Goal: Task Accomplishment & Management: Manage account settings

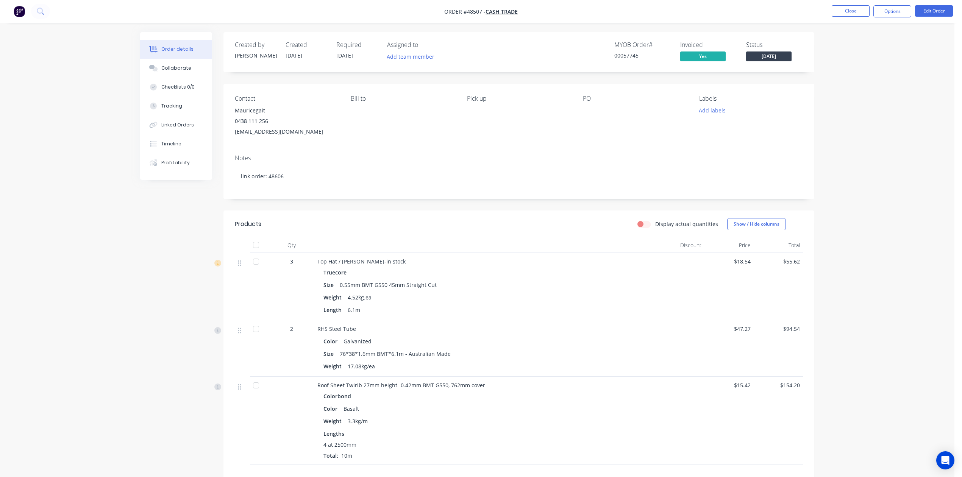
click at [572, 241] on div at bounding box center [484, 245] width 341 height 15
click at [650, 308] on div "Truecore Size 0.55mm BMT G550 45mm Straight Cut Weight 4.52kg.ea Length 6.1m" at bounding box center [484, 291] width 335 height 48
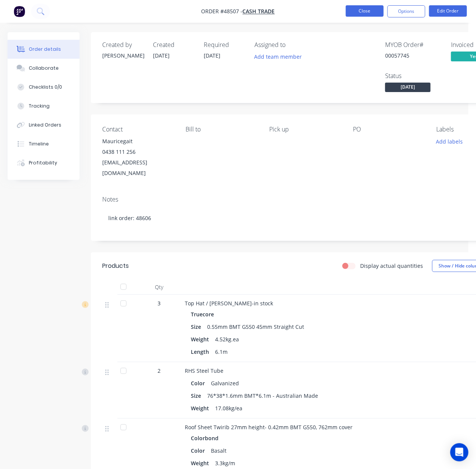
click at [373, 8] on button "Close" at bounding box center [365, 10] width 38 height 11
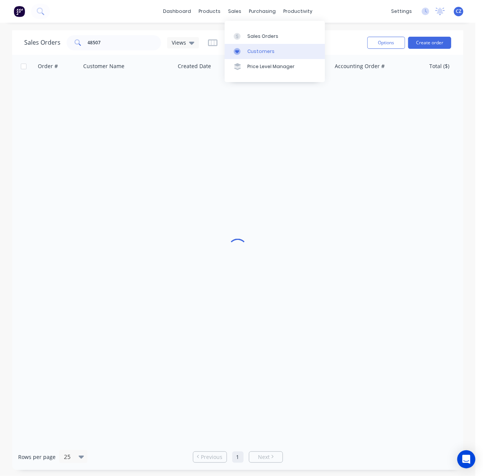
click at [248, 48] on div "Customers" at bounding box center [261, 51] width 27 height 7
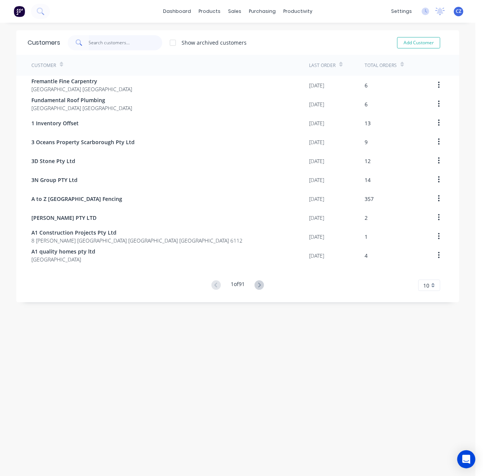
click at [124, 48] on input "text" at bounding box center [126, 42] width 74 height 15
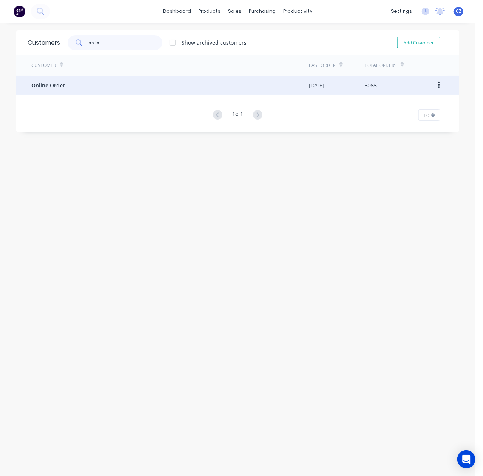
type input "onlin"
click at [108, 81] on div "Online Order" at bounding box center [170, 85] width 278 height 19
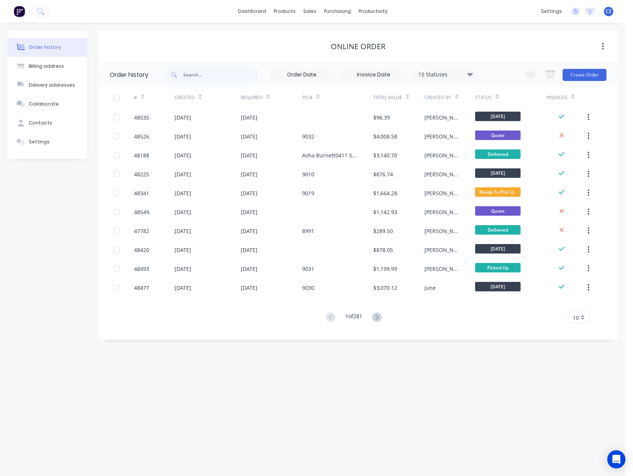
click at [590, 83] on div "Change order status Submitted Ready for Delivery Ready To Pick Up Monday Tuesda…" at bounding box center [563, 74] width 86 height 25
click at [589, 75] on button "Create Order" at bounding box center [585, 75] width 44 height 12
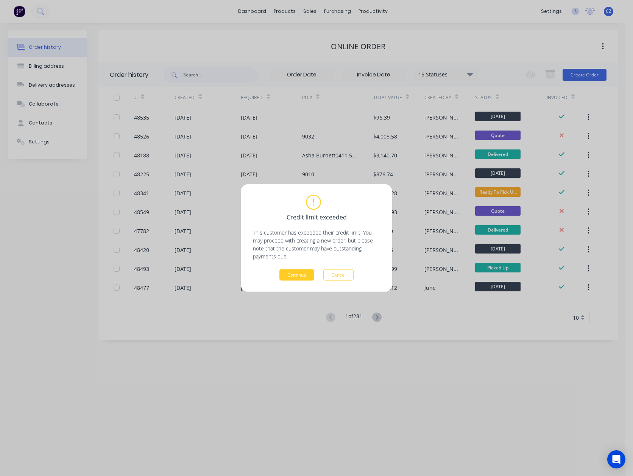
click at [299, 279] on button "Continue" at bounding box center [296, 275] width 35 height 11
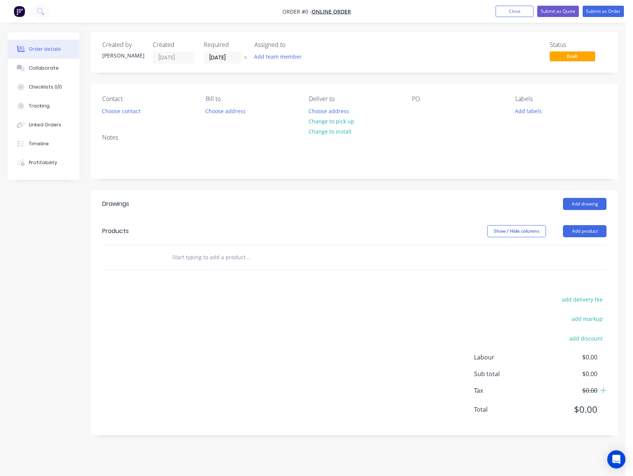
click at [411, 110] on div "Contact Choose contact Bill to Choose address Deliver to Choose address Change …" at bounding box center [354, 106] width 527 height 44
click at [417, 111] on div at bounding box center [418, 111] width 12 height 11
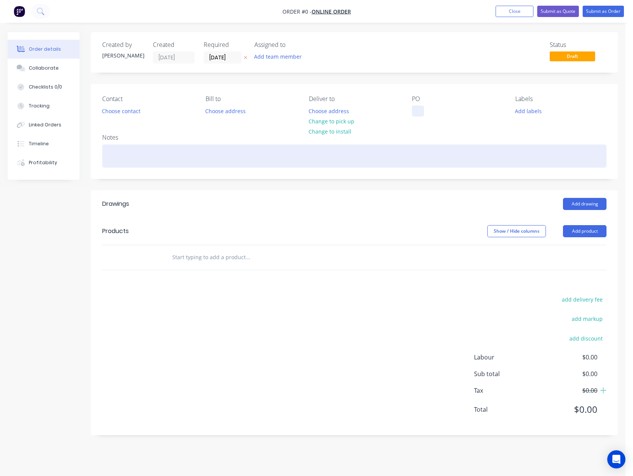
paste div
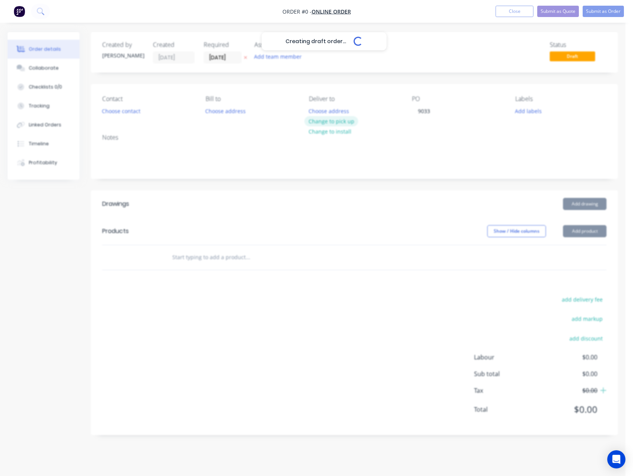
click at [337, 122] on div "Creating draft order... Loading... Order details Collaborate Checklists 0/0 Tra…" at bounding box center [312, 239] width 625 height 415
click at [233, 141] on div "Creating draft order... Loading..." at bounding box center [324, 270] width 633 height 476
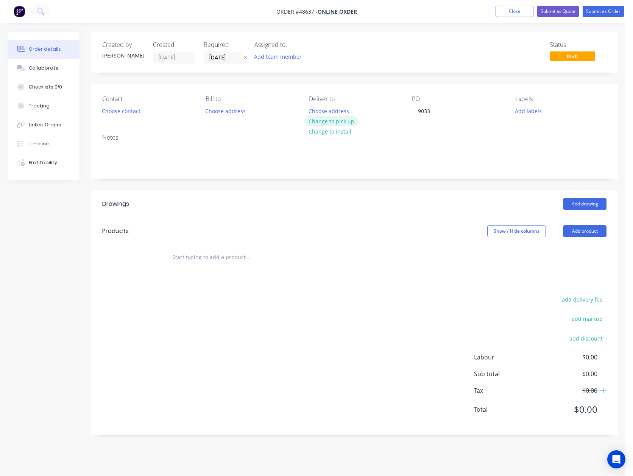
click at [313, 123] on button "Change to pick up" at bounding box center [331, 121] width 54 height 10
click at [129, 110] on button "Choose contact" at bounding box center [121, 111] width 47 height 10
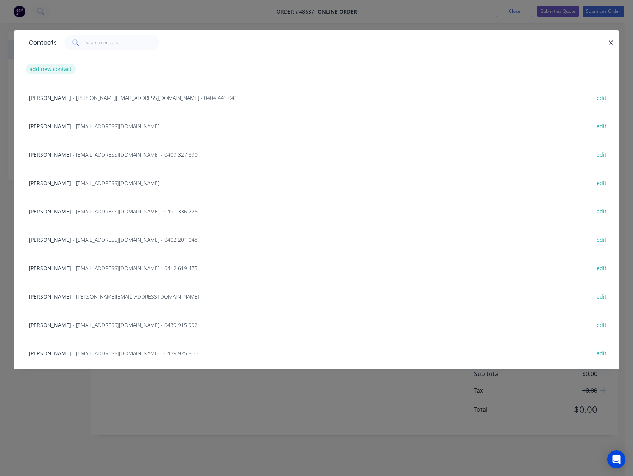
click at [46, 66] on button "add new contact" at bounding box center [51, 69] width 50 height 10
select select "AU"
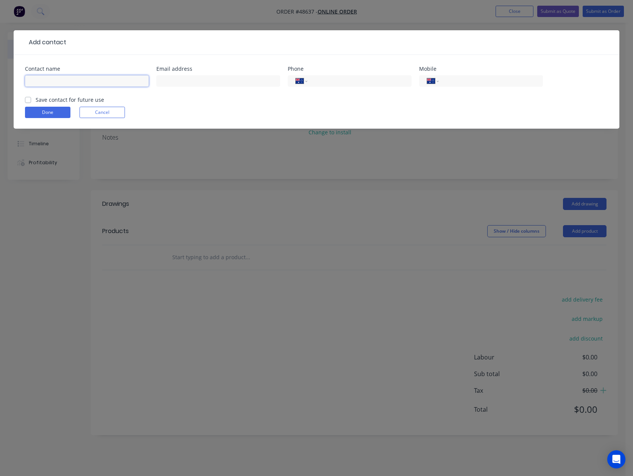
drag, startPoint x: 46, startPoint y: 66, endPoint x: 27, endPoint y: 96, distance: 35.5
click at [39, 83] on input "text" at bounding box center [87, 80] width 124 height 11
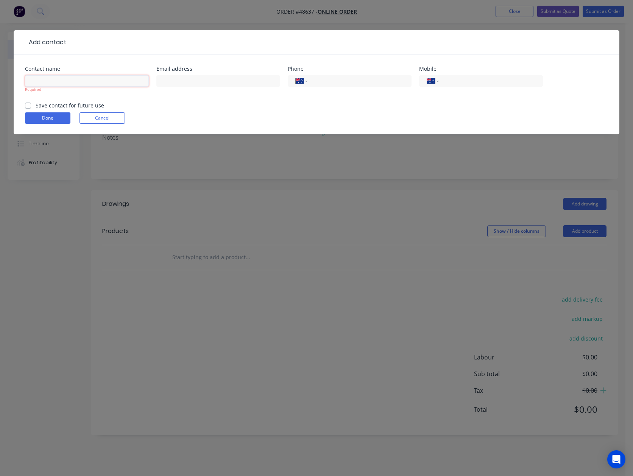
click at [70, 85] on input "text" at bounding box center [87, 80] width 124 height 11
paste input "Zacc Evans"
type input "Zacc Evans"
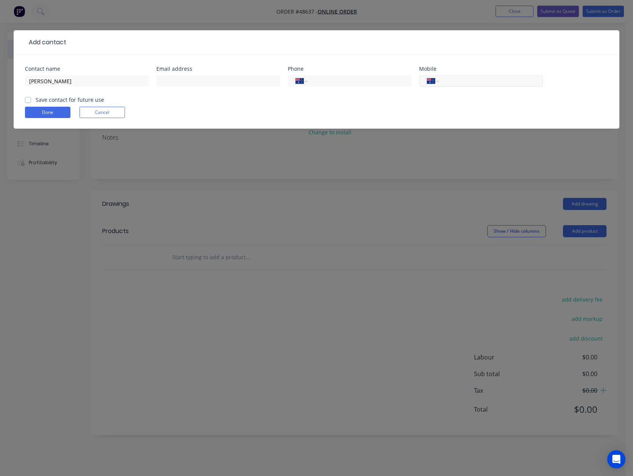
click at [506, 84] on input "tel" at bounding box center [489, 81] width 91 height 9
paste input "0403 559 033"
type input "0403 559 033"
click at [380, 105] on form "Contact name Zacc Evans Email address Phone International Afghanistan Åland Isl…" at bounding box center [316, 97] width 583 height 62
click at [192, 81] on input "text" at bounding box center [218, 80] width 124 height 11
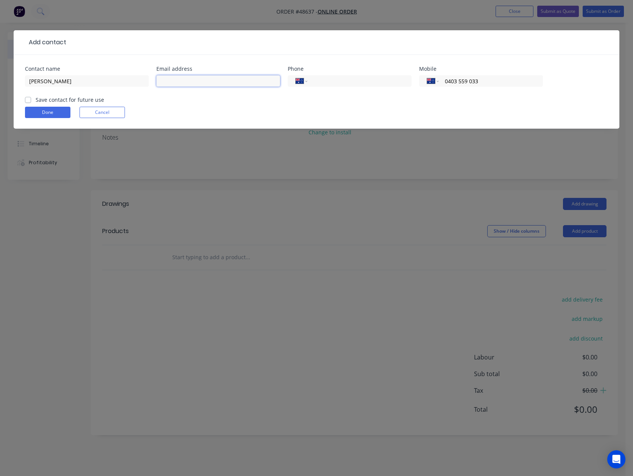
paste input "zaccsgames@hotmail.com"
type input "zaccsgames@hotmail.com"
click at [268, 96] on form "Contact name Zacc Evans Email address zaccsgames@hotmail.com Phone Internationa…" at bounding box center [316, 97] width 583 height 62
click at [55, 112] on button "Done" at bounding box center [47, 112] width 45 height 11
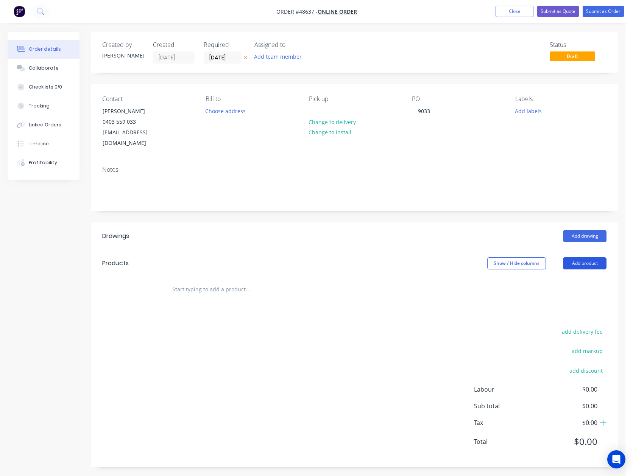
click at [566, 257] on button "Add product" at bounding box center [585, 263] width 44 height 12
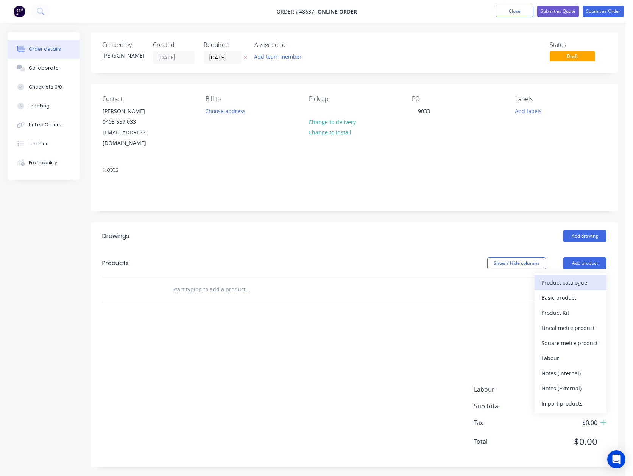
click at [564, 278] on div "Product catalogue" at bounding box center [570, 282] width 58 height 11
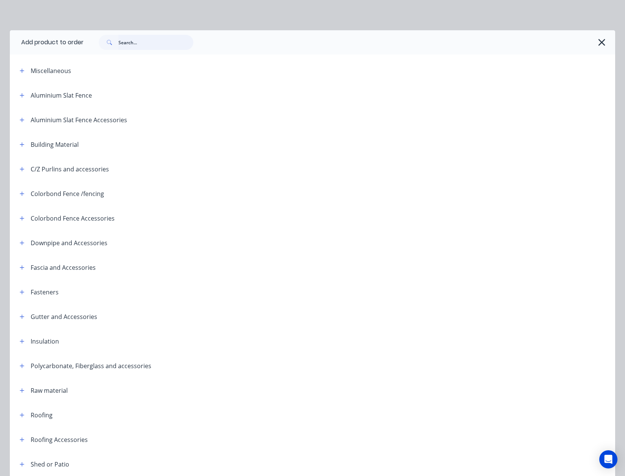
click at [180, 47] on input "text" at bounding box center [156, 42] width 75 height 15
type input "heat"
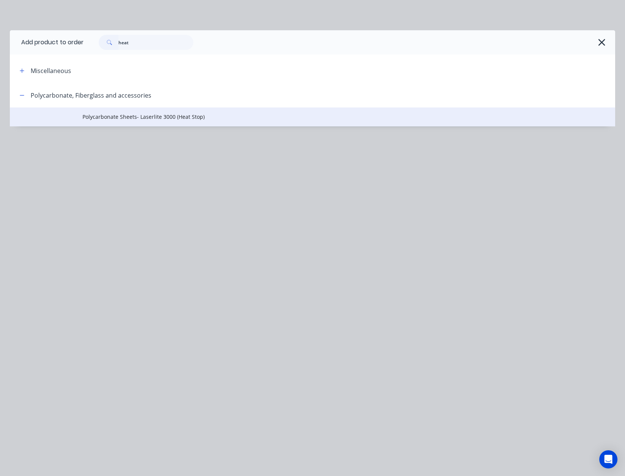
click at [159, 117] on span "Polycarbonate Sheets- Laserlite 3000 (Heat Stop)" at bounding box center [296, 117] width 426 height 8
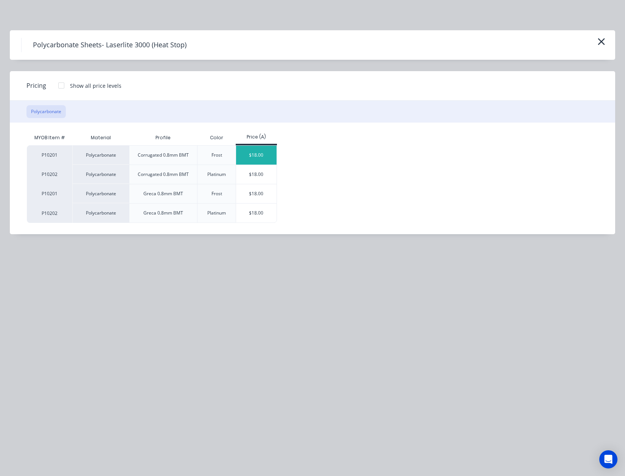
click at [246, 156] on div "$18.00" at bounding box center [256, 155] width 41 height 19
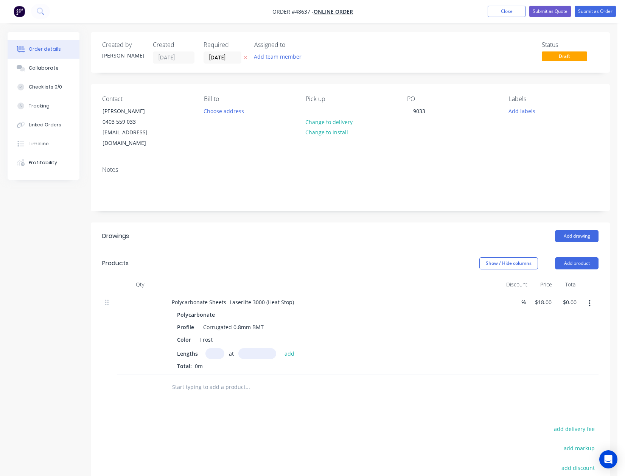
click at [221, 348] on input "text" at bounding box center [215, 353] width 19 height 11
type input "1"
type input "3300"
click at [281, 348] on button "add" at bounding box center [290, 353] width 18 height 10
type input "$59.40"
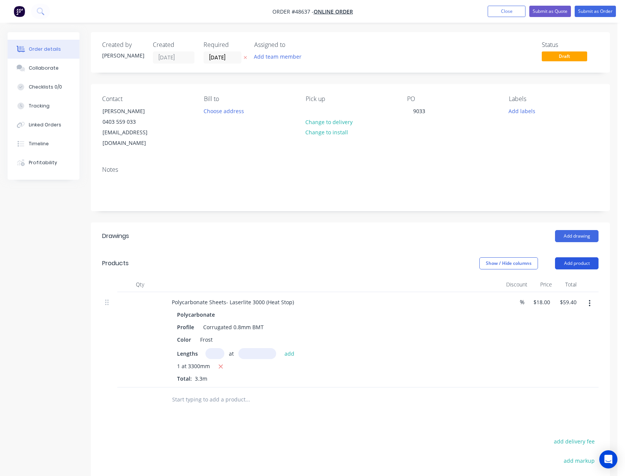
click at [579, 257] on button "Add product" at bounding box center [577, 263] width 44 height 12
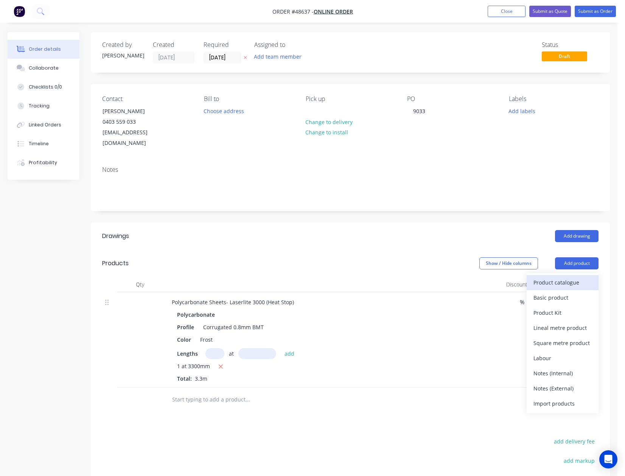
click at [567, 277] on div "Product catalogue" at bounding box center [563, 282] width 58 height 11
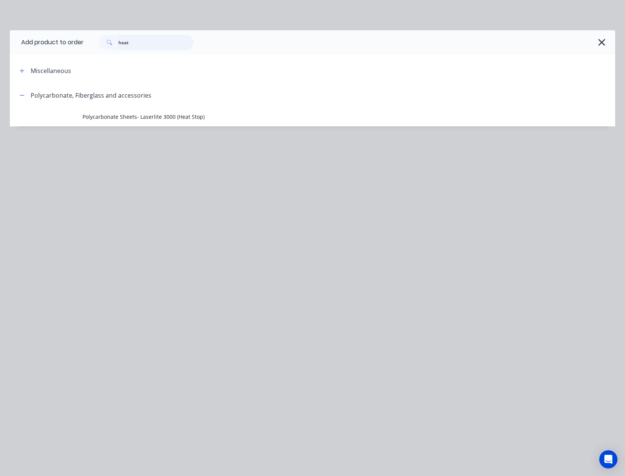
drag, startPoint x: 153, startPoint y: 38, endPoint x: 55, endPoint y: 53, distance: 99.3
click at [55, 53] on header "Add product to order heat" at bounding box center [313, 42] width 606 height 24
type input "sheet"
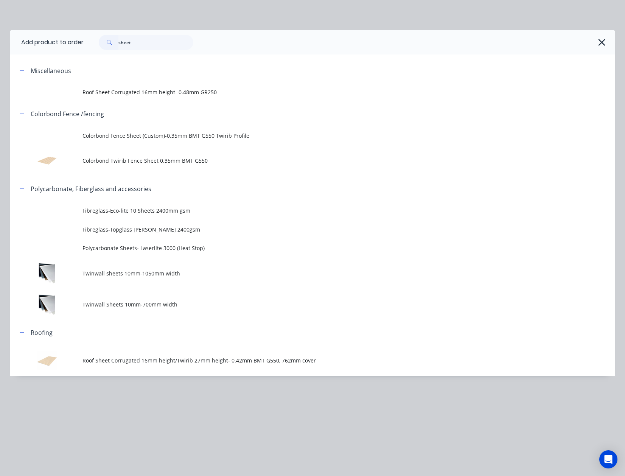
drag, startPoint x: 161, startPoint y: 381, endPoint x: 161, endPoint y: 376, distance: 4.6
click at [161, 380] on div "Add product to order sheet Miscellaneous Roof Sheet Corrugated 16mm height- 0.4…" at bounding box center [313, 214] width 606 height 369
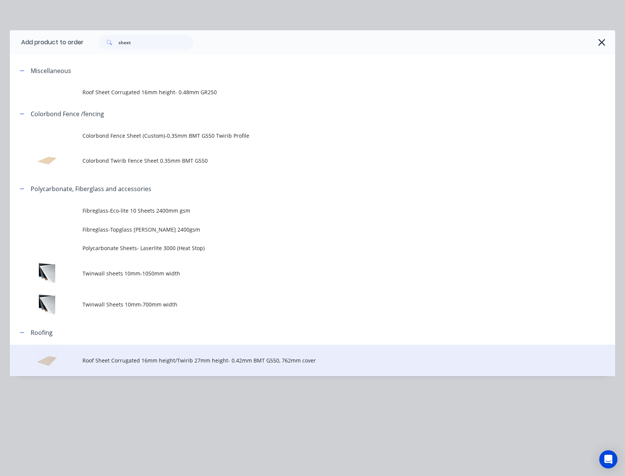
click at [161, 373] on td "Roof Sheet Corrugated 16mm height/Twirib 27mm height- 0.42mm BMT G550, 762mm co…" at bounding box center [349, 360] width 533 height 31
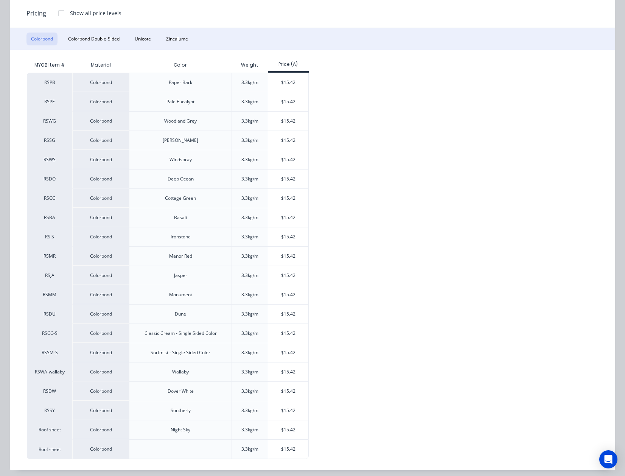
scroll to position [103, 0]
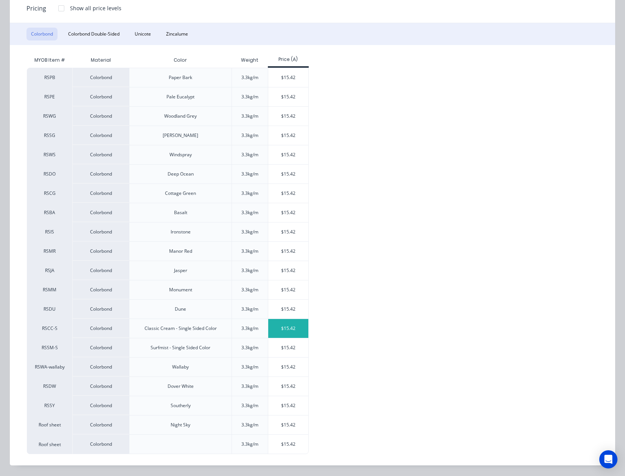
click at [284, 333] on div "$15.42" at bounding box center [288, 328] width 41 height 19
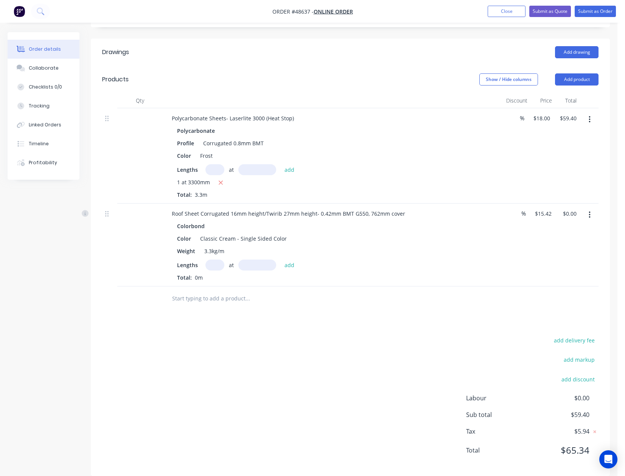
scroll to position [186, 0]
click at [218, 258] on input "text" at bounding box center [215, 263] width 19 height 11
type input "8"
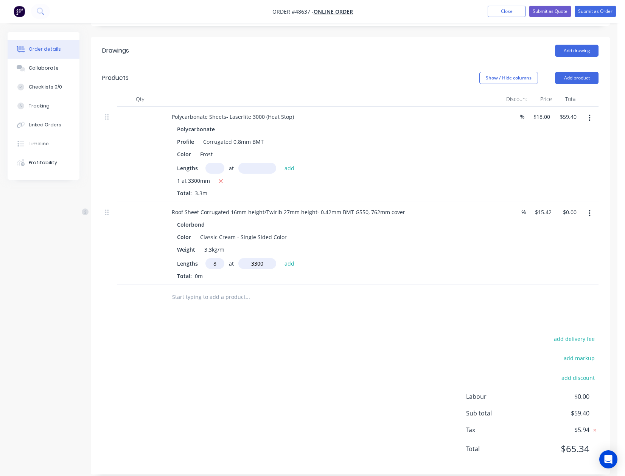
type input "3300"
click at [281, 258] on button "add" at bounding box center [290, 263] width 18 height 10
type input "$407.09"
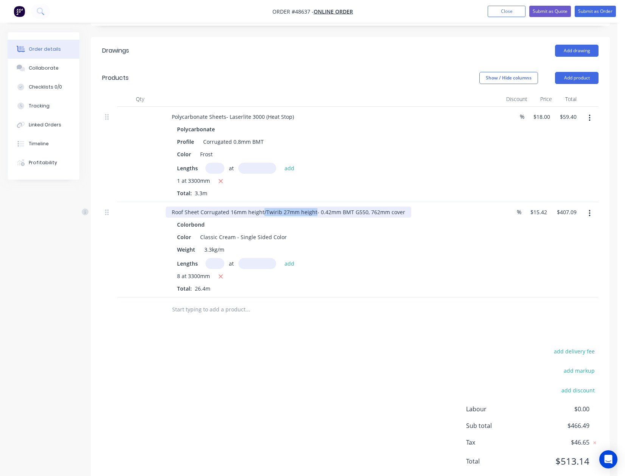
drag, startPoint x: 262, startPoint y: 198, endPoint x: 315, endPoint y: 202, distance: 53.2
click at [315, 207] on div "Roof Sheet Corrugated 16mm height/Twirib 27mm height- 0.42mm BMT G550, 762mm co…" at bounding box center [289, 212] width 246 height 11
click at [356, 302] on div at bounding box center [279, 309] width 227 height 15
click at [591, 207] on button "button" at bounding box center [590, 214] width 18 height 14
click at [585, 214] on div at bounding box center [589, 249] width 19 height 95
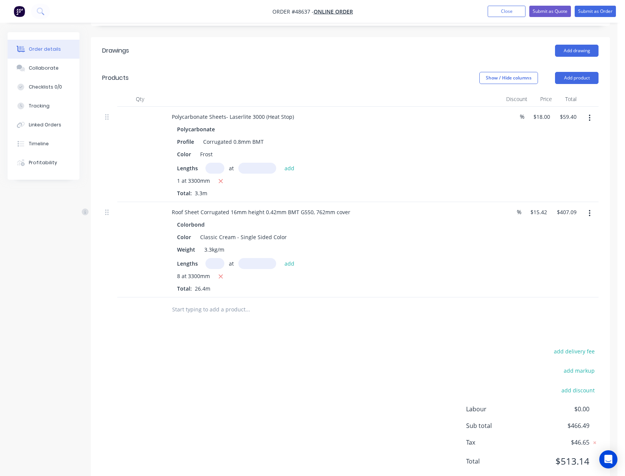
click at [589, 208] on button "button" at bounding box center [590, 214] width 18 height 14
click at [579, 228] on div "Edit" at bounding box center [563, 233] width 58 height 11
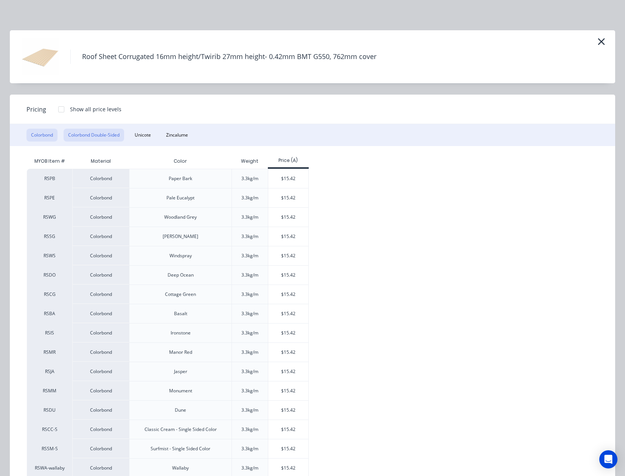
click at [92, 132] on button "Colorbond Double-Sided" at bounding box center [94, 135] width 61 height 13
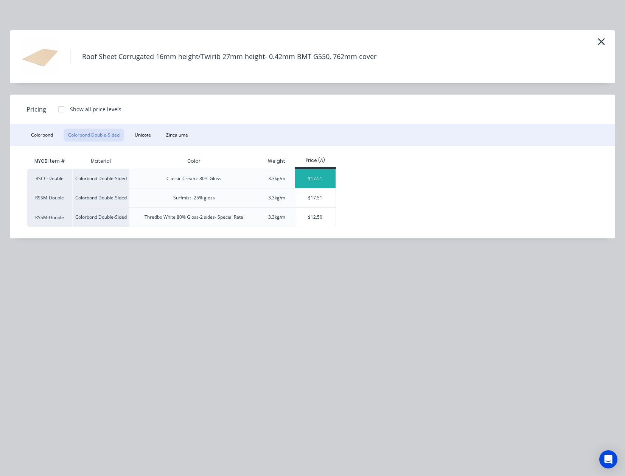
click at [317, 180] on div "$17.51" at bounding box center [315, 178] width 41 height 19
type input "$17.51"
type input "$462.26"
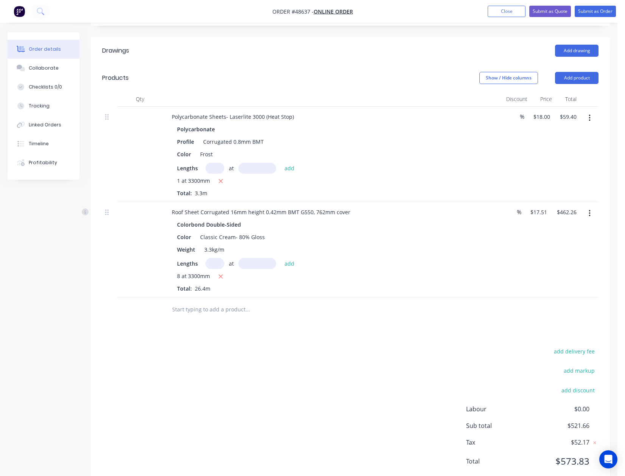
click at [421, 320] on div "Drawings Add drawing Products Show / Hide columns Add product Qty Discount Pric…" at bounding box center [350, 262] width 519 height 450
click at [322, 315] on div "Drawings Add drawing Products Show / Hide columns Add product Qty Discount Pric…" at bounding box center [350, 262] width 519 height 450
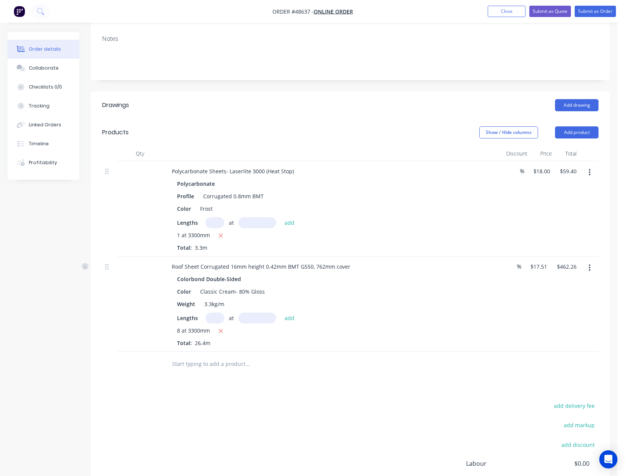
scroll to position [0, 0]
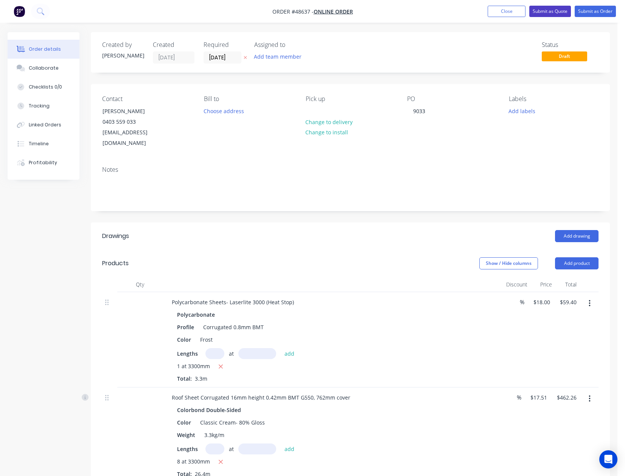
click at [558, 14] on button "Submit as Quote" at bounding box center [551, 11] width 42 height 11
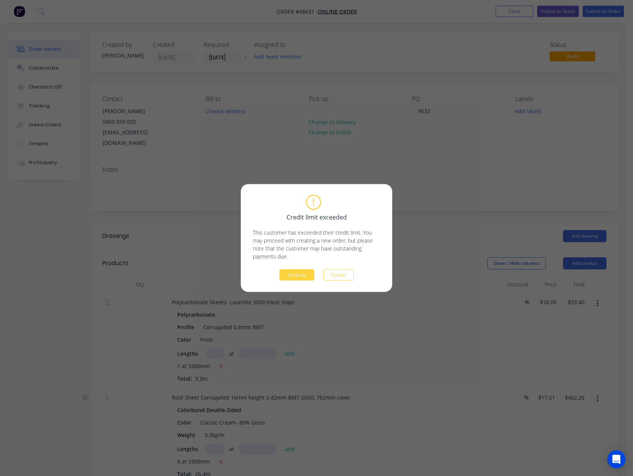
click at [316, 270] on div "Continue Cancel" at bounding box center [316, 275] width 127 height 11
click at [309, 273] on button "Continue" at bounding box center [296, 275] width 35 height 11
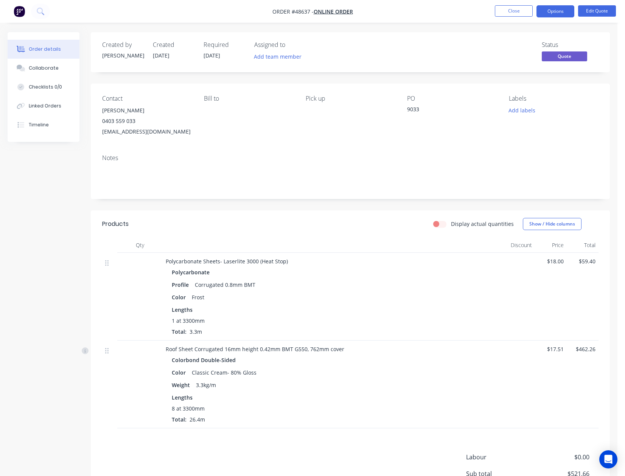
click at [407, 360] on div "Colorbond Double-Sided" at bounding box center [333, 360] width 323 height 11
click at [570, 9] on button "Options" at bounding box center [556, 11] width 38 height 12
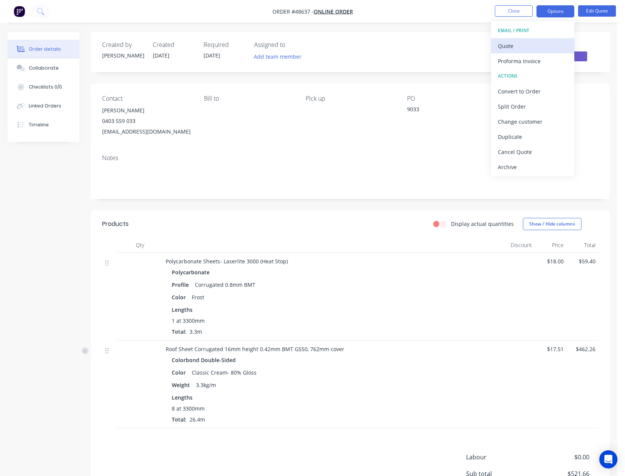
click at [547, 40] on button "Quote" at bounding box center [532, 45] width 83 height 15
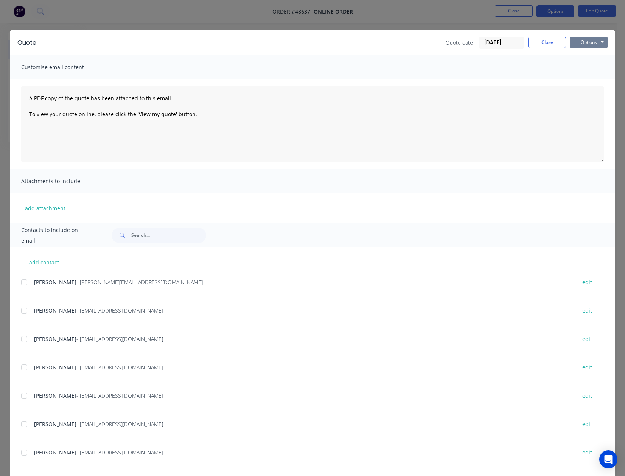
click at [587, 43] on button "Options" at bounding box center [589, 42] width 38 height 11
click at [582, 56] on button "Preview" at bounding box center [594, 56] width 48 height 12
click at [533, 42] on button "Close" at bounding box center [548, 42] width 38 height 11
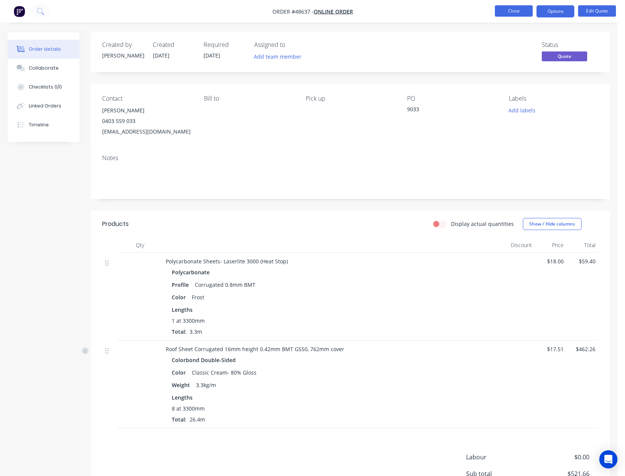
click at [523, 10] on button "Close" at bounding box center [514, 10] width 38 height 11
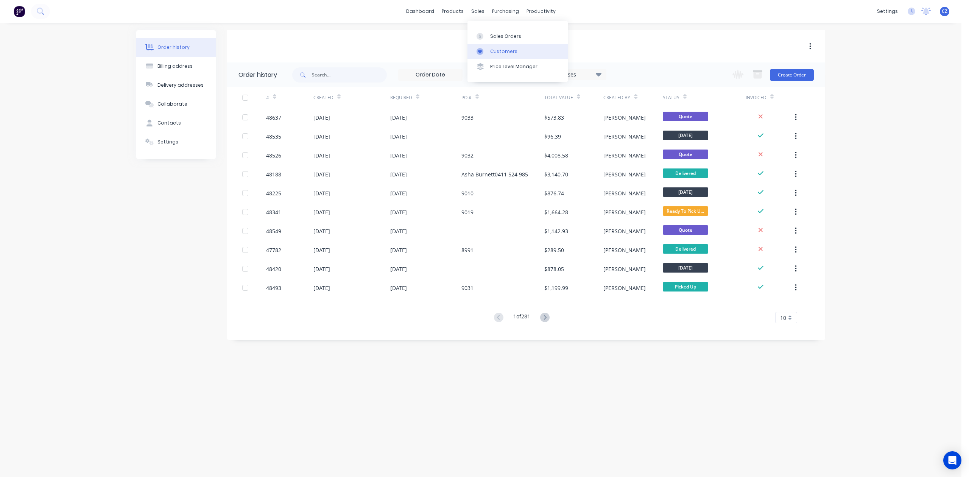
click at [488, 51] on link "Customers" at bounding box center [518, 51] width 100 height 15
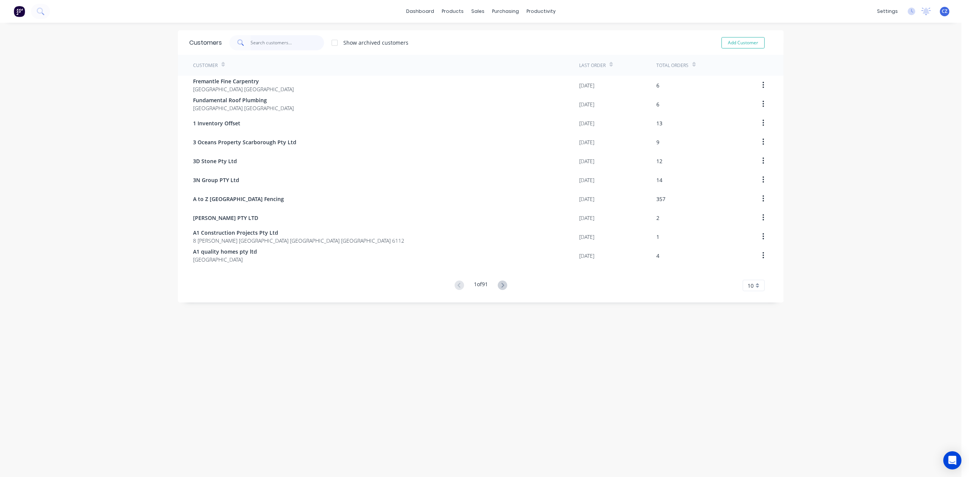
click at [270, 48] on input "text" at bounding box center [288, 42] width 74 height 15
click at [488, 52] on div "Customers" at bounding box center [500, 51] width 27 height 7
click at [485, 39] on link "Sales Orders" at bounding box center [514, 35] width 100 height 15
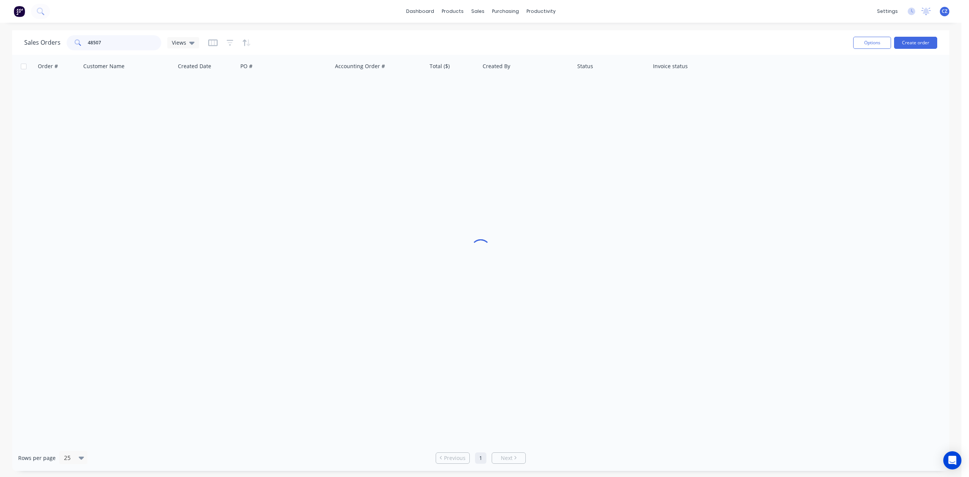
drag, startPoint x: 140, startPoint y: 42, endPoint x: 0, endPoint y: 64, distance: 141.7
click at [0, 64] on div "Sales Orders 48507 Views Options Create order Order # Customer Name Created Dat…" at bounding box center [481, 250] width 962 height 441
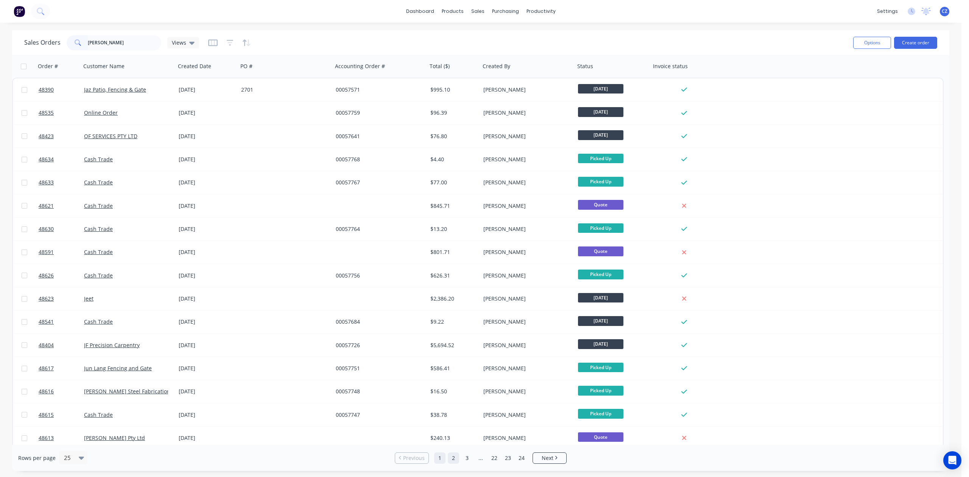
click at [454, 459] on link "2" at bounding box center [453, 457] width 11 height 11
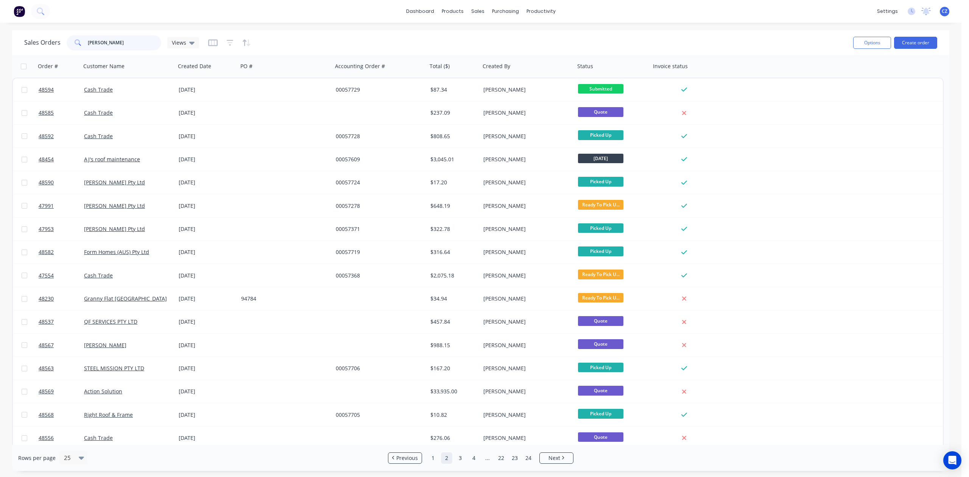
drag, startPoint x: 134, startPoint y: 37, endPoint x: 33, endPoint y: 37, distance: 100.3
click at [33, 37] on div "Sales Orders rachel Views" at bounding box center [111, 42] width 175 height 15
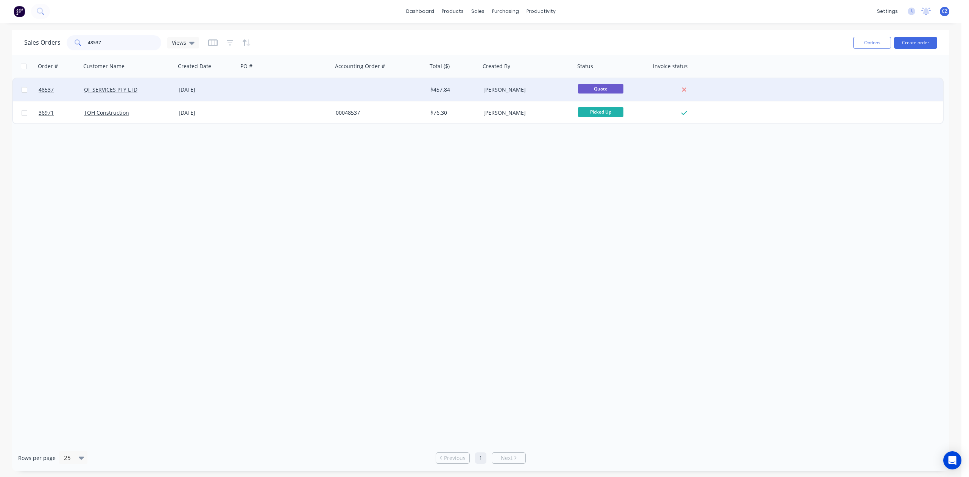
type input "48537"
click at [327, 87] on div at bounding box center [285, 89] width 95 height 23
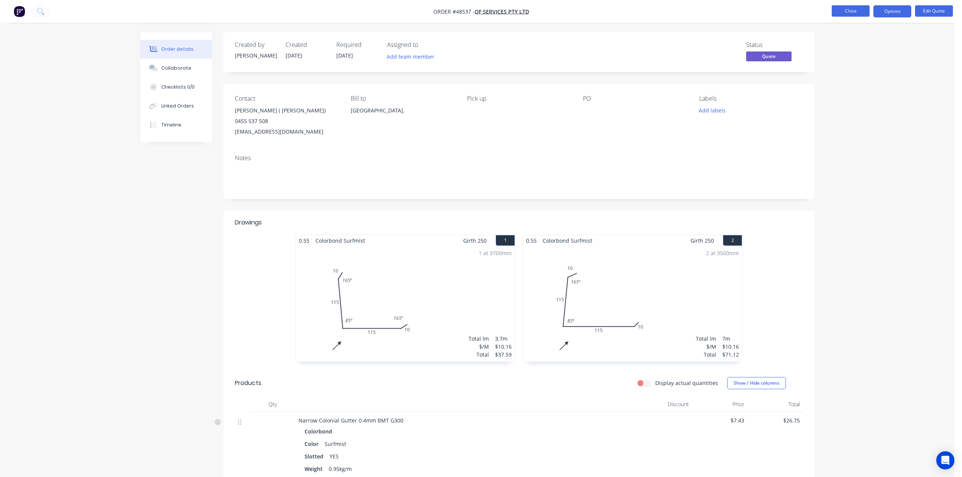
click at [853, 8] on button "Close" at bounding box center [850, 10] width 38 height 11
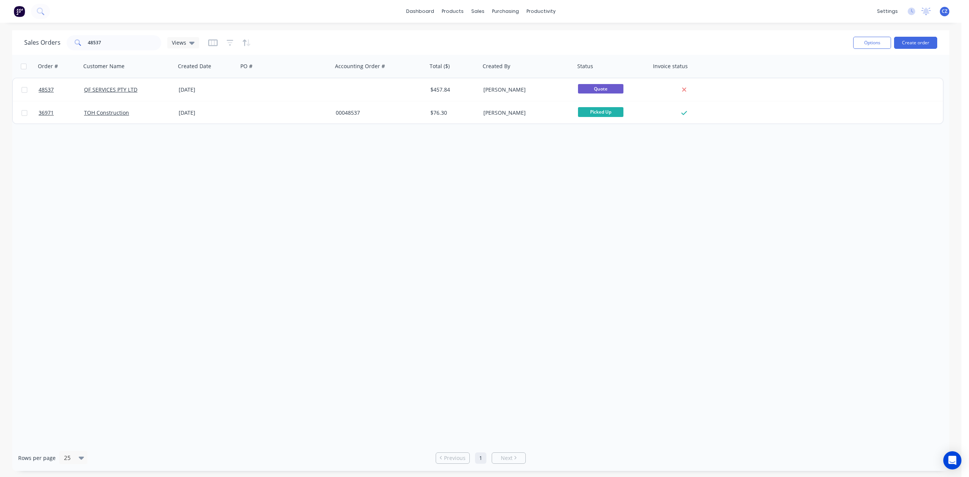
click at [67, 45] on span at bounding box center [77, 42] width 21 height 15
drag, startPoint x: 117, startPoint y: 43, endPoint x: 25, endPoint y: 38, distance: 91.7
click at [25, 38] on div "Sales Orders 48537 Views" at bounding box center [111, 42] width 175 height 15
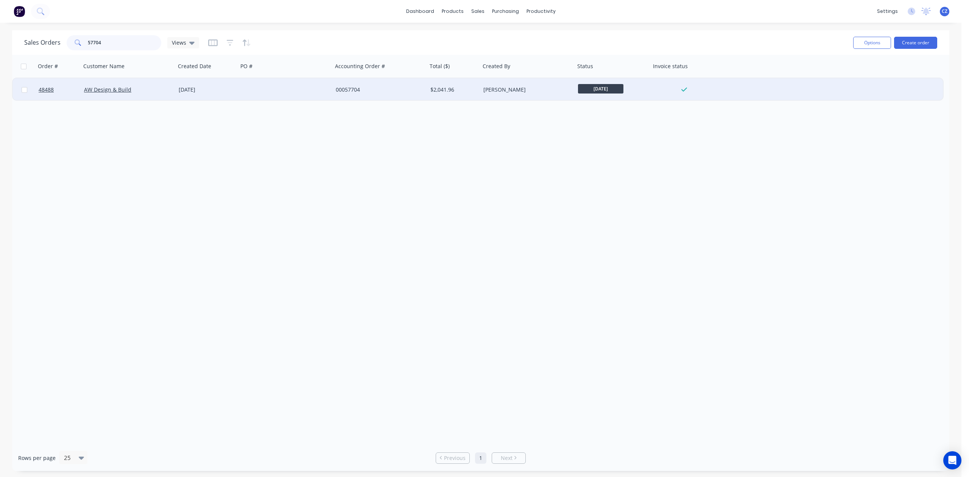
type input "57704"
click at [283, 94] on div at bounding box center [285, 89] width 95 height 23
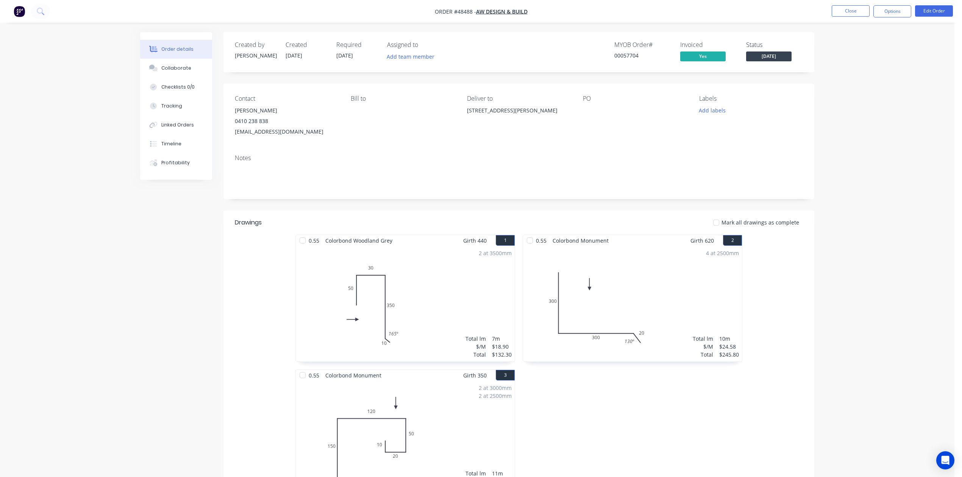
click at [849, 14] on button "Close" at bounding box center [850, 10] width 38 height 11
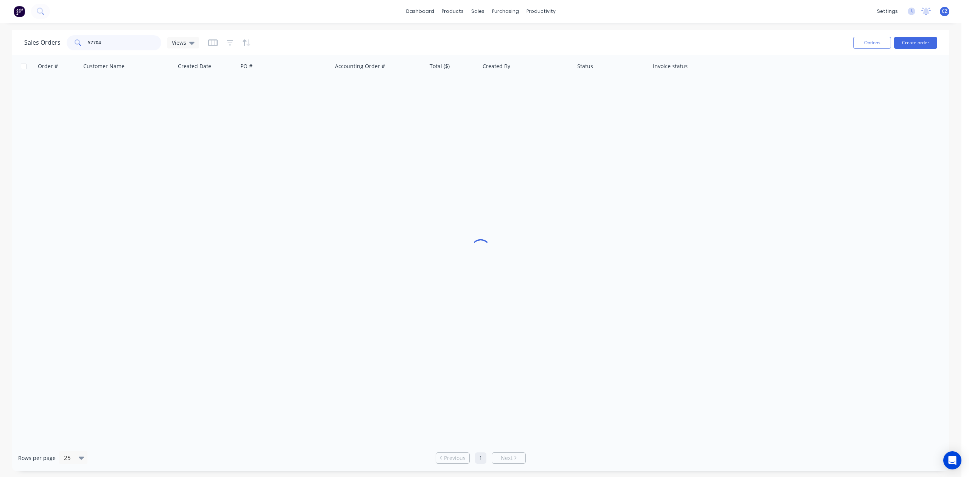
drag, startPoint x: 113, startPoint y: 40, endPoint x: 0, endPoint y: 45, distance: 112.9
click at [0, 45] on div "Sales Orders 57704 Views Options Create order Order # Customer Name Created Dat…" at bounding box center [481, 250] width 962 height 441
type input "metwest"
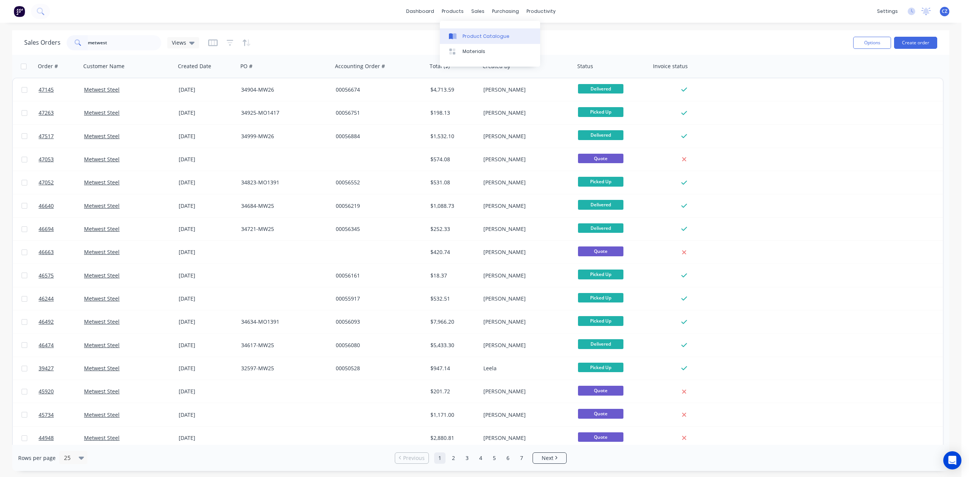
click at [464, 33] on div "Product Catalogue" at bounding box center [486, 36] width 47 height 7
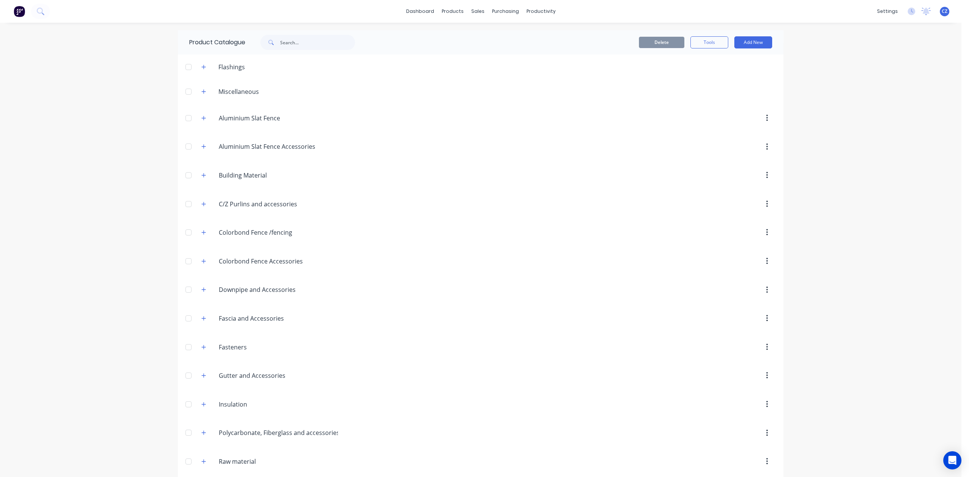
scroll to position [182, 0]
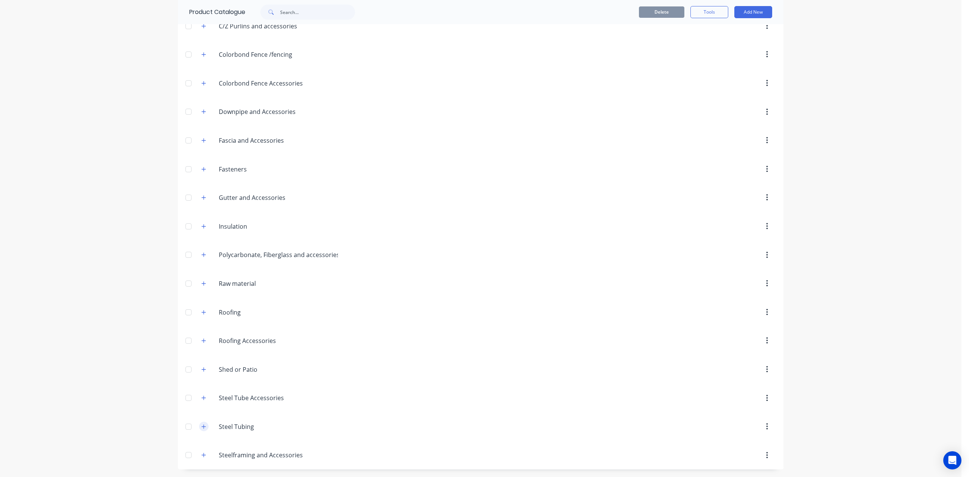
click at [201, 425] on icon "button" at bounding box center [203, 426] width 5 height 5
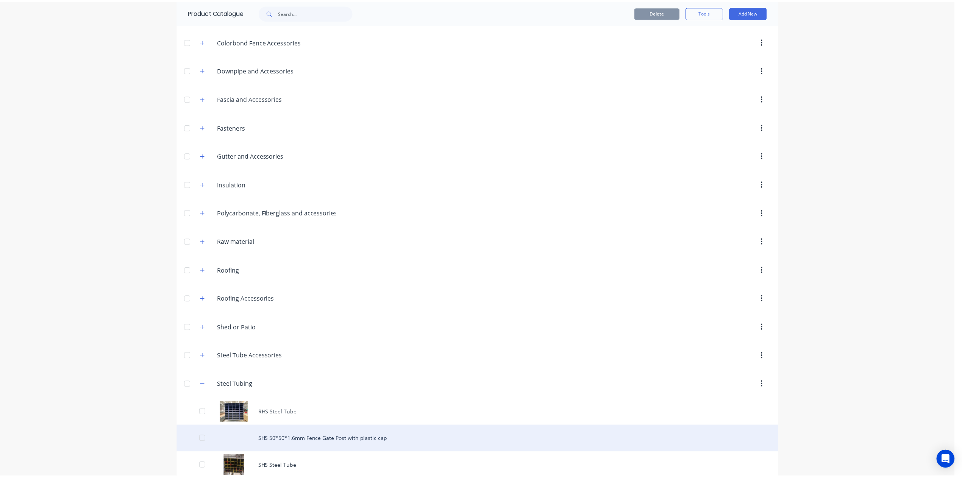
scroll to position [264, 0]
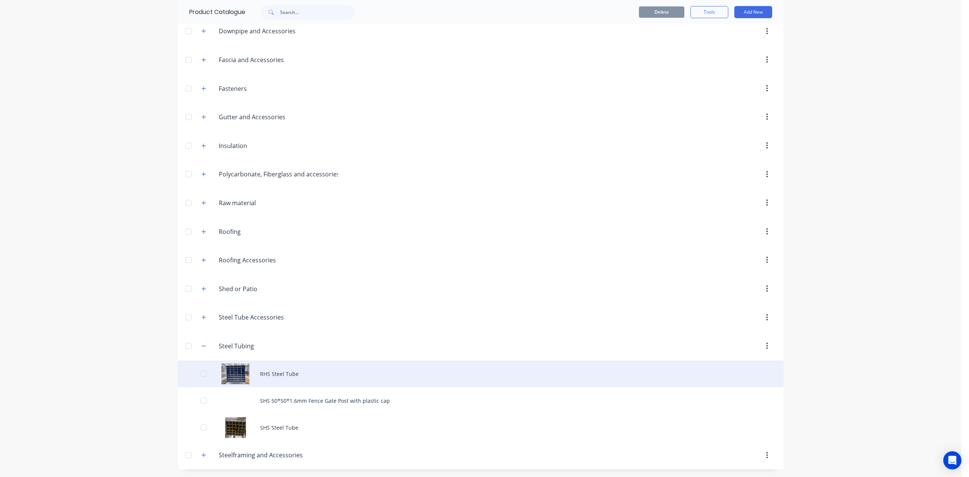
click at [292, 381] on div "RHS Steel Tube" at bounding box center [481, 373] width 606 height 27
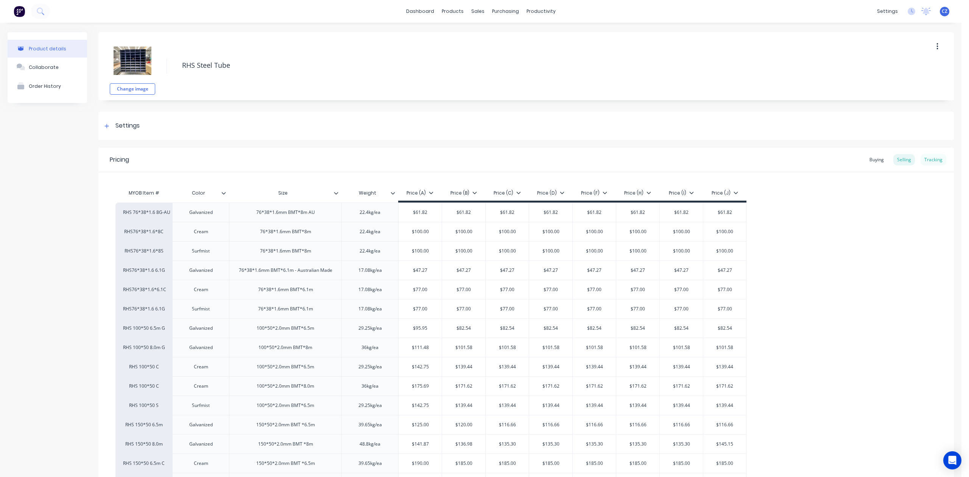
click at [930, 155] on div "Tracking" at bounding box center [934, 159] width 26 height 11
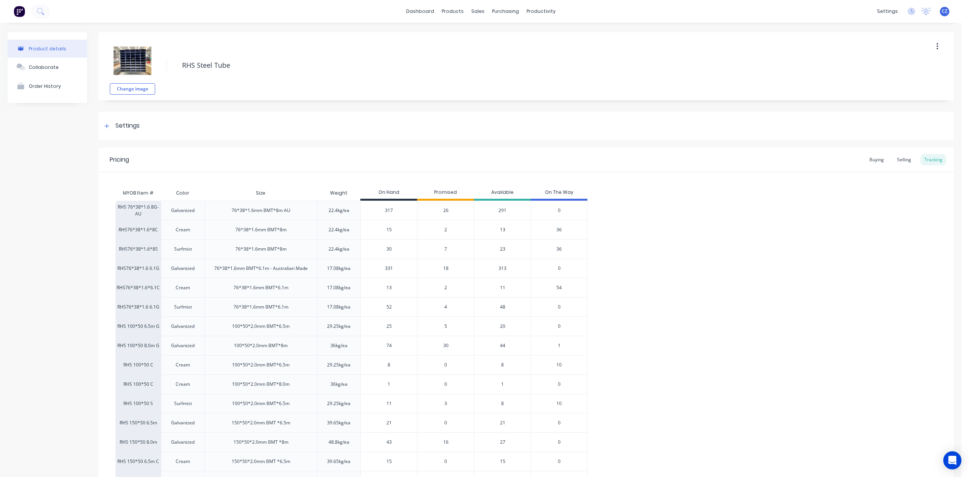
drag, startPoint x: 242, startPoint y: 70, endPoint x: 313, endPoint y: 36, distance: 79.1
click at [242, 70] on textarea "RHS Steel Tube" at bounding box center [511, 65] width 666 height 18
type textarea "x"
click at [479, 34] on icon at bounding box center [476, 36] width 7 height 7
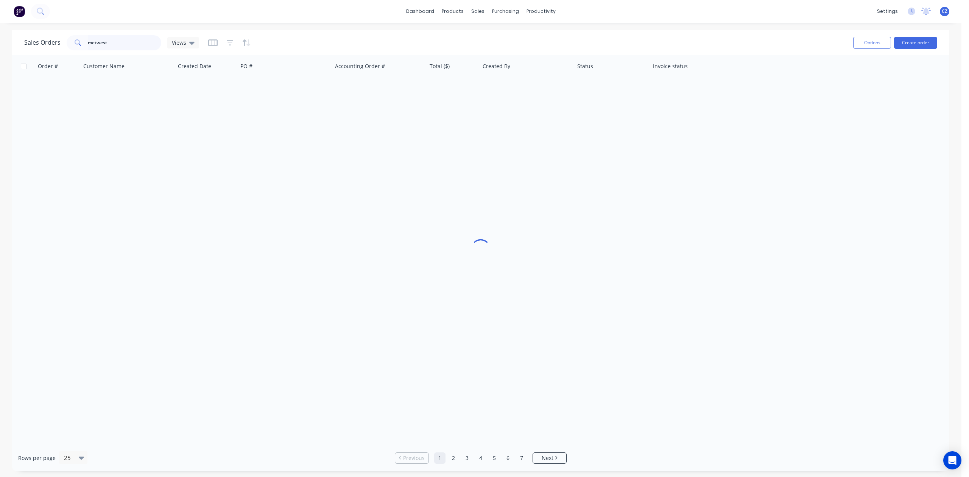
click at [100, 44] on input "metwest" at bounding box center [125, 42] width 74 height 15
drag, startPoint x: 126, startPoint y: 40, endPoint x: 0, endPoint y: 46, distance: 126.6
click at [0, 46] on div "Sales Orders metwest Views Options Create order Order # Customer Name Created D…" at bounding box center [481, 250] width 962 height 441
type input "48613"
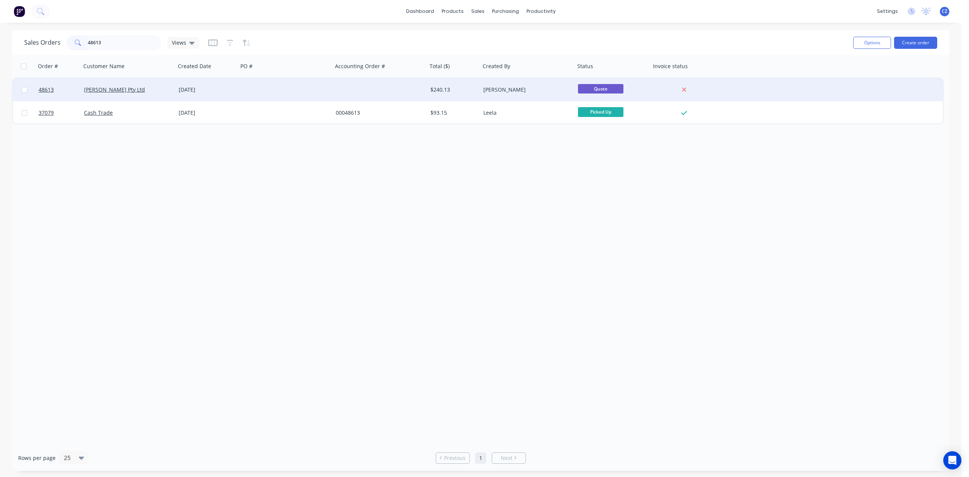
click at [311, 92] on div at bounding box center [285, 89] width 95 height 23
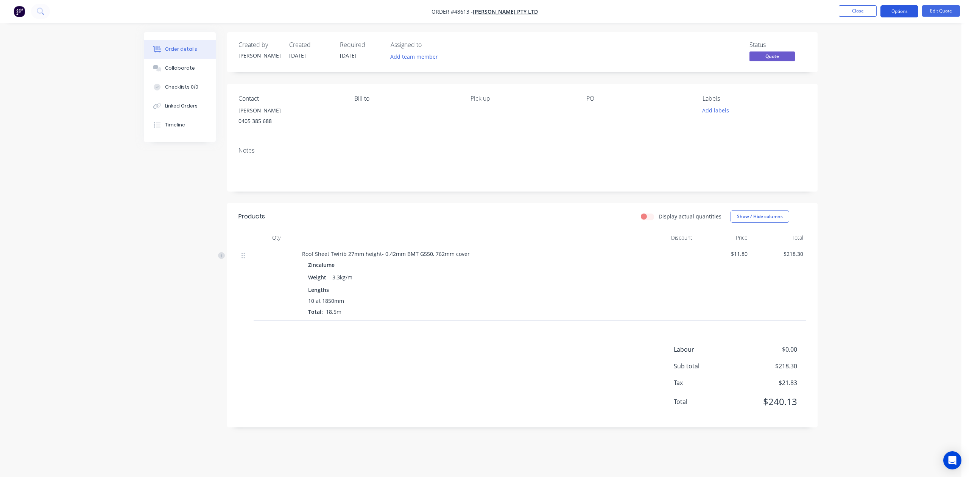
click at [905, 15] on button "Options" at bounding box center [900, 11] width 38 height 12
click at [881, 93] on div "Convert to Order" at bounding box center [877, 91] width 70 height 11
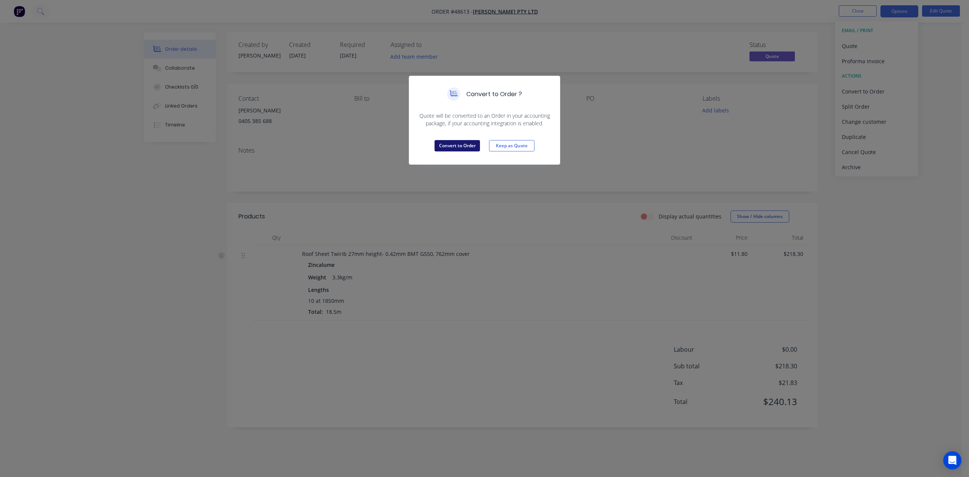
click at [458, 145] on button "Convert to Order" at bounding box center [457, 145] width 45 height 11
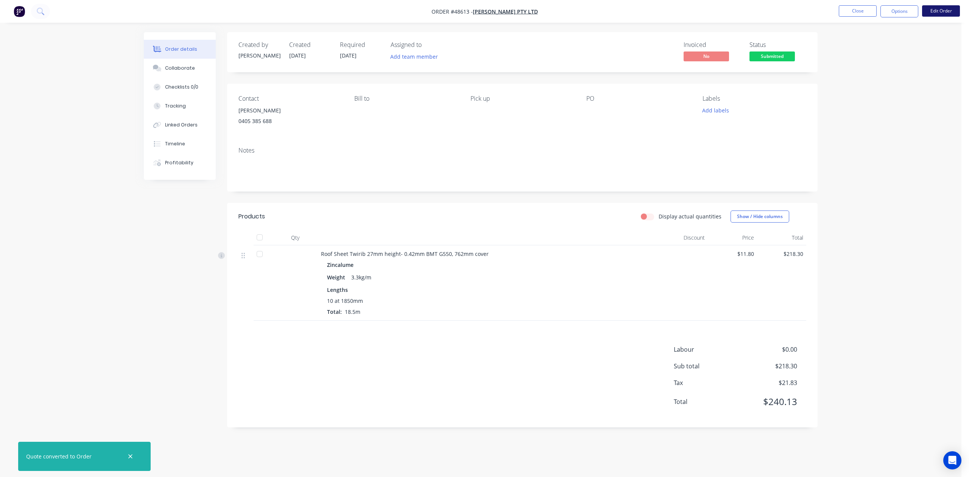
click at [929, 12] on button "Edit Order" at bounding box center [941, 10] width 38 height 11
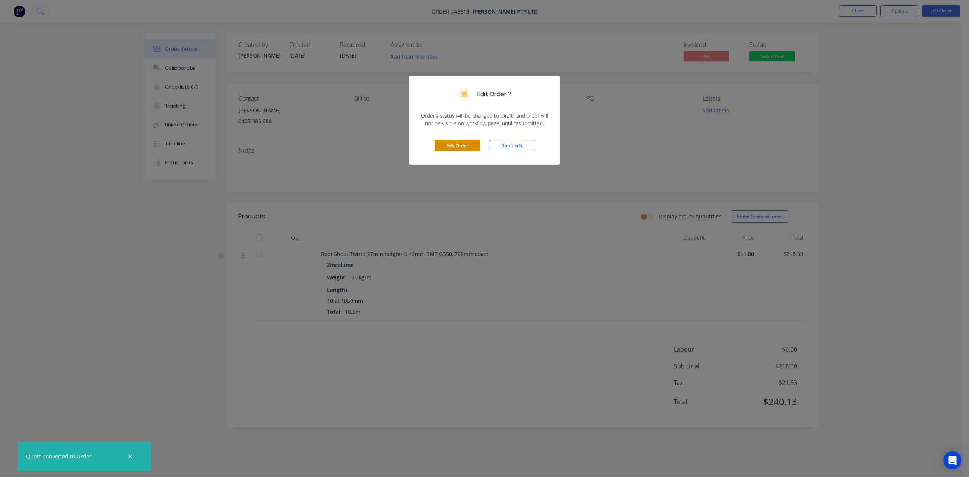
click at [469, 146] on button "Edit Order" at bounding box center [457, 145] width 45 height 11
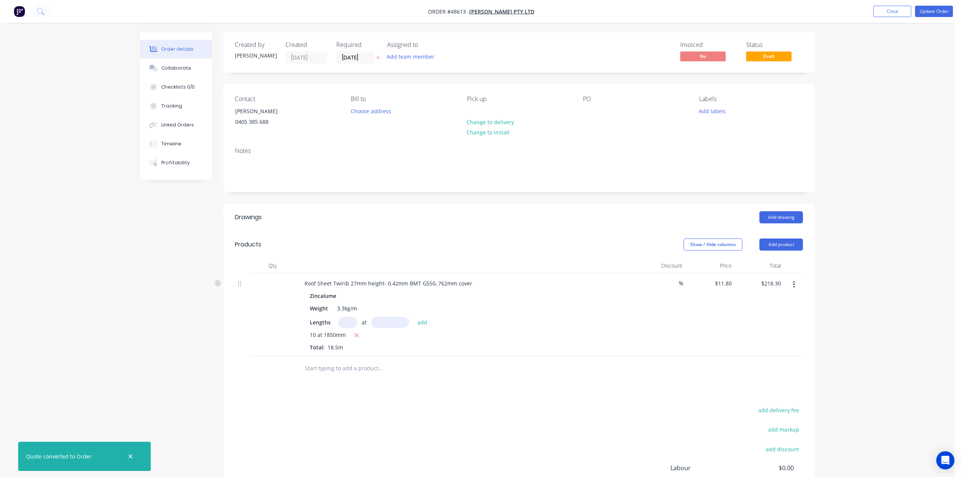
drag, startPoint x: 355, startPoint y: 56, endPoint x: 353, endPoint y: 71, distance: 15.3
click at [352, 69] on div "Created by Rachel Created 29/08/25 Required 28/08/25 Assigned to Add team membe…" at bounding box center [518, 52] width 591 height 41
click at [351, 54] on input "[DATE]" at bounding box center [355, 57] width 37 height 11
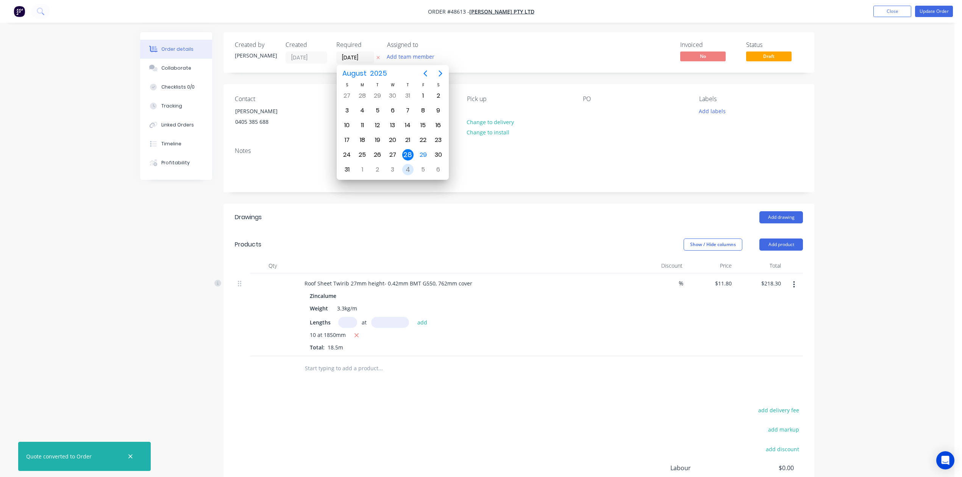
click at [409, 167] on div "4" at bounding box center [407, 169] width 11 height 11
type input "[DATE]"
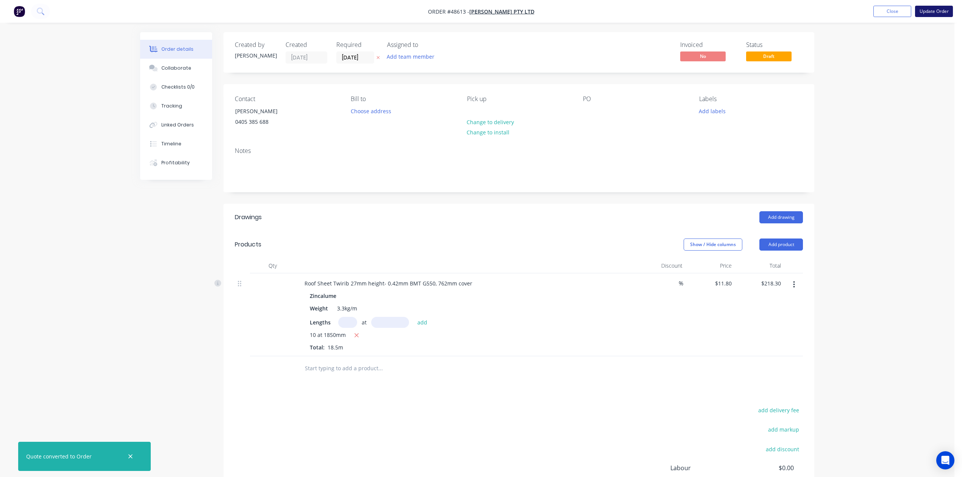
click at [934, 8] on button "Update Order" at bounding box center [934, 11] width 38 height 11
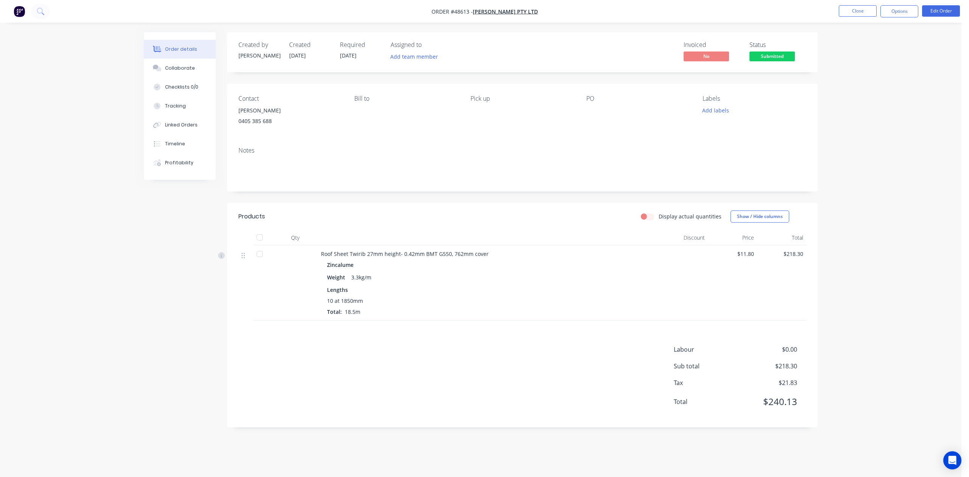
click at [764, 55] on span "Submitted" at bounding box center [772, 55] width 45 height 9
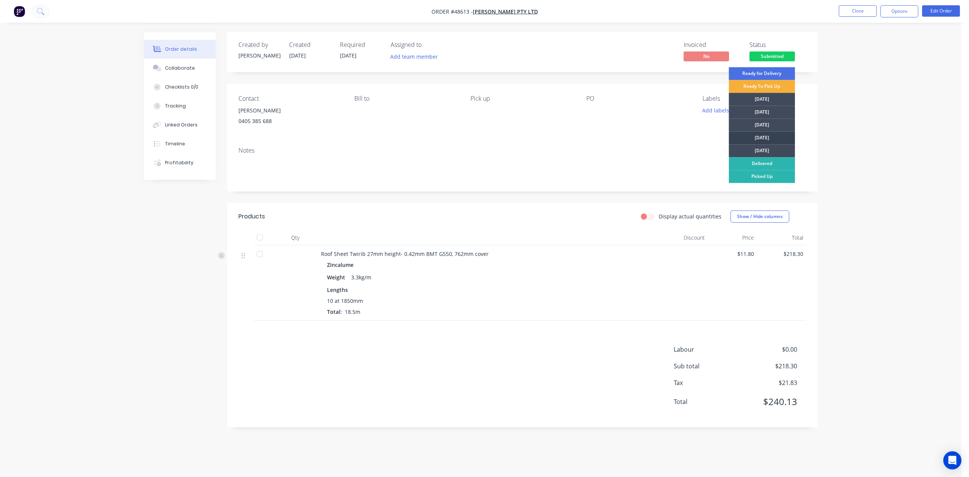
click at [769, 138] on div "[DATE]" at bounding box center [762, 137] width 66 height 13
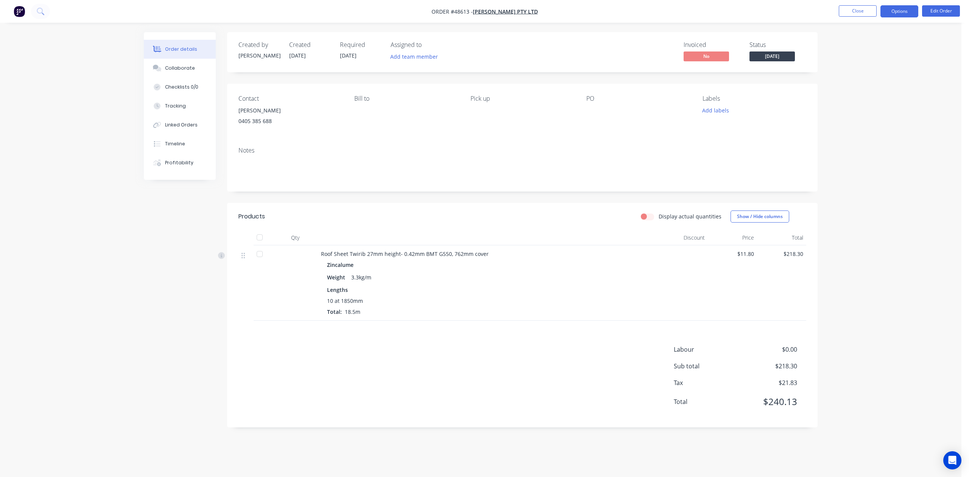
click at [901, 12] on button "Options" at bounding box center [900, 11] width 38 height 12
click at [862, 43] on div "Invoice" at bounding box center [877, 46] width 70 height 11
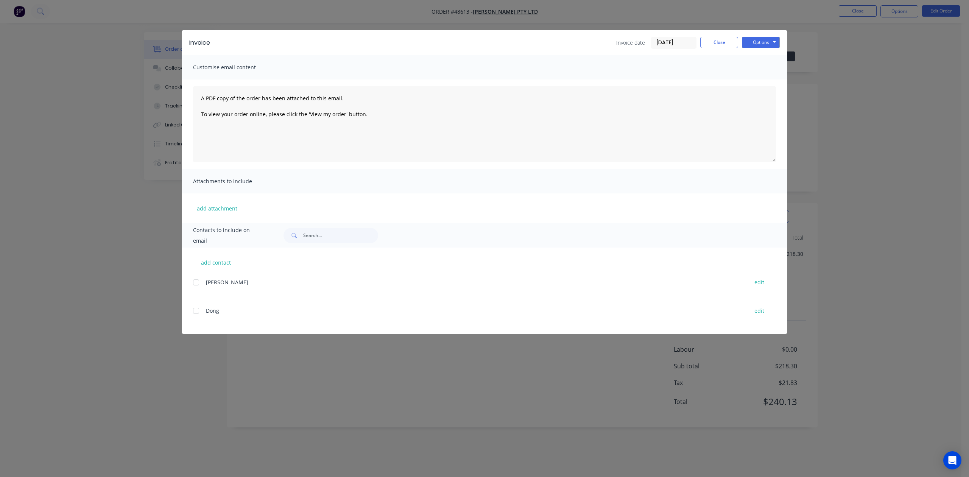
click at [197, 278] on div at bounding box center [196, 282] width 15 height 15
click at [766, 42] on button "Options" at bounding box center [761, 42] width 38 height 11
click at [758, 69] on button "Print" at bounding box center [766, 68] width 48 height 12
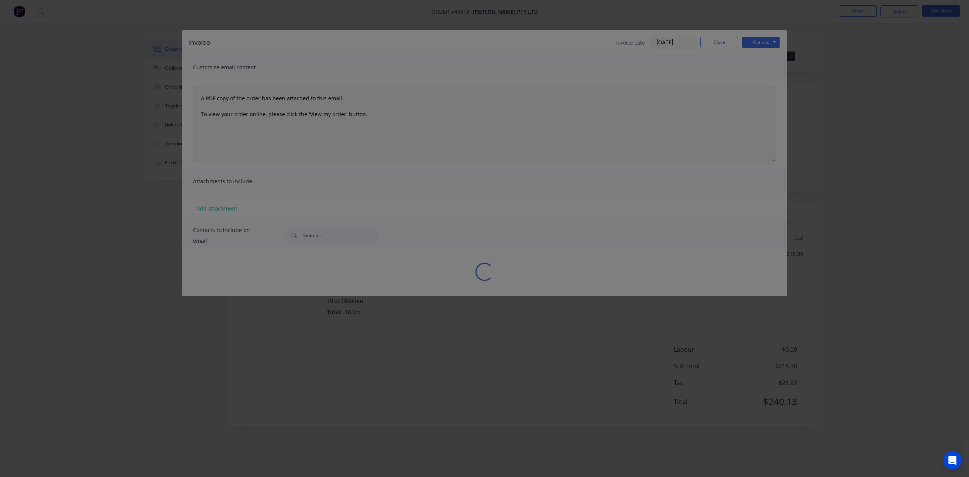
drag, startPoint x: 758, startPoint y: 69, endPoint x: 758, endPoint y: 76, distance: 6.8
click at [758, 76] on div "Sending to your accounting package... Loading... This may take a few moments. P…" at bounding box center [484, 238] width 969 height 477
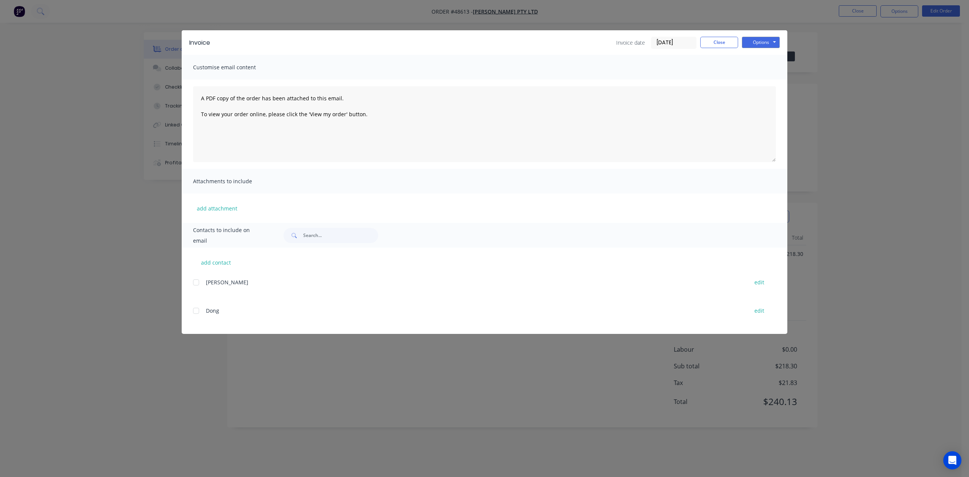
click at [726, 35] on div "Invoice Invoice date [DATE] Close Options Preview Print Email" at bounding box center [485, 42] width 606 height 25
click at [729, 44] on button "Close" at bounding box center [719, 42] width 38 height 11
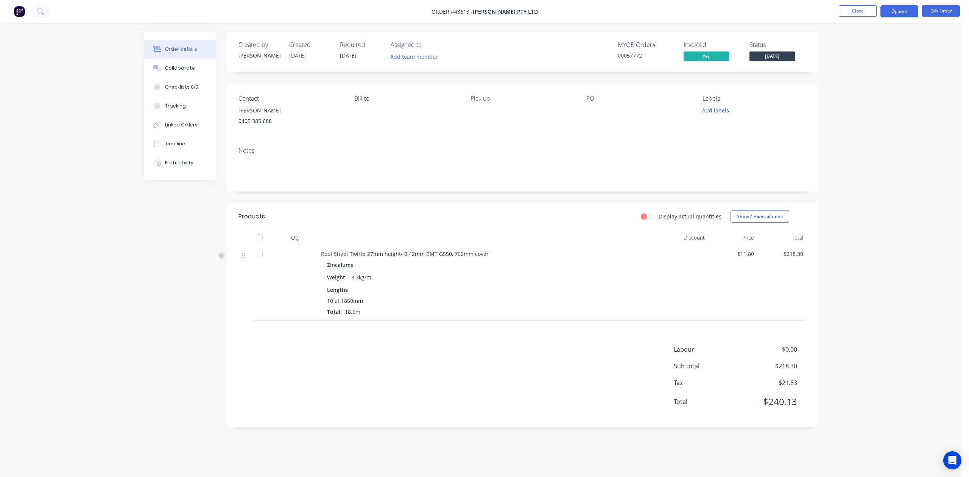
click at [907, 12] on button "Options" at bounding box center [900, 11] width 38 height 12
click at [885, 89] on div "Work Order" at bounding box center [877, 91] width 70 height 11
click at [879, 73] on div "Without pricing" at bounding box center [877, 76] width 70 height 11
drag, startPoint x: 858, startPoint y: 108, endPoint x: 858, endPoint y: 100, distance: 7.6
click at [858, 107] on div "Delivery Docket" at bounding box center [877, 106] width 70 height 11
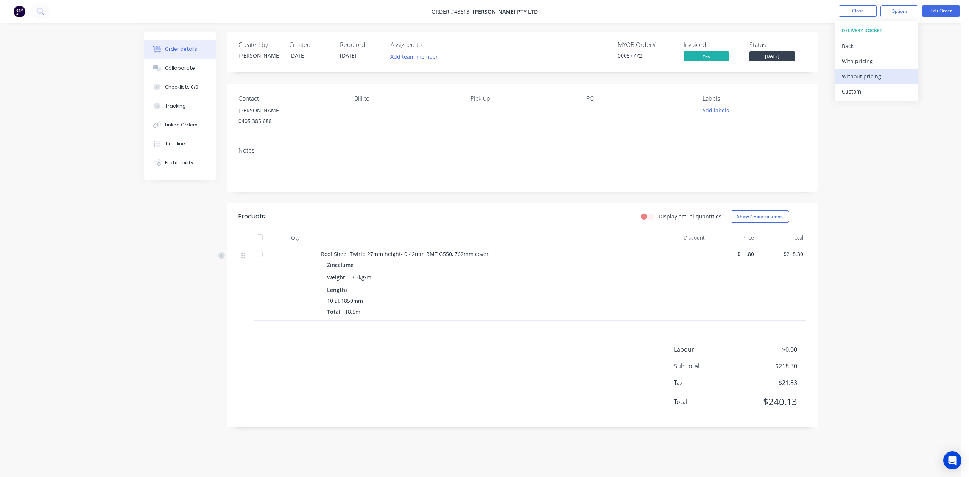
click at [862, 76] on div "Without pricing" at bounding box center [877, 76] width 70 height 11
click at [865, 6] on button "Close" at bounding box center [858, 10] width 38 height 11
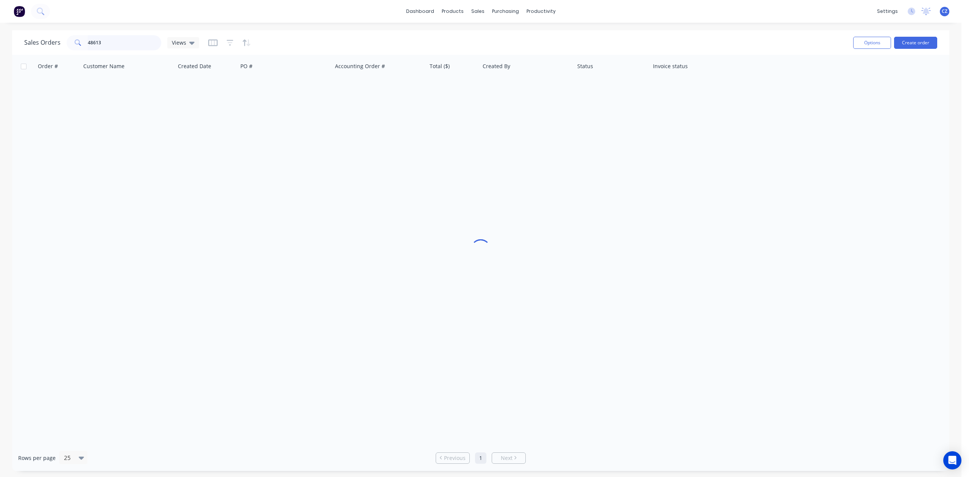
drag, startPoint x: 145, startPoint y: 42, endPoint x: 27, endPoint y: 34, distance: 118.4
click at [27, 34] on div "Sales Orders 48613 Views" at bounding box center [435, 42] width 823 height 19
type input "48608"
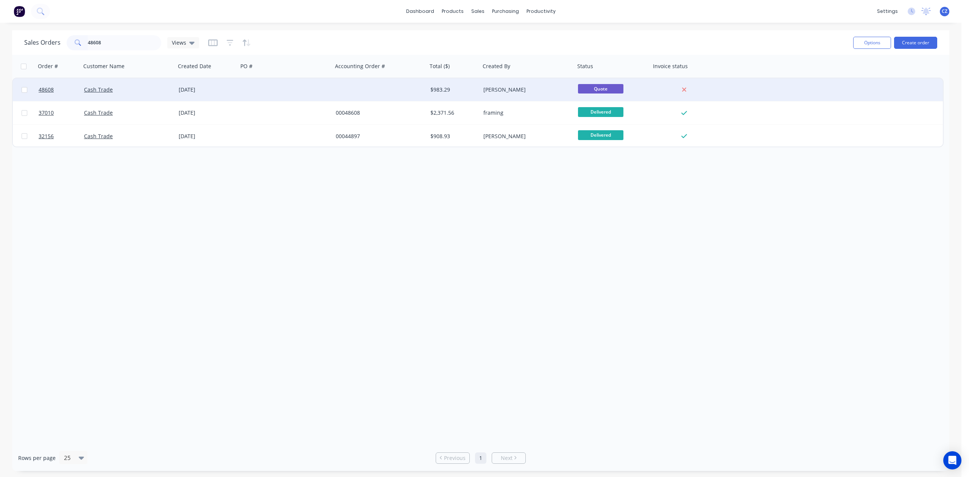
click at [340, 86] on div at bounding box center [380, 89] width 95 height 23
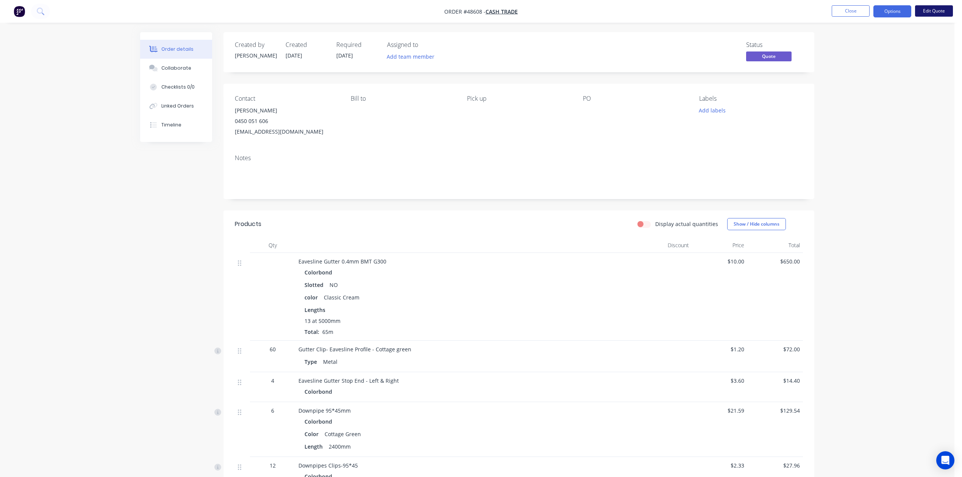
click at [938, 11] on button "Edit Quote" at bounding box center [934, 10] width 38 height 11
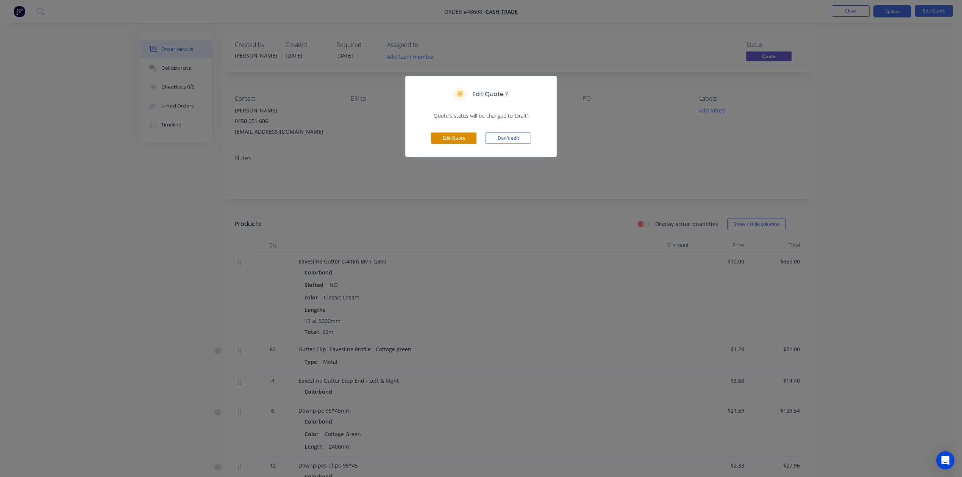
click at [441, 138] on button "Edit Quote" at bounding box center [453, 138] width 45 height 11
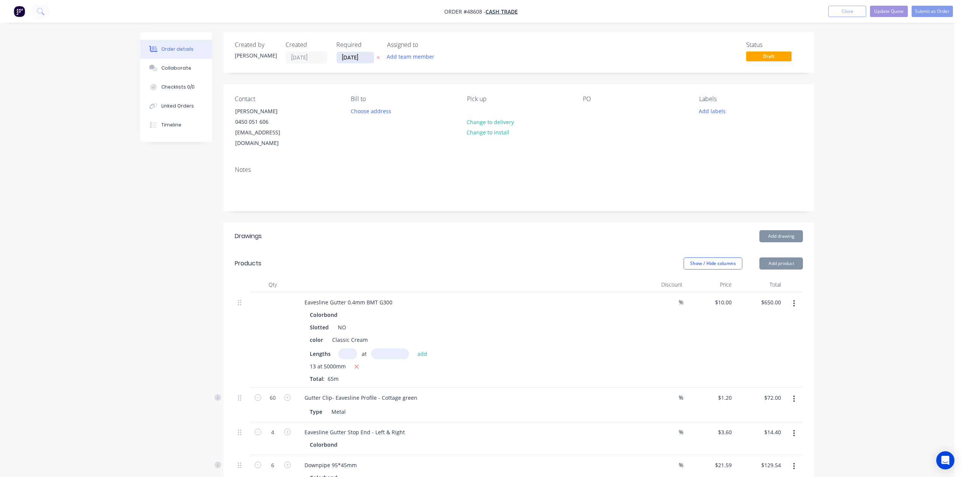
click at [353, 58] on input "08/09/25" at bounding box center [355, 57] width 37 height 11
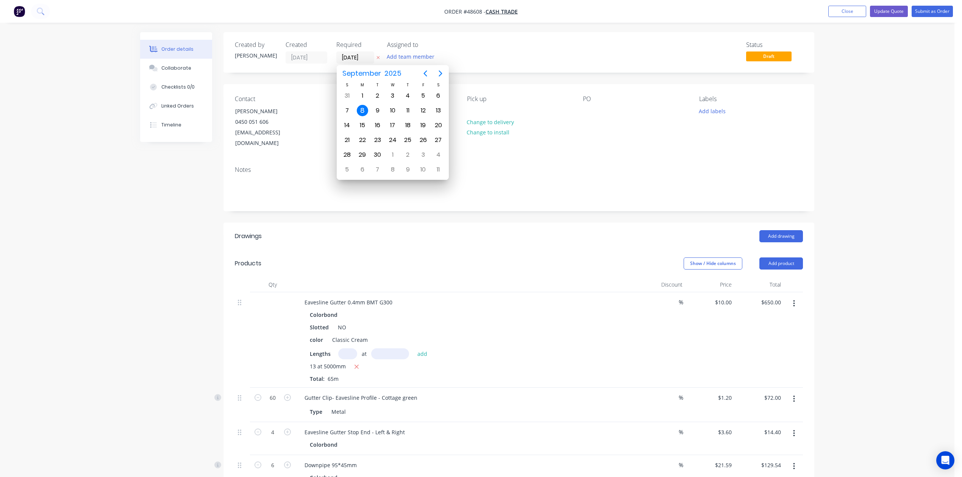
click at [523, 279] on div at bounding box center [465, 284] width 341 height 15
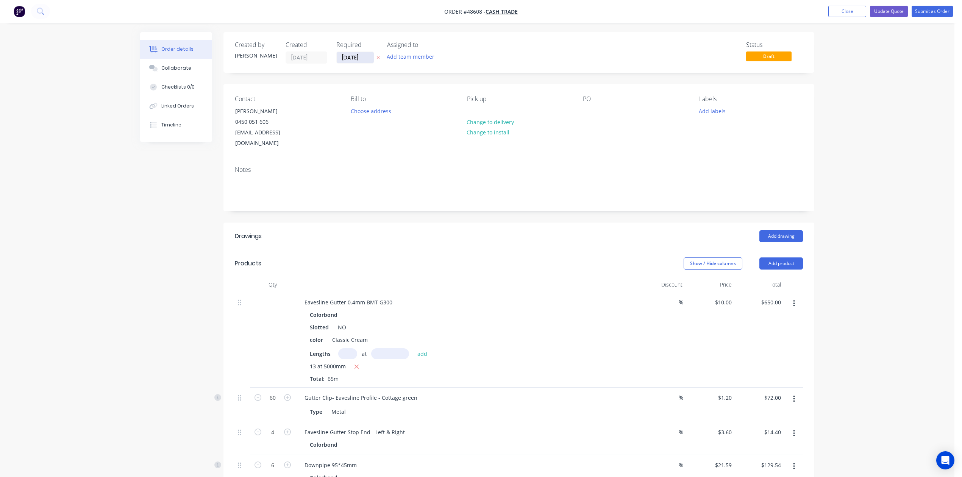
click at [351, 58] on input "08/09/25" at bounding box center [355, 57] width 37 height 11
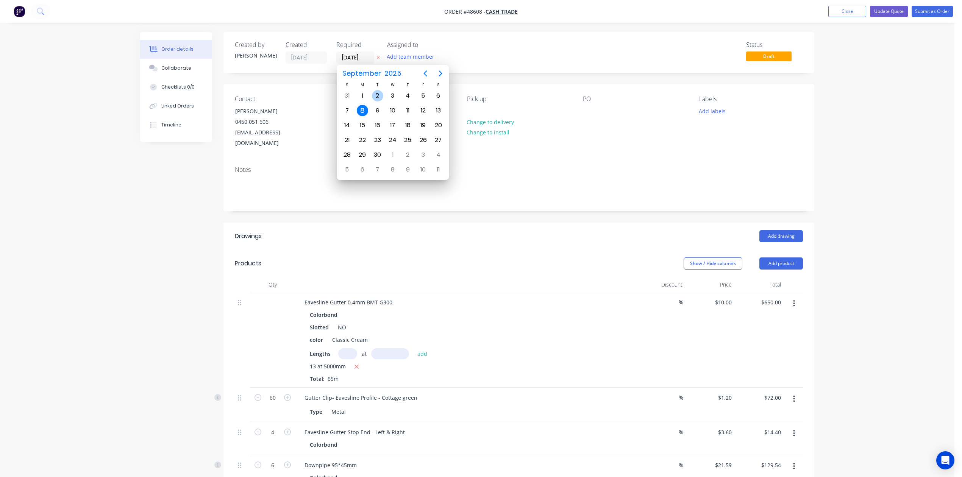
click at [376, 95] on div "2" at bounding box center [377, 95] width 11 height 11
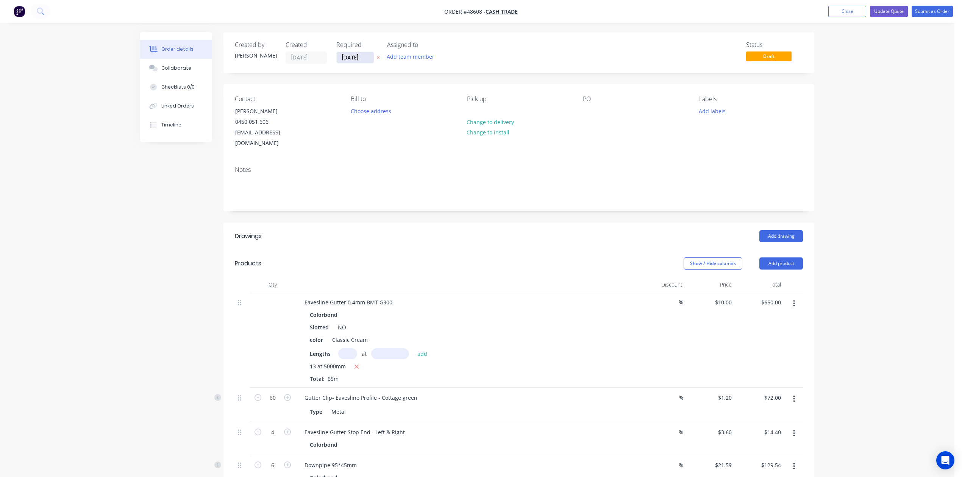
click at [353, 55] on input "02/09/25" at bounding box center [355, 57] width 37 height 11
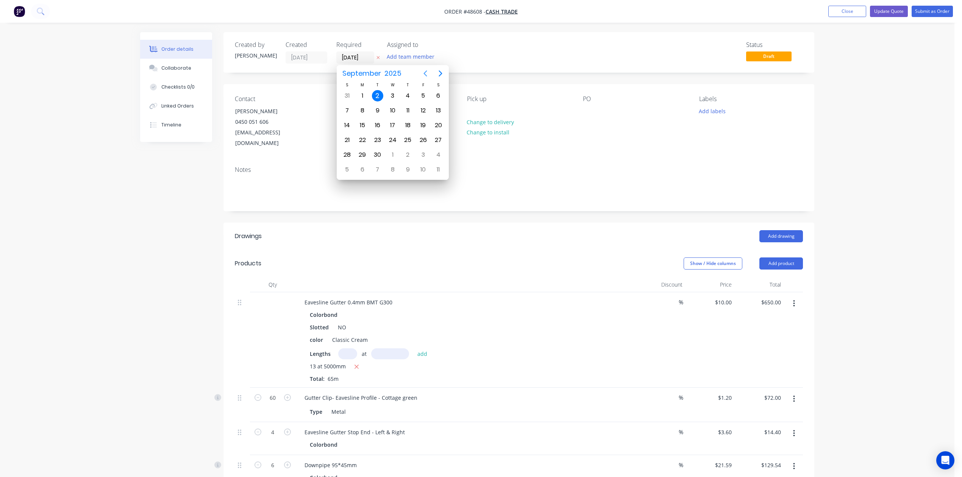
click at [426, 68] on button "Previous page" at bounding box center [425, 73] width 15 height 15
click at [500, 257] on div "Show / Hide columns Add product" at bounding box center [579, 263] width 447 height 12
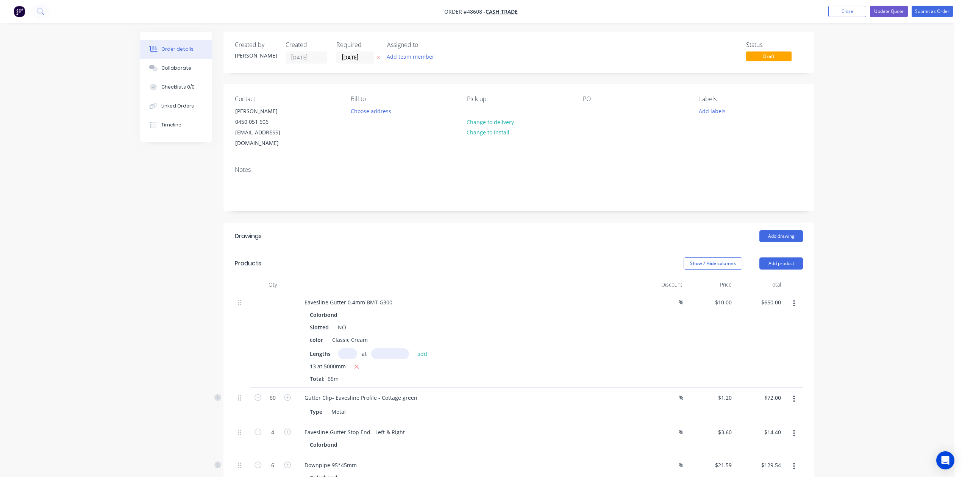
click at [347, 50] on div "Required 02/09/25" at bounding box center [357, 52] width 42 height 22
click at [360, 60] on input "[DATE]" at bounding box center [355, 57] width 37 height 11
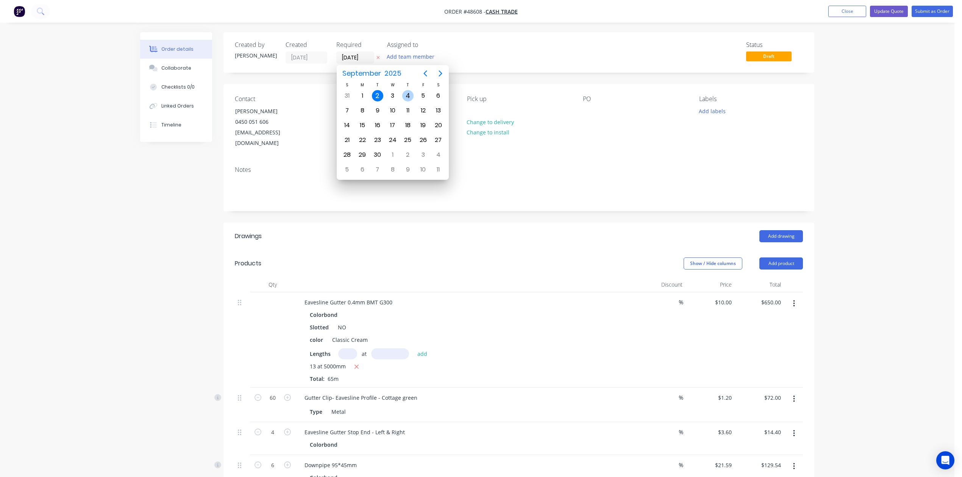
click at [408, 92] on div "4" at bounding box center [407, 95] width 11 height 11
type input "[DATE]"
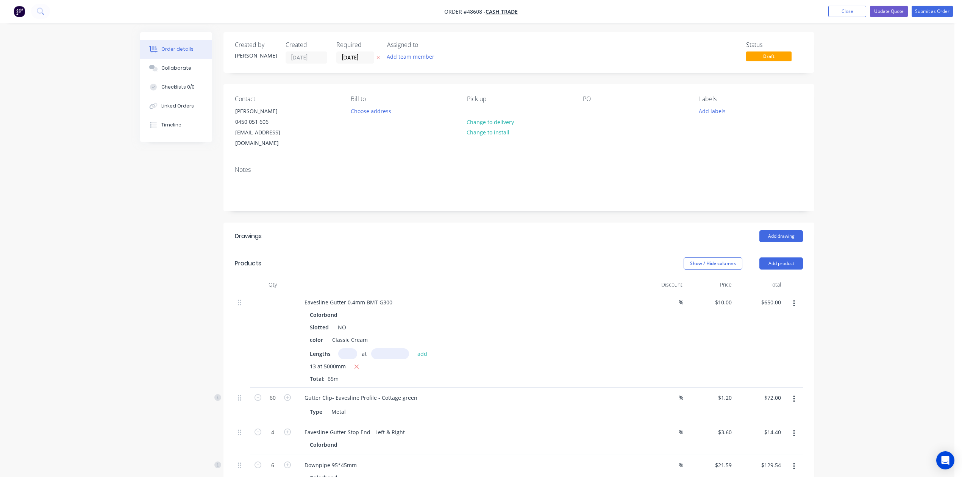
click at [488, 309] on div "Colorbond" at bounding box center [466, 314] width 312 height 11
click at [364, 48] on div "Required" at bounding box center [357, 44] width 42 height 7
click at [364, 61] on input "[DATE]" at bounding box center [355, 57] width 37 height 11
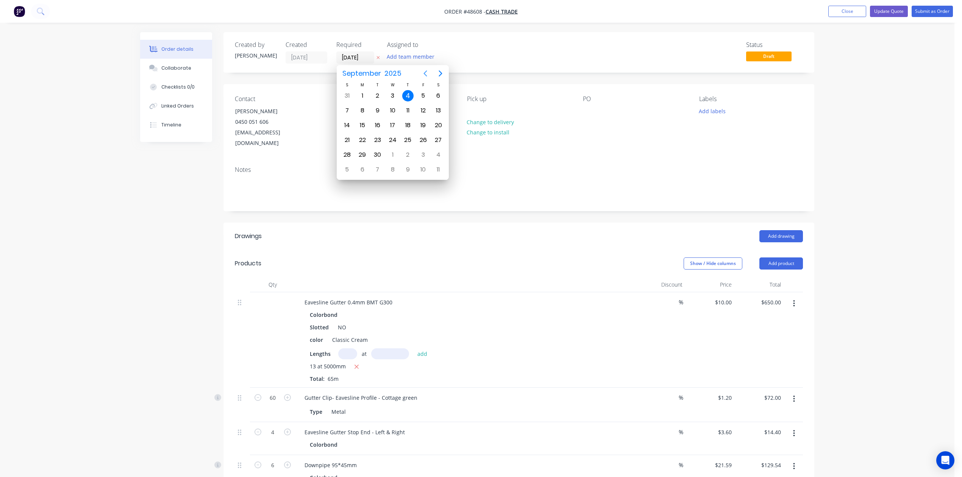
click at [423, 76] on icon "Previous page" at bounding box center [425, 73] width 9 height 9
click at [486, 230] on div "Add drawing" at bounding box center [579, 236] width 447 height 12
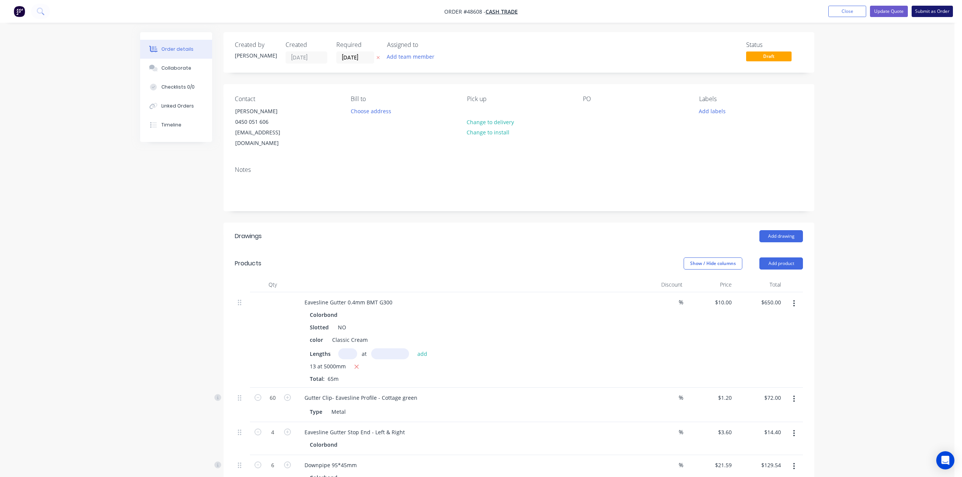
click at [941, 13] on button "Submit as Order" at bounding box center [931, 11] width 41 height 11
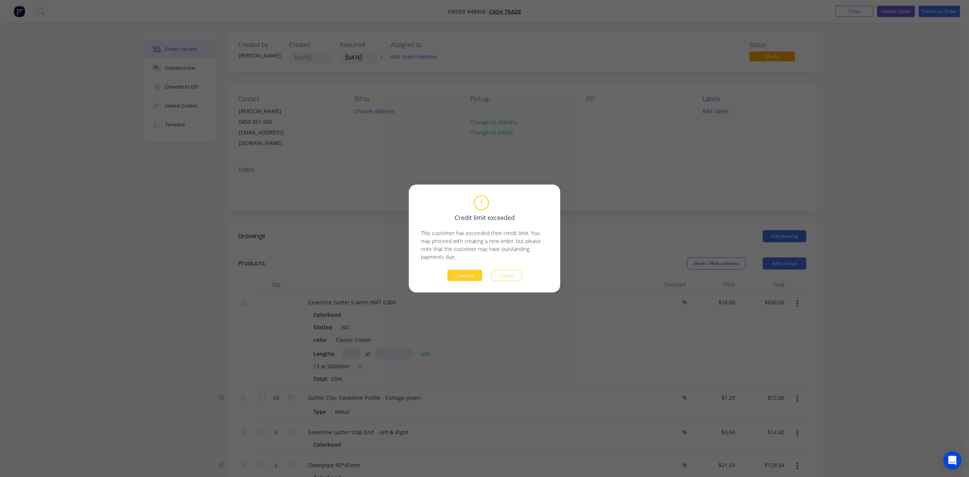
click at [473, 279] on button "Continue" at bounding box center [465, 275] width 35 height 11
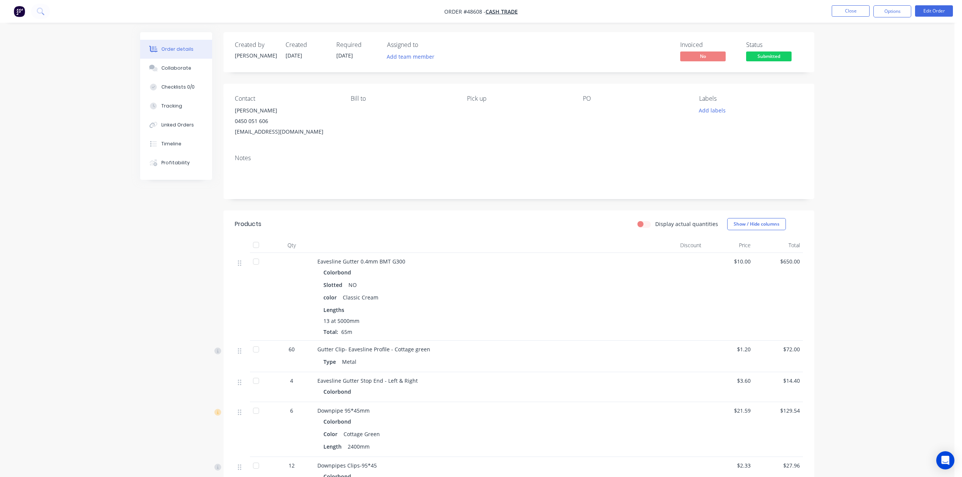
click at [897, 15] on button "Options" at bounding box center [892, 11] width 38 height 12
click at [858, 197] on div "Convert to Quote" at bounding box center [869, 197] width 70 height 11
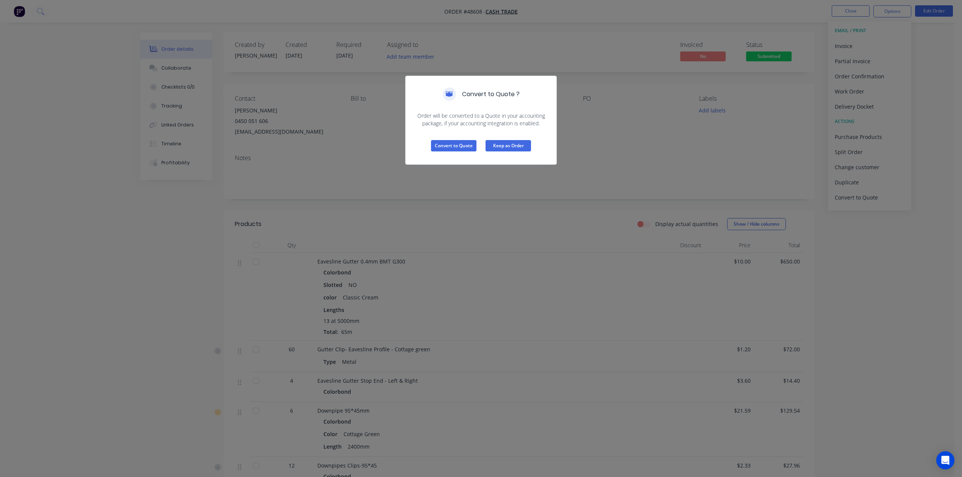
click at [520, 144] on button "Keep as Order" at bounding box center [507, 145] width 45 height 11
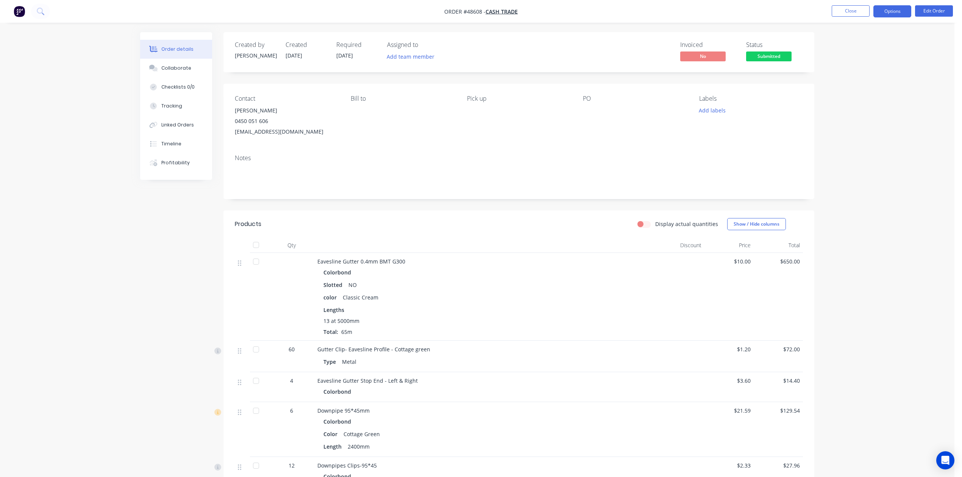
click at [886, 12] on button "Options" at bounding box center [892, 11] width 38 height 12
click at [856, 47] on div "Invoice" at bounding box center [869, 46] width 70 height 11
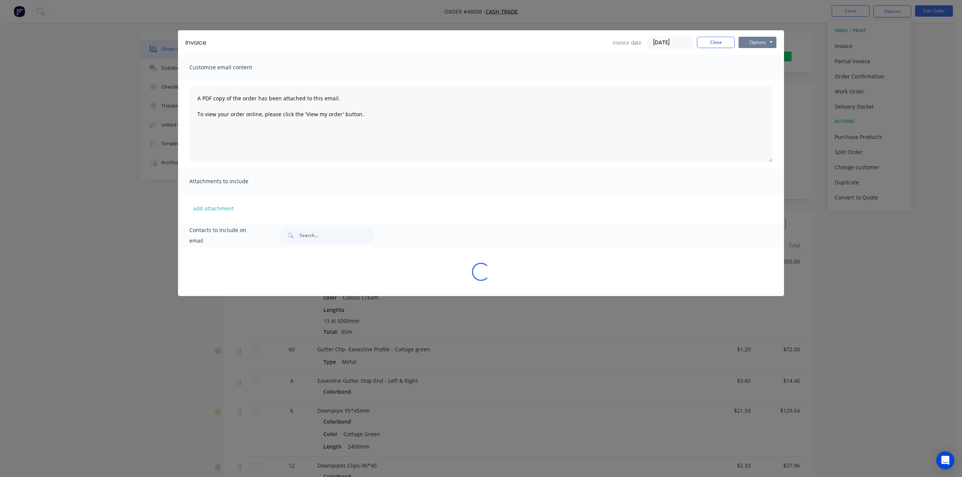
click at [756, 43] on button "Options" at bounding box center [757, 42] width 38 height 11
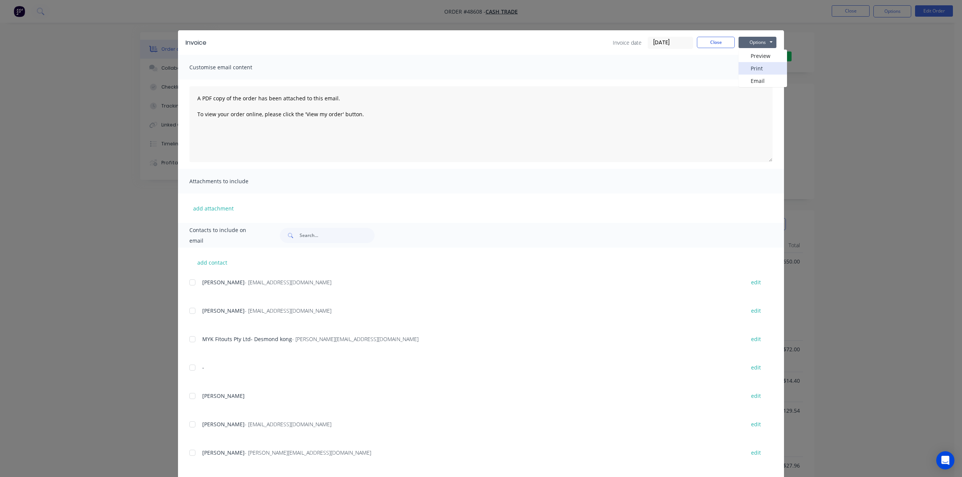
click at [755, 64] on button "Print" at bounding box center [762, 68] width 48 height 12
click at [714, 42] on button "Close" at bounding box center [716, 42] width 38 height 11
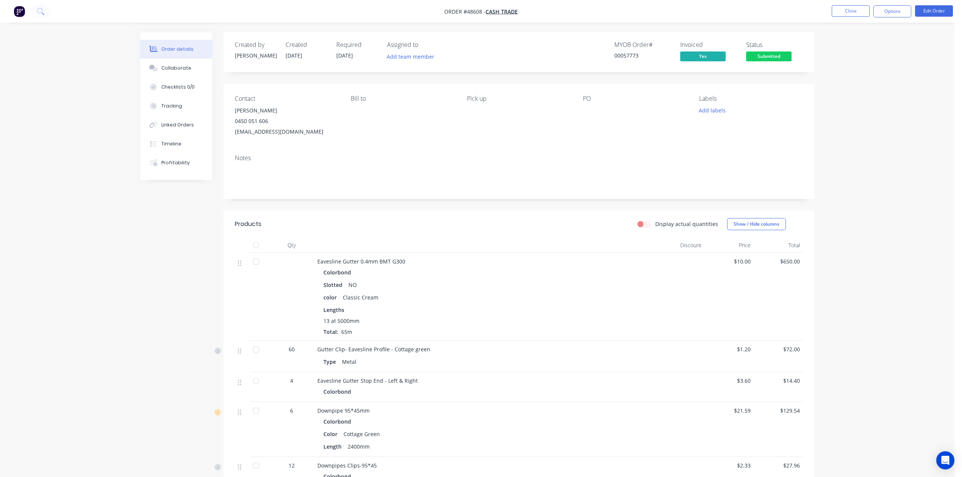
click at [769, 58] on span "Submitted" at bounding box center [768, 55] width 45 height 9
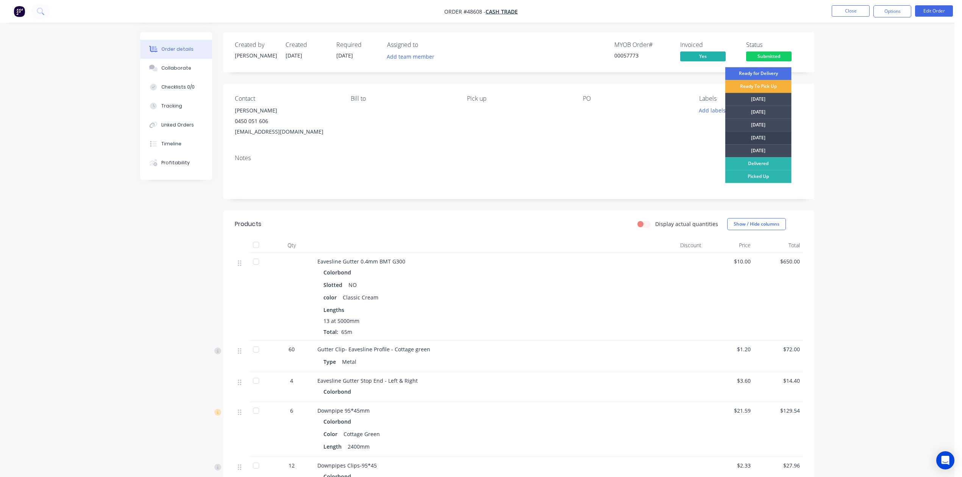
click at [763, 134] on div "Thursday" at bounding box center [758, 137] width 66 height 13
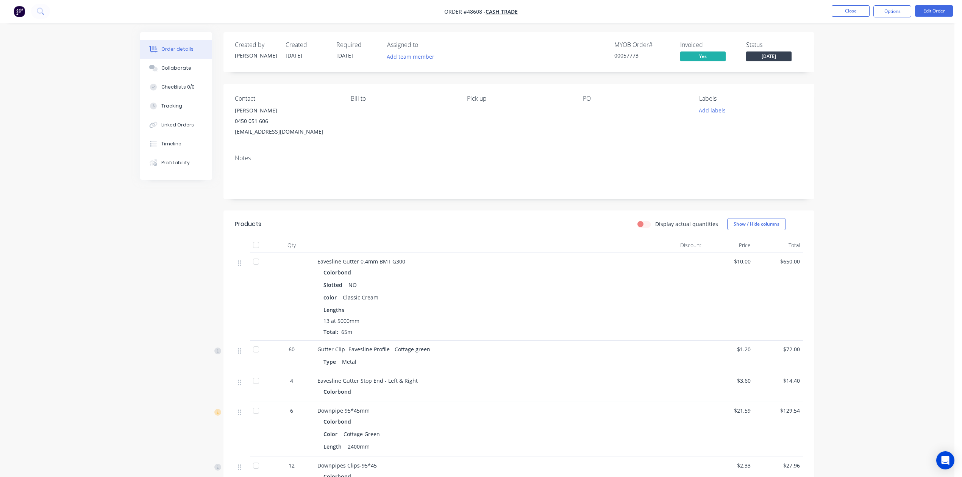
click at [514, 360] on div "Type Metal" at bounding box center [484, 361] width 323 height 11
click at [889, 11] on button "Options" at bounding box center [892, 11] width 38 height 12
click at [872, 105] on div "Delivery Docket" at bounding box center [869, 106] width 70 height 11
click at [872, 76] on div "Without pricing" at bounding box center [869, 76] width 70 height 11
click at [556, 340] on div "Eavesline Gutter 0.4mm BMT G300 Colorbond Slotted NO color Classic Cream Length…" at bounding box center [484, 297] width 341 height 88
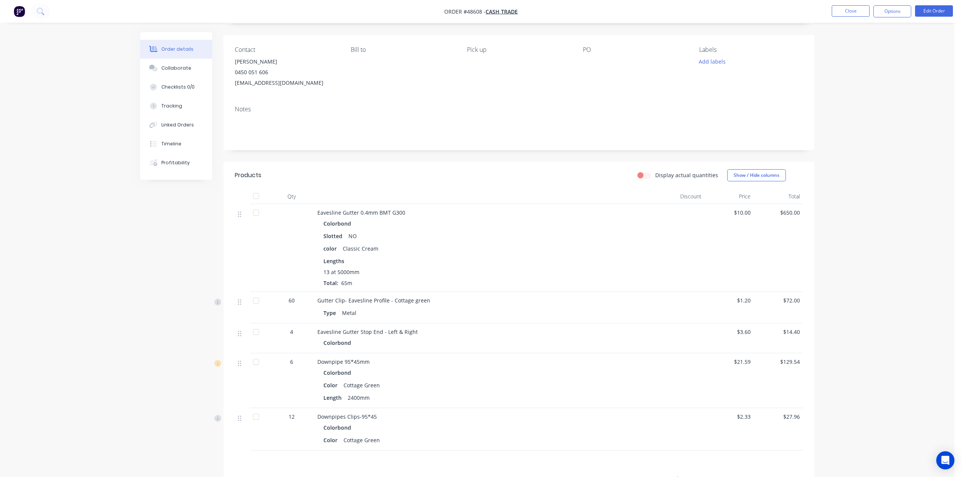
scroll to position [50, 0]
click at [896, 11] on button "Options" at bounding box center [892, 11] width 38 height 12
click at [851, 89] on div "Work Order" at bounding box center [869, 91] width 70 height 11
click at [847, 45] on div "Back" at bounding box center [869, 46] width 70 height 11
click at [873, 93] on div "Work Order" at bounding box center [869, 91] width 70 height 11
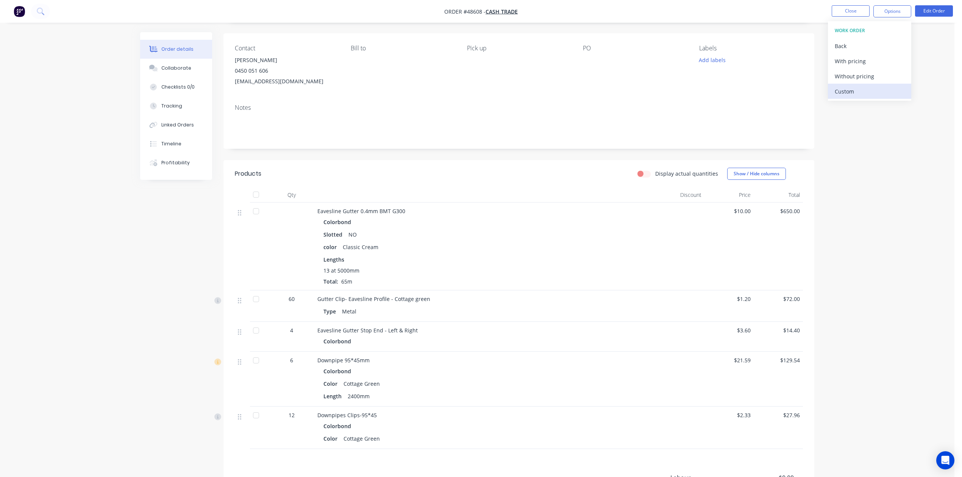
click at [869, 93] on div "Custom" at bounding box center [869, 91] width 70 height 11
click at [868, 76] on div "Without pricing" at bounding box center [869, 76] width 70 height 11
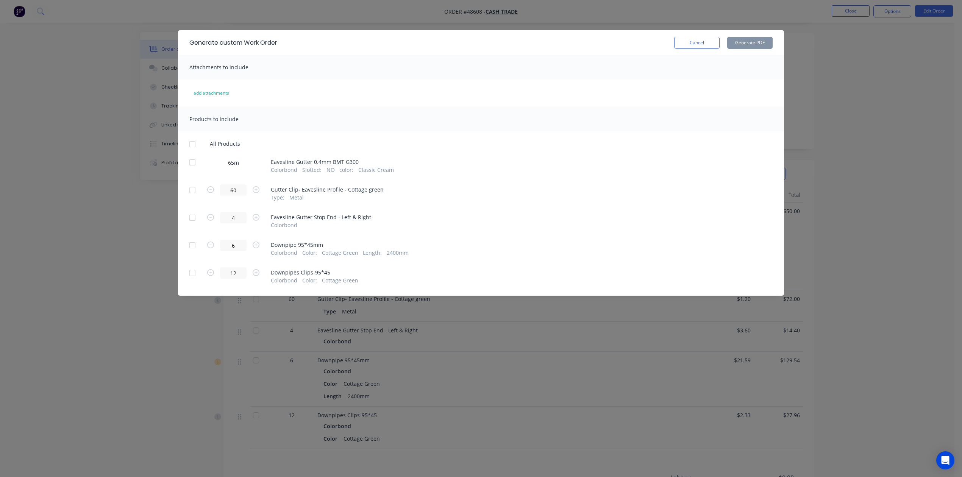
click at [187, 161] on div at bounding box center [192, 162] width 15 height 15
drag, startPoint x: 714, startPoint y: 41, endPoint x: 809, endPoint y: 20, distance: 97.7
click at [714, 42] on button "Cancel" at bounding box center [696, 43] width 45 height 12
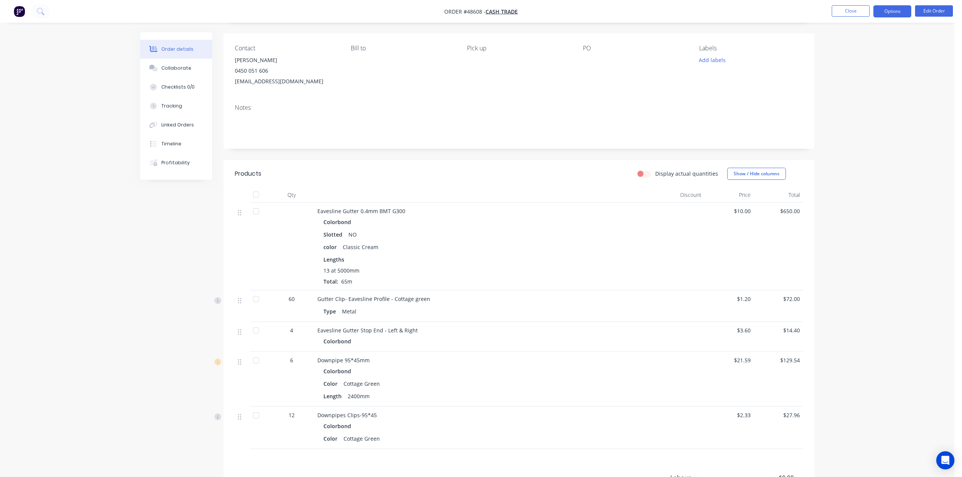
click at [895, 11] on button "Options" at bounding box center [892, 11] width 38 height 12
click at [861, 138] on div "Purchase Products" at bounding box center [869, 136] width 70 height 11
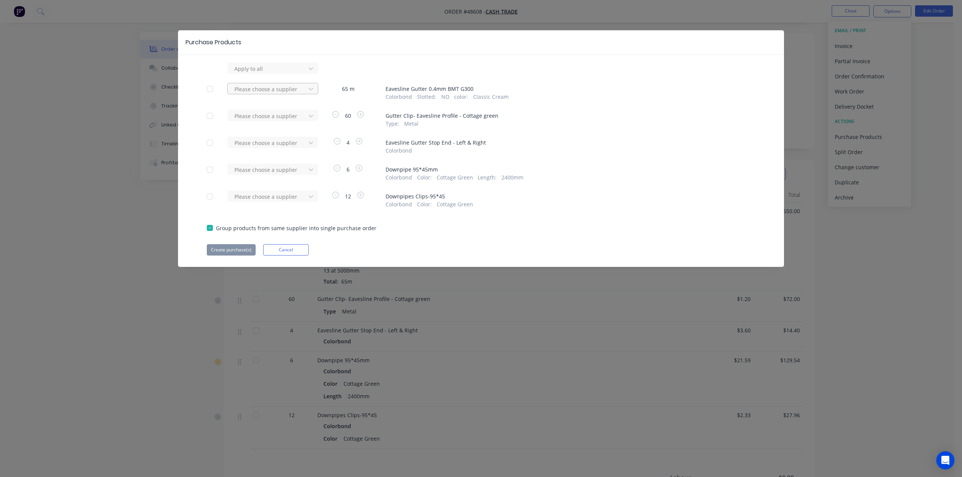
click at [273, 73] on div at bounding box center [268, 68] width 68 height 9
click at [264, 115] on div "Metroll - Roofmart" at bounding box center [272, 117] width 91 height 14
click at [272, 73] on div at bounding box center [268, 68] width 68 height 9
click at [249, 170] on div "Metroll - Roofmart" at bounding box center [272, 171] width 91 height 14
click at [229, 251] on button "Create purchase(s)" at bounding box center [231, 249] width 49 height 11
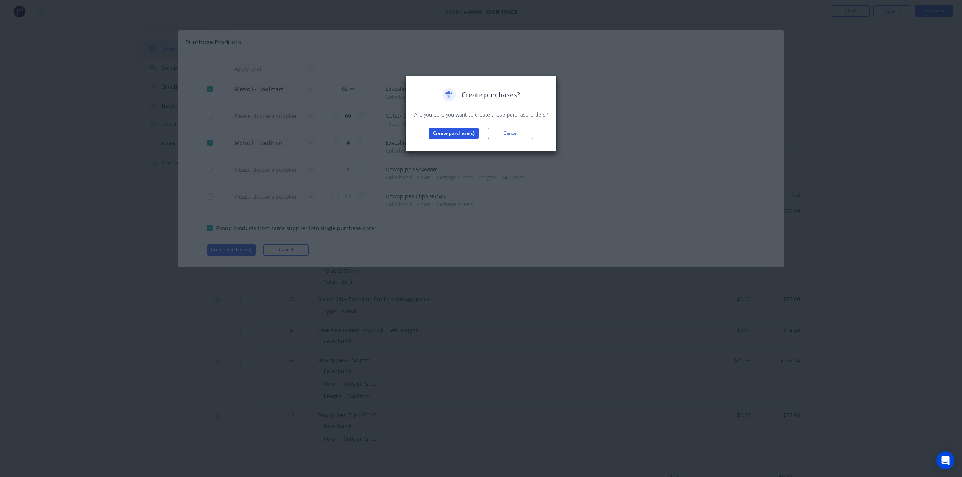
click at [461, 133] on button "Create purchase(s)" at bounding box center [454, 133] width 50 height 11
click at [441, 146] on button "View purchase(s)" at bounding box center [453, 145] width 45 height 11
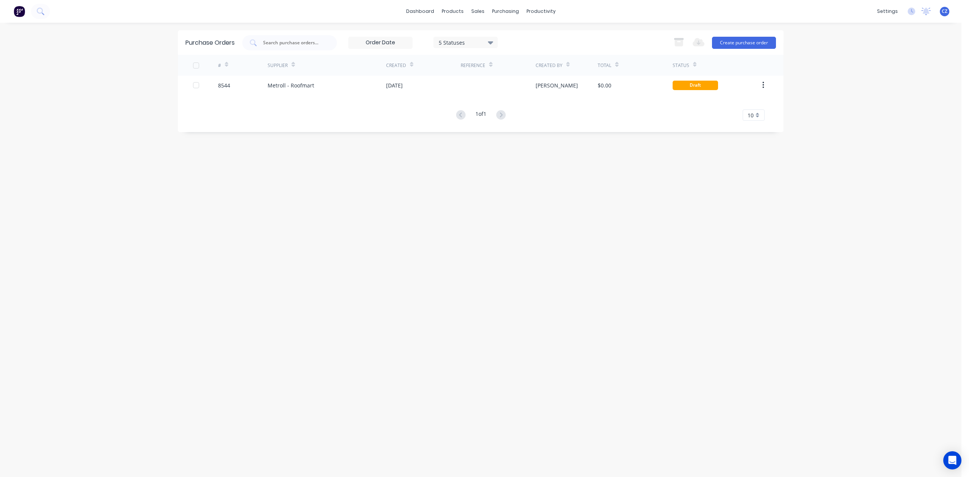
click at [409, 100] on div "# Supplier Created Reference Created By Total Status 8544 Metroll - Roofmart 29…" at bounding box center [481, 88] width 606 height 66
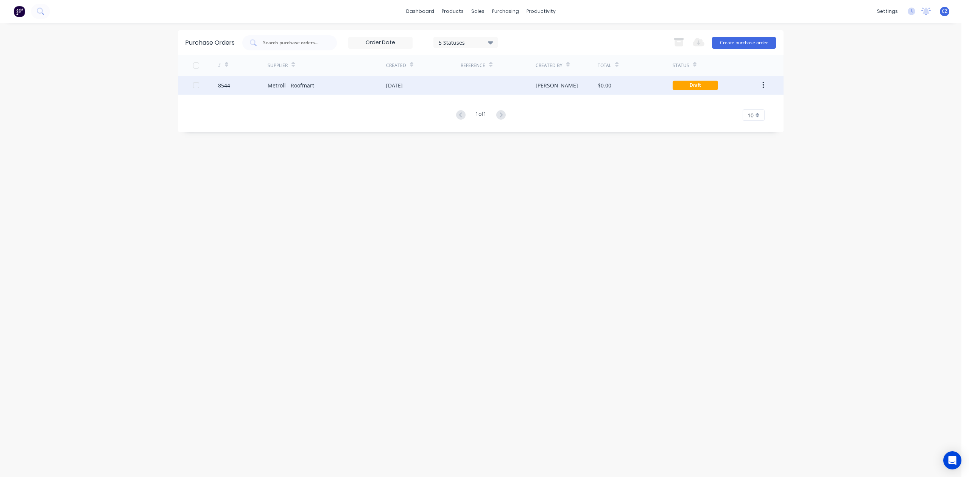
click at [416, 89] on div "[DATE]" at bounding box center [423, 85] width 75 height 19
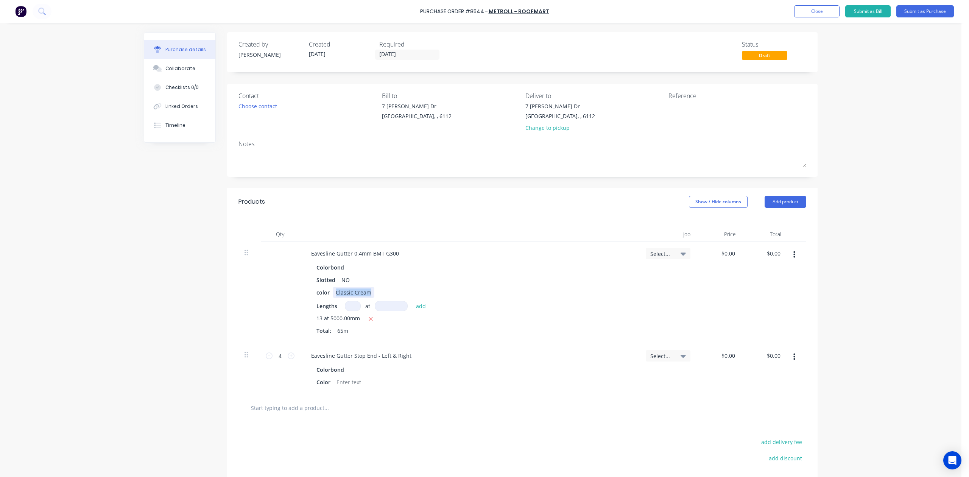
drag, startPoint x: 333, startPoint y: 289, endPoint x: 411, endPoint y: 288, distance: 77.6
click at [411, 288] on div "color Classic Cream" at bounding box center [467, 292] width 309 height 11
copy div "Classic Cream"
click at [334, 388] on div at bounding box center [349, 382] width 31 height 11
paste div
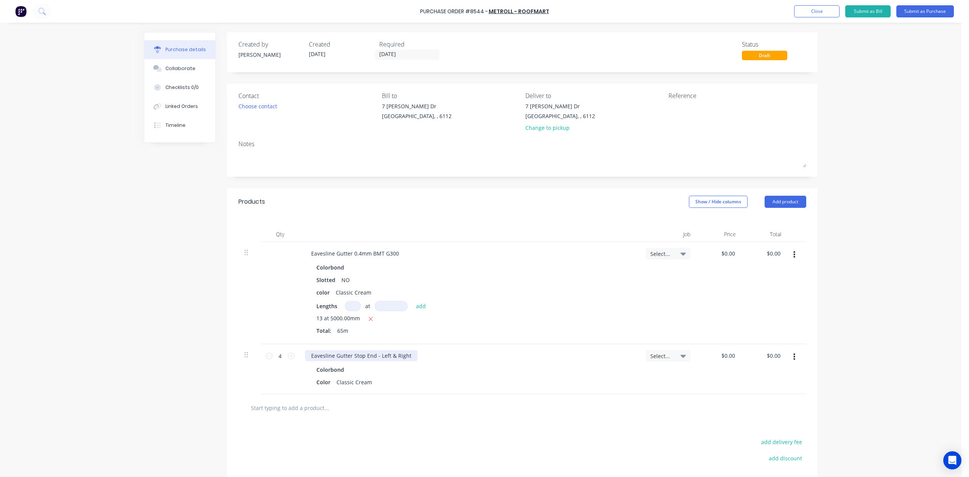
click at [385, 357] on div "Eavesline Gutter Stop End - Left & Right" at bounding box center [361, 355] width 112 height 11
click at [529, 374] on div "Colorbond" at bounding box center [470, 369] width 306 height 11
click at [175, 110] on button "Linked Orders" at bounding box center [179, 106] width 71 height 19
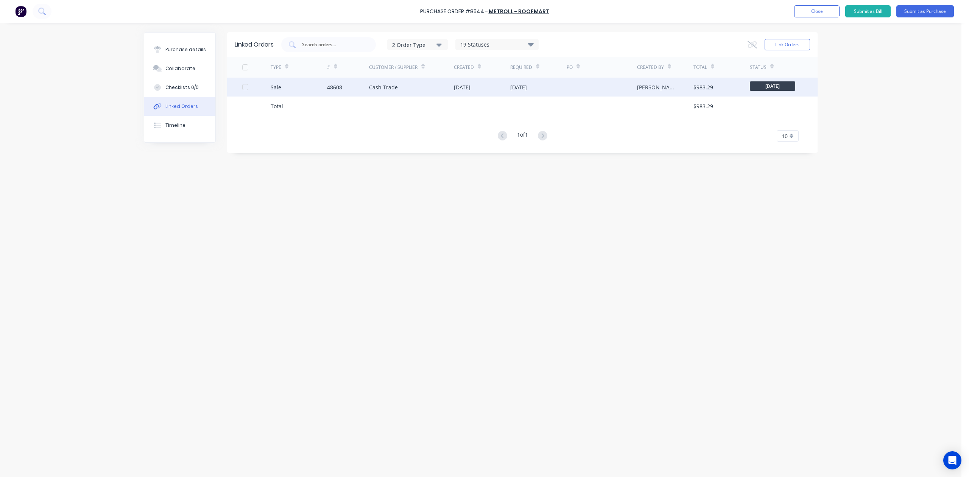
click at [602, 92] on div at bounding box center [602, 87] width 70 height 19
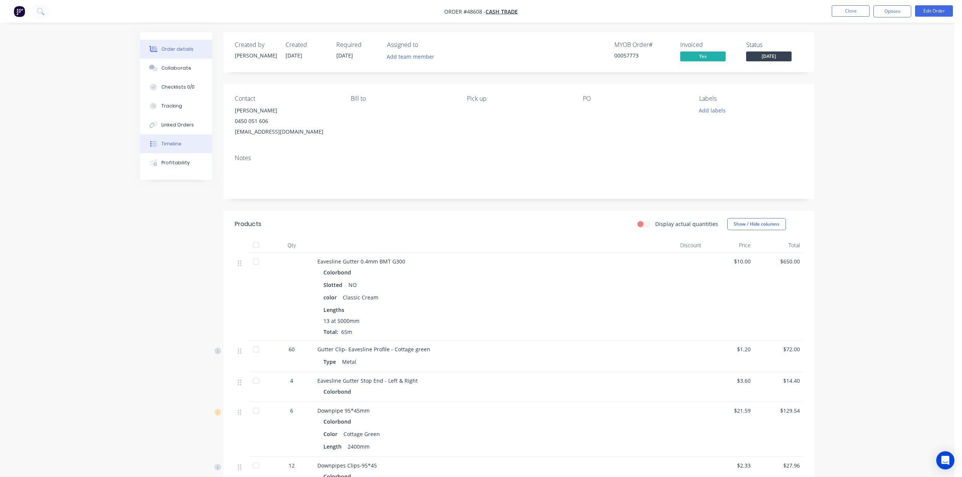
click at [179, 147] on button "Timeline" at bounding box center [176, 143] width 72 height 19
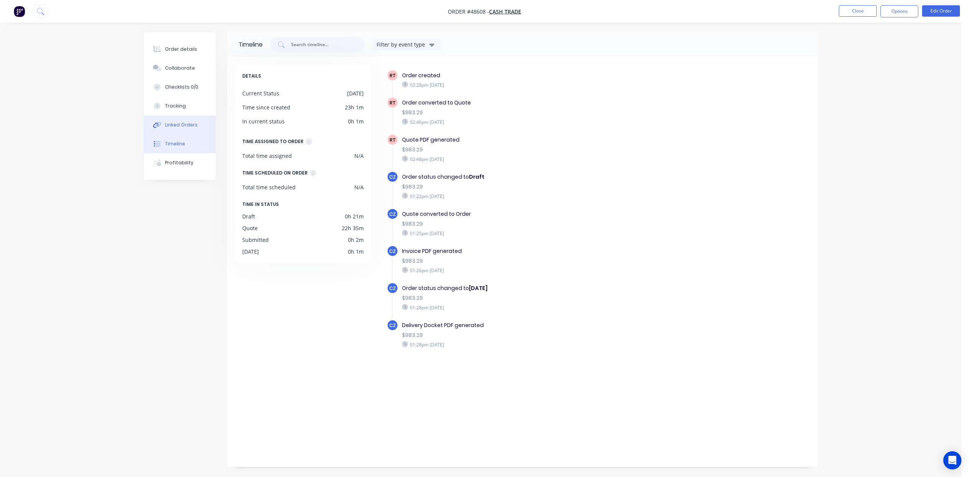
click at [201, 129] on button "Linked Orders" at bounding box center [180, 124] width 72 height 19
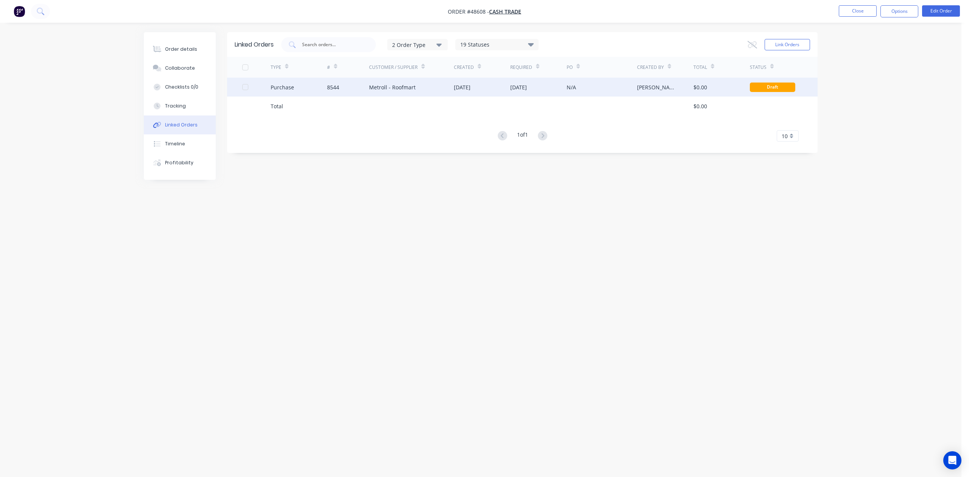
click at [507, 93] on div "[DATE]" at bounding box center [482, 87] width 56 height 19
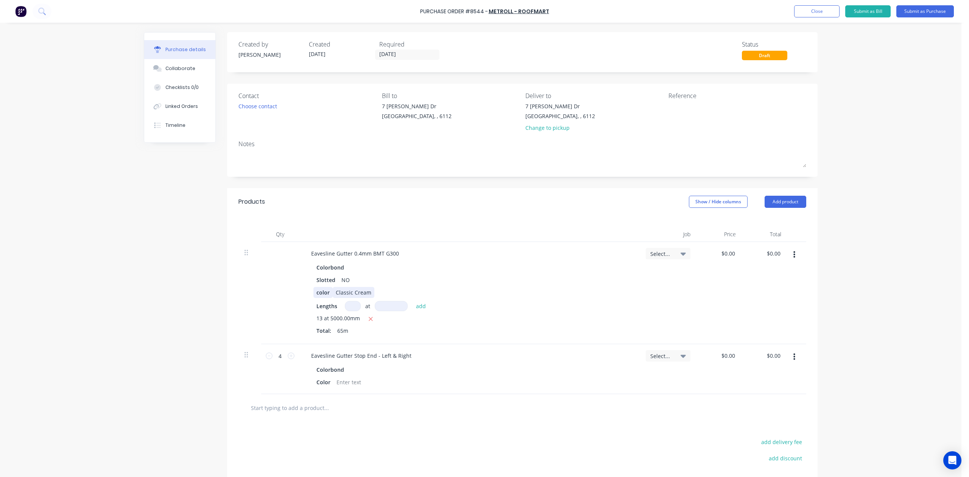
drag, startPoint x: 326, startPoint y: 294, endPoint x: 332, endPoint y: 293, distance: 6.9
click at [332, 293] on div "color Classic Cream" at bounding box center [467, 292] width 309 height 11
drag, startPoint x: 332, startPoint y: 292, endPoint x: 428, endPoint y: 292, distance: 95.4
click at [428, 292] on div "color Classic Cream" at bounding box center [467, 292] width 309 height 11
copy div "Classic Cream"
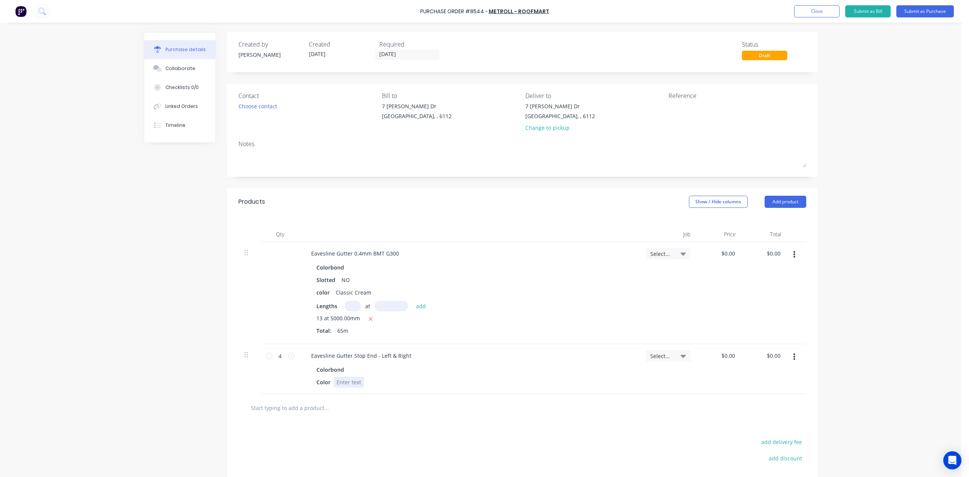
click at [357, 382] on div at bounding box center [349, 382] width 31 height 11
paste div
click at [403, 410] on div at bounding box center [358, 407] width 227 height 15
click at [370, 52] on div "Created by Cathy Created 29/08/25 Required 29/08/25" at bounding box center [341, 50] width 205 height 20
click at [387, 48] on div "Required" at bounding box center [411, 44] width 64 height 9
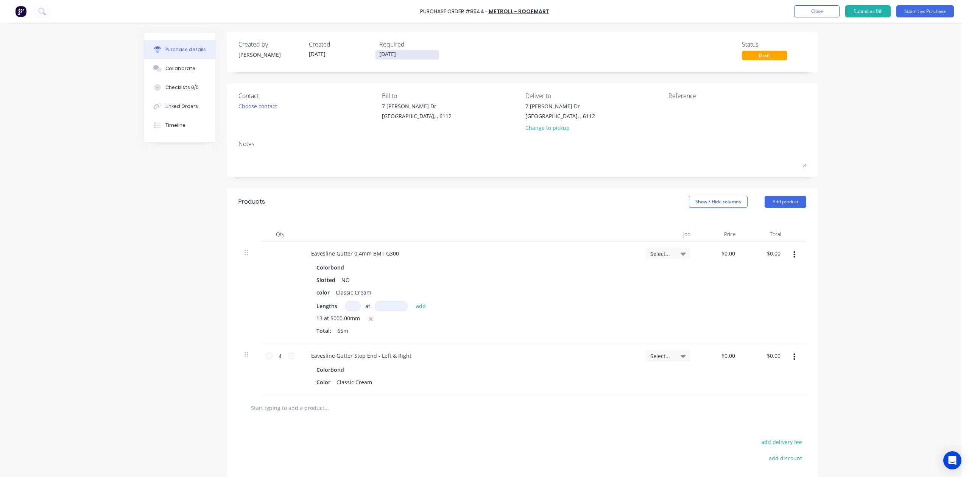
click at [399, 52] on input "[DATE]" at bounding box center [408, 54] width 64 height 9
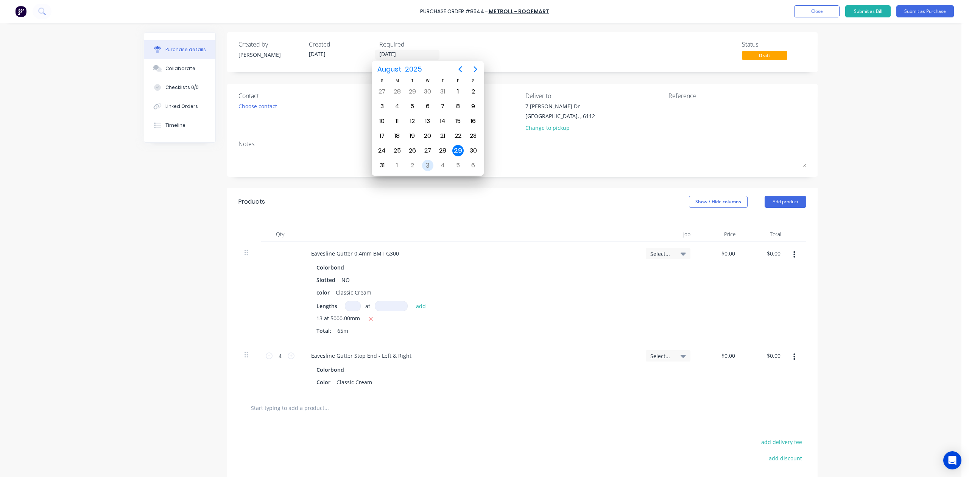
click at [433, 165] on div "3" at bounding box center [427, 165] width 15 height 14
type input "03/09/25"
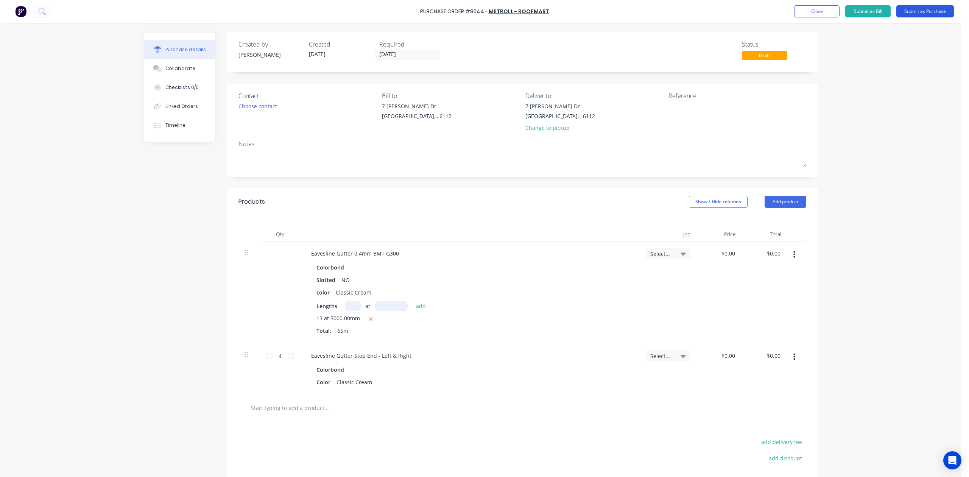
click at [937, 9] on button "Submit as Purchase" at bounding box center [926, 11] width 58 height 12
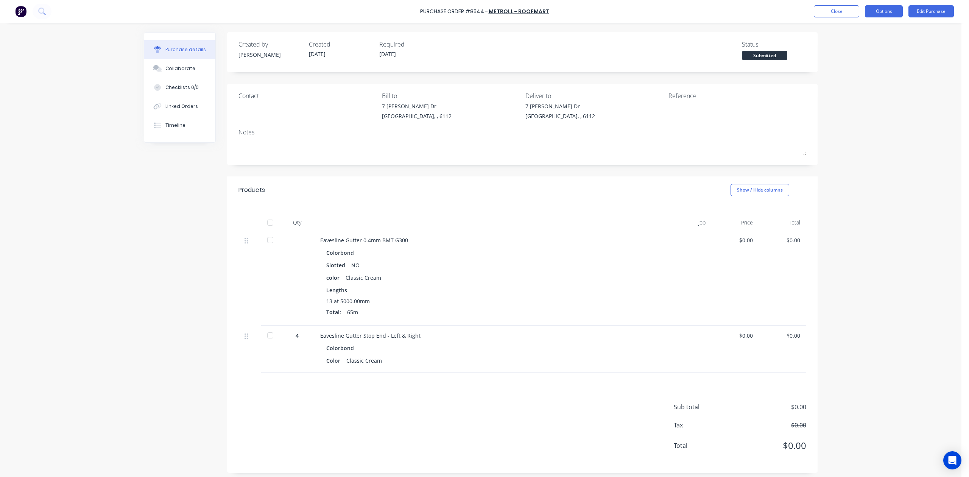
click at [880, 13] on button "Options" at bounding box center [884, 11] width 38 height 12
click at [851, 32] on div "Print / Email" at bounding box center [867, 30] width 58 height 11
click at [840, 61] on div "Without pricing" at bounding box center [867, 61] width 58 height 11
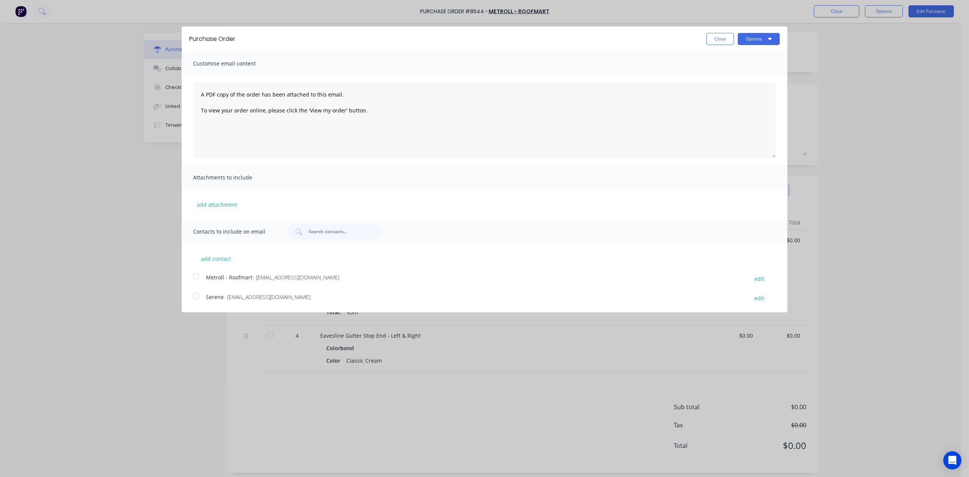
drag, startPoint x: 192, startPoint y: 272, endPoint x: 436, endPoint y: 165, distance: 266.9
click at [192, 271] on div at bounding box center [196, 276] width 15 height 15
click at [771, 31] on div "Purchase Order Close Options" at bounding box center [485, 39] width 606 height 25
click at [766, 39] on button "Options" at bounding box center [759, 39] width 42 height 12
click at [736, 75] on div "Email" at bounding box center [744, 73] width 58 height 11
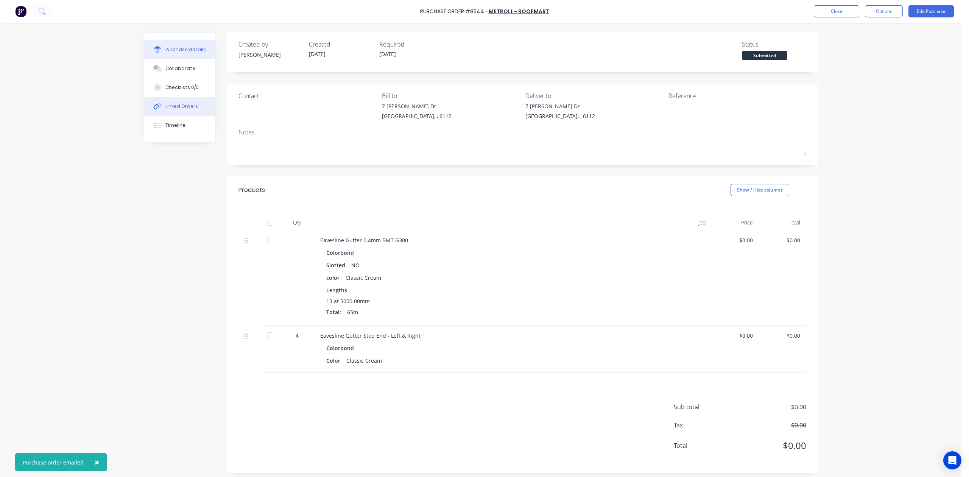
click at [186, 106] on div "Linked Orders" at bounding box center [181, 106] width 33 height 7
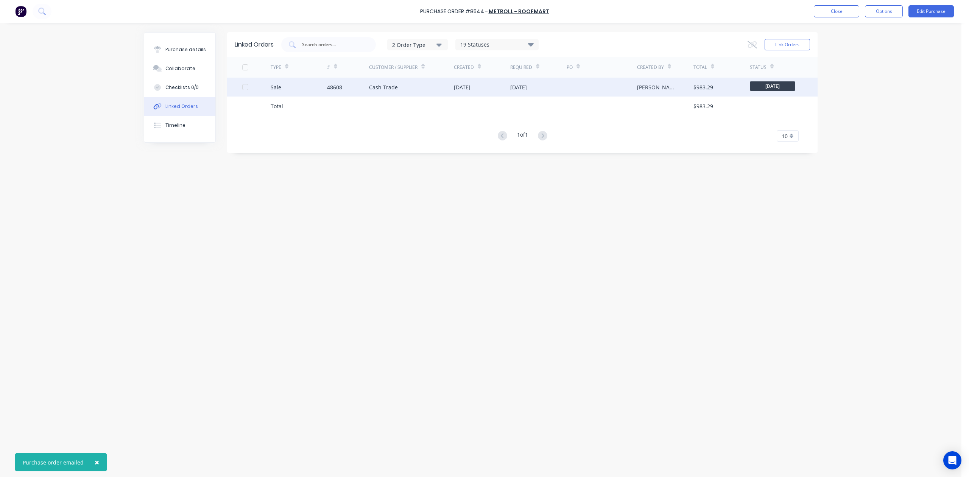
click at [470, 90] on div "29 Aug 2025" at bounding box center [462, 87] width 17 height 8
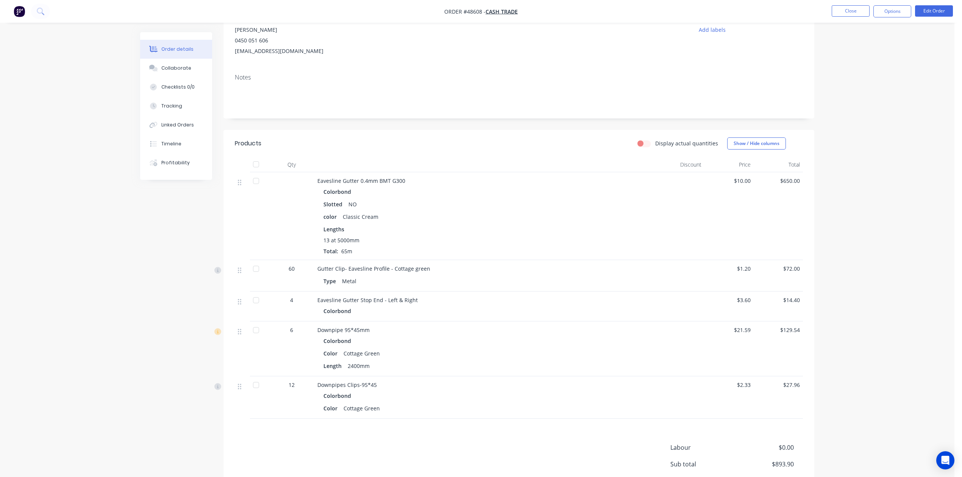
scroll to position [141, 0]
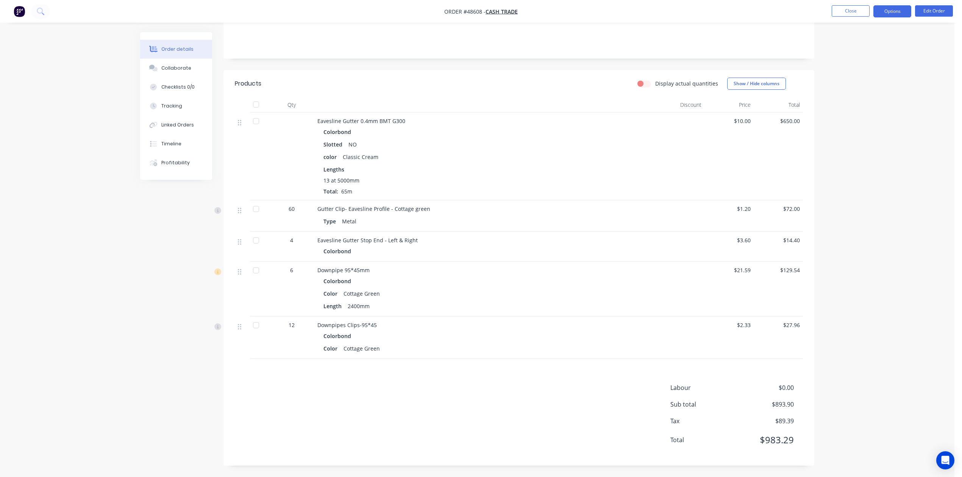
click at [906, 14] on button "Options" at bounding box center [892, 11] width 38 height 12
click at [873, 108] on div "Delivery Docket" at bounding box center [869, 106] width 70 height 11
click at [184, 129] on button "Linked Orders" at bounding box center [176, 124] width 72 height 19
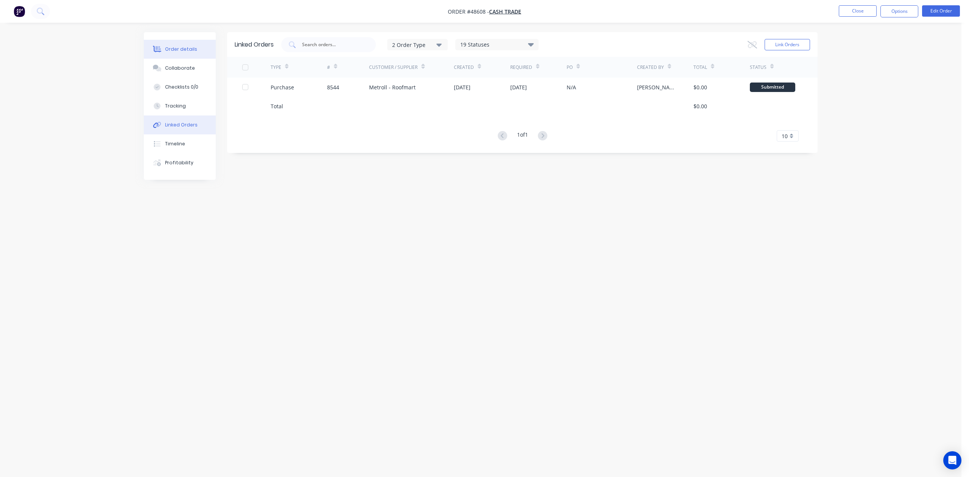
click at [200, 48] on button "Order details" at bounding box center [180, 49] width 72 height 19
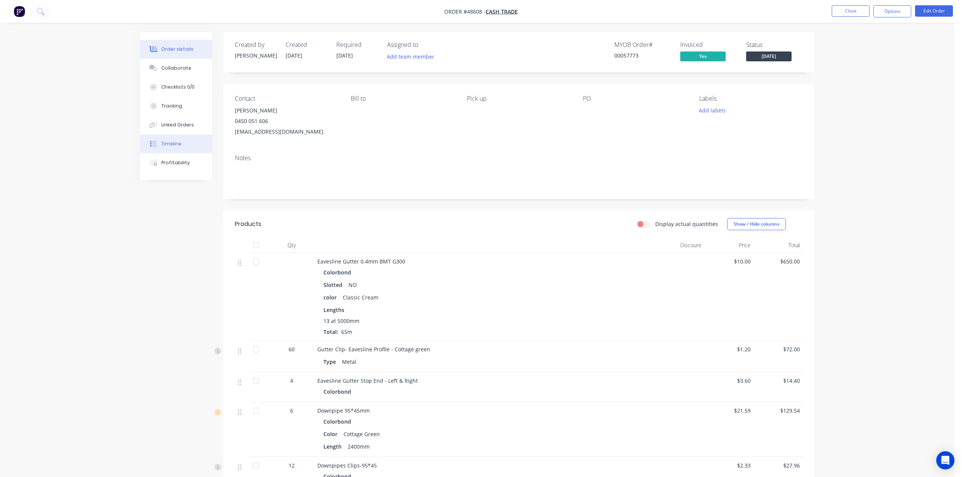
click at [200, 142] on button "Timeline" at bounding box center [176, 143] width 72 height 19
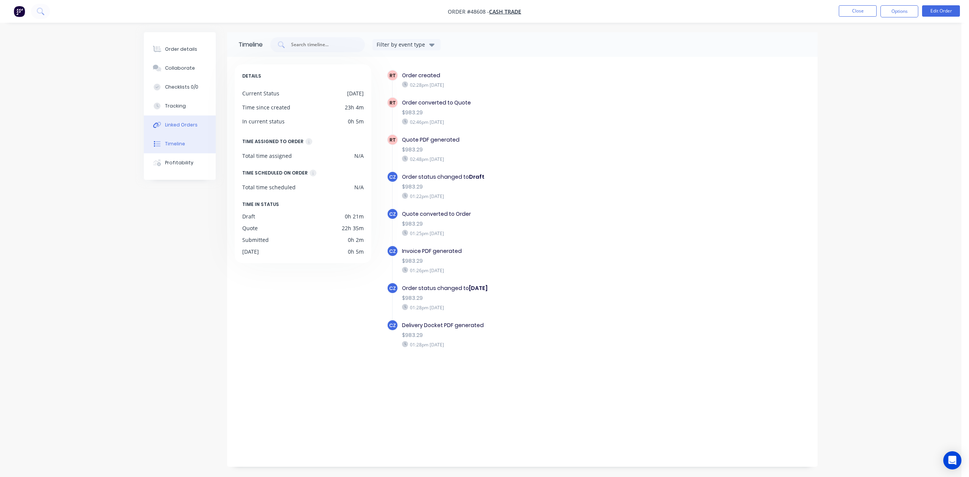
click at [182, 122] on div "Linked Orders" at bounding box center [181, 125] width 33 height 7
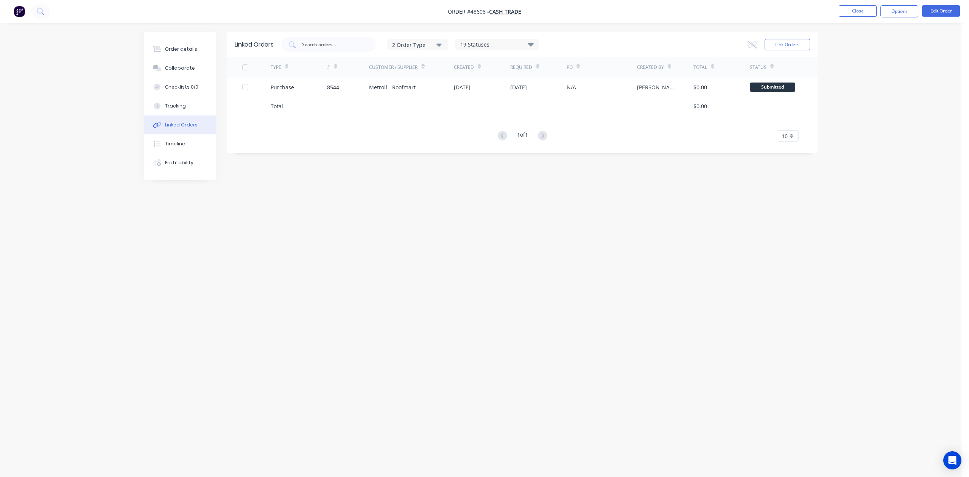
click at [508, 97] on div at bounding box center [482, 106] width 56 height 19
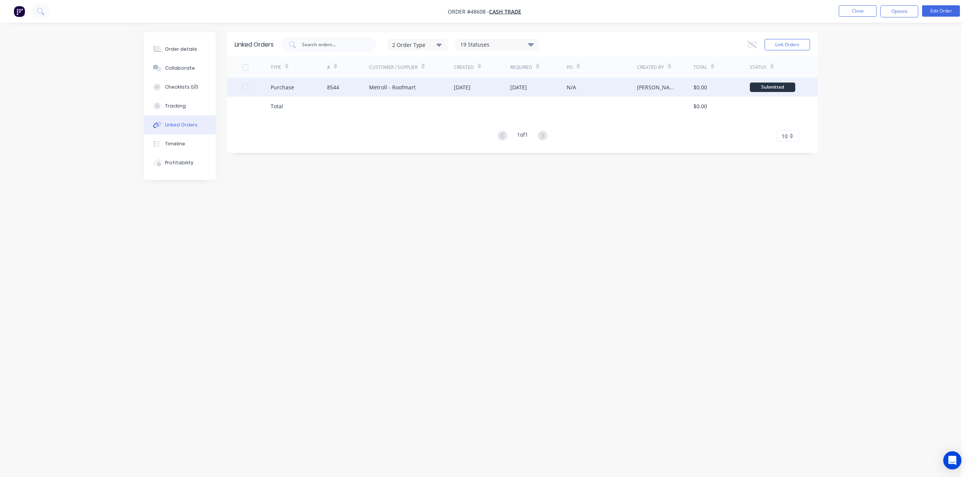
click at [508, 90] on div "29 Aug 2025" at bounding box center [482, 87] width 56 height 19
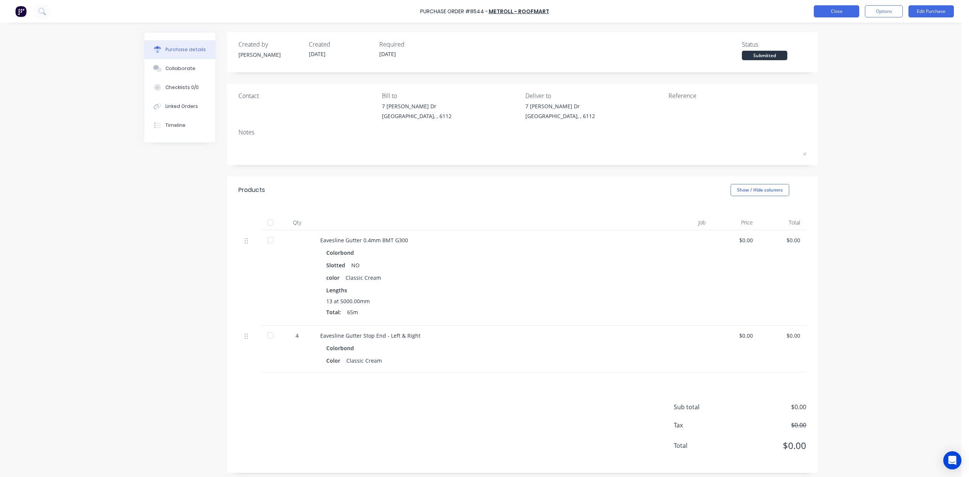
click at [847, 13] on button "Close" at bounding box center [836, 11] width 45 height 12
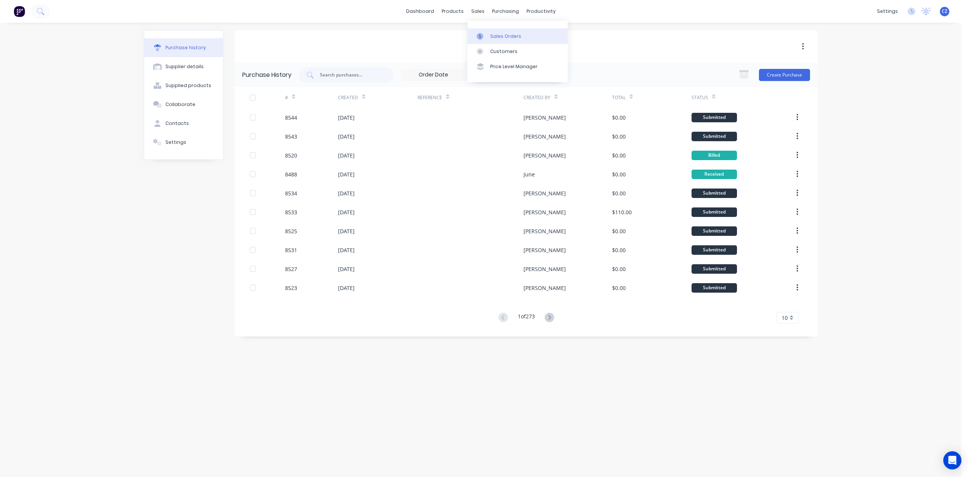
click at [491, 38] on div "Sales Orders" at bounding box center [505, 36] width 31 height 7
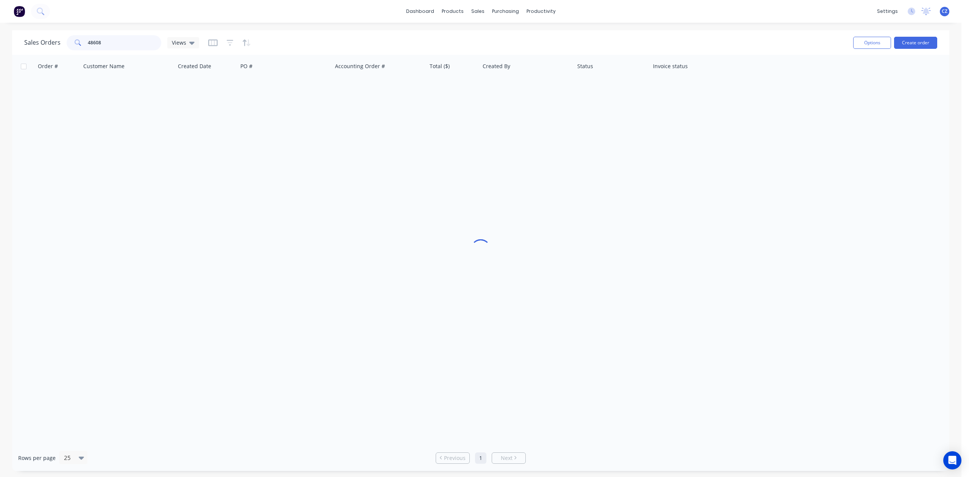
drag, startPoint x: 133, startPoint y: 41, endPoint x: 0, endPoint y: 48, distance: 132.7
click at [0, 48] on div "Sales Orders 48608 Views Options Create order Order # Customer Name Created Dat…" at bounding box center [481, 250] width 962 height 441
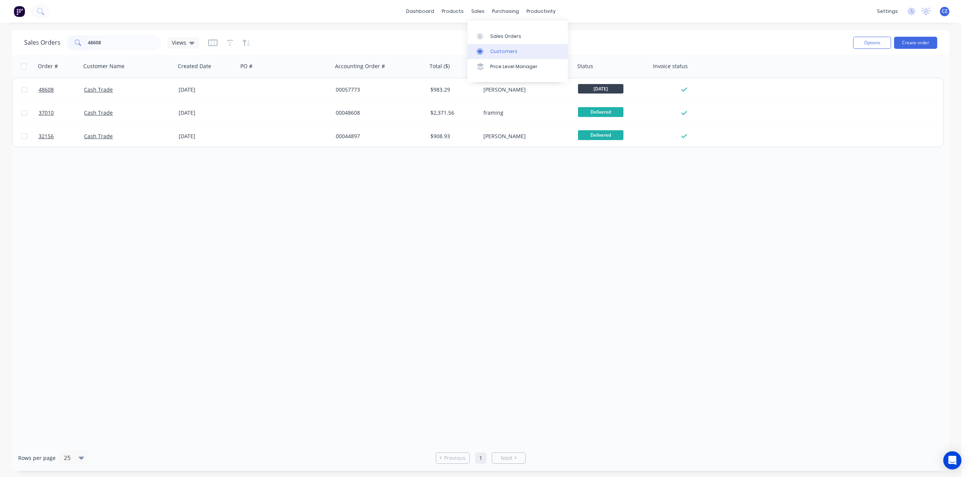
click at [499, 53] on div "Customers" at bounding box center [503, 51] width 27 height 7
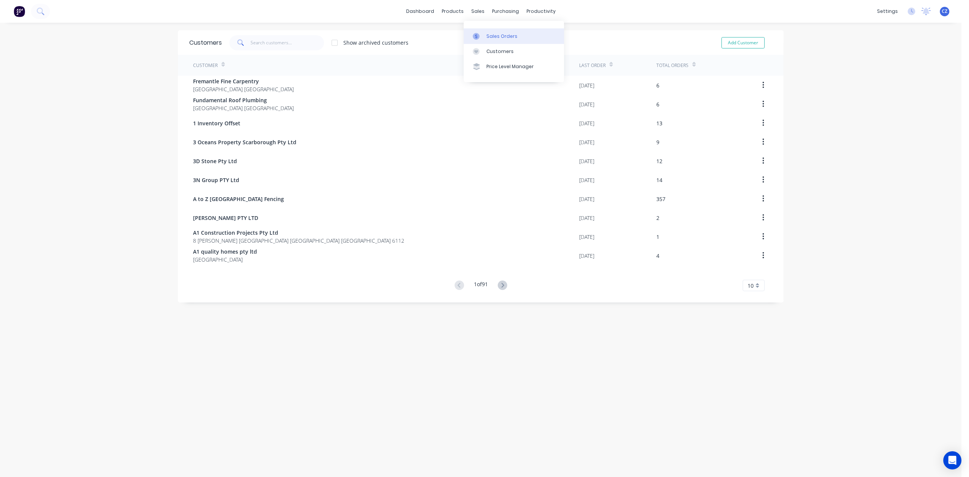
click at [480, 33] on div at bounding box center [478, 36] width 11 height 7
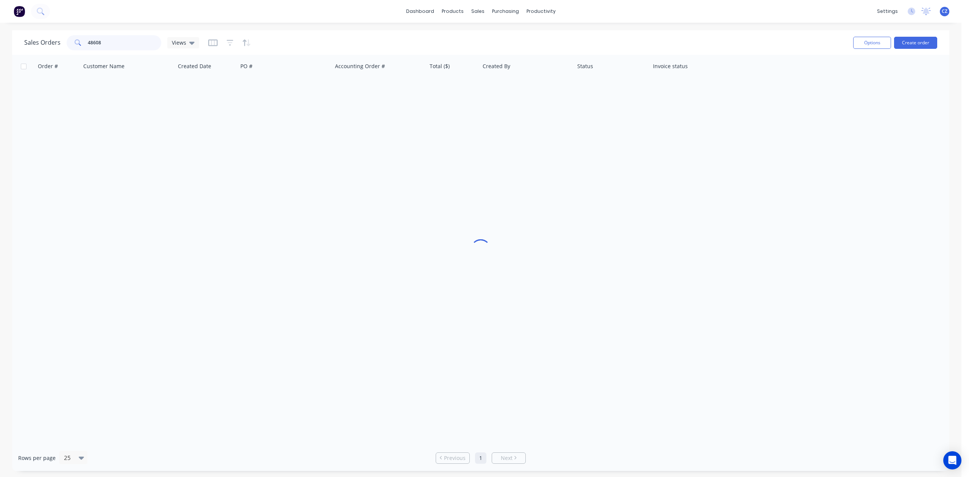
drag, startPoint x: 114, startPoint y: 42, endPoint x: 37, endPoint y: 43, distance: 76.9
click at [37, 43] on div "Sales Orders 48608 Views" at bounding box center [111, 42] width 175 height 15
type input "m"
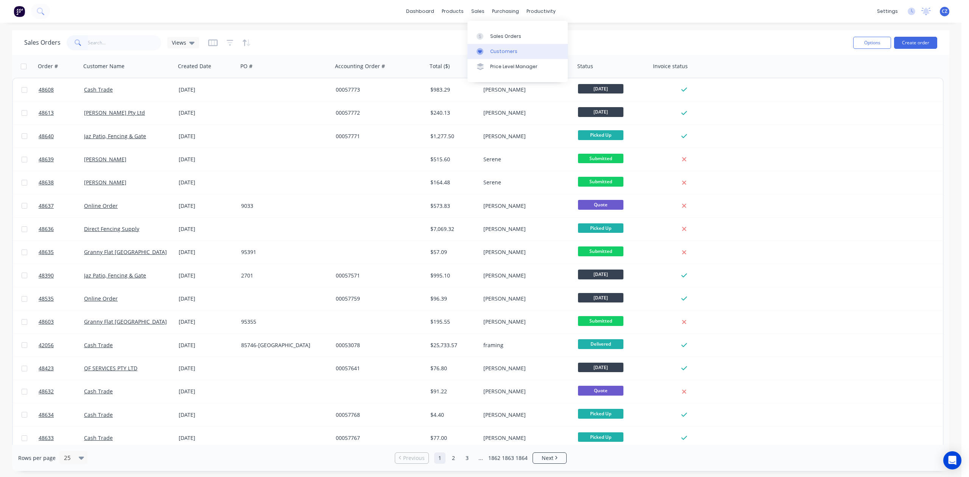
click at [495, 53] on div "Customers" at bounding box center [503, 51] width 27 height 7
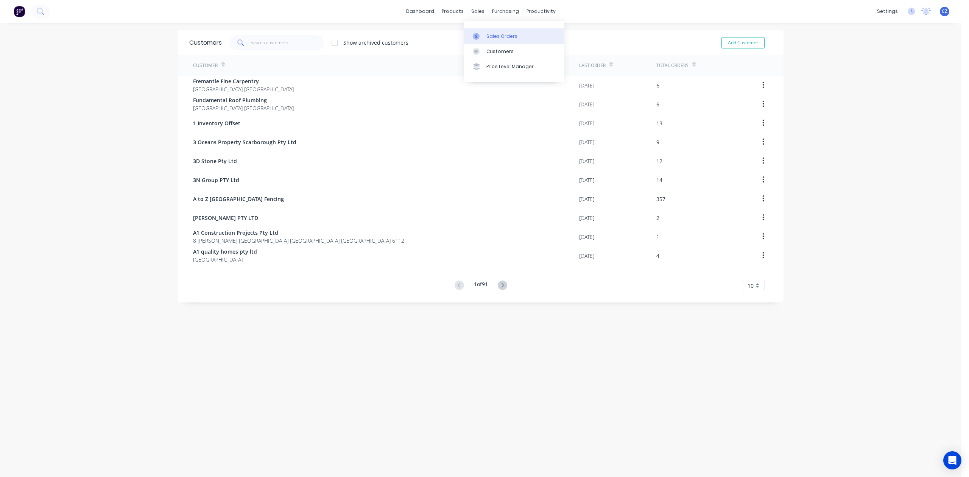
click at [493, 33] on div "Sales Orders" at bounding box center [502, 36] width 31 height 7
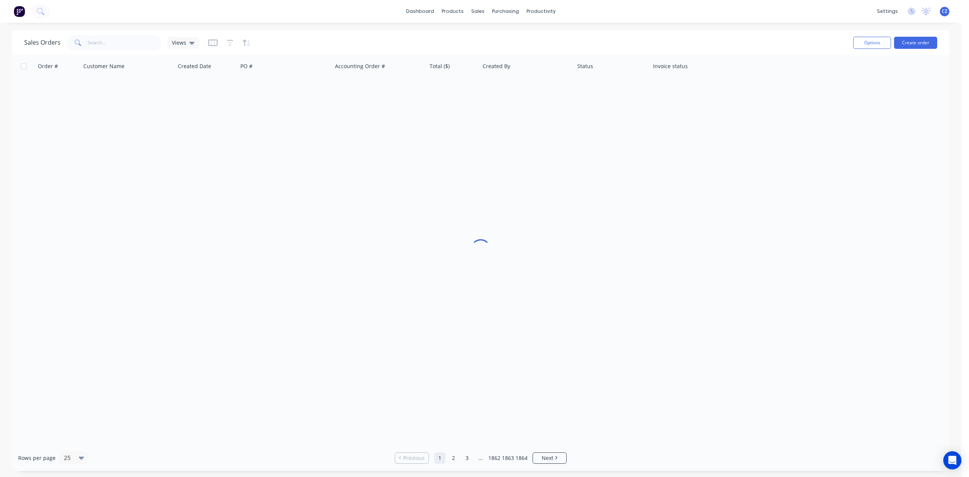
click at [97, 34] on div "Sales Orders Views" at bounding box center [435, 42] width 823 height 19
click at [99, 41] on input "text" at bounding box center [125, 42] width 74 height 15
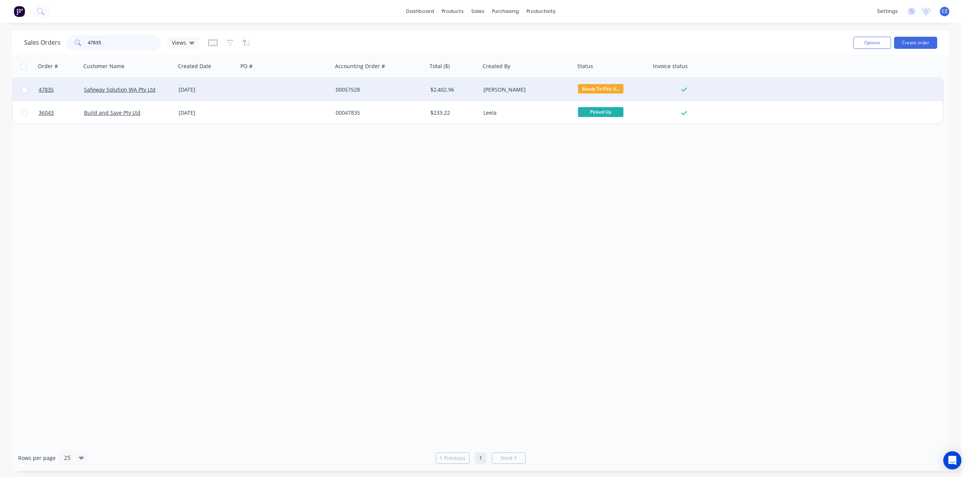
type input "47835"
click at [362, 80] on div "00057528" at bounding box center [380, 89] width 95 height 23
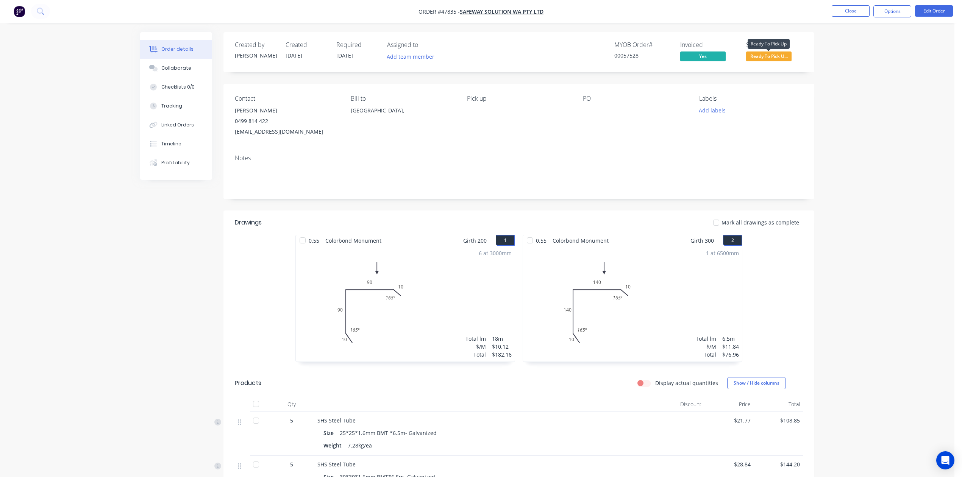
click at [760, 55] on span "Ready To Pick U..." at bounding box center [768, 55] width 45 height 9
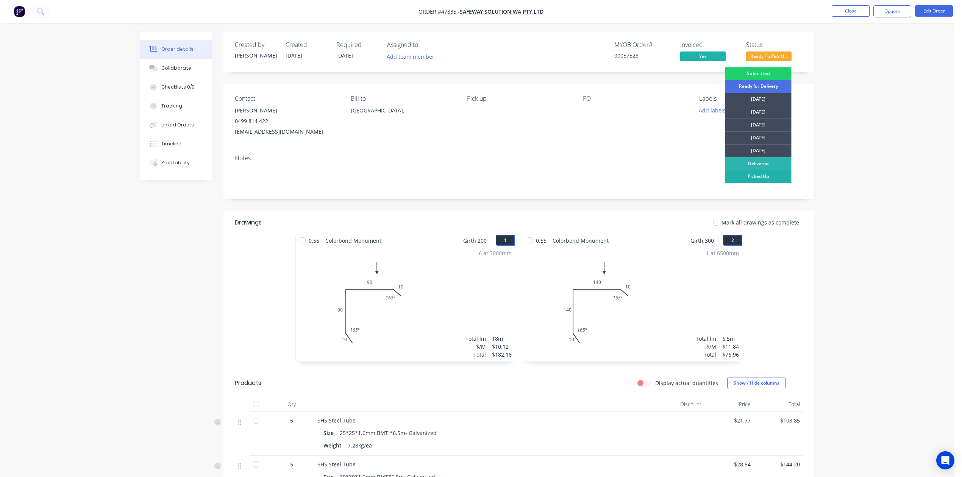
click at [786, 181] on div "Picked Up" at bounding box center [758, 176] width 66 height 13
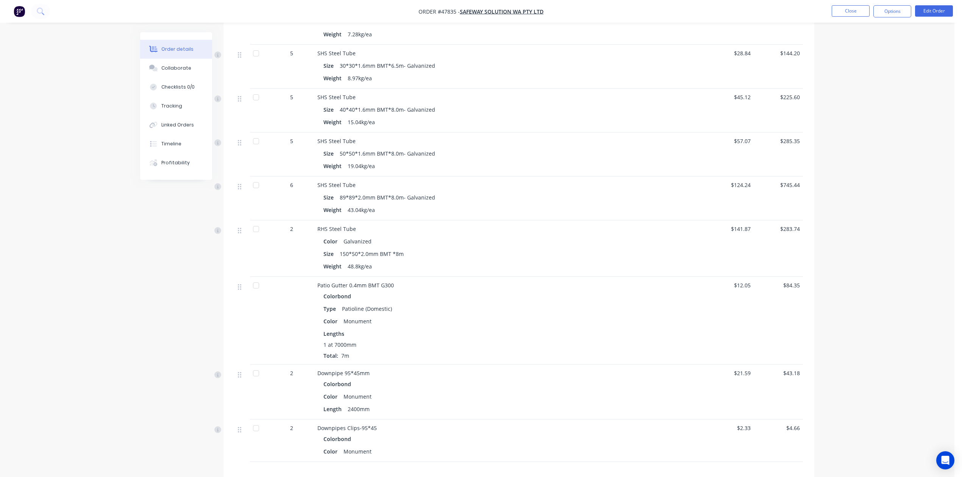
scroll to position [516, 0]
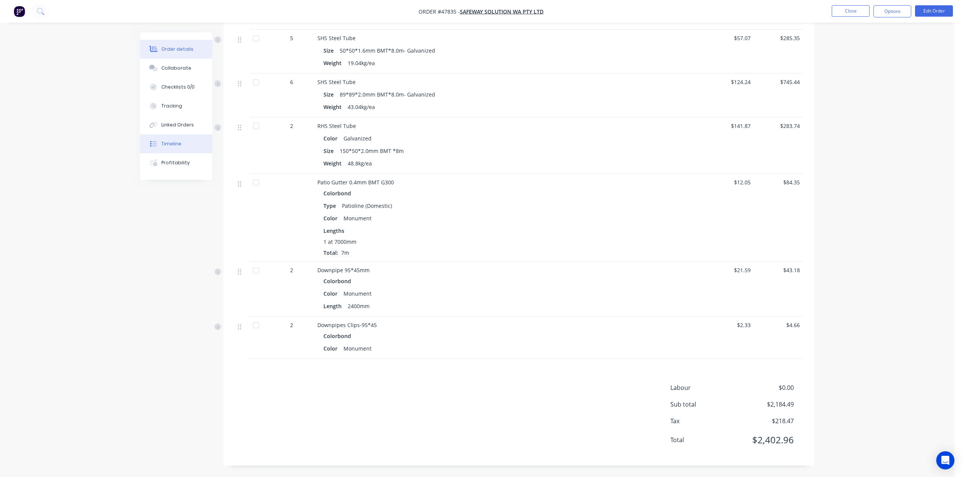
click at [194, 142] on button "Timeline" at bounding box center [176, 143] width 72 height 19
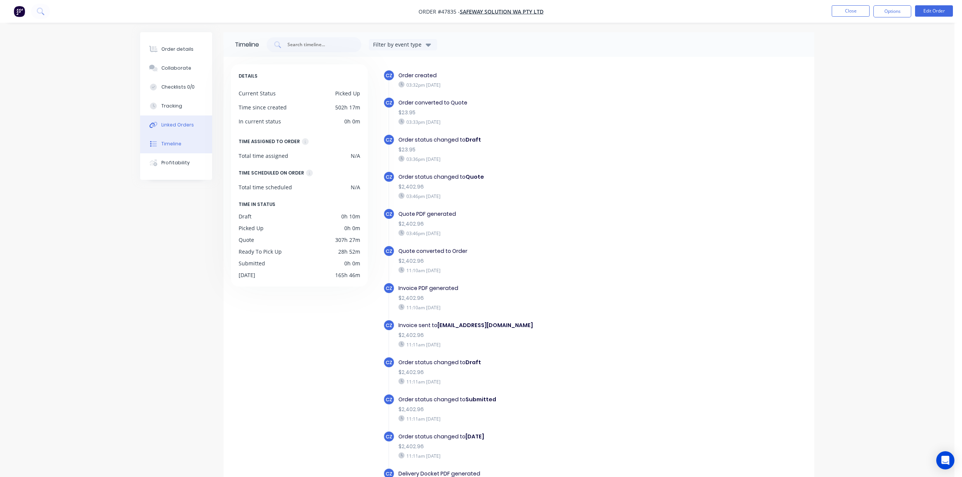
click at [181, 131] on button "Linked Orders" at bounding box center [176, 124] width 72 height 19
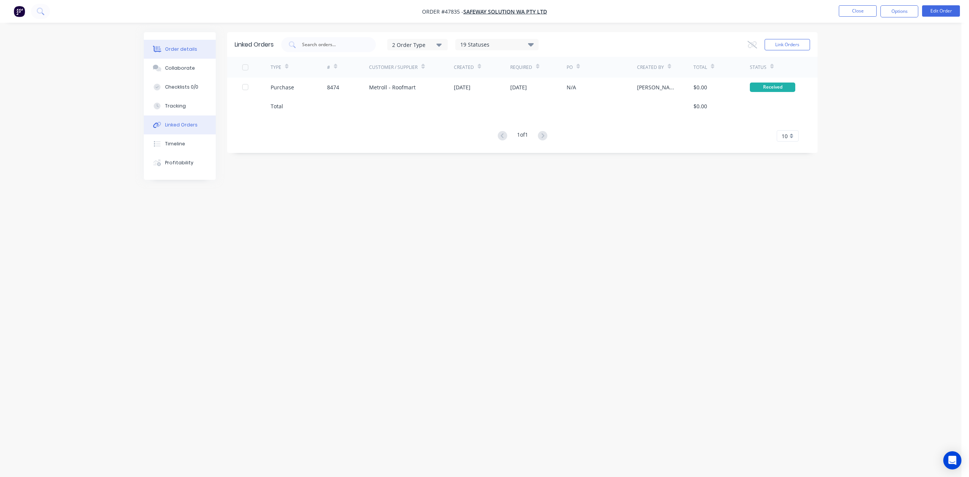
click at [157, 53] on button "Order details" at bounding box center [180, 49] width 72 height 19
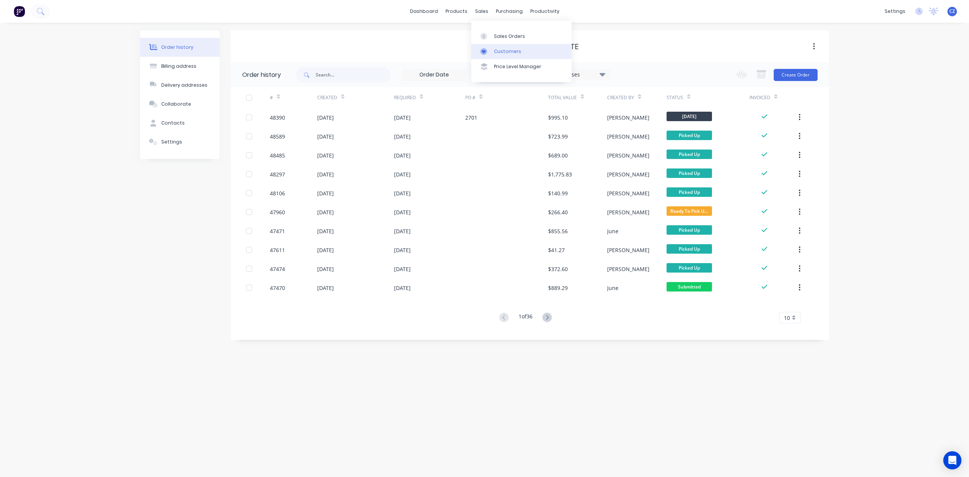
click at [506, 45] on link "Customers" at bounding box center [521, 51] width 100 height 15
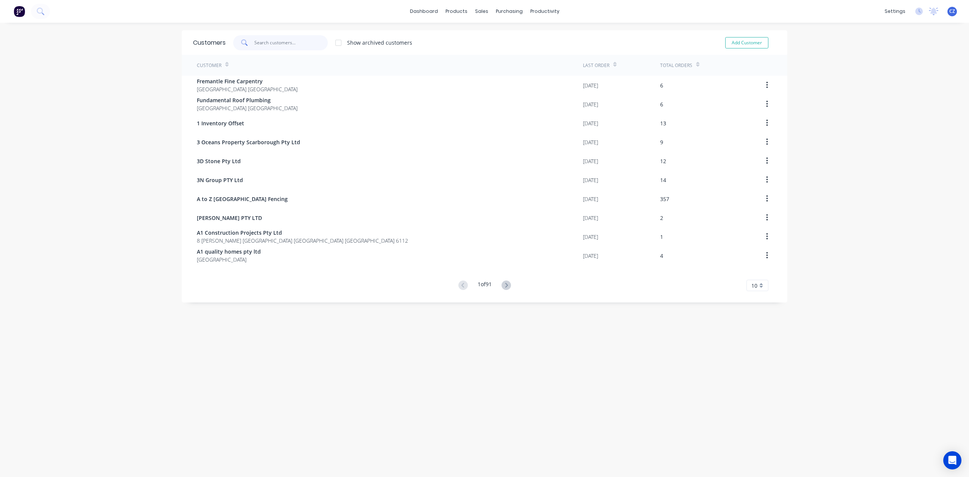
click at [279, 45] on input "text" at bounding box center [291, 42] width 74 height 15
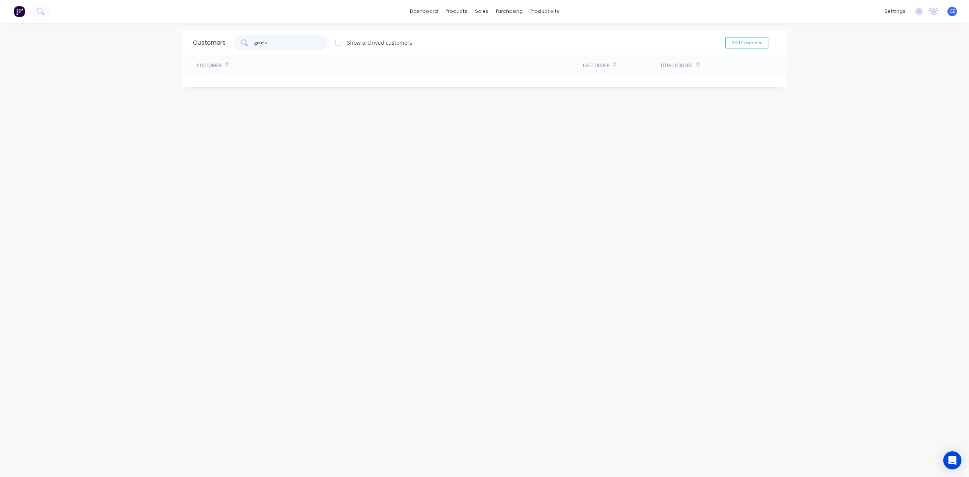
type input "gods"
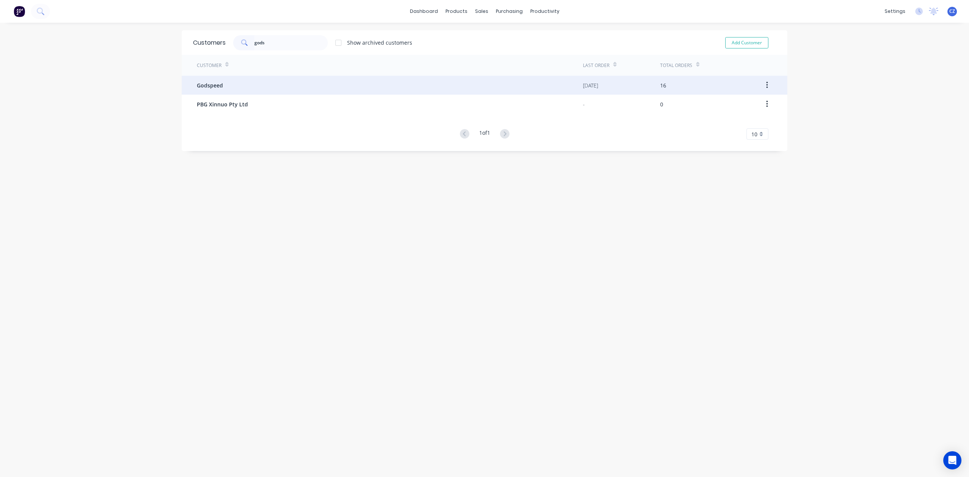
click at [246, 88] on div "Godspeed" at bounding box center [390, 85] width 386 height 19
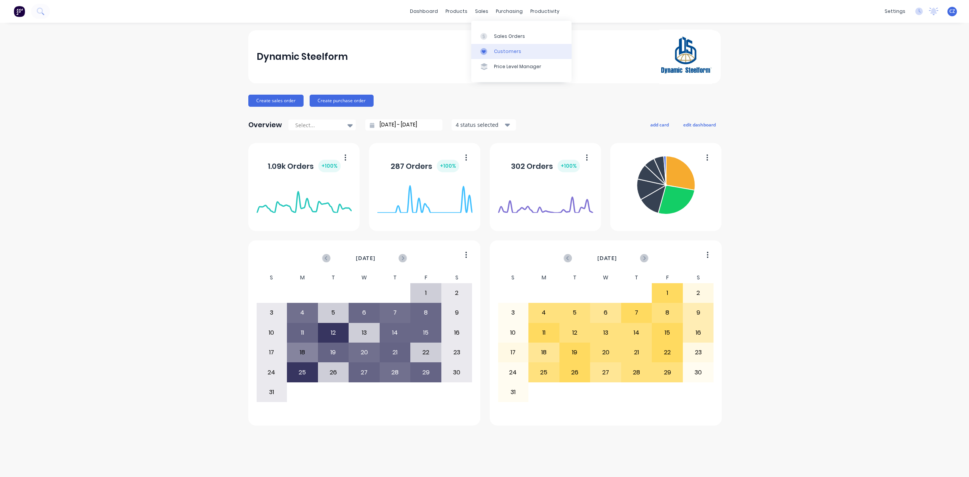
click at [506, 55] on link "Customers" at bounding box center [521, 51] width 100 height 15
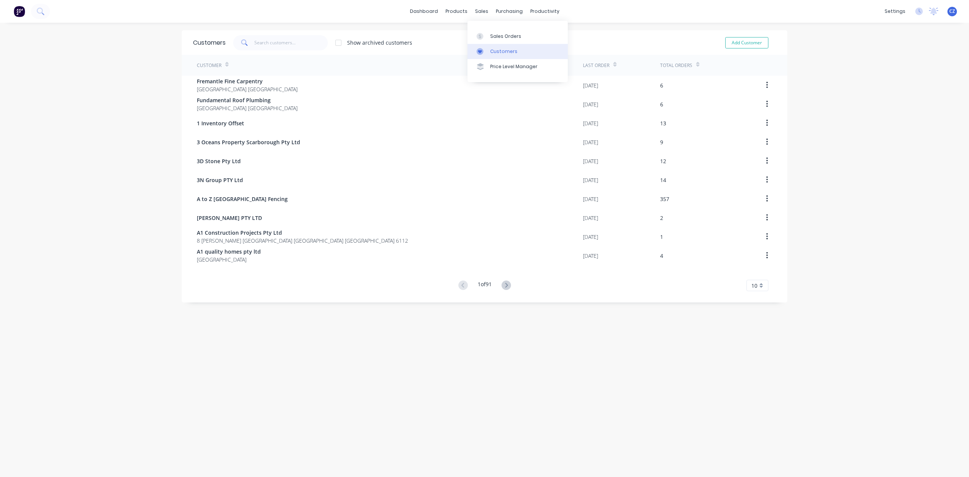
click at [485, 49] on div at bounding box center [482, 51] width 11 height 7
click at [287, 39] on input "text" at bounding box center [291, 42] width 74 height 15
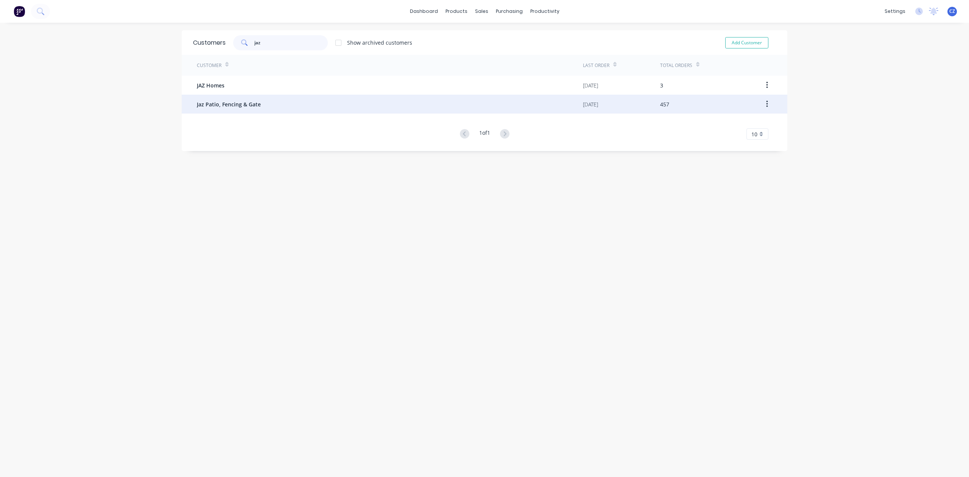
type input "jaz"
click at [301, 105] on div "Jaz Patio, Fencing & Gate" at bounding box center [390, 104] width 386 height 19
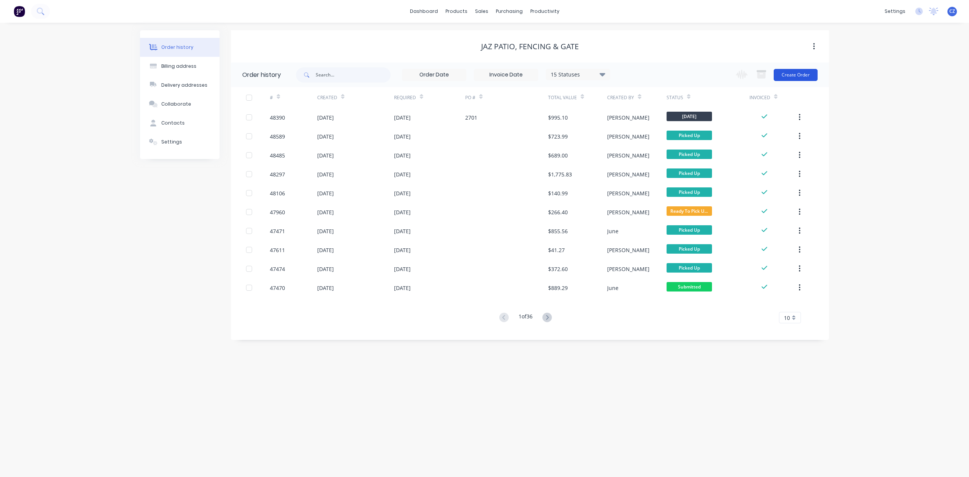
click at [806, 75] on button "Create Order" at bounding box center [796, 75] width 44 height 12
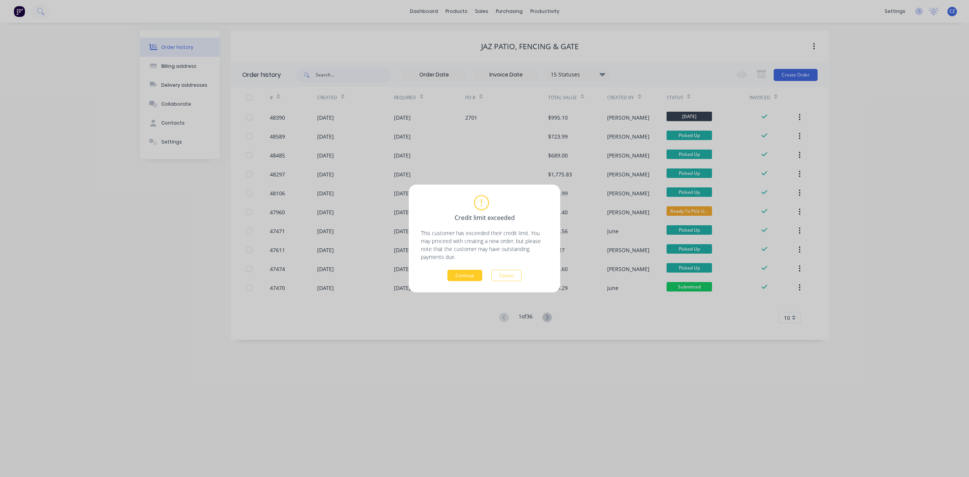
click at [451, 273] on button "Continue" at bounding box center [465, 275] width 35 height 11
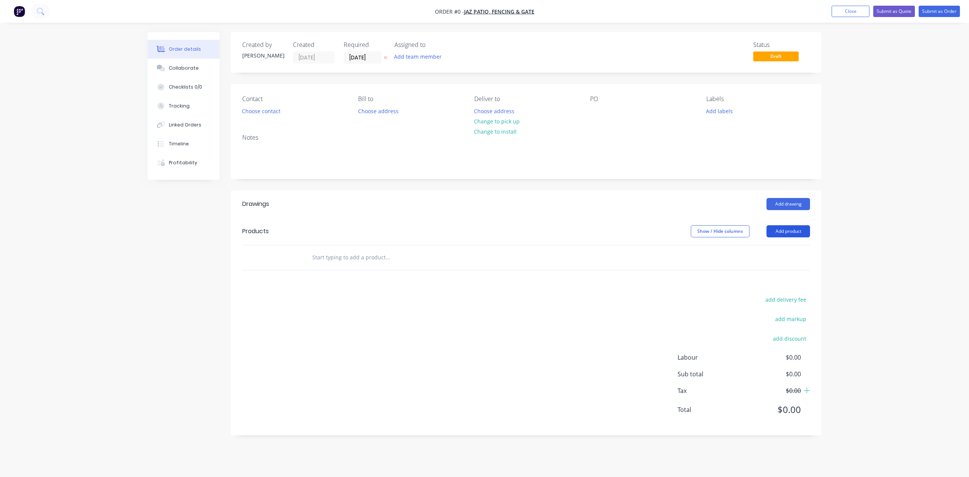
click at [796, 229] on button "Add product" at bounding box center [789, 231] width 44 height 12
click at [787, 250] on div "Product catalogue" at bounding box center [774, 250] width 58 height 11
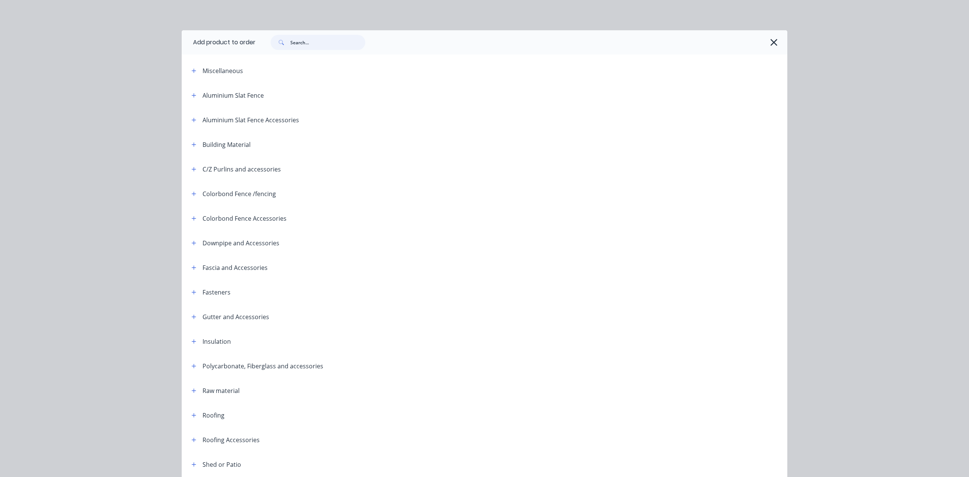
click at [321, 48] on input "text" at bounding box center [327, 42] width 75 height 15
type input "sheet"
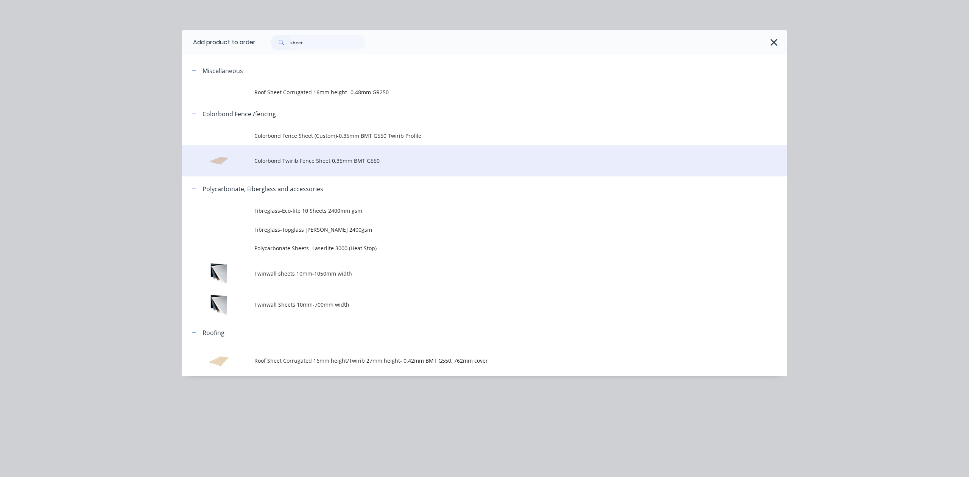
click at [358, 161] on span "Colorbond Twirib Fence Sheet 0.35mm BMT G550" at bounding box center [467, 161] width 426 height 8
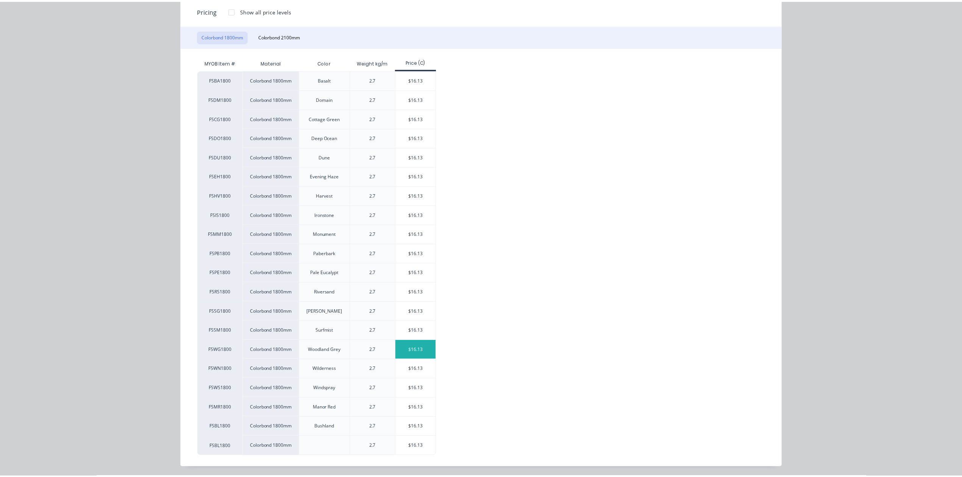
scroll to position [101, 0]
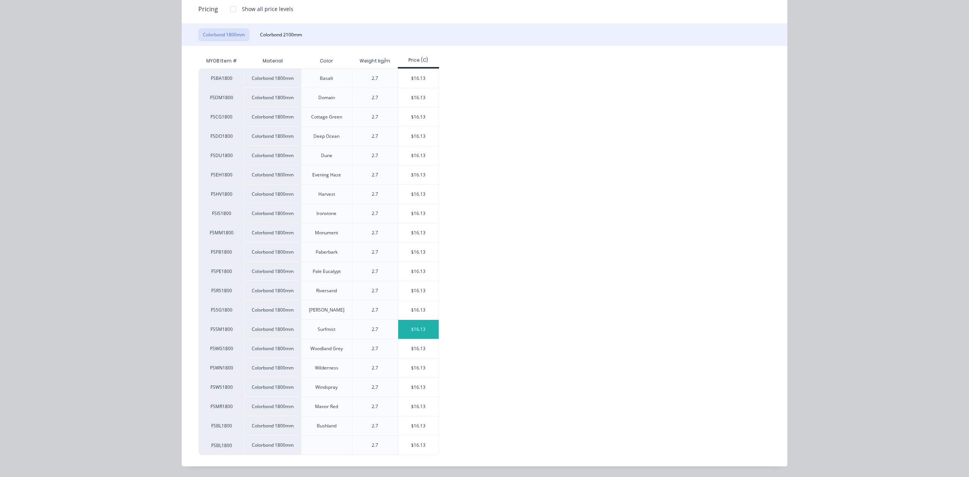
click at [418, 336] on div "$16.13" at bounding box center [418, 329] width 41 height 19
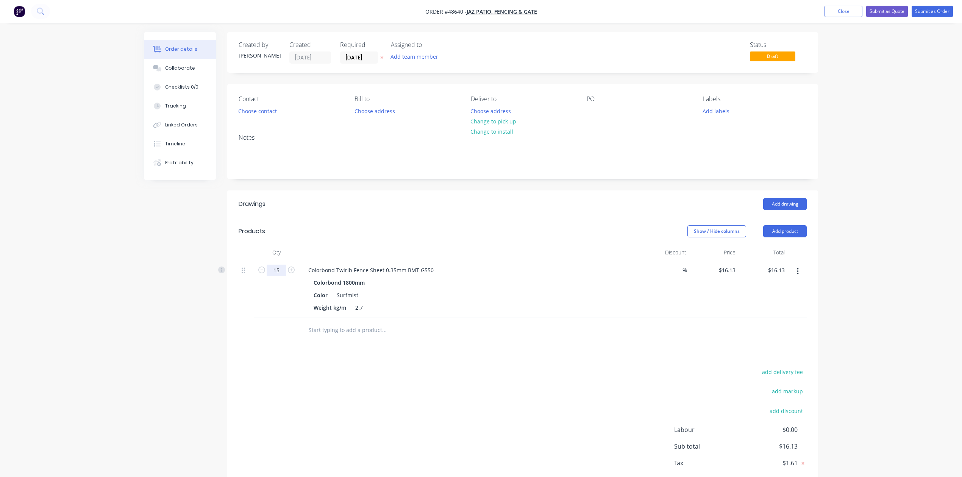
type input "15"
type input "$241.95"
click at [399, 223] on header "Products Show / Hide columns Add product" at bounding box center [522, 231] width 591 height 27
click at [505, 123] on button "Change to pick up" at bounding box center [493, 121] width 54 height 10
click at [241, 111] on button "Choose contact" at bounding box center [257, 111] width 47 height 10
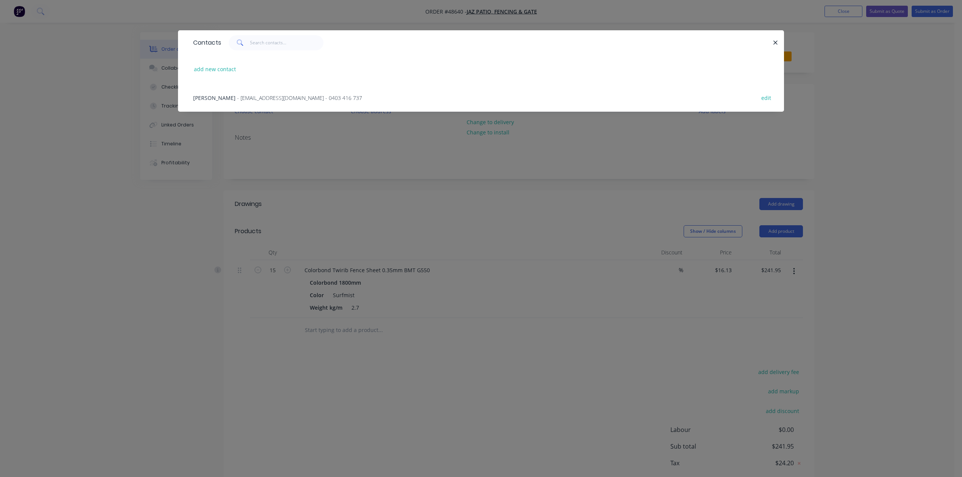
click at [237, 97] on span "- jazhomes@hotmail.com - 0403 416 737" at bounding box center [299, 97] width 125 height 7
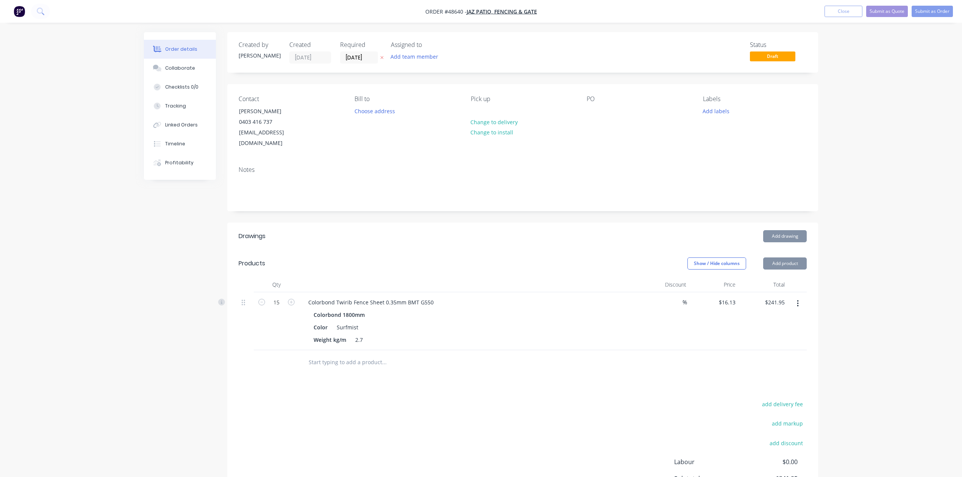
drag, startPoint x: 541, startPoint y: 208, endPoint x: 533, endPoint y: 228, distance: 21.1
click at [541, 208] on div "Created by Cathy Created 29/08/25 Required 29/08/25 Assigned to Add team member…" at bounding box center [522, 286] width 591 height 508
click at [795, 297] on button "button" at bounding box center [798, 304] width 18 height 14
click at [781, 333] on div "Duplicate" at bounding box center [770, 338] width 58 height 11
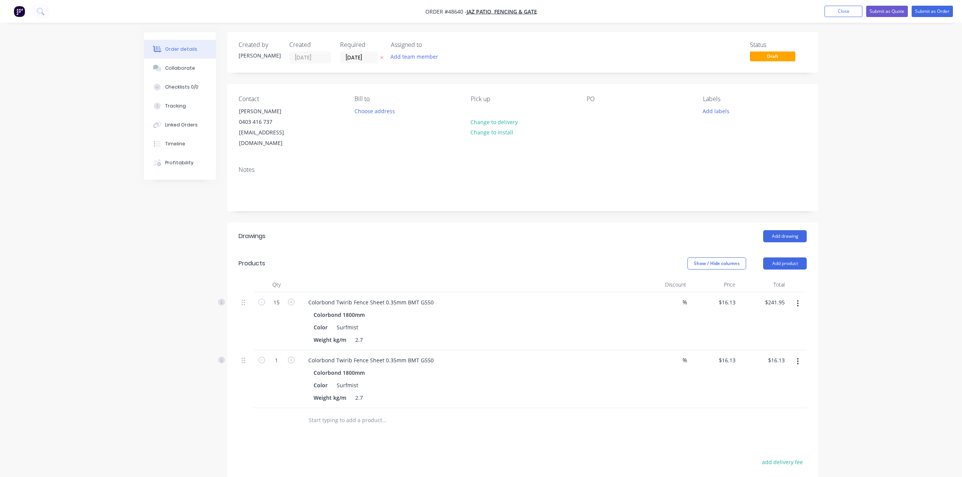
drag, startPoint x: 795, startPoint y: 348, endPoint x: 795, endPoint y: 358, distance: 10.6
click at [795, 355] on button "button" at bounding box center [798, 362] width 18 height 14
click at [791, 376] on div "Edit" at bounding box center [770, 381] width 58 height 11
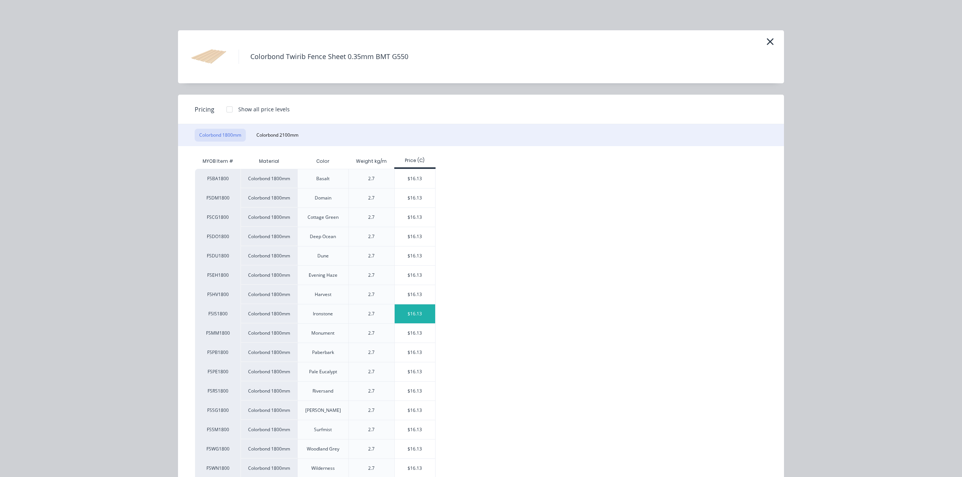
click at [417, 311] on div "$16.13" at bounding box center [415, 313] width 41 height 19
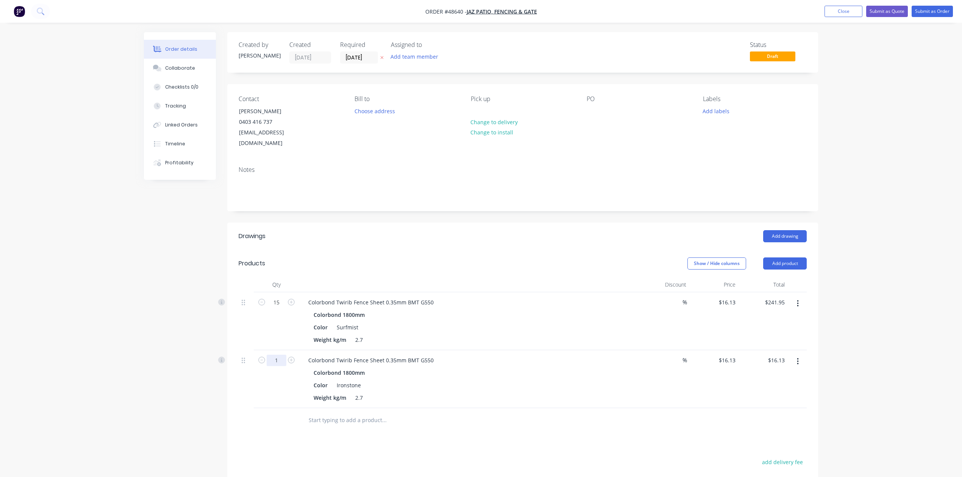
click at [284, 308] on input "1" at bounding box center [277, 302] width 20 height 11
type input "23"
type input "$370.99"
click at [551, 277] on div at bounding box center [469, 284] width 341 height 15
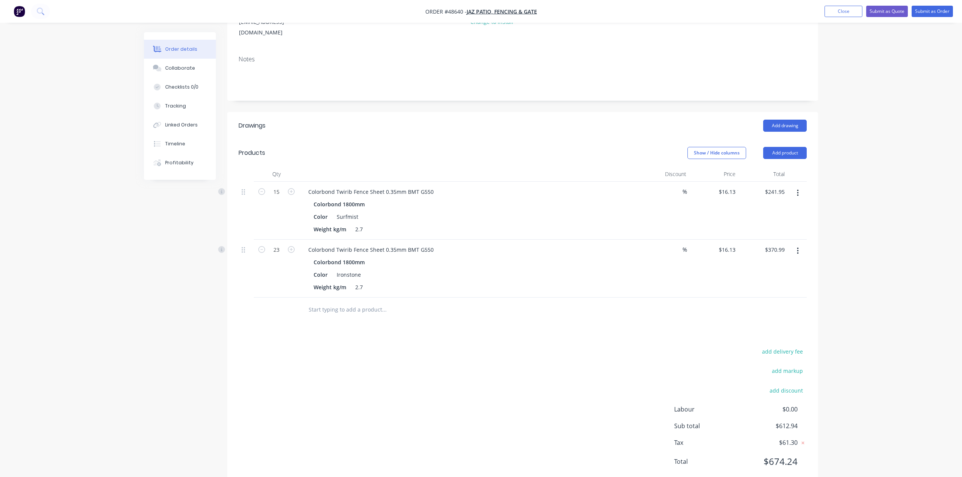
scroll to position [123, 0]
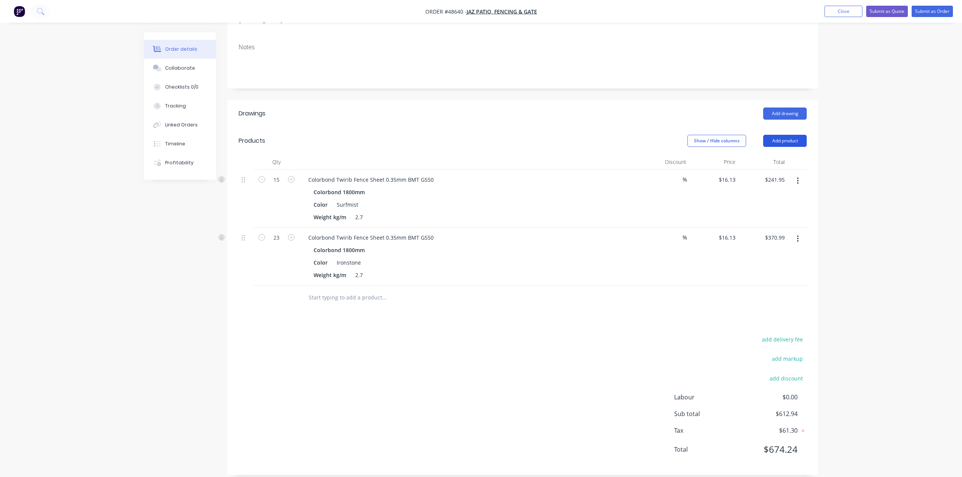
click at [789, 135] on button "Add product" at bounding box center [785, 141] width 44 height 12
click at [777, 154] on div "Product catalogue" at bounding box center [770, 159] width 58 height 11
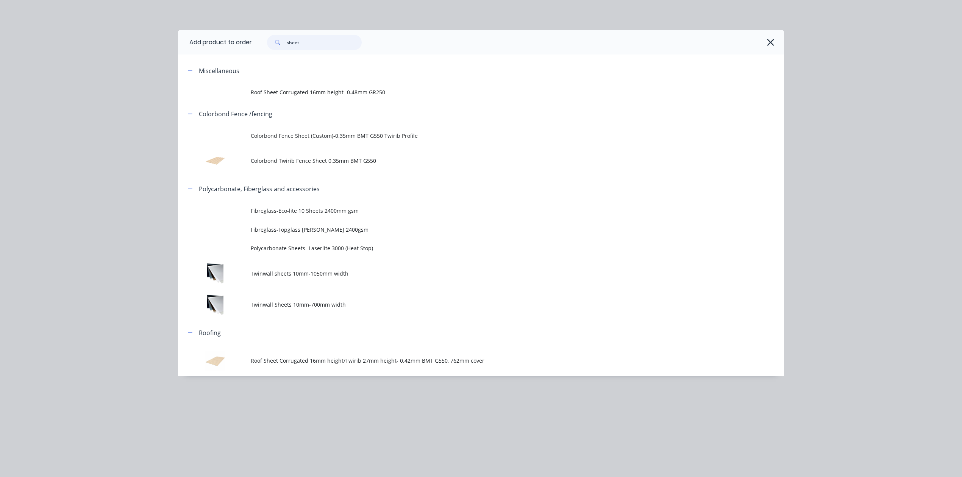
click at [327, 41] on input "sheet" at bounding box center [324, 42] width 75 height 15
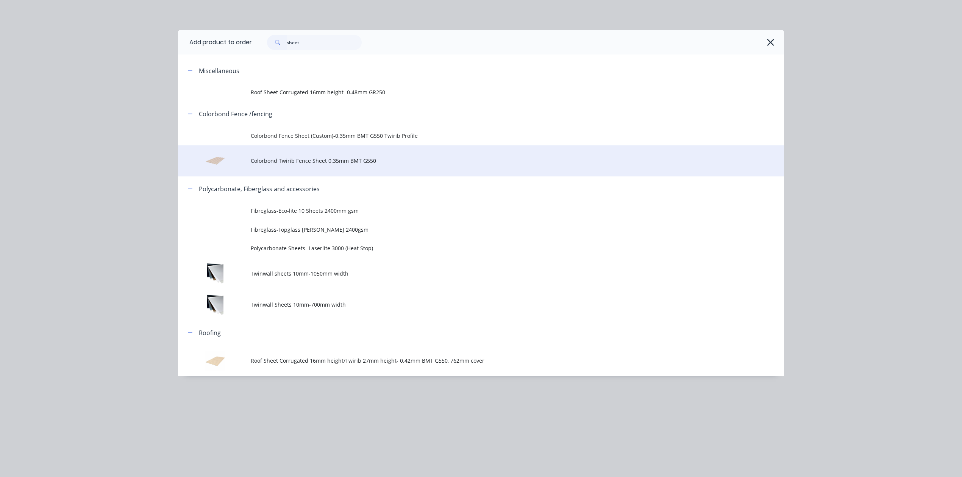
click at [353, 152] on td "Colorbond Twirib Fence Sheet 0.35mm BMT G550" at bounding box center [517, 160] width 533 height 31
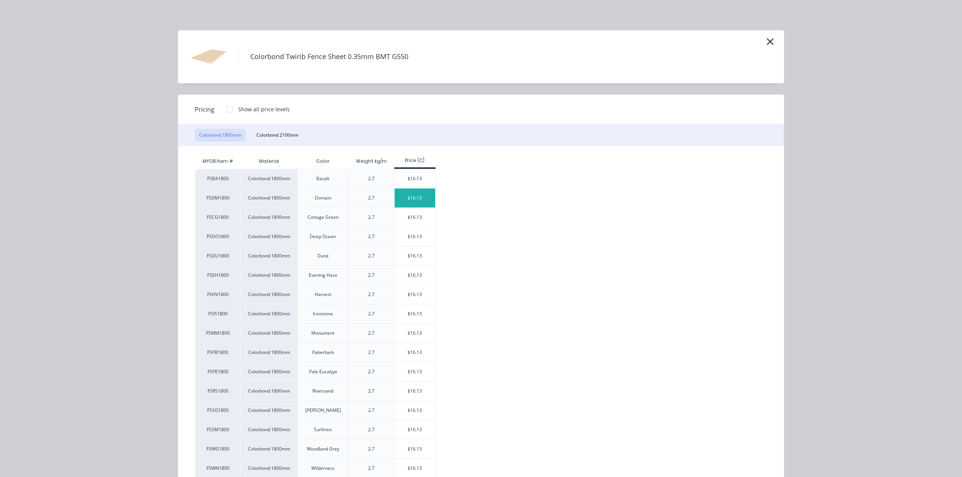
click at [401, 197] on div "$16.13" at bounding box center [415, 198] width 41 height 19
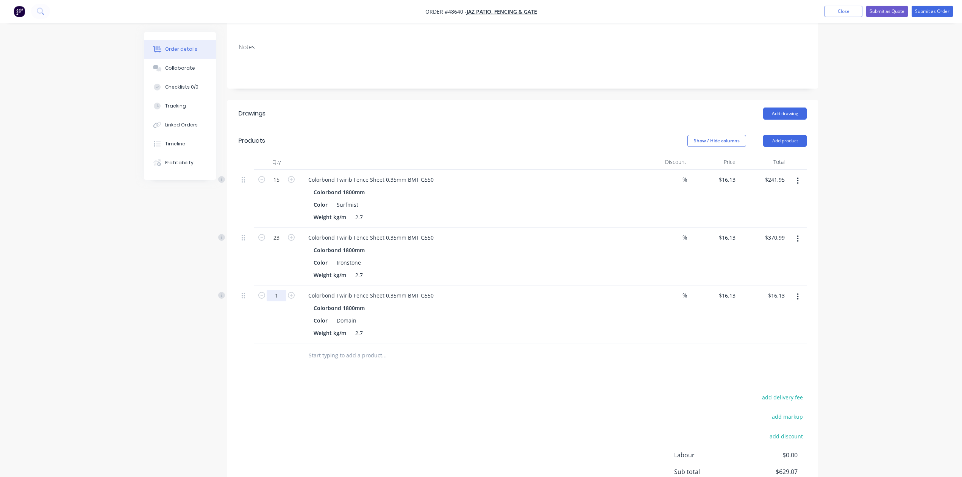
click at [278, 186] on input "1" at bounding box center [277, 179] width 20 height 11
type input "34"
type input "$548.42"
drag, startPoint x: 418, startPoint y: 306, endPoint x: 437, endPoint y: 303, distance: 19.2
click at [432, 315] on div "Color Domain" at bounding box center [467, 320] width 315 height 11
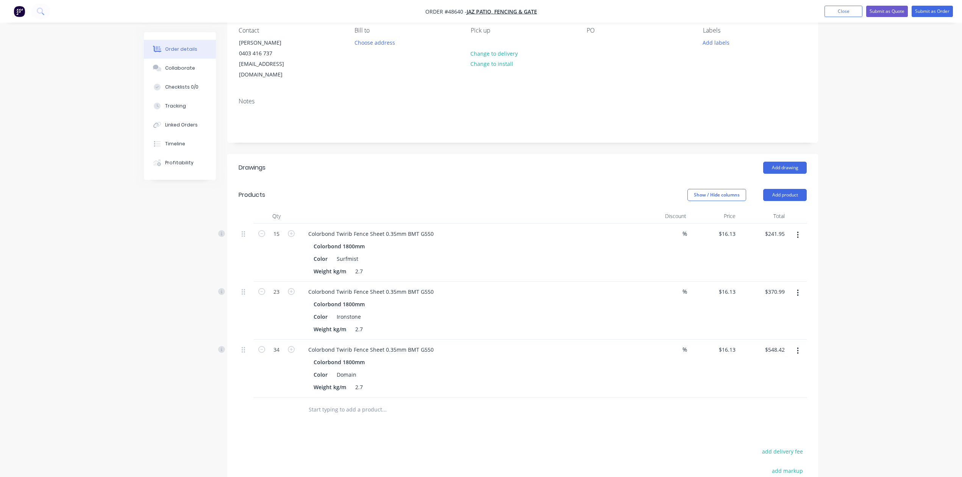
scroll to position [0, 0]
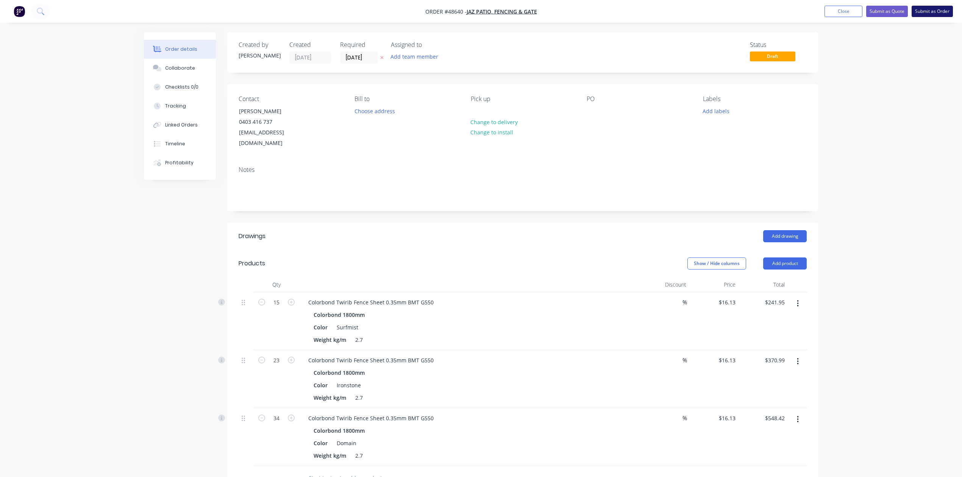
click at [924, 12] on button "Submit as Order" at bounding box center [931, 11] width 41 height 11
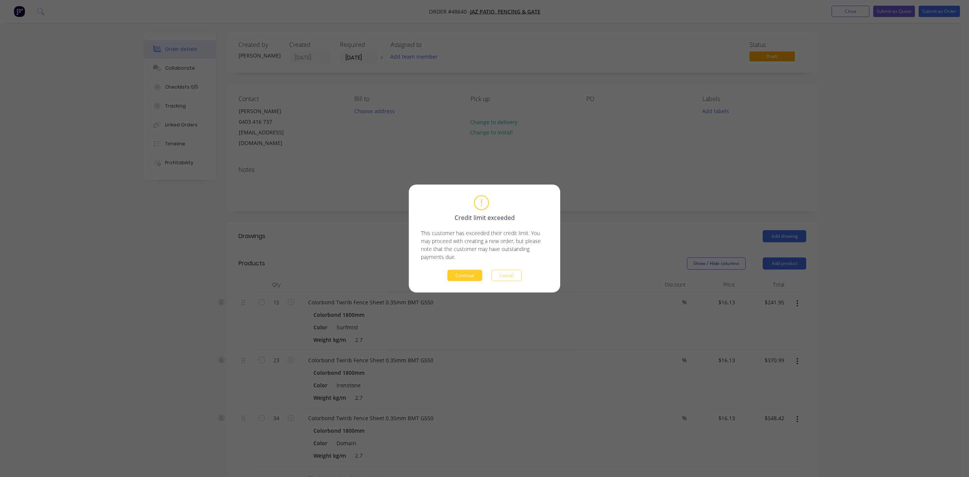
click at [472, 275] on button "Continue" at bounding box center [465, 275] width 35 height 11
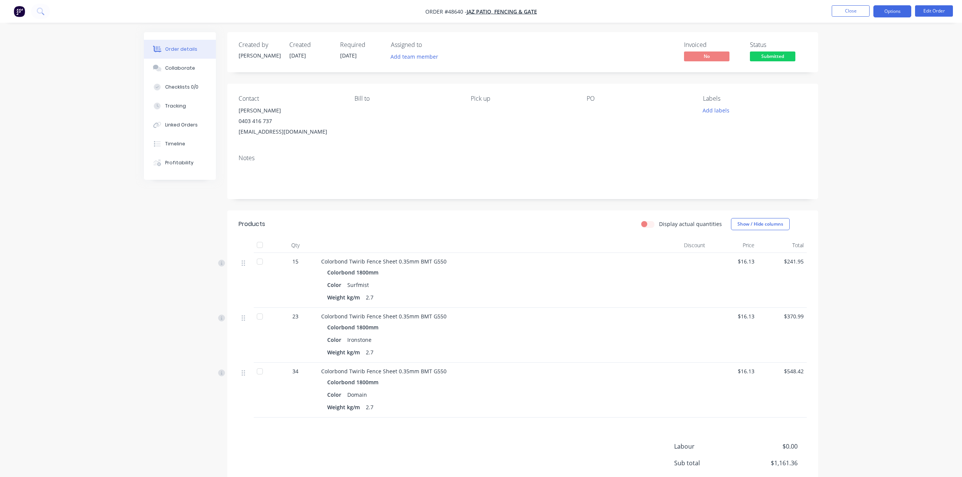
click at [900, 12] on button "Options" at bounding box center [892, 11] width 38 height 12
click at [884, 42] on div "Invoice" at bounding box center [869, 46] width 70 height 11
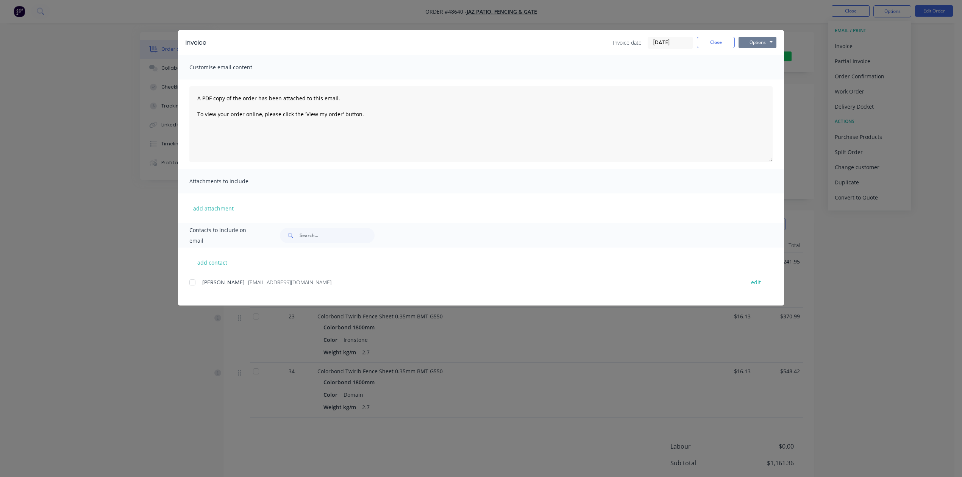
click at [752, 43] on button "Options" at bounding box center [757, 42] width 38 height 11
click at [756, 72] on button "Print" at bounding box center [762, 68] width 48 height 12
click at [772, 41] on button "Options" at bounding box center [757, 42] width 38 height 11
drag, startPoint x: 195, startPoint y: 281, endPoint x: 413, endPoint y: 203, distance: 231.6
click at [195, 281] on div at bounding box center [192, 282] width 15 height 15
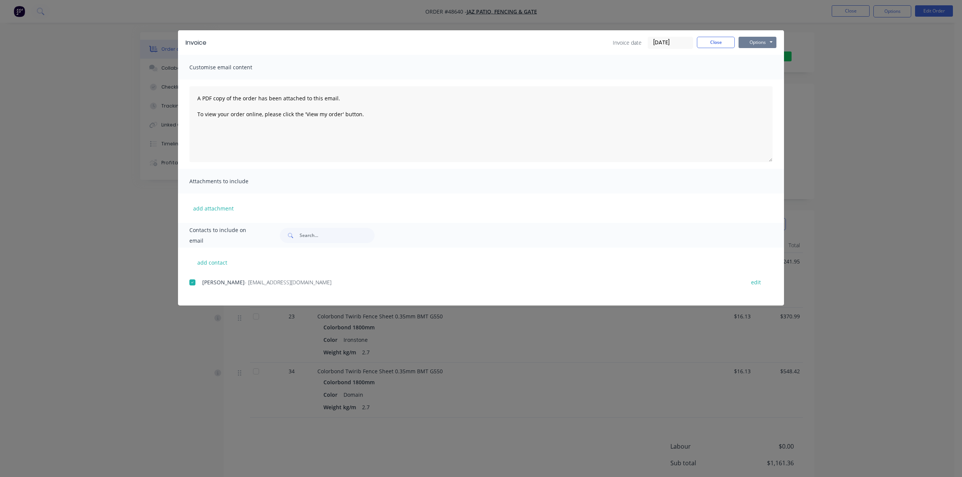
click at [763, 39] on button "Options" at bounding box center [757, 42] width 38 height 11
click at [761, 83] on button "Email" at bounding box center [762, 81] width 48 height 12
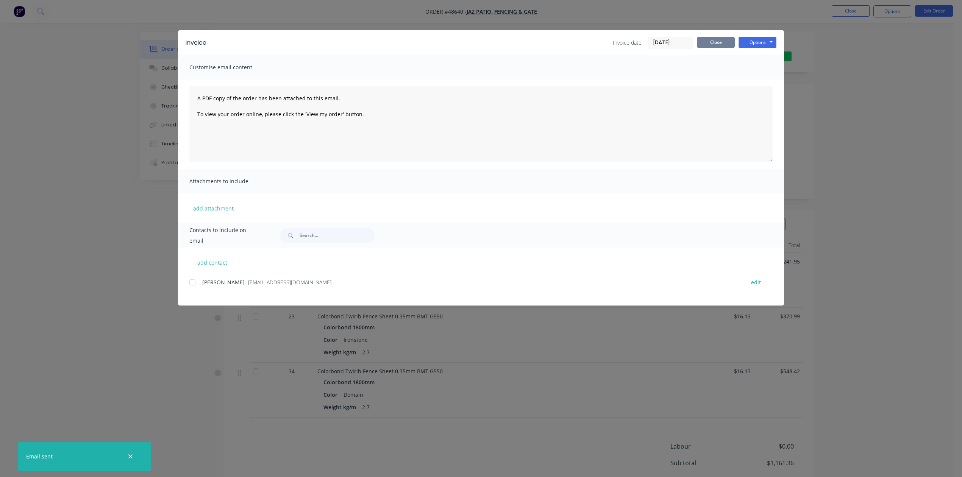
click at [721, 39] on button "Close" at bounding box center [716, 42] width 38 height 11
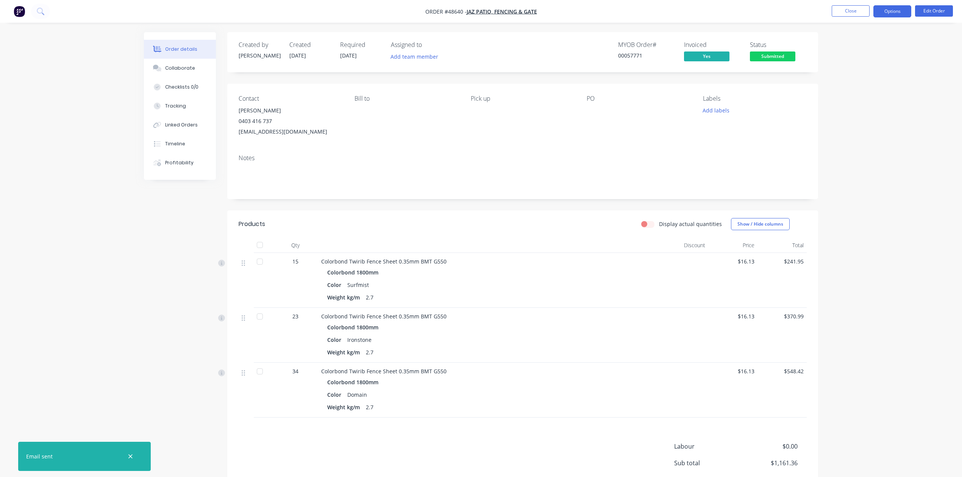
click at [896, 14] on button "Options" at bounding box center [892, 11] width 38 height 12
click at [853, 100] on button "Delivery Docket" at bounding box center [869, 106] width 83 height 15
click at [856, 79] on div "Without pricing" at bounding box center [869, 76] width 70 height 11
click at [769, 55] on span "Submitted" at bounding box center [772, 55] width 45 height 9
click at [494, 259] on div "Colorbond Twirib Fence Sheet 0.35mm BMT G550" at bounding box center [488, 261] width 335 height 8
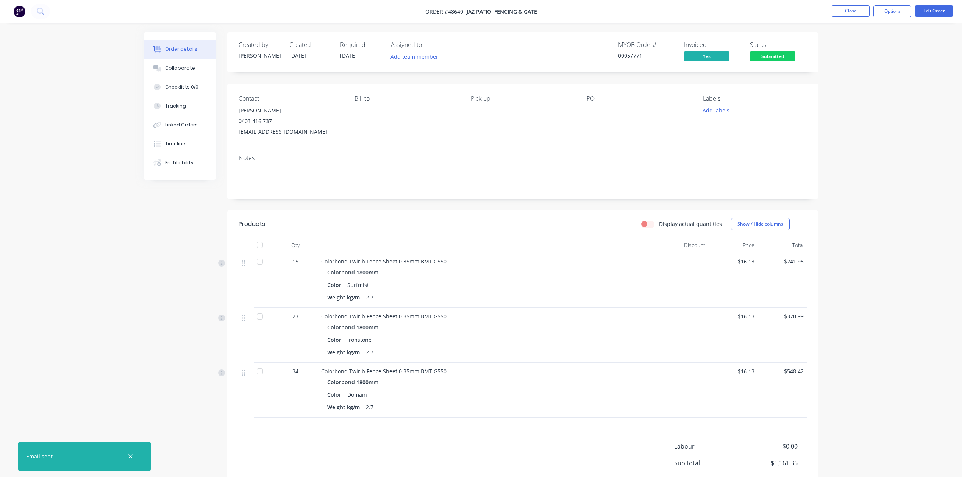
click at [768, 61] on span "Submitted" at bounding box center [772, 55] width 45 height 9
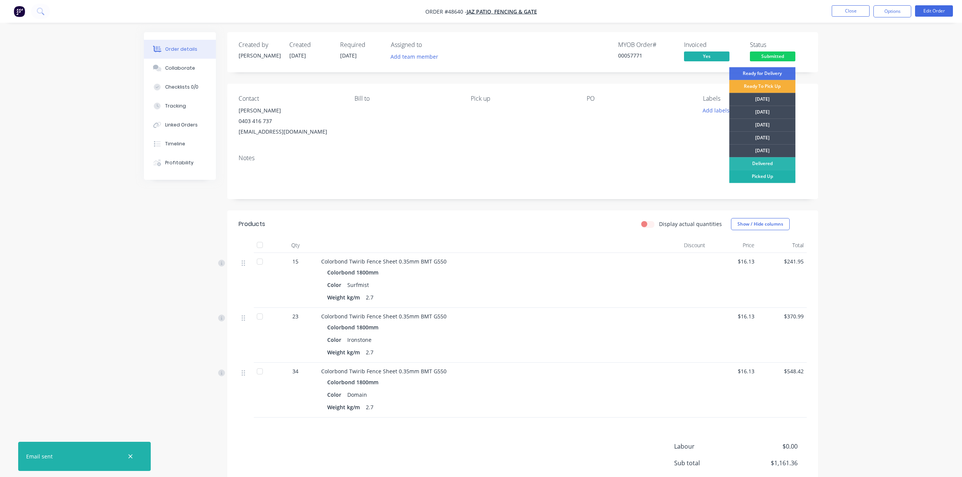
click at [761, 179] on div "Picked Up" at bounding box center [762, 176] width 66 height 13
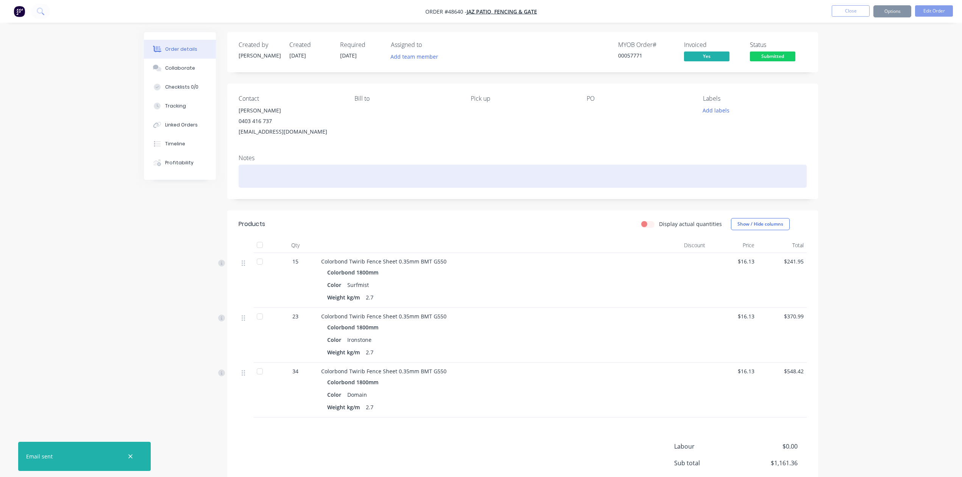
drag, startPoint x: 605, startPoint y: 168, endPoint x: 613, endPoint y: 163, distance: 10.1
click at [611, 164] on div "Notes" at bounding box center [522, 173] width 591 height 51
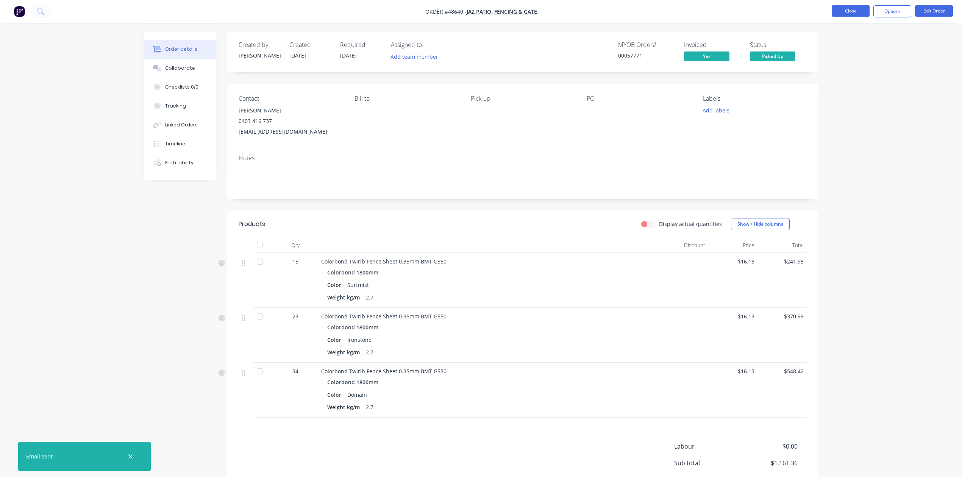
click at [837, 6] on button "Close" at bounding box center [850, 10] width 38 height 11
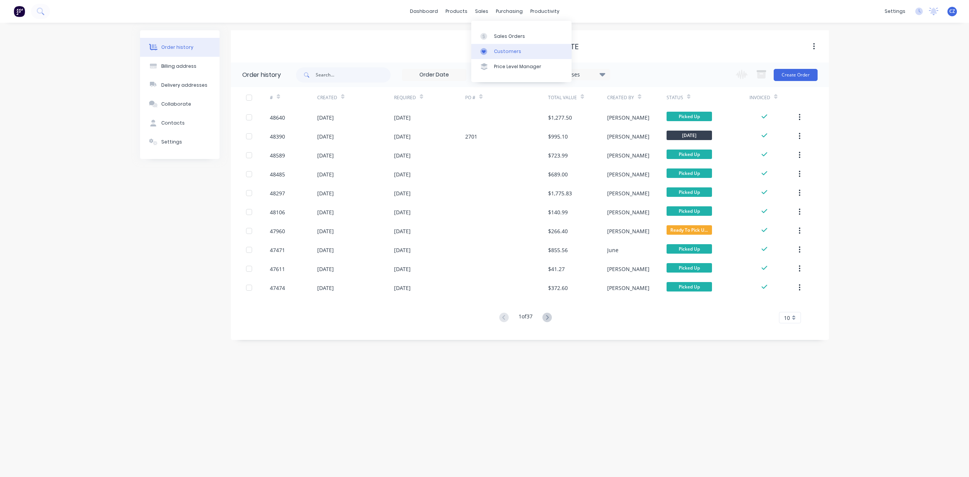
click at [481, 44] on link "Customers" at bounding box center [521, 51] width 100 height 15
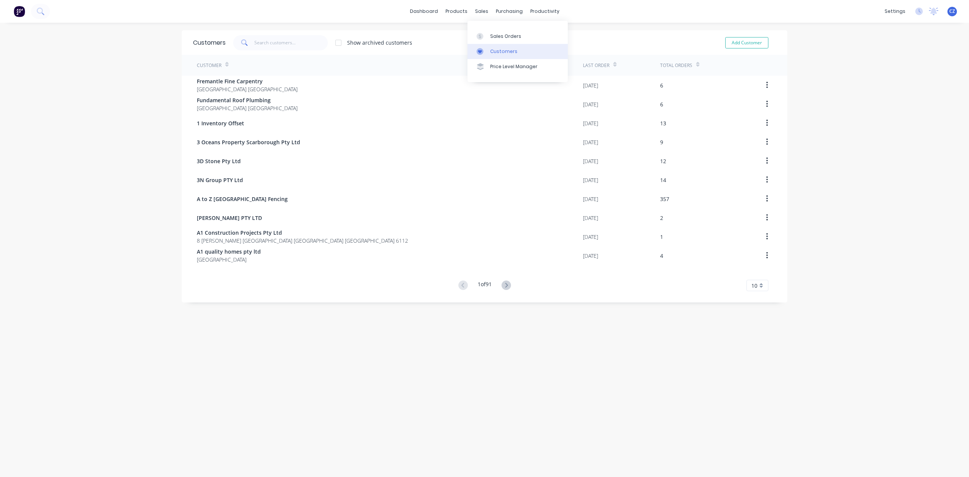
click at [478, 55] on link "Customers" at bounding box center [518, 51] width 100 height 15
click at [284, 43] on input "text" at bounding box center [291, 42] width 74 height 15
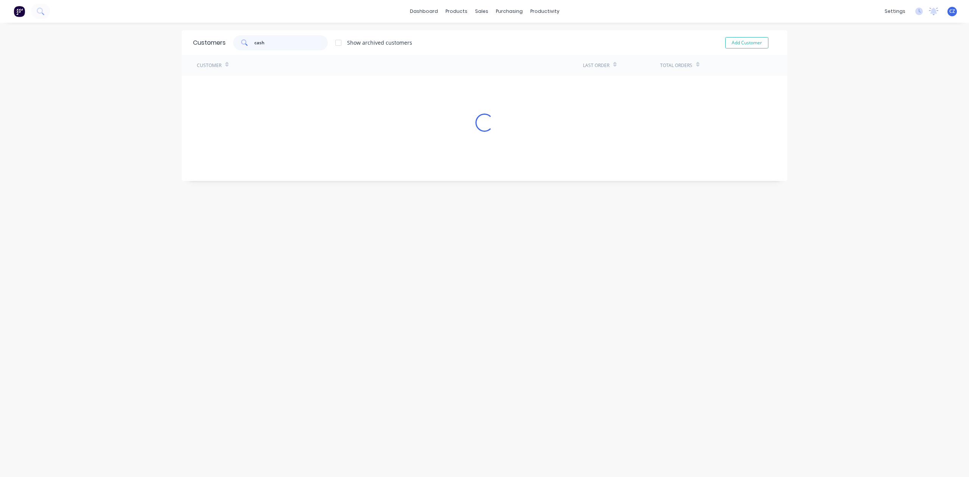
type input "cash"
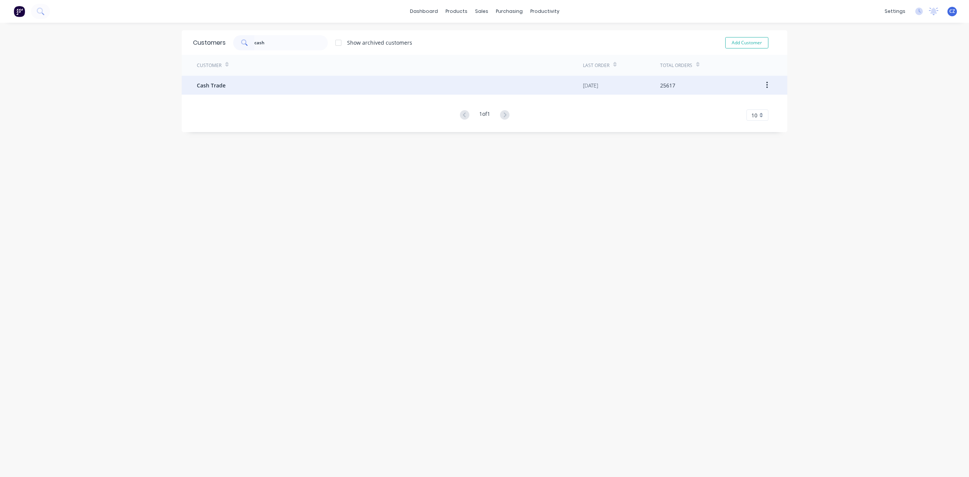
click at [379, 87] on div "Cash Trade" at bounding box center [390, 85] width 386 height 19
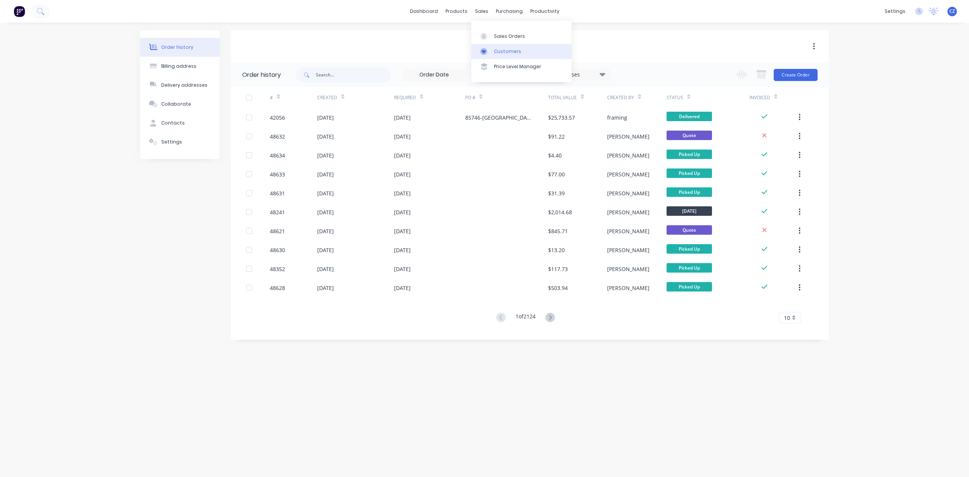
click at [499, 52] on div "Customers" at bounding box center [507, 51] width 27 height 7
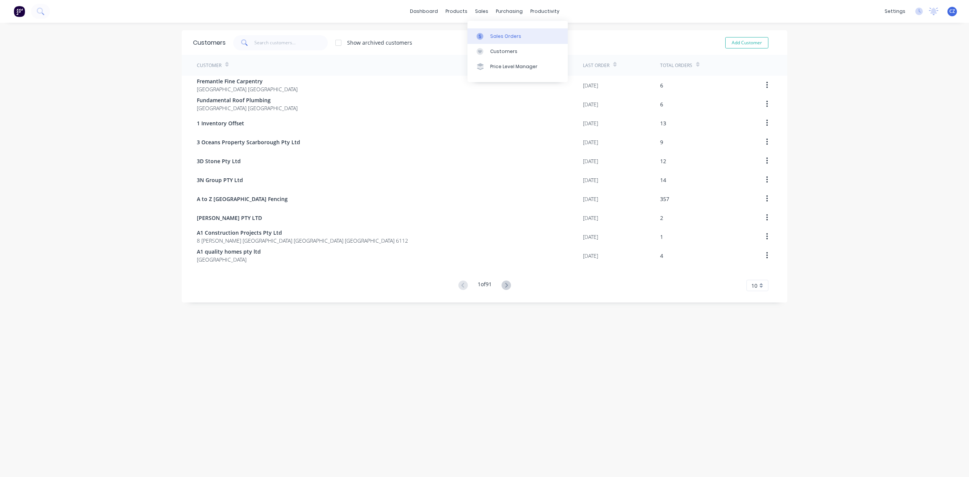
click at [486, 35] on div at bounding box center [482, 36] width 11 height 7
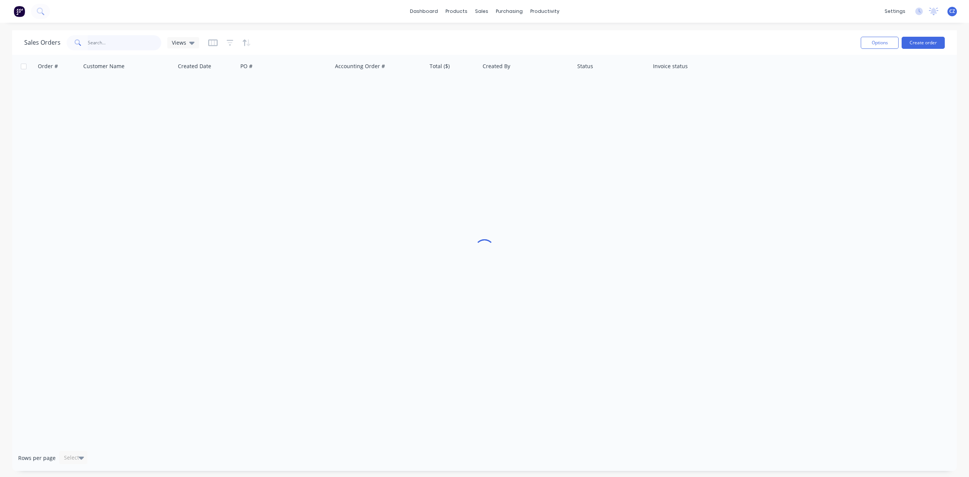
click at [128, 40] on input "text" at bounding box center [125, 42] width 74 height 15
drag, startPoint x: 101, startPoint y: 44, endPoint x: 114, endPoint y: 37, distance: 15.6
click at [100, 44] on input "48261" at bounding box center [125, 42] width 74 height 15
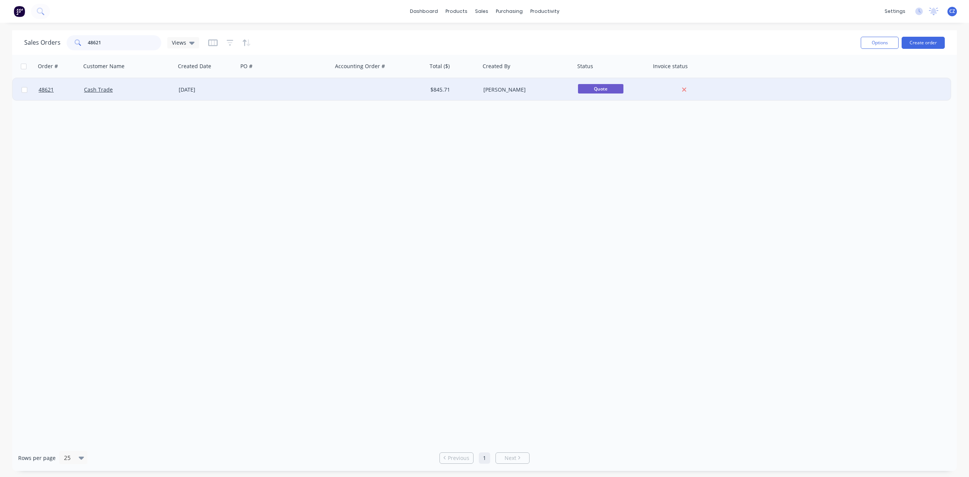
type input "48621"
click at [315, 83] on div at bounding box center [285, 89] width 95 height 23
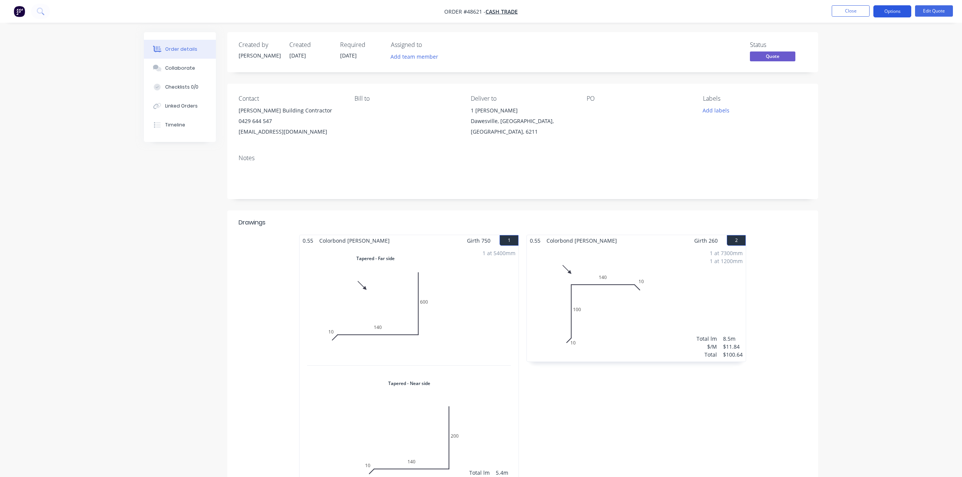
click at [900, 11] on button "Options" at bounding box center [892, 11] width 38 height 12
click at [865, 91] on div "Convert to Order" at bounding box center [869, 91] width 70 height 11
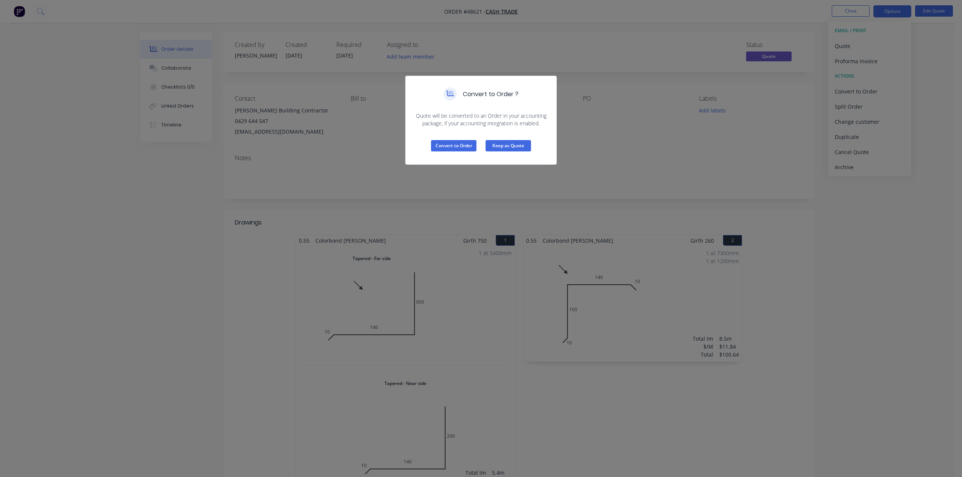
click at [512, 149] on button "Keep as Quote" at bounding box center [507, 145] width 45 height 11
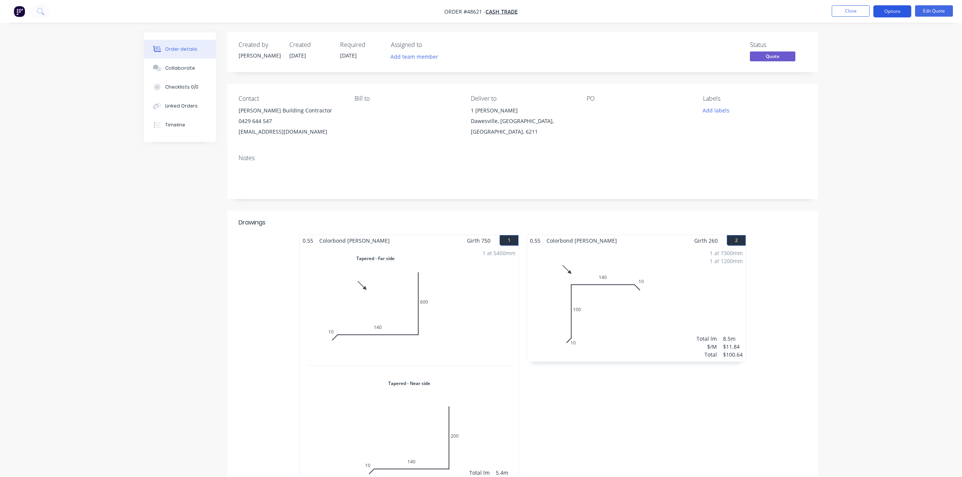
click at [895, 11] on button "Options" at bounding box center [892, 11] width 38 height 12
click at [620, 61] on div "Status Quote" at bounding box center [636, 52] width 340 height 22
click at [898, 11] on button "Options" at bounding box center [892, 11] width 38 height 12
click at [941, 13] on button "Edit Quote" at bounding box center [934, 10] width 38 height 11
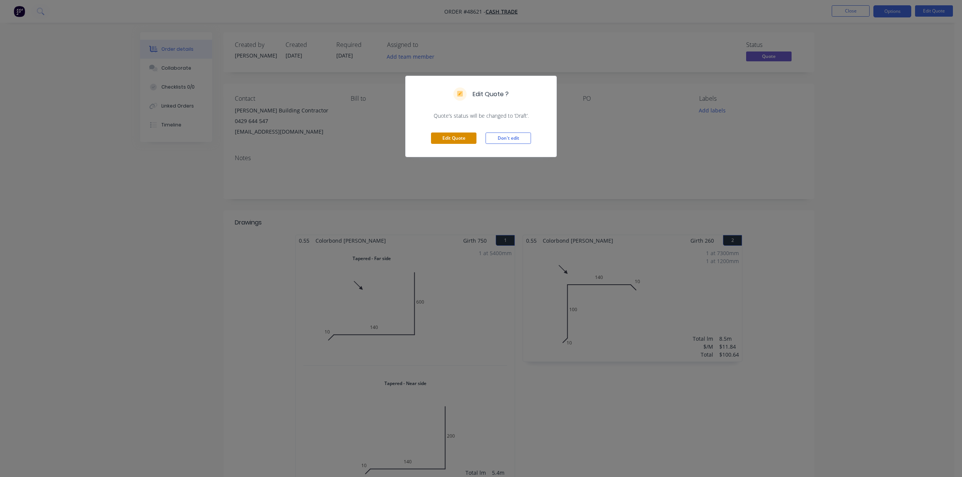
click at [464, 136] on button "Edit Quote" at bounding box center [453, 138] width 45 height 11
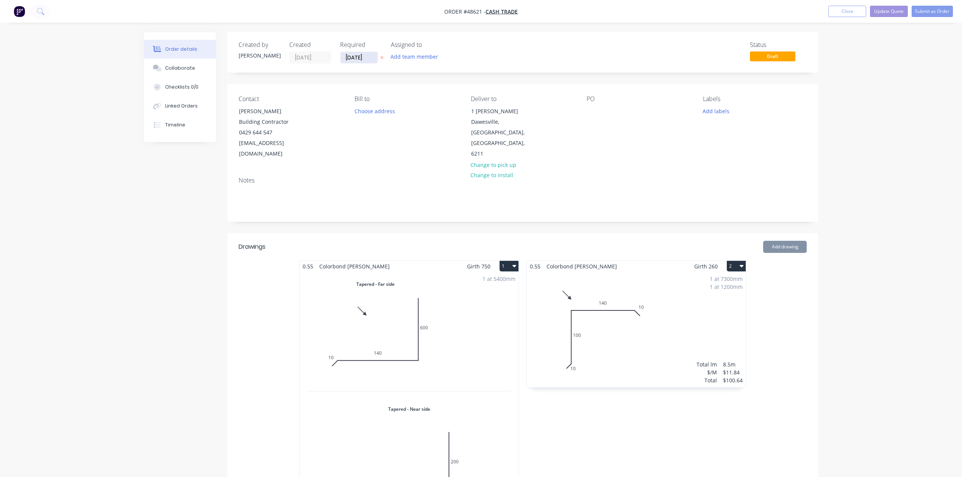
click at [352, 58] on input "[DATE]" at bounding box center [358, 57] width 37 height 11
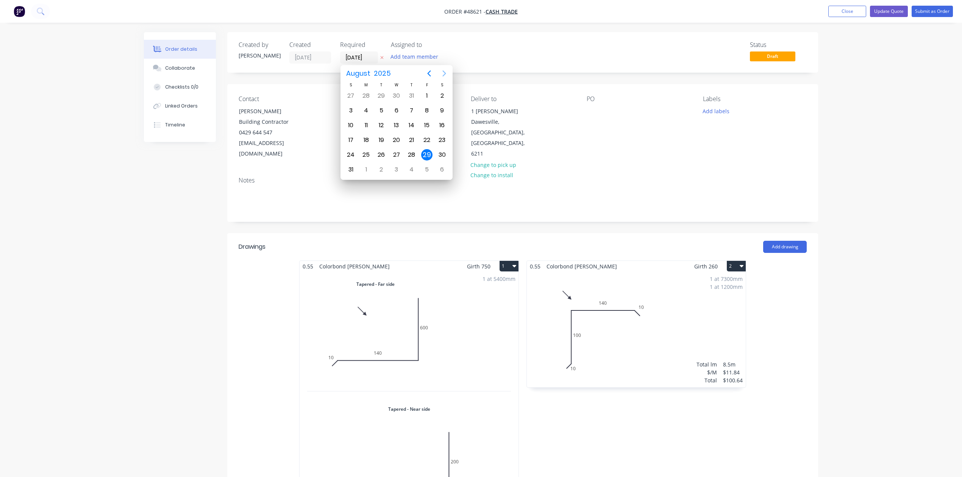
click at [445, 74] on icon "Next page" at bounding box center [444, 73] width 9 height 9
click at [363, 113] on div "8" at bounding box center [365, 110] width 11 height 11
type input "[DATE]"
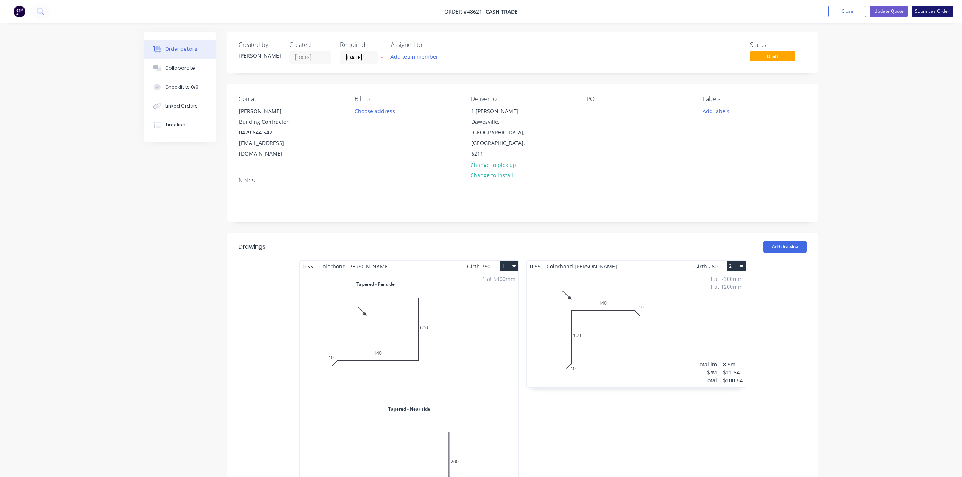
click at [935, 11] on button "Submit as Order" at bounding box center [931, 11] width 41 height 11
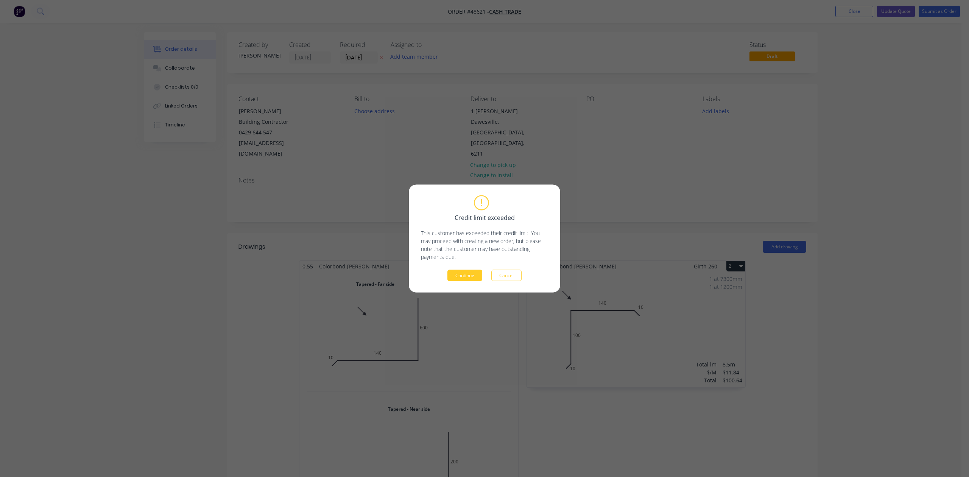
click at [474, 270] on button "Continue" at bounding box center [465, 275] width 35 height 11
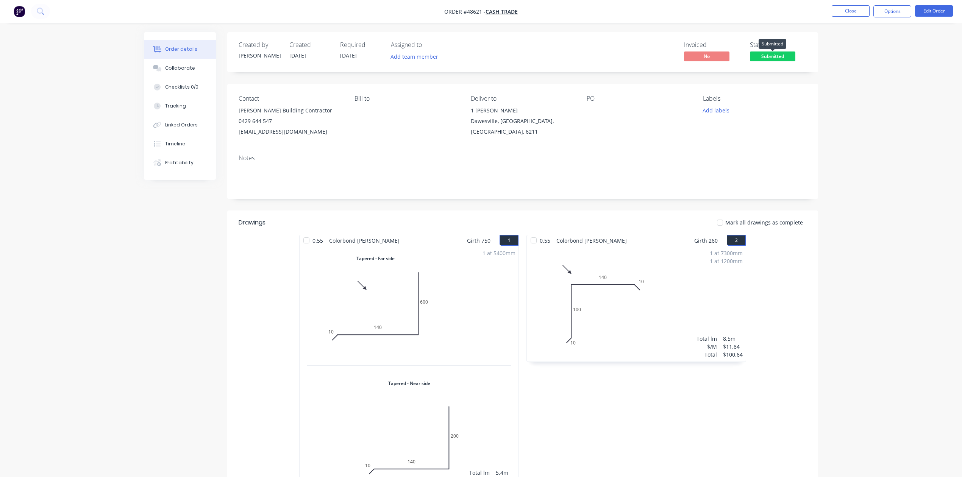
click at [757, 53] on span "Submitted" at bounding box center [772, 55] width 45 height 9
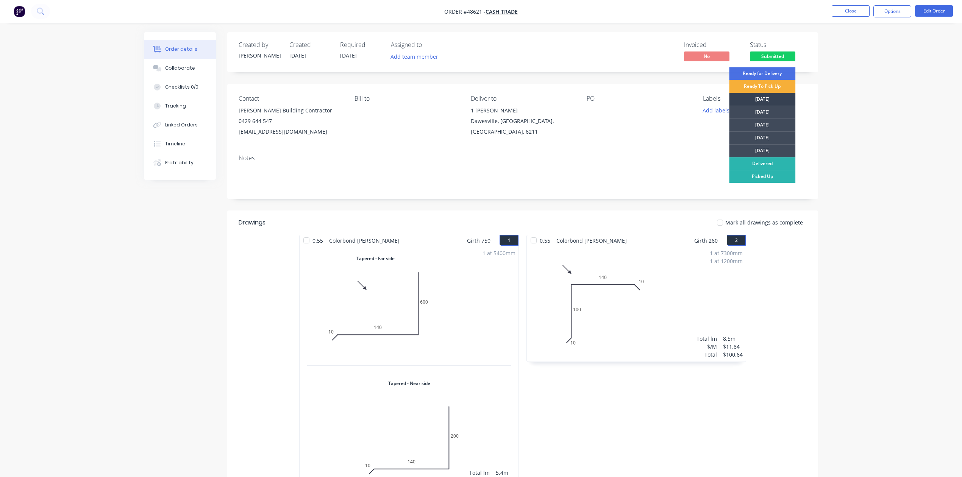
click at [768, 98] on div "[DATE]" at bounding box center [762, 99] width 66 height 13
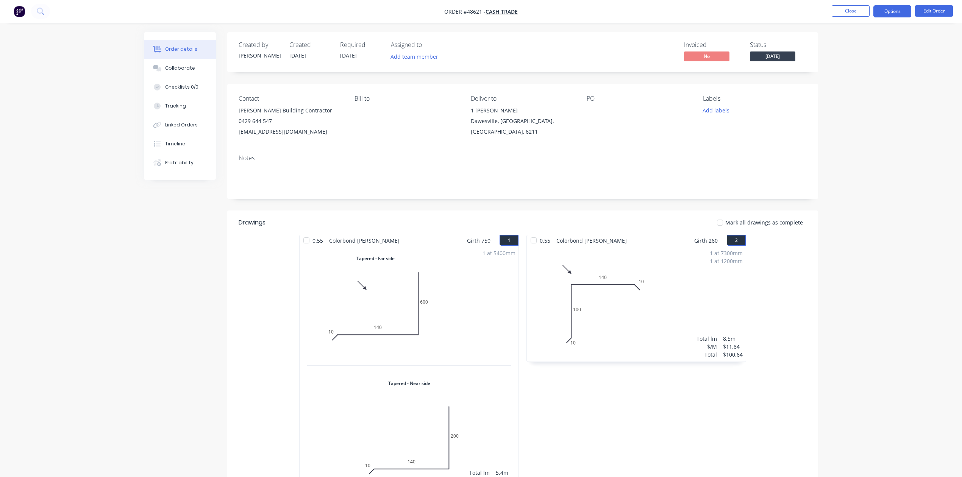
click at [897, 11] on button "Options" at bounding box center [892, 11] width 38 height 12
click at [857, 42] on div "Invoice" at bounding box center [869, 46] width 70 height 11
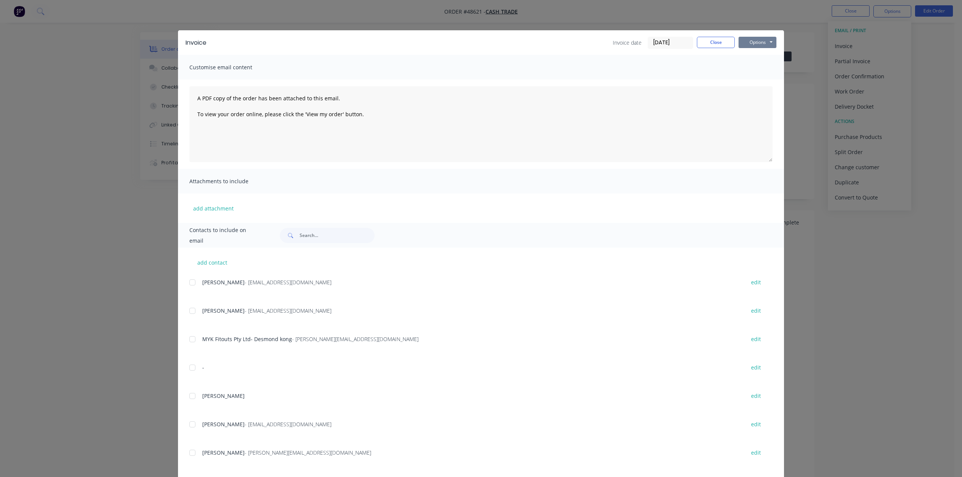
click at [761, 43] on button "Options" at bounding box center [757, 42] width 38 height 11
click at [756, 67] on button "Print" at bounding box center [762, 68] width 48 height 12
click at [721, 40] on button "Close" at bounding box center [716, 42] width 38 height 11
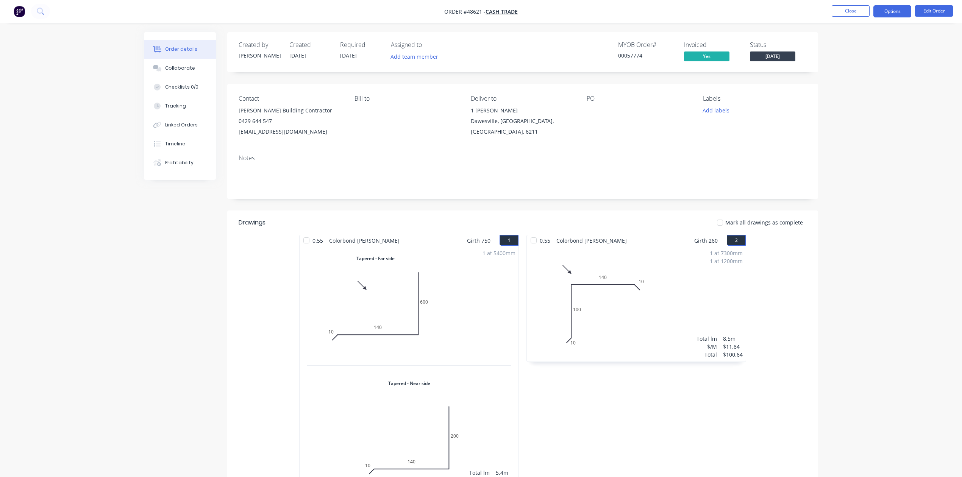
click at [896, 11] on button "Options" at bounding box center [892, 11] width 38 height 12
click at [876, 96] on div "Work Order" at bounding box center [869, 91] width 70 height 11
click at [876, 96] on div "Custom" at bounding box center [869, 91] width 70 height 11
click at [881, 78] on div "Without pricing" at bounding box center [869, 76] width 70 height 11
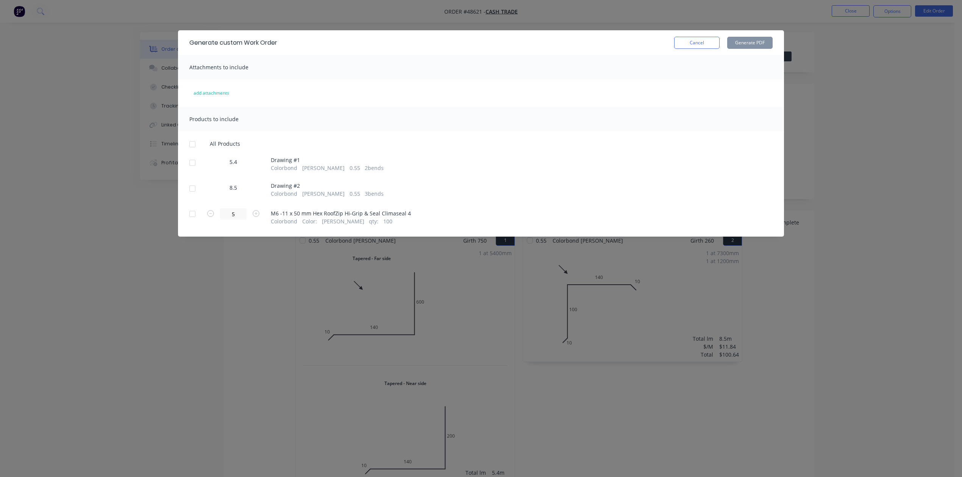
click at [186, 142] on div at bounding box center [192, 144] width 15 height 15
click at [184, 217] on div "All Products 5.4 Drawing # 1 Colorbond Shale Grey 0.55 2 bends 8.5 Drawing # 2 …" at bounding box center [481, 182] width 606 height 85
click at [199, 214] on div at bounding box center [192, 213] width 15 height 15
click at [756, 38] on button "Generate PDF" at bounding box center [749, 43] width 45 height 12
click at [713, 44] on button "Cancel" at bounding box center [696, 43] width 45 height 12
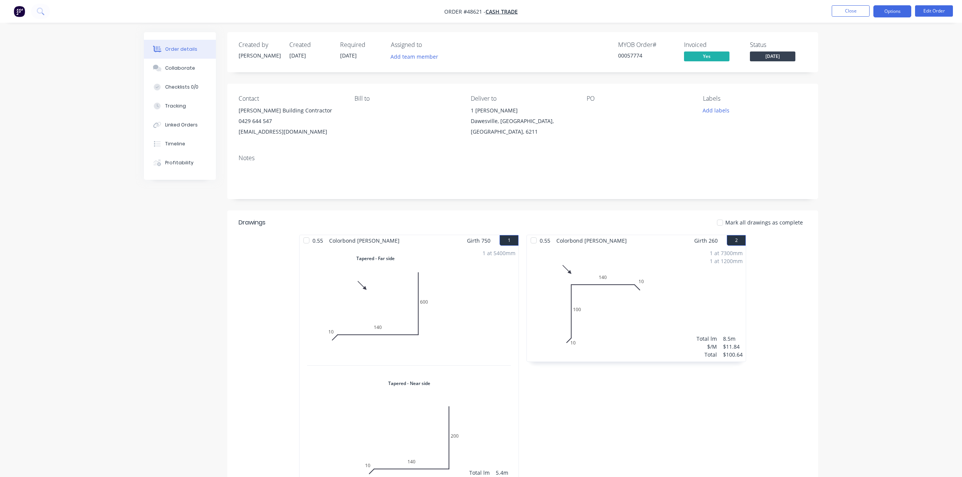
click at [900, 12] on button "Options" at bounding box center [892, 11] width 38 height 12
drag, startPoint x: 874, startPoint y: 106, endPoint x: 873, endPoint y: 102, distance: 4.2
click at [873, 106] on div "Delivery Docket" at bounding box center [869, 106] width 70 height 11
click at [866, 77] on div "Without pricing" at bounding box center [869, 76] width 70 height 11
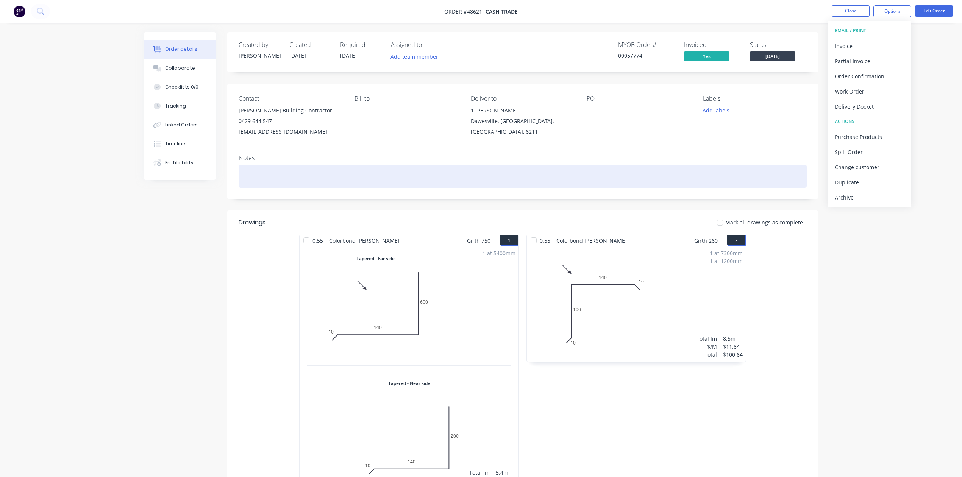
click at [704, 168] on div at bounding box center [523, 176] width 568 height 23
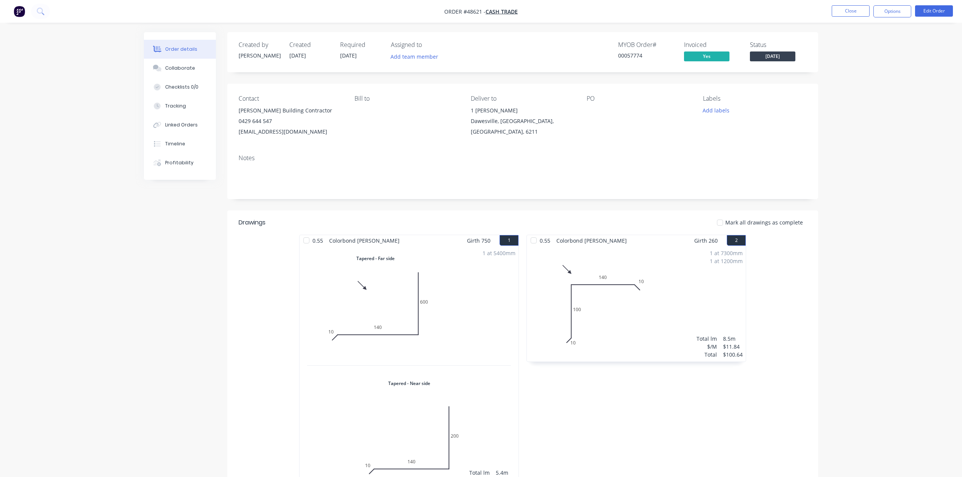
click at [886, 300] on div "Order details Collaborate Checklists 0/0 Tracking Linked Orders Timeline Profit…" at bounding box center [481, 368] width 962 height 736
click at [850, 12] on button "Close" at bounding box center [850, 10] width 38 height 11
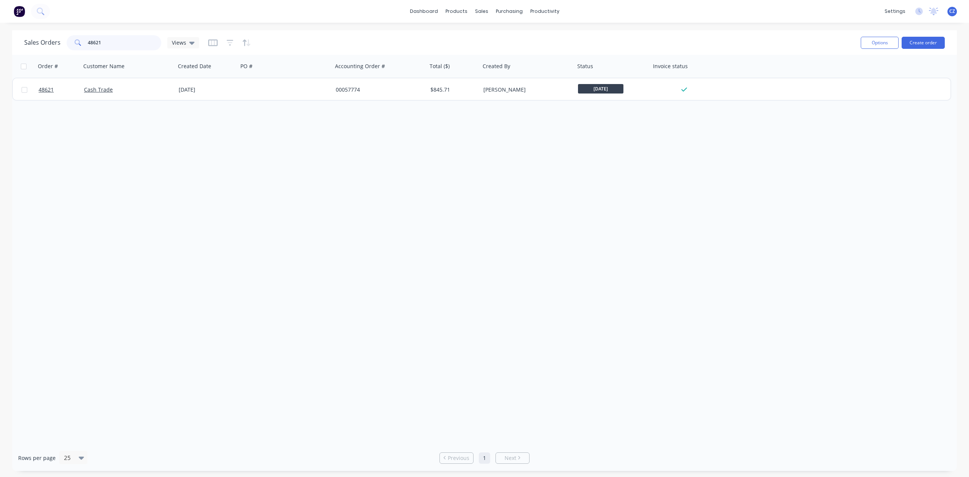
drag, startPoint x: 132, startPoint y: 40, endPoint x: 30, endPoint y: 35, distance: 101.6
click at [30, 35] on div "Sales Orders 48621 Views" at bounding box center [111, 42] width 175 height 15
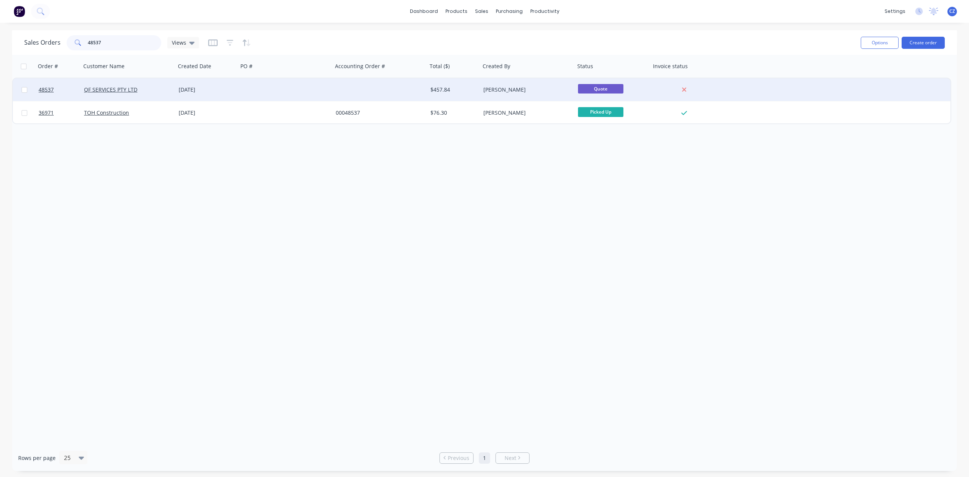
type input "48537"
click at [392, 95] on div at bounding box center [380, 89] width 95 height 23
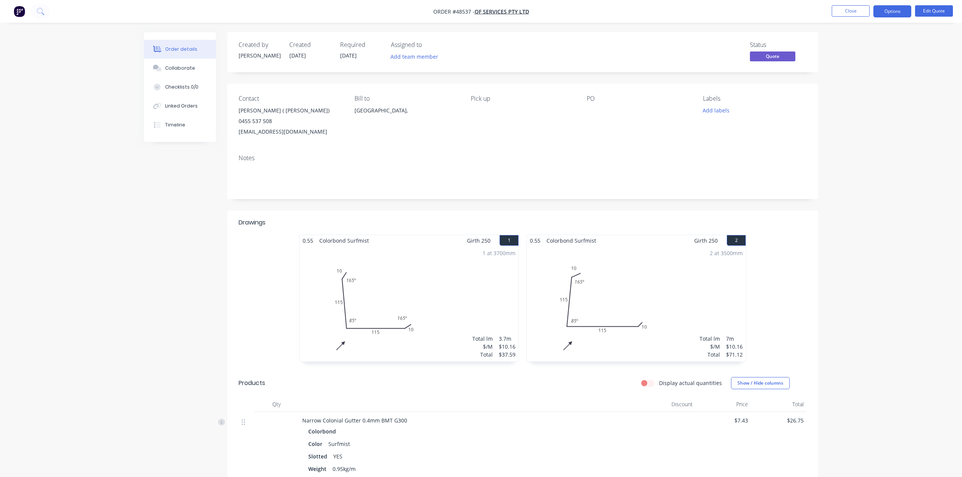
click at [671, 192] on div "Notes" at bounding box center [522, 173] width 591 height 51
click at [893, 17] on button "Options" at bounding box center [892, 11] width 38 height 12
click at [873, 85] on button "Convert to Order" at bounding box center [869, 91] width 83 height 15
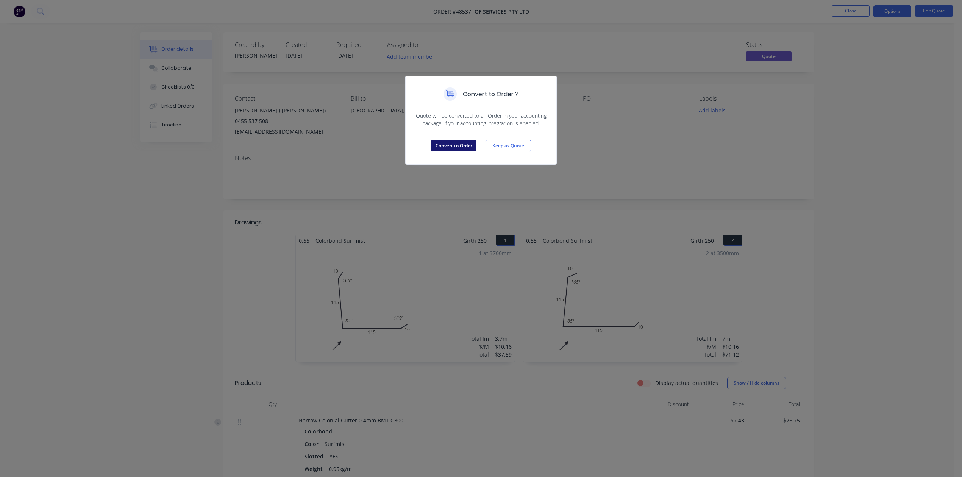
click at [460, 143] on button "Convert to Order" at bounding box center [453, 145] width 45 height 11
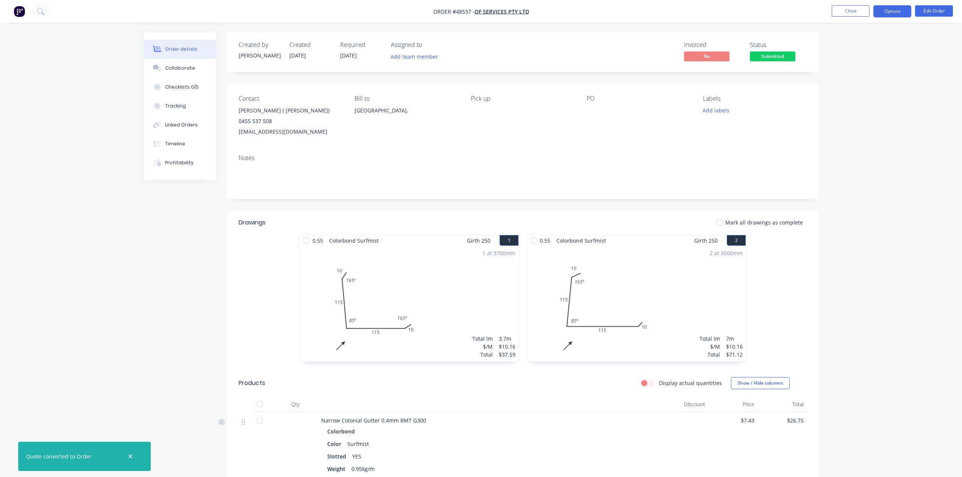
click at [898, 12] on button "Options" at bounding box center [892, 11] width 38 height 12
click at [871, 41] on div "Invoice" at bounding box center [869, 46] width 70 height 11
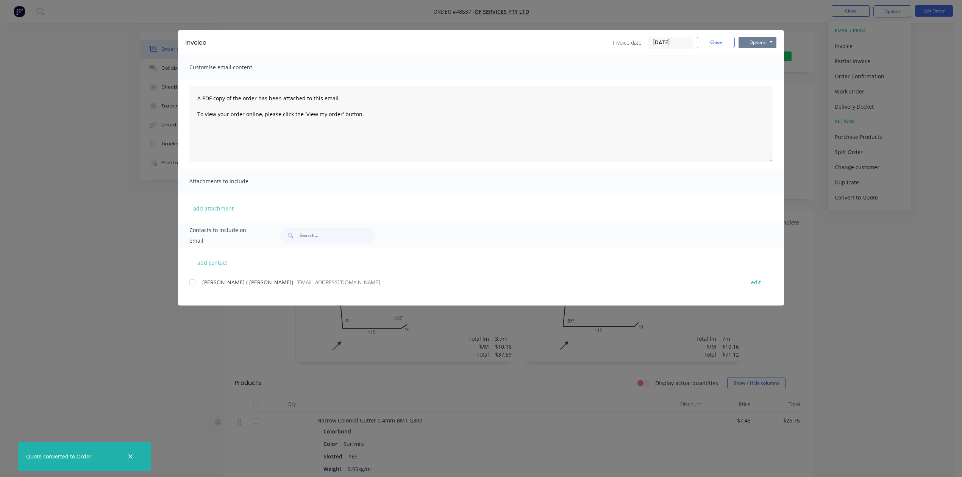
click at [752, 41] on button "Options" at bounding box center [757, 42] width 38 height 11
click at [754, 66] on button "Print" at bounding box center [762, 68] width 48 height 12
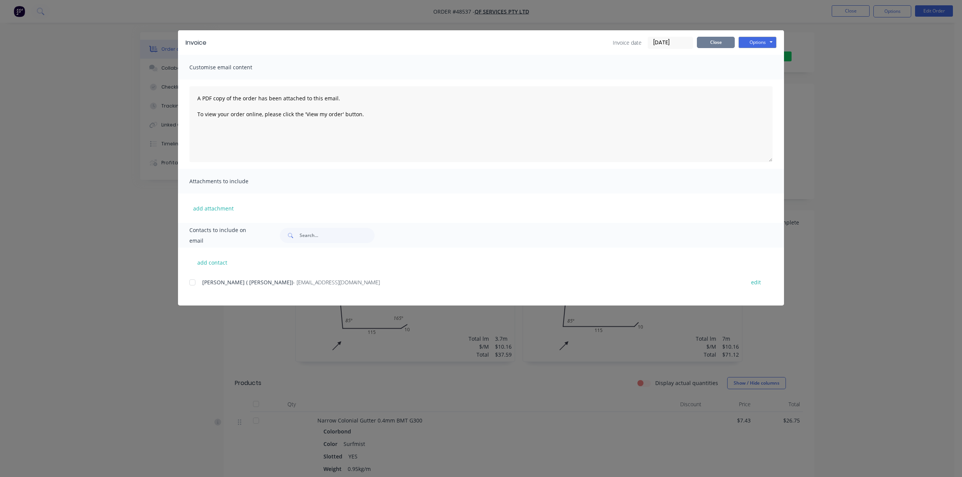
click at [713, 43] on button "Close" at bounding box center [716, 42] width 38 height 11
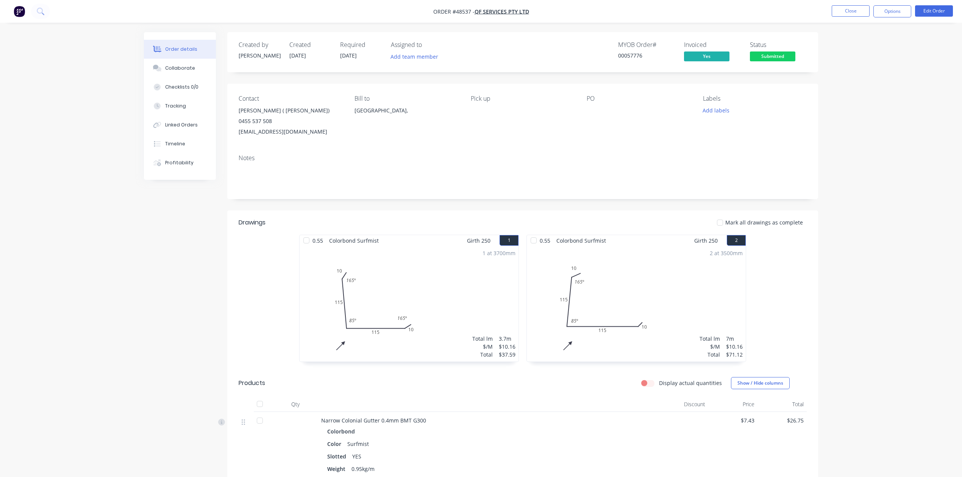
click at [780, 61] on span "Submitted" at bounding box center [772, 55] width 45 height 9
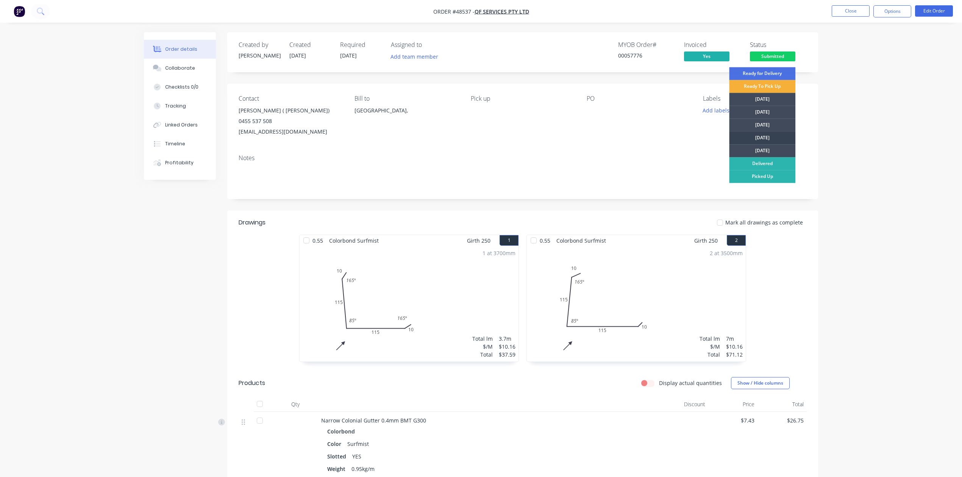
click at [772, 142] on div "[DATE]" at bounding box center [762, 137] width 66 height 13
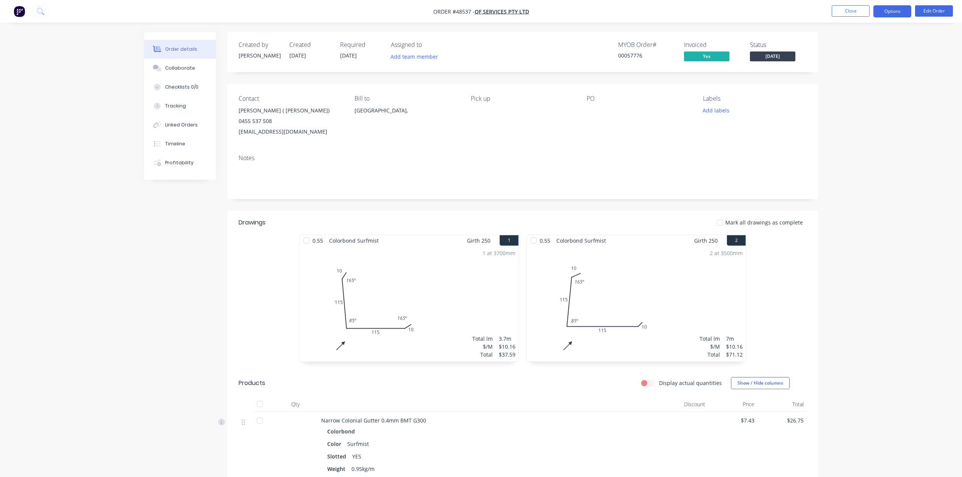
click at [903, 12] on button "Options" at bounding box center [892, 11] width 38 height 12
click at [874, 105] on div "Delivery Docket" at bounding box center [869, 106] width 70 height 11
click at [867, 80] on div "Without pricing" at bounding box center [869, 76] width 70 height 11
click at [839, 88] on div "Work Order" at bounding box center [869, 91] width 70 height 11
click at [839, 88] on div "Custom" at bounding box center [869, 91] width 70 height 11
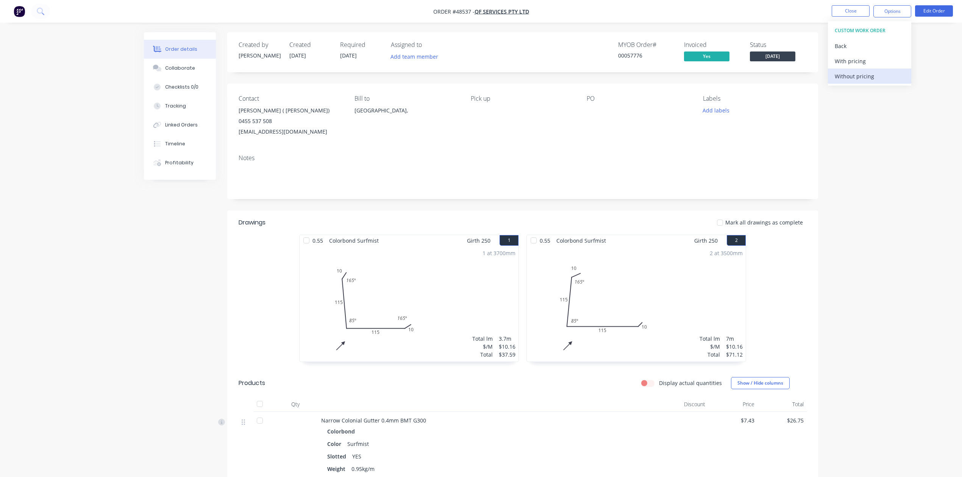
click at [841, 80] on div "Without pricing" at bounding box center [869, 76] width 70 height 11
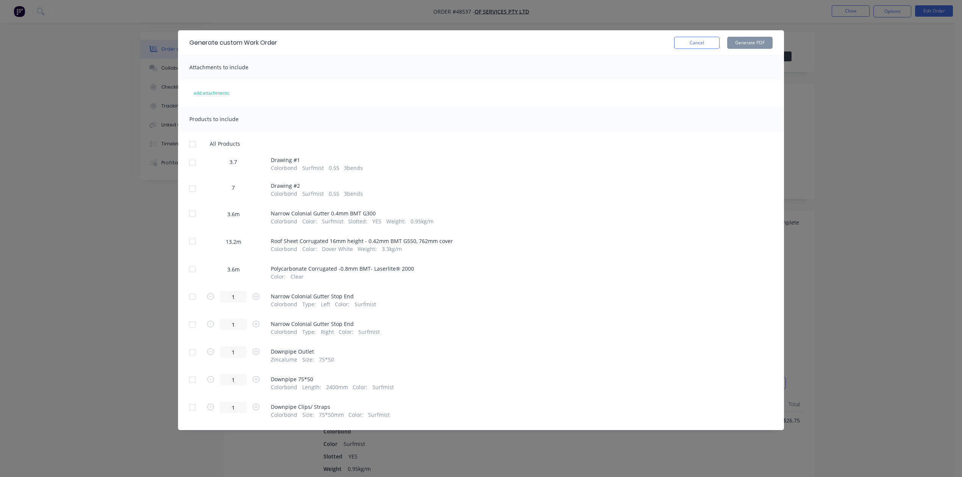
click at [191, 167] on div at bounding box center [192, 162] width 15 height 15
click at [194, 196] on div at bounding box center [192, 188] width 15 height 15
click at [752, 45] on button "Generate PDF" at bounding box center [749, 43] width 45 height 12
click at [195, 217] on div at bounding box center [192, 213] width 15 height 15
click at [761, 41] on button "Generate PDF" at bounding box center [749, 43] width 45 height 12
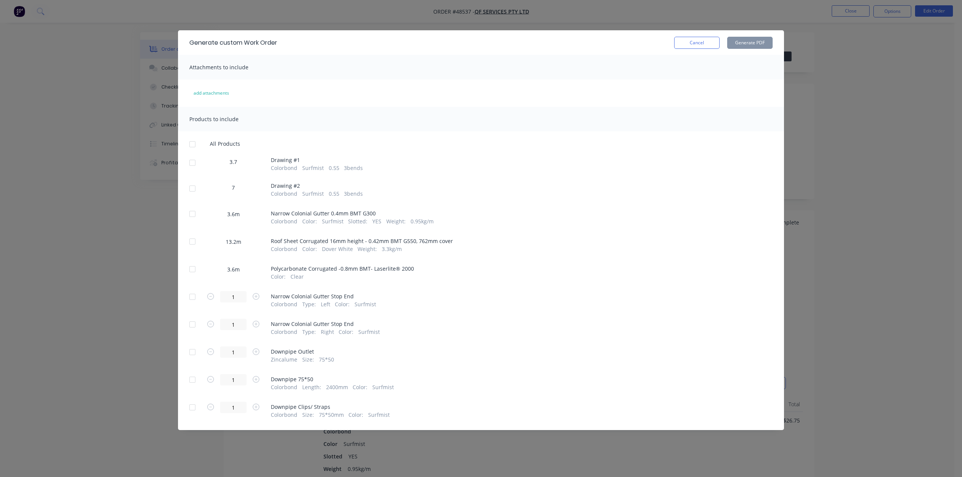
drag, startPoint x: 200, startPoint y: 236, endPoint x: 194, endPoint y: 240, distance: 7.0
click at [194, 240] on div "13.2m Roof Sheet Corrugated 16mm height - 0.42mm BMT G550, 762mm cover Colorbon…" at bounding box center [480, 244] width 583 height 17
click at [194, 240] on div at bounding box center [192, 241] width 15 height 15
click at [761, 42] on button "Generate PDF" at bounding box center [749, 43] width 45 height 12
click at [697, 49] on div "Generate custom Work Order Cancel Generate PDF" at bounding box center [481, 42] width 606 height 25
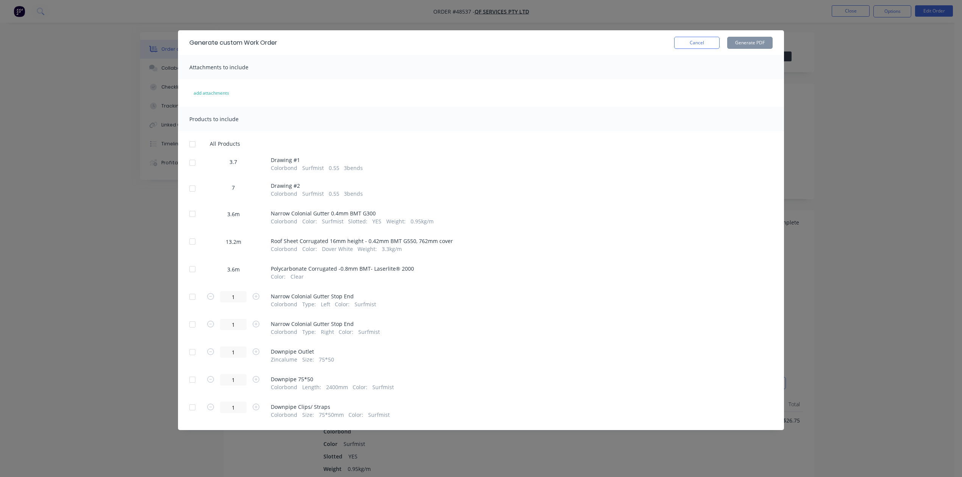
drag, startPoint x: 707, startPoint y: 40, endPoint x: 713, endPoint y: 39, distance: 6.2
click at [708, 39] on button "Cancel" at bounding box center [696, 43] width 45 height 12
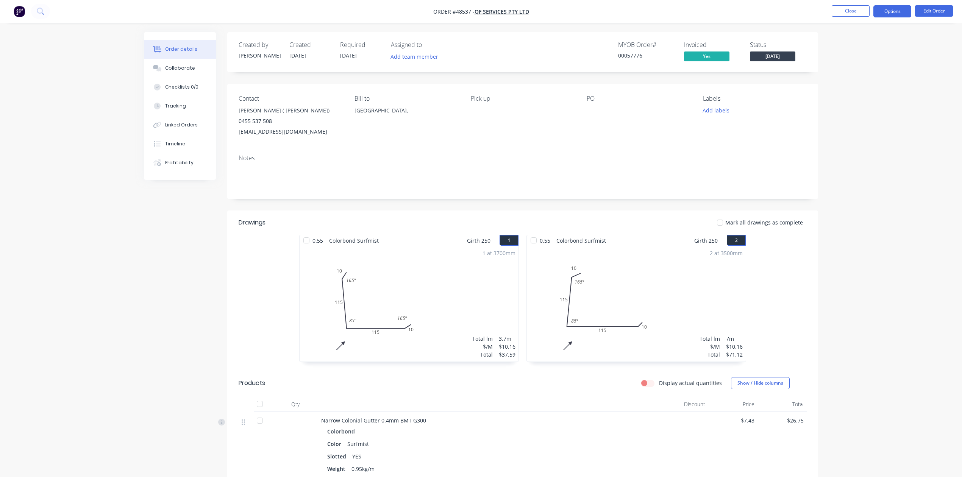
click at [897, 12] on button "Options" at bounding box center [892, 11] width 38 height 12
click at [847, 137] on div "Purchase Products" at bounding box center [869, 136] width 70 height 11
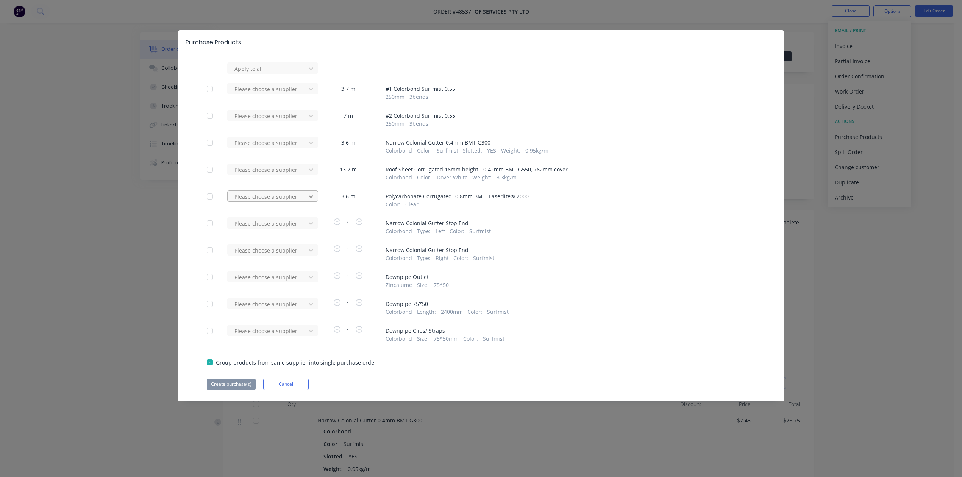
click at [317, 75] on div at bounding box center [311, 68] width 14 height 12
click at [289, 220] on div "Laserlite Building Products" at bounding box center [272, 224] width 91 height 14
click at [248, 73] on div at bounding box center [268, 68] width 68 height 9
click at [570, 314] on div "Colorbond Length : 2400mm Color : Surfmist" at bounding box center [570, 312] width 370 height 8
click at [222, 388] on button "Create purchase(s)" at bounding box center [231, 384] width 49 height 11
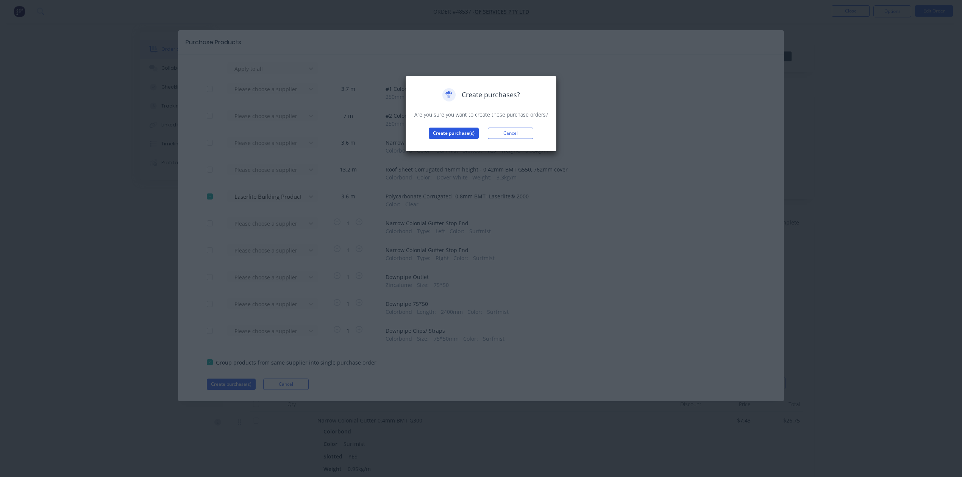
click at [467, 128] on button "Create purchase(s)" at bounding box center [454, 133] width 50 height 11
click at [462, 144] on button "View purchase(s)" at bounding box center [453, 145] width 45 height 11
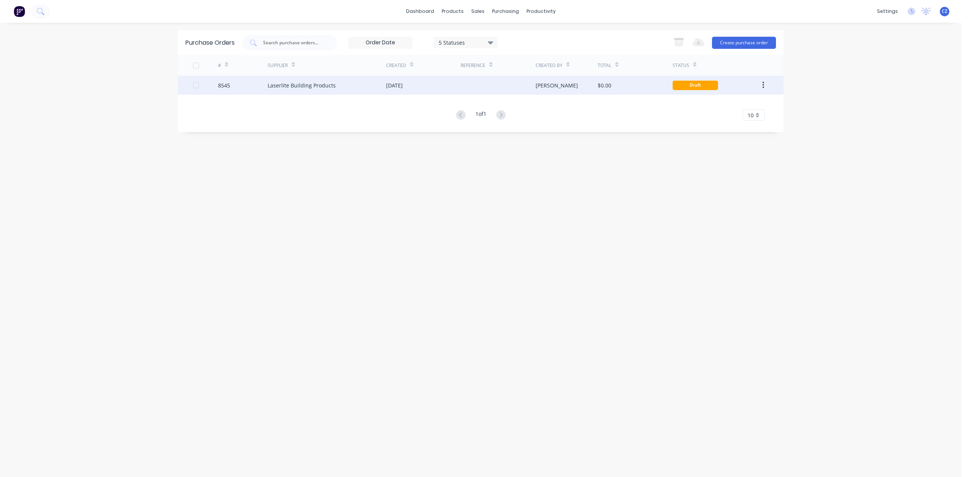
click at [472, 91] on div at bounding box center [498, 85] width 75 height 19
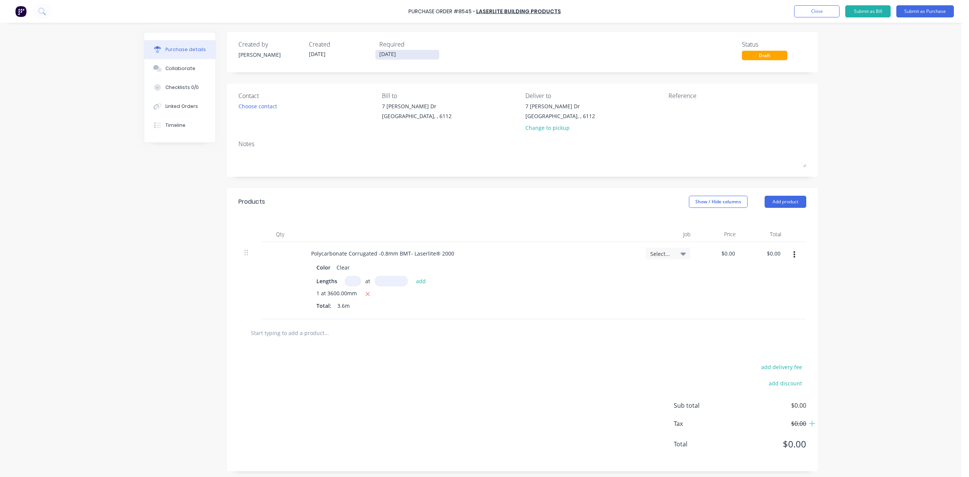
click at [391, 55] on input "29/08/25" at bounding box center [408, 54] width 64 height 9
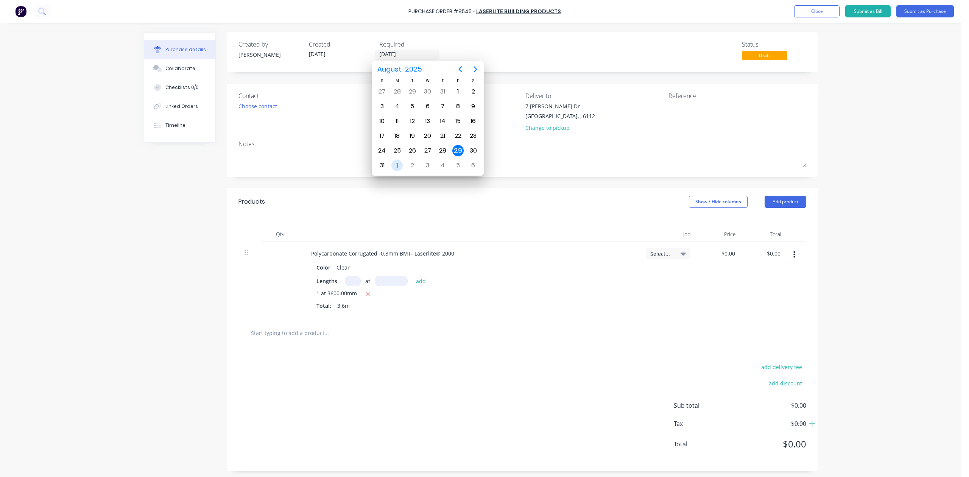
click at [396, 165] on div "1" at bounding box center [396, 165] width 11 height 11
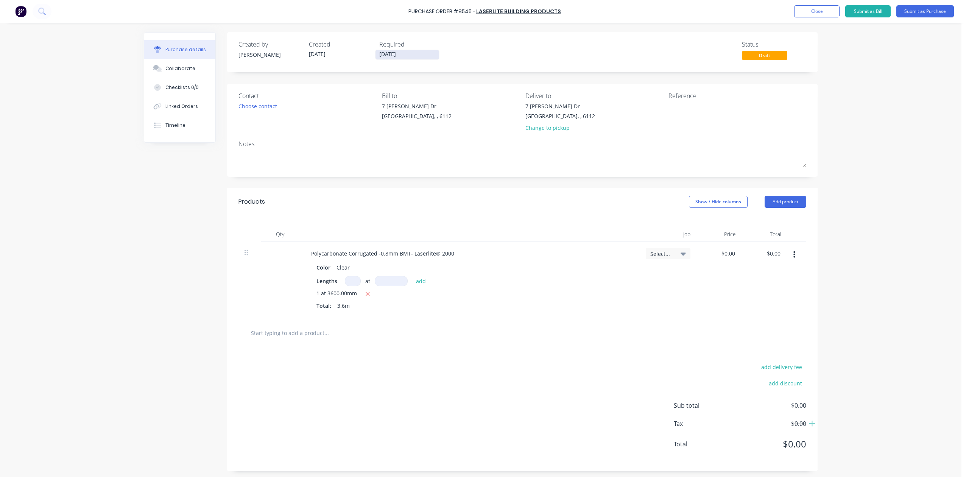
click at [388, 53] on input "[DATE]" at bounding box center [408, 54] width 64 height 9
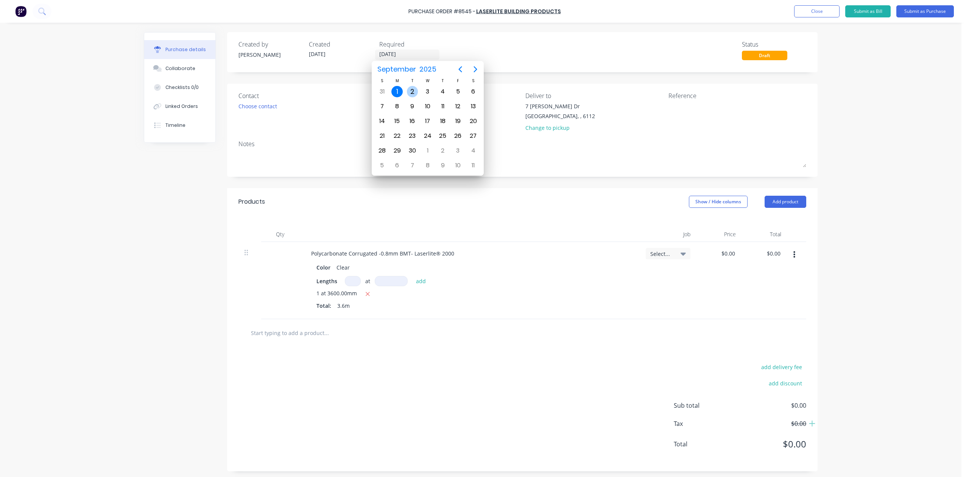
click at [413, 91] on div "2" at bounding box center [412, 91] width 11 height 11
type input "[DATE]"
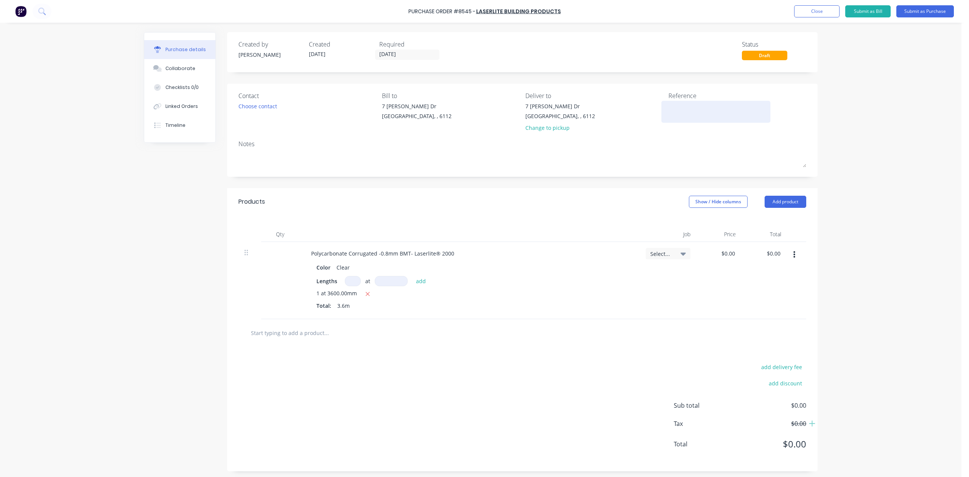
drag, startPoint x: 527, startPoint y: 209, endPoint x: 678, endPoint y: 107, distance: 182.0
click at [529, 208] on div "Products Show / Hide columns Add product" at bounding box center [522, 201] width 591 height 27
click at [926, 19] on div "Purchase Order #8545 - Laserlite Building Products Add product Close Submit as …" at bounding box center [484, 11] width 969 height 23
click at [926, 14] on button "Submit as Purchase" at bounding box center [926, 11] width 58 height 12
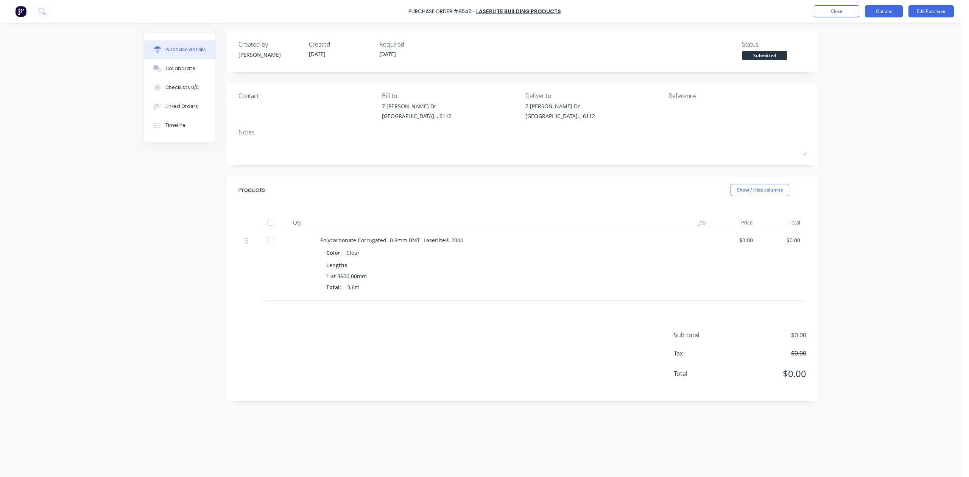
click at [891, 11] on button "Options" at bounding box center [884, 11] width 38 height 12
click at [853, 33] on div "Print / Email" at bounding box center [867, 30] width 58 height 11
click at [847, 66] on div "Without pricing" at bounding box center [867, 61] width 58 height 11
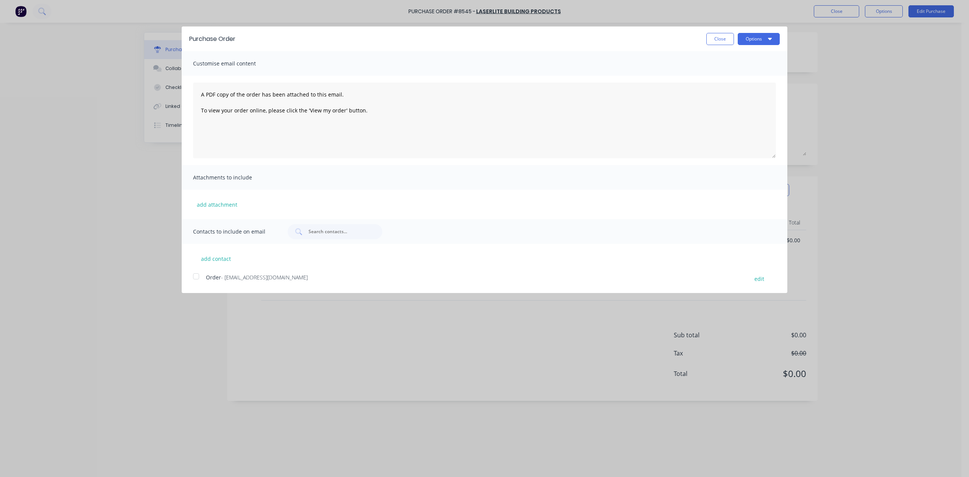
drag, startPoint x: 196, startPoint y: 285, endPoint x: 203, endPoint y: 281, distance: 8.0
click at [196, 284] on div "Purchase Order Close Options Customise email content A PDF copy of the order ha…" at bounding box center [485, 160] width 606 height 266
click at [206, 276] on span "Order" at bounding box center [213, 277] width 15 height 7
drag, startPoint x: 777, startPoint y: 30, endPoint x: 769, endPoint y: 42, distance: 14.7
click at [772, 38] on div "Purchase Order Close Options" at bounding box center [485, 39] width 606 height 25
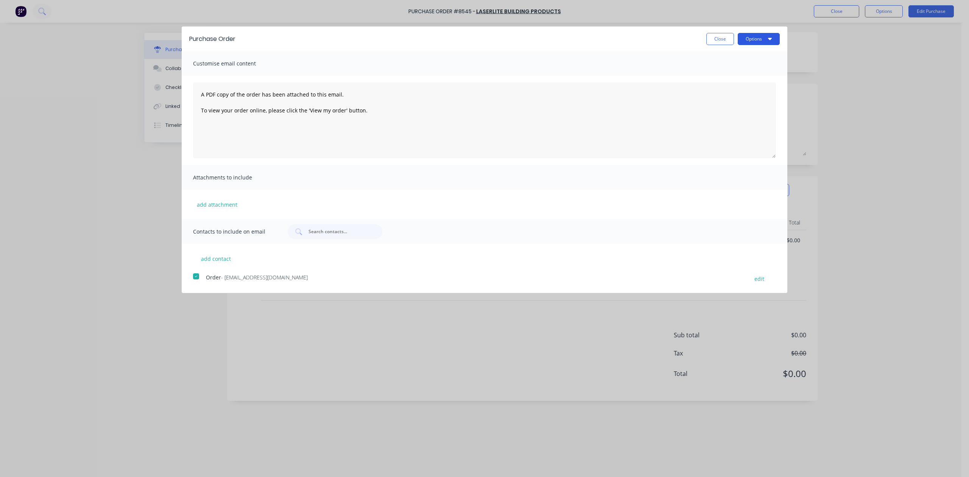
click at [768, 39] on icon "button" at bounding box center [770, 39] width 4 height 6
click at [741, 76] on div "Email" at bounding box center [744, 73] width 58 height 11
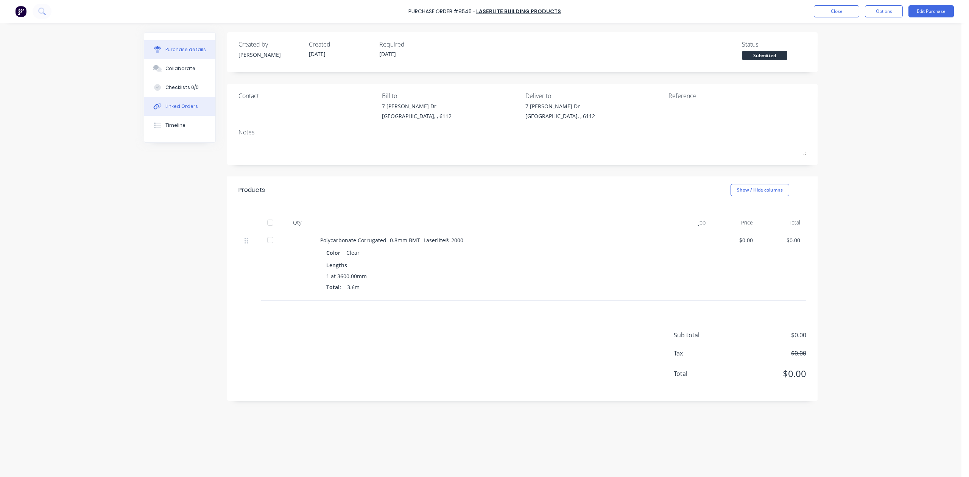
click at [173, 106] on div "Linked Orders" at bounding box center [181, 106] width 33 height 7
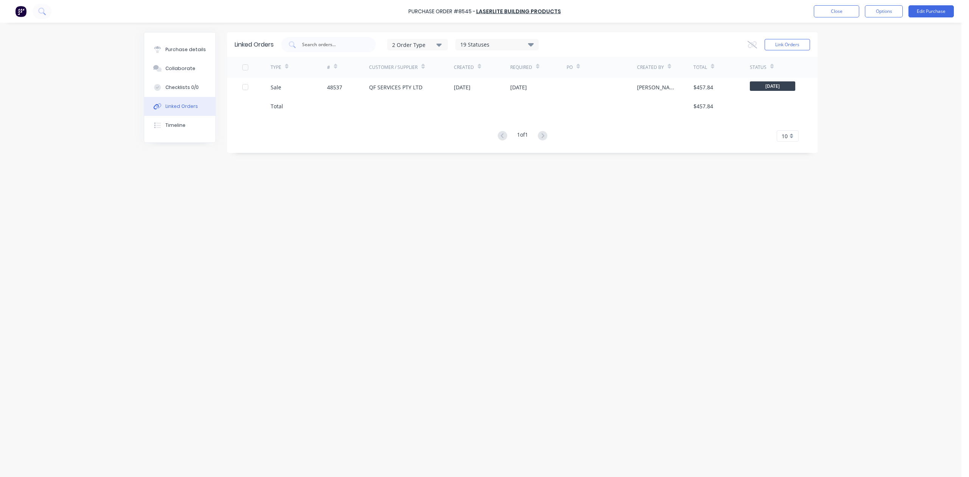
click at [548, 103] on div at bounding box center [538, 106] width 56 height 19
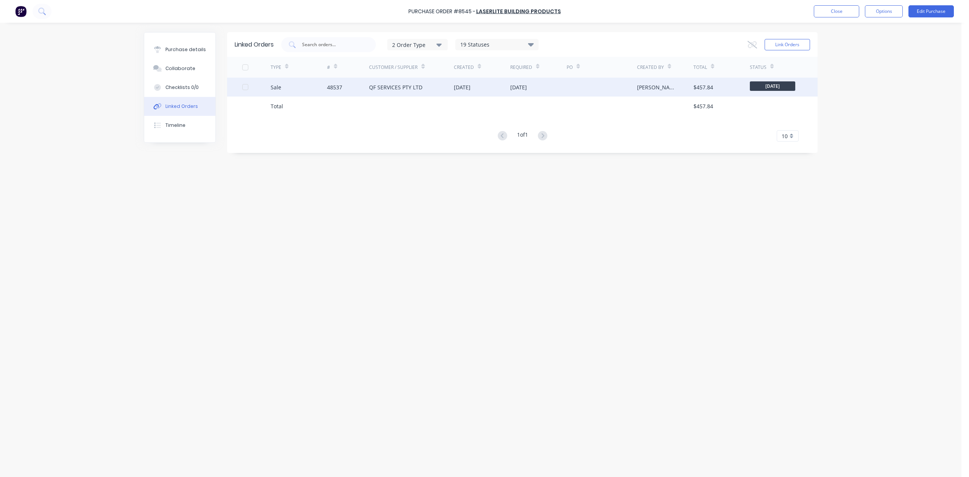
click at [547, 96] on div "04 Sep 2025" at bounding box center [538, 87] width 56 height 19
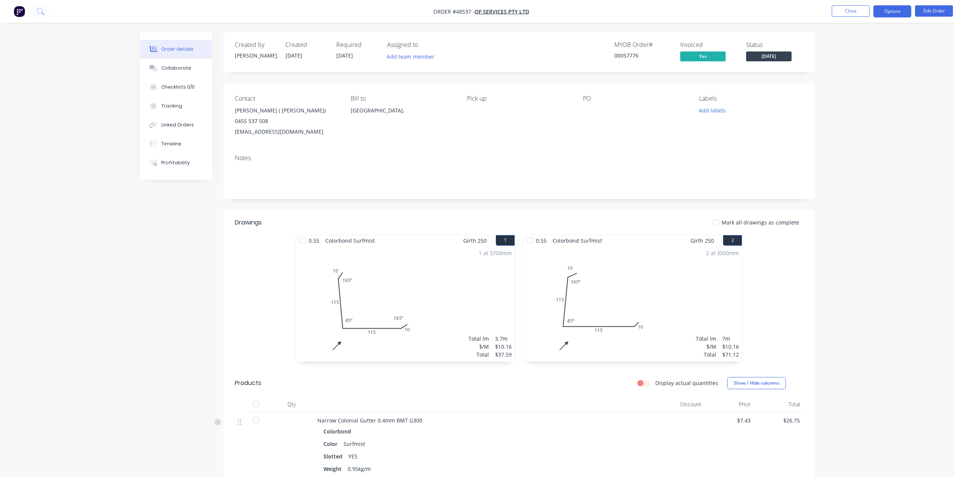
click at [899, 9] on button "Options" at bounding box center [892, 11] width 38 height 12
click at [856, 134] on div "Purchase Products" at bounding box center [869, 136] width 70 height 11
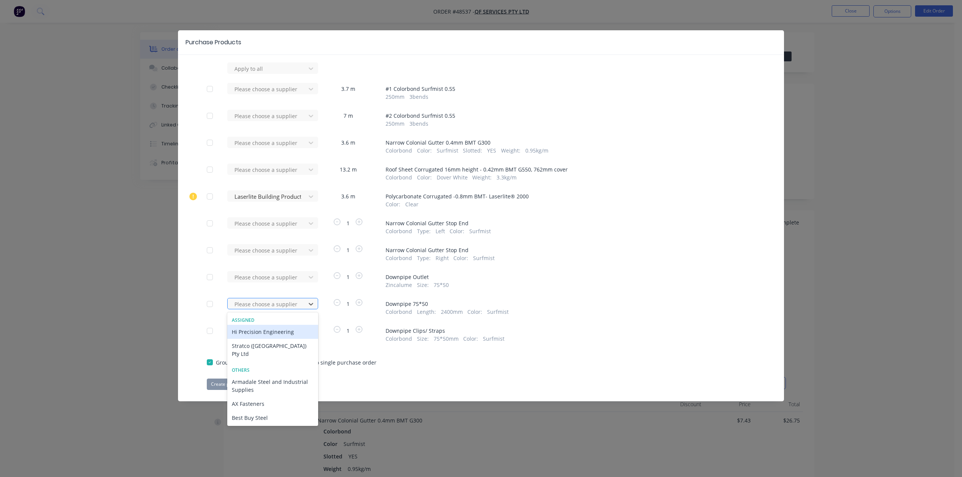
click at [271, 307] on div at bounding box center [268, 303] width 68 height 9
click at [271, 327] on div "Hi Precision Engineering" at bounding box center [272, 332] width 91 height 14
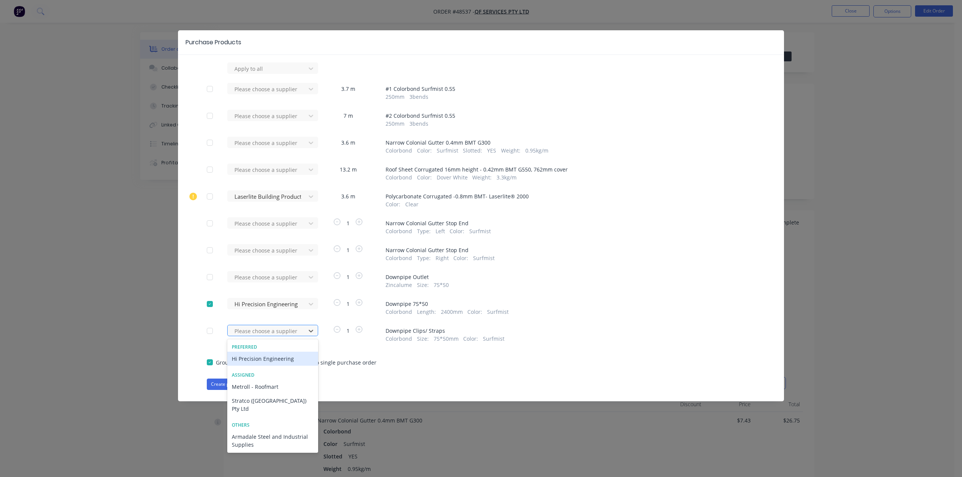
click at [271, 328] on div at bounding box center [268, 330] width 68 height 9
click at [270, 358] on div "Hi Precision Engineering" at bounding box center [272, 359] width 91 height 14
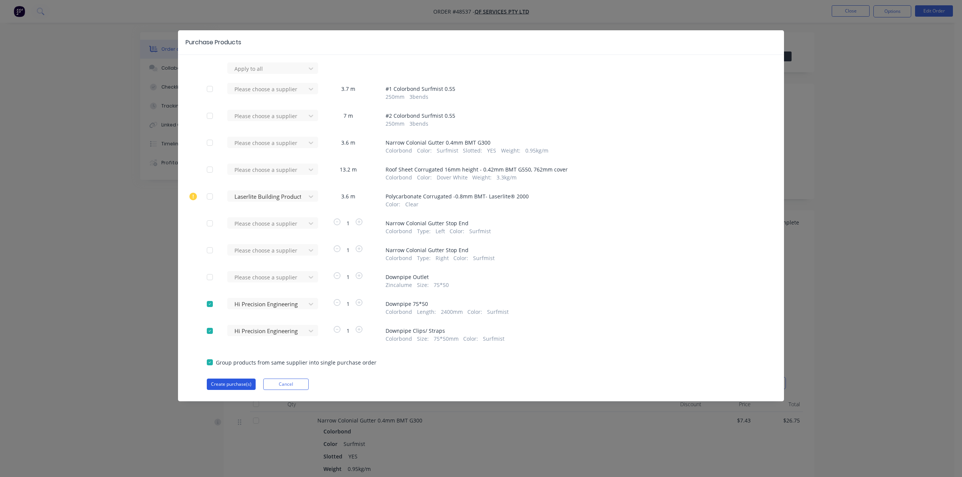
click at [235, 387] on button "Create purchase(s)" at bounding box center [231, 384] width 49 height 11
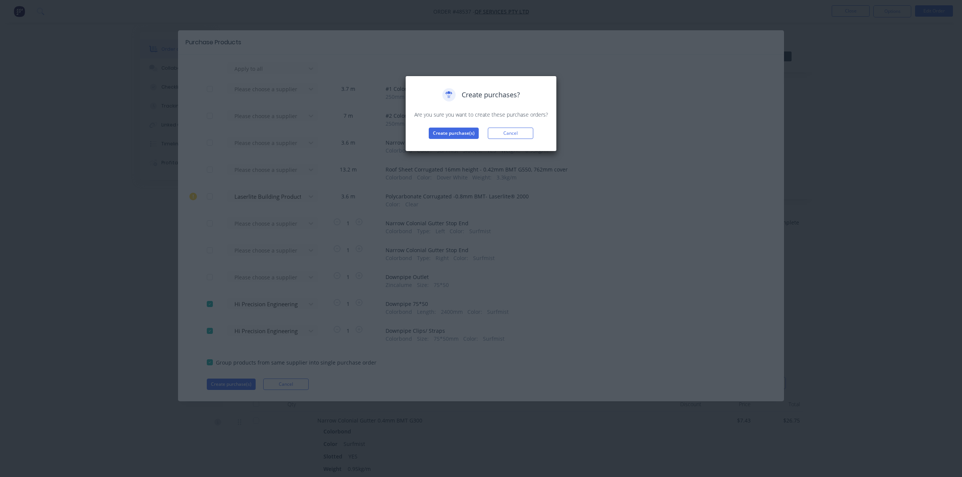
click at [457, 126] on div "Create purchases? Are you sure you want to create these purchase orders? Create…" at bounding box center [481, 113] width 136 height 51
click at [454, 137] on button "Create purchase(s)" at bounding box center [454, 133] width 50 height 11
click at [452, 146] on button "View purchase(s)" at bounding box center [453, 145] width 45 height 11
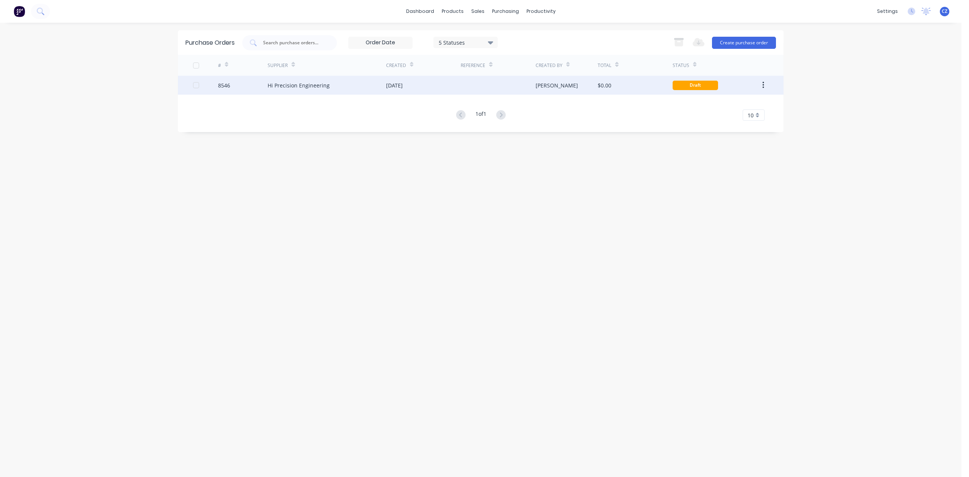
click at [453, 84] on div "29 Aug 2025" at bounding box center [423, 85] width 75 height 19
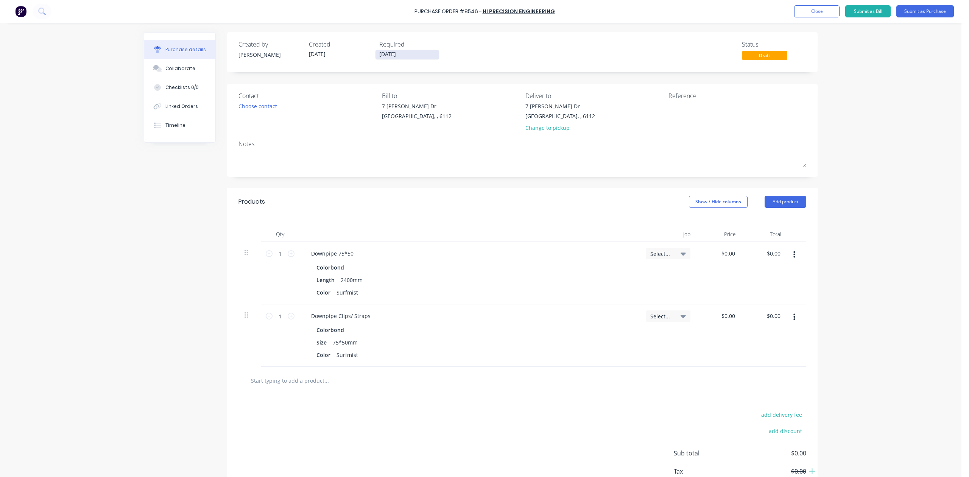
click at [393, 58] on input "29/08/25" at bounding box center [408, 54] width 64 height 9
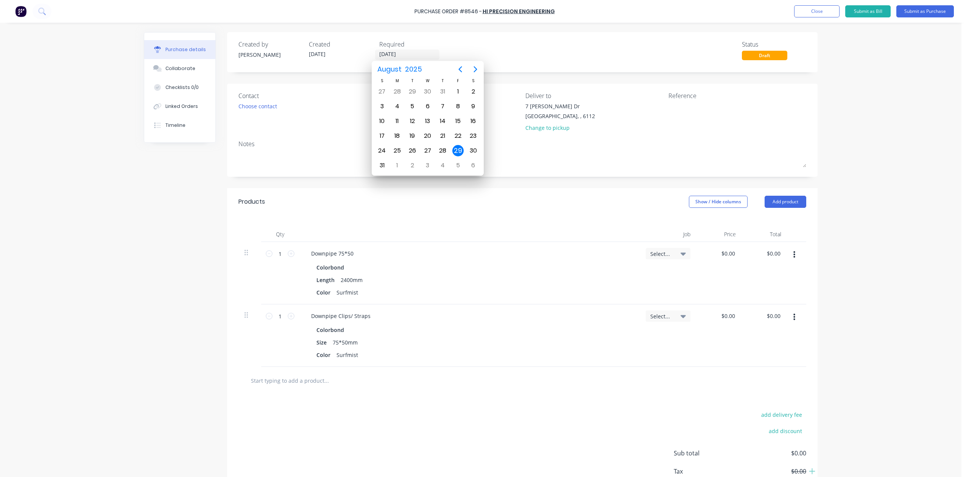
click at [618, 78] on div "Created by Cathy Created 29/08/25 Required 29/08/25 Status Draft Contact Choose…" at bounding box center [522, 275] width 591 height 487
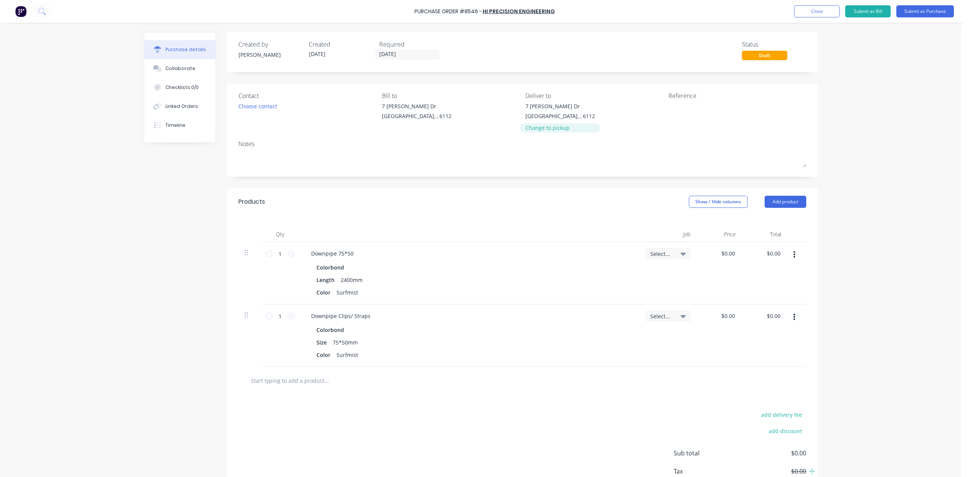
click at [557, 126] on div "Change to pickup" at bounding box center [560, 128] width 70 height 8
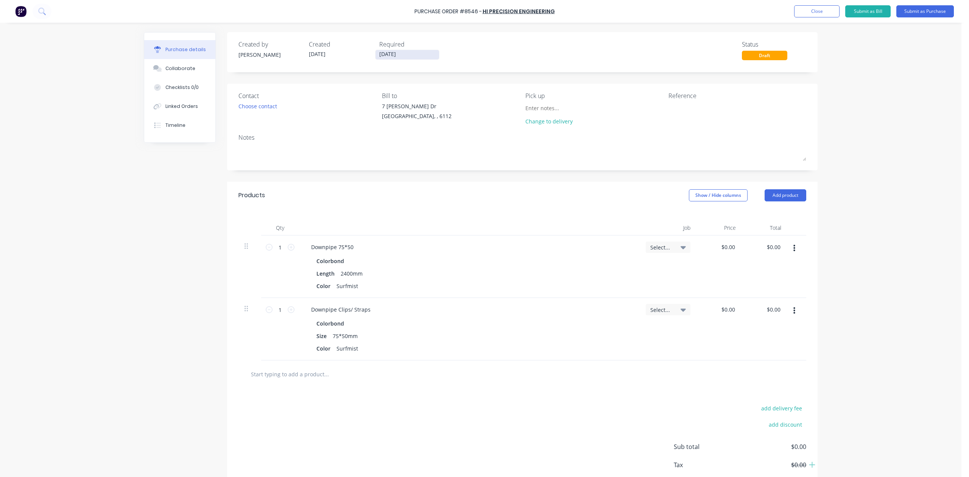
click at [395, 54] on input "29/08/25" at bounding box center [408, 54] width 64 height 9
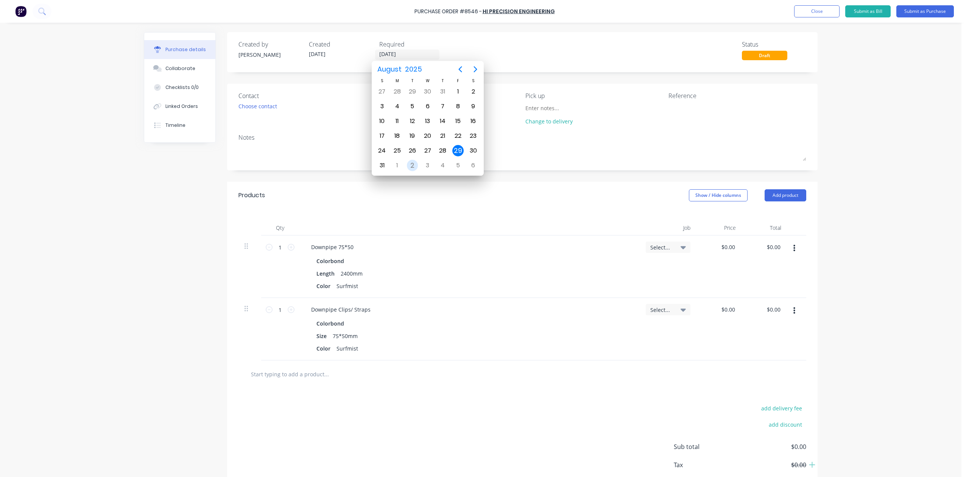
click at [409, 164] on div "2" at bounding box center [412, 165] width 11 height 11
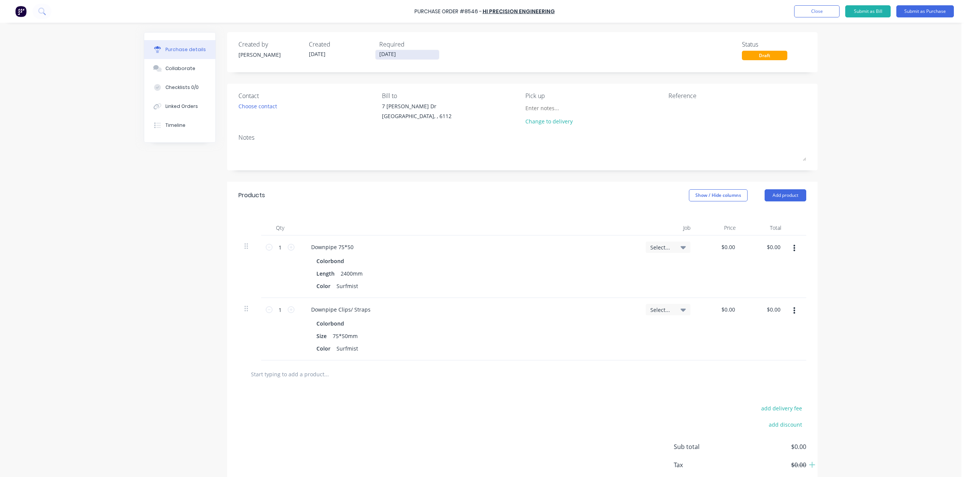
click at [382, 51] on input "02/09/25" at bounding box center [408, 54] width 64 height 9
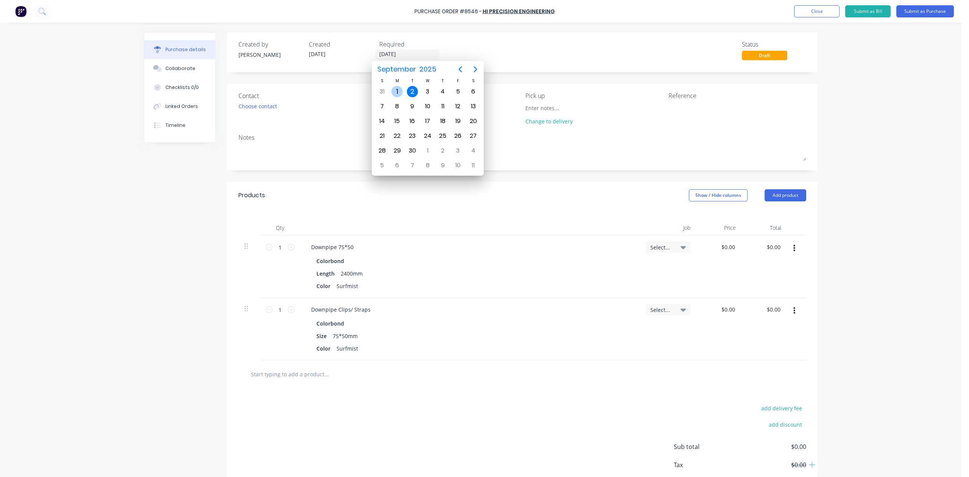
click at [400, 91] on div "1" at bounding box center [396, 91] width 11 height 11
type input "01/09/25"
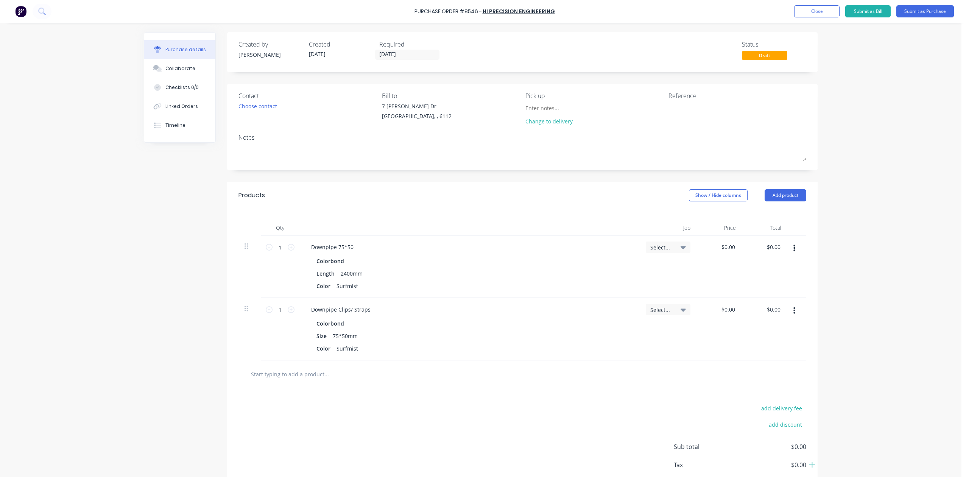
click at [938, 20] on div "Purchase Order #8546 - Hi Precision Engineering Add product Close Submit as Bil…" at bounding box center [484, 11] width 969 height 23
click at [938, 14] on button "Submit as Purchase" at bounding box center [926, 11] width 58 height 12
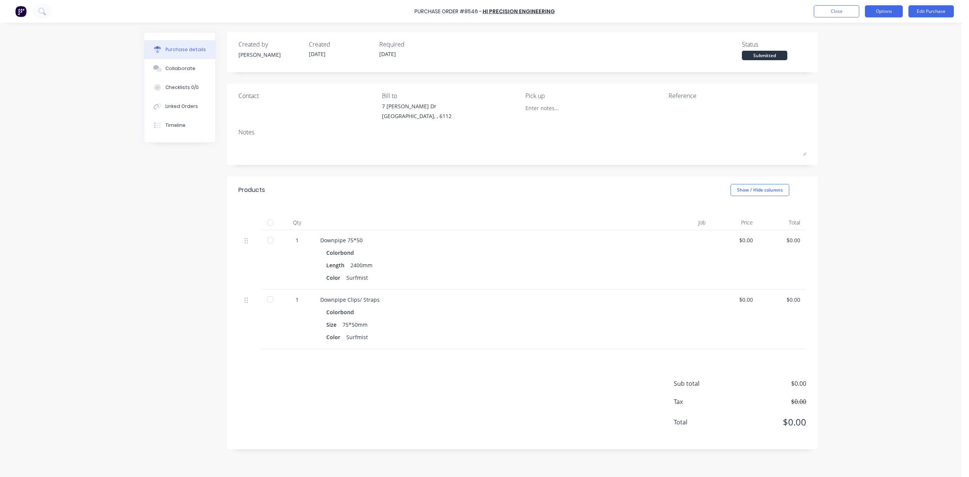
click at [883, 12] on button "Options" at bounding box center [884, 11] width 38 height 12
click at [850, 34] on div "Print / Email" at bounding box center [867, 30] width 58 height 11
click at [844, 55] on button "Without pricing" at bounding box center [867, 60] width 72 height 15
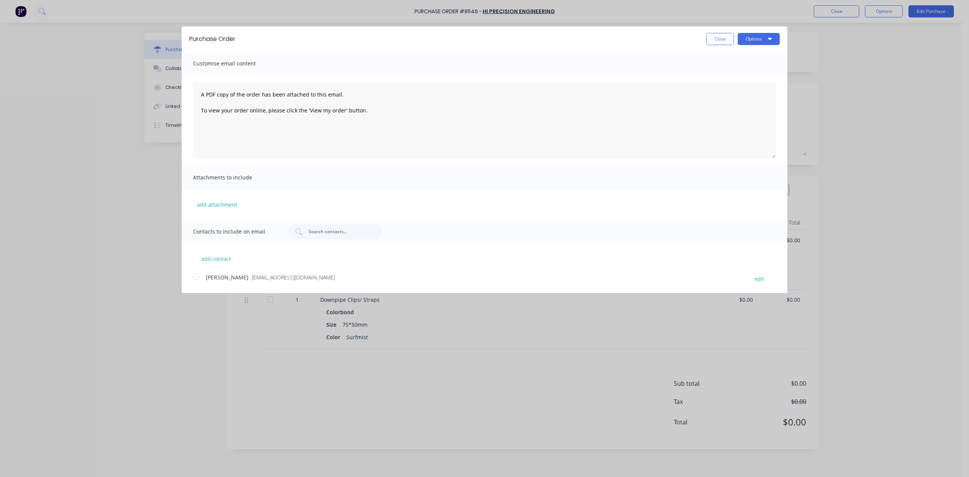
click at [194, 279] on div at bounding box center [196, 276] width 15 height 15
click at [753, 39] on button "Options" at bounding box center [759, 39] width 42 height 12
click at [753, 73] on div "Email" at bounding box center [744, 73] width 58 height 11
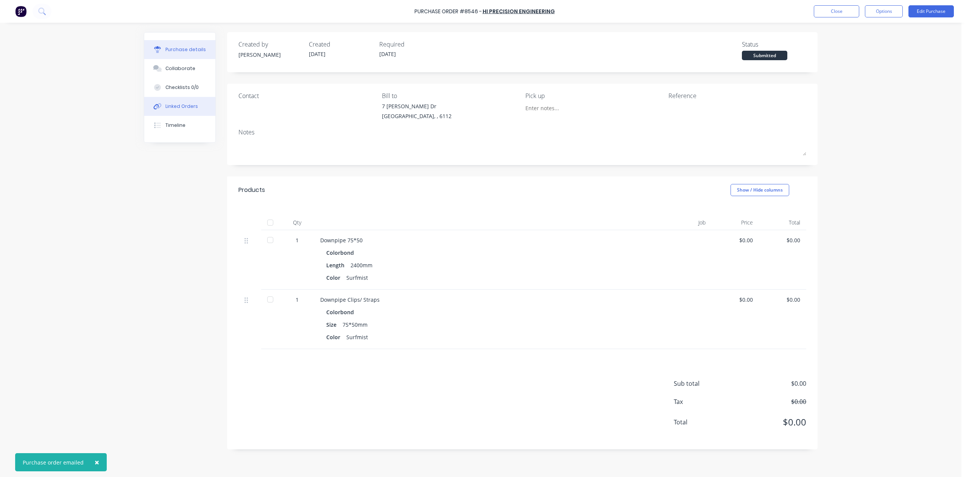
click at [177, 111] on button "Linked Orders" at bounding box center [179, 106] width 71 height 19
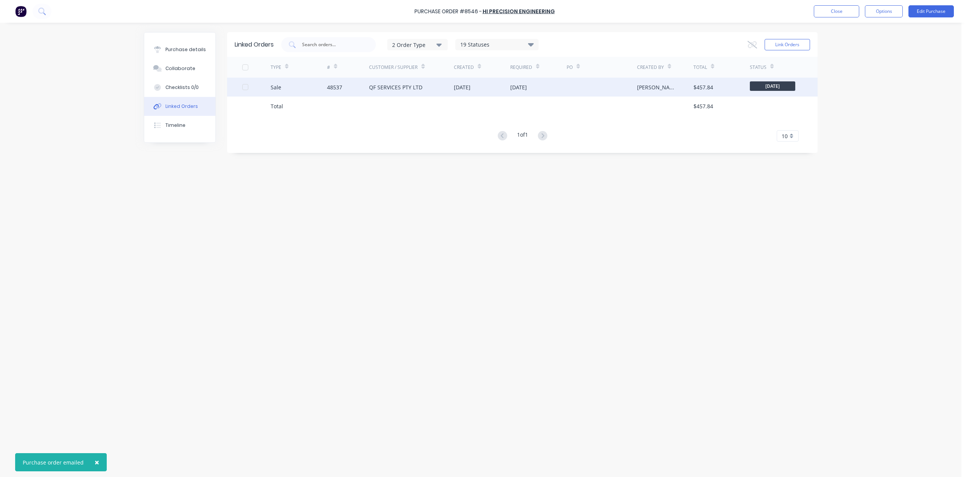
click at [570, 86] on div at bounding box center [602, 87] width 70 height 19
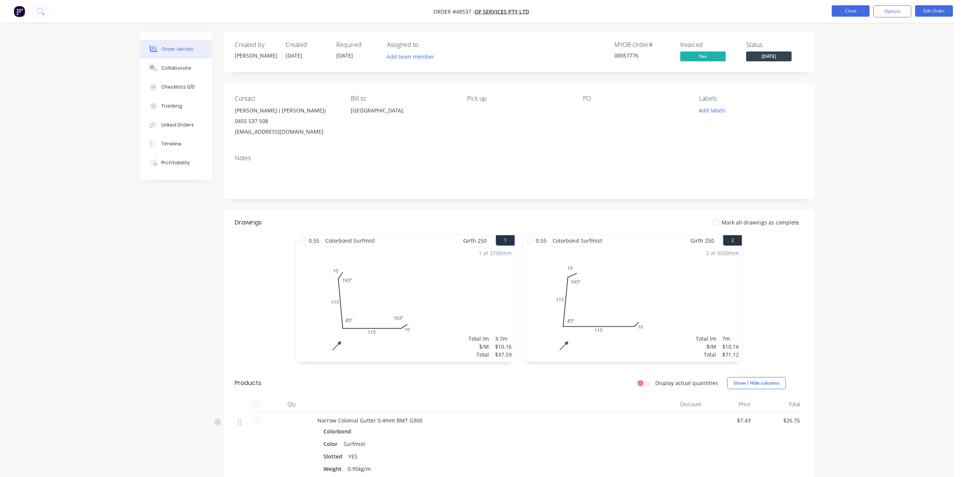
click at [853, 16] on button "Close" at bounding box center [850, 10] width 38 height 11
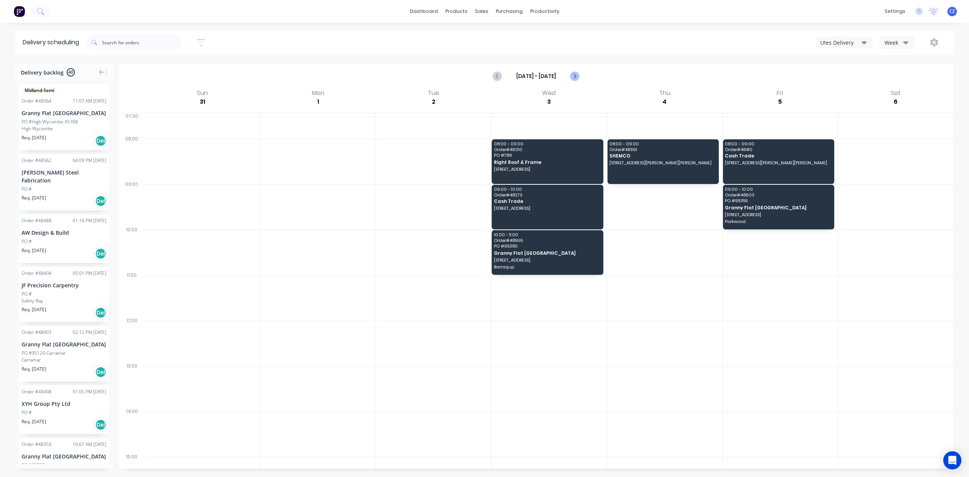
click at [576, 70] on button "Next page" at bounding box center [574, 76] width 15 height 15
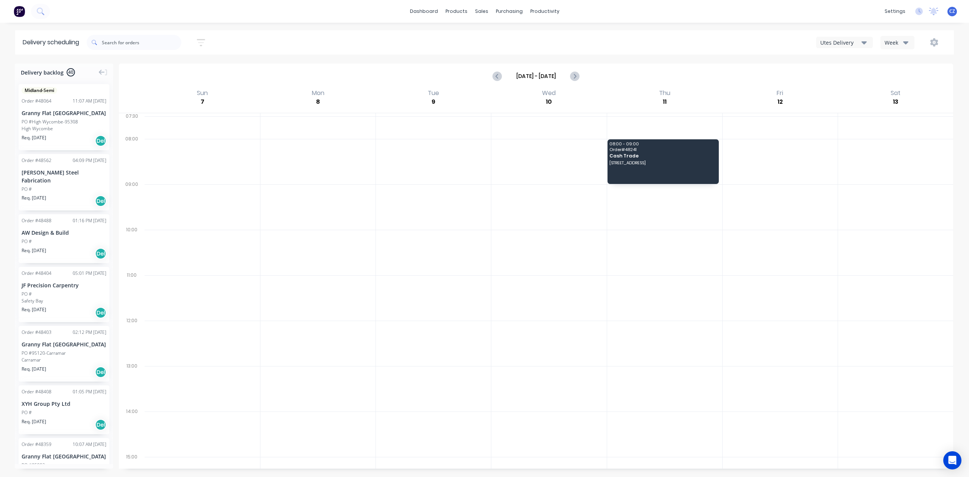
click at [853, 47] on button "Utes Delivery" at bounding box center [844, 42] width 57 height 11
click at [853, 58] on div "Semi-Truck with Hiab" at bounding box center [854, 61] width 75 height 15
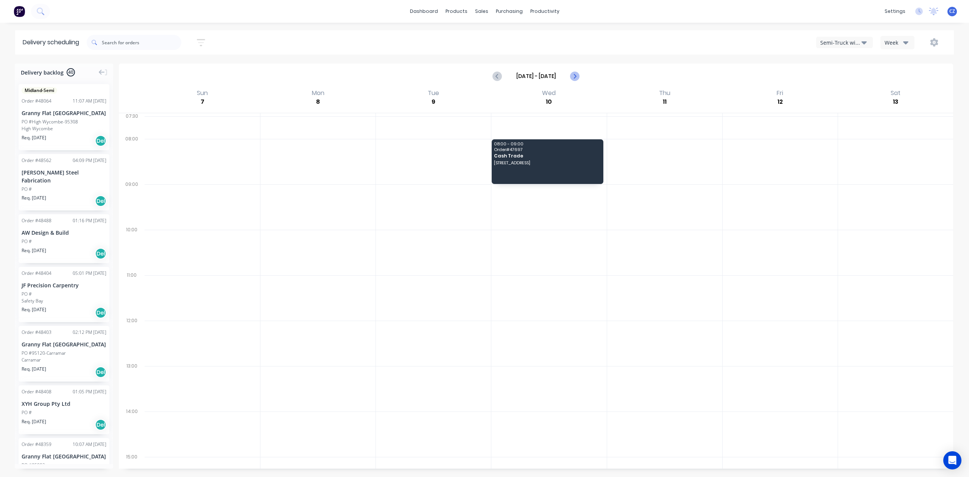
click at [580, 81] on button "Next page" at bounding box center [574, 76] width 15 height 15
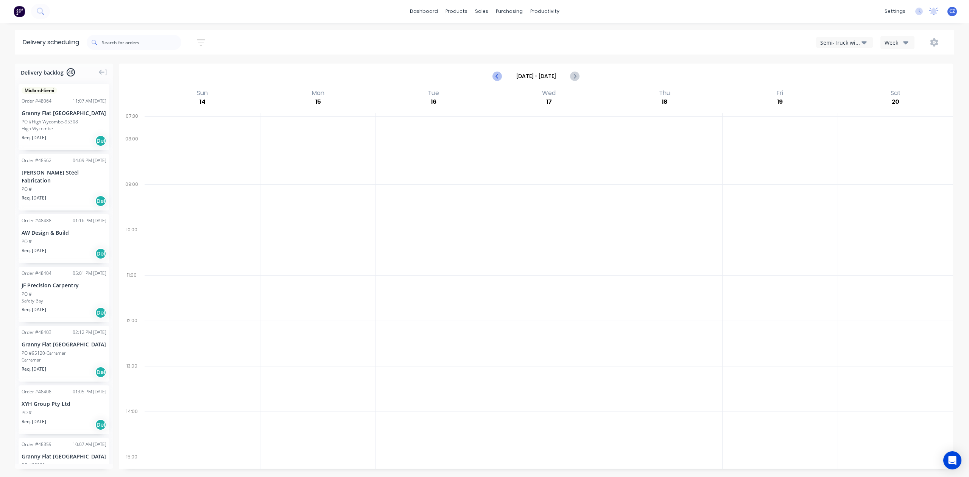
click at [502, 78] on icon "Previous page" at bounding box center [497, 76] width 9 height 9
type input "Sep 7 - Sep 13"
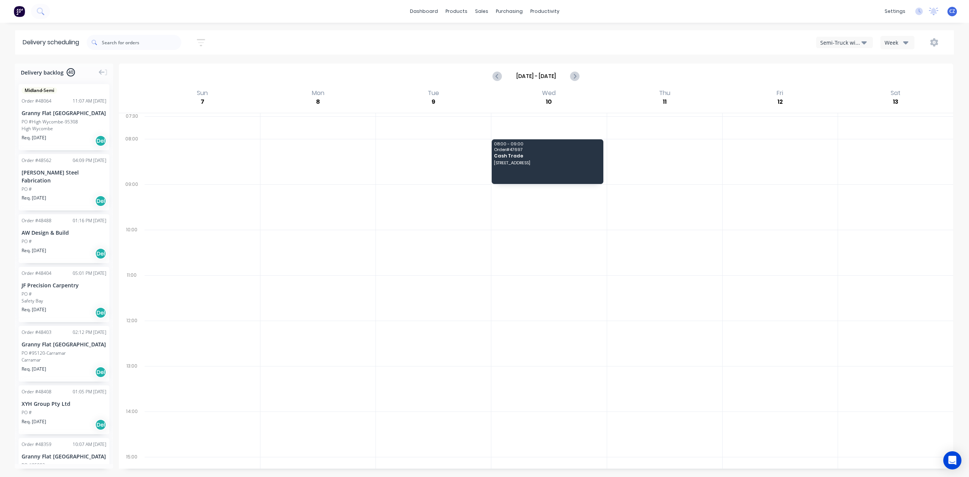
click at [859, 39] on div "Semi-Truck with Hiab" at bounding box center [840, 43] width 41 height 8
click at [849, 89] on div "Utes Delivery" at bounding box center [854, 91] width 75 height 15
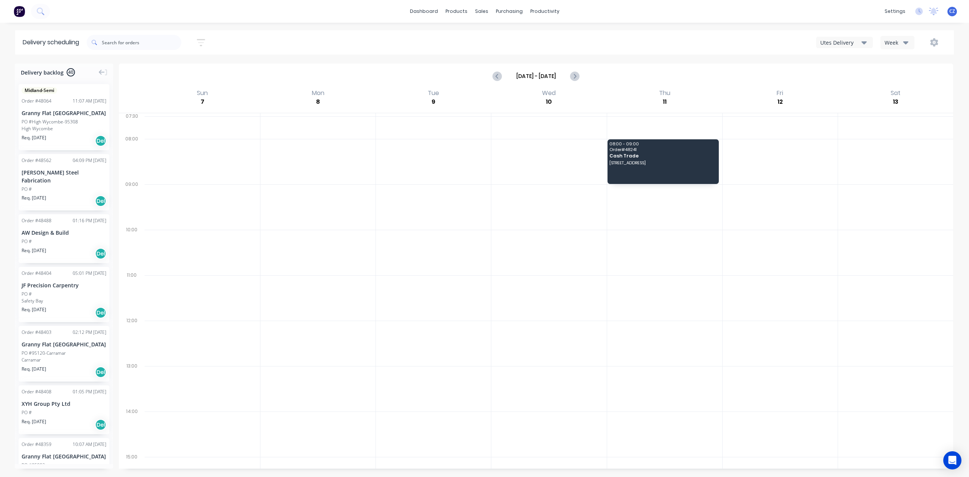
click at [853, 39] on div "Utes Delivery" at bounding box center [840, 43] width 41 height 8
click at [841, 61] on div "Semi-Truck with Hiab" at bounding box center [854, 61] width 75 height 15
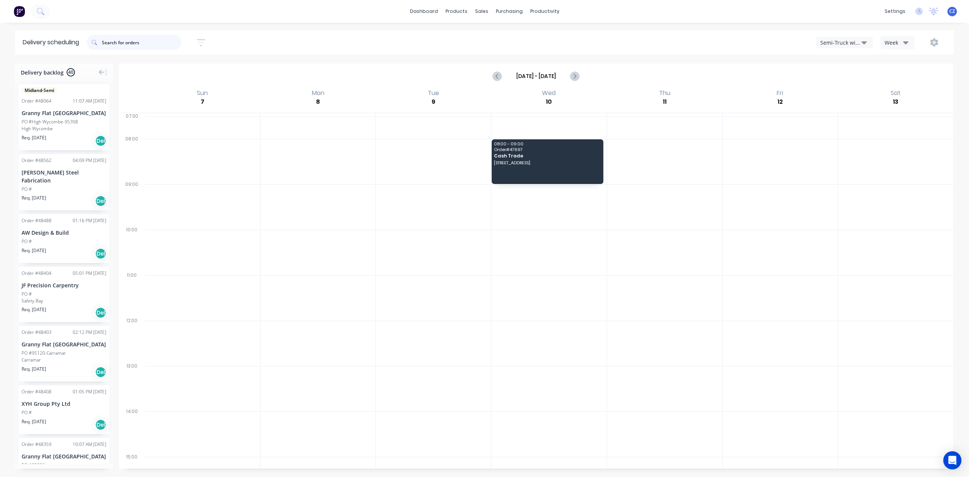
click at [126, 44] on input "text" at bounding box center [142, 42] width 80 height 15
type input "48621"
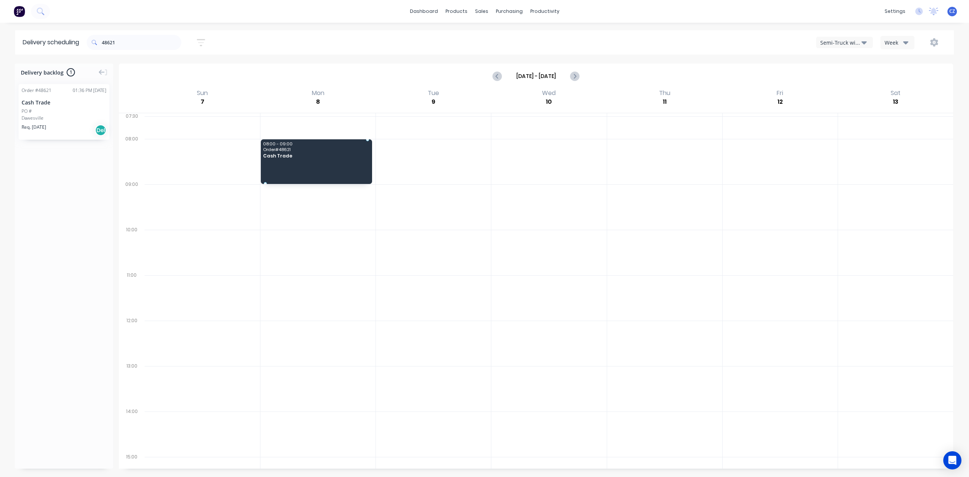
drag, startPoint x: 53, startPoint y: 104, endPoint x: 328, endPoint y: 150, distance: 278.6
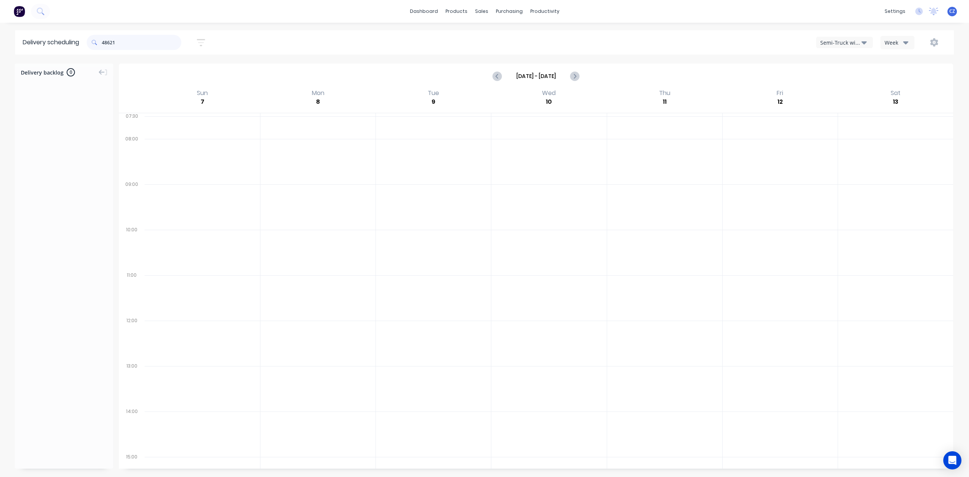
drag, startPoint x: 142, startPoint y: 44, endPoint x: 29, endPoint y: 31, distance: 114.0
click at [34, 45] on header "Delivery scheduling 48621 Sort by Most recent Created date Required date Order …" at bounding box center [484, 42] width 939 height 24
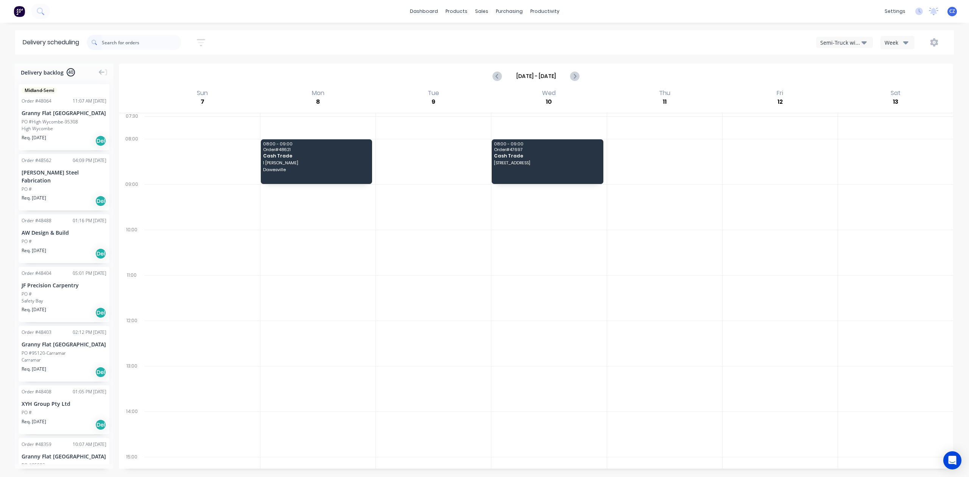
click at [841, 39] on div "Semi-Truck with Hiab" at bounding box center [840, 43] width 41 height 8
click at [847, 92] on div "Utes Delivery" at bounding box center [854, 91] width 75 height 15
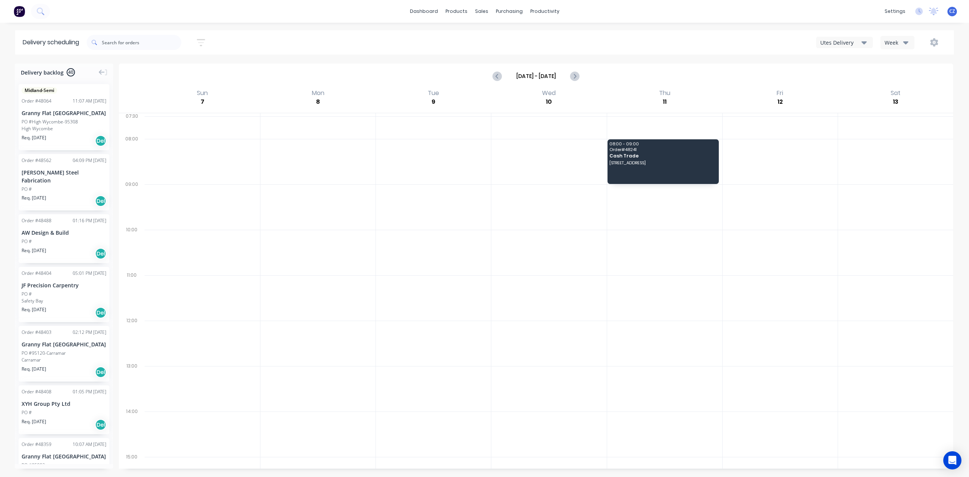
click at [488, 76] on div "Sep 7 - Sep 13" at bounding box center [536, 75] width 833 height 23
click at [494, 74] on icon "Previous page" at bounding box center [497, 76] width 9 height 9
type input "Aug 31 - Sep 6"
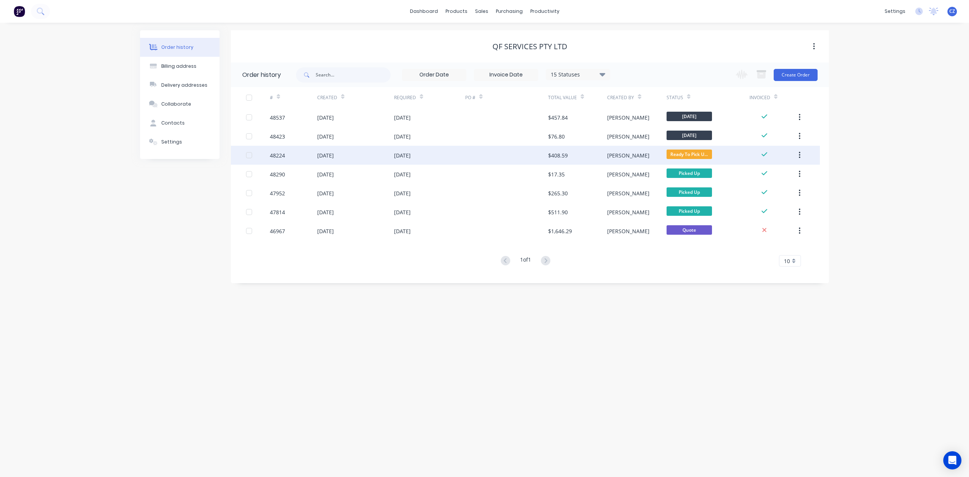
click at [490, 152] on div at bounding box center [506, 155] width 83 height 19
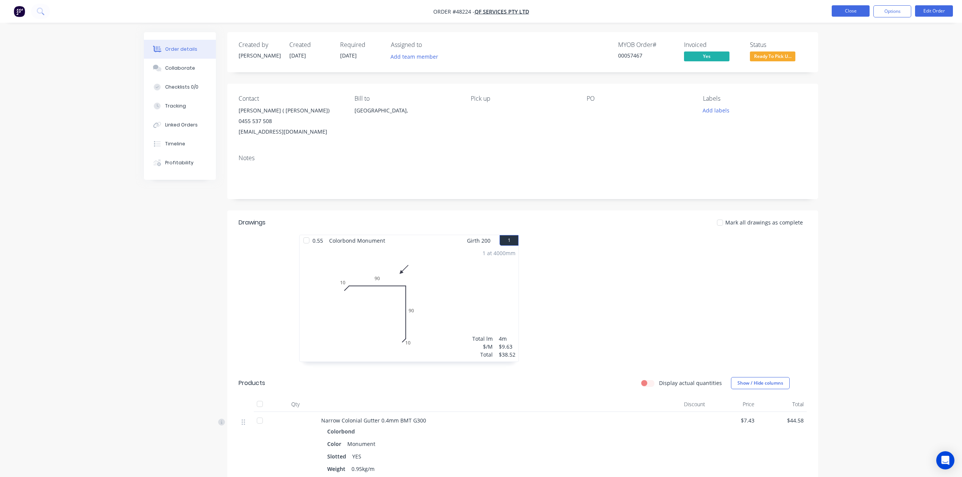
click at [847, 12] on button "Close" at bounding box center [850, 10] width 38 height 11
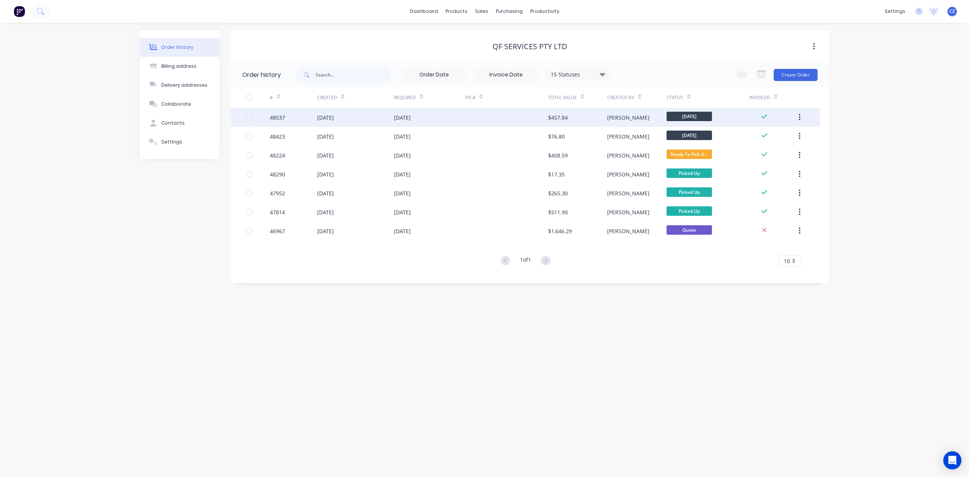
click at [503, 120] on div at bounding box center [506, 117] width 83 height 19
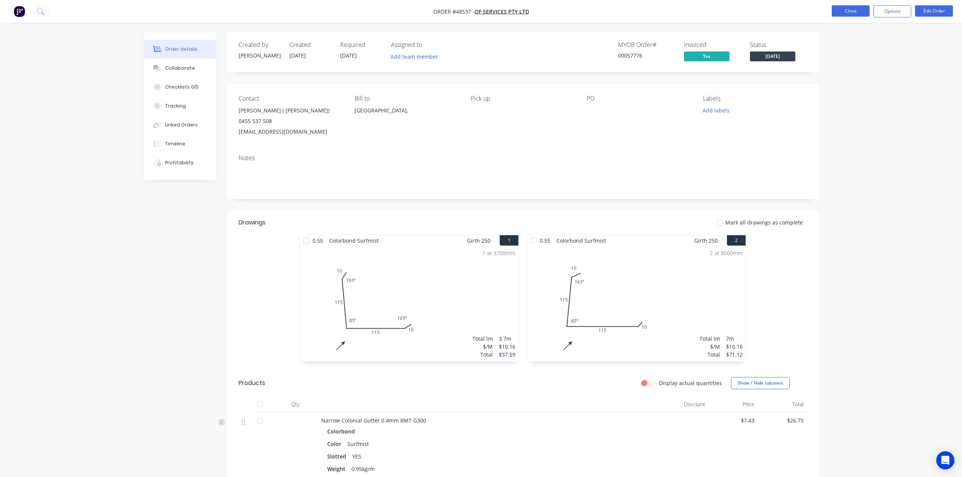
click at [853, 5] on button "Close" at bounding box center [850, 10] width 38 height 11
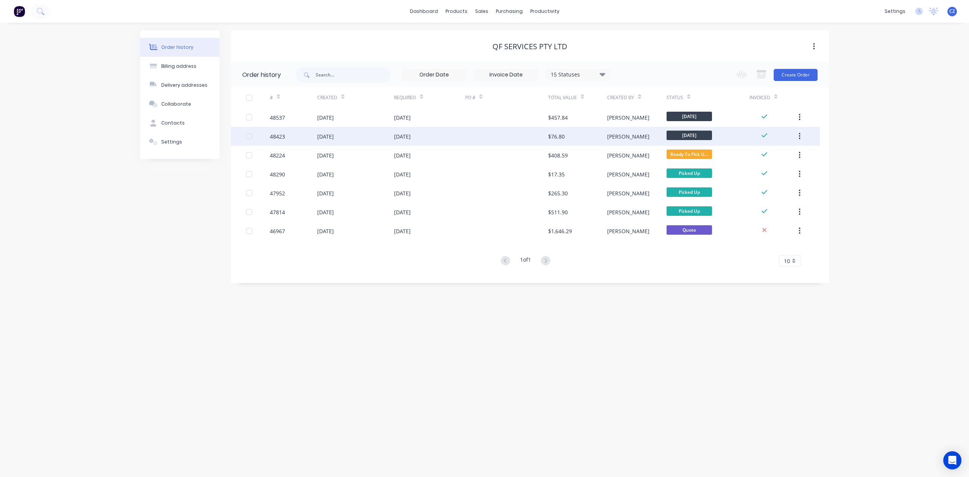
click at [612, 134] on div "[PERSON_NAME]" at bounding box center [628, 137] width 42 height 8
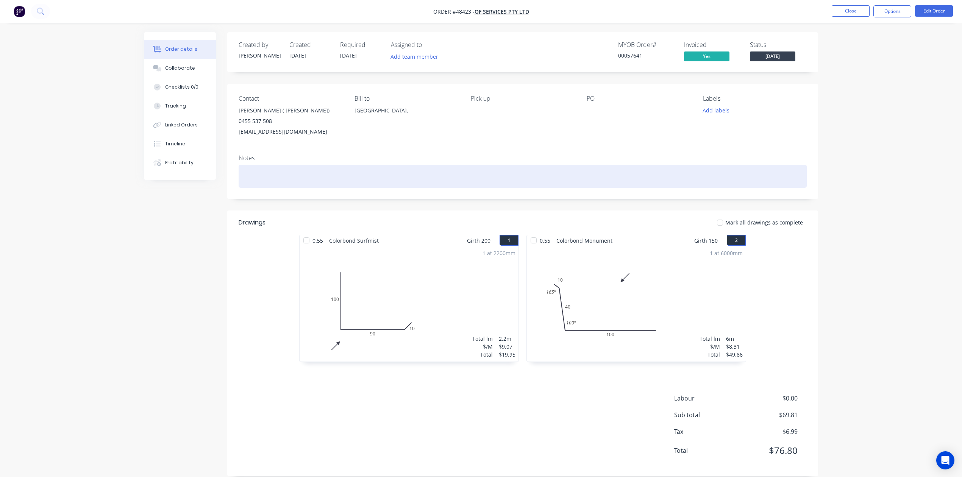
click at [630, 182] on div at bounding box center [523, 176] width 568 height 23
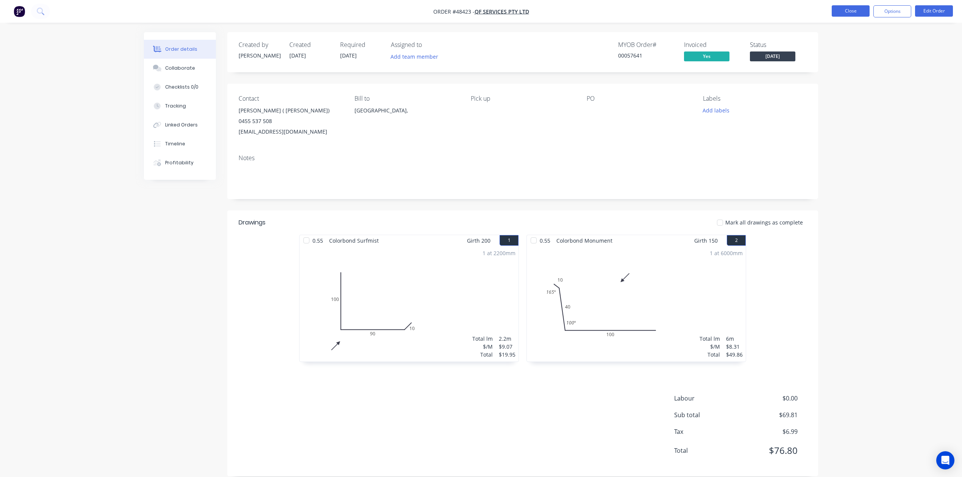
click at [835, 12] on button "Close" at bounding box center [850, 10] width 38 height 11
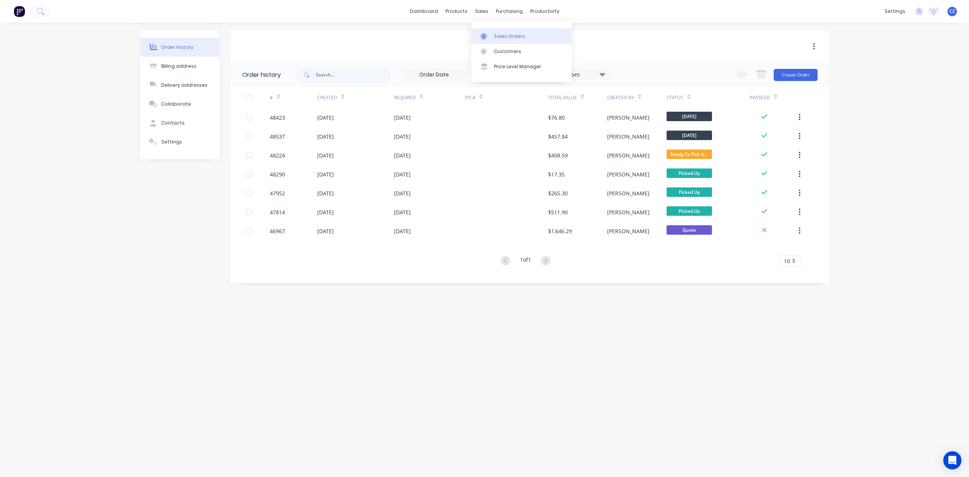
click at [487, 32] on link "Sales Orders" at bounding box center [521, 35] width 100 height 15
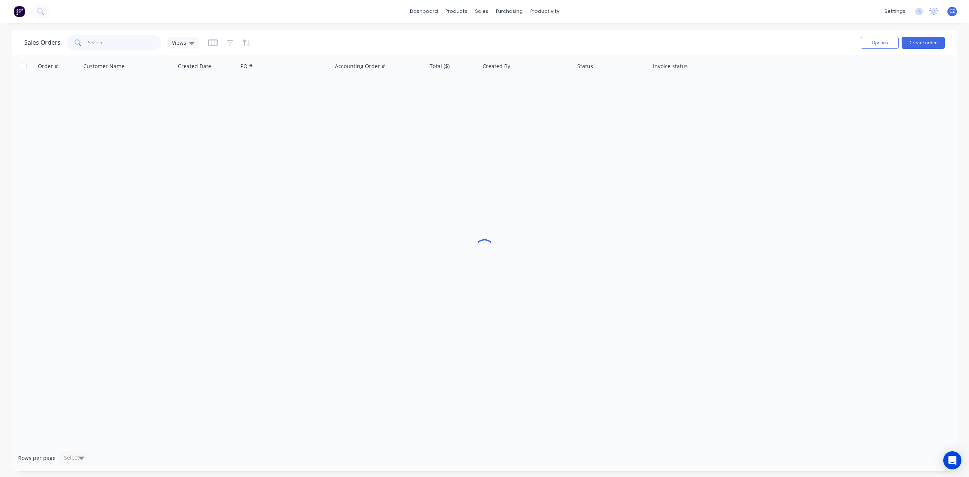
click at [125, 42] on input "text" at bounding box center [125, 42] width 74 height 15
type input "48529"
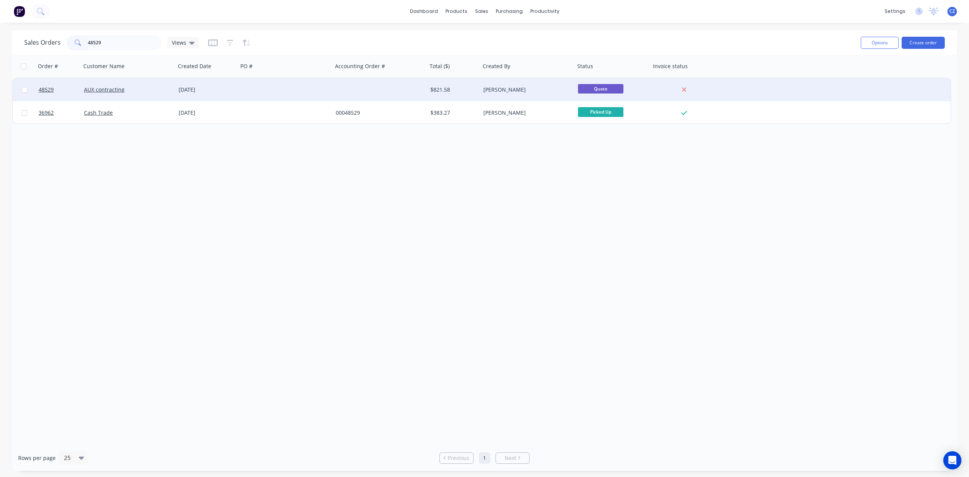
click at [327, 99] on div at bounding box center [285, 89] width 95 height 23
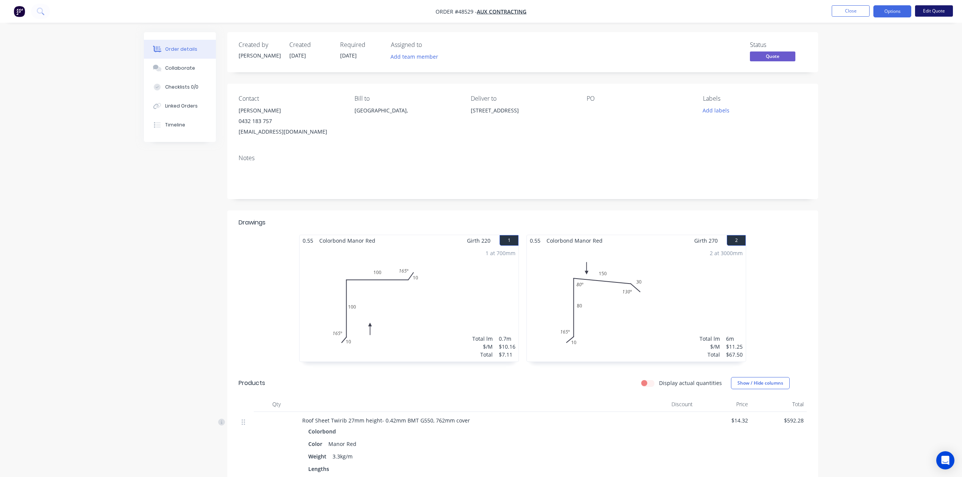
click at [923, 12] on button "Edit Quote" at bounding box center [934, 10] width 38 height 11
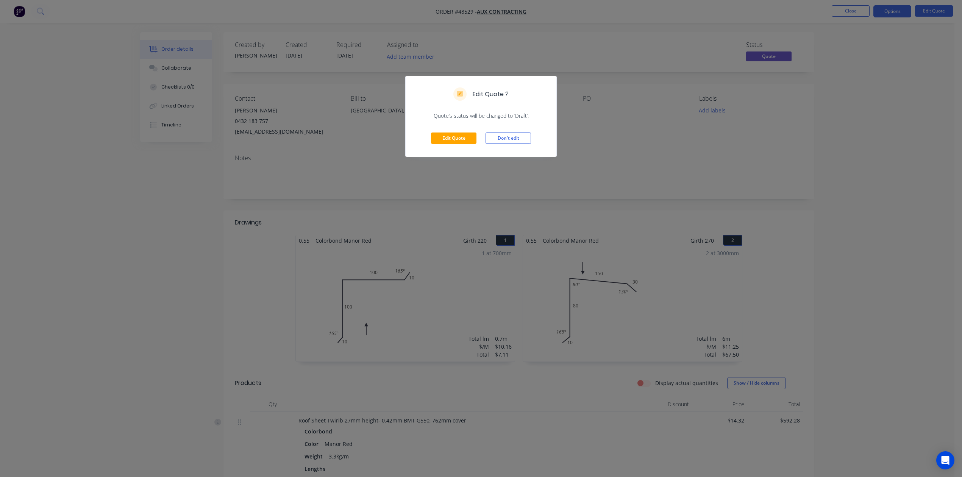
drag, startPoint x: 458, startPoint y: 150, endPoint x: 459, endPoint y: 145, distance: 5.7
click at [458, 150] on div "Edit Quote Don't edit" at bounding box center [480, 138] width 151 height 37
click at [460, 143] on button "Edit Quote" at bounding box center [453, 138] width 45 height 11
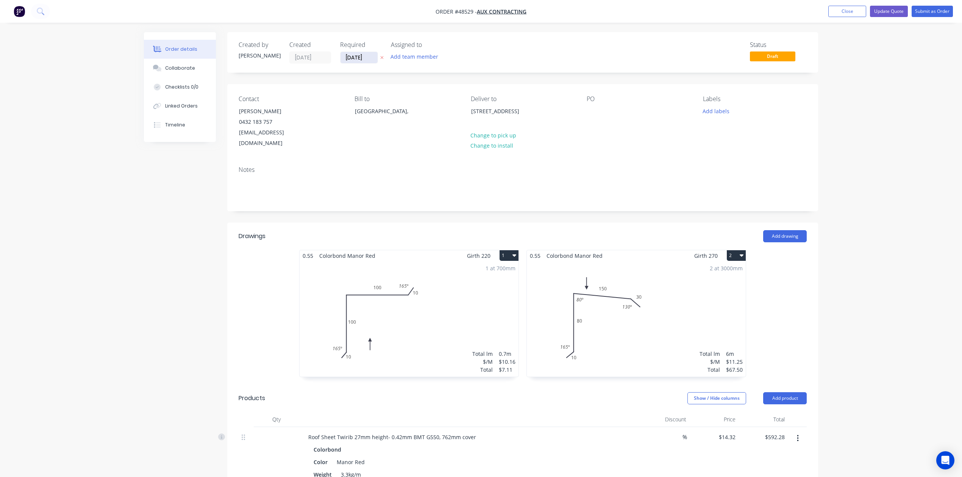
click at [367, 60] on input "[DATE]" at bounding box center [358, 57] width 37 height 11
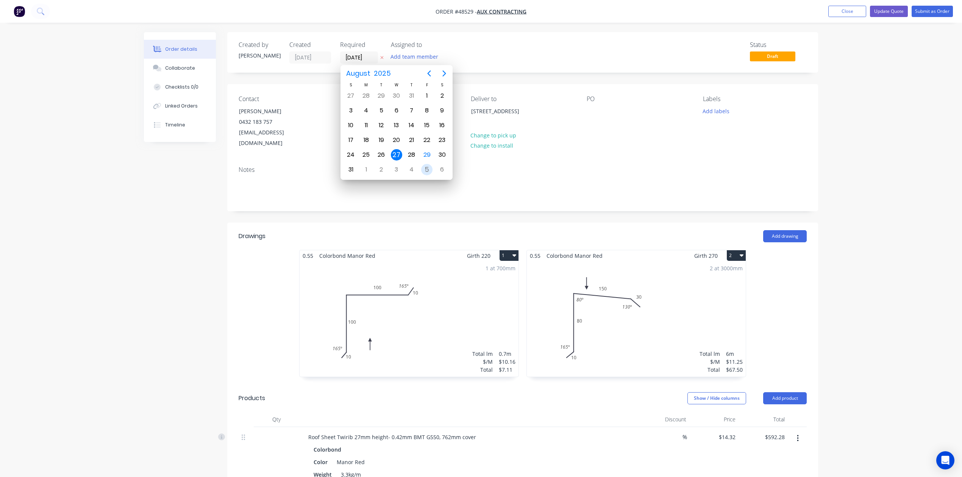
click at [432, 168] on div "5" at bounding box center [426, 169] width 15 height 14
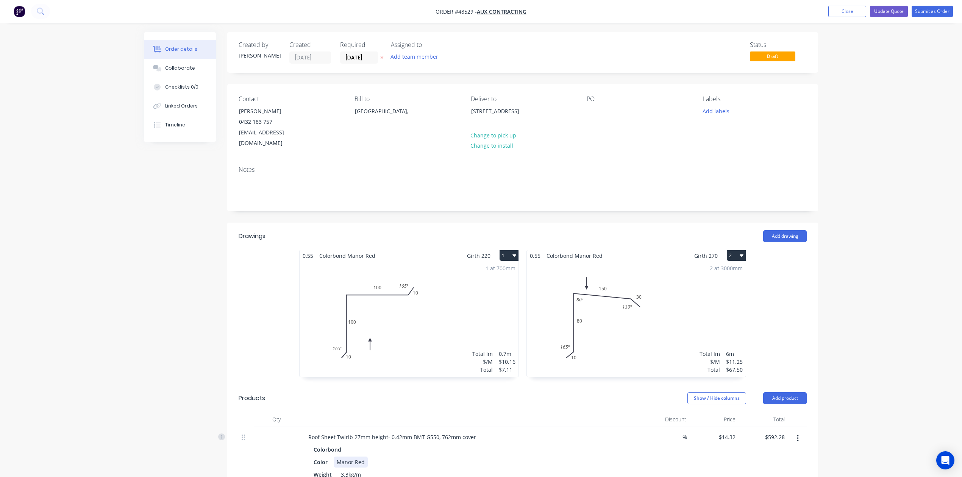
click at [598, 457] on div "Color Manor Red" at bounding box center [467, 462] width 315 height 11
click at [720, 109] on button "Add labels" at bounding box center [715, 111] width 35 height 10
click at [717, 223] on div at bounding box center [716, 224] width 15 height 15
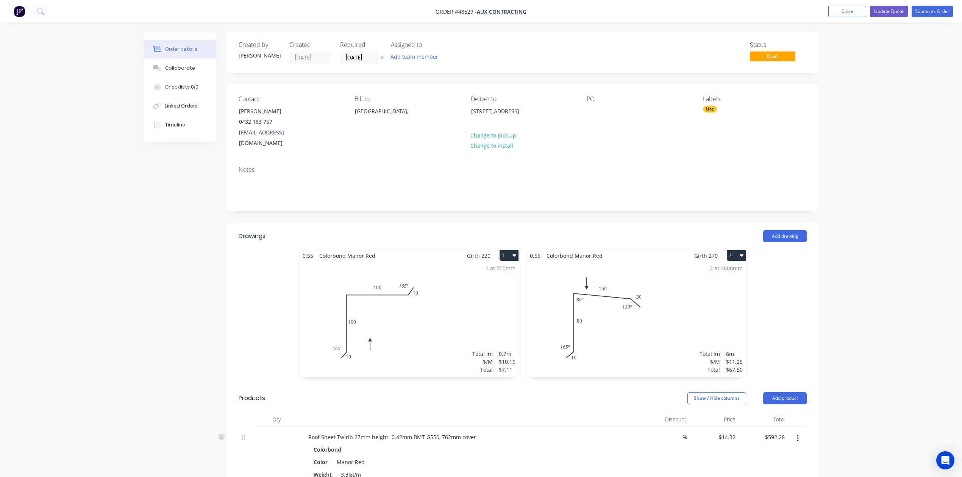
click at [632, 230] on div "Add drawing" at bounding box center [582, 236] width 447 height 12
copy div "[STREET_ADDRESS]"
drag, startPoint x: 476, startPoint y: 109, endPoint x: 388, endPoint y: 160, distance: 100.9
click at [392, 156] on div "Contact Peter Sottiaux 0432 183 757 petersottiaux@gmail.com Bill to Australia, …" at bounding box center [522, 147] width 591 height 127
click at [882, 167] on div "Order details Collaborate Checklists 0/0 Linked Orders Timeline Order details C…" at bounding box center [481, 360] width 962 height 720
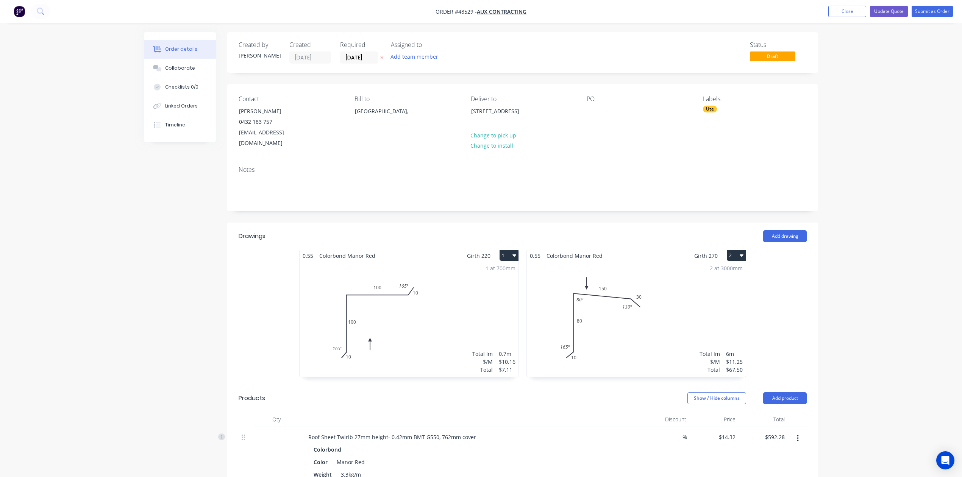
click at [360, 51] on div "Required 05/09/25" at bounding box center [361, 52] width 42 height 22
click at [360, 58] on input "[DATE]" at bounding box center [358, 57] width 37 height 11
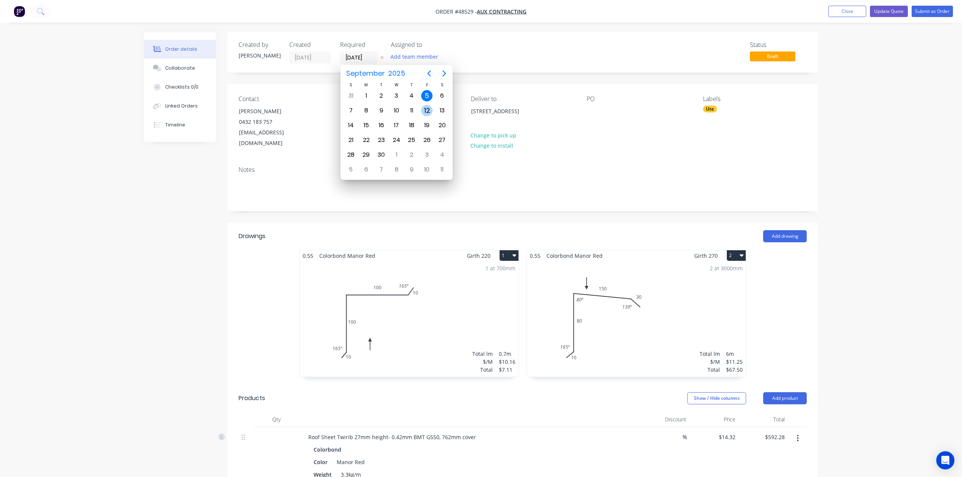
click at [426, 109] on div "12" at bounding box center [426, 110] width 11 height 11
type input "12/09/25"
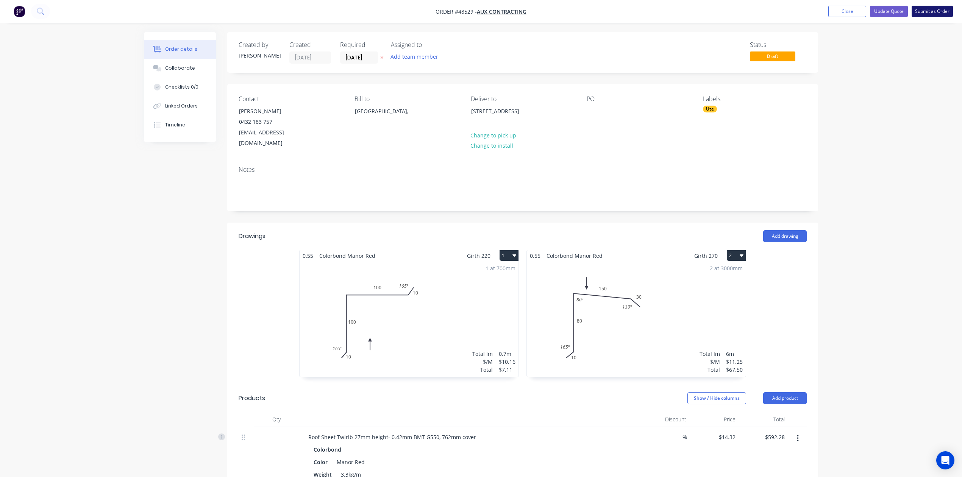
click at [935, 12] on button "Submit as Order" at bounding box center [931, 11] width 41 height 11
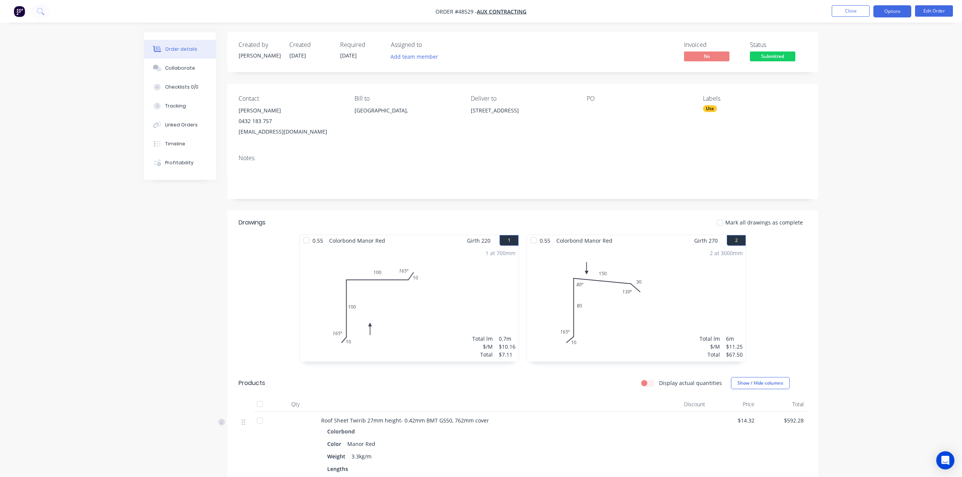
click at [905, 12] on button "Options" at bounding box center [892, 11] width 38 height 12
click at [865, 45] on div "Invoice" at bounding box center [869, 46] width 70 height 11
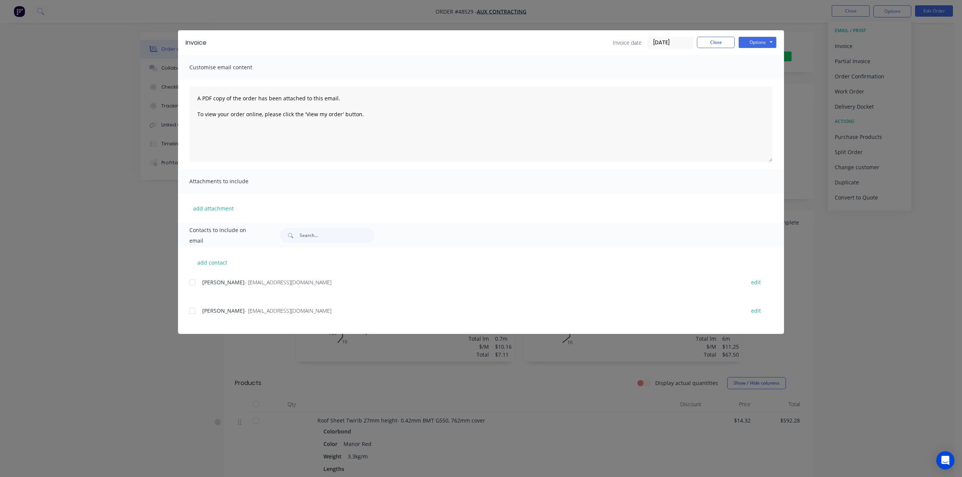
click at [189, 279] on div at bounding box center [192, 282] width 15 height 15
click at [194, 98] on textarea "A PDF copy of the order has been attached to this email. To view your order onl…" at bounding box center [480, 124] width 583 height 76
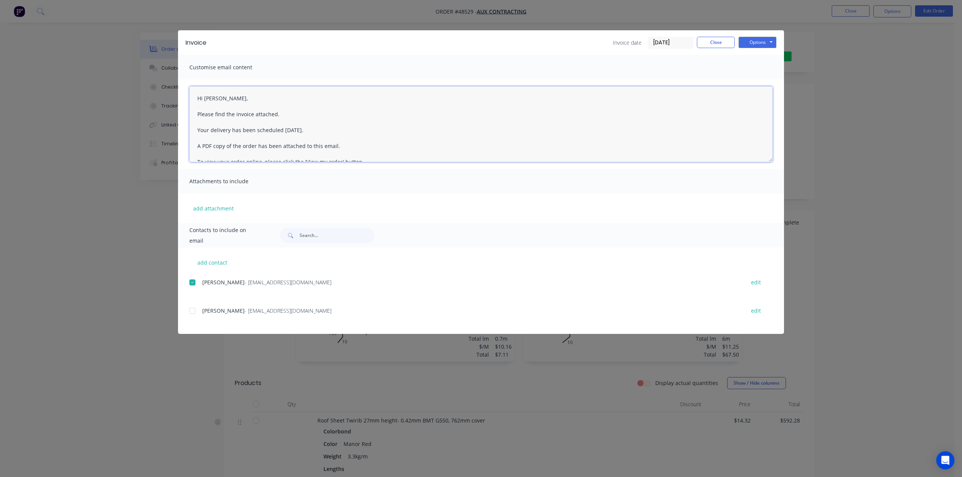
click at [305, 131] on textarea "Hi Peter, Please find the invoice attached. Your delivery has been scheduled on…" at bounding box center [480, 124] width 583 height 76
click at [309, 132] on textarea "Hi Peter, Please find the invoice attached. Your delivery has been scheduled on…" at bounding box center [480, 124] width 583 height 76
click at [433, 147] on textarea "Hi Peter, Please find the invoice attached. Your delivery has been scheduled on…" at bounding box center [480, 124] width 583 height 76
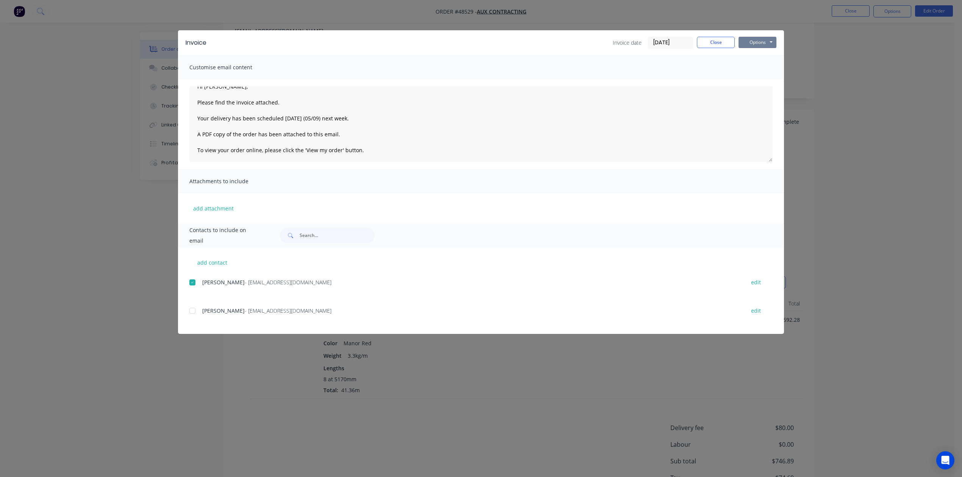
click at [762, 42] on button "Options" at bounding box center [757, 42] width 38 height 11
click at [751, 82] on button "Email" at bounding box center [762, 81] width 48 height 12
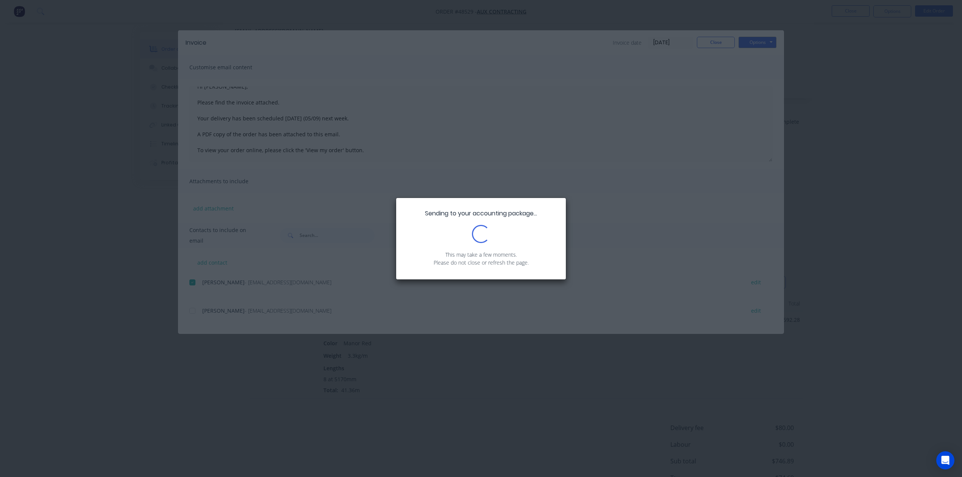
type textarea "A PDF copy of the order has been attached to this email. To view your order onl…"
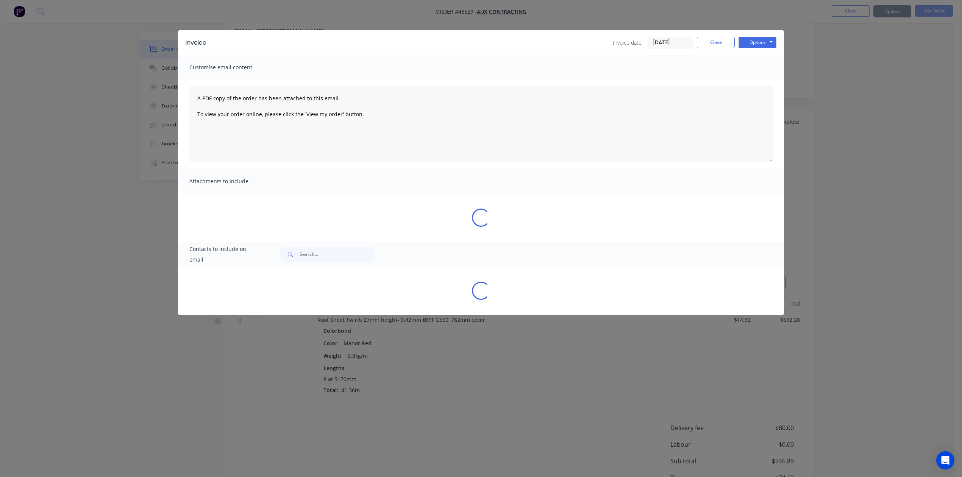
scroll to position [0, 0]
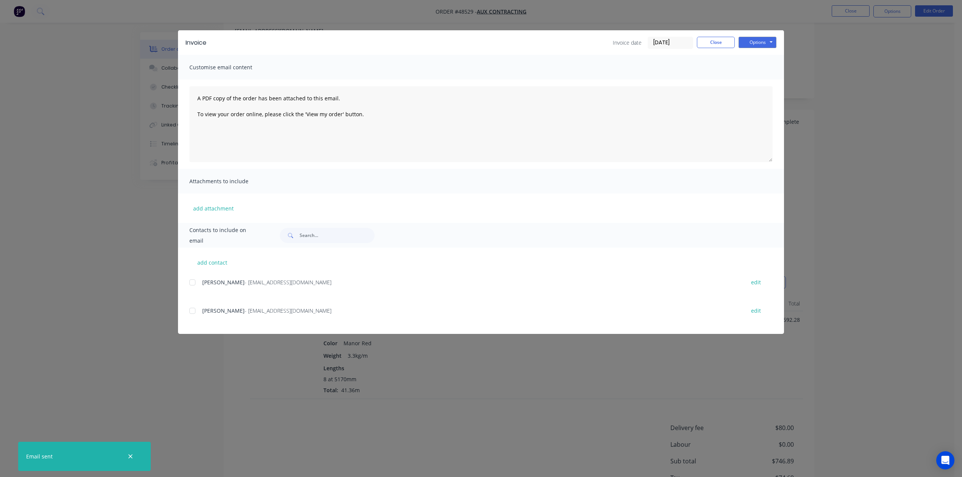
click at [730, 53] on div "Invoice Invoice date 29/08/25 Close Options Preview Print Email" at bounding box center [481, 42] width 606 height 25
click at [727, 44] on button "Close" at bounding box center [716, 42] width 38 height 11
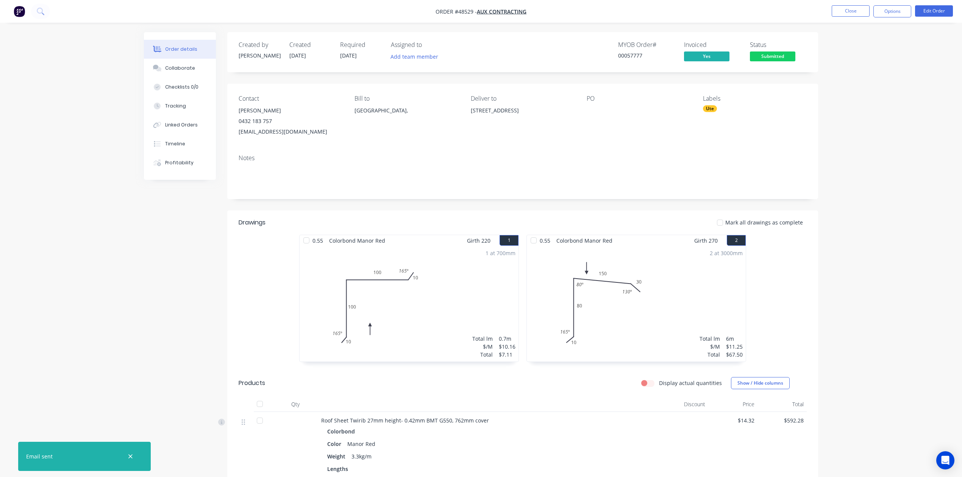
click at [783, 58] on span "Submitted" at bounding box center [772, 55] width 45 height 9
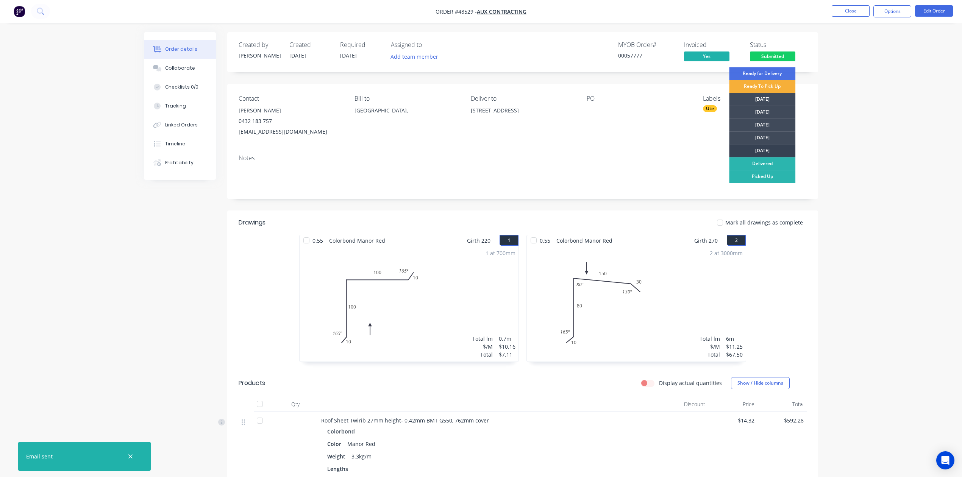
click at [766, 150] on div "Friday" at bounding box center [762, 150] width 66 height 13
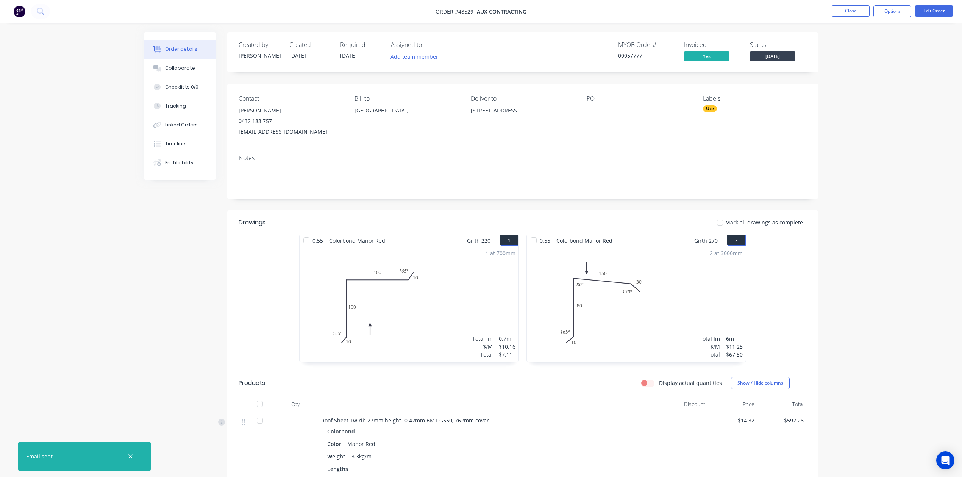
click at [614, 195] on div "Notes" at bounding box center [522, 173] width 591 height 51
click at [947, 6] on button "Edit Order" at bounding box center [934, 10] width 38 height 11
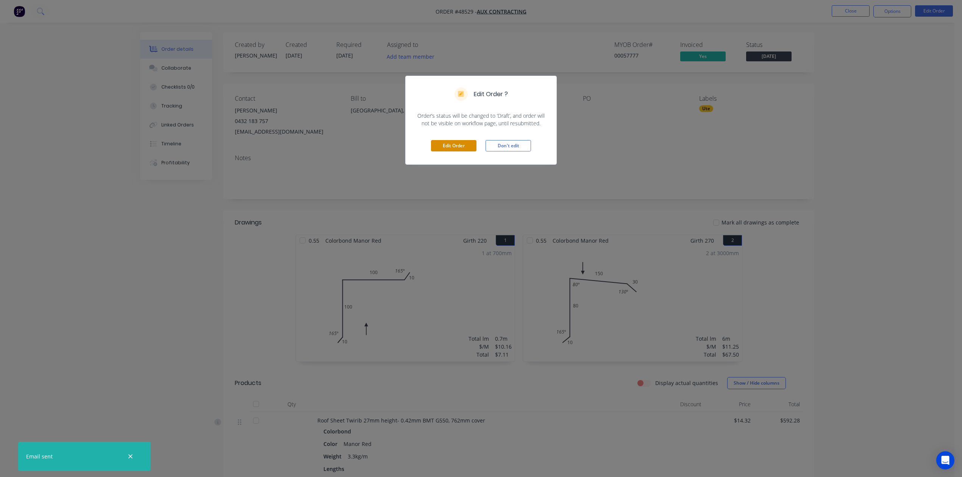
click at [443, 142] on button "Edit Order" at bounding box center [453, 145] width 45 height 11
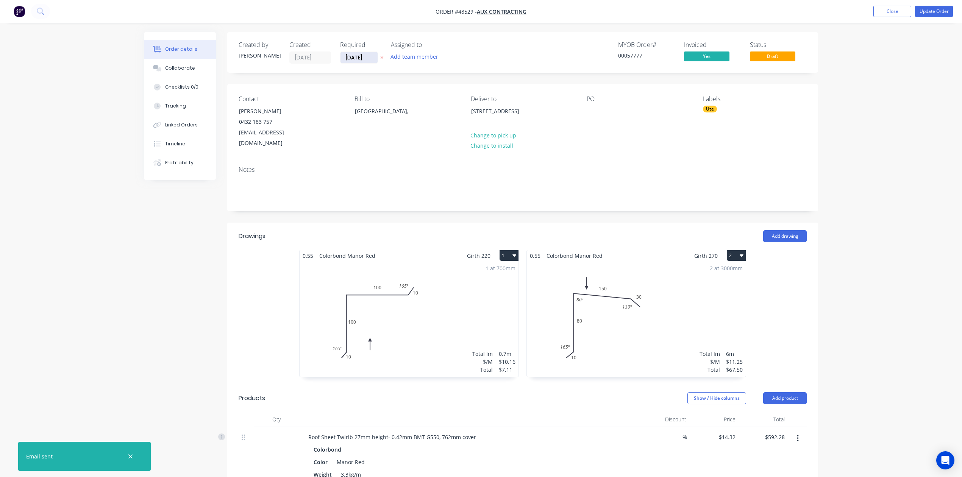
click at [352, 56] on input "12/09/25" at bounding box center [358, 57] width 37 height 11
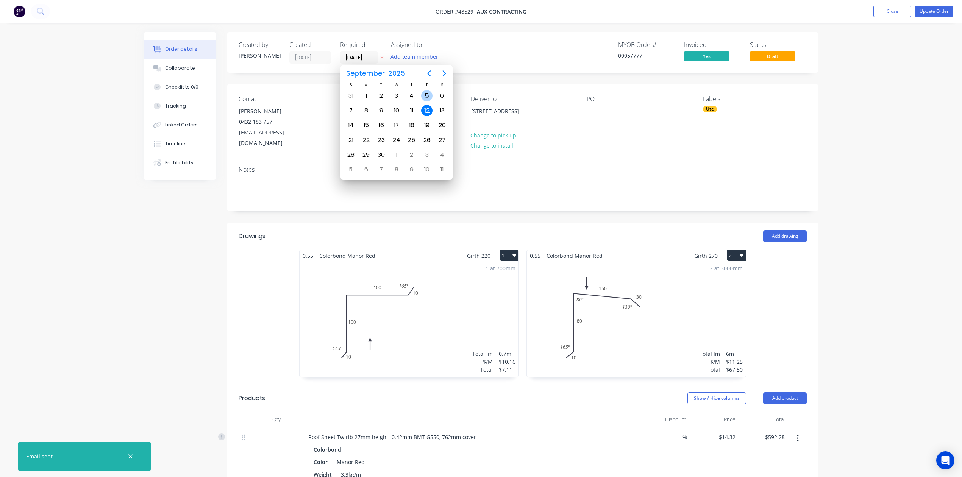
click at [430, 93] on div "5" at bounding box center [426, 95] width 11 height 11
type input "[DATE]"
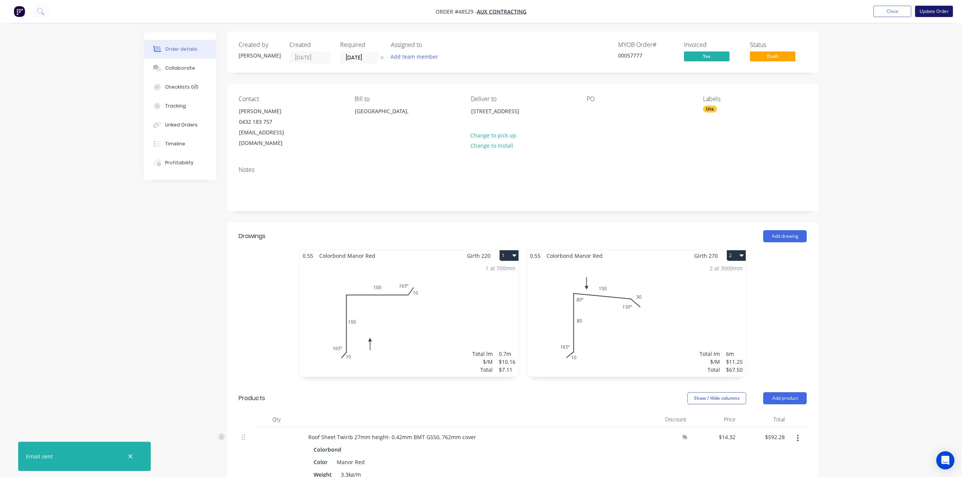
click at [935, 6] on button "Update Order" at bounding box center [934, 11] width 38 height 11
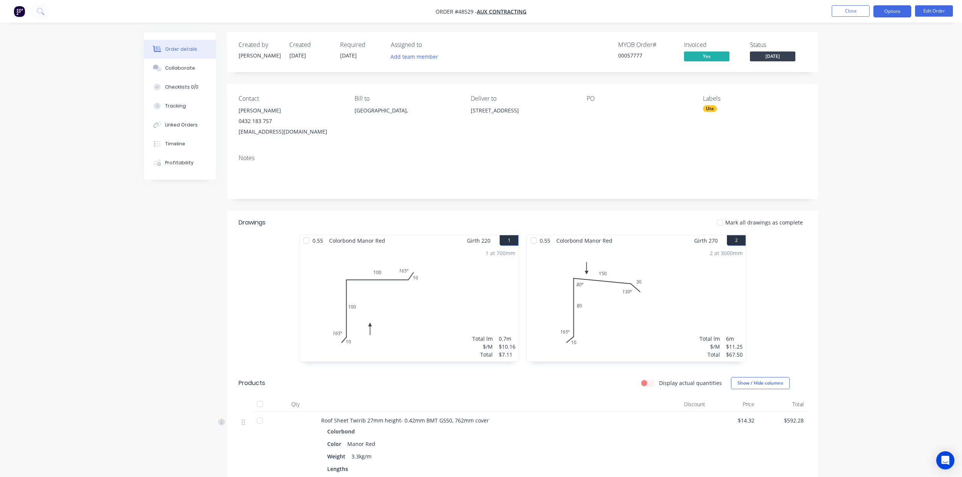
click at [888, 9] on button "Options" at bounding box center [892, 11] width 38 height 12
click at [876, 101] on div "Delivery Docket" at bounding box center [869, 106] width 70 height 11
click at [870, 76] on div "Without pricing" at bounding box center [869, 76] width 70 height 11
drag, startPoint x: 715, startPoint y: 38, endPoint x: 779, endPoint y: 23, distance: 65.8
click at [717, 37] on div "Created by Cathy Created 29/08/25 Required 05/09/25 Assigned to Add team member…" at bounding box center [522, 52] width 591 height 40
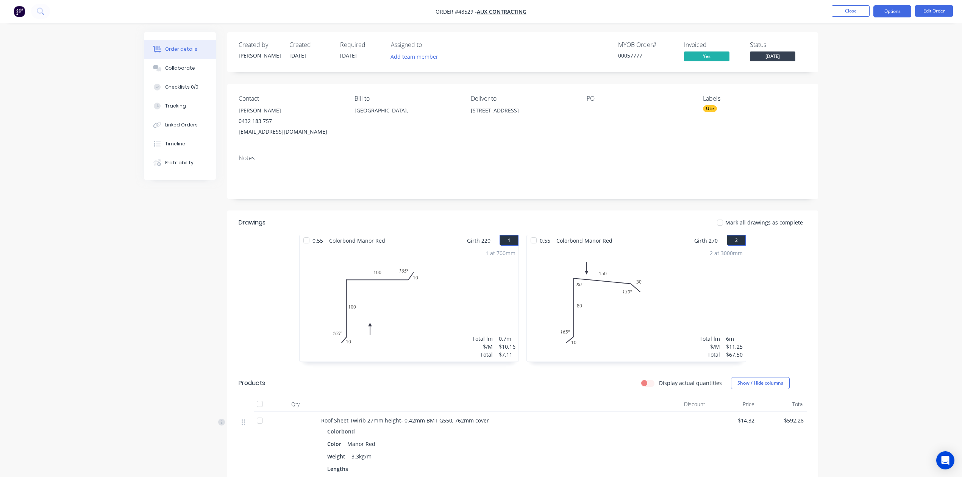
click at [907, 14] on button "Options" at bounding box center [892, 11] width 38 height 12
click at [858, 91] on div "Work Order" at bounding box center [869, 91] width 70 height 11
click at [859, 88] on div "Custom" at bounding box center [869, 91] width 70 height 11
click at [859, 75] on div "Without pricing" at bounding box center [869, 76] width 70 height 11
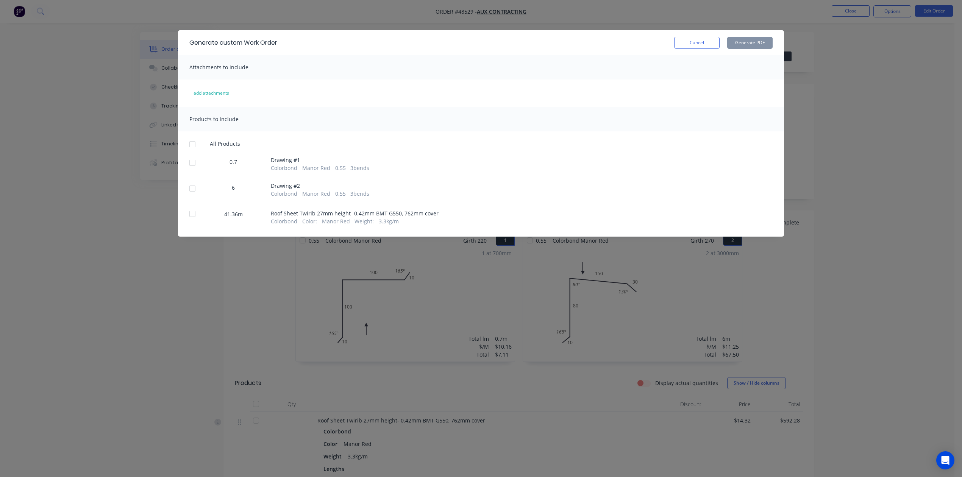
click at [192, 213] on div at bounding box center [192, 213] width 15 height 15
click at [742, 37] on button "Generate PDF" at bounding box center [749, 43] width 45 height 12
click at [189, 186] on div at bounding box center [192, 188] width 15 height 15
drag, startPoint x: 192, startPoint y: 163, endPoint x: 301, endPoint y: 132, distance: 112.5
click at [194, 163] on div at bounding box center [192, 162] width 15 height 15
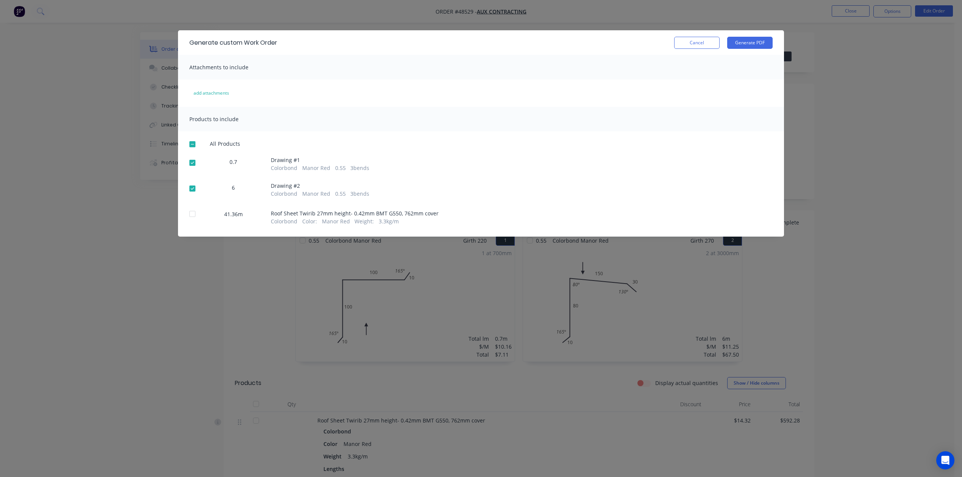
click at [761, 35] on div "Generate custom Work Order Cancel Generate PDF" at bounding box center [481, 42] width 606 height 25
click at [758, 40] on button "Generate PDF" at bounding box center [749, 43] width 45 height 12
click at [688, 41] on button "Cancel" at bounding box center [696, 43] width 45 height 12
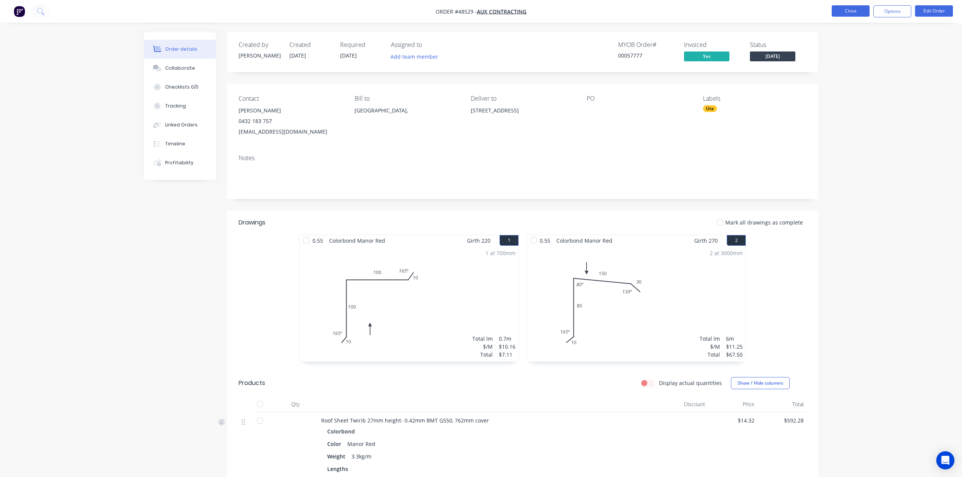
click at [864, 12] on button "Close" at bounding box center [850, 10] width 38 height 11
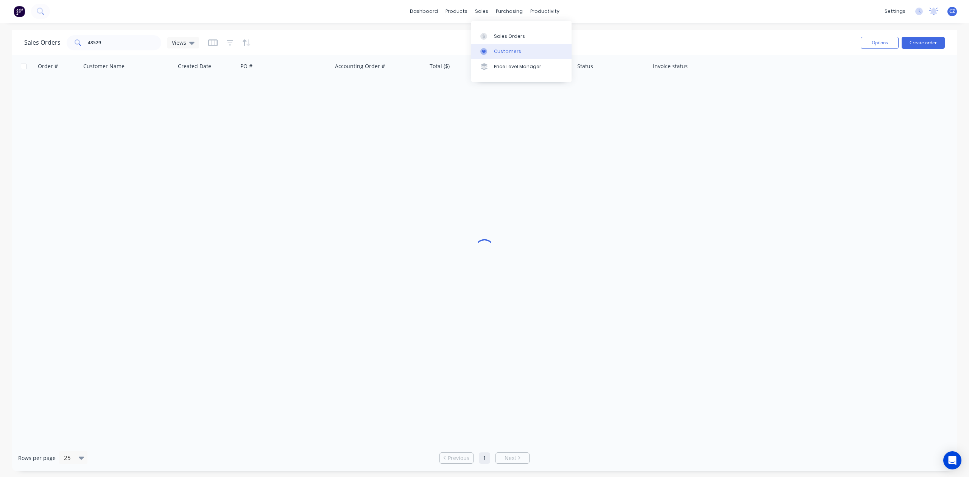
click at [498, 44] on link "Customers" at bounding box center [521, 51] width 100 height 15
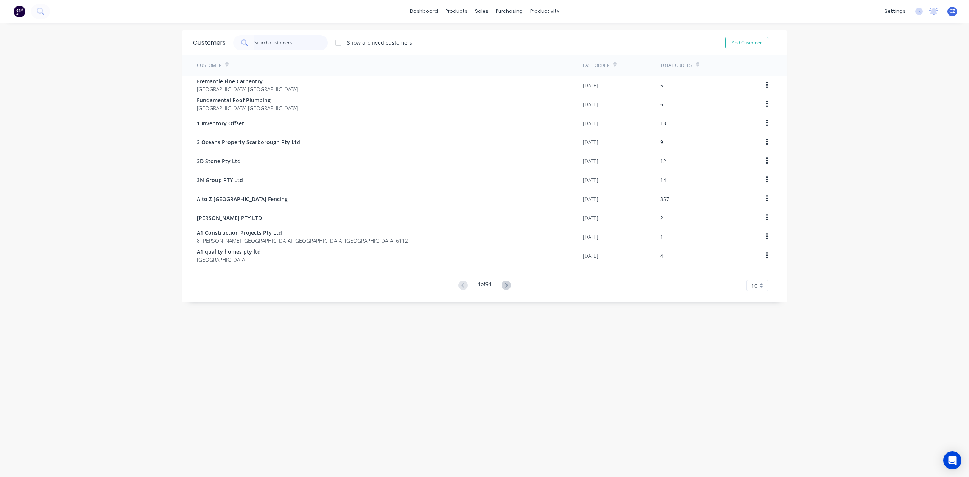
click at [288, 50] on input "text" at bounding box center [291, 42] width 74 height 15
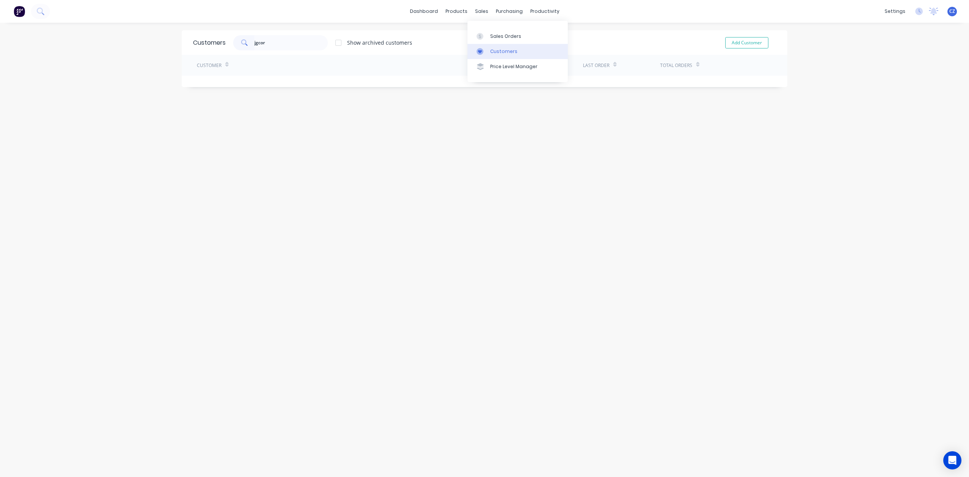
click at [486, 50] on div at bounding box center [482, 51] width 11 height 7
drag, startPoint x: 293, startPoint y: 44, endPoint x: 250, endPoint y: 47, distance: 43.2
click at [250, 47] on div "jgcor" at bounding box center [280, 42] width 95 height 15
click at [254, 42] on input "jgcor" at bounding box center [291, 42] width 74 height 15
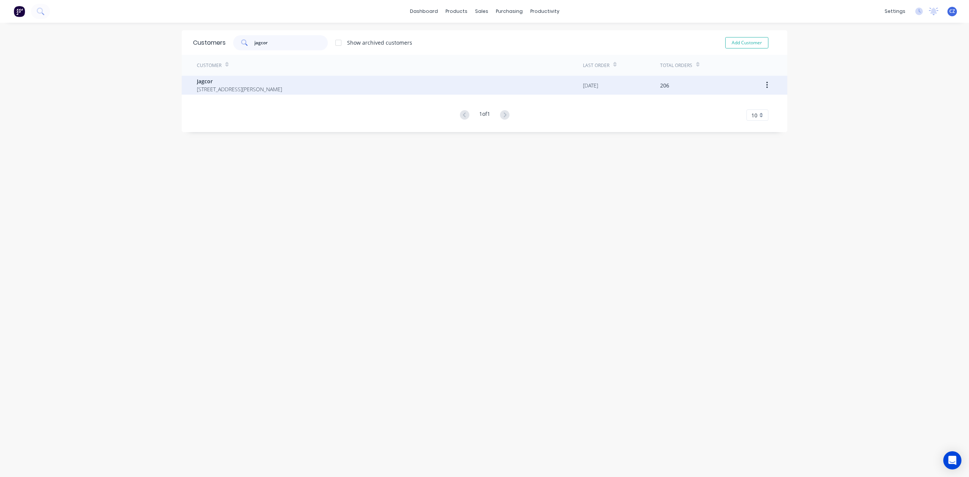
type input "jagcor"
click at [253, 76] on div "Jagcor [STREET_ADDRESS][PERSON_NAME]" at bounding box center [390, 85] width 386 height 19
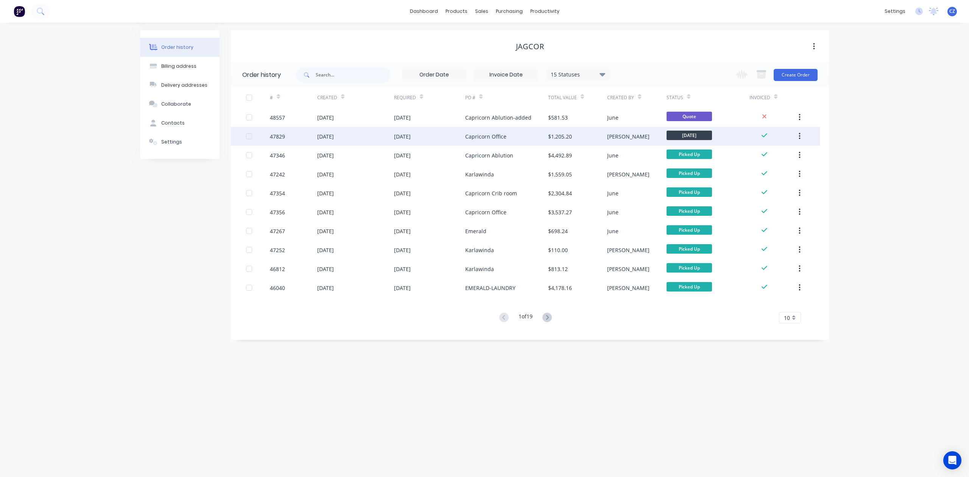
click at [494, 140] on div "Capricorn Office" at bounding box center [506, 136] width 83 height 19
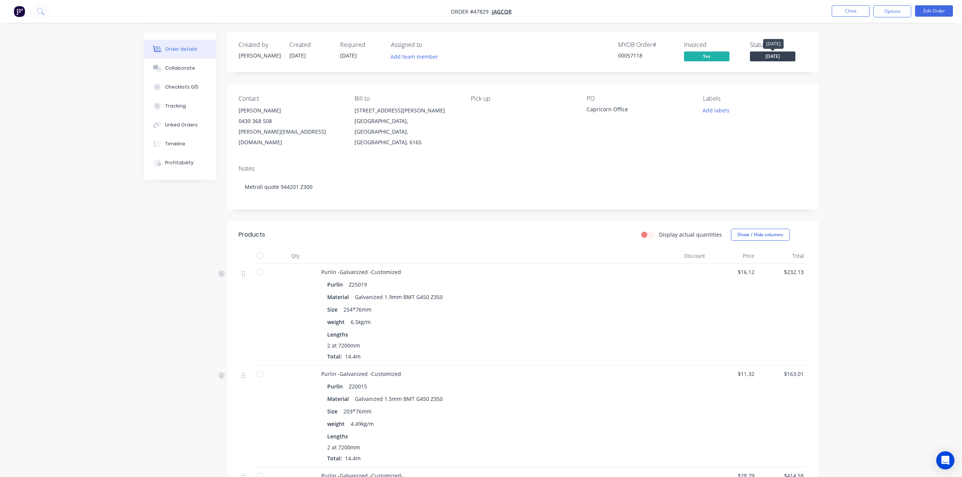
click at [776, 55] on span "[DATE]" at bounding box center [772, 55] width 45 height 9
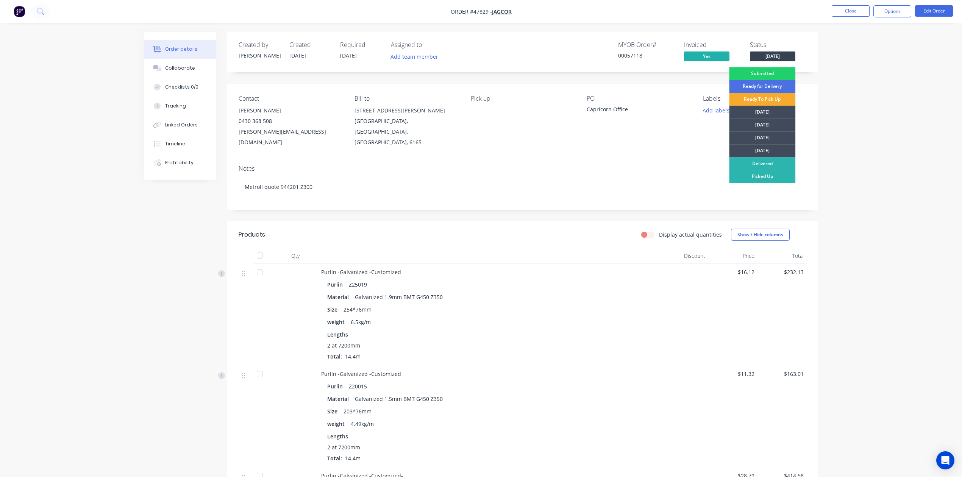
click at [779, 99] on div "Ready To Pick Up" at bounding box center [762, 99] width 66 height 13
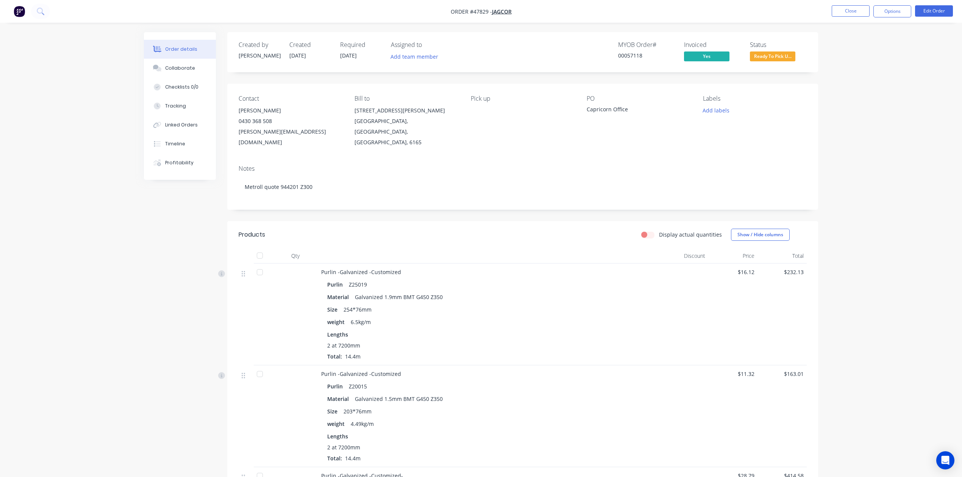
click at [653, 191] on div "Notes Metroll quote 944201 Z300" at bounding box center [522, 184] width 591 height 51
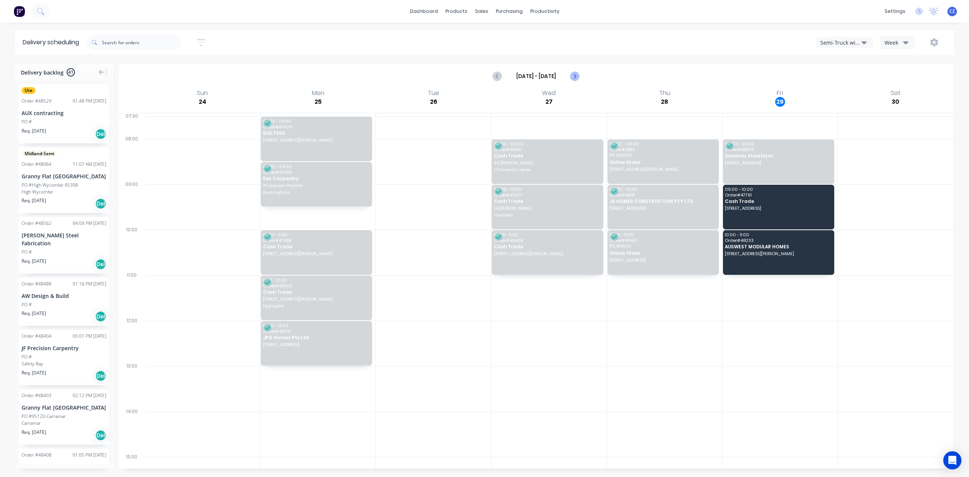
click at [571, 78] on icon "Next page" at bounding box center [574, 76] width 9 height 9
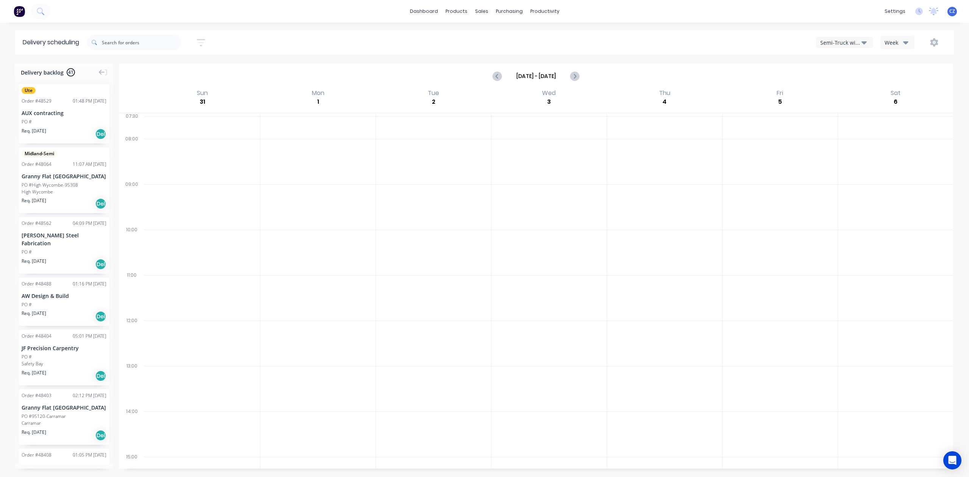
click at [851, 44] on div "Semi-Truck with Hiab" at bounding box center [840, 43] width 41 height 8
click at [828, 91] on div "Utes Delivery" at bounding box center [854, 91] width 75 height 15
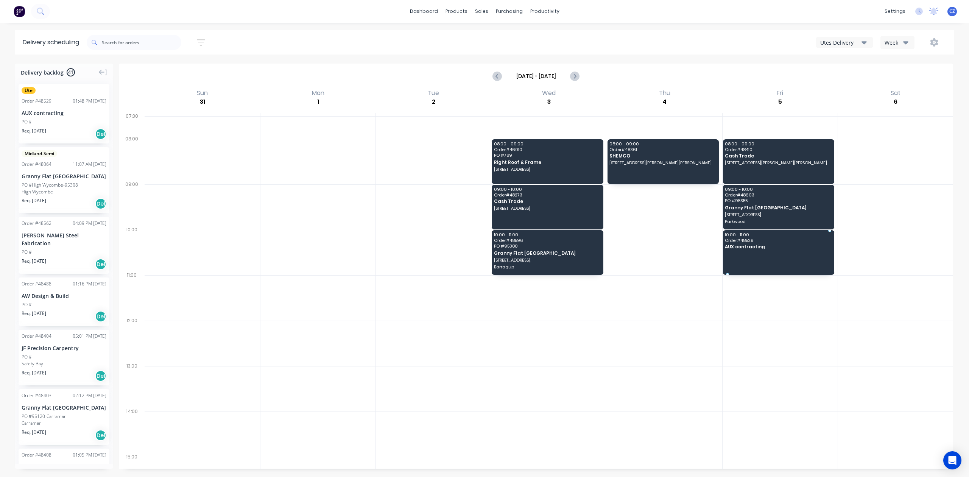
drag, startPoint x: 41, startPoint y: 117, endPoint x: 753, endPoint y: 251, distance: 724.5
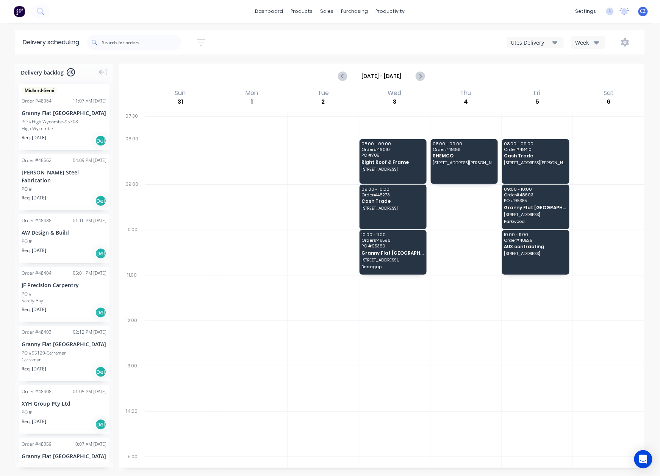
click at [351, 78] on input "[DATE] - [DATE]" at bounding box center [381, 75] width 67 height 11
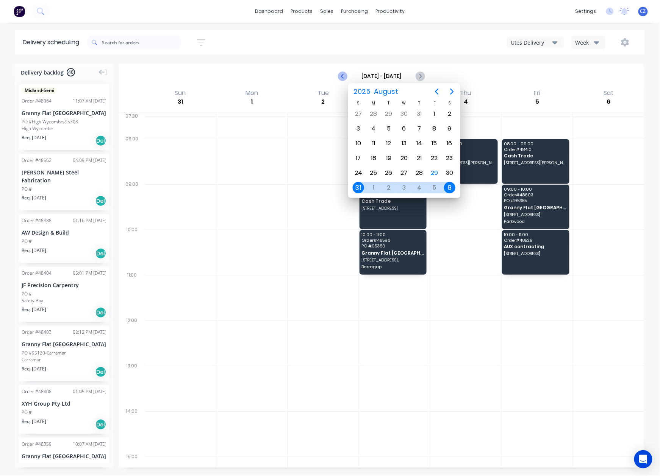
click at [347, 77] on icon "Previous page" at bounding box center [342, 76] width 9 height 9
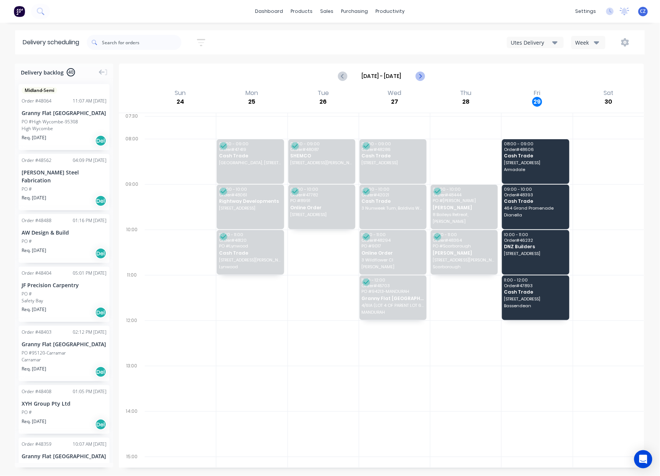
click at [420, 73] on icon "Next page" at bounding box center [419, 76] width 9 height 9
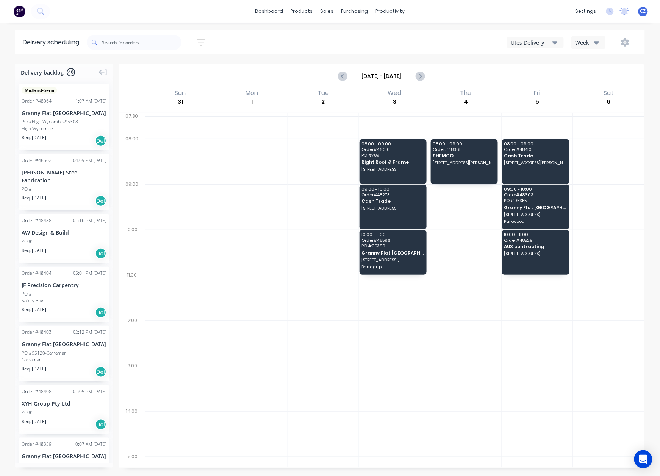
click at [330, 76] on div "[DATE] - [DATE]" at bounding box center [381, 75] width 523 height 23
click at [340, 76] on icon "Previous page" at bounding box center [342, 76] width 9 height 9
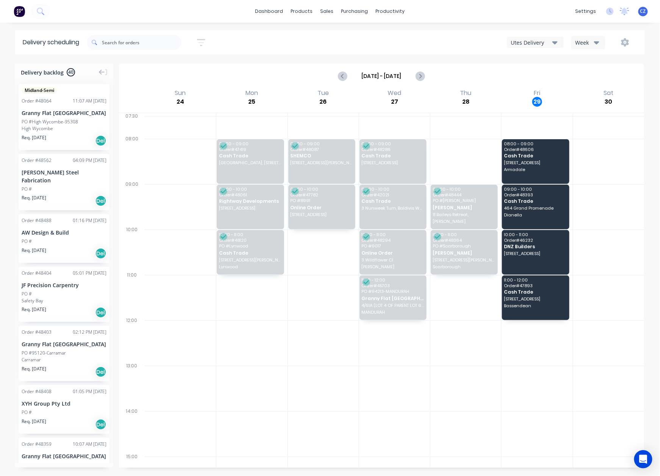
click at [541, 37] on button "Utes Delivery" at bounding box center [535, 42] width 57 height 11
click at [540, 62] on div "Semi-Truck with Hiab" at bounding box center [544, 61] width 75 height 15
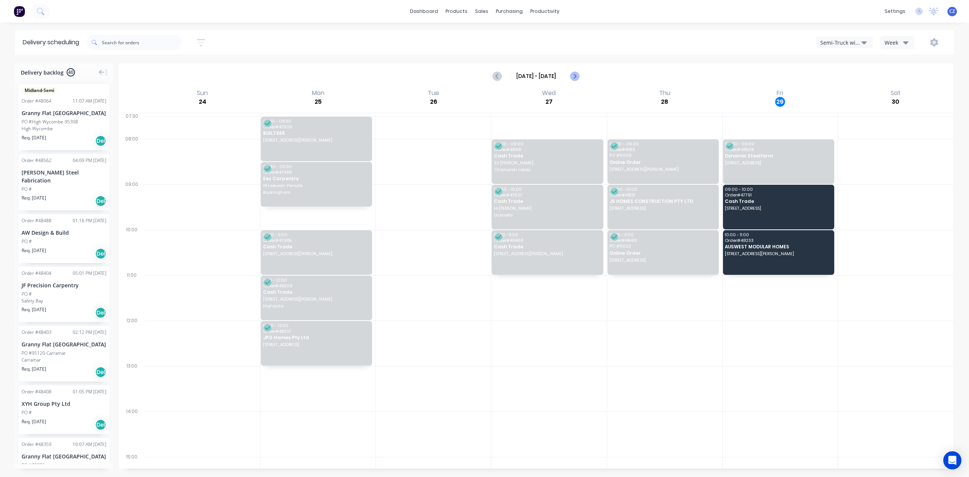
click at [578, 80] on icon "Next page" at bounding box center [574, 76] width 9 height 9
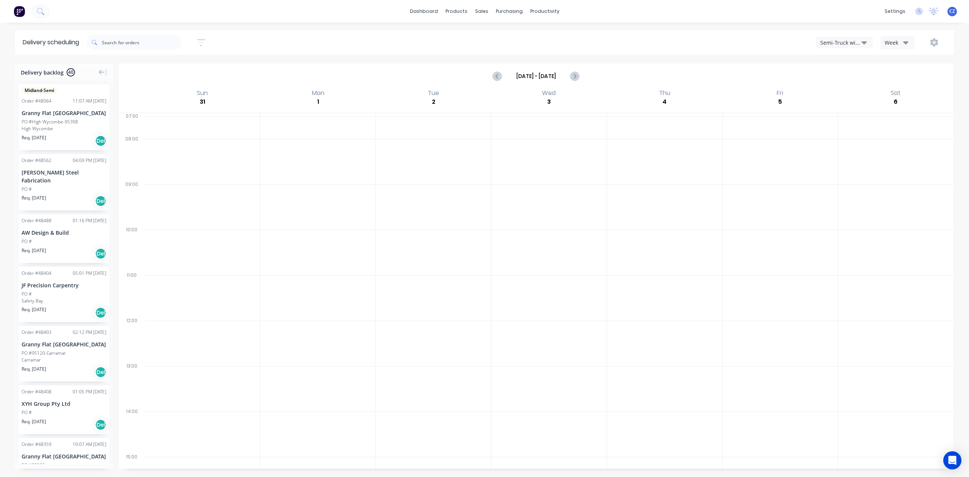
click at [836, 41] on div "Semi-Truck with Hiab" at bounding box center [840, 43] width 41 height 8
click at [838, 61] on div "Semi-Truck with Hiab" at bounding box center [854, 61] width 75 height 15
click at [852, 41] on div "Semi-Truck with Hiab" at bounding box center [840, 43] width 41 height 8
click at [739, 66] on div "[DATE] - [DATE]" at bounding box center [536, 75] width 833 height 23
click at [573, 75] on icon "Next page" at bounding box center [574, 76] width 9 height 9
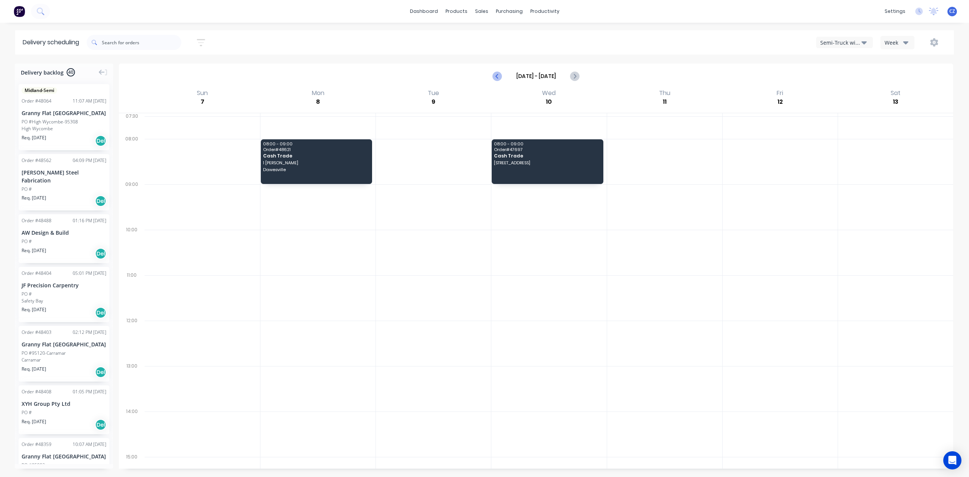
click at [494, 72] on icon "Previous page" at bounding box center [497, 76] width 9 height 9
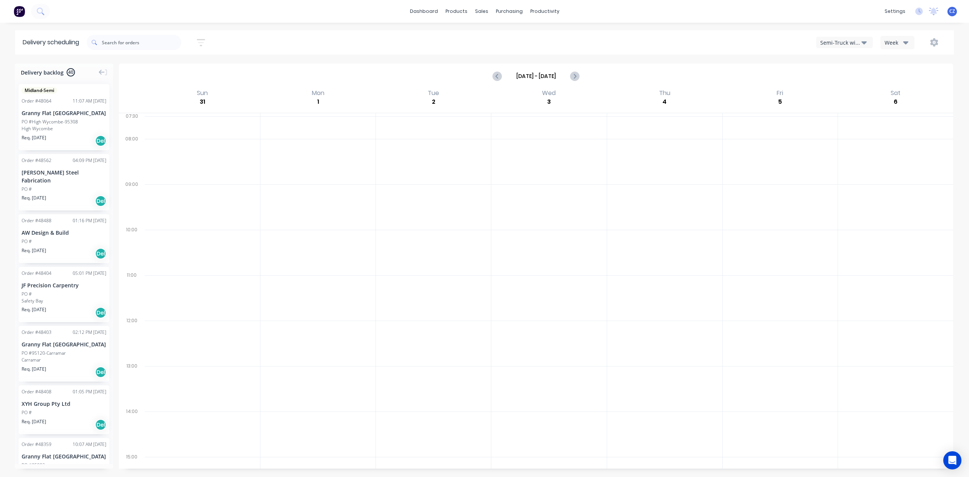
click at [839, 41] on div "Semi-Truck with Hiab" at bounding box center [840, 43] width 41 height 8
click at [844, 96] on div "Utes Delivery" at bounding box center [854, 91] width 75 height 15
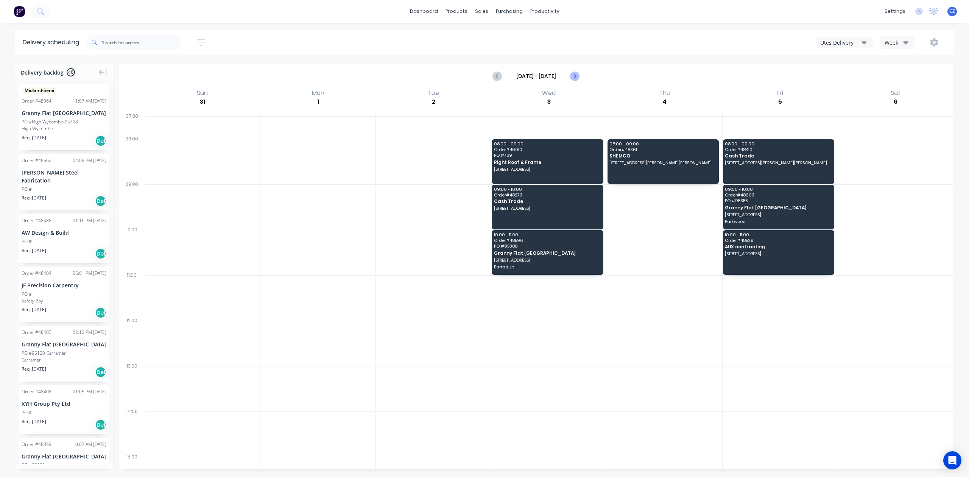
click at [573, 76] on icon "Next page" at bounding box center [574, 76] width 9 height 9
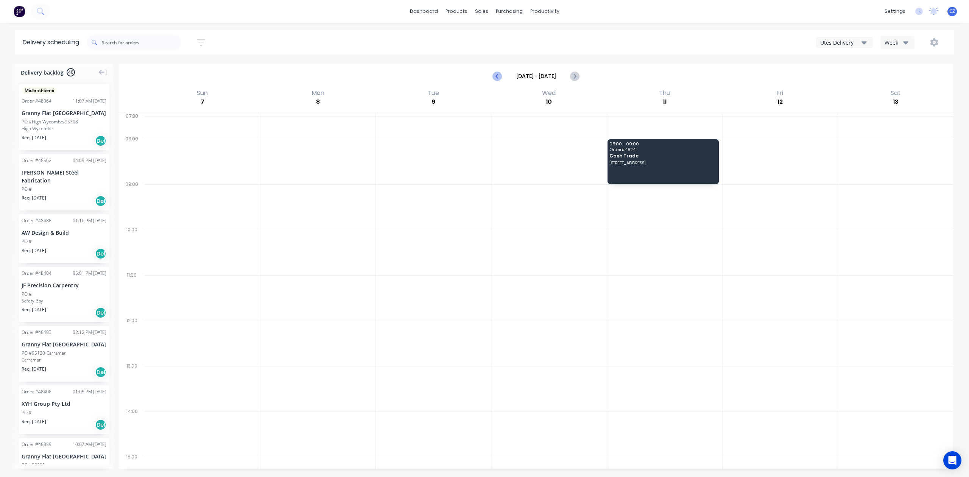
click at [495, 76] on icon "Previous page" at bounding box center [497, 76] width 9 height 9
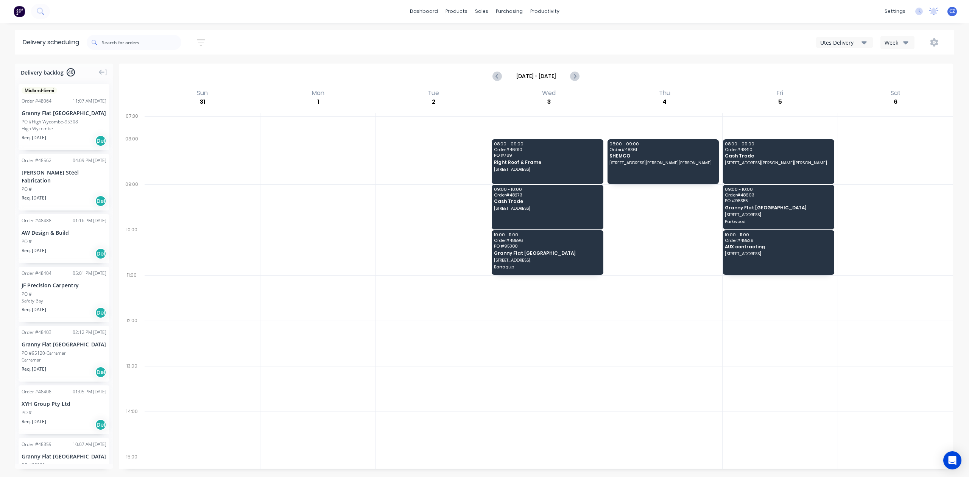
click at [827, 45] on div "Utes Delivery" at bounding box center [840, 43] width 41 height 8
click at [847, 61] on div "Semi-Truck with Hiab" at bounding box center [854, 61] width 75 height 15
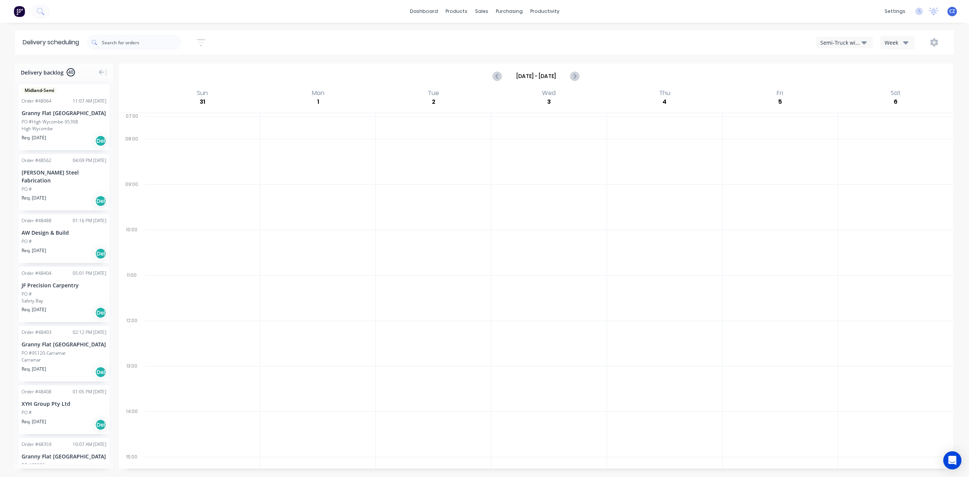
click at [69, 229] on div "AW Design & Build" at bounding box center [64, 233] width 85 height 8
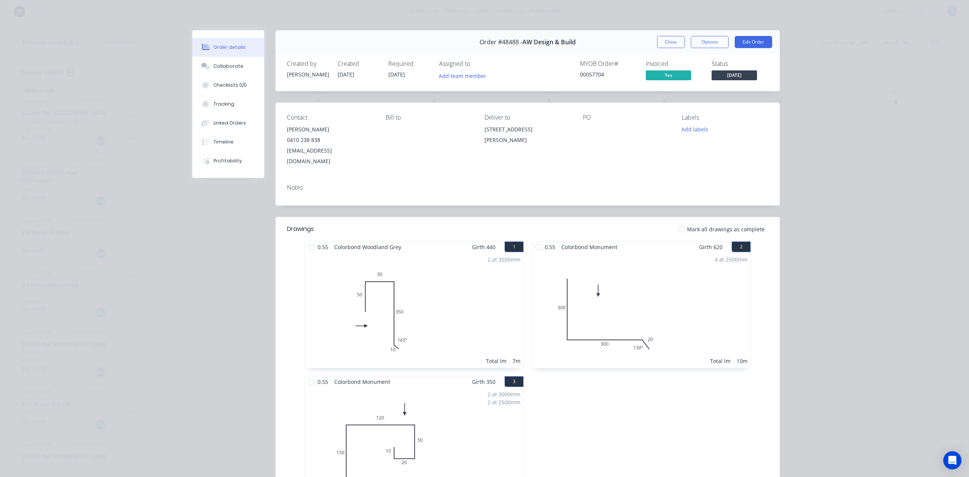
click at [509, 43] on span "Order #48488 -" at bounding box center [501, 42] width 43 height 7
click at [696, 131] on button "Add labels" at bounding box center [695, 129] width 35 height 10
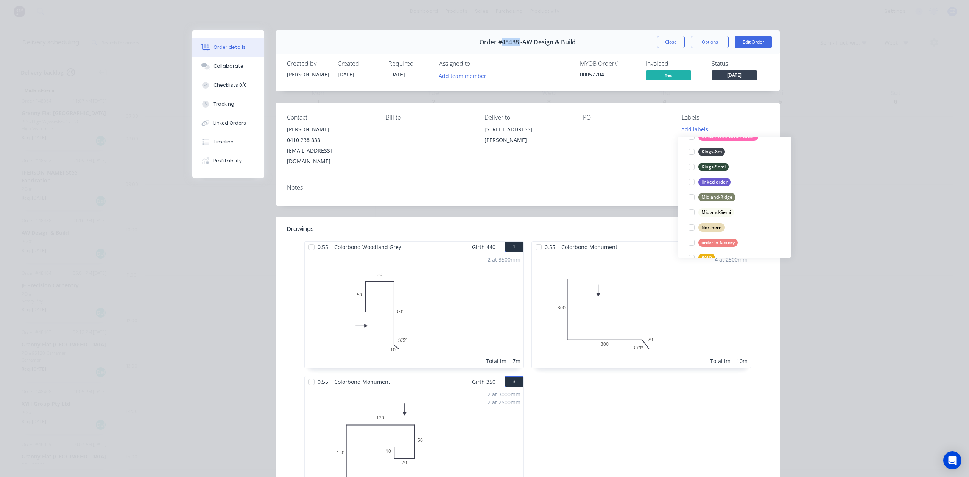
scroll to position [212, 0]
click at [692, 241] on div at bounding box center [691, 242] width 15 height 15
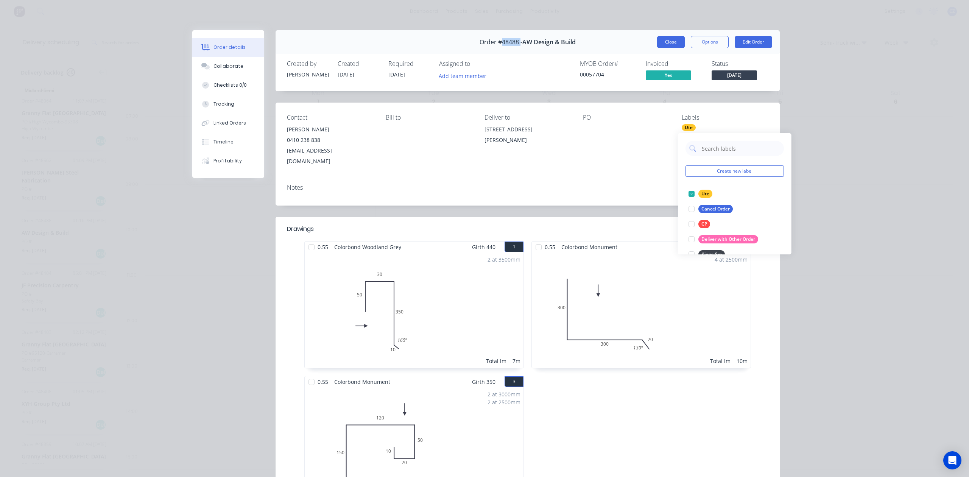
click at [666, 39] on button "Close" at bounding box center [671, 42] width 28 height 12
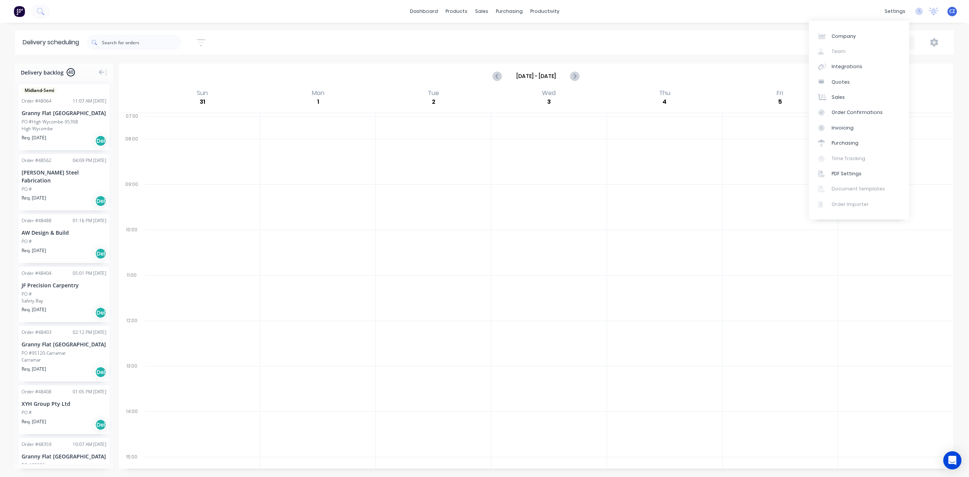
click at [702, 52] on div "Sort by Most recent Created date Required date Order number Customer name Most …" at bounding box center [520, 42] width 867 height 21
click at [830, 42] on div "Semi-Truck with Hiab" at bounding box center [840, 43] width 41 height 8
click at [835, 92] on div "Utes Delivery" at bounding box center [854, 91] width 75 height 15
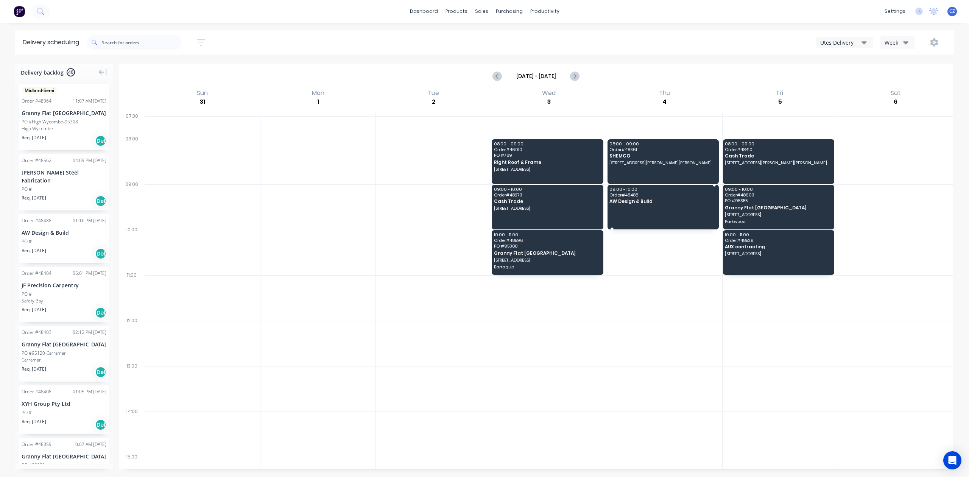
drag, startPoint x: 61, startPoint y: 232, endPoint x: 649, endPoint y: 200, distance: 588.4
click at [57, 245] on div "Safety Bay" at bounding box center [64, 248] width 85 height 7
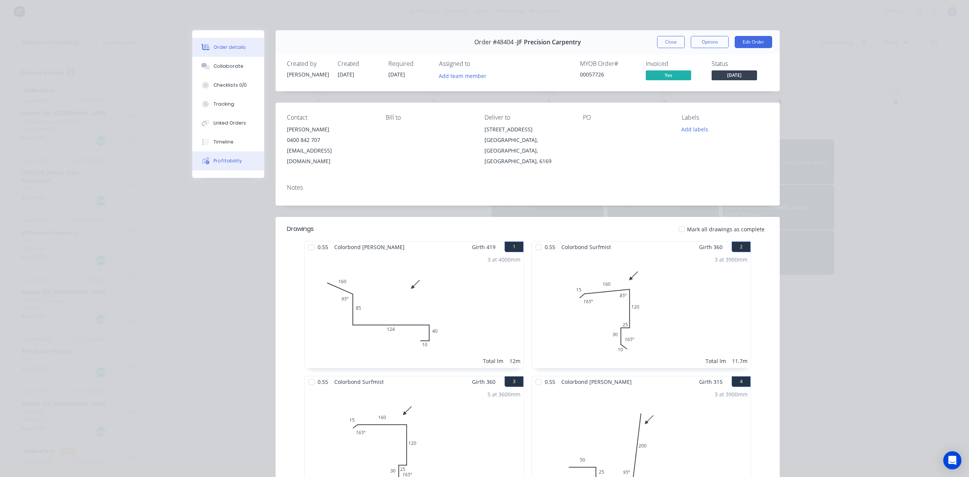
click at [245, 165] on button "Profitability" at bounding box center [228, 160] width 72 height 19
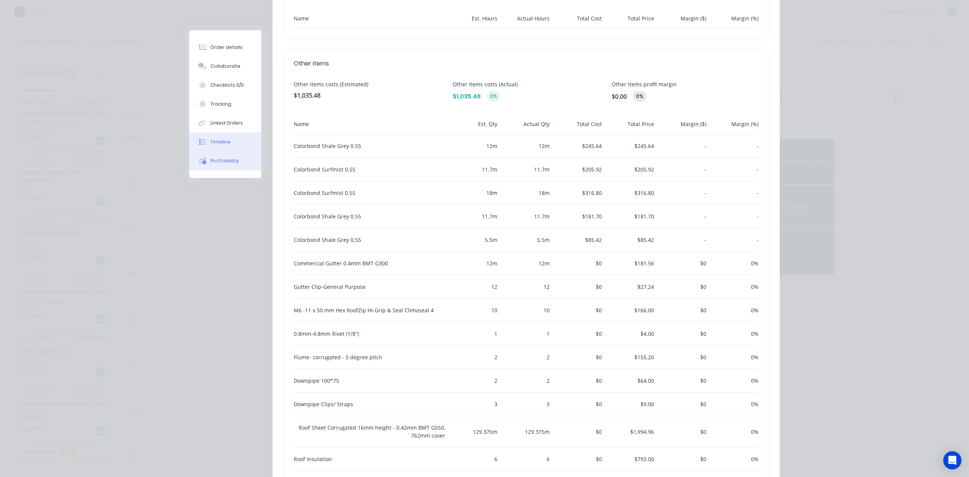
click at [200, 143] on icon at bounding box center [202, 142] width 7 height 7
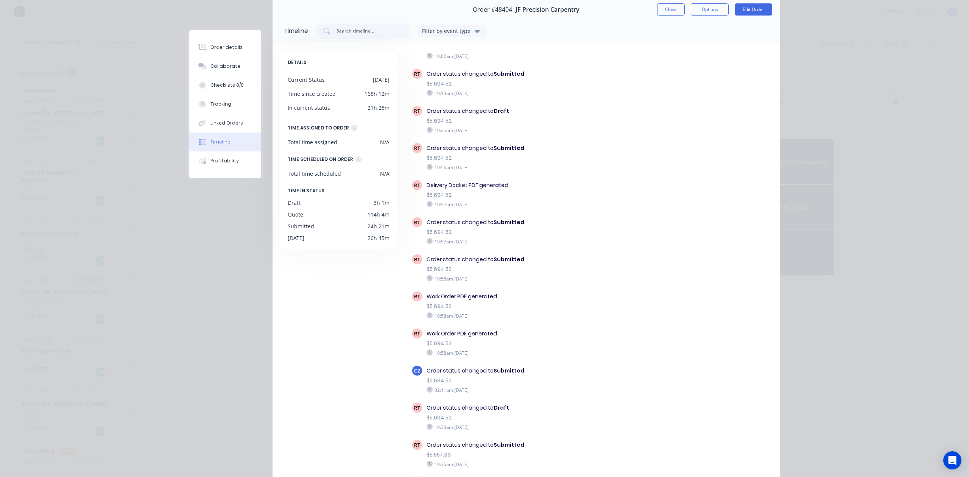
scroll to position [808, 0]
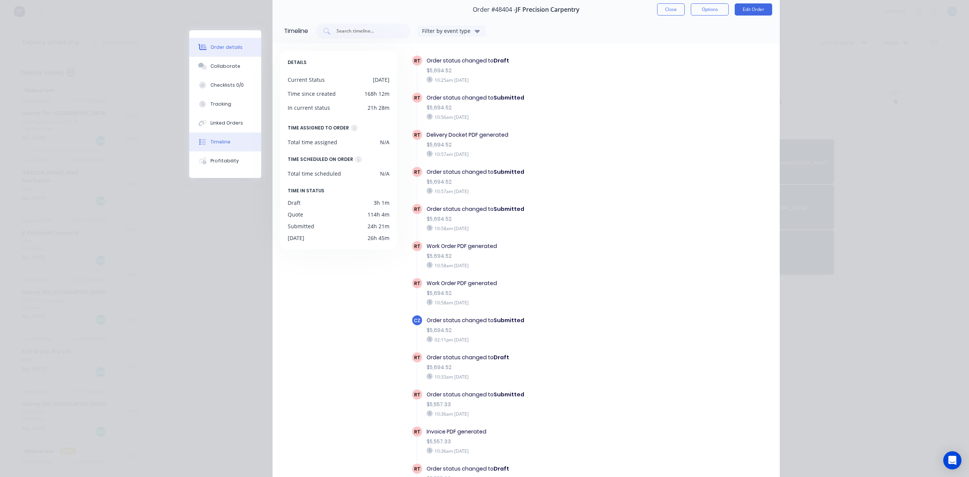
click at [211, 44] on div "Order details" at bounding box center [227, 47] width 32 height 7
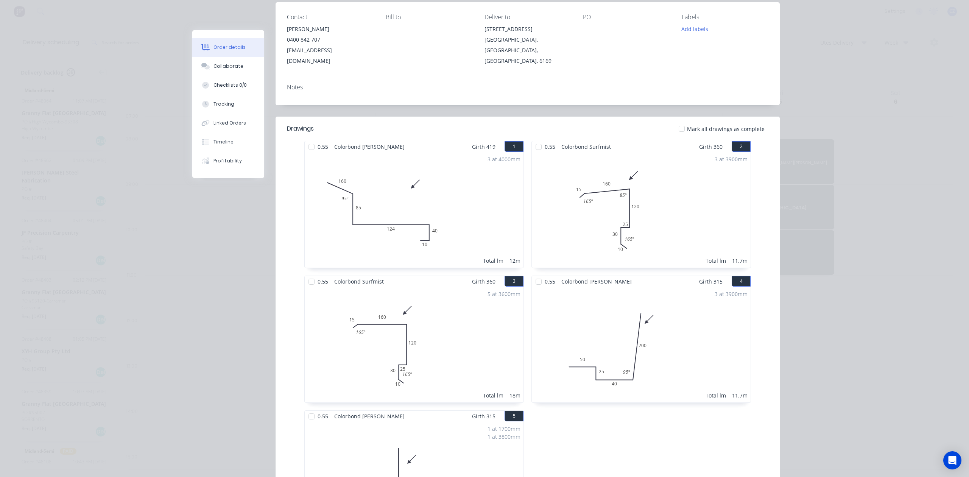
scroll to position [0, 0]
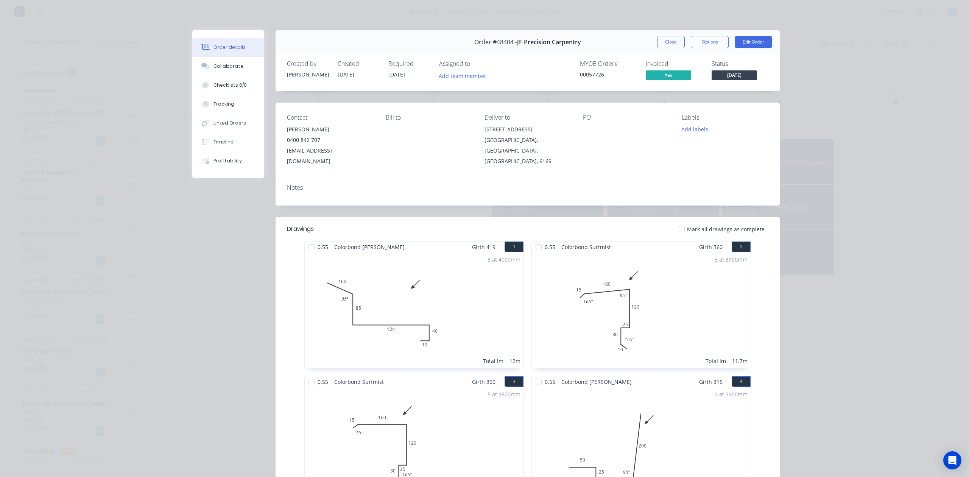
click at [502, 41] on span "Order #48404 -" at bounding box center [495, 42] width 43 height 7
copy span "48404"
click at [669, 40] on button "Close" at bounding box center [671, 42] width 28 height 12
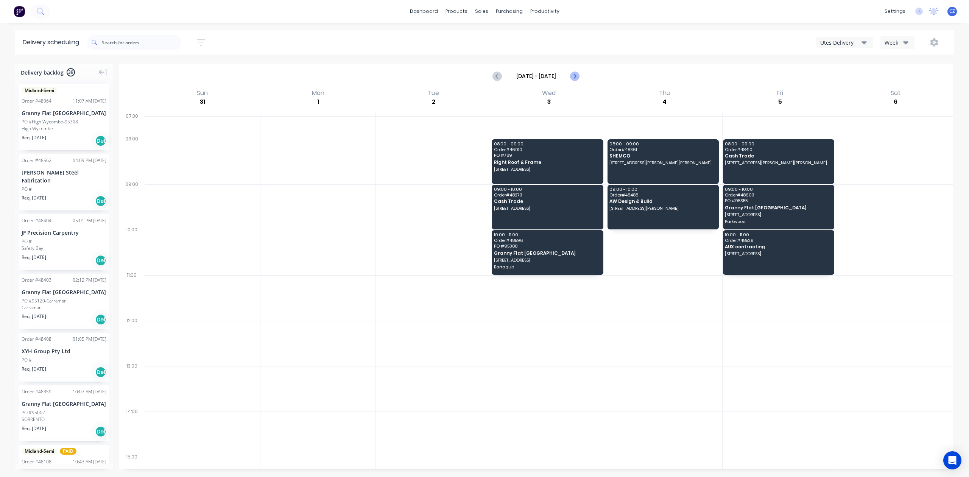
click at [575, 71] on button "Next page" at bounding box center [574, 76] width 15 height 15
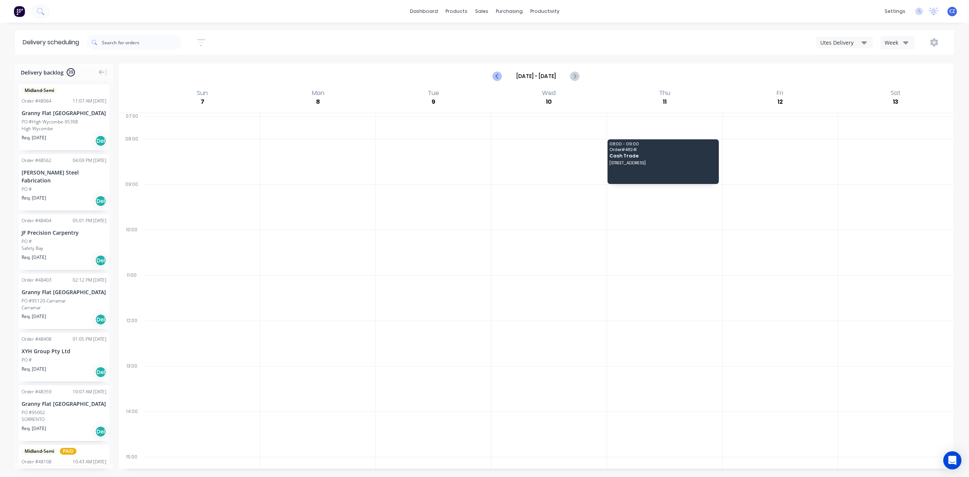
click at [499, 79] on icon "Previous page" at bounding box center [497, 76] width 3 height 6
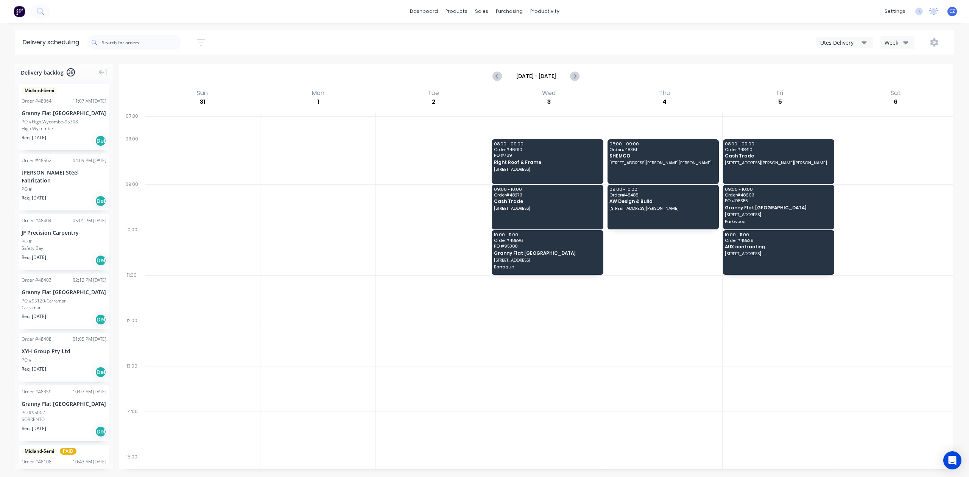
click at [831, 44] on div "Utes Delivery" at bounding box center [840, 43] width 41 height 8
click at [838, 56] on div "Semi-Truck with Hiab" at bounding box center [854, 61] width 75 height 15
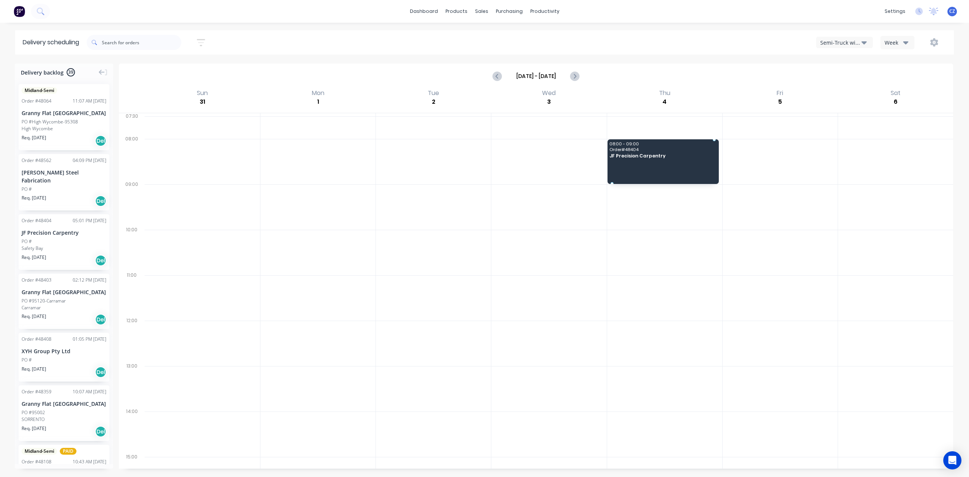
drag, startPoint x: 32, startPoint y: 244, endPoint x: 640, endPoint y: 152, distance: 615.0
click at [73, 436] on div "Req. [DATE] Del" at bounding box center [64, 442] width 85 height 13
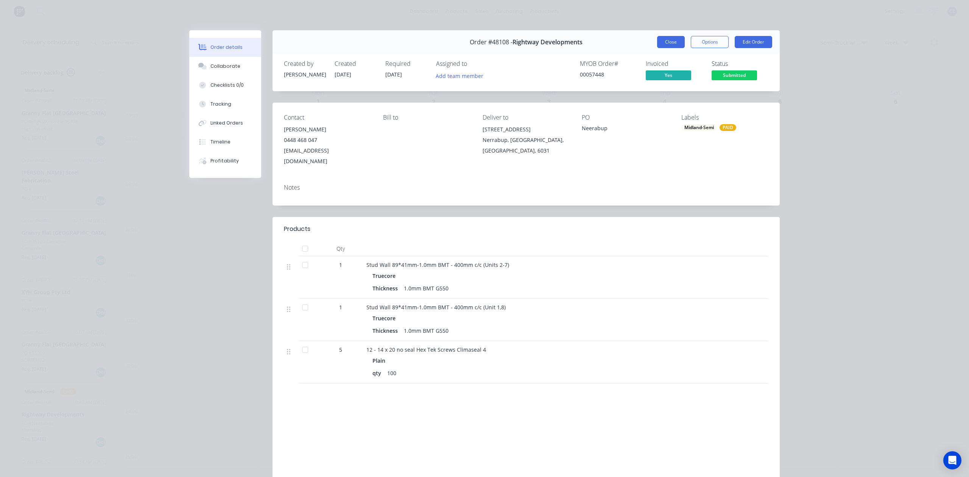
click at [664, 38] on button "Close" at bounding box center [671, 42] width 28 height 12
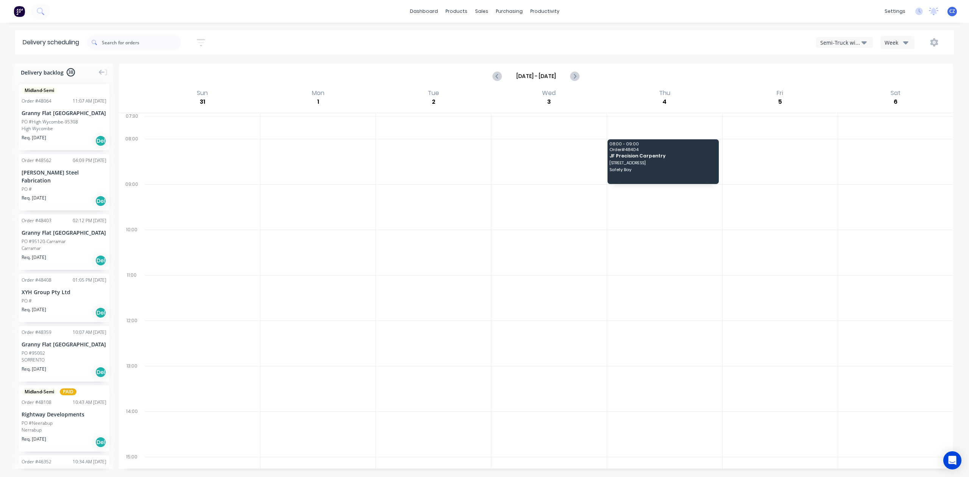
click at [68, 195] on div "Req. [DATE] Del" at bounding box center [64, 201] width 85 height 13
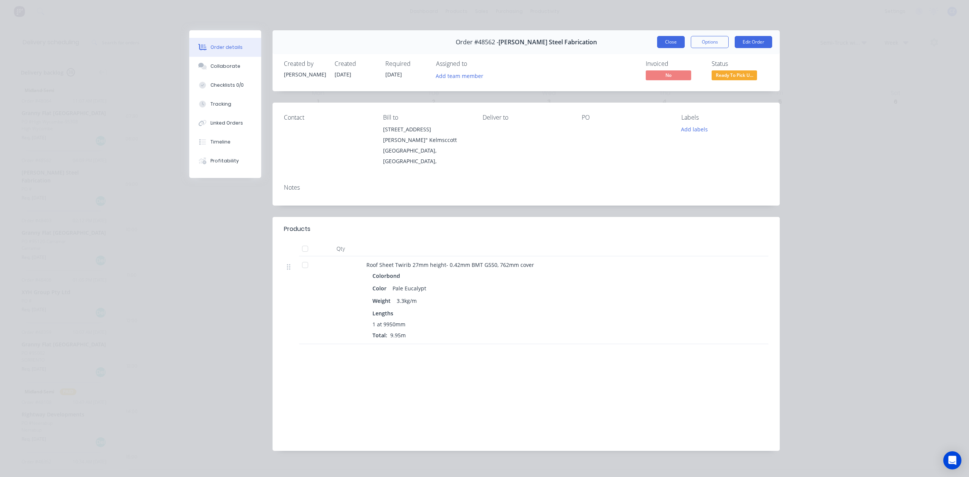
click at [682, 38] on button "Close" at bounding box center [671, 42] width 28 height 12
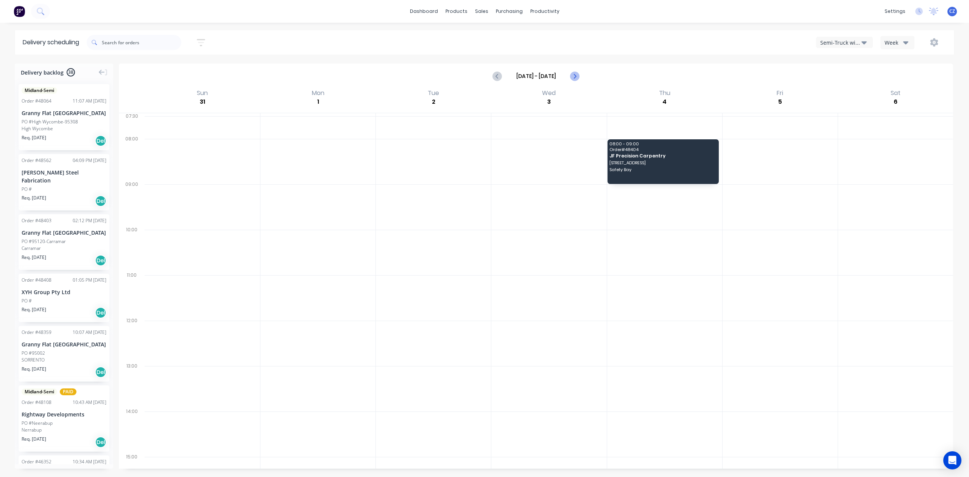
click at [575, 81] on button "Next page" at bounding box center [574, 76] width 15 height 15
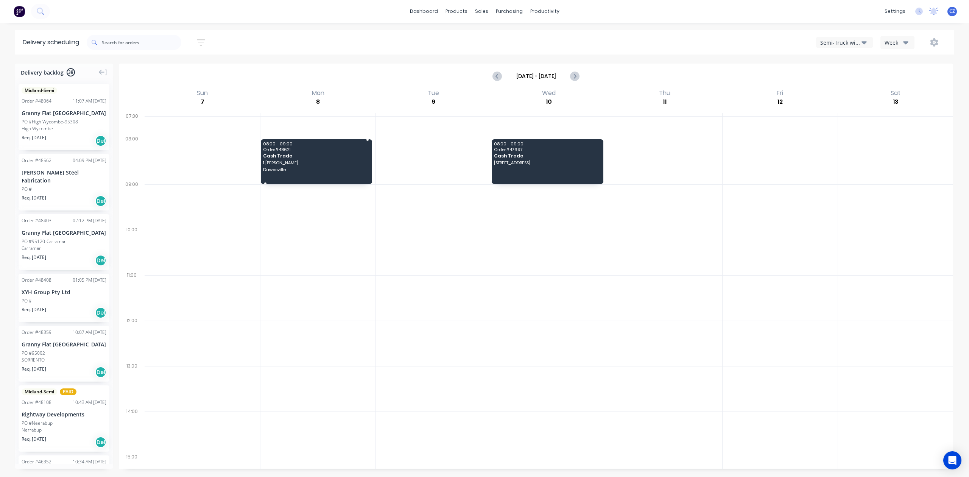
click at [273, 162] on span "1 [PERSON_NAME]" at bounding box center [316, 163] width 106 height 5
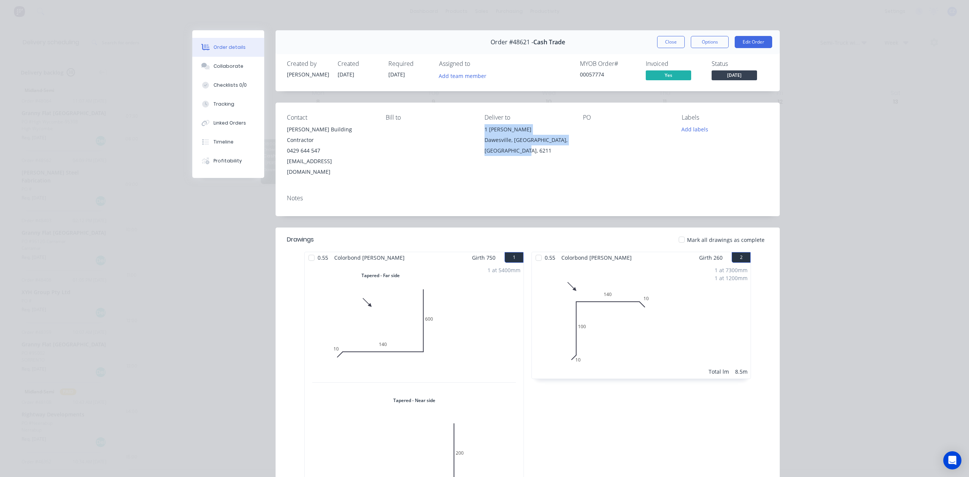
drag, startPoint x: 519, startPoint y: 151, endPoint x: 477, endPoint y: 131, distance: 46.4
click at [477, 131] on div "Contact [PERSON_NAME] Building Contractor 0429 644 547 [EMAIL_ADDRESS][DOMAIN_N…" at bounding box center [528, 146] width 504 height 86
copy div "[STREET_ADDRESS][PERSON_NAME]"
click at [657, 41] on button "Close" at bounding box center [671, 42] width 28 height 12
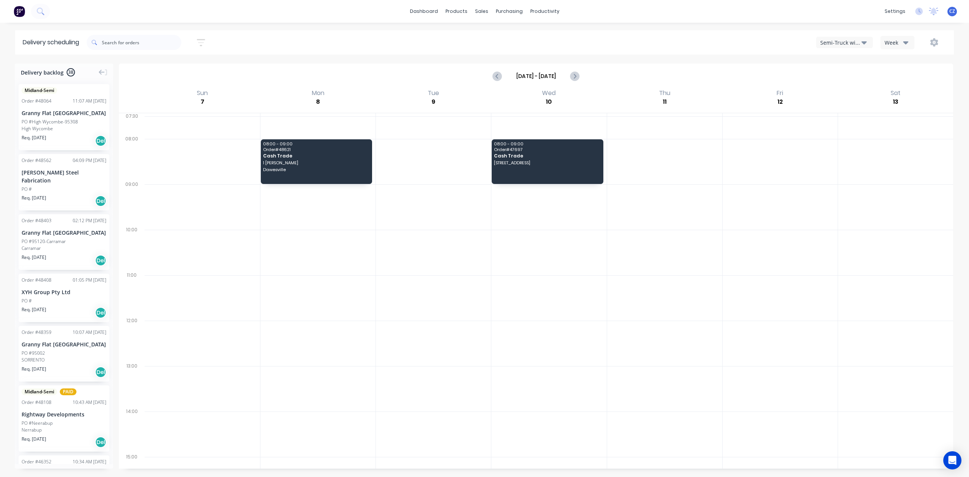
click at [489, 73] on div "[DATE] - [DATE]" at bounding box center [536, 75] width 833 height 23
click at [497, 75] on icon "Previous page" at bounding box center [497, 76] width 9 height 9
type input "[DATE] - [DATE]"
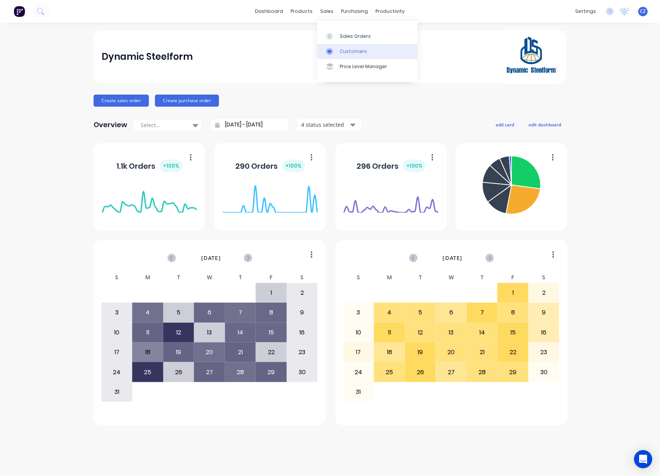
click at [342, 55] on link "Customers" at bounding box center [367, 51] width 100 height 15
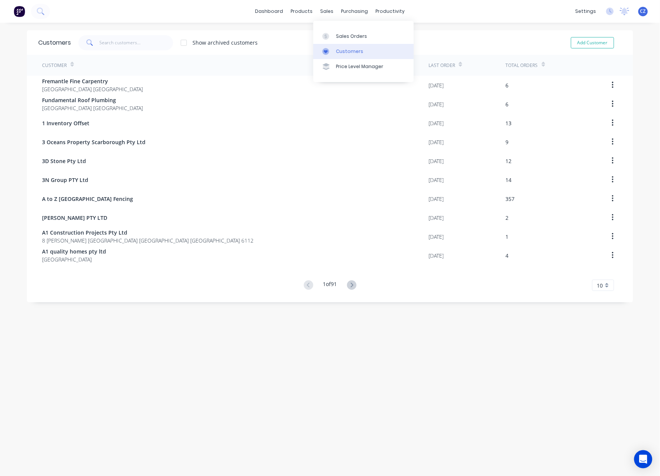
click at [335, 52] on link "Customers" at bounding box center [363, 51] width 100 height 15
click at [332, 53] on div at bounding box center [327, 51] width 11 height 7
click at [336, 51] on div "Customers" at bounding box center [349, 51] width 27 height 7
click at [152, 49] on input "text" at bounding box center [137, 42] width 74 height 15
click at [147, 43] on input "text" at bounding box center [137, 42] width 74 height 15
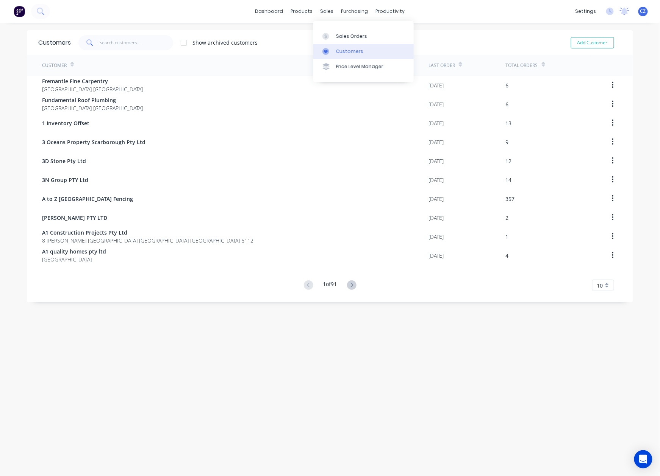
click at [330, 52] on div at bounding box center [327, 51] width 11 height 7
click at [335, 59] on link "Price Level Manager" at bounding box center [363, 66] width 100 height 15
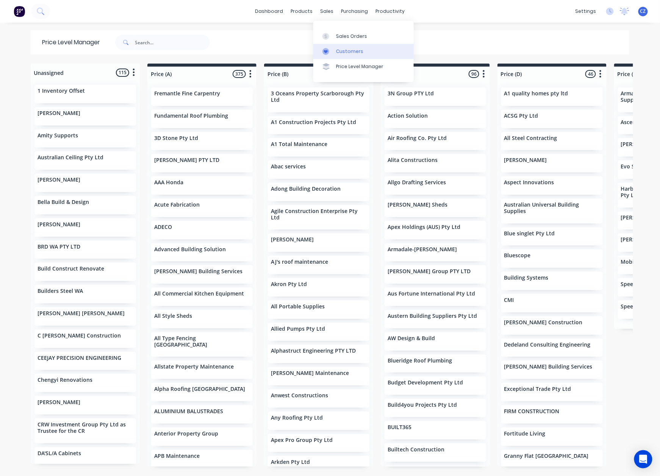
click at [339, 56] on link "Customers" at bounding box center [363, 51] width 100 height 15
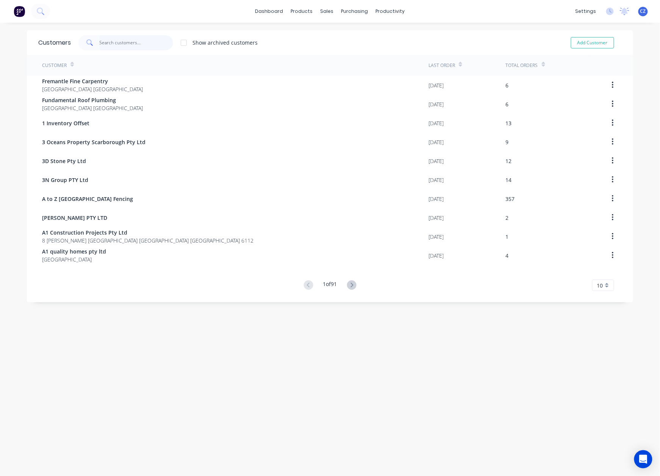
click at [125, 43] on input "text" at bounding box center [137, 42] width 74 height 15
click at [326, 31] on link "Sales Orders" at bounding box center [363, 35] width 100 height 15
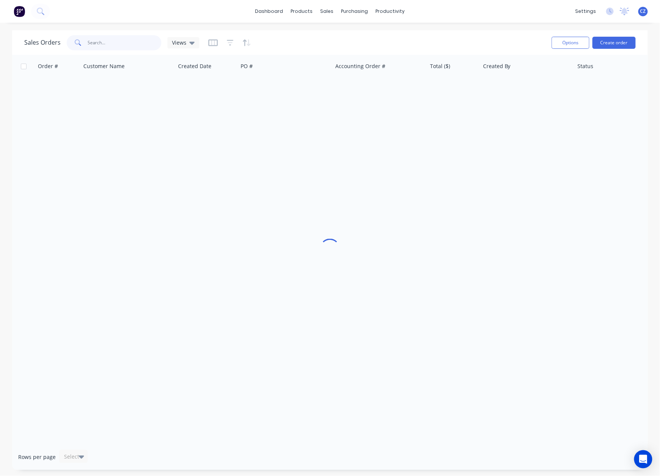
click at [108, 47] on input "text" at bounding box center [125, 42] width 74 height 15
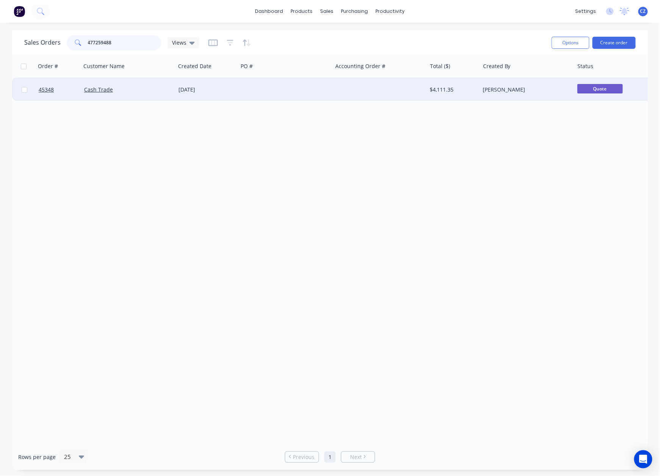
type input "477259488"
click at [358, 95] on div at bounding box center [379, 89] width 94 height 23
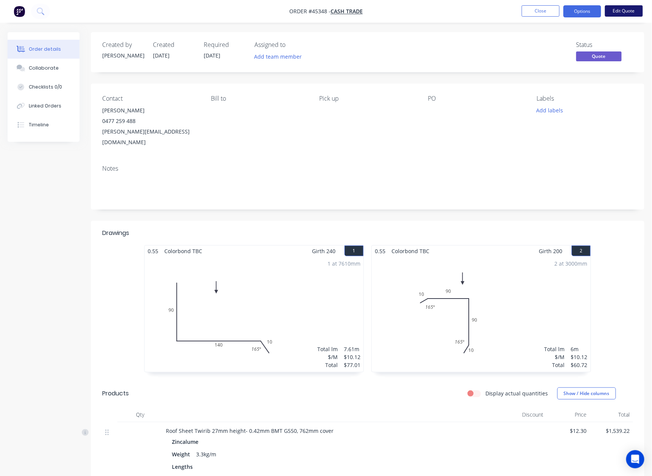
click at [629, 10] on button "Edit Quote" at bounding box center [624, 10] width 38 height 11
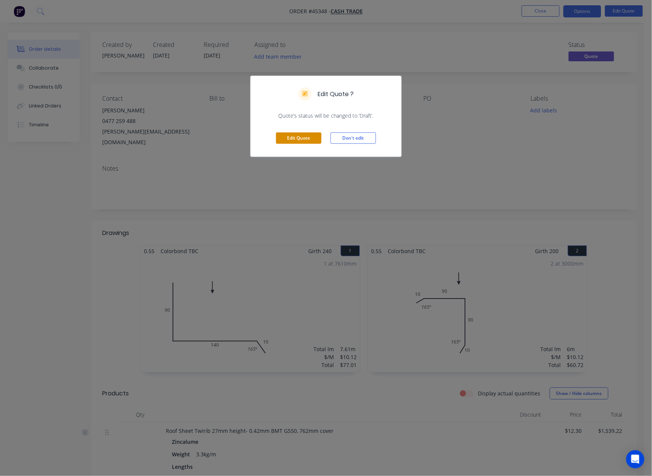
click at [288, 140] on button "Edit Quote" at bounding box center [298, 138] width 45 height 11
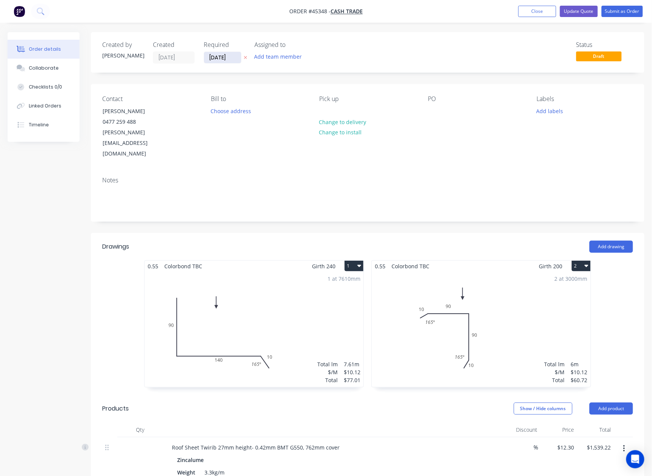
click at [223, 57] on input "04/06/25" at bounding box center [222, 57] width 37 height 11
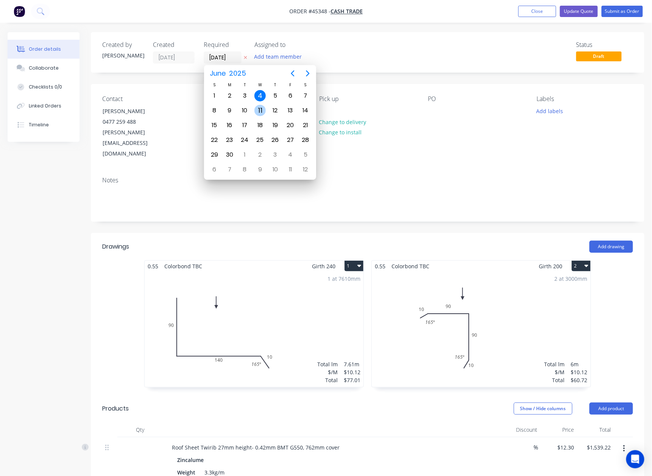
click at [264, 107] on div "11" at bounding box center [259, 110] width 11 height 11
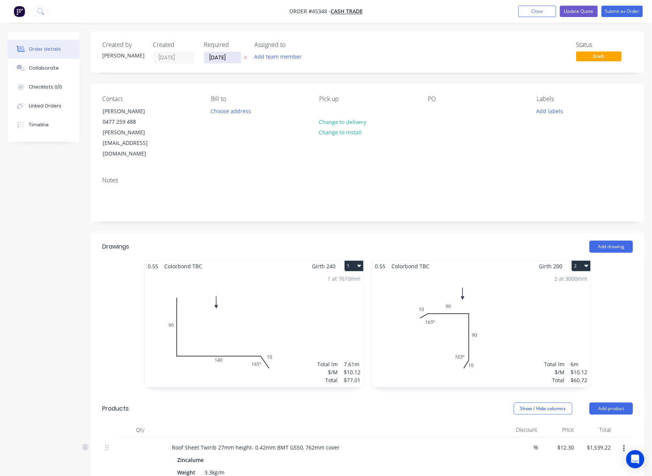
click at [220, 59] on input "11/06/25" at bounding box center [222, 57] width 37 height 11
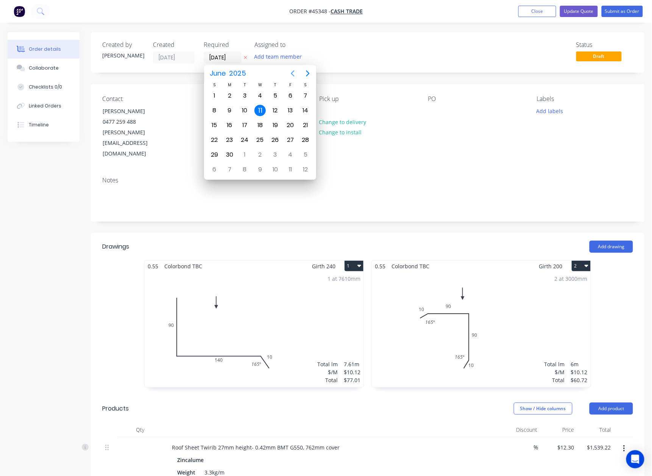
click at [290, 74] on icon "Previous page" at bounding box center [292, 73] width 9 height 9
click at [308, 76] on icon "Next page" at bounding box center [307, 73] width 9 height 9
click at [307, 76] on icon "Next page" at bounding box center [307, 73] width 9 height 9
click at [293, 169] on div "5" at bounding box center [290, 169] width 11 height 11
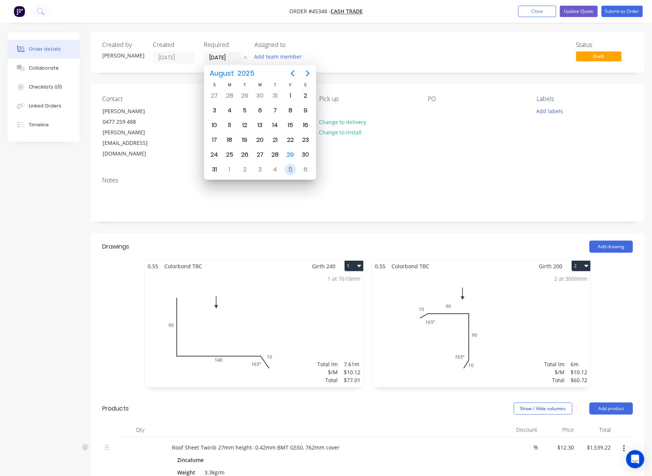
type input "05/09/25"
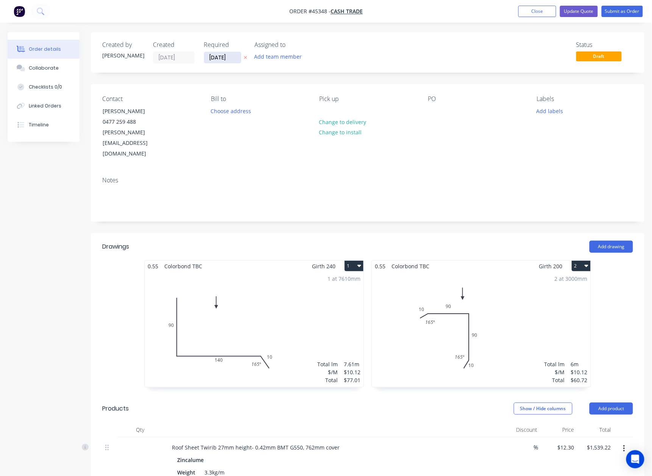
click at [215, 58] on input "05/09/25" at bounding box center [222, 57] width 37 height 11
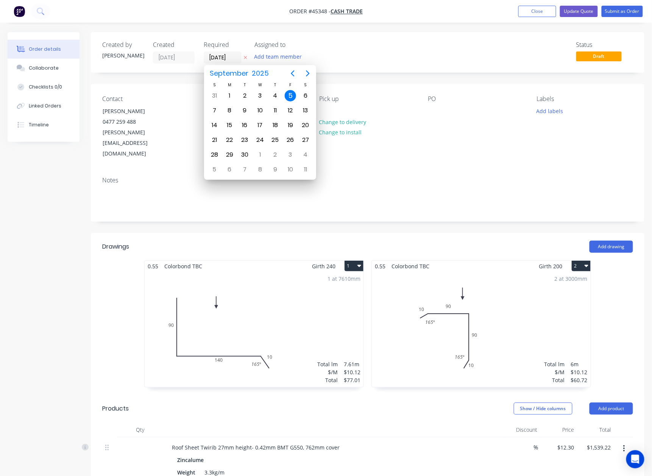
drag, startPoint x: 238, startPoint y: 34, endPoint x: 501, endPoint y: 22, distance: 263.4
click at [238, 33] on div "Created by Cathy Created 04/06/25 Required 05/09/25 Assigned to Add team member…" at bounding box center [368, 52] width 554 height 41
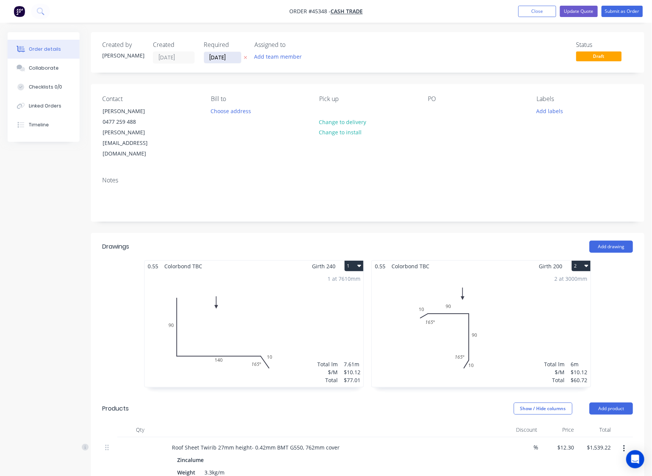
click at [220, 54] on input "[DATE]" at bounding box center [222, 57] width 37 height 11
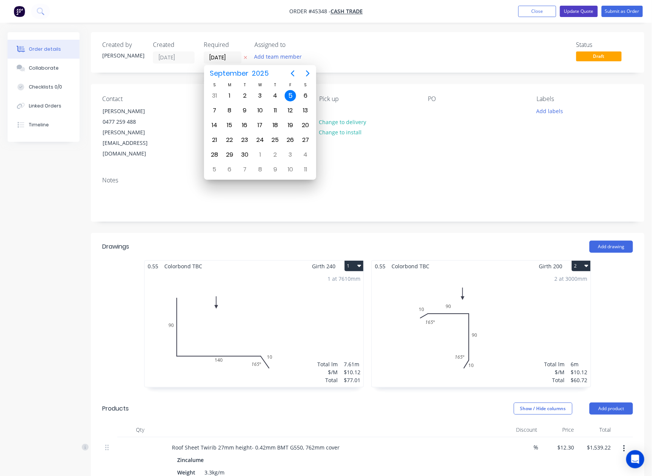
click at [577, 8] on button "Update Quote" at bounding box center [579, 11] width 38 height 11
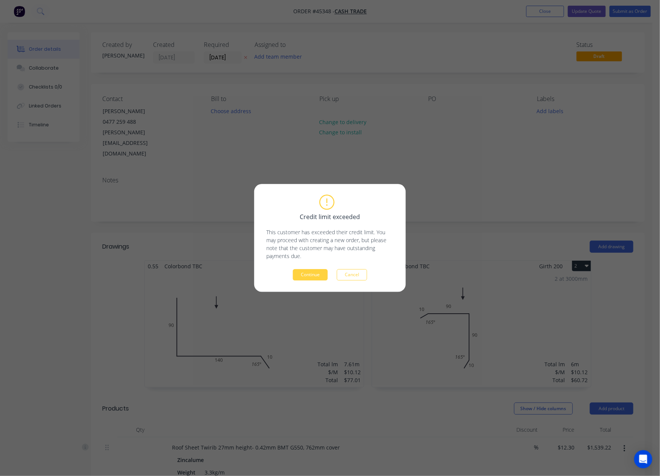
drag, startPoint x: 309, startPoint y: 290, endPoint x: 309, endPoint y: 279, distance: 10.6
click at [308, 288] on div "Credit limit exceeded This customer has exceeded their credit limit. You may pr…" at bounding box center [329, 238] width 151 height 108
click at [309, 279] on button "Continue" at bounding box center [310, 275] width 35 height 11
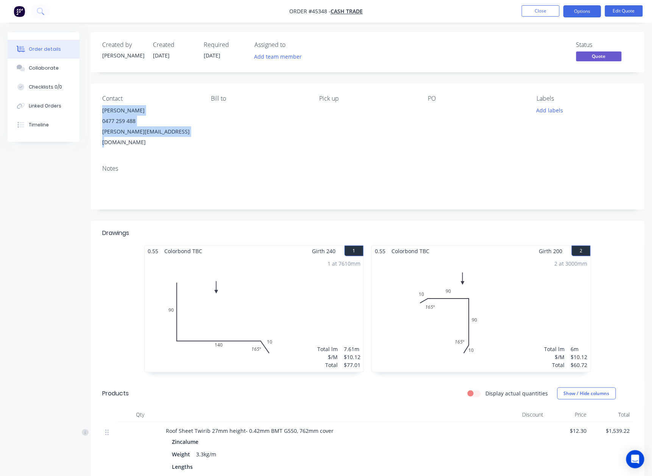
drag, startPoint x: 192, startPoint y: 134, endPoint x: 96, endPoint y: 114, distance: 98.2
click at [96, 114] on div "Contact Steven Rooney 0477 259 488 s.rooney@maintaingroup.com.au Bill to Pick u…" at bounding box center [368, 121] width 554 height 75
copy div "Steven Rooney 0477 259 488 s.rooney@maintaingroup.com.au"
click at [550, 6] on button "Close" at bounding box center [541, 10] width 38 height 11
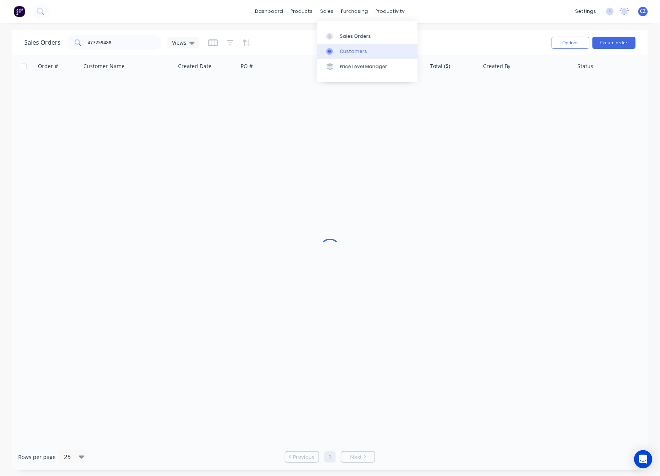
click at [332, 49] on icon at bounding box center [329, 51] width 7 height 7
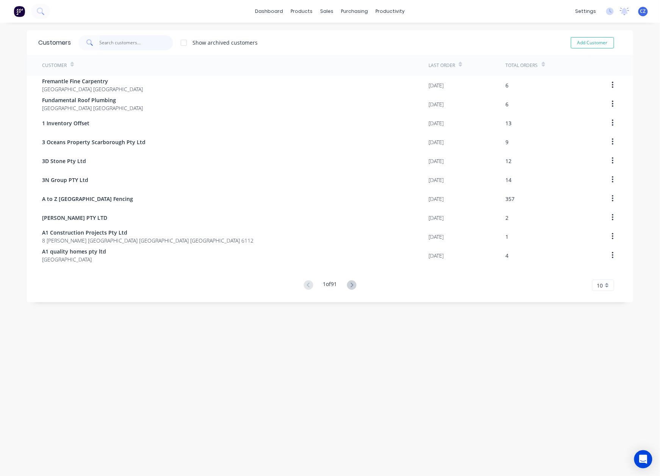
click at [138, 39] on input "text" at bounding box center [137, 42] width 74 height 15
type input "v"
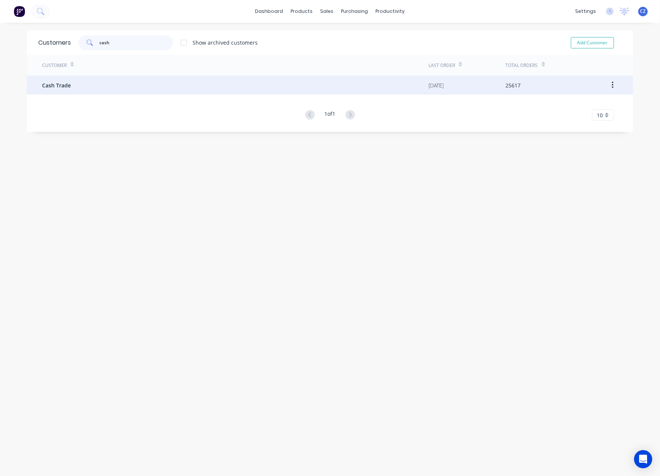
type input "cash"
click at [147, 84] on div "Cash Trade" at bounding box center [235, 85] width 386 height 19
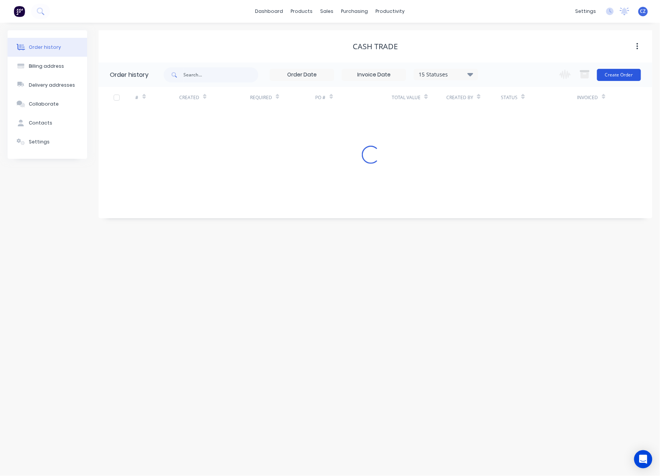
click at [624, 73] on button "Create Order" at bounding box center [619, 75] width 44 height 12
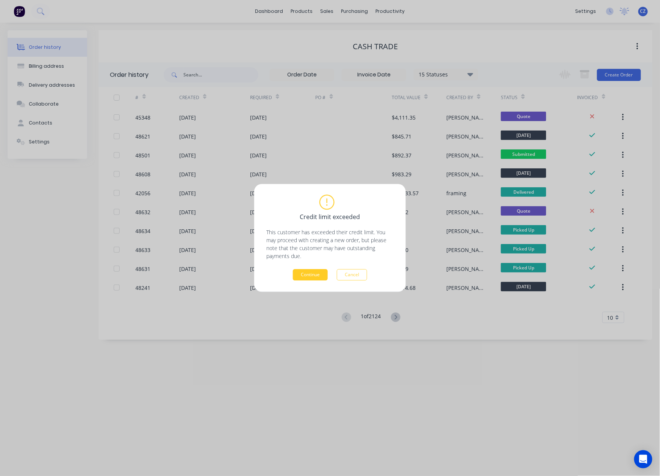
click at [322, 274] on button "Continue" at bounding box center [310, 275] width 35 height 11
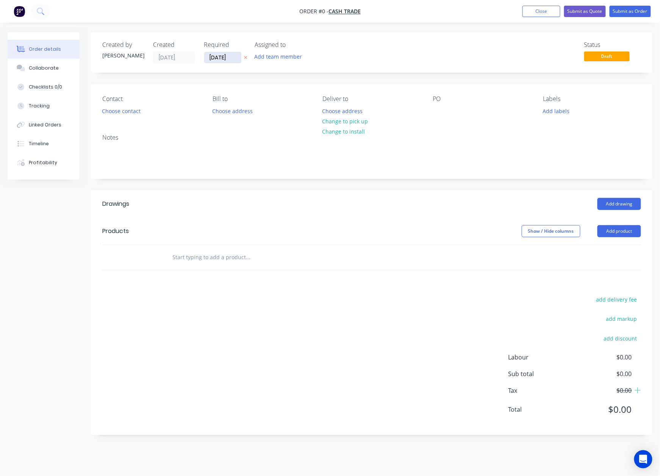
click at [218, 61] on input "29/08/25" at bounding box center [222, 57] width 37 height 11
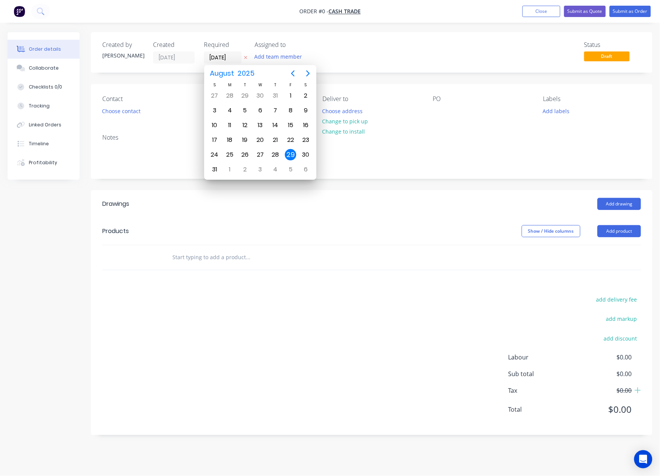
click at [150, 109] on div "Contact Choose contact" at bounding box center [151, 105] width 98 height 21
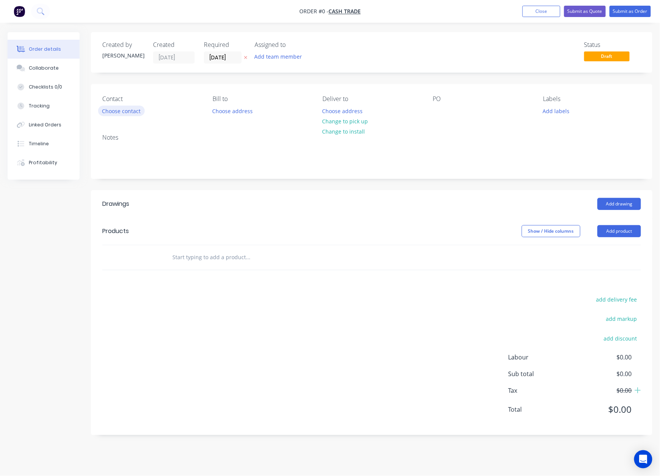
click at [139, 114] on button "Choose contact" at bounding box center [121, 111] width 47 height 10
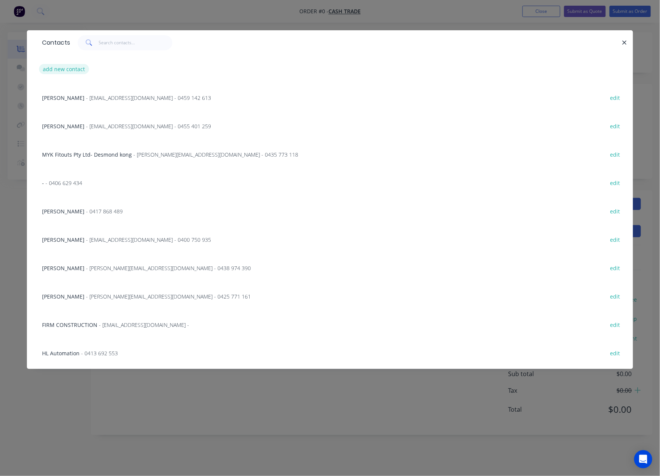
click at [80, 72] on button "add new contact" at bounding box center [64, 69] width 50 height 10
select select "AU"
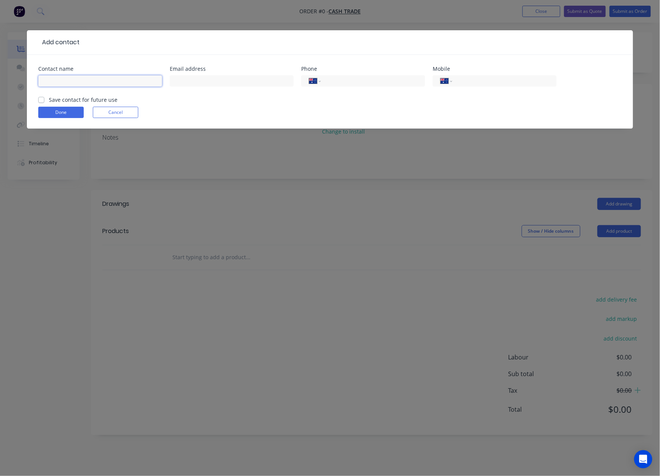
click at [71, 83] on input "text" at bounding box center [100, 80] width 124 height 11
paste input "Steven Rooney 0477 259 488 s.rooney@maintaingroup.com.au"
drag, startPoint x: 76, startPoint y: 81, endPoint x: 176, endPoint y: 85, distance: 100.4
click at [176, 85] on div "Contact name Steven Rooney 0477 259 488 s.rooney@maintaingroup.com.au Email add…" at bounding box center [329, 81] width 583 height 30
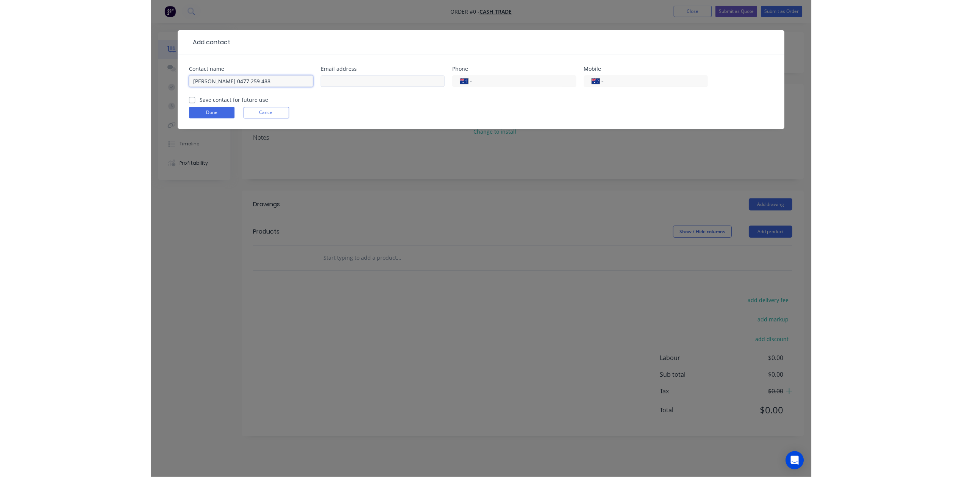
scroll to position [0, 0]
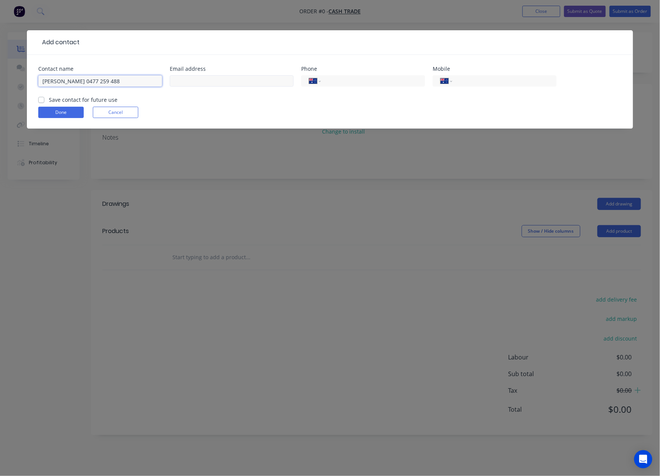
type input "Steven Rooney 0477 259 488"
click at [234, 81] on input "text" at bounding box center [232, 80] width 124 height 11
paste input "s.rooney@maintaingroup.com.au"
type input "s.rooney@maintaingroup.com.au"
drag, startPoint x: 81, startPoint y: 82, endPoint x: 137, endPoint y: 82, distance: 56.0
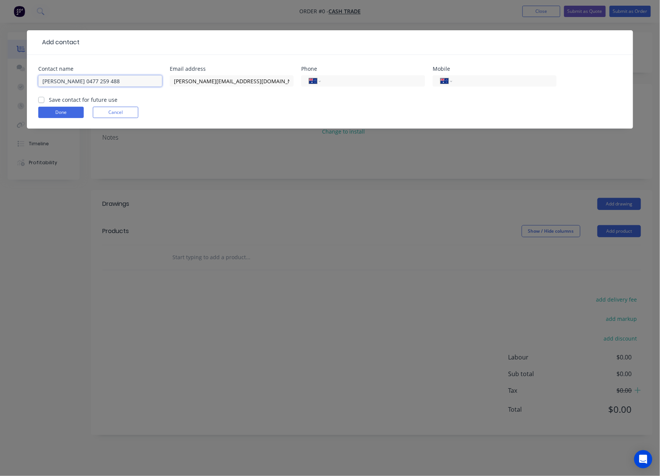
click at [137, 82] on input "Steven Rooney 0477 259 488" at bounding box center [100, 80] width 124 height 11
type input "Steven Rooney"
click at [467, 75] on div "International Afghanistan Åland Islands Albania Algeria American Samoa Andorra …" at bounding box center [494, 80] width 124 height 11
click at [469, 82] on input "tel" at bounding box center [502, 81] width 91 height 9
paste input "0477 259 488"
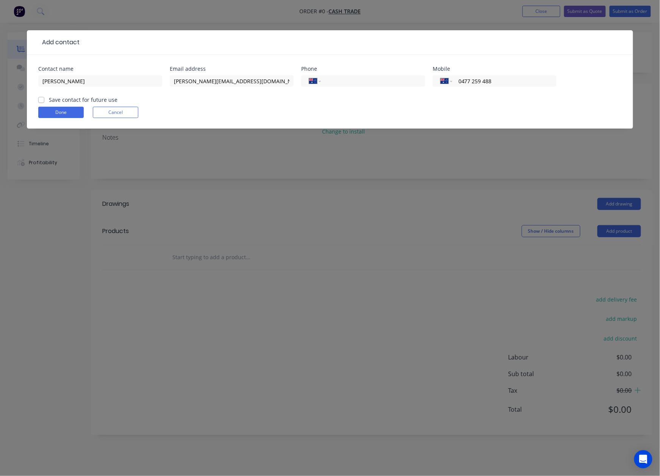
type input "0477 259 488"
click at [49, 99] on label "Save contact for future use" at bounding box center [83, 100] width 69 height 8
click at [41, 99] on input "Save contact for future use" at bounding box center [41, 99] width 6 height 7
checkbox input "true"
click at [46, 110] on button "Done" at bounding box center [60, 112] width 45 height 11
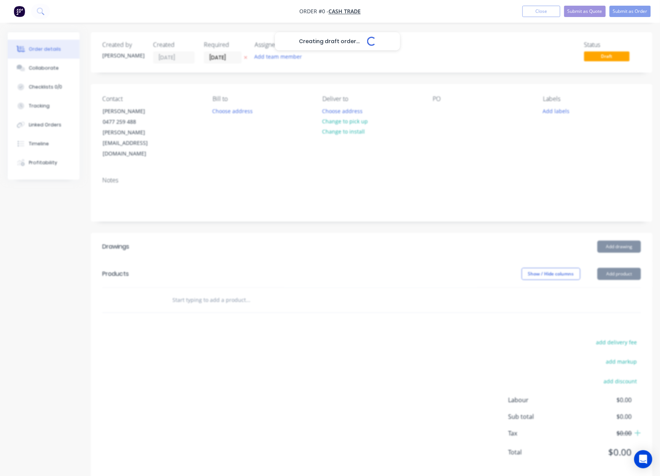
drag, startPoint x: 285, startPoint y: 162, endPoint x: 293, endPoint y: 161, distance: 8.0
click at [290, 162] on div "Creating draft order... Loading..." at bounding box center [338, 270] width 660 height 476
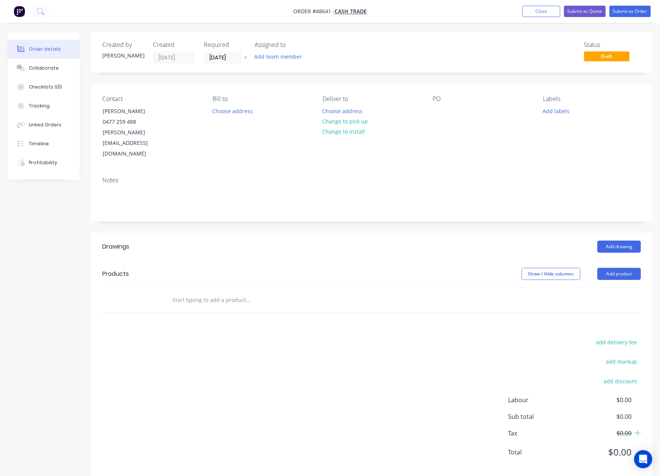
drag, startPoint x: 353, startPoint y: 117, endPoint x: 345, endPoint y: 139, distance: 23.6
click at [353, 117] on button "Change to pick up" at bounding box center [345, 121] width 54 height 10
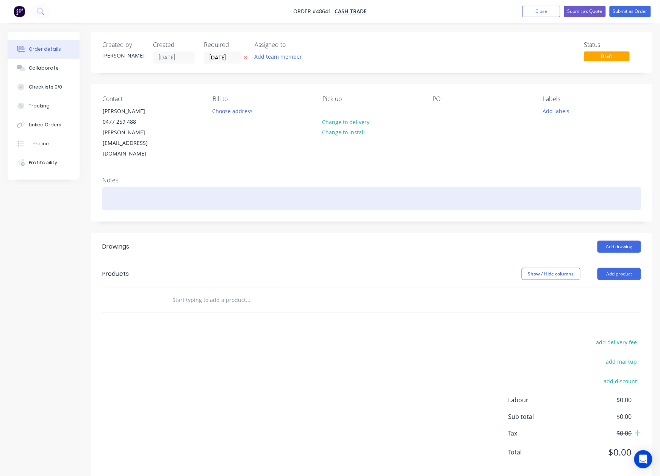
drag, startPoint x: 361, startPoint y: 172, endPoint x: 543, endPoint y: 198, distance: 183.9
click at [368, 187] on div at bounding box center [371, 198] width 538 height 23
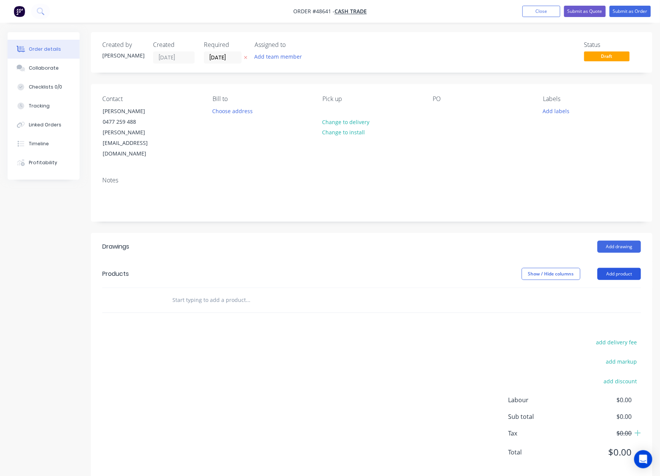
click at [618, 268] on button "Add product" at bounding box center [619, 274] width 44 height 12
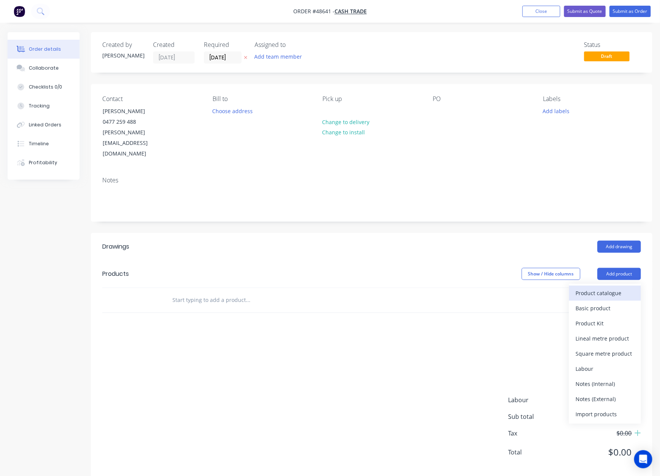
click at [615, 288] on div "Product catalogue" at bounding box center [604, 293] width 58 height 11
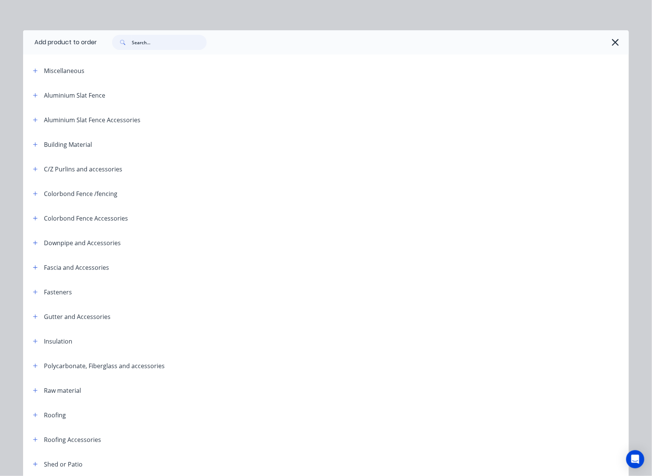
click at [178, 47] on input "text" at bounding box center [169, 42] width 75 height 15
type input "a"
type input "sheet"
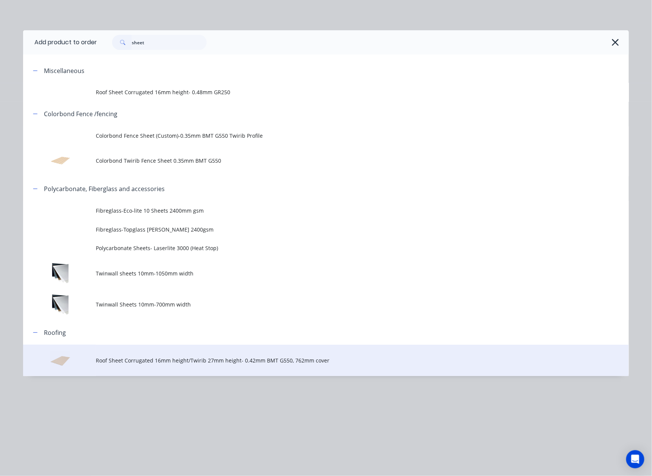
click at [189, 365] on td "Roof Sheet Corrugated 16mm height/Twirib 27mm height- 0.42mm BMT G550, 762mm co…" at bounding box center [362, 360] width 533 height 31
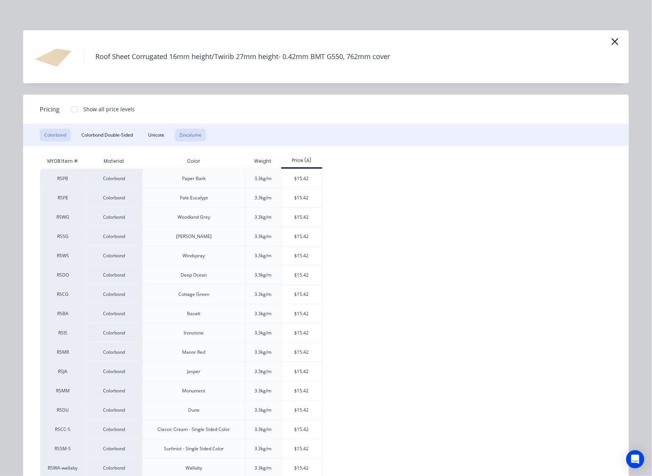
click at [190, 135] on button "Zincalume" at bounding box center [190, 135] width 31 height 13
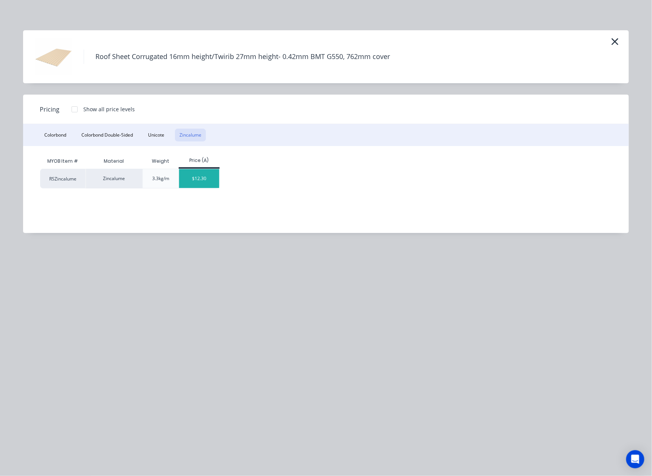
click at [187, 180] on div "$12.30" at bounding box center [199, 178] width 41 height 19
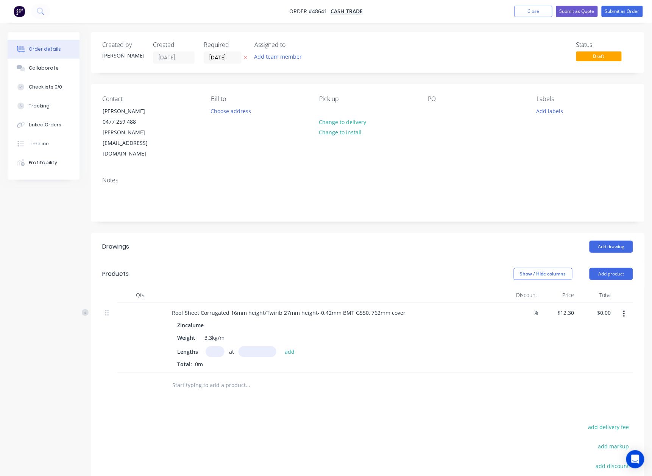
click at [203, 346] on div "Lengths at add" at bounding box center [333, 351] width 312 height 11
click at [205, 346] on div "Lengths at add" at bounding box center [333, 351] width 312 height 11
click at [218, 346] on input "text" at bounding box center [215, 351] width 19 height 11
type input "20"
type input "3925mm"
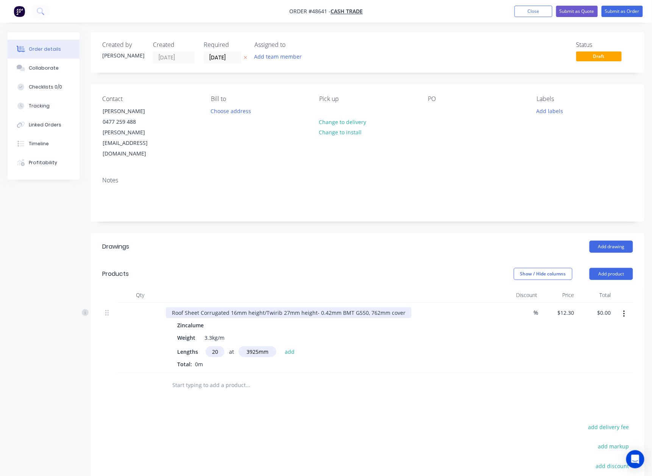
click at [285, 307] on div "Roof Sheet Corrugated 16mm height/Twirib 27mm height- 0.42mm BMT G550, 762mm co…" at bounding box center [289, 312] width 246 height 11
drag, startPoint x: 264, startPoint y: 292, endPoint x: 199, endPoint y: 298, distance: 65.8
click at [199, 303] on div "Roof Sheet Corrugated 16mm height/Twirib 27mm height- 0.42mm BMT G550, 762mm co…" at bounding box center [333, 338] width 341 height 70
click at [382, 378] on div at bounding box center [279, 385] width 227 height 15
click at [292, 346] on button "add" at bounding box center [290, 351] width 18 height 10
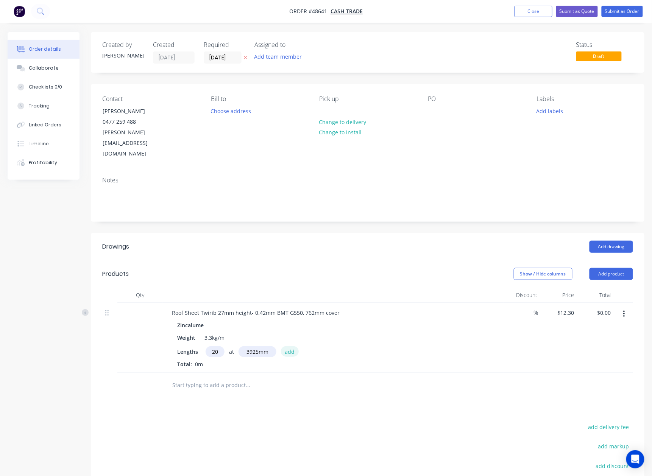
type input "$965.55"
click at [272, 395] on div "Drawings Add drawing Products Show / Hide columns Add product Qty Discount Pric…" at bounding box center [368, 404] width 554 height 342
click at [229, 390] on input "text" at bounding box center [247, 397] width 151 height 15
click at [568, 9] on button "Submit as Quote" at bounding box center [577, 11] width 42 height 11
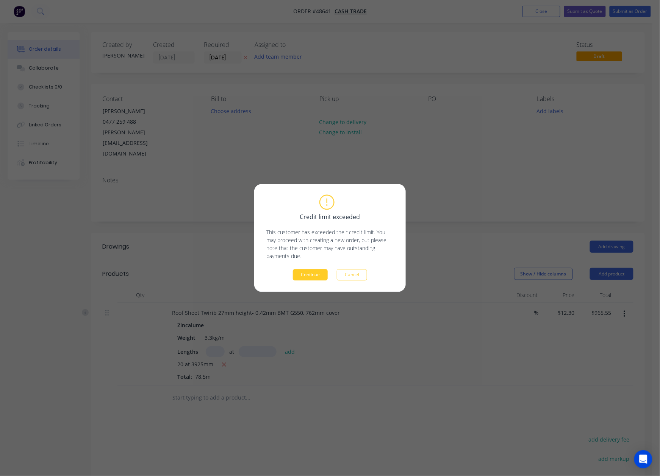
click at [297, 279] on button "Continue" at bounding box center [310, 275] width 35 height 11
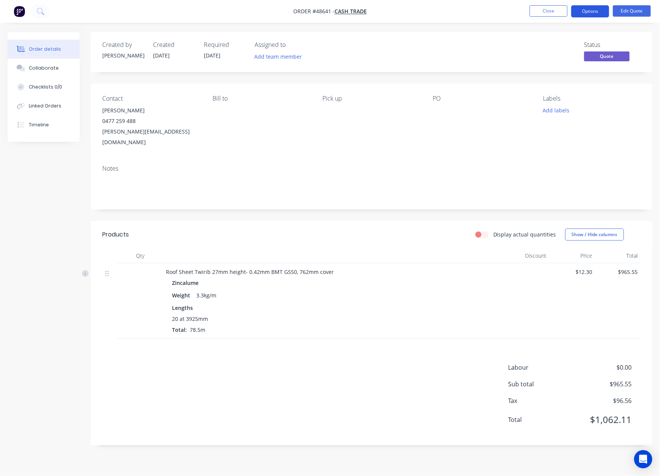
click at [588, 7] on button "Options" at bounding box center [590, 11] width 38 height 12
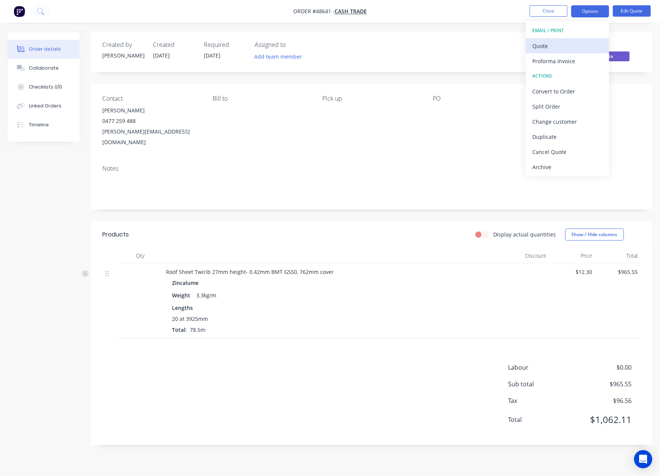
click at [566, 44] on div "Quote" at bounding box center [567, 46] width 70 height 11
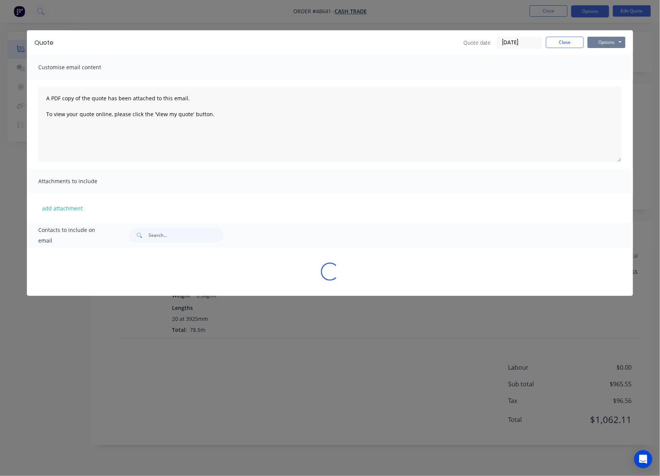
click at [605, 42] on button "Options" at bounding box center [606, 42] width 38 height 11
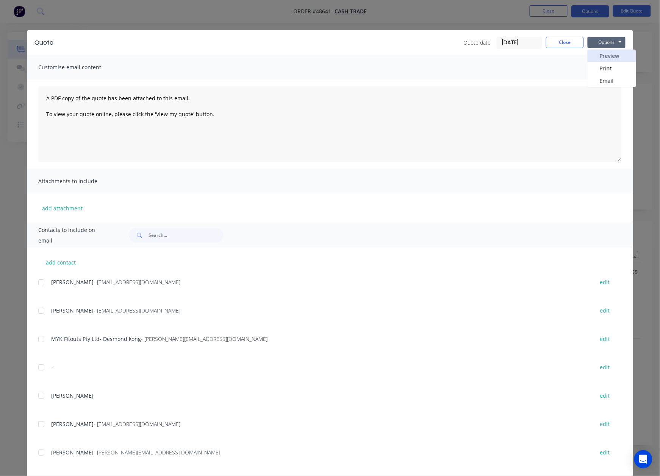
click at [603, 52] on button "Preview" at bounding box center [611, 56] width 48 height 12
click at [574, 43] on button "Close" at bounding box center [565, 42] width 38 height 11
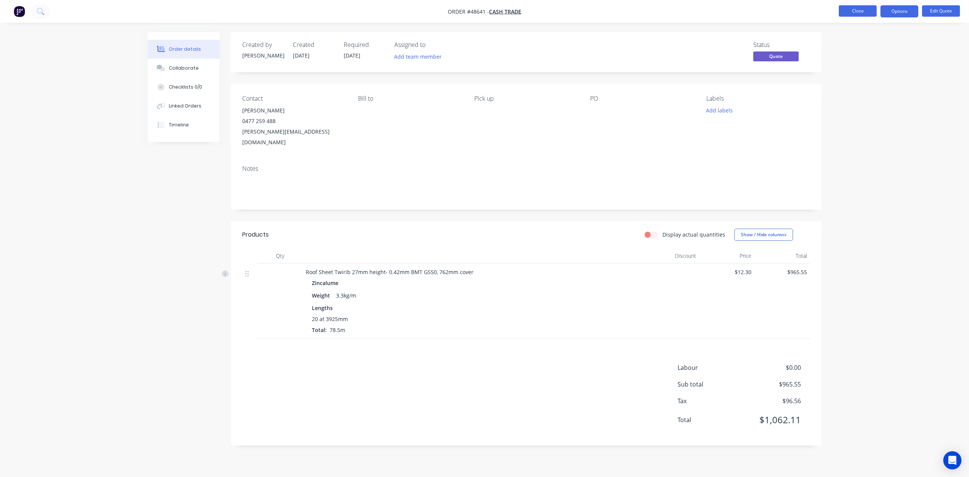
click at [863, 8] on button "Close" at bounding box center [858, 10] width 38 height 11
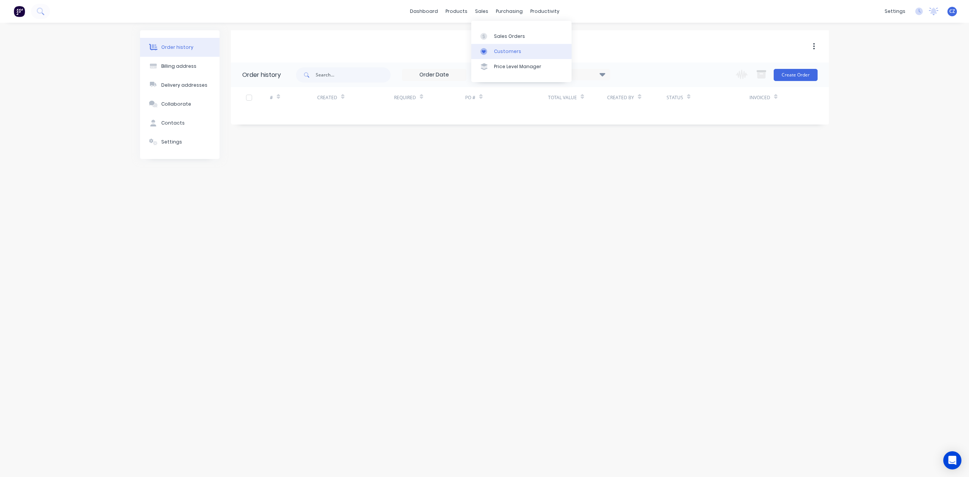
click at [492, 48] on link "Customers" at bounding box center [521, 51] width 100 height 15
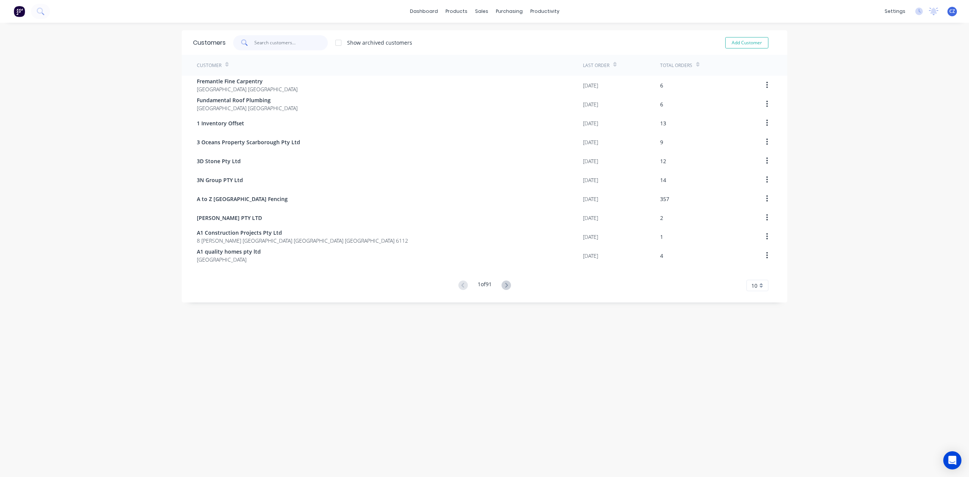
click at [296, 44] on input "text" at bounding box center [291, 42] width 74 height 15
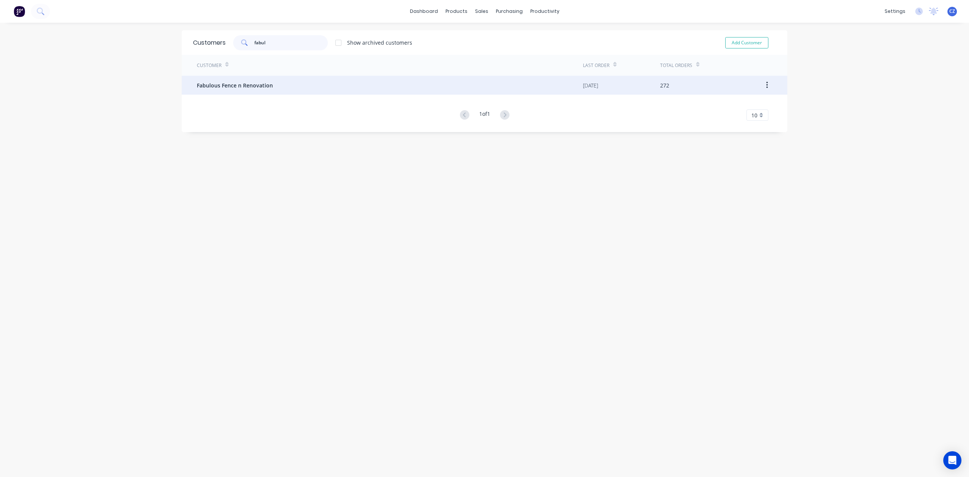
type input "fabul"
click at [231, 76] on div "Fabulous Fence n Renovation" at bounding box center [390, 85] width 386 height 19
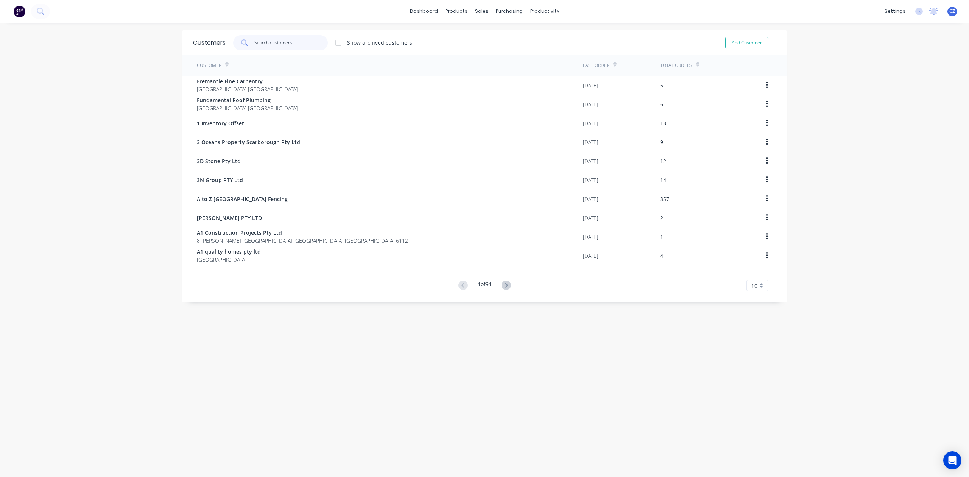
click at [261, 41] on input "text" at bounding box center [291, 42] width 74 height 15
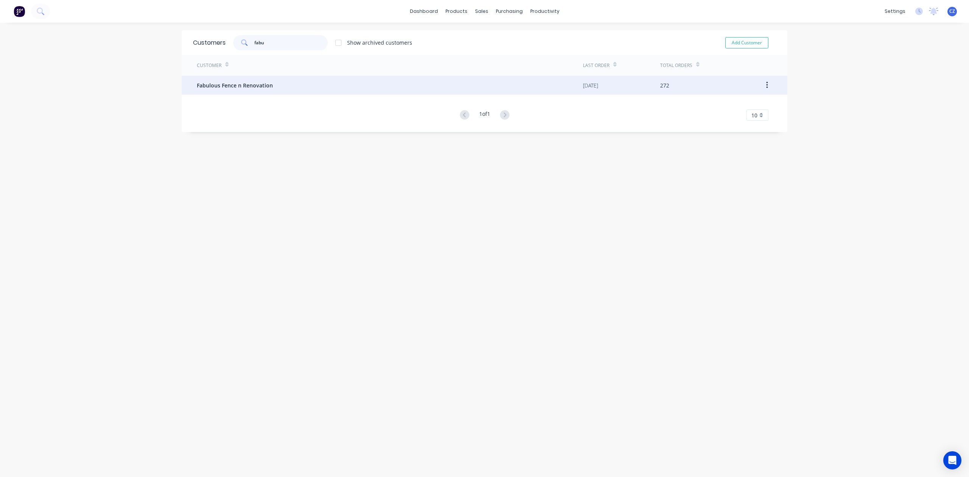
type input "fabu"
click at [267, 85] on span "Fabulous Fence n Renovation" at bounding box center [235, 85] width 76 height 8
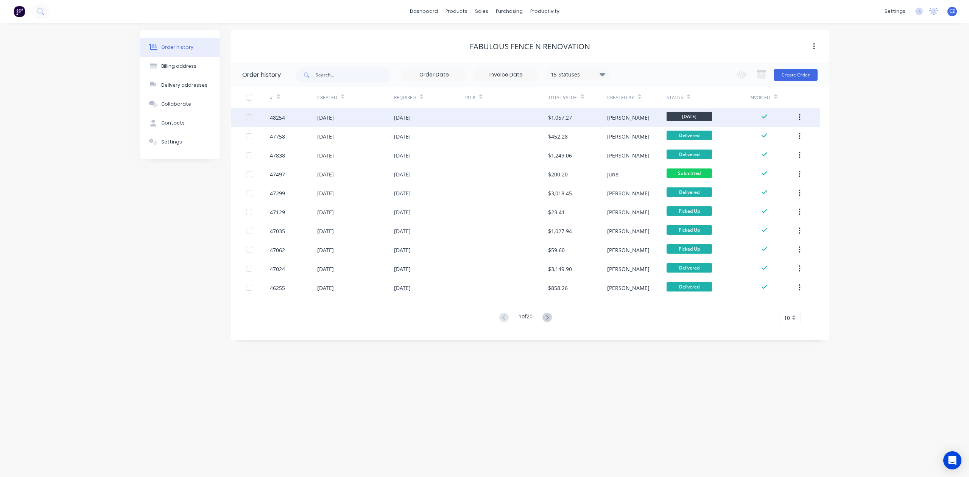
click at [514, 125] on div at bounding box center [506, 117] width 83 height 19
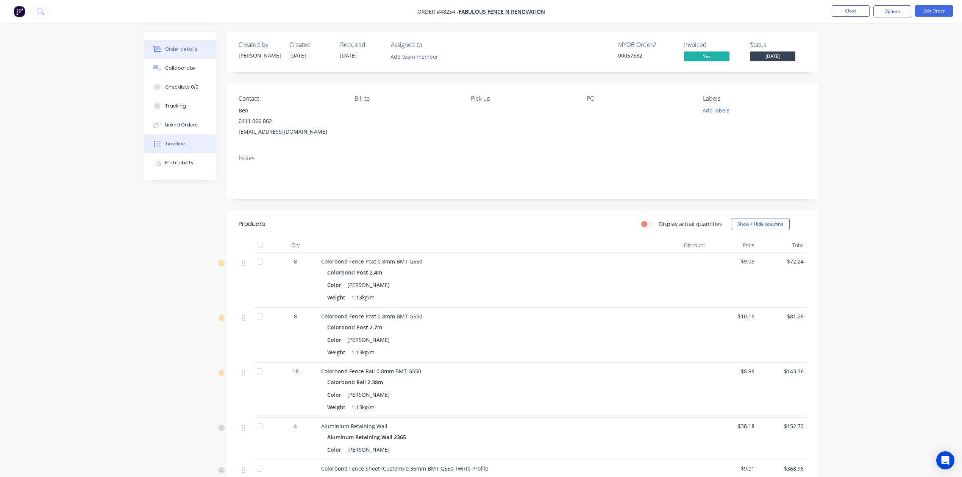
drag, startPoint x: 156, startPoint y: 144, endPoint x: 165, endPoint y: 137, distance: 11.3
click at [157, 144] on icon at bounding box center [157, 143] width 7 height 7
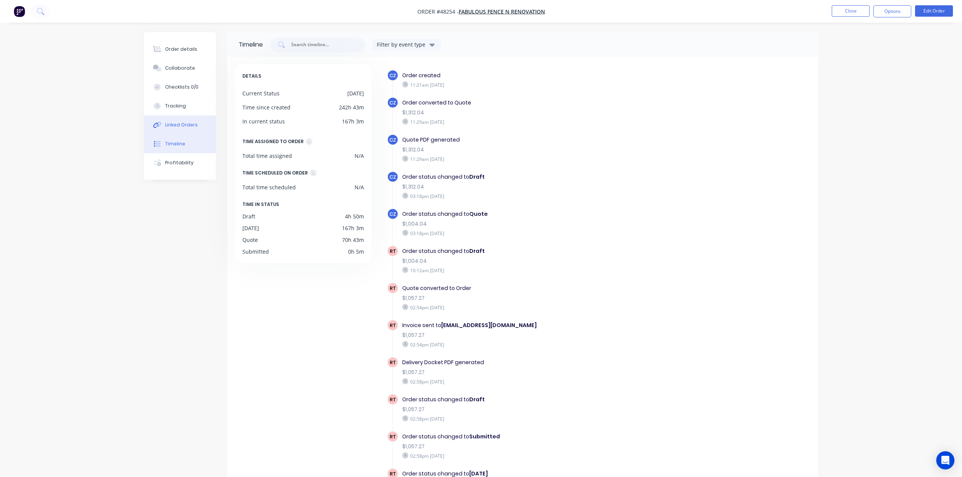
click at [171, 131] on button "Linked Orders" at bounding box center [180, 124] width 72 height 19
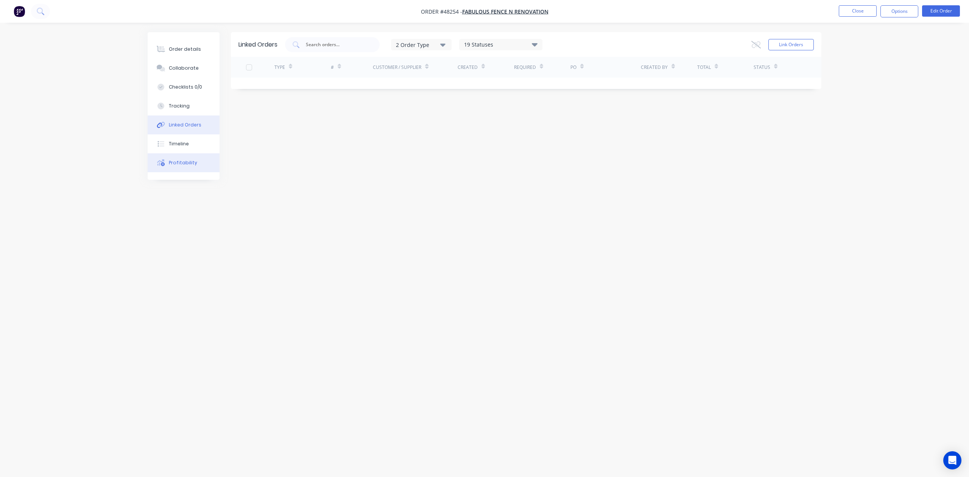
click at [190, 166] on div "Profitability" at bounding box center [183, 162] width 28 height 7
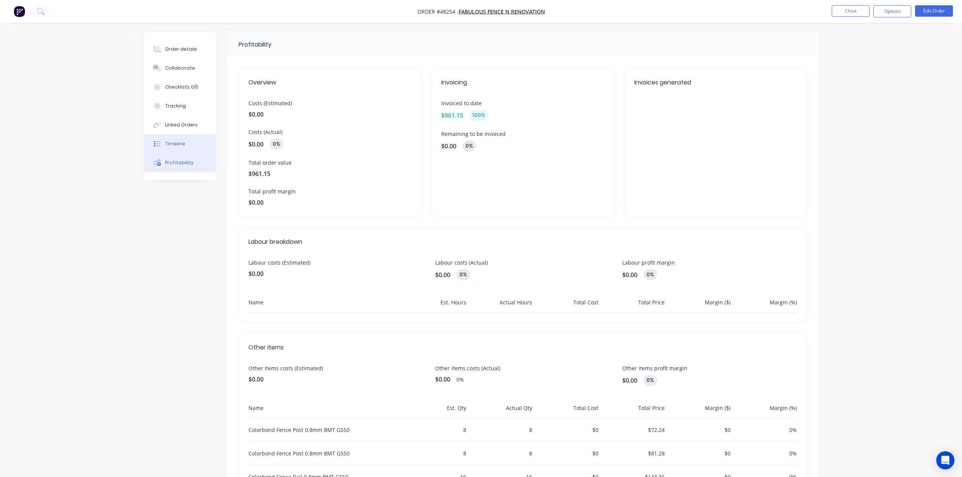
click at [183, 138] on button "Timeline" at bounding box center [180, 143] width 72 height 19
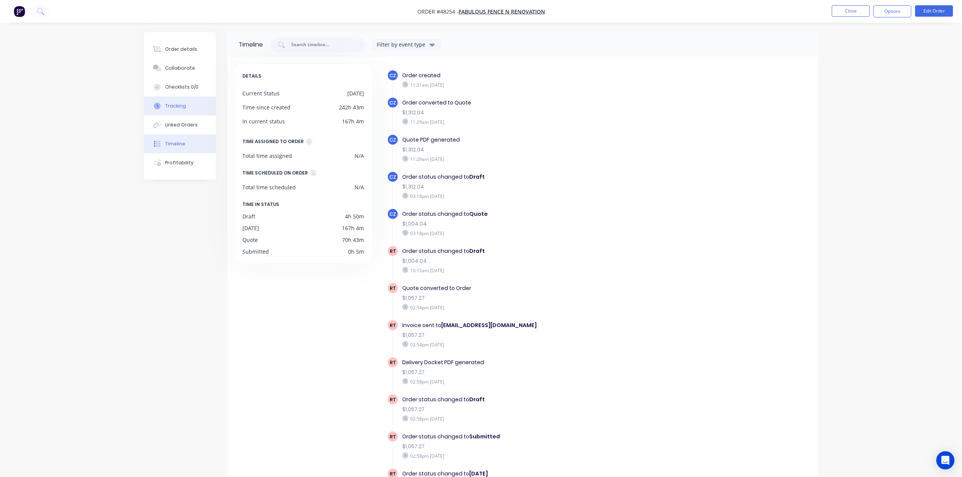
click at [184, 104] on button "Tracking" at bounding box center [180, 106] width 72 height 19
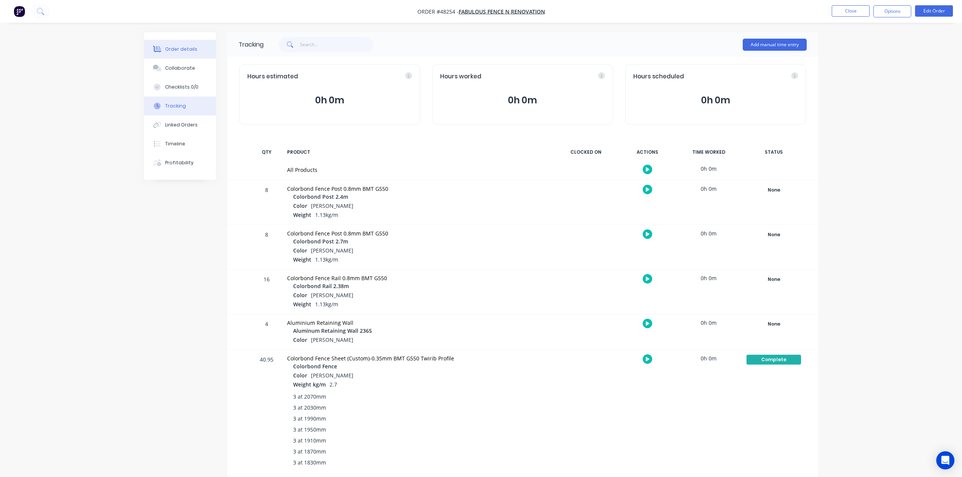
click at [181, 49] on div "Order details" at bounding box center [181, 49] width 32 height 7
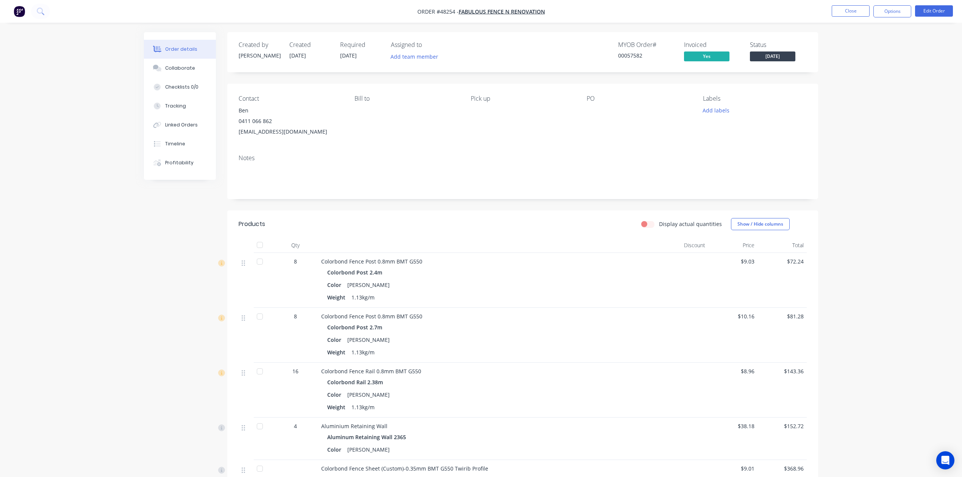
click at [500, 260] on div "Colorbond Fence Post 0.8mm BMT G550" at bounding box center [488, 261] width 335 height 8
click at [776, 61] on span "[DATE]" at bounding box center [772, 55] width 45 height 9
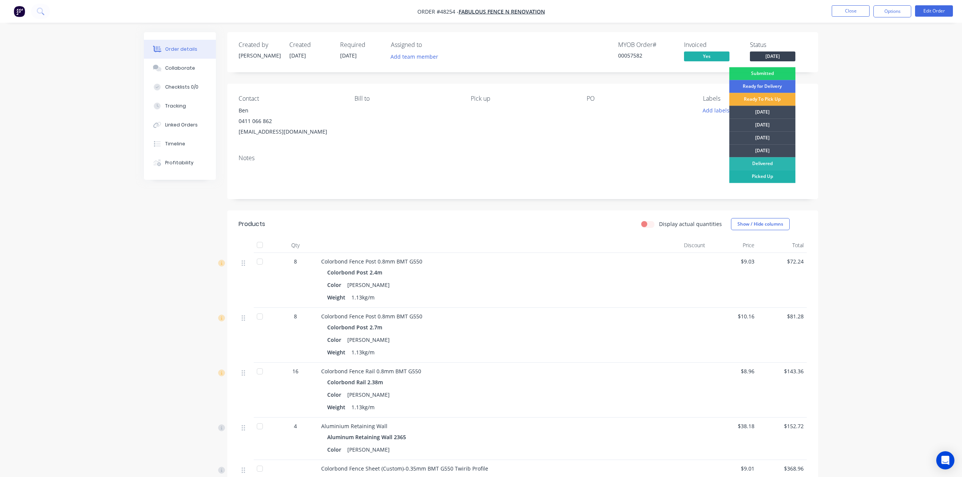
click at [791, 176] on div "Picked Up" at bounding box center [762, 176] width 66 height 13
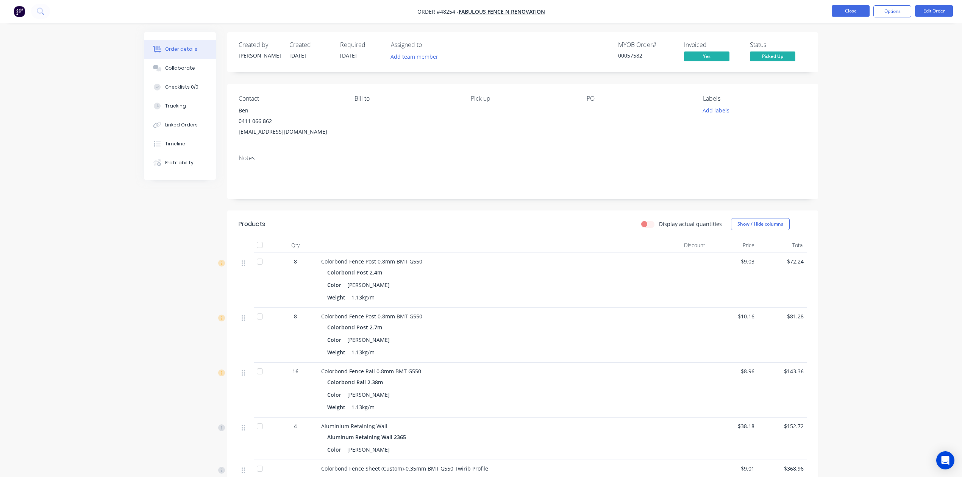
click at [856, 5] on button "Close" at bounding box center [850, 10] width 38 height 11
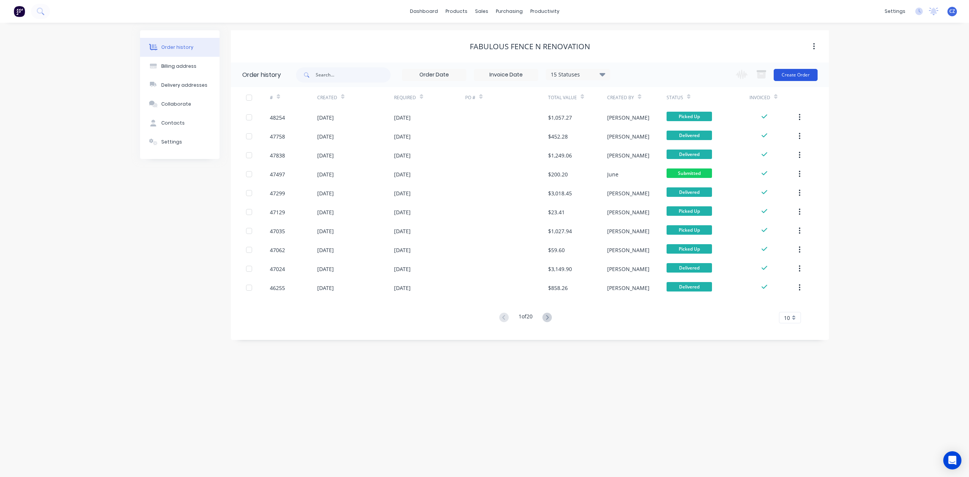
click at [801, 70] on button "Create Order" at bounding box center [796, 75] width 44 height 12
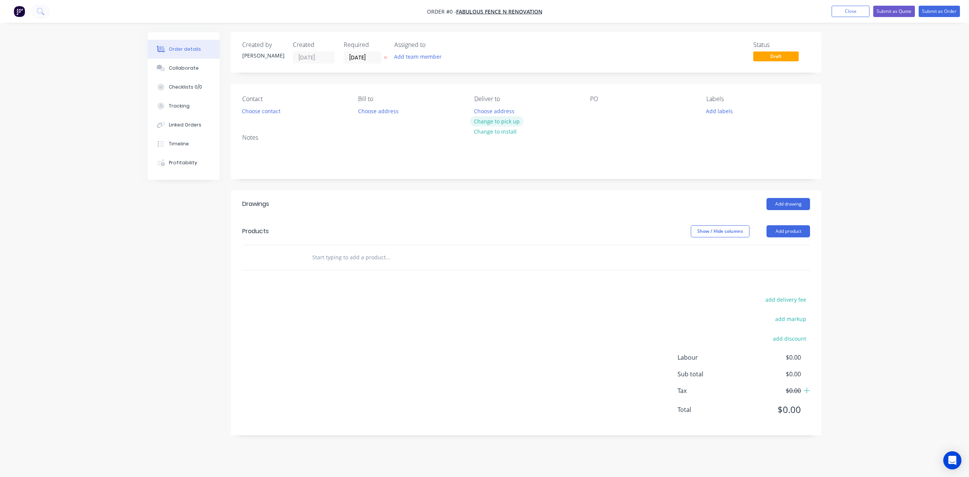
click at [500, 118] on button "Change to pick up" at bounding box center [497, 121] width 54 height 10
click at [487, 181] on div "Creating draft order... Loading..." at bounding box center [632, 270] width 969 height 477
click at [787, 228] on header "Products Show / Hide columns Add product" at bounding box center [526, 231] width 591 height 27
click at [790, 229] on button "Add product" at bounding box center [789, 231] width 44 height 12
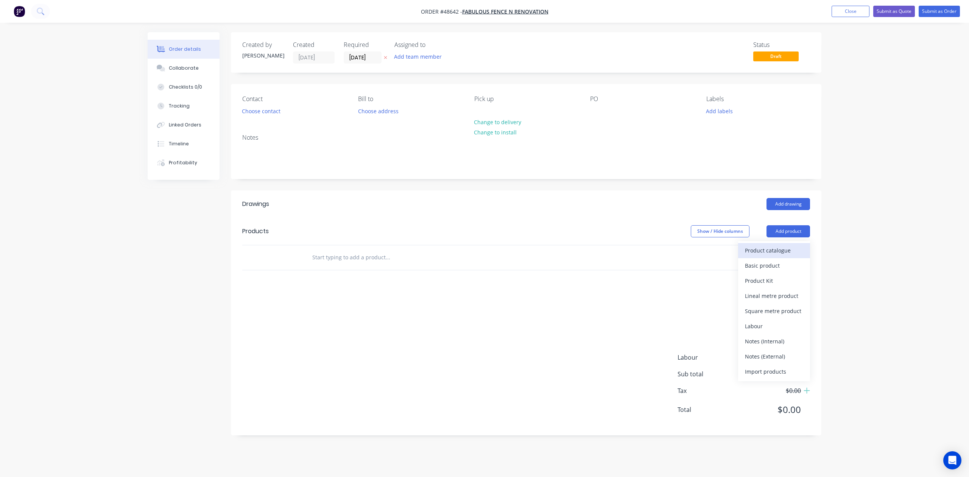
click at [791, 250] on div "Product catalogue" at bounding box center [774, 250] width 58 height 11
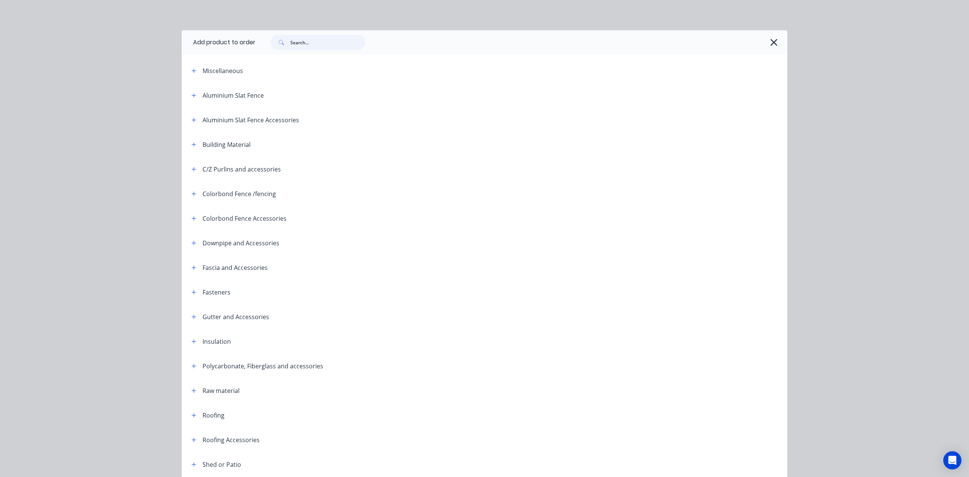
click at [332, 43] on input "text" at bounding box center [327, 42] width 75 height 15
type input "post"
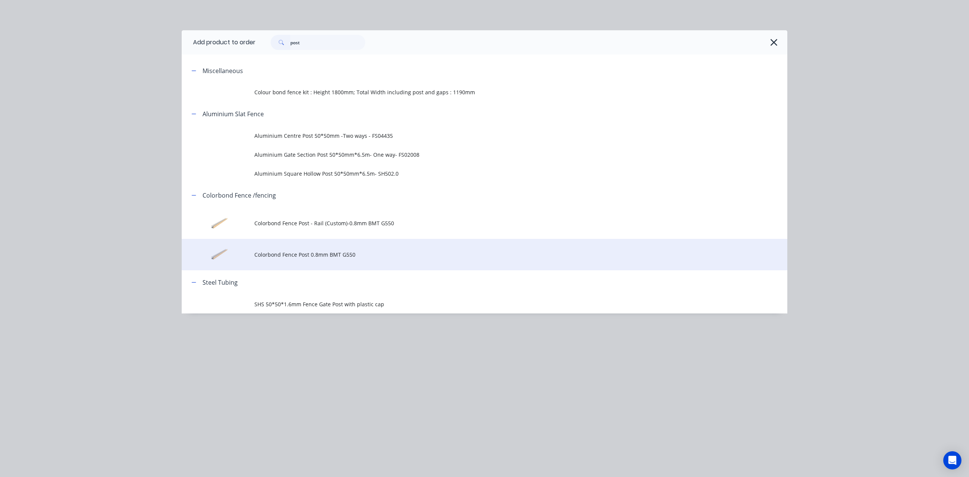
click at [349, 251] on span "Colorbond Fence Post 0.8mm BMT G550" at bounding box center [467, 255] width 426 height 8
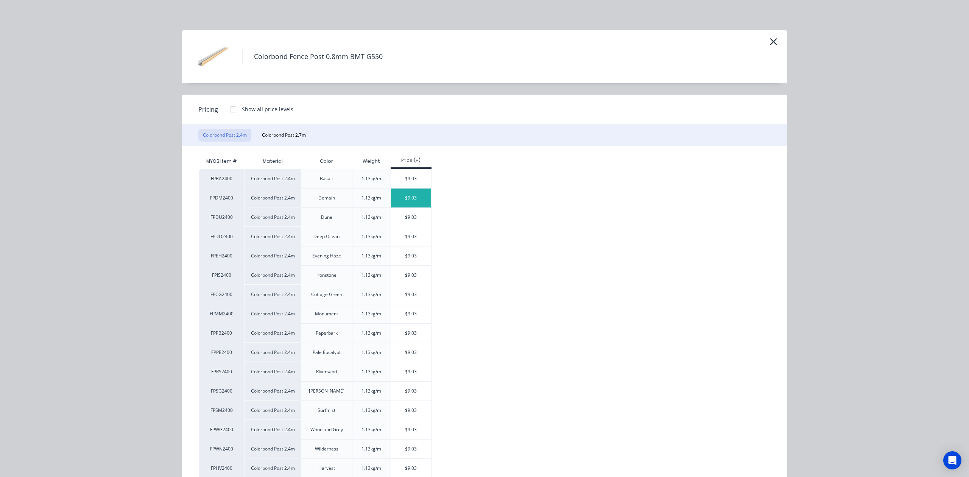
click at [405, 200] on div "$9.03" at bounding box center [411, 198] width 41 height 19
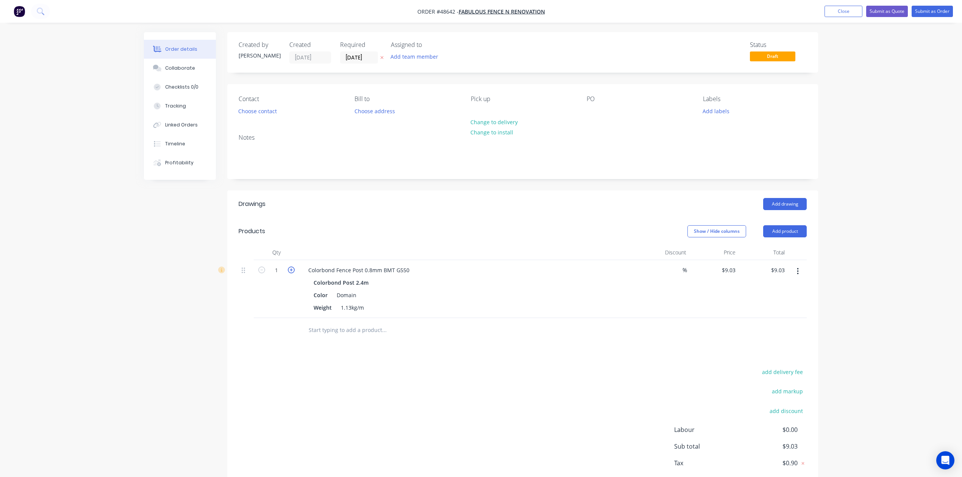
click at [290, 269] on icon "button" at bounding box center [291, 270] width 7 height 7
type input "2"
type input "$18.06"
click at [290, 269] on icon "button" at bounding box center [291, 270] width 7 height 7
type input "3"
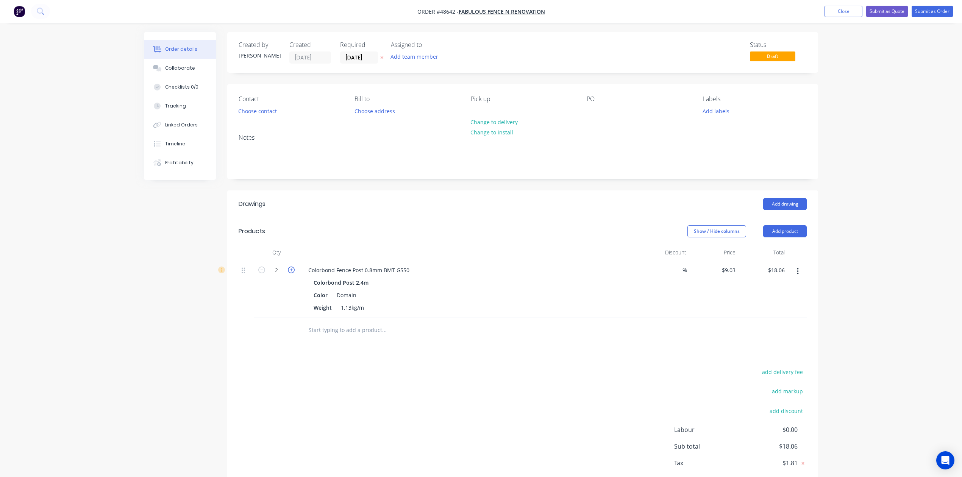
type input "$27.09"
drag, startPoint x: 344, startPoint y: 232, endPoint x: 699, endPoint y: 229, distance: 354.8
click at [347, 231] on div "Products" at bounding box center [299, 231] width 121 height 12
click at [776, 232] on button "Add product" at bounding box center [785, 231] width 44 height 12
click at [772, 247] on div "Product catalogue" at bounding box center [770, 250] width 58 height 11
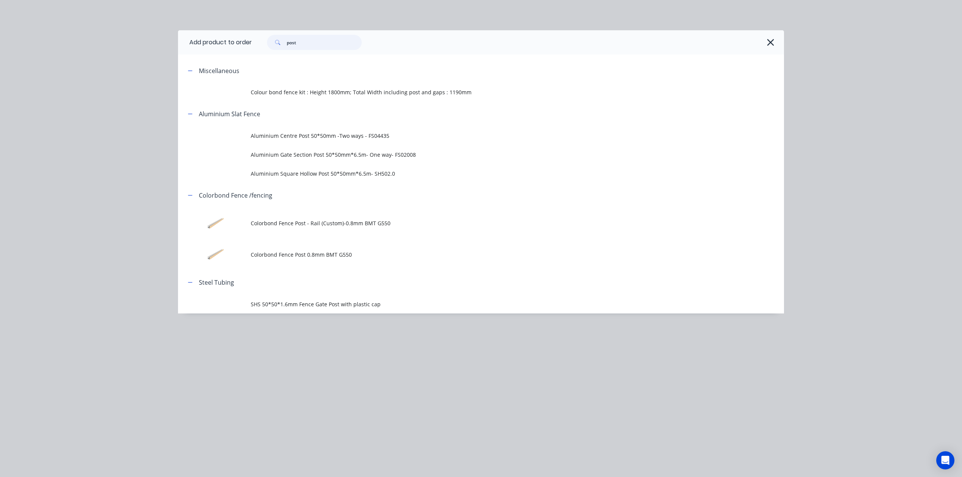
drag, startPoint x: 223, startPoint y: 48, endPoint x: 199, endPoint y: 48, distance: 24.6
click at [200, 48] on header "Add product to order post" at bounding box center [481, 42] width 606 height 24
type input "rail"
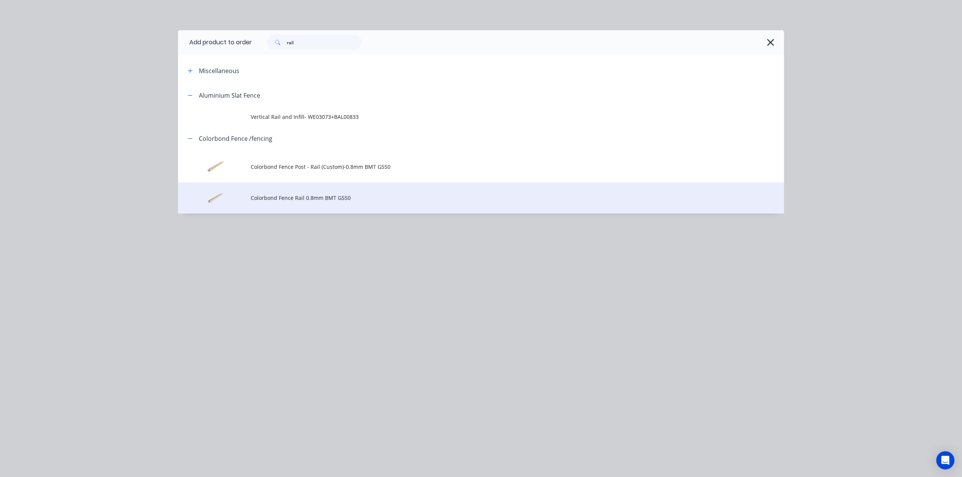
click at [311, 195] on span "Colorbond Fence Rail 0.8mm BMT G550" at bounding box center [464, 198] width 426 height 8
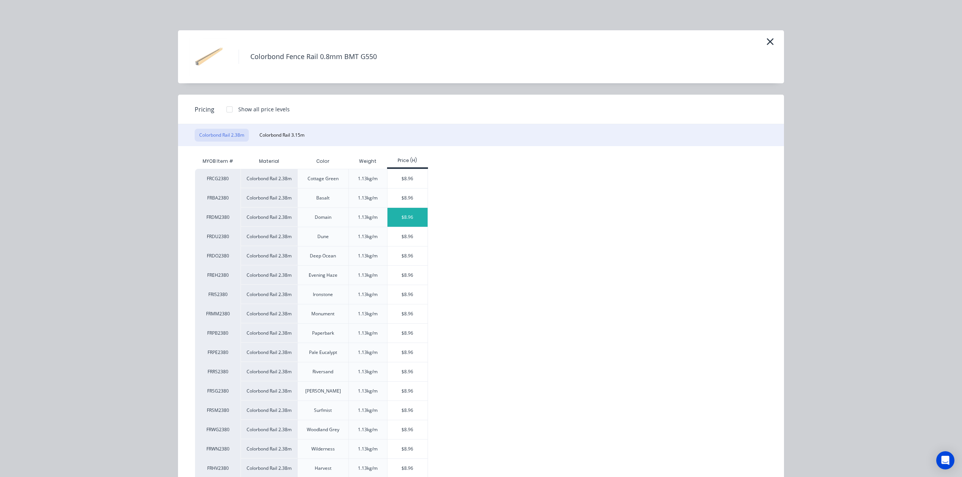
click at [405, 214] on div "$8.96" at bounding box center [407, 217] width 41 height 19
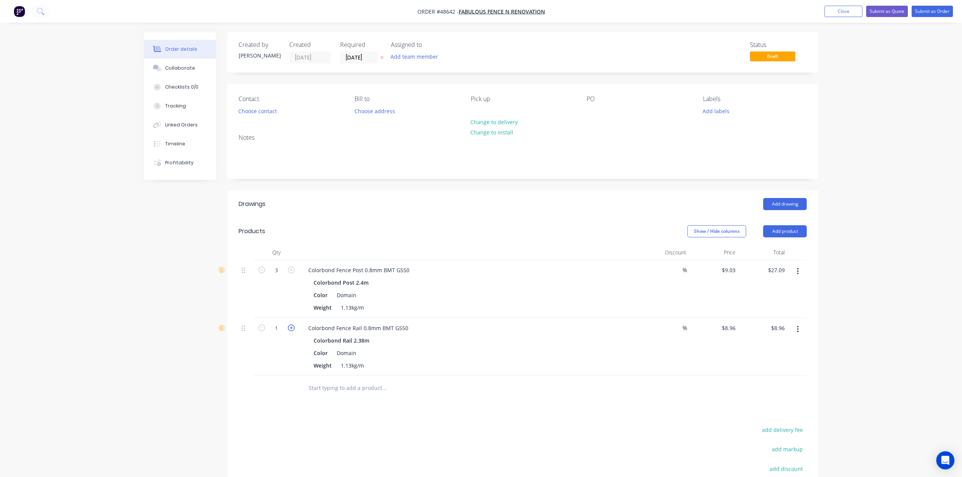
click at [292, 331] on icon "button" at bounding box center [291, 327] width 7 height 7
type input "2"
type input "$17.92"
click at [292, 331] on icon "button" at bounding box center [291, 327] width 7 height 7
type input "3"
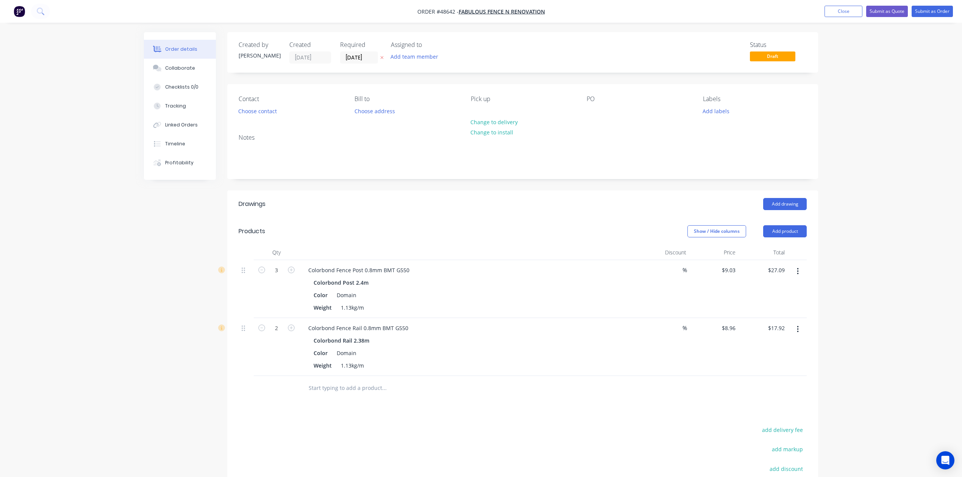
type input "$26.88"
click at [569, 252] on div at bounding box center [469, 252] width 341 height 15
click at [792, 231] on button "Add product" at bounding box center [785, 231] width 44 height 12
click at [784, 244] on button "Product catalogue" at bounding box center [770, 250] width 72 height 15
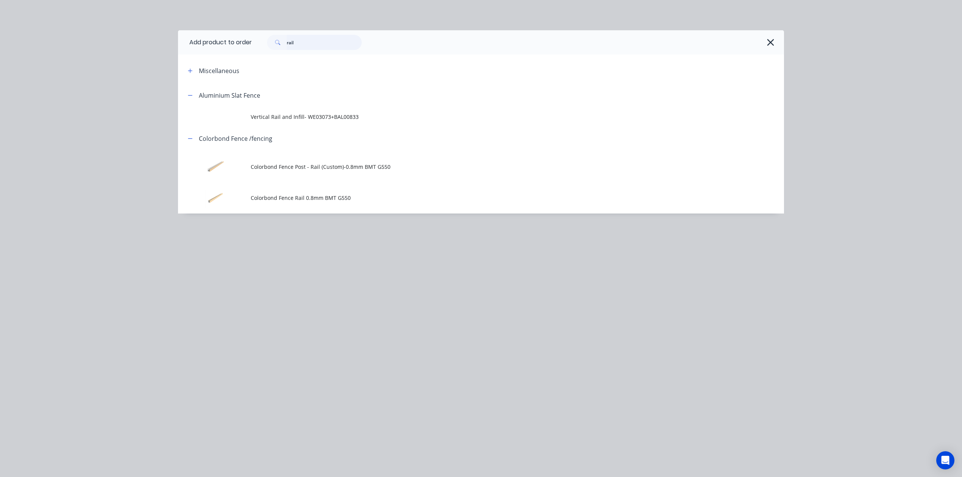
drag, startPoint x: 310, startPoint y: 43, endPoint x: 223, endPoint y: 51, distance: 88.2
click at [223, 51] on header "Add product to order rail" at bounding box center [481, 42] width 606 height 24
type input "sheet"
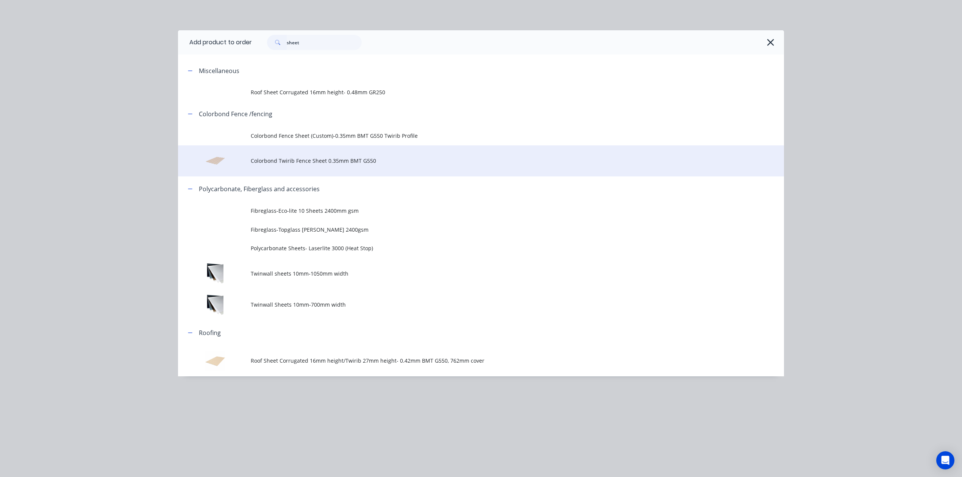
click at [346, 155] on td "Colorbond Twirib Fence Sheet 0.35mm BMT G550" at bounding box center [517, 160] width 533 height 31
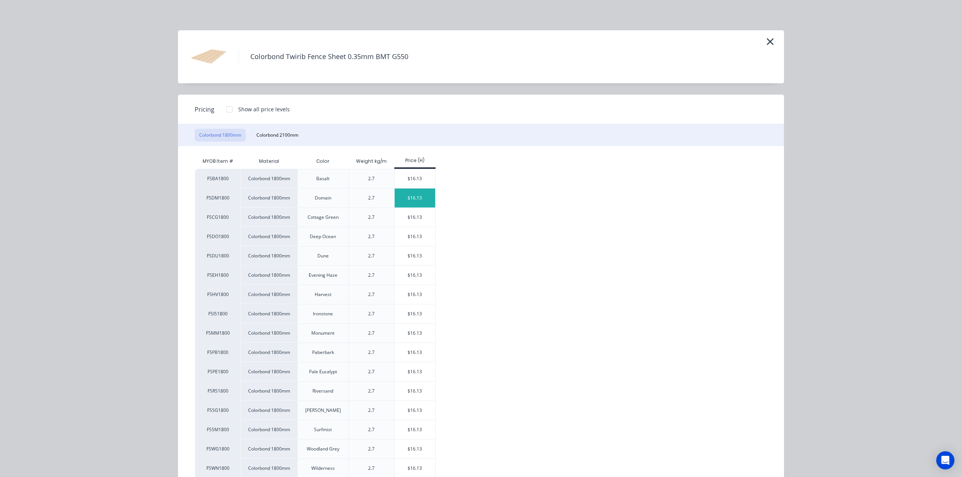
click at [423, 199] on div "$16.13" at bounding box center [415, 198] width 41 height 19
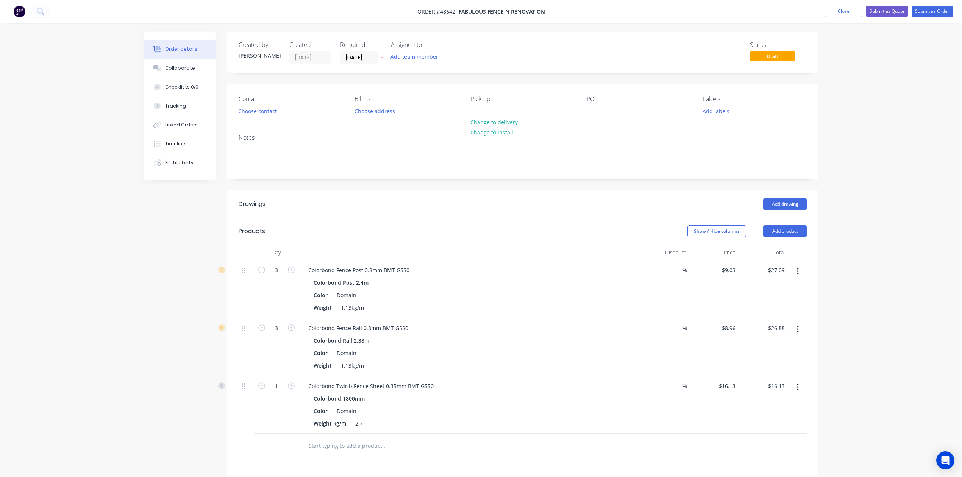
click at [299, 387] on div "Colorbond Twirib Fence Sheet 0.35mm BMT G550 Colorbond 1800mm Color Domain Weig…" at bounding box center [469, 405] width 341 height 58
click at [293, 387] on icon "button" at bounding box center [291, 385] width 7 height 7
type input "2"
type input "$32.26"
click at [506, 231] on div "Show / Hide columns Add product" at bounding box center [582, 231] width 447 height 12
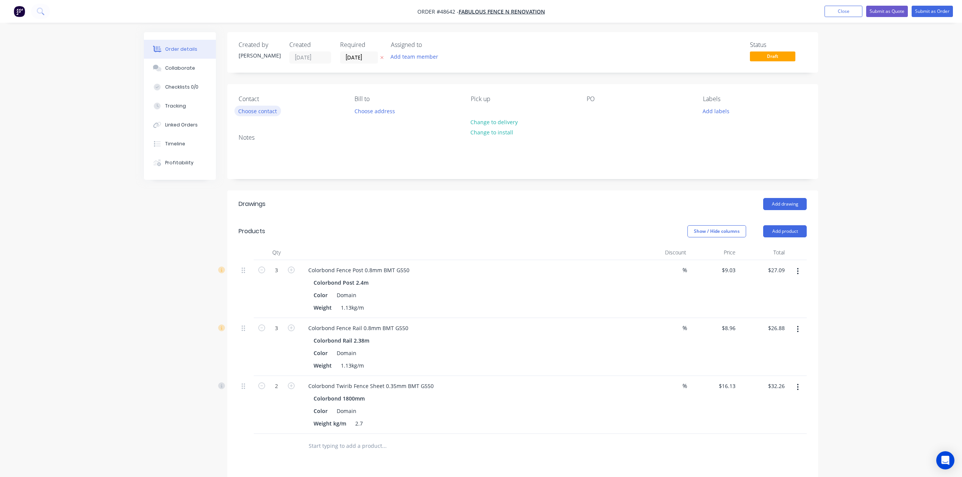
click at [270, 108] on button "Choose contact" at bounding box center [257, 111] width 47 height 10
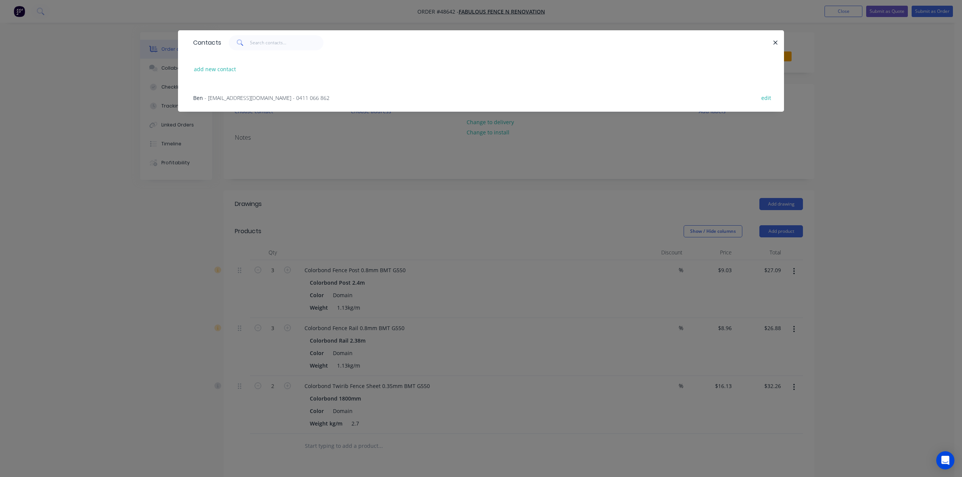
click at [241, 104] on div "Ben - fabulousfence@gmail.com - 0411 066 862 edit" at bounding box center [480, 97] width 583 height 28
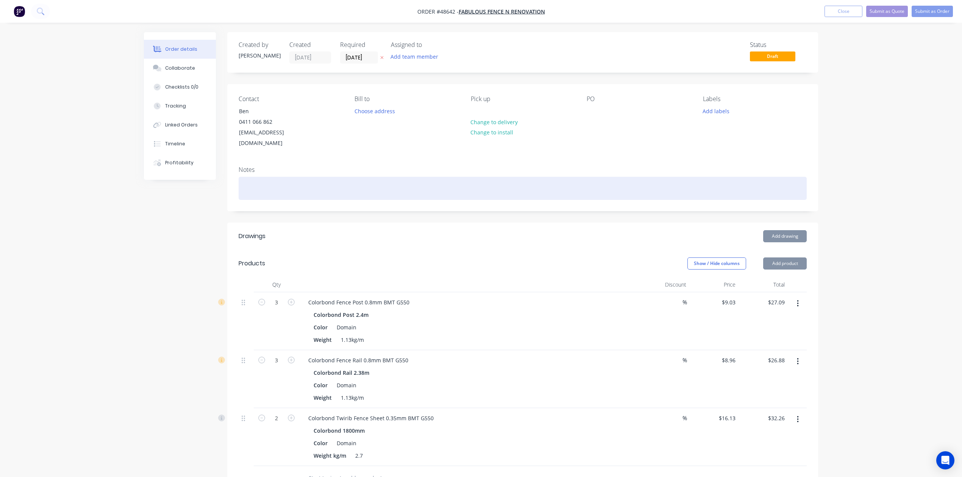
drag, startPoint x: 383, startPoint y: 220, endPoint x: 505, endPoint y: 170, distance: 131.8
click at [390, 223] on header "Drawings Add drawing" at bounding box center [522, 236] width 591 height 27
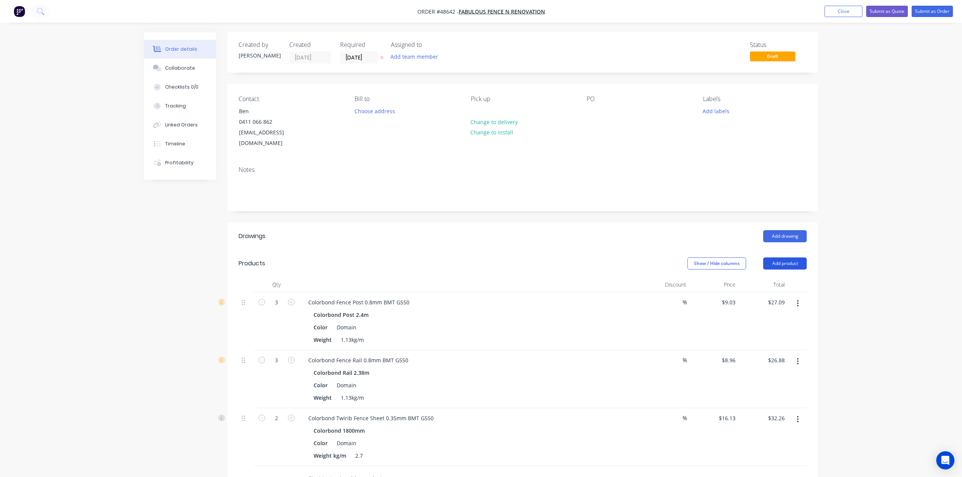
click at [772, 257] on button "Add product" at bounding box center [785, 263] width 44 height 12
click at [771, 277] on div "Product catalogue" at bounding box center [770, 282] width 58 height 11
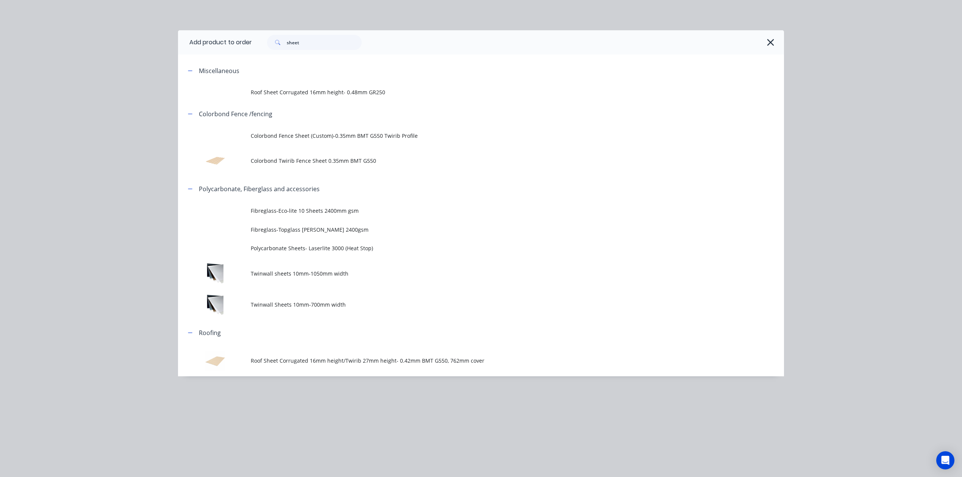
drag, startPoint x: 261, startPoint y: 48, endPoint x: 252, endPoint y: 49, distance: 8.8
click at [252, 49] on div "sheet" at bounding box center [518, 42] width 532 height 24
click at [382, 64] on header "Miscellaneous" at bounding box center [481, 70] width 606 height 25
drag, startPoint x: 342, startPoint y: 38, endPoint x: 242, endPoint y: 37, distance: 100.7
click at [242, 37] on header "Add product to order sheet" at bounding box center [481, 42] width 606 height 24
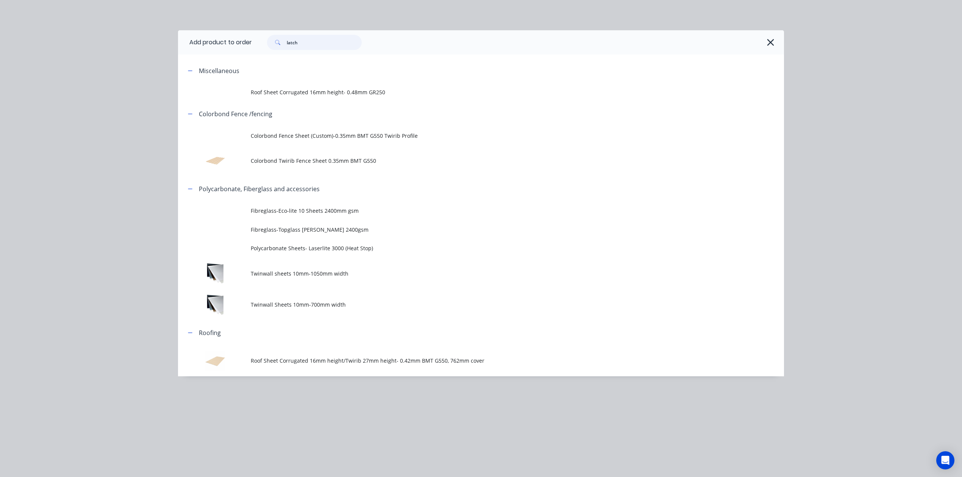
type input "latch"
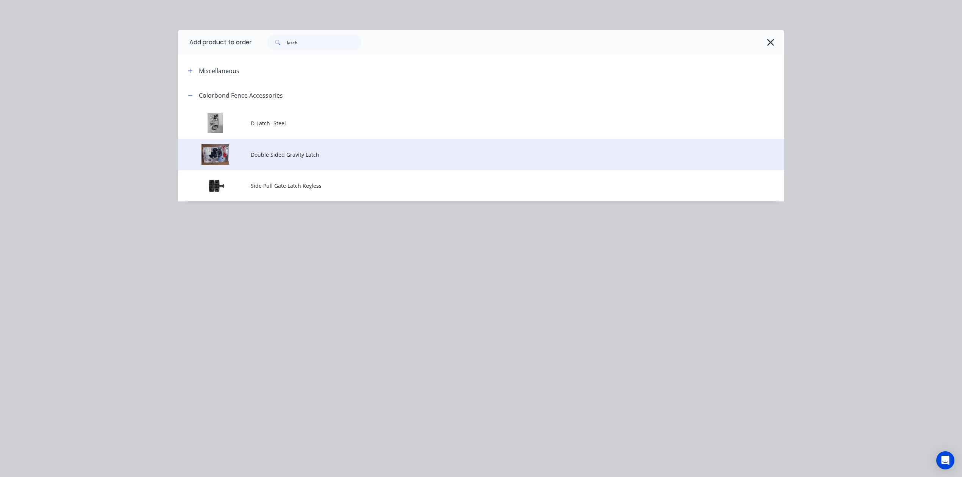
click at [337, 168] on td "Double Sided Gravity Latch" at bounding box center [517, 154] width 533 height 31
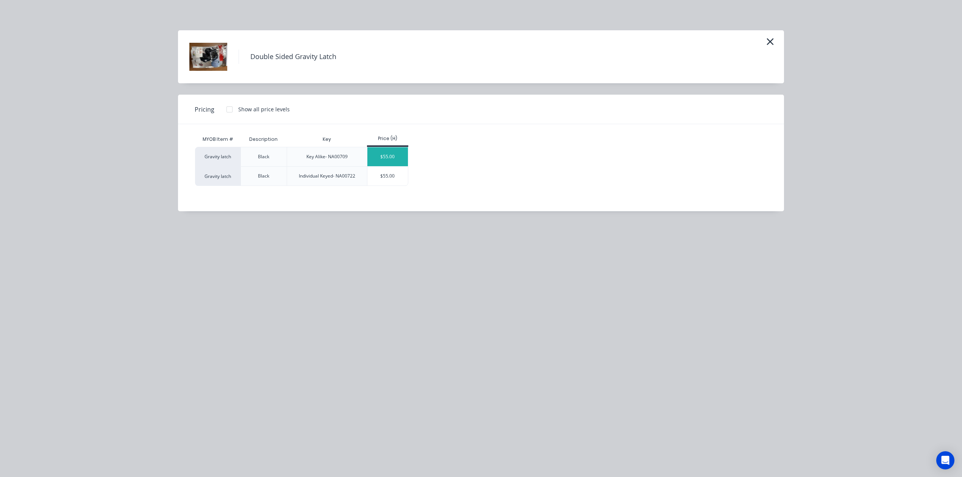
click at [385, 156] on div "$55.00" at bounding box center [387, 156] width 41 height 19
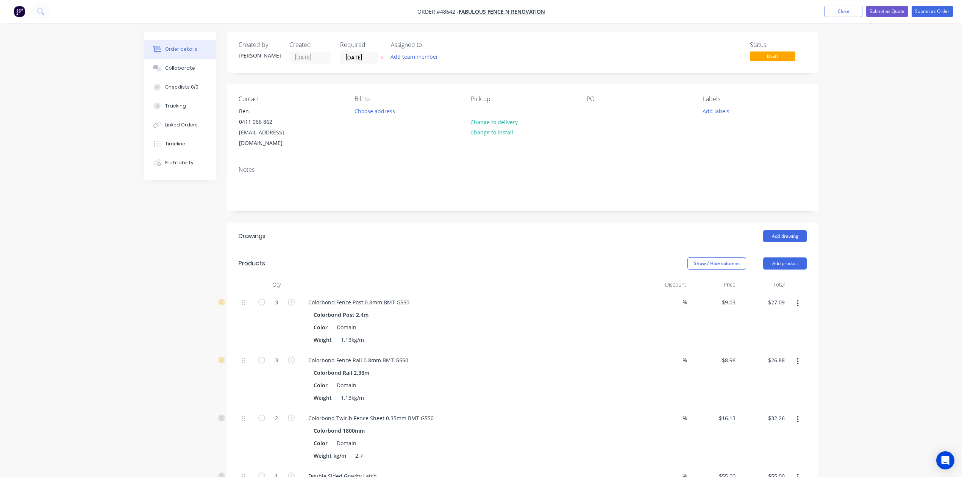
scroll to position [215, 0]
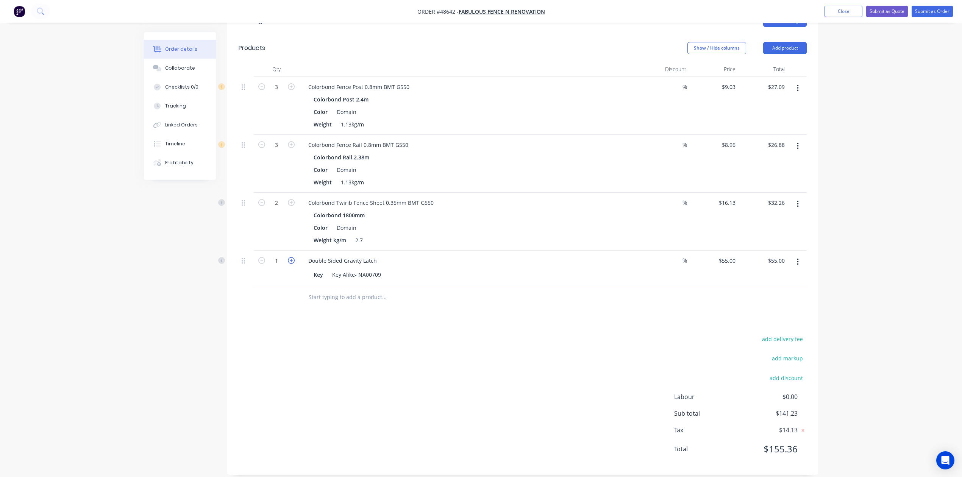
click at [294, 255] on form "1" at bounding box center [276, 259] width 39 height 11
click at [293, 257] on icon "button" at bounding box center [291, 260] width 7 height 7
type input "2"
type input "$110.00"
drag, startPoint x: 427, startPoint y: 374, endPoint x: 775, endPoint y: 332, distance: 350.0
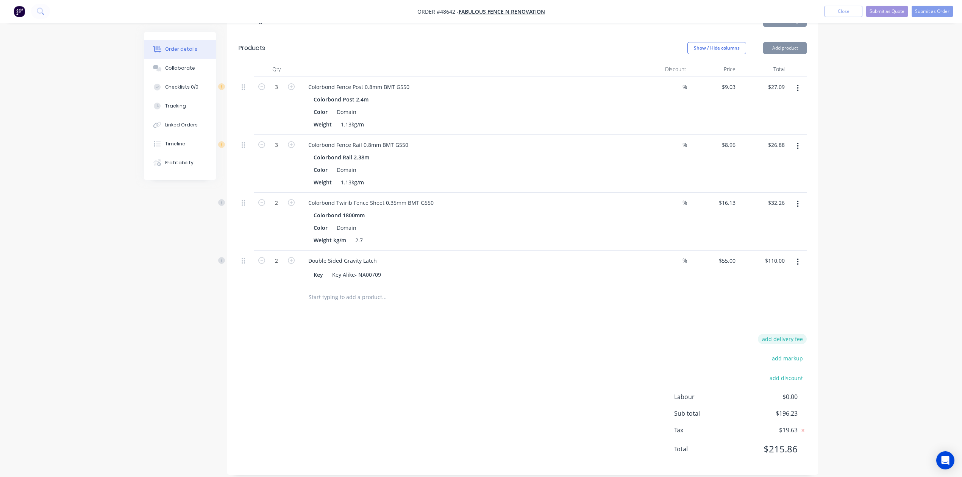
click at [432, 374] on div "add delivery fee add markup add discount Labour $0.00 Sub total $196.23 Tax $19…" at bounding box center [523, 398] width 568 height 129
click at [795, 257] on button "button" at bounding box center [798, 262] width 18 height 14
click at [762, 292] on div "Duplicate" at bounding box center [770, 297] width 58 height 11
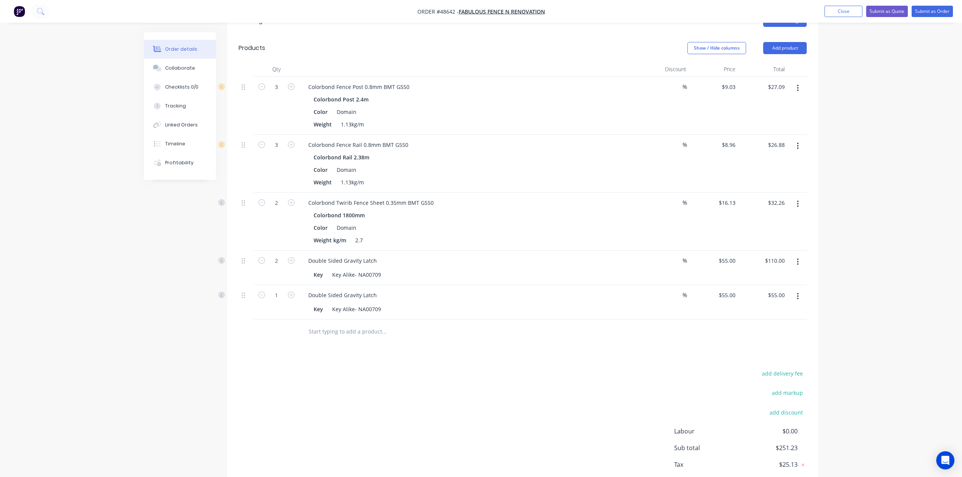
click at [797, 293] on icon "button" at bounding box center [798, 296] width 2 height 7
click at [782, 311] on div "Edit" at bounding box center [770, 316] width 58 height 11
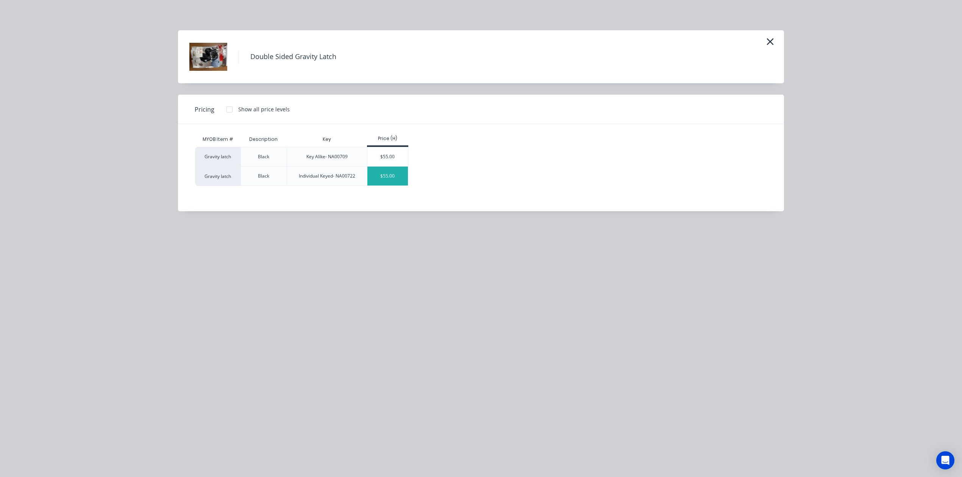
click at [382, 176] on div "$55.00" at bounding box center [387, 176] width 41 height 19
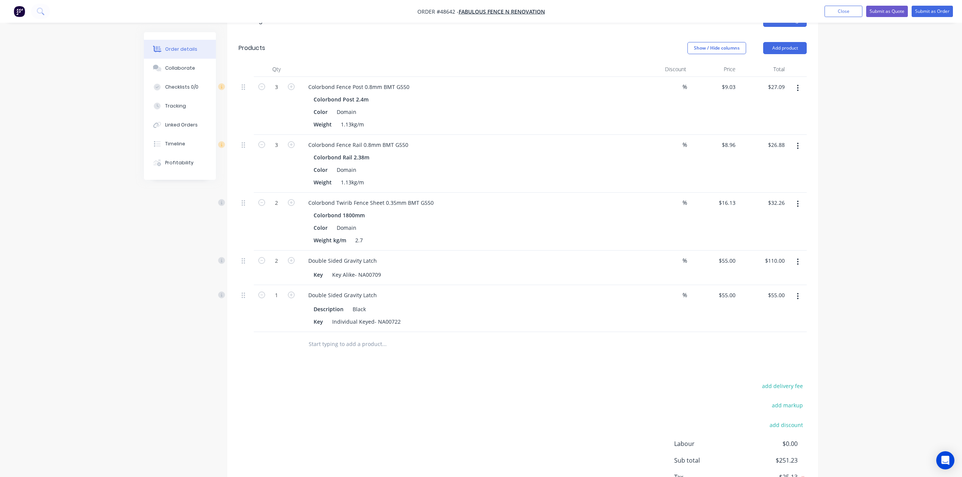
click at [488, 345] on div at bounding box center [435, 344] width 273 height 25
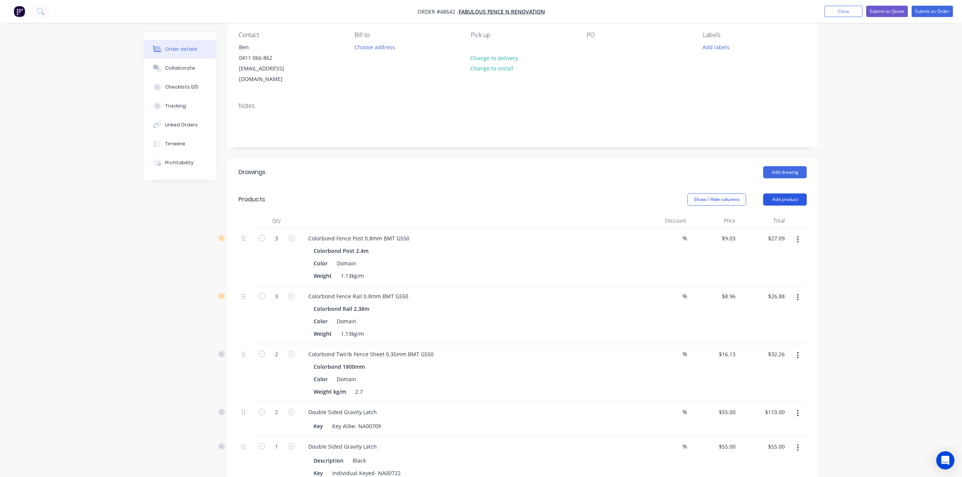
click at [788, 193] on button "Add product" at bounding box center [785, 199] width 44 height 12
click at [781, 214] on div "Product catalogue" at bounding box center [770, 218] width 58 height 11
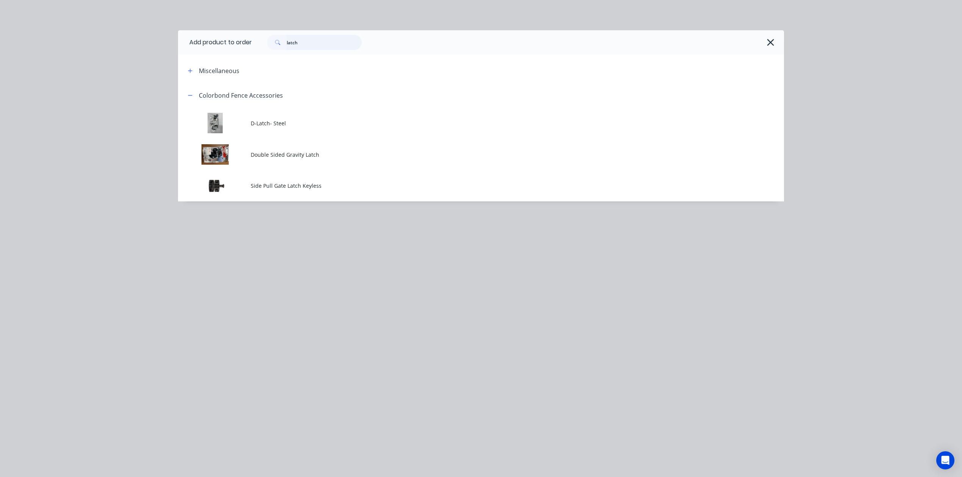
drag, startPoint x: 167, startPoint y: 51, endPoint x: 161, endPoint y: 52, distance: 6.4
click at [161, 52] on div "Add product to order latch Miscellaneous Colorbond Fence Accessories D-Latch- S…" at bounding box center [481, 238] width 962 height 477
type input "con"
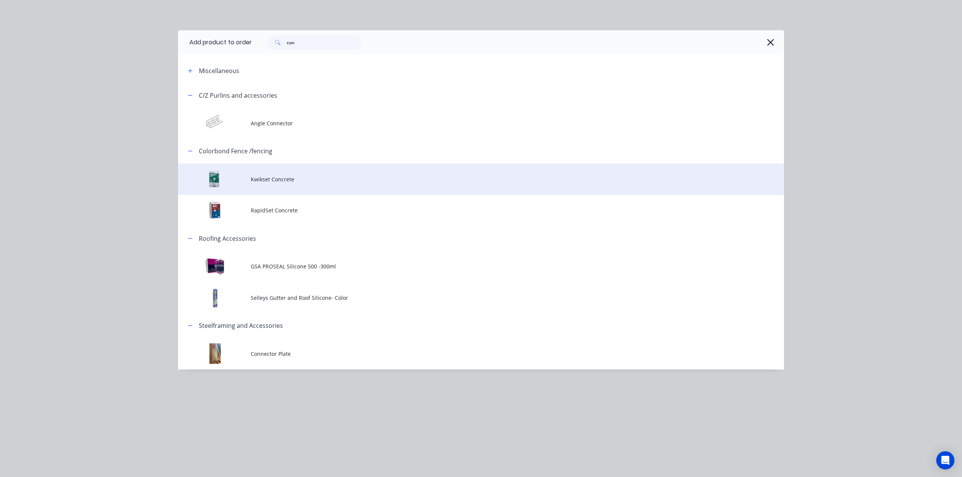
click at [291, 172] on td "Kwikset Concrete" at bounding box center [517, 179] width 533 height 31
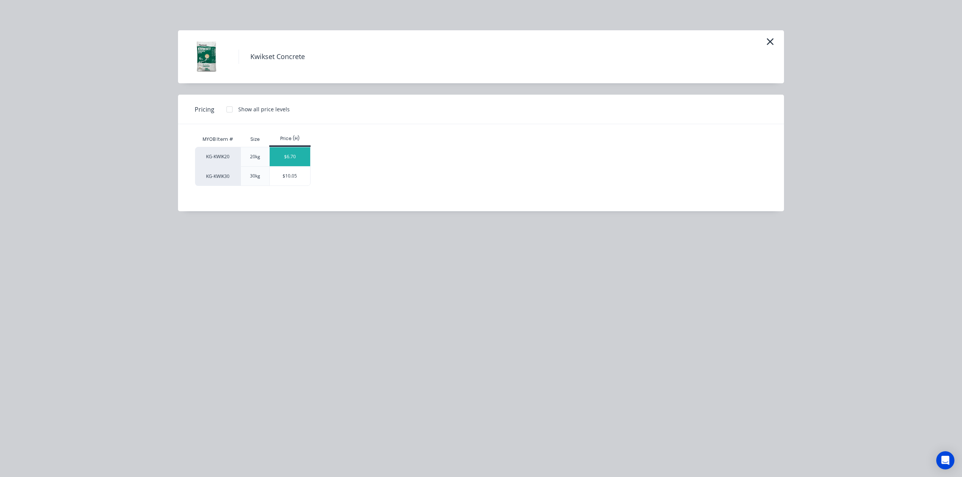
click at [309, 157] on div "$6.70" at bounding box center [290, 156] width 41 height 19
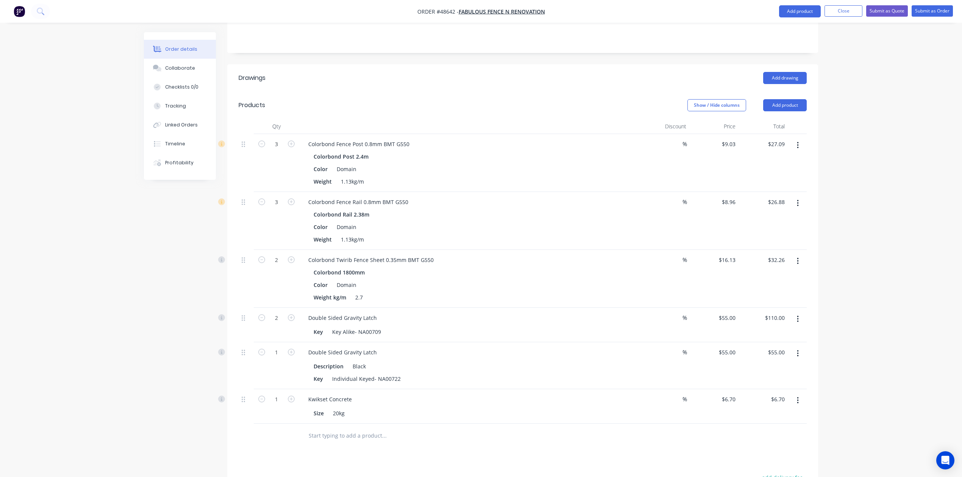
scroll to position [266, 0]
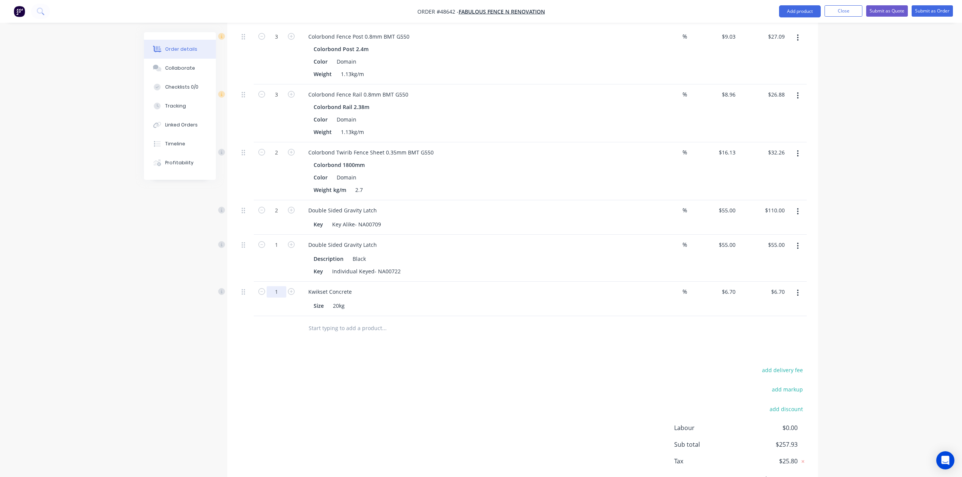
click at [281, 42] on input "1" at bounding box center [277, 36] width 20 height 11
type input "22"
type input "$147.40"
click at [629, 316] on div at bounding box center [523, 328] width 568 height 25
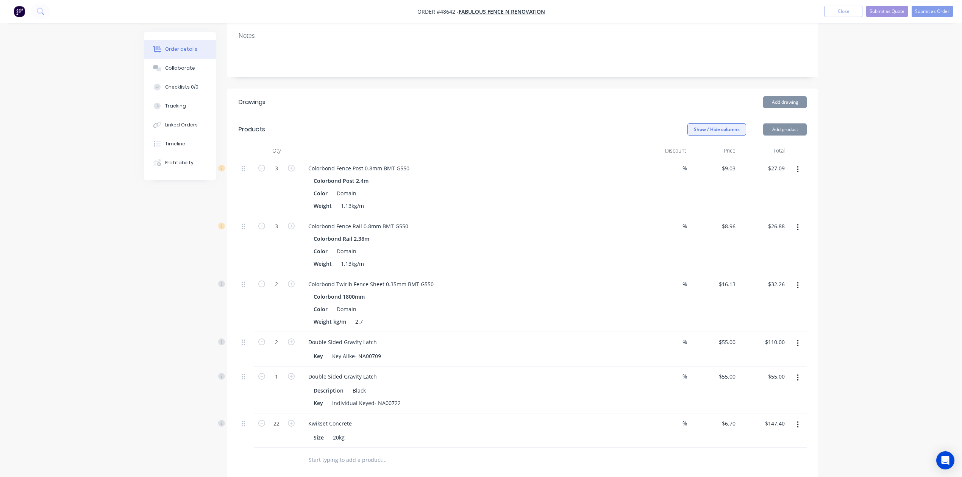
scroll to position [14, 0]
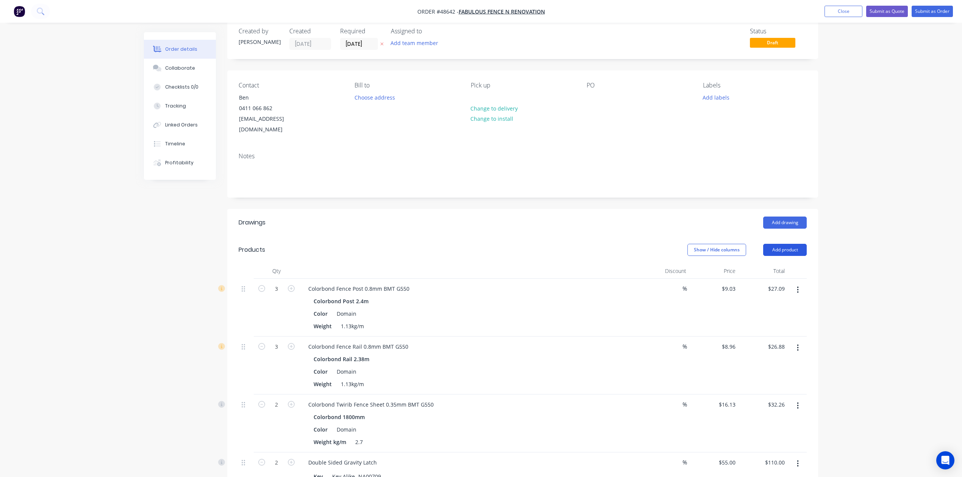
click at [777, 244] on button "Add product" at bounding box center [785, 250] width 44 height 12
click at [775, 264] on div "Product catalogue" at bounding box center [770, 269] width 58 height 11
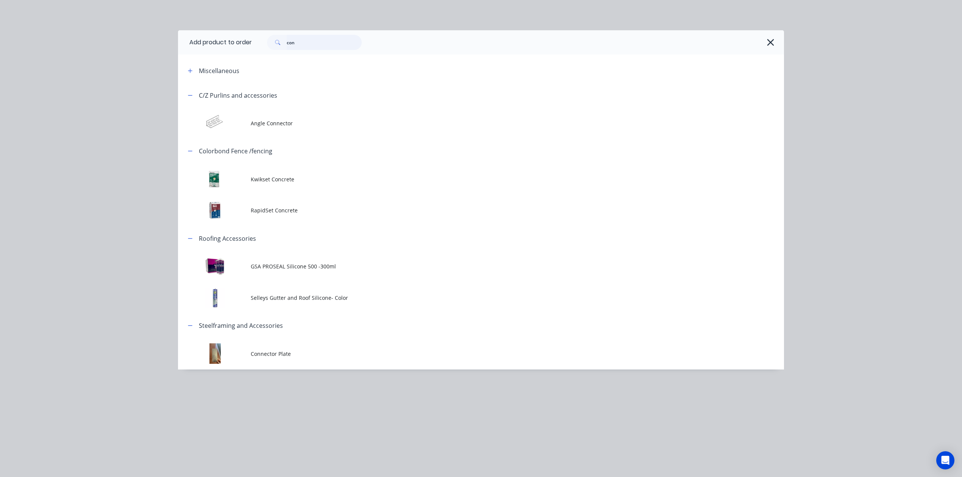
click at [313, 37] on input "con" at bounding box center [324, 42] width 75 height 15
drag, startPoint x: 313, startPoint y: 39, endPoint x: 214, endPoint y: 46, distance: 98.7
click at [214, 46] on header "Add product to order con" at bounding box center [481, 42] width 606 height 24
type input "gp"
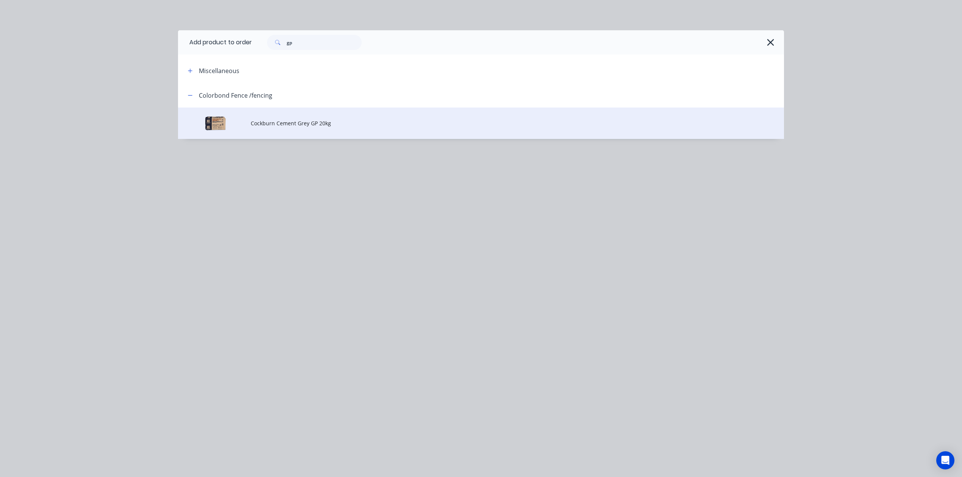
click at [288, 130] on td "Cockburn Cement Grey GP 20kg" at bounding box center [517, 123] width 533 height 31
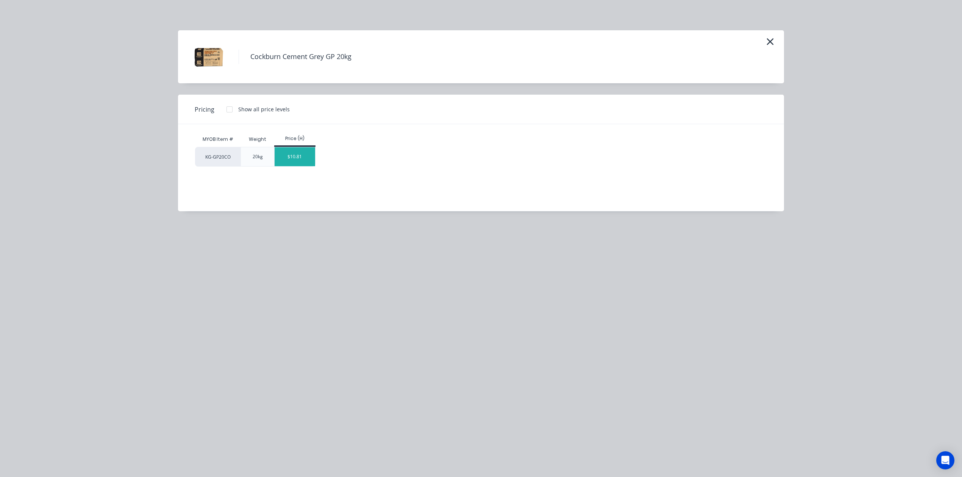
click at [296, 162] on div "$10.81" at bounding box center [294, 156] width 41 height 19
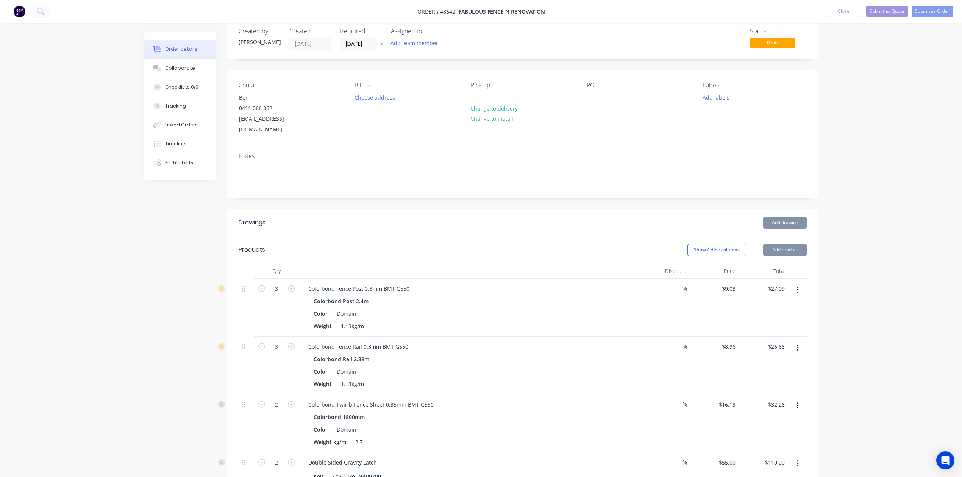
scroll to position [332, 0]
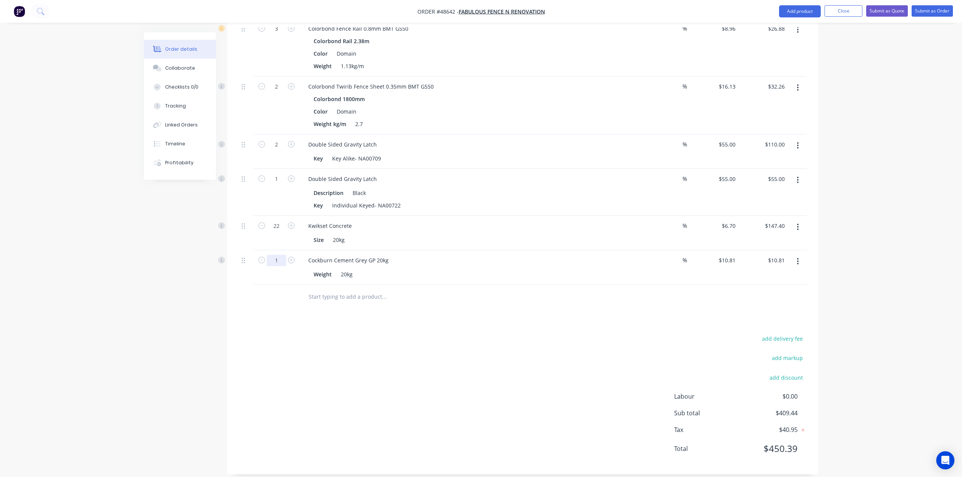
type input "5"
type input "$54.05"
click at [504, 321] on div "Drawings Add drawing Products Show / Hide columns Add product Qty Discount Pric…" at bounding box center [522, 182] width 591 height 583
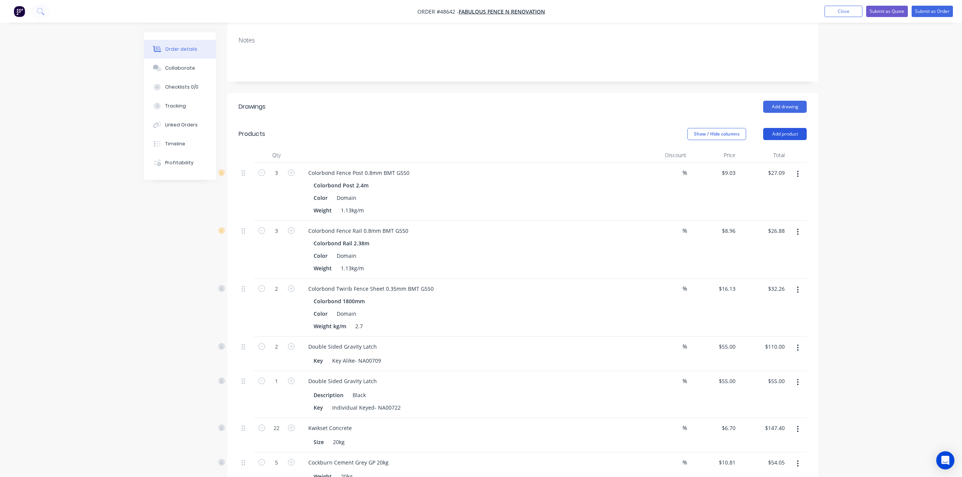
click at [798, 128] on button "Add product" at bounding box center [785, 134] width 44 height 12
click at [786, 148] on div "Product catalogue" at bounding box center [770, 153] width 58 height 11
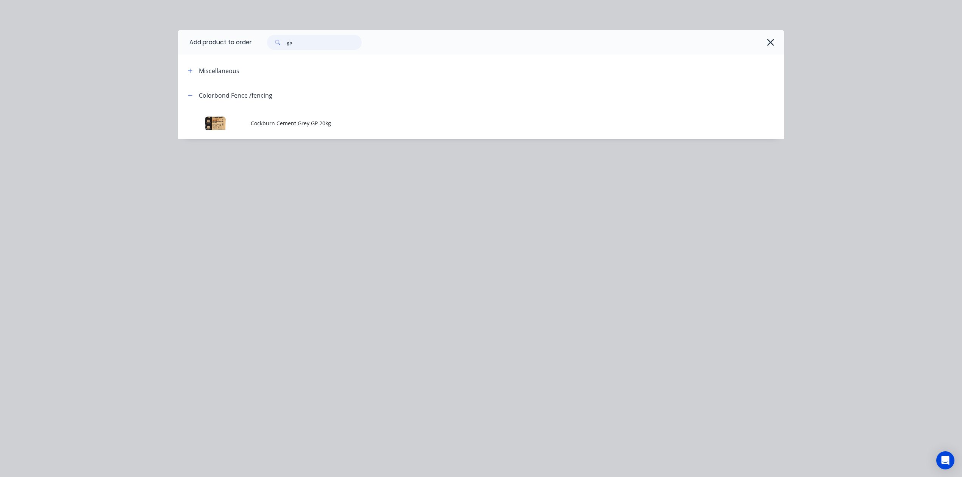
drag, startPoint x: 270, startPoint y: 46, endPoint x: 181, endPoint y: 48, distance: 89.0
click at [181, 48] on header "Add product to order gp" at bounding box center [481, 42] width 606 height 24
type input "cap"
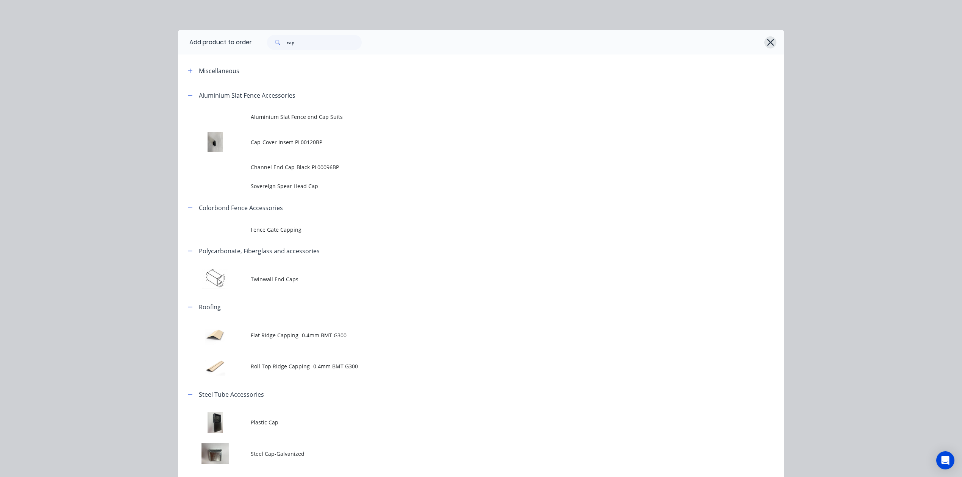
click at [766, 43] on icon "button" at bounding box center [770, 42] width 8 height 11
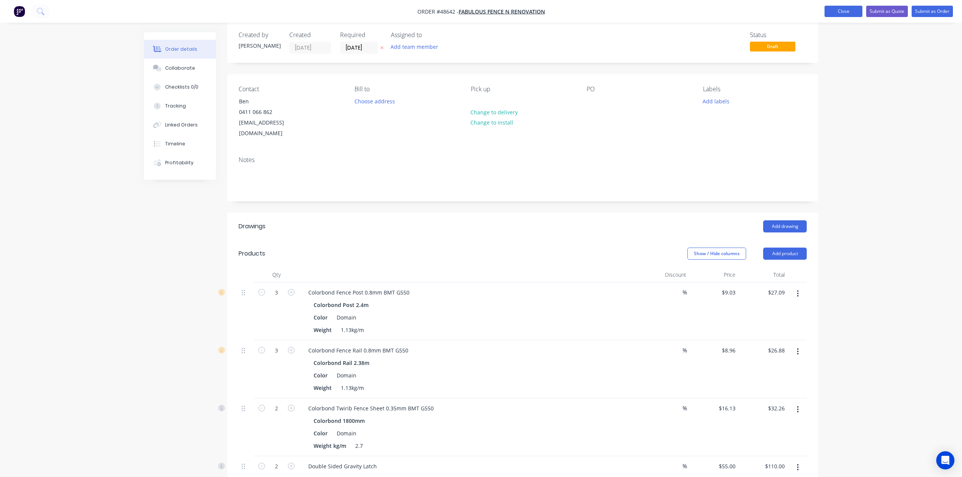
scroll to position [0, 0]
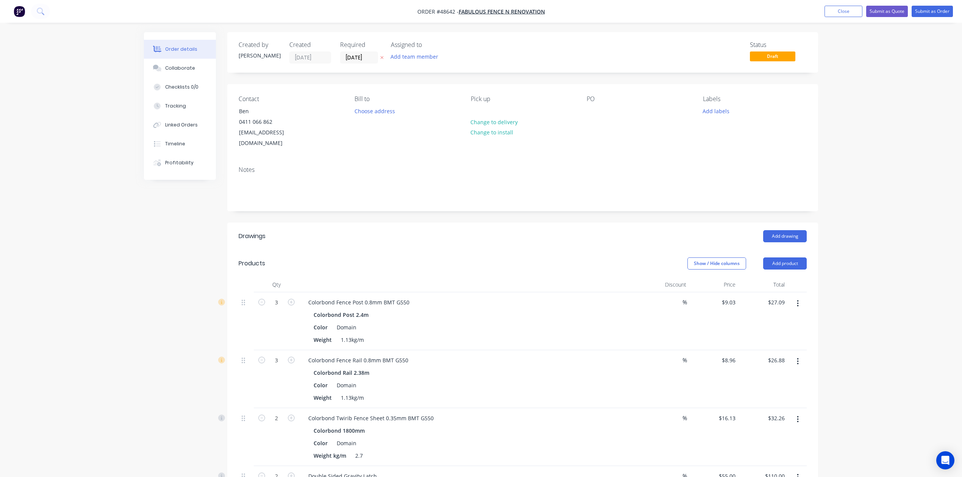
click at [926, 17] on nav "Order #48642 - Fabulous Fence n Renovation Add product Close Submit as Quote Su…" at bounding box center [481, 11] width 962 height 23
click at [928, 9] on button "Submit as Order" at bounding box center [931, 11] width 41 height 11
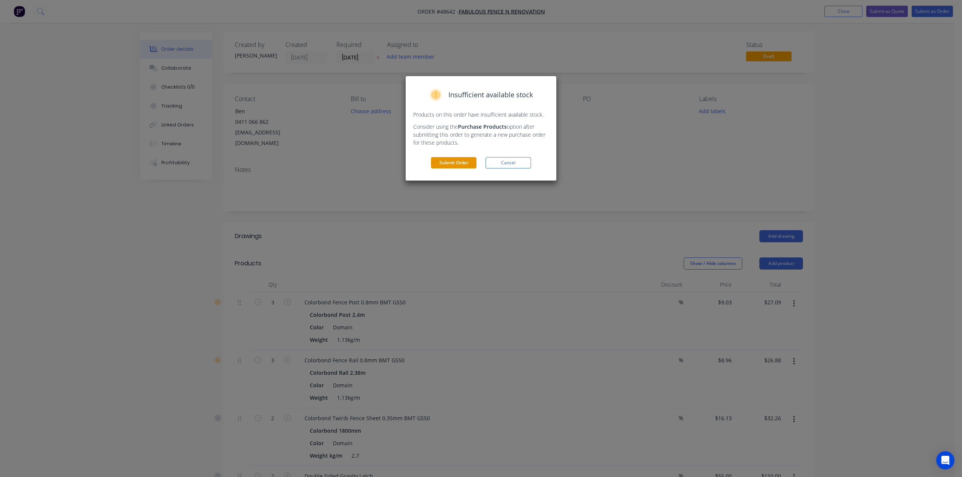
click at [465, 164] on button "Submit Order" at bounding box center [453, 162] width 45 height 11
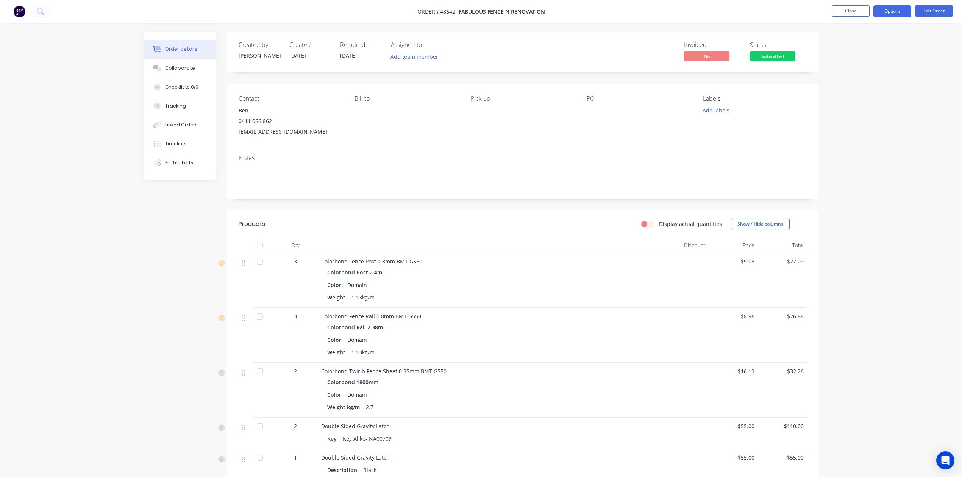
click at [897, 11] on button "Options" at bounding box center [892, 11] width 38 height 12
click at [850, 42] on div "Invoice" at bounding box center [869, 46] width 70 height 11
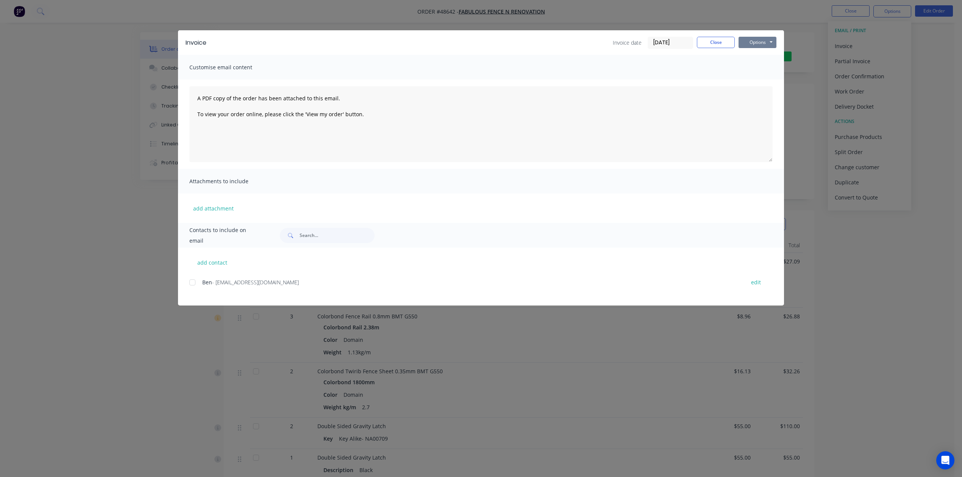
click at [759, 41] on button "Options" at bounding box center [757, 42] width 38 height 11
click at [756, 69] on button "Print" at bounding box center [762, 68] width 48 height 12
click at [714, 47] on button "Close" at bounding box center [716, 42] width 38 height 11
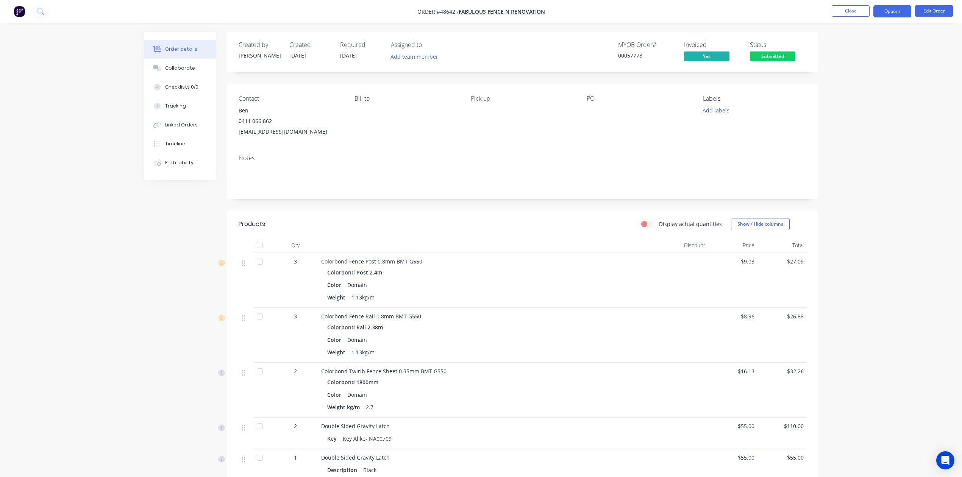
click at [903, 9] on button "Options" at bounding box center [892, 11] width 38 height 12
click at [860, 108] on div "Delivery Docket" at bounding box center [869, 106] width 70 height 11
click at [862, 72] on div "Without pricing" at bounding box center [869, 76] width 70 height 11
click at [468, 200] on div "Created by Cathy Created 29/08/25 Required 29/08/25 Assigned to Add team member…" at bounding box center [522, 347] width 591 height 630
click at [575, 287] on div "Color Domain" at bounding box center [488, 284] width 323 height 11
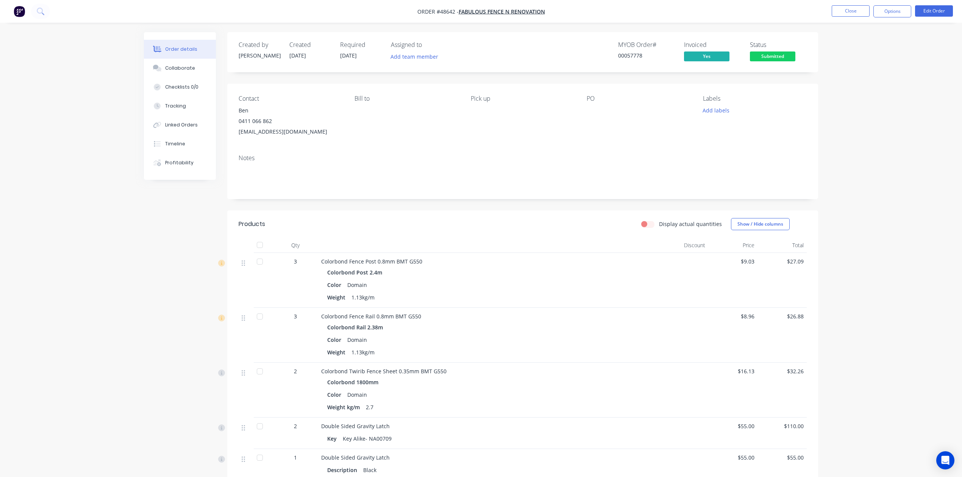
click at [785, 58] on span "Submitted" at bounding box center [772, 55] width 45 height 9
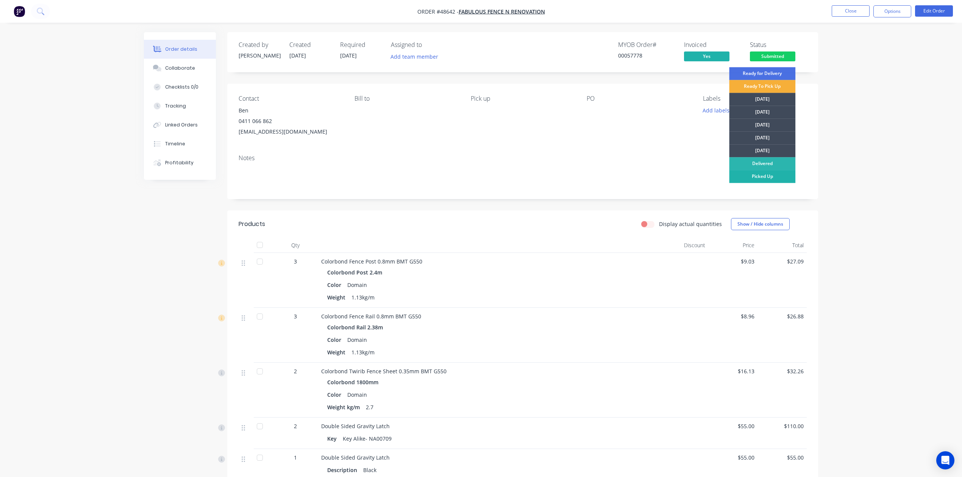
click at [772, 179] on div "Picked Up" at bounding box center [762, 176] width 66 height 13
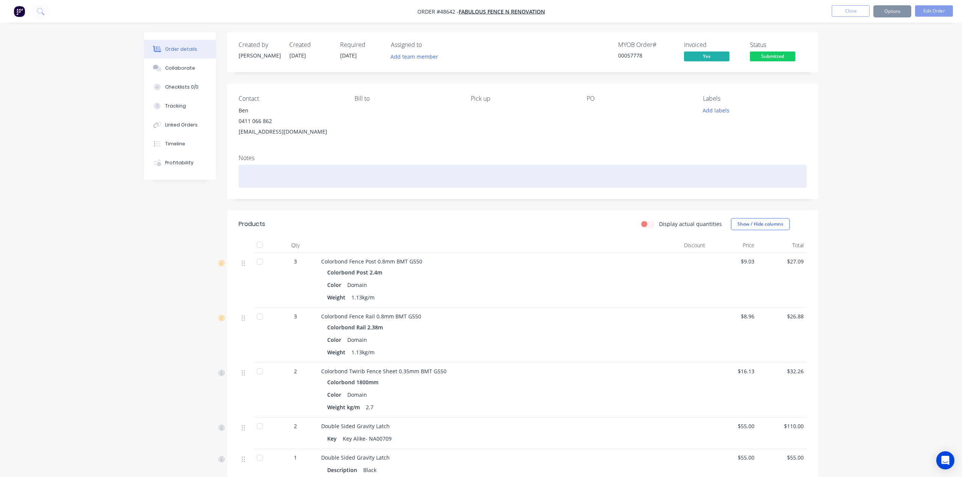
click at [541, 185] on div at bounding box center [523, 176] width 568 height 23
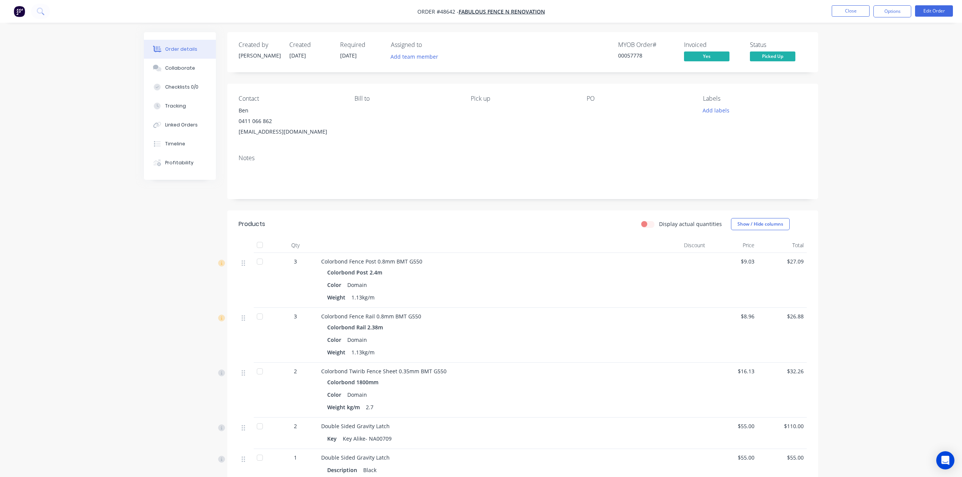
click at [861, 18] on nav "Order #48642 - Fabulous Fence n Renovation Close Options Edit Order" at bounding box center [481, 11] width 962 height 23
click at [848, 14] on button "Close" at bounding box center [850, 10] width 38 height 11
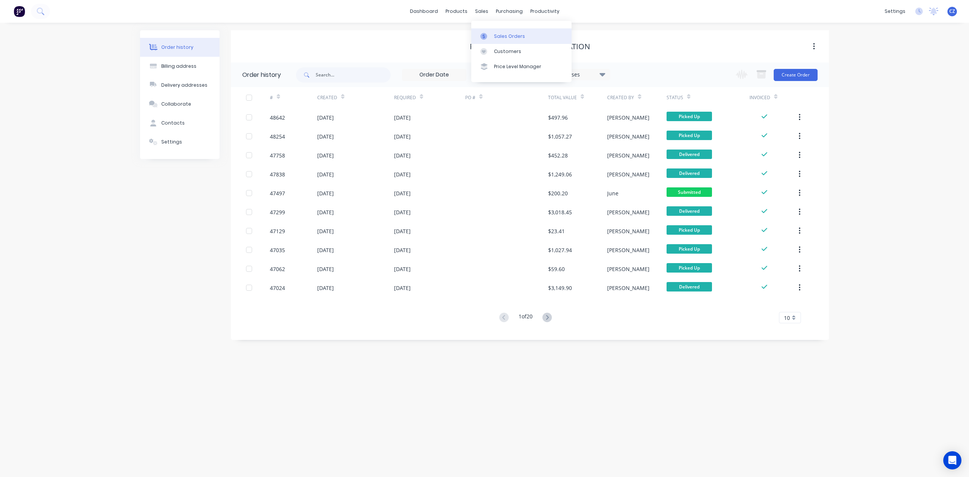
click at [494, 37] on div "Sales Orders" at bounding box center [509, 36] width 31 height 7
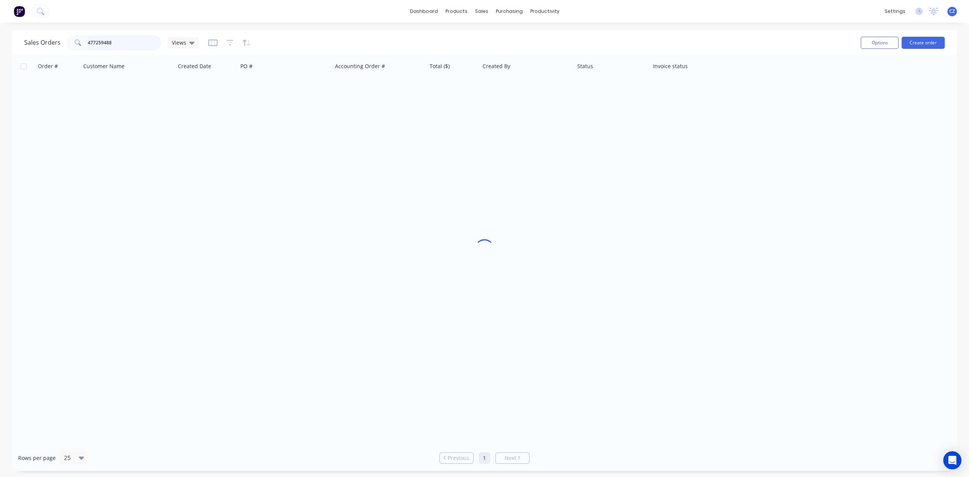
drag, startPoint x: 129, startPoint y: 40, endPoint x: 0, endPoint y: 47, distance: 129.3
click at [0, 47] on div "Sales Orders 477259488 Views Options Create order Order # Customer Name Created…" at bounding box center [484, 250] width 969 height 441
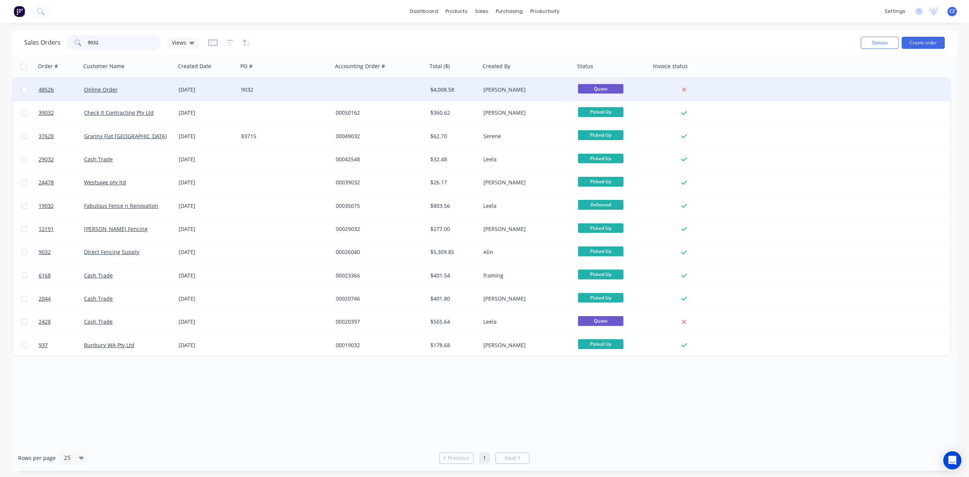
type input "9032"
click at [282, 86] on div "9032" at bounding box center [283, 90] width 84 height 8
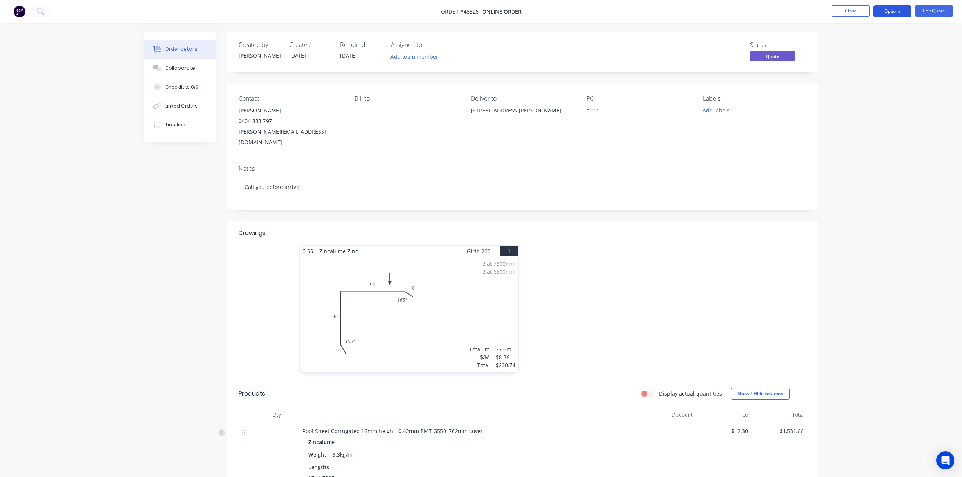
click at [906, 8] on button "Options" at bounding box center [892, 11] width 38 height 12
click at [874, 86] on div "Convert to Order" at bounding box center [869, 91] width 70 height 11
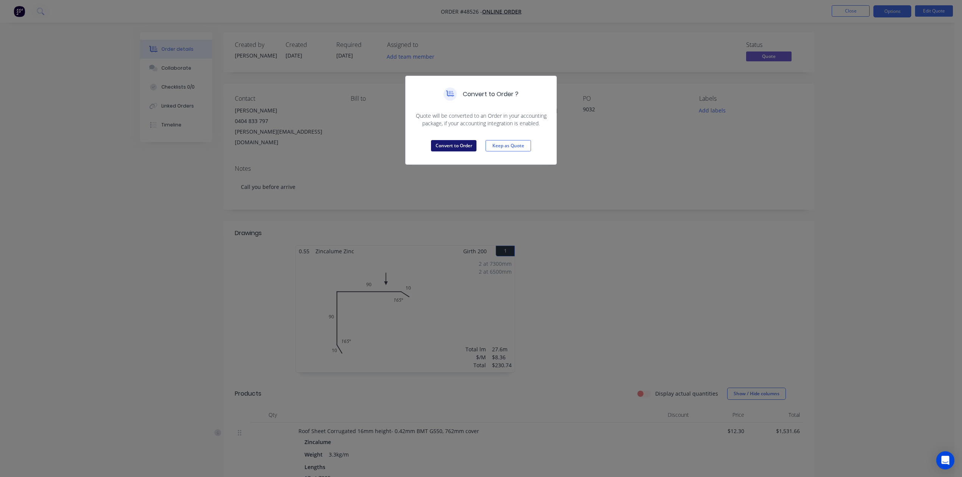
click at [461, 146] on button "Convert to Order" at bounding box center [453, 145] width 45 height 11
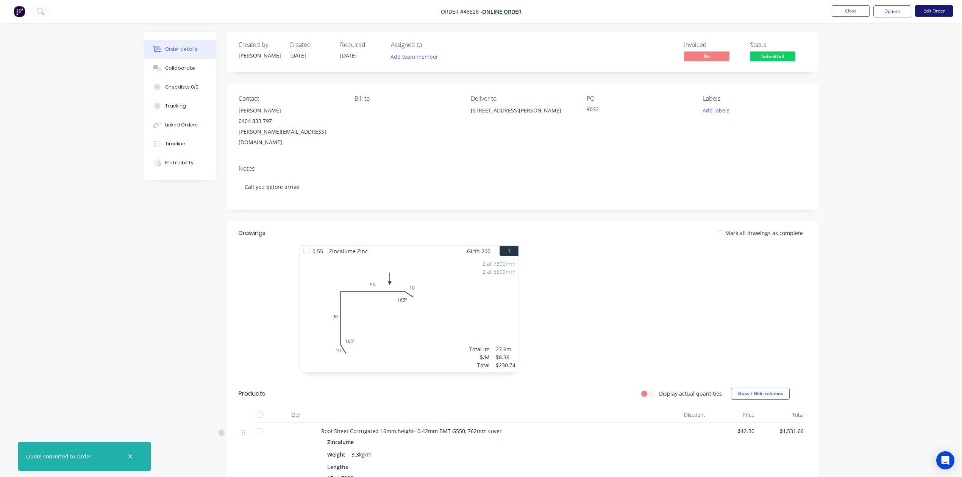
click at [949, 8] on button "Edit Order" at bounding box center [934, 10] width 38 height 11
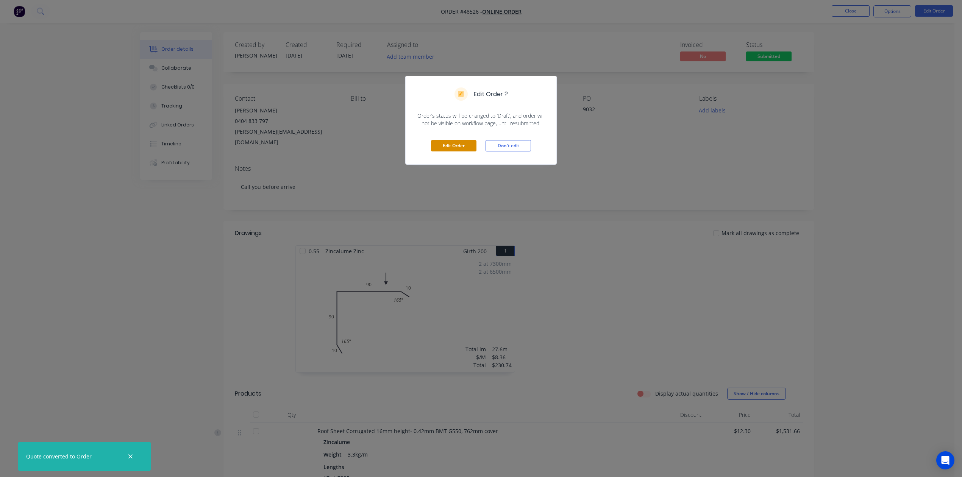
click at [475, 143] on button "Edit Order" at bounding box center [453, 145] width 45 height 11
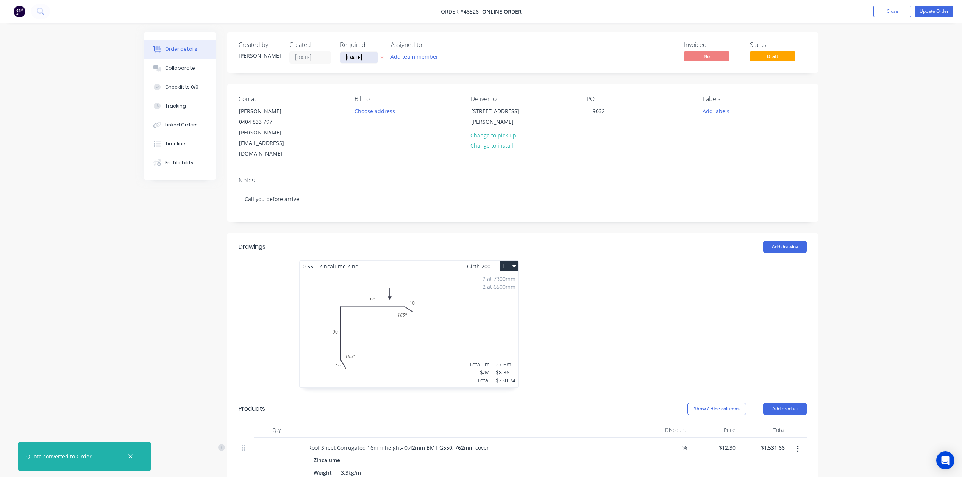
click at [362, 55] on input "27/08/25" at bounding box center [358, 57] width 37 height 11
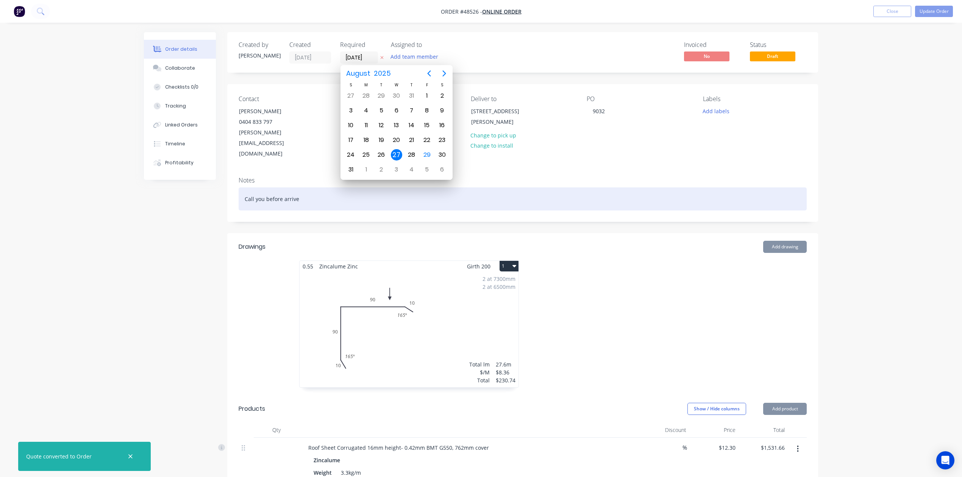
click at [594, 187] on div "Call you before arrive" at bounding box center [523, 198] width 568 height 23
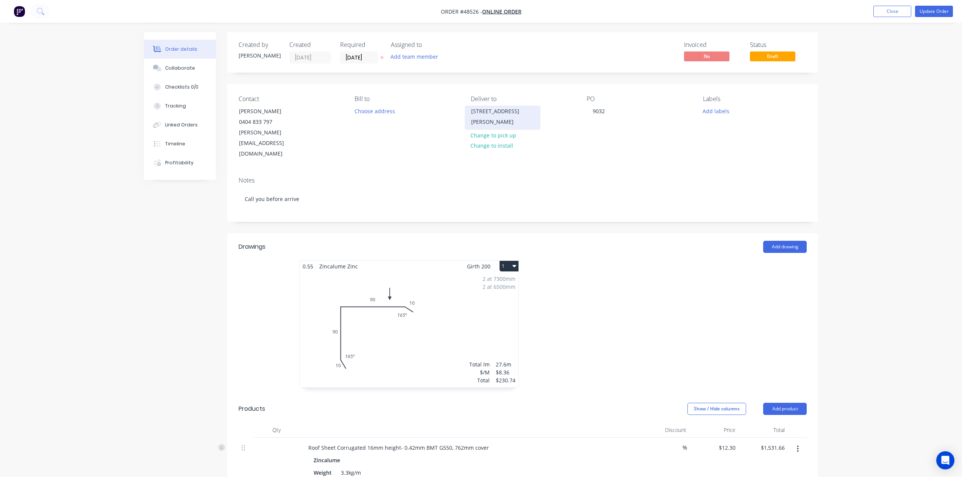
copy div "10 Liberte Cres, Baskerville WA 6083"
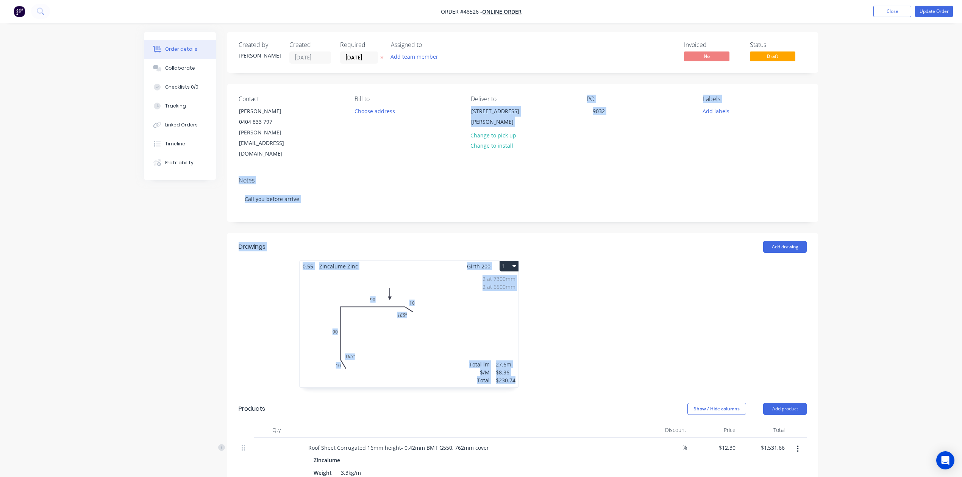
drag, startPoint x: 469, startPoint y: 109, endPoint x: 571, endPoint y: 268, distance: 188.7
click at [706, 305] on div at bounding box center [635, 327] width 227 height 135
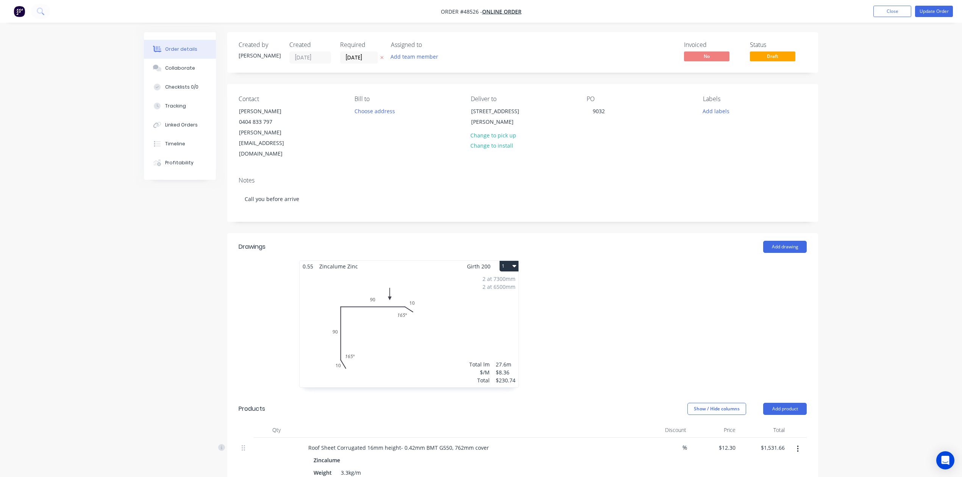
click at [586, 279] on div at bounding box center [635, 327] width 227 height 135
click at [349, 53] on input "27/08/25" at bounding box center [358, 57] width 37 height 11
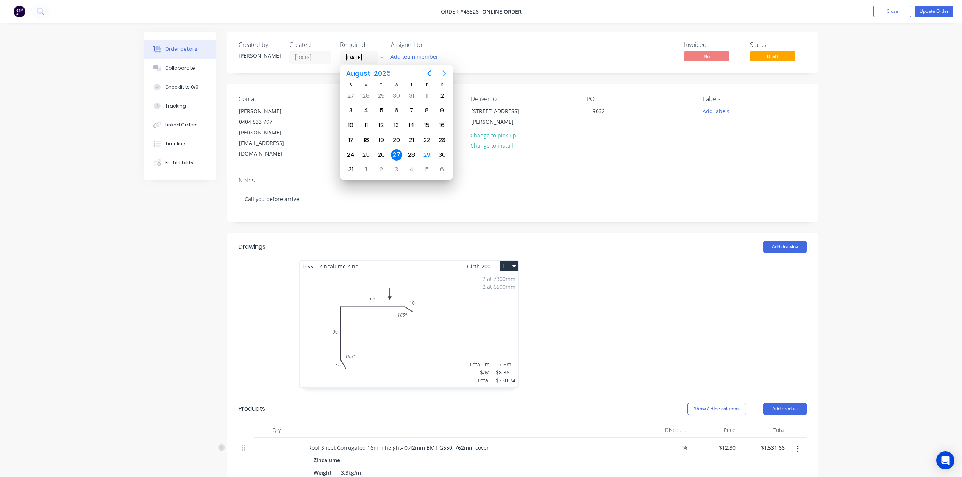
click at [445, 74] on icon "Next page" at bounding box center [444, 73] width 9 height 9
click at [368, 110] on div "8" at bounding box center [365, 110] width 11 height 11
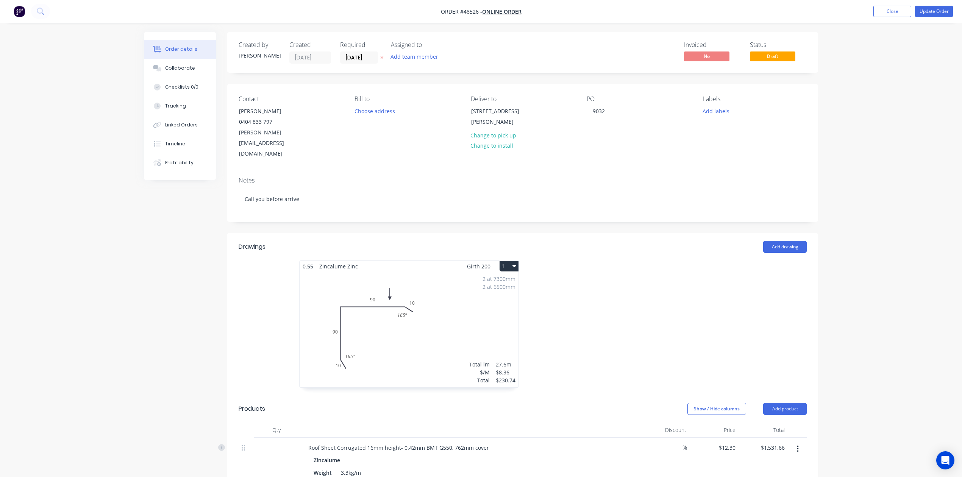
click at [616, 293] on div at bounding box center [635, 327] width 227 height 135
click at [355, 57] on input "08/09/25" at bounding box center [358, 57] width 37 height 11
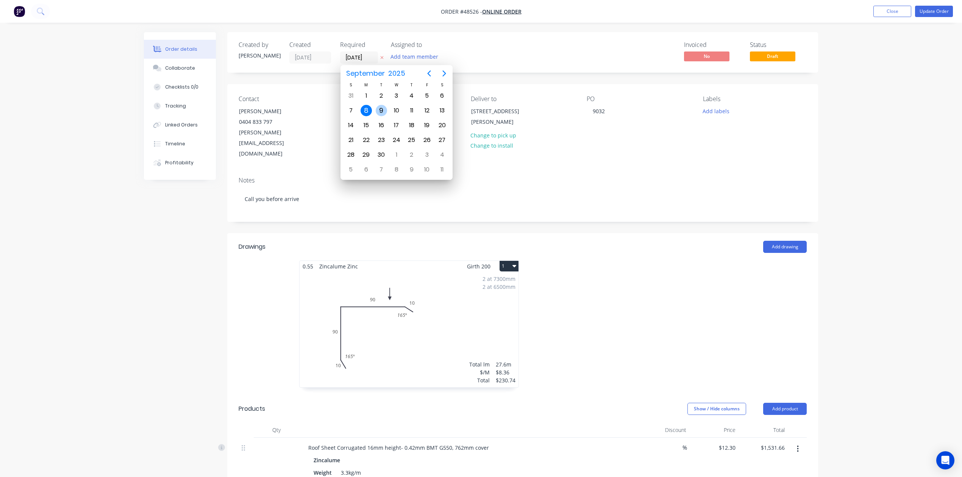
click at [382, 114] on div "9" at bounding box center [381, 110] width 11 height 11
type input "09/09/25"
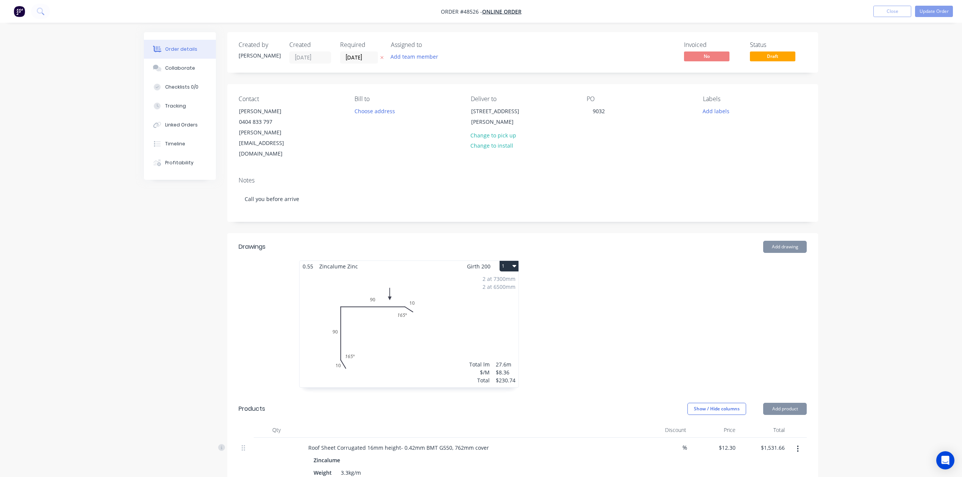
click at [624, 267] on div at bounding box center [635, 327] width 227 height 135
click at [950, 12] on button "Update Order" at bounding box center [934, 11] width 38 height 11
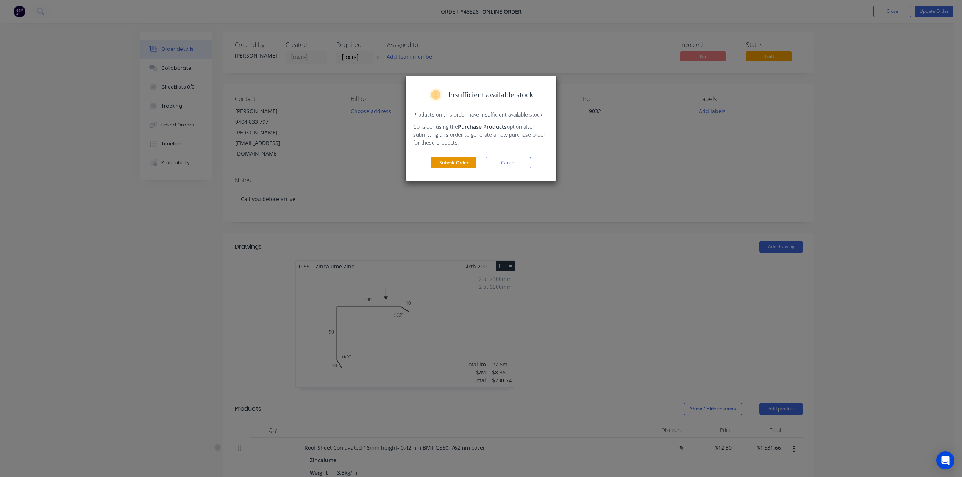
click at [450, 165] on button "Submit Order" at bounding box center [453, 162] width 45 height 11
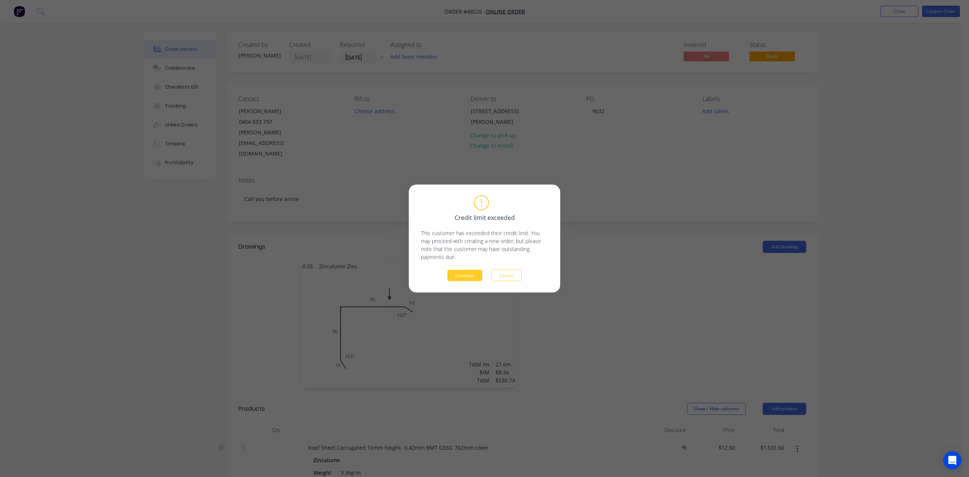
click at [470, 273] on button "Continue" at bounding box center [465, 275] width 35 height 11
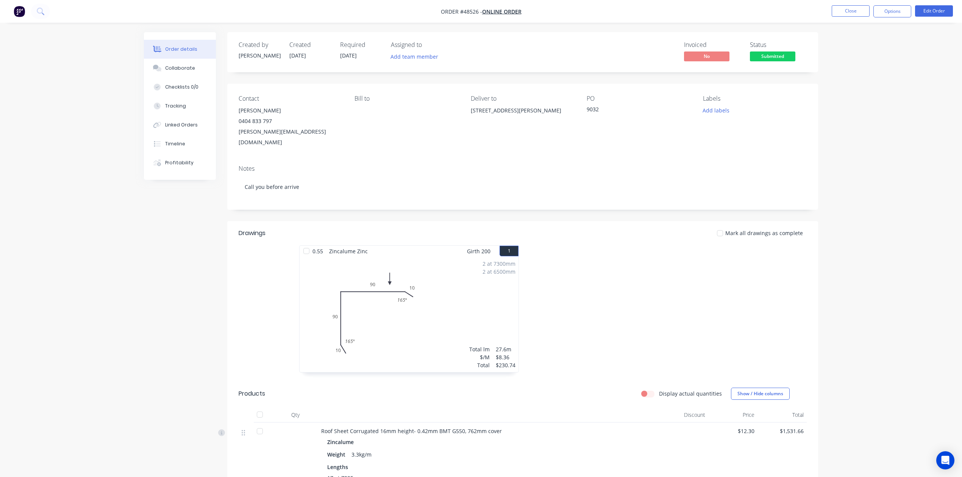
click at [616, 159] on div "Notes Call you before arrive" at bounding box center [522, 184] width 591 height 51
click at [761, 60] on span "Submitted" at bounding box center [772, 55] width 45 height 9
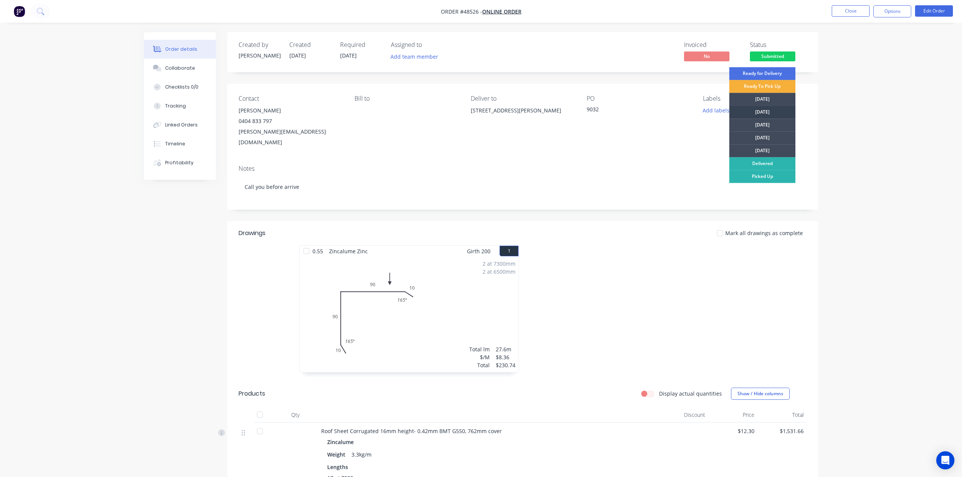
click at [767, 108] on div "Tuesday" at bounding box center [762, 112] width 66 height 13
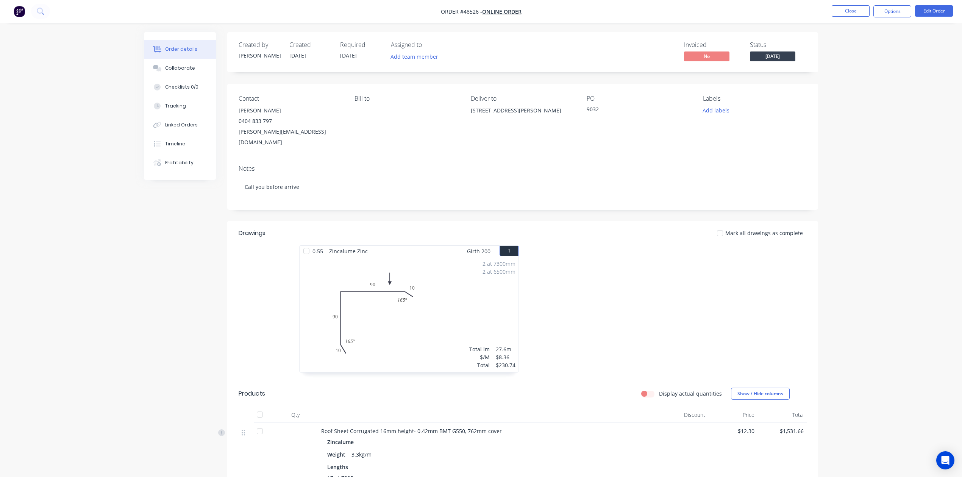
click at [674, 232] on header "Drawings Mark all drawings as complete" at bounding box center [522, 233] width 591 height 24
click at [890, 12] on button "Options" at bounding box center [892, 11] width 38 height 12
click at [865, 42] on div "Invoice" at bounding box center [869, 46] width 70 height 11
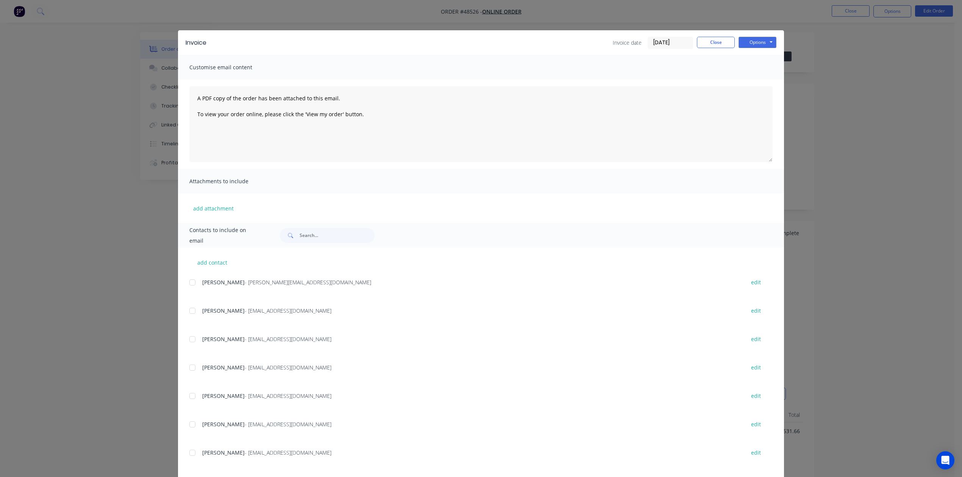
click at [779, 45] on div "Invoice Invoice date 29/08/25 Close Options Preview Print Email" at bounding box center [481, 42] width 606 height 25
click at [752, 44] on button "Options" at bounding box center [757, 42] width 38 height 11
click at [752, 66] on button "Print" at bounding box center [762, 68] width 48 height 12
click at [710, 43] on button "Close" at bounding box center [716, 42] width 38 height 11
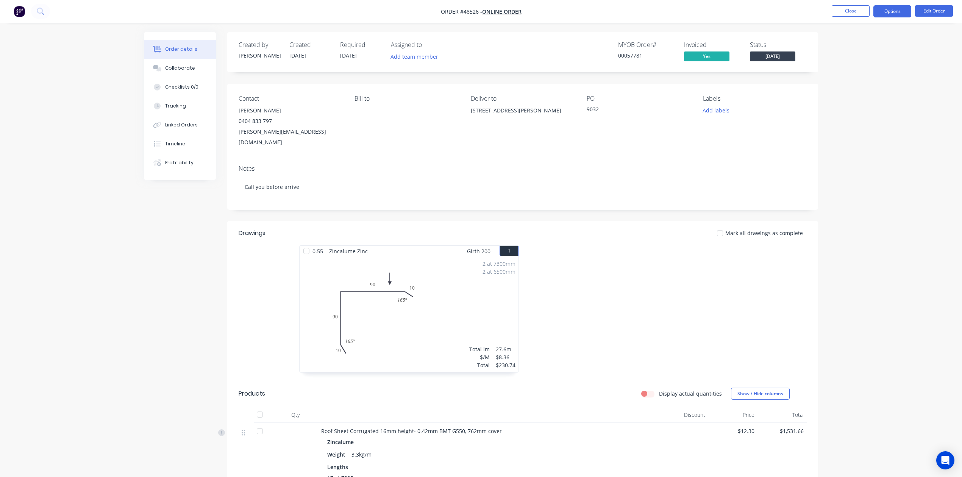
click at [900, 11] on button "Options" at bounding box center [892, 11] width 38 height 12
click at [845, 101] on div "Delivery Docket" at bounding box center [869, 106] width 70 height 11
click at [850, 83] on button "Without pricing" at bounding box center [869, 76] width 83 height 15
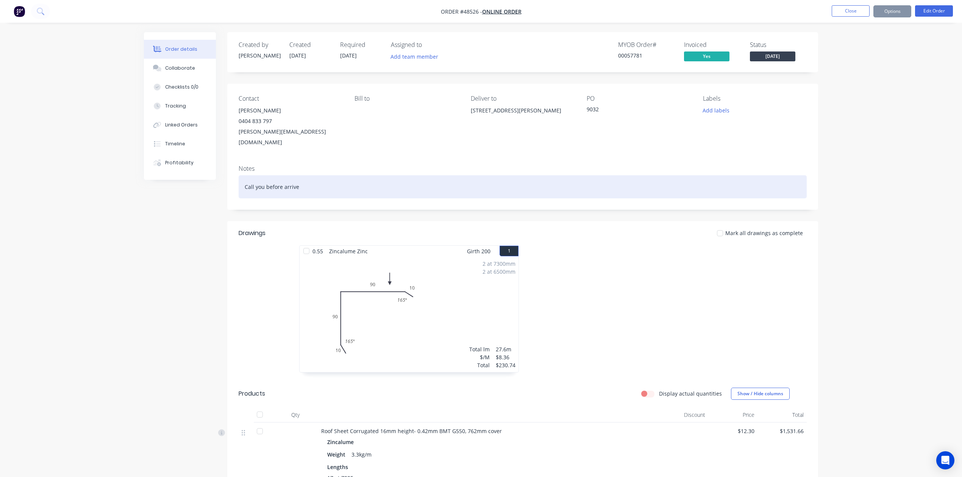
click at [281, 176] on div "Call you before arrive" at bounding box center [523, 186] width 568 height 23
click at [265, 175] on div "Call you before arrive" at bounding box center [523, 186] width 568 height 23
click at [257, 179] on div "Call you before arrive" at bounding box center [523, 186] width 568 height 23
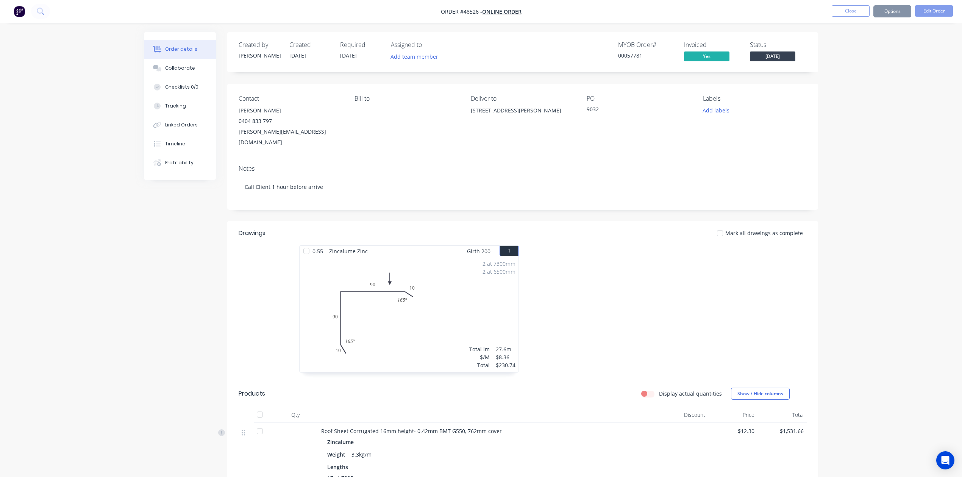
click at [724, 259] on div at bounding box center [635, 312] width 227 height 135
click at [890, 17] on button "Options" at bounding box center [892, 11] width 38 height 12
click at [853, 104] on div "Delivery Docket" at bounding box center [869, 106] width 70 height 11
click at [867, 67] on button "With pricing" at bounding box center [869, 60] width 83 height 15
click at [878, 48] on div "Back" at bounding box center [869, 46] width 70 height 11
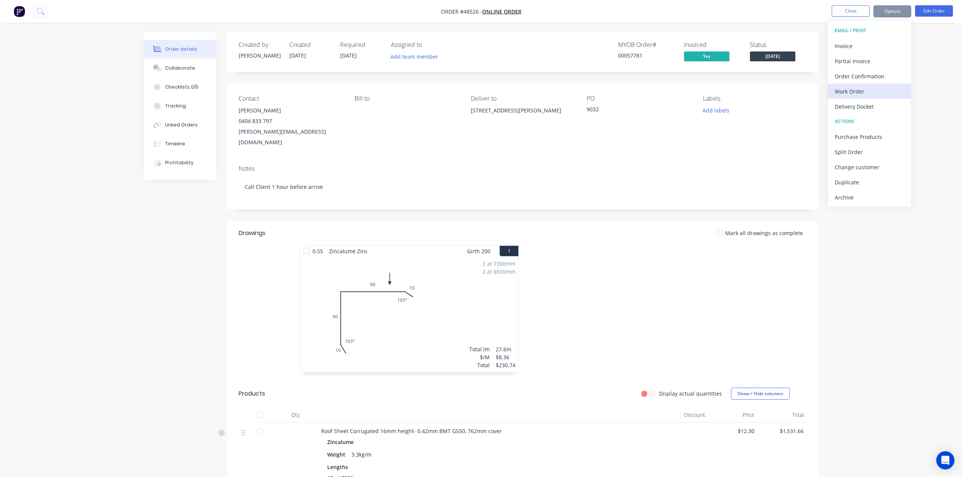
click at [861, 95] on div "Work Order" at bounding box center [869, 91] width 70 height 11
click at [862, 43] on div "Back" at bounding box center [869, 46] width 70 height 11
click at [861, 105] on div "Delivery Docket" at bounding box center [869, 106] width 70 height 11
click at [867, 79] on div "Without pricing" at bounding box center [869, 76] width 70 height 11
click at [702, 299] on div at bounding box center [635, 312] width 227 height 135
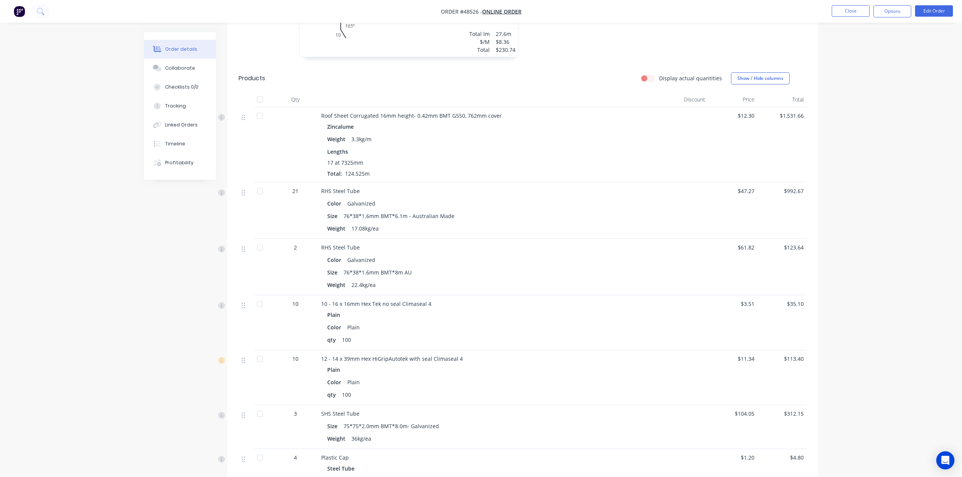
scroll to position [468, 0]
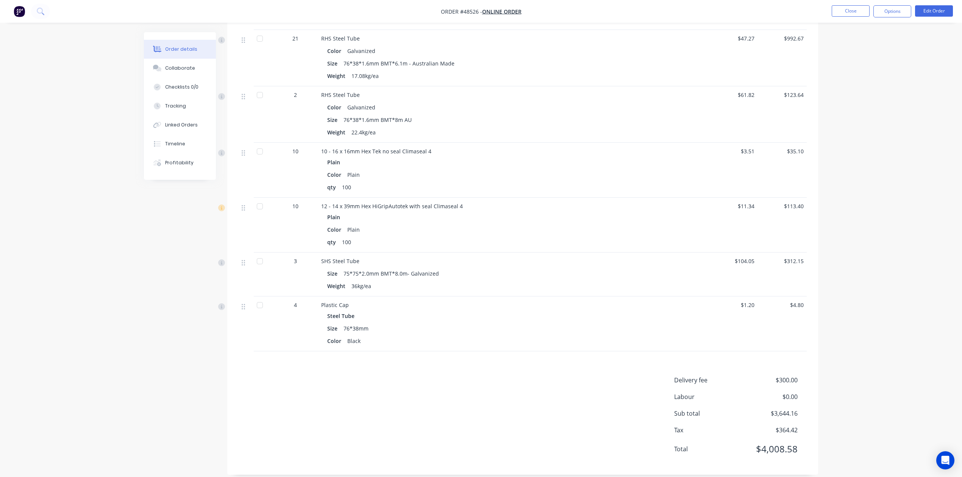
click at [694, 350] on div "Drawings Mark all drawings as complete 0.55 Zincalume Zinc Girth 200 1 0 10 90 …" at bounding box center [522, 114] width 591 height 722
click at [891, 10] on button "Options" at bounding box center [892, 11] width 38 height 12
click at [853, 100] on button "Delivery Docket" at bounding box center [869, 106] width 83 height 15
click at [853, 76] on div "Without pricing" at bounding box center [869, 76] width 70 height 11
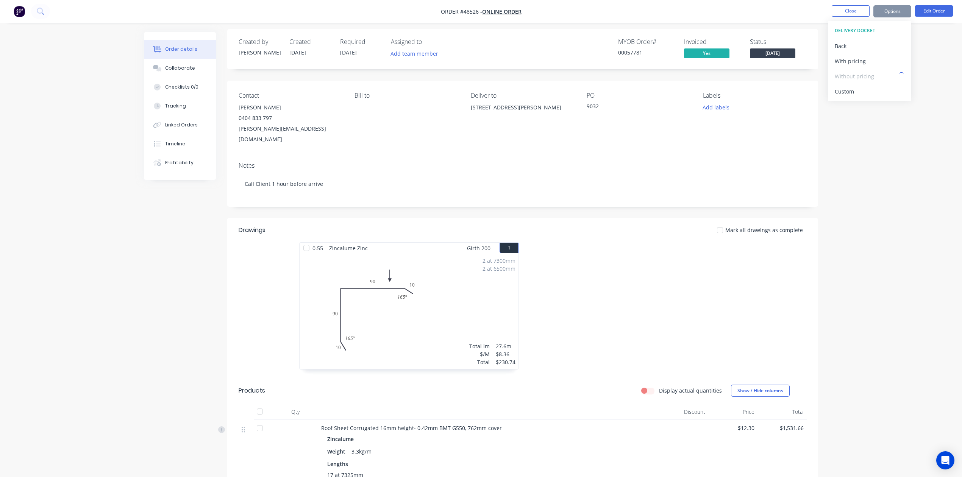
scroll to position [0, 0]
click at [688, 305] on div at bounding box center [635, 312] width 227 height 135
click at [886, 12] on button "Options" at bounding box center [892, 11] width 38 height 12
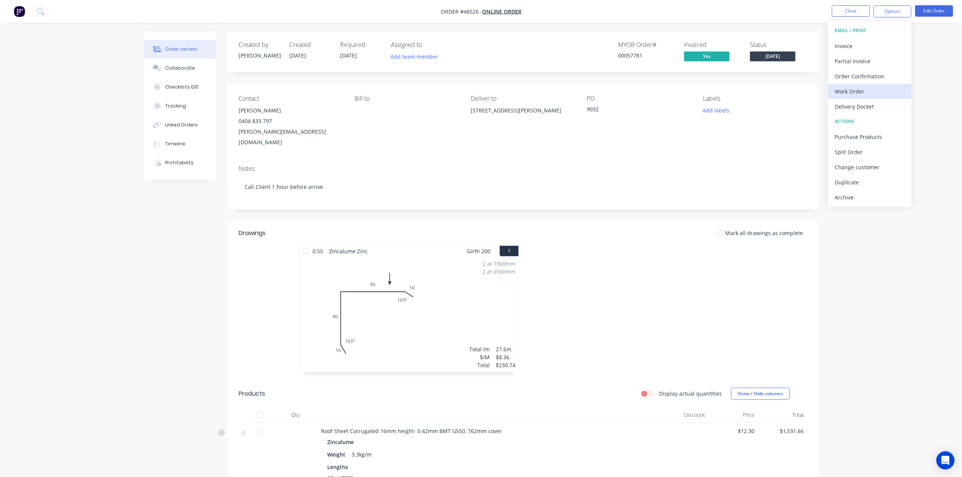
click at [882, 94] on div "Work Order" at bounding box center [869, 91] width 70 height 11
click at [882, 94] on div "Custom" at bounding box center [869, 91] width 70 height 11
click at [874, 73] on div "Without pricing" at bounding box center [869, 76] width 70 height 11
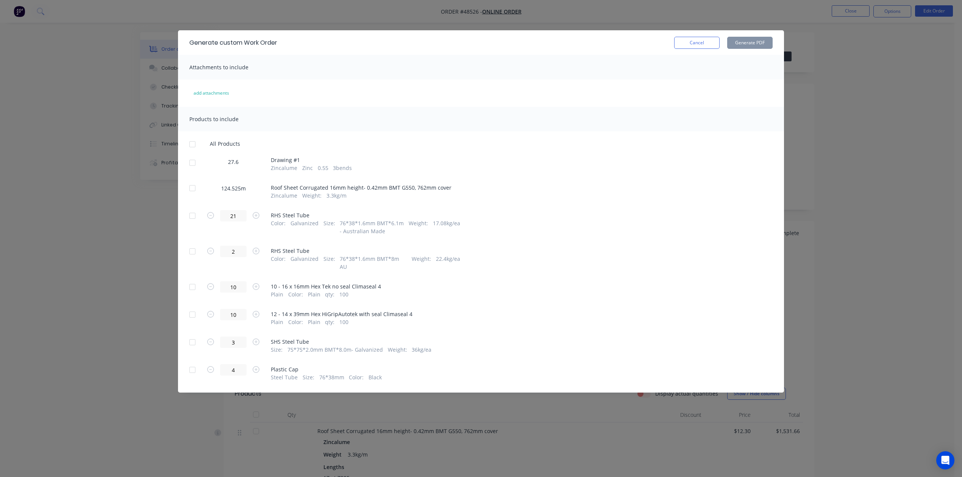
click at [196, 188] on div at bounding box center [192, 188] width 15 height 15
click at [758, 42] on button "Generate PDF" at bounding box center [749, 43] width 45 height 12
click at [194, 161] on div at bounding box center [192, 162] width 15 height 15
click at [746, 43] on button "Generate PDF" at bounding box center [749, 43] width 45 height 12
click at [684, 42] on button "Cancel" at bounding box center [696, 43] width 45 height 12
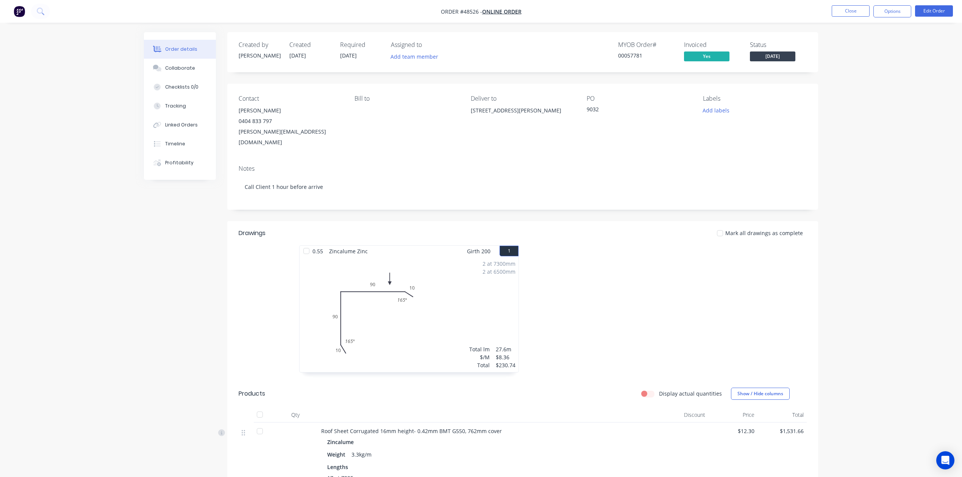
click at [639, 325] on div at bounding box center [635, 312] width 227 height 135
click at [845, 14] on button "Close" at bounding box center [850, 10] width 38 height 11
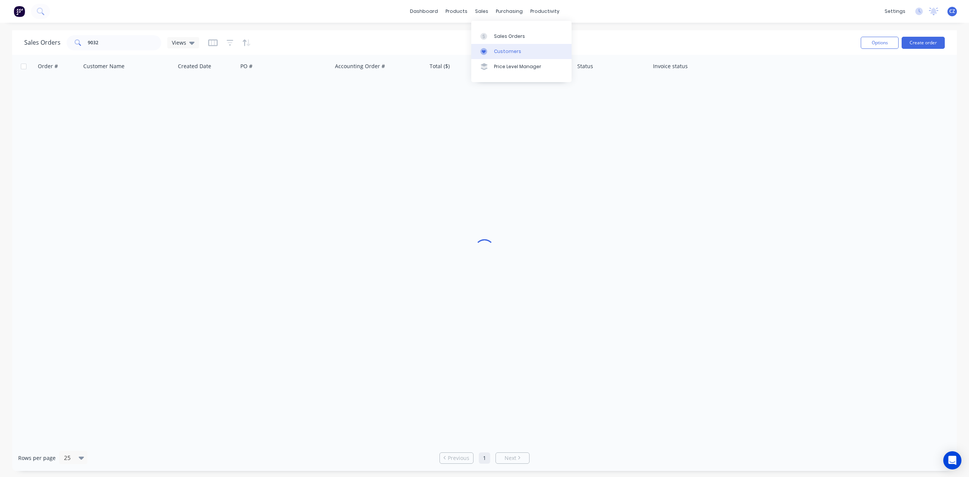
click at [492, 47] on link "Customers" at bounding box center [521, 51] width 100 height 15
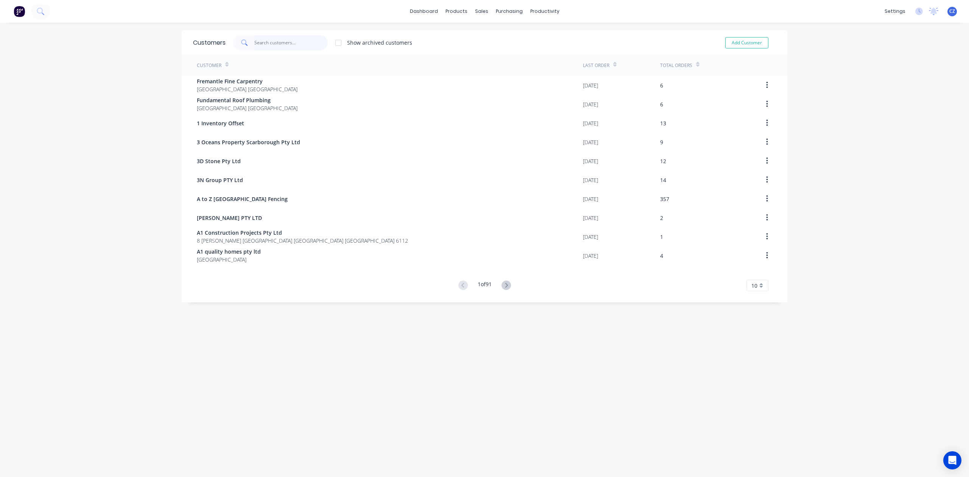
click at [284, 40] on input "text" at bounding box center [291, 42] width 74 height 15
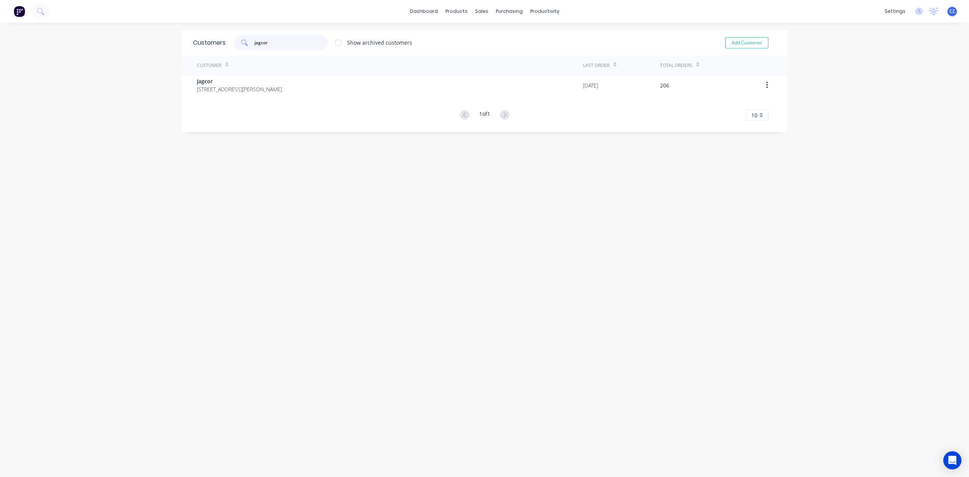
type input "jagcor"
click at [232, 98] on div "Customer Last Order Total Orders Jagcor 15 Hoyle Rd Hope Valley Western Austral…" at bounding box center [485, 88] width 606 height 66
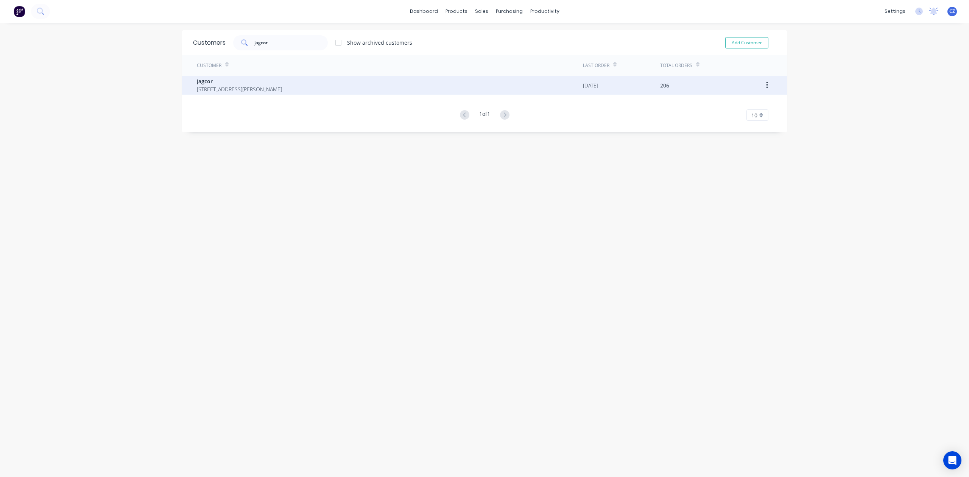
click at [373, 88] on div "Jagcor 15 Hoyle Rd Hope Valley Western Australia Australia 6165" at bounding box center [390, 85] width 386 height 19
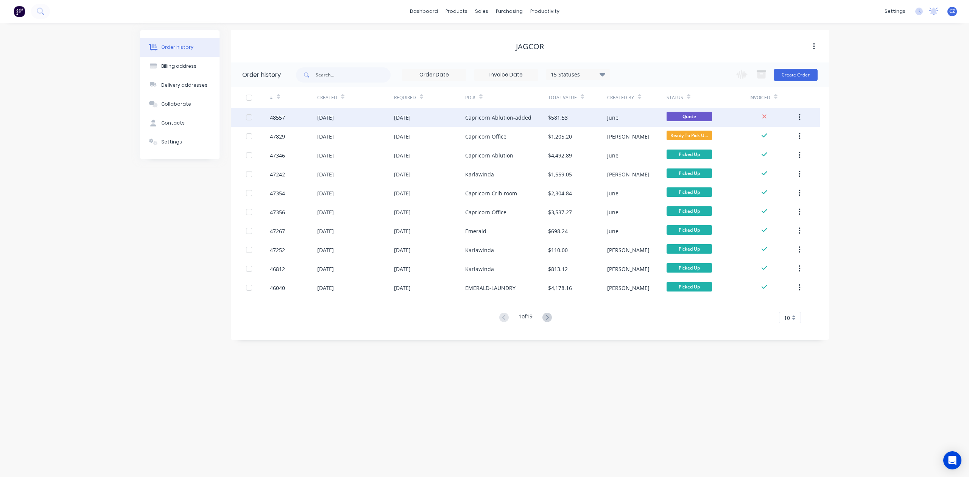
click at [536, 122] on div "Capricorn Ablution-added" at bounding box center [506, 117] width 83 height 19
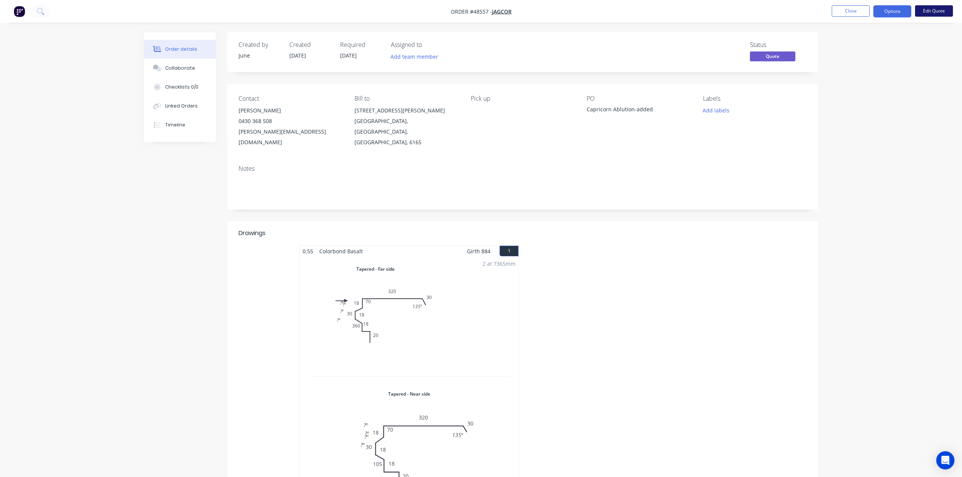
click at [940, 5] on button "Edit Quote" at bounding box center [934, 10] width 38 height 11
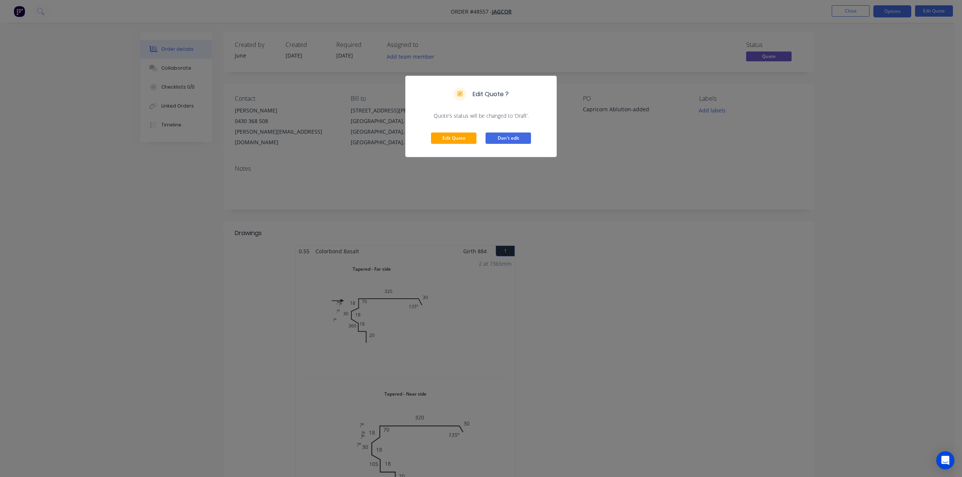
click at [511, 141] on button "Don't edit" at bounding box center [507, 138] width 45 height 11
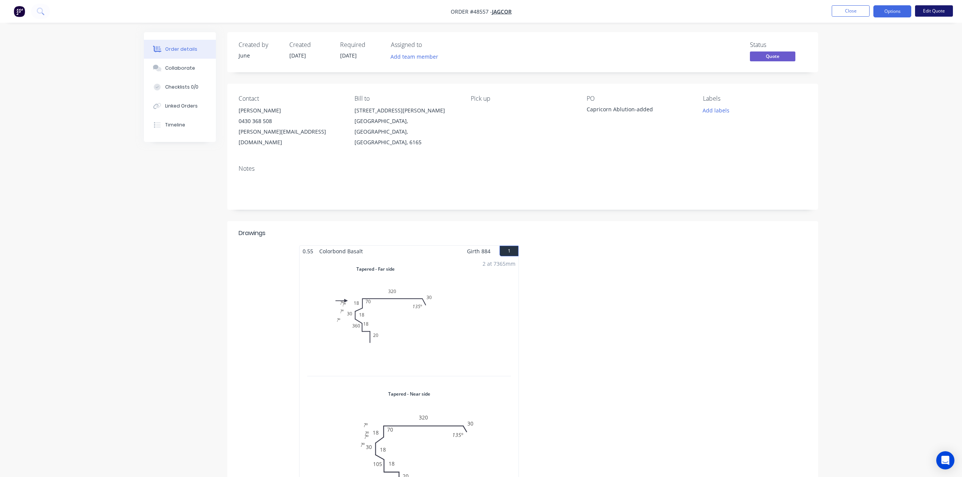
click at [935, 15] on button "Edit Quote" at bounding box center [934, 10] width 38 height 11
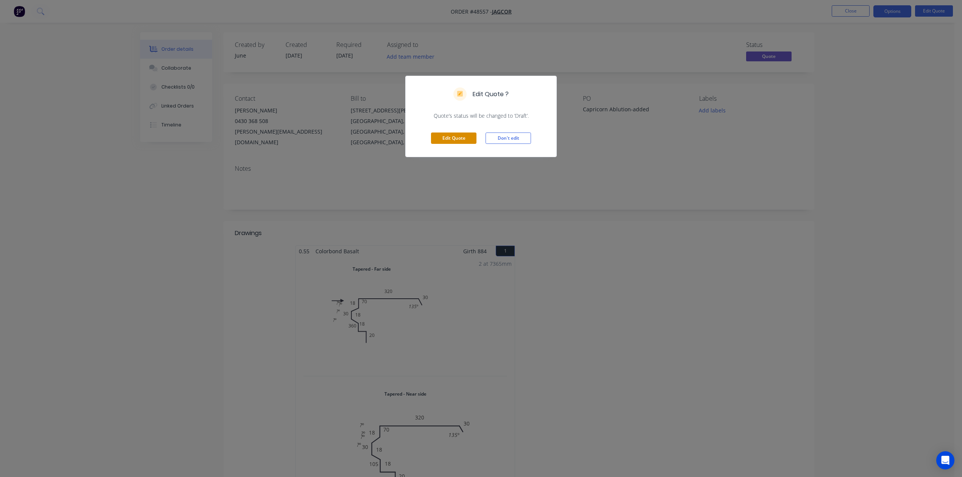
click at [448, 136] on button "Edit Quote" at bounding box center [453, 138] width 45 height 11
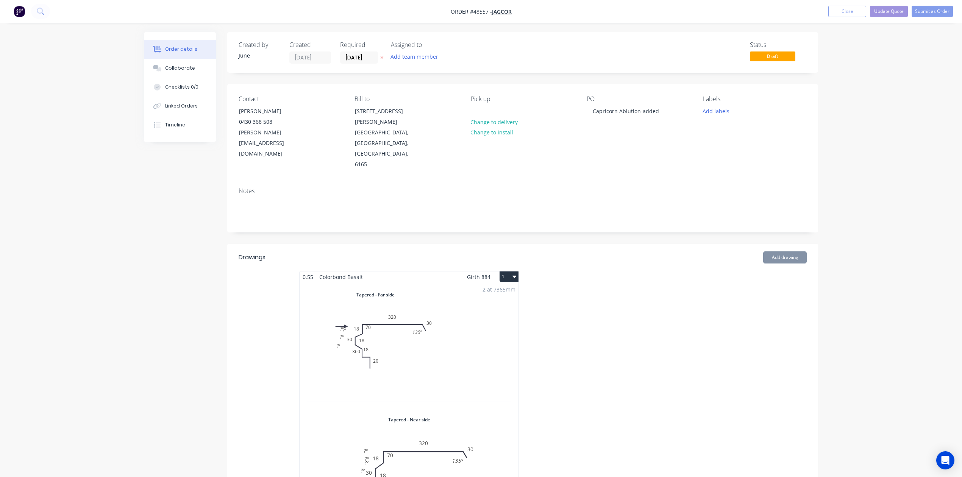
click at [347, 52] on label "03/09/25" at bounding box center [359, 57] width 38 height 12
click at [347, 52] on input "03/09/25" at bounding box center [358, 57] width 37 height 11
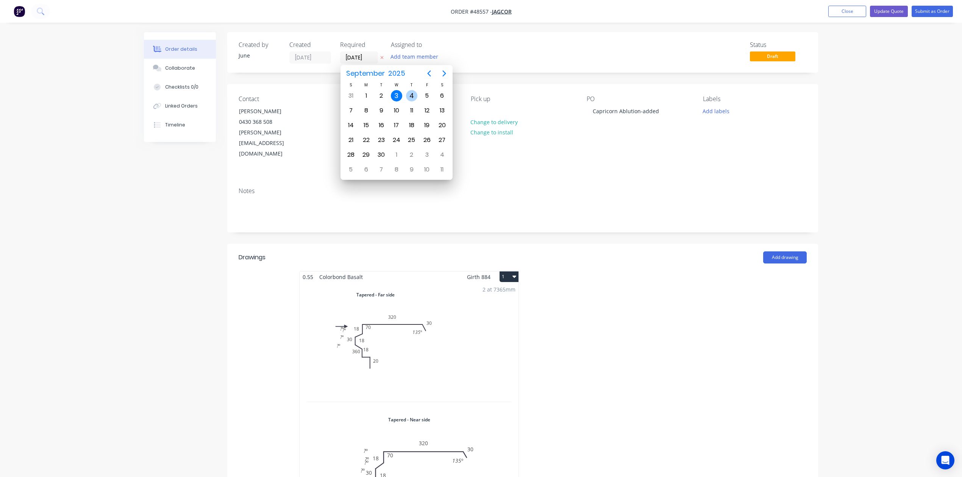
click at [412, 96] on div "4" at bounding box center [411, 95] width 11 height 11
type input "[DATE]"
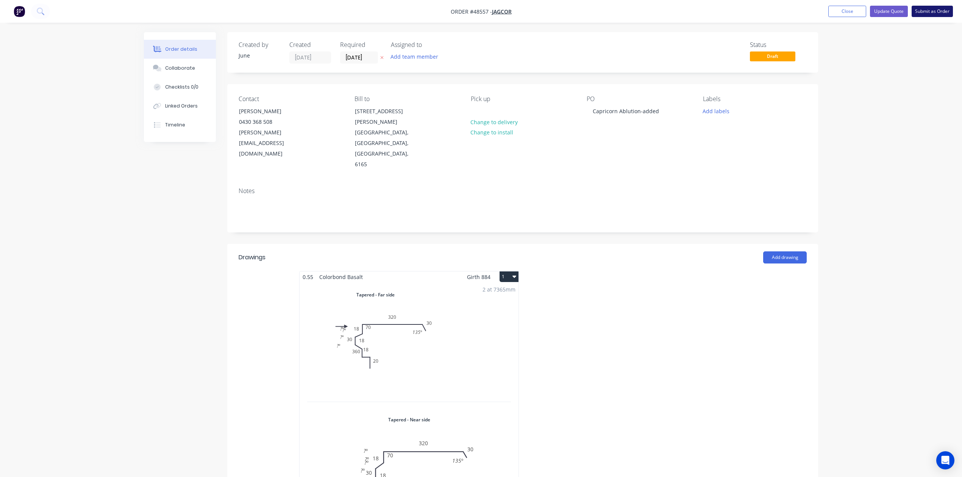
click at [943, 16] on button "Submit as Order" at bounding box center [931, 11] width 41 height 11
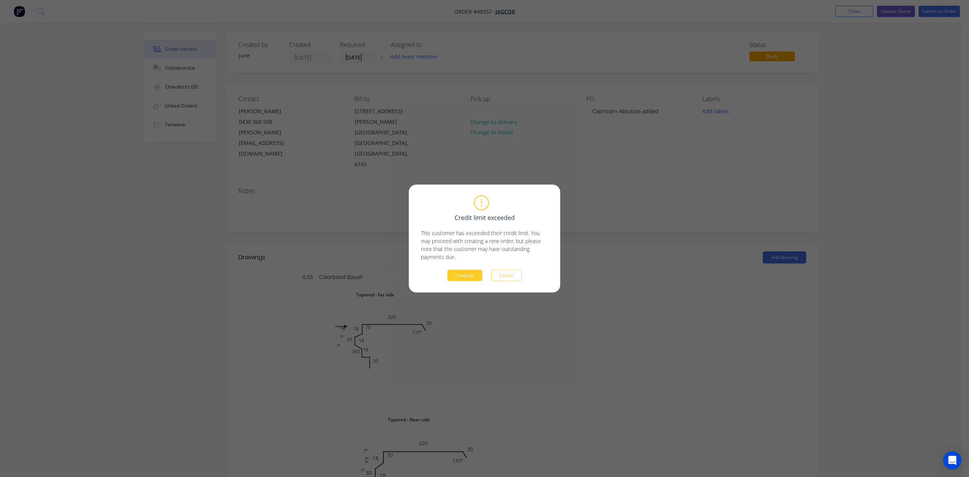
click at [455, 276] on button "Continue" at bounding box center [465, 275] width 35 height 11
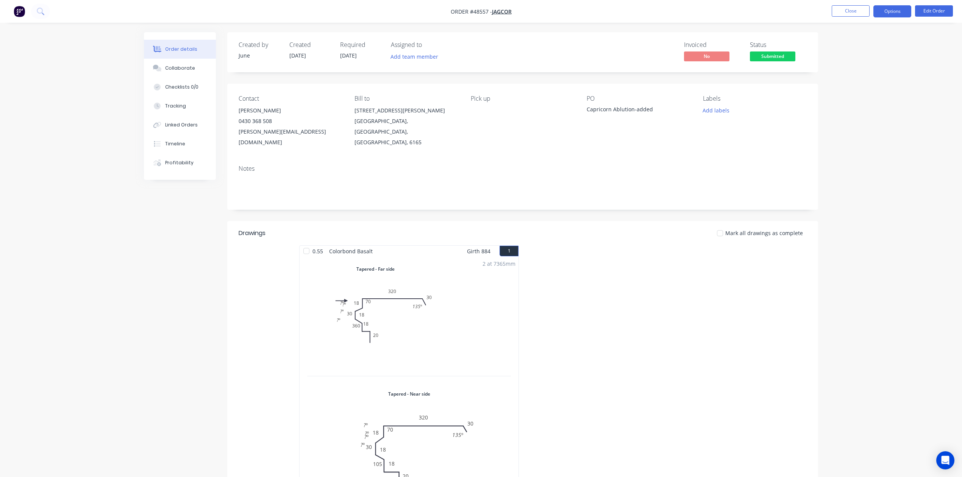
click at [906, 17] on button "Options" at bounding box center [892, 11] width 38 height 12
click at [861, 45] on div "Invoice" at bounding box center [869, 46] width 70 height 11
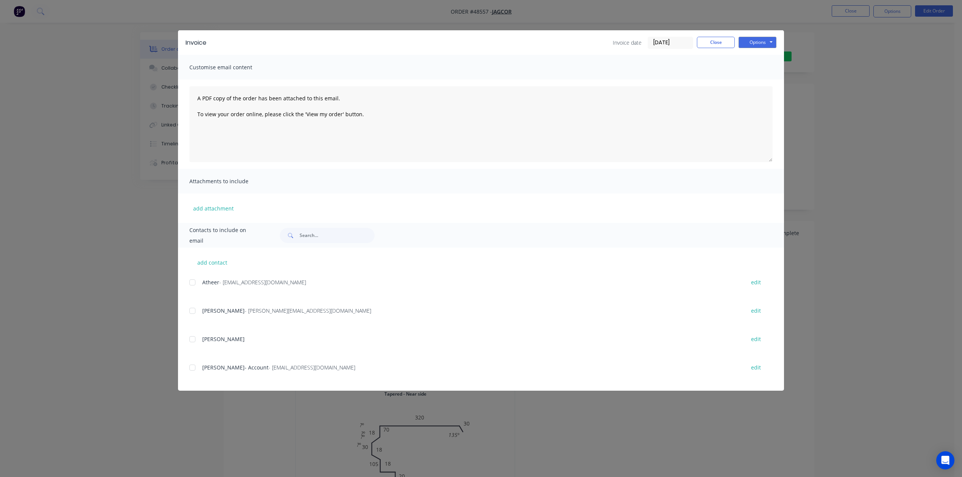
click at [192, 367] on div at bounding box center [192, 367] width 15 height 15
click at [758, 43] on button "Options" at bounding box center [757, 42] width 38 height 11
click at [751, 84] on button "Email" at bounding box center [762, 81] width 48 height 12
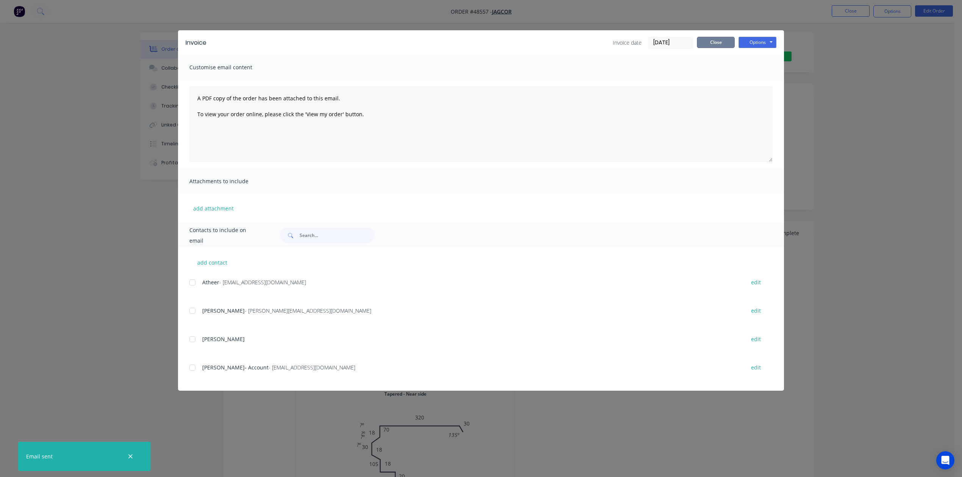
click at [714, 42] on button "Close" at bounding box center [716, 42] width 38 height 11
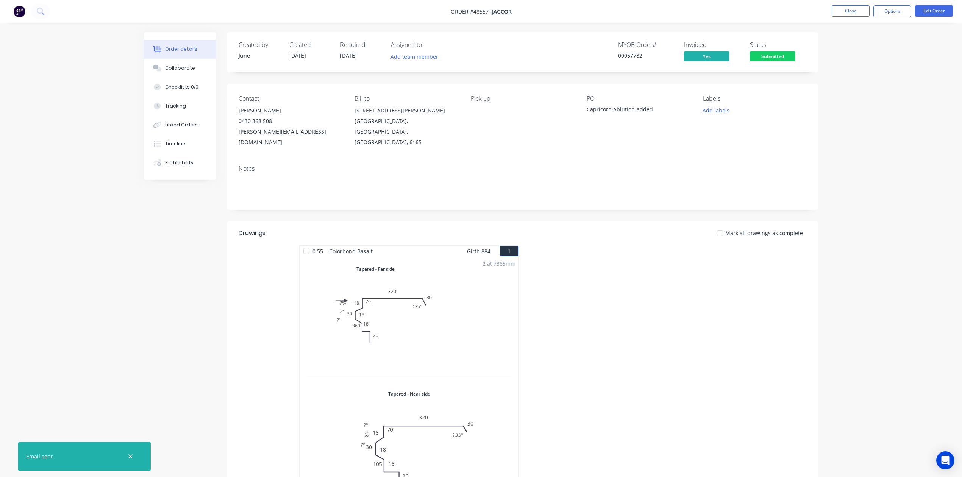
click at [779, 56] on span "Submitted" at bounding box center [772, 55] width 45 height 9
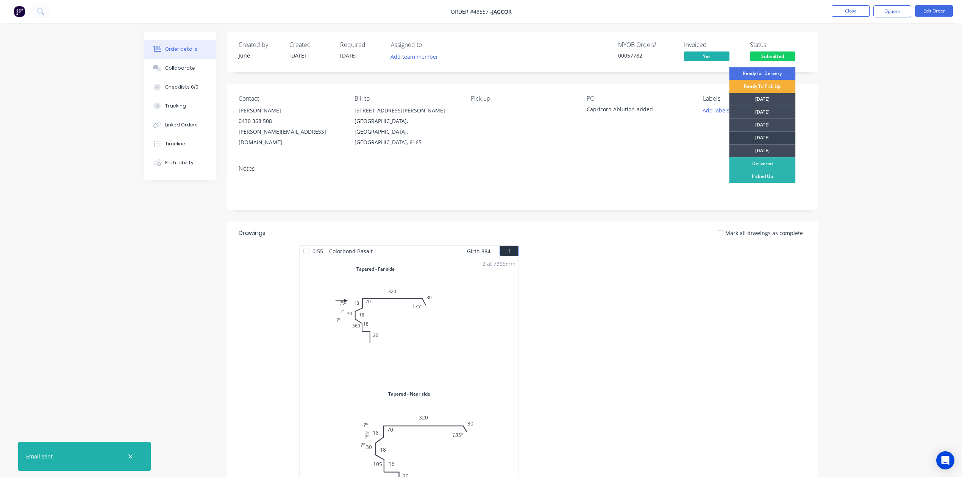
click at [767, 139] on div "[DATE]" at bounding box center [762, 137] width 66 height 13
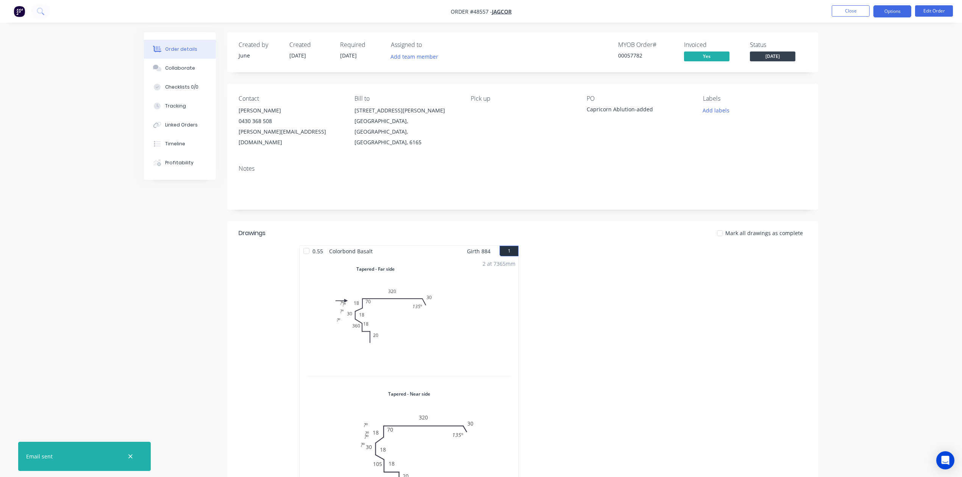
click at [897, 14] on button "Options" at bounding box center [892, 11] width 38 height 12
click at [851, 104] on div "Delivery Docket" at bounding box center [869, 106] width 70 height 11
click at [858, 71] on div "Without pricing" at bounding box center [869, 76] width 70 height 11
click at [846, 93] on div "Work Order" at bounding box center [869, 91] width 70 height 11
click at [853, 78] on div "Without pricing" at bounding box center [869, 76] width 70 height 11
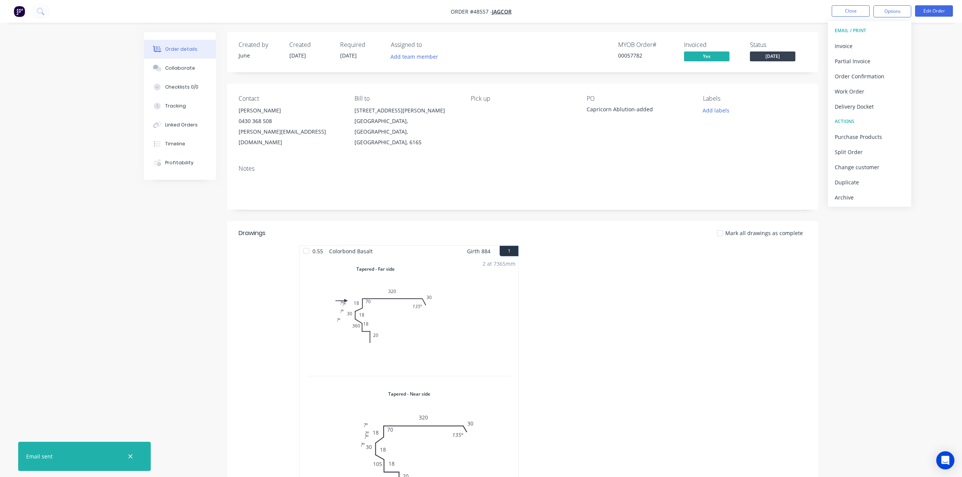
click at [661, 8] on nav "Order #48557 - Jagcor Close Options EMAIL / PRINT Invoice Partial Invoice Order…" at bounding box center [481, 11] width 962 height 23
click at [838, 5] on button "Close" at bounding box center [850, 10] width 38 height 11
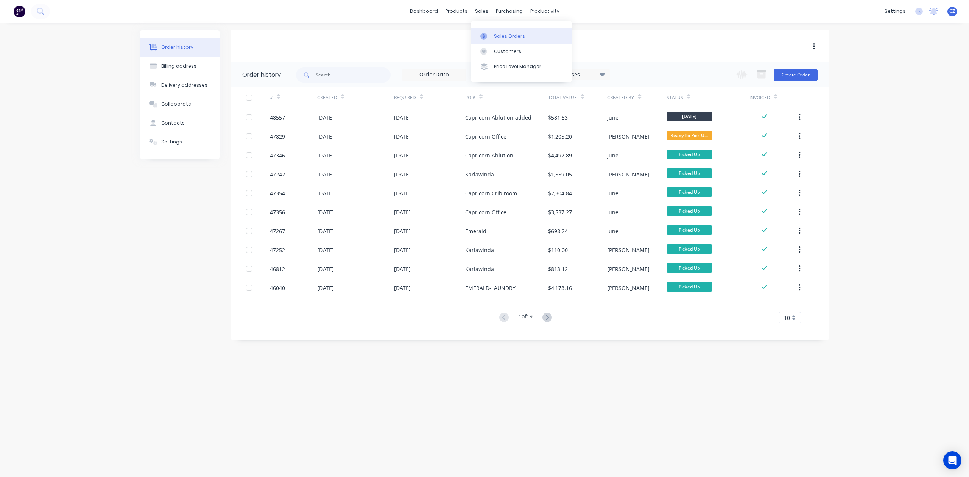
click at [491, 36] on div at bounding box center [485, 36] width 11 height 7
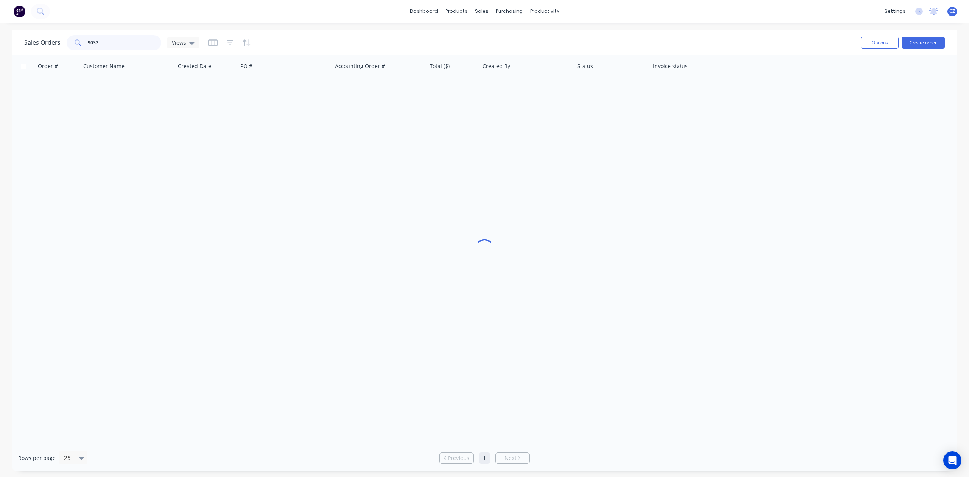
drag, startPoint x: 145, startPoint y: 47, endPoint x: 17, endPoint y: 51, distance: 128.0
click at [17, 51] on div "Sales Orders 9032 Views Options Create order" at bounding box center [484, 42] width 945 height 25
paste input "48137"
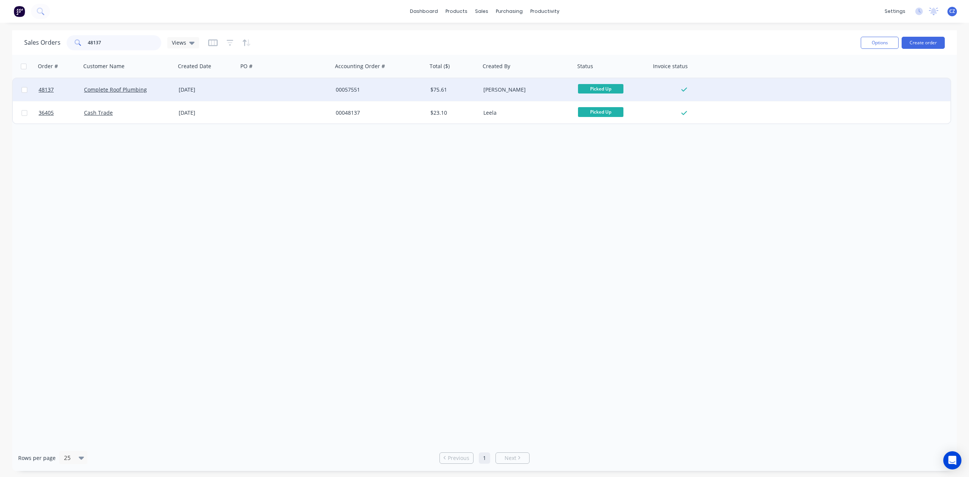
type input "48137"
click at [306, 91] on div at bounding box center [285, 89] width 95 height 23
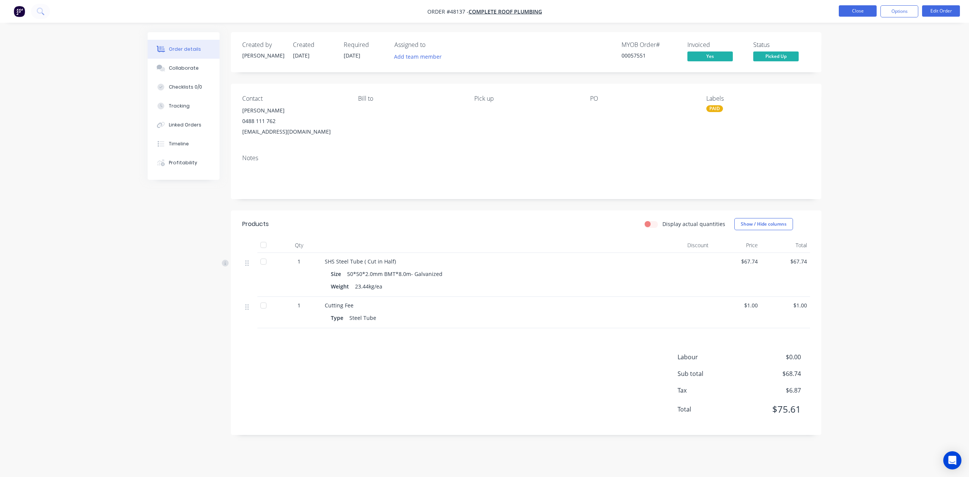
click at [858, 9] on button "Close" at bounding box center [858, 10] width 38 height 11
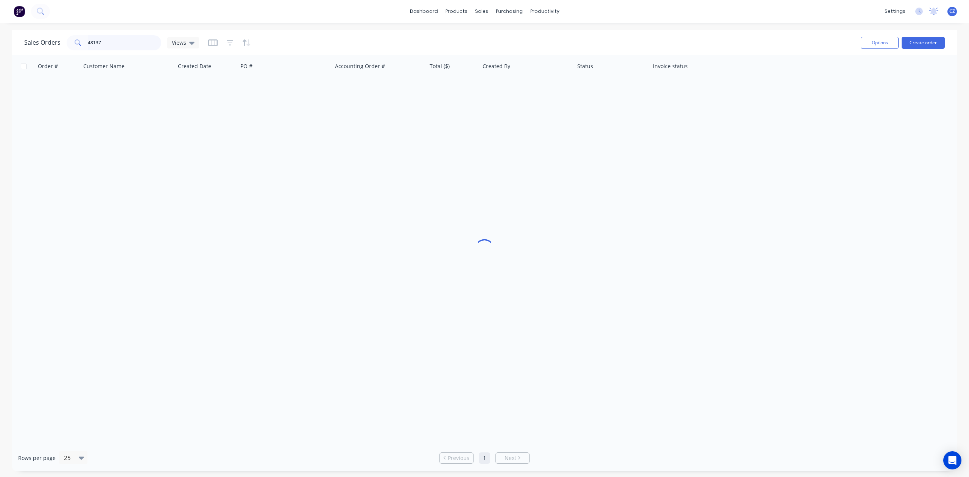
drag, startPoint x: 129, startPoint y: 40, endPoint x: 0, endPoint y: 47, distance: 128.9
click at [0, 47] on div "Sales Orders 48137 Views Options Create order Order # Customer Name Created Dat…" at bounding box center [484, 250] width 969 height 441
paste input "608"
type input "48608"
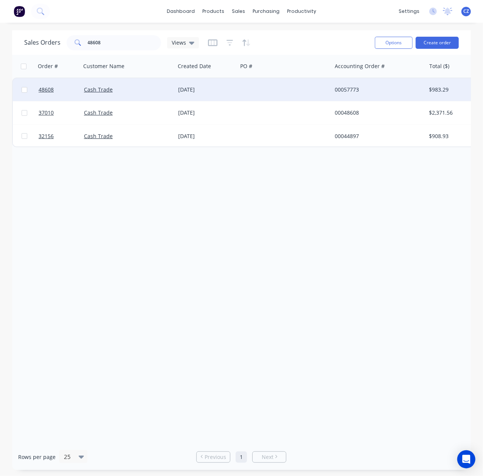
click at [244, 90] on div at bounding box center [285, 89] width 94 height 23
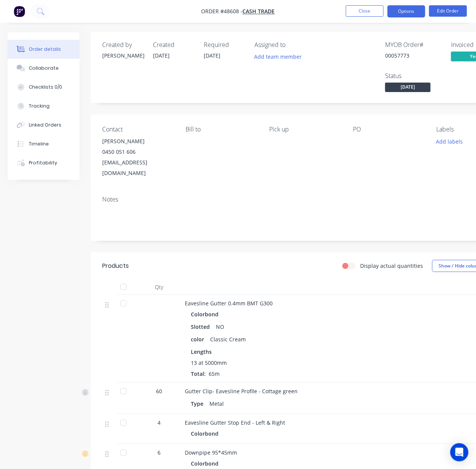
click at [411, 12] on button "Options" at bounding box center [406, 11] width 38 height 12
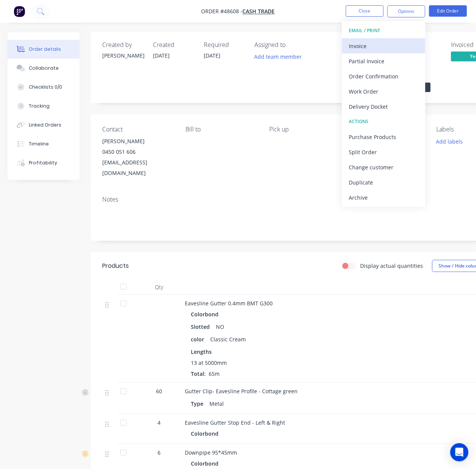
click at [397, 41] on div "Invoice" at bounding box center [384, 46] width 70 height 11
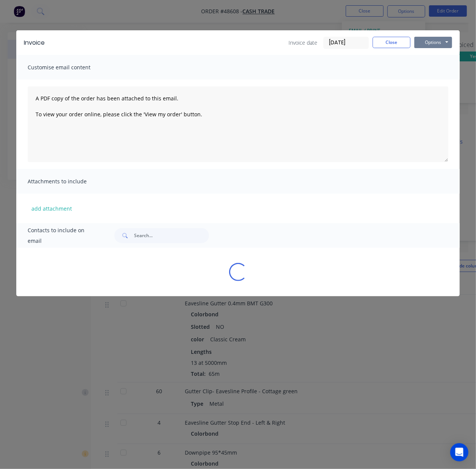
click at [438, 41] on button "Options" at bounding box center [433, 42] width 38 height 11
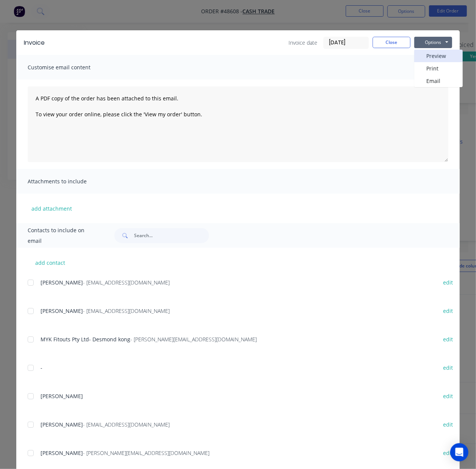
click at [438, 58] on button "Preview" at bounding box center [438, 56] width 48 height 12
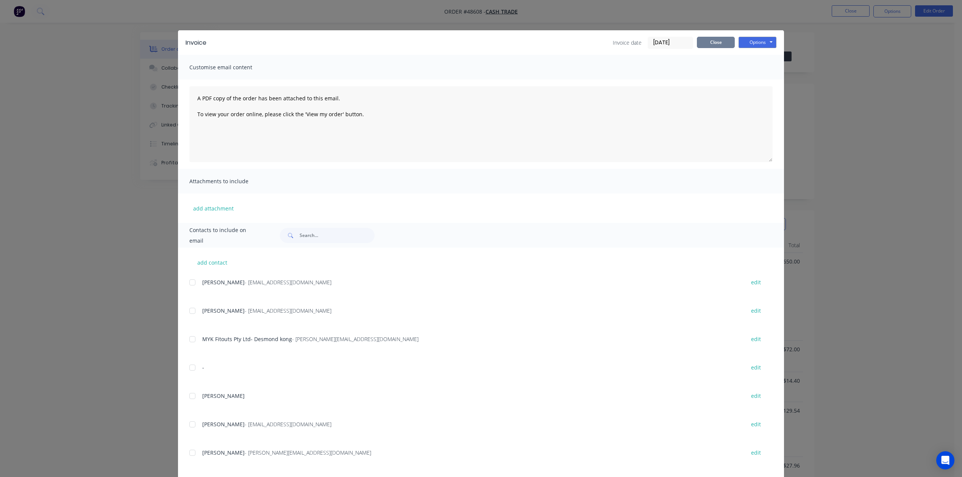
click at [717, 46] on button "Close" at bounding box center [716, 42] width 38 height 11
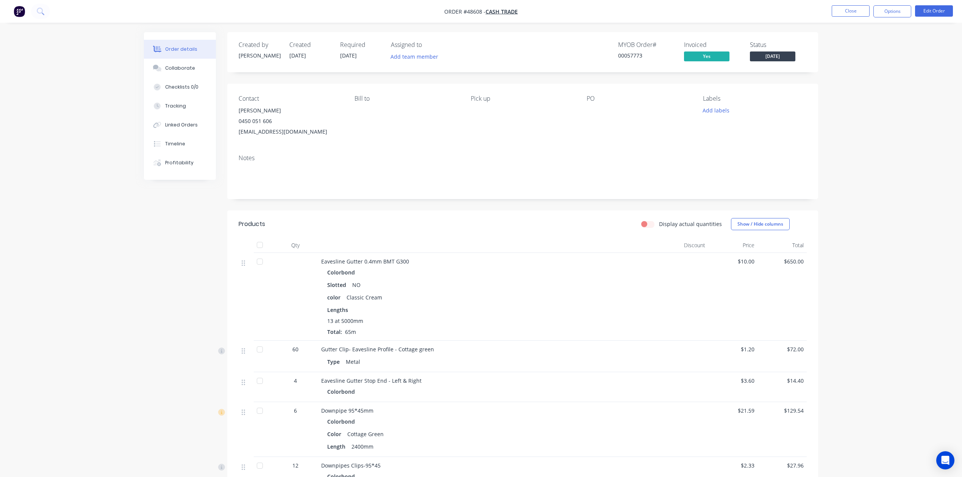
click at [603, 315] on div "Lengths 13 at 5000mm Total: 65m" at bounding box center [488, 321] width 323 height 30
click at [842, 13] on button "Close" at bounding box center [850, 10] width 38 height 11
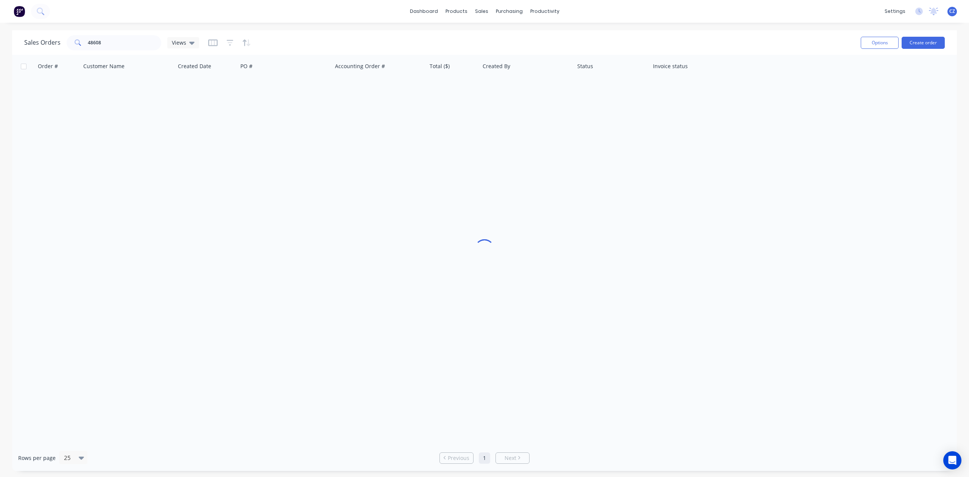
drag, startPoint x: 132, startPoint y: 52, endPoint x: 70, endPoint y: 48, distance: 62.6
click at [70, 48] on div "Sales Orders 48608 Views Options Create order" at bounding box center [484, 42] width 945 height 25
click at [129, 39] on input "48608" at bounding box center [125, 42] width 74 height 15
drag, startPoint x: 126, startPoint y: 44, endPoint x: 39, endPoint y: 54, distance: 87.2
click at [39, 54] on div "Sales Orders 48608 Views Options Create order" at bounding box center [484, 42] width 945 height 25
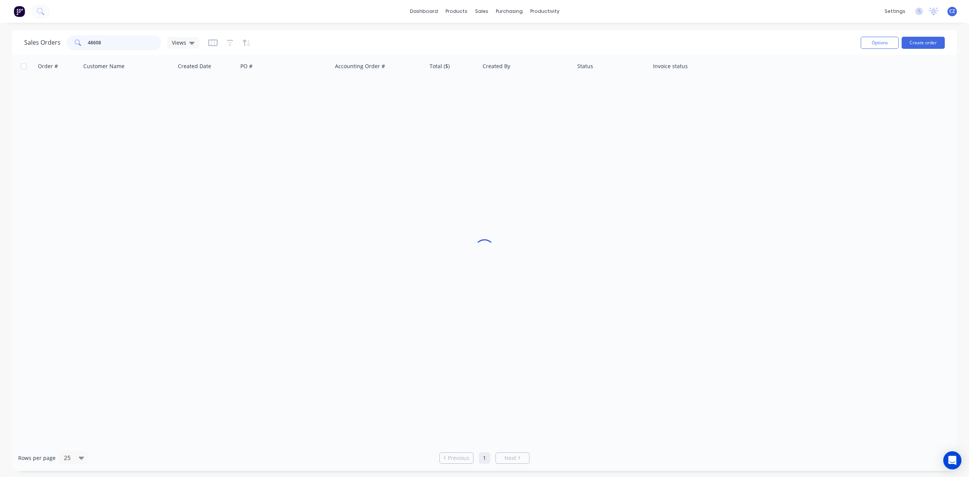
paste input "01 634 439"
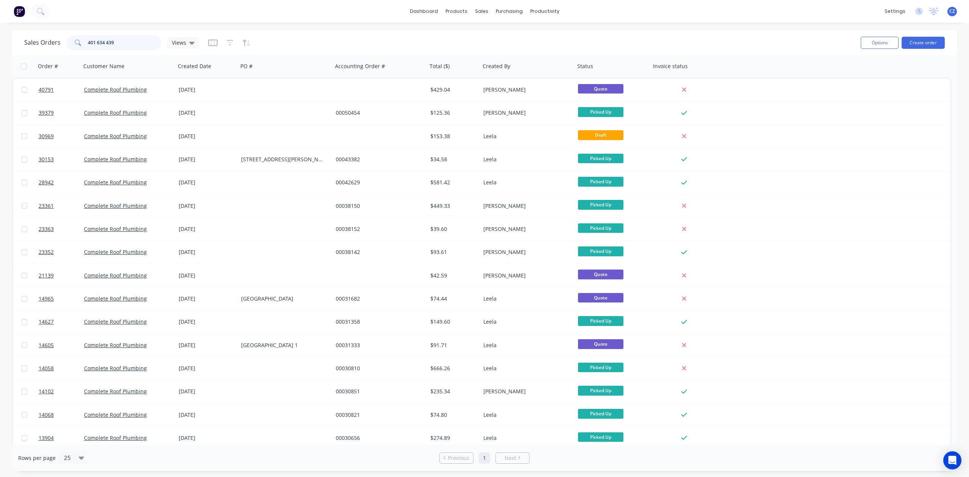
drag, startPoint x: 158, startPoint y: 38, endPoint x: 64, endPoint y: 40, distance: 94.3
click at [64, 40] on div "Sales Orders 401 634 439 Views" at bounding box center [111, 42] width 175 height 15
type input "57551"
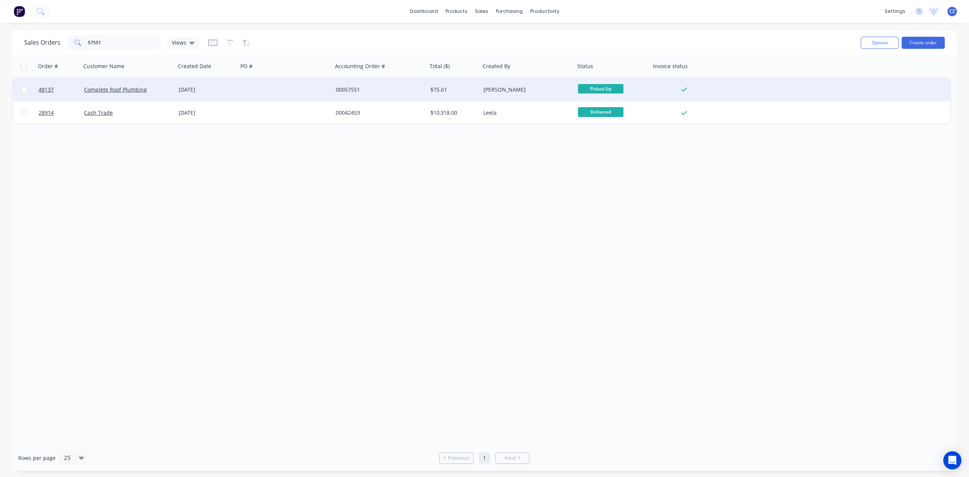
click at [391, 89] on div "00057551" at bounding box center [378, 90] width 84 height 8
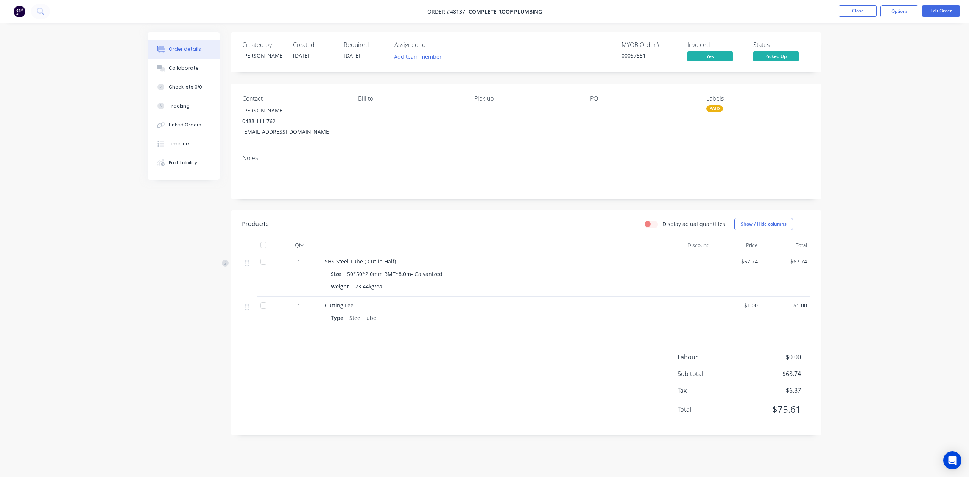
click at [66, 251] on div "Order details Collaborate Checklists 0/0 Tracking Linked Orders Timeline Profit…" at bounding box center [484, 238] width 969 height 477
click at [214, 153] on button "Profitability" at bounding box center [184, 162] width 72 height 19
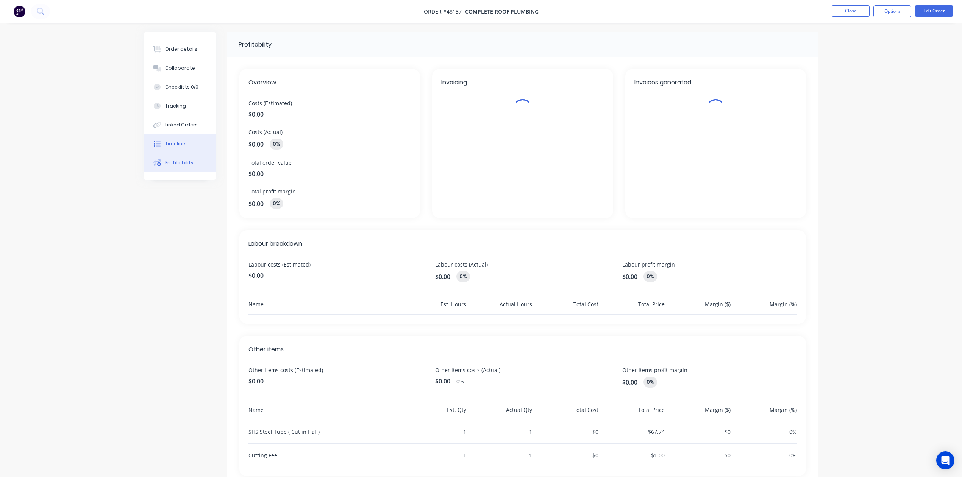
click at [204, 144] on button "Timeline" at bounding box center [180, 143] width 72 height 19
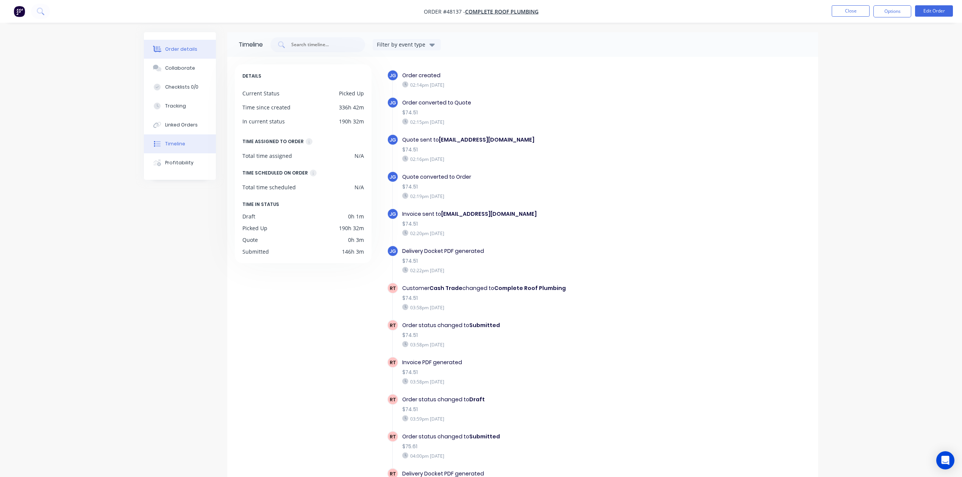
click at [173, 52] on div "Order details" at bounding box center [181, 49] width 32 height 7
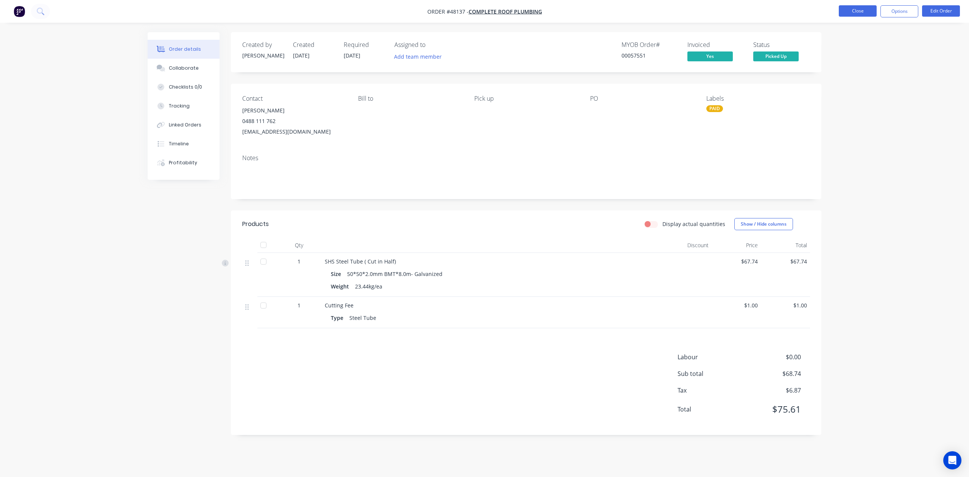
click at [865, 14] on button "Close" at bounding box center [858, 10] width 38 height 11
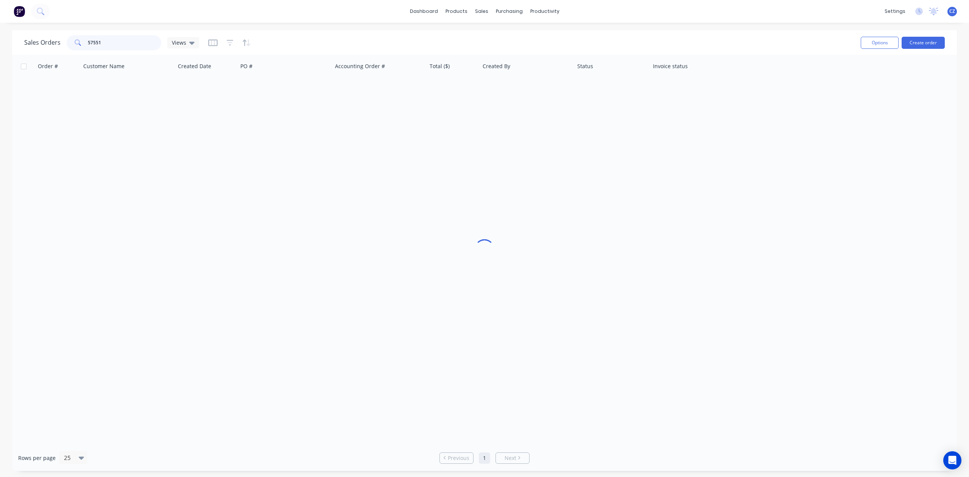
drag, startPoint x: 117, startPoint y: 39, endPoint x: 37, endPoint y: 50, distance: 81.4
click at [34, 52] on div "Sales Orders 57551 Views Options Create order" at bounding box center [484, 42] width 945 height 25
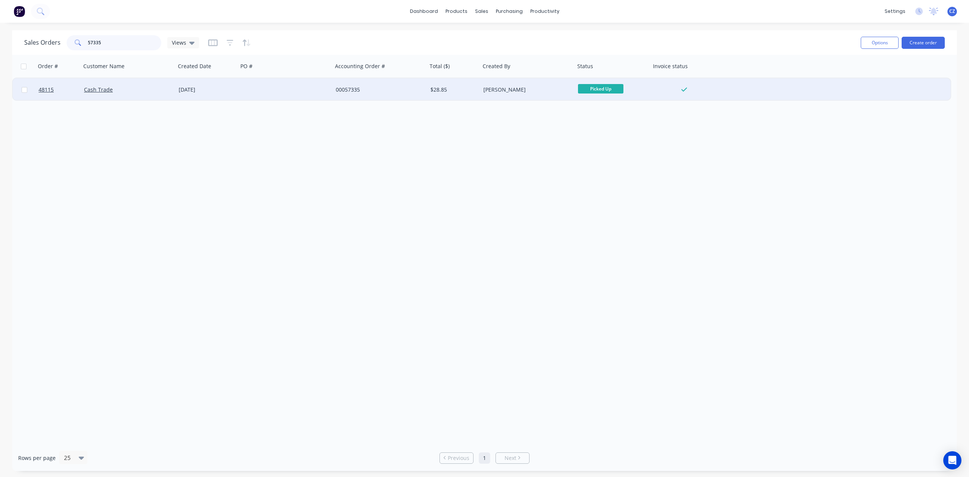
type input "57335"
click at [327, 85] on div at bounding box center [285, 89] width 95 height 23
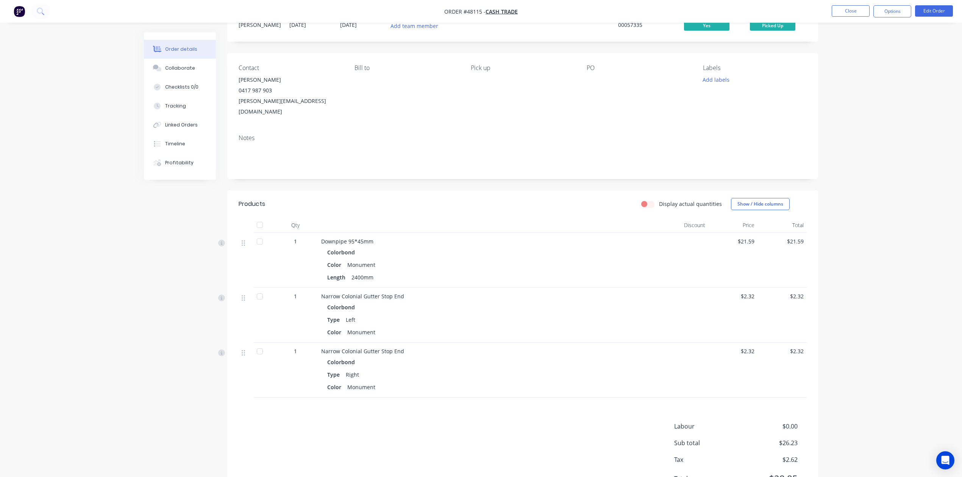
scroll to position [59, 0]
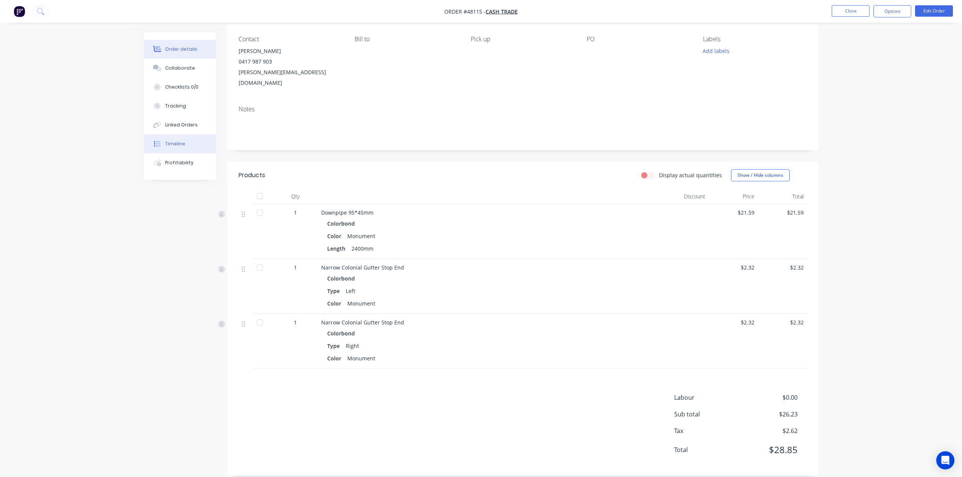
click at [179, 143] on div "Timeline" at bounding box center [175, 143] width 20 height 7
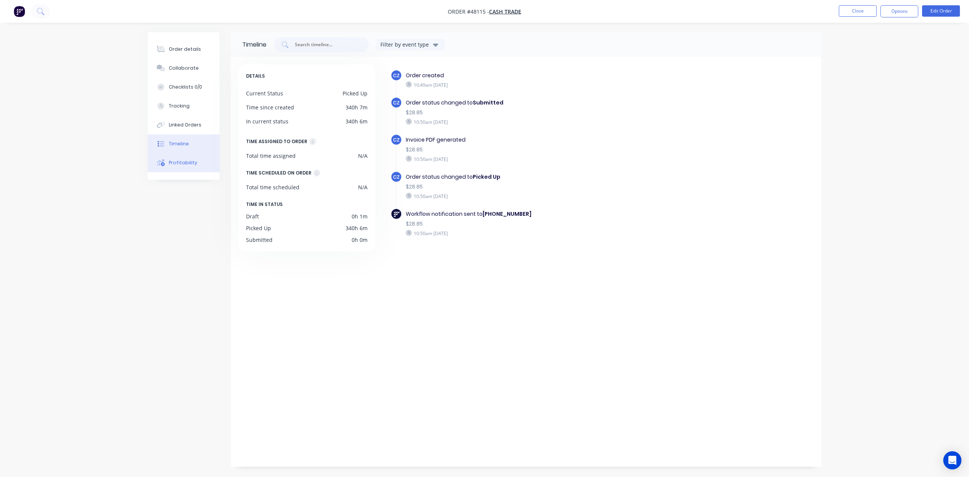
click at [179, 170] on button "Profitability" at bounding box center [184, 162] width 72 height 19
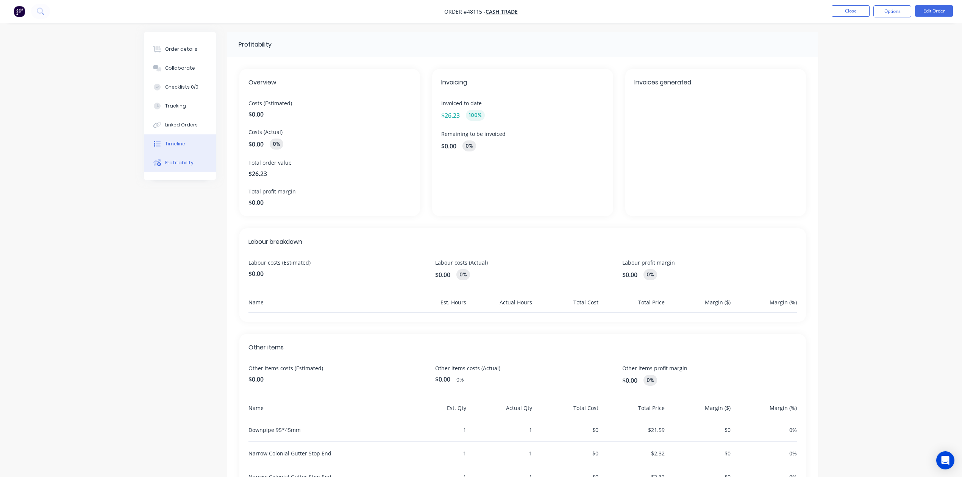
click at [182, 149] on button "Timeline" at bounding box center [180, 143] width 72 height 19
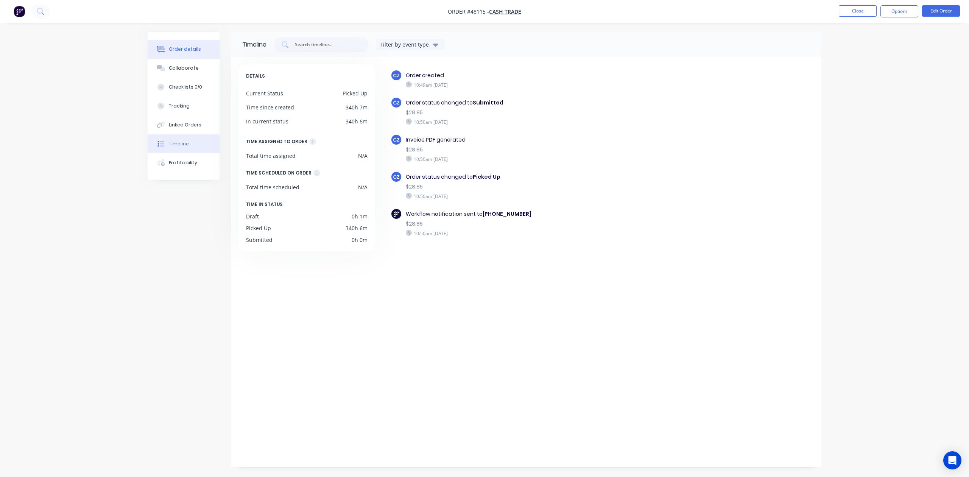
click at [201, 47] on button "Order details" at bounding box center [184, 49] width 72 height 19
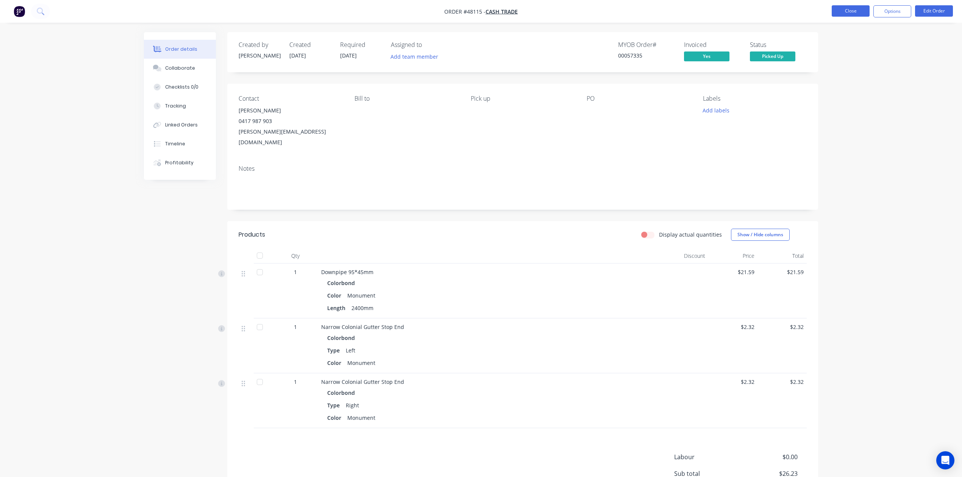
click at [847, 14] on button "Close" at bounding box center [850, 10] width 38 height 11
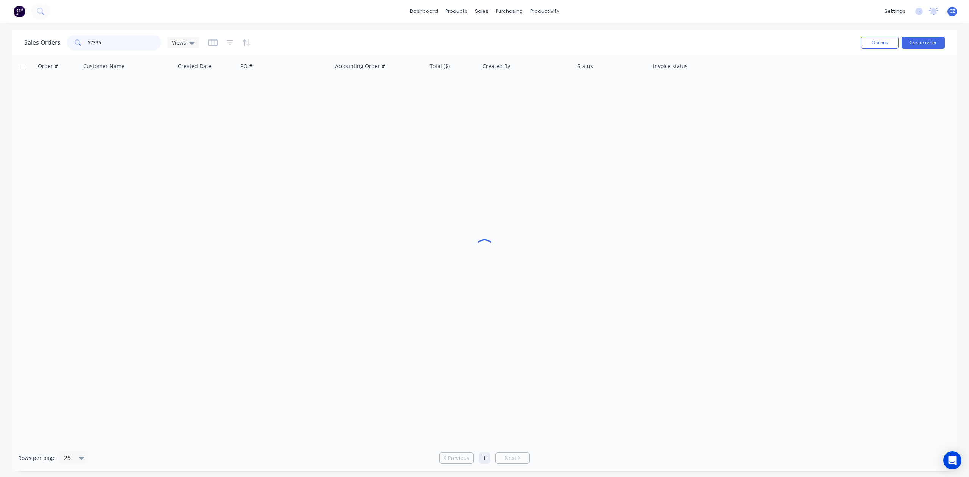
click at [156, 46] on input "57335" at bounding box center [125, 42] width 74 height 15
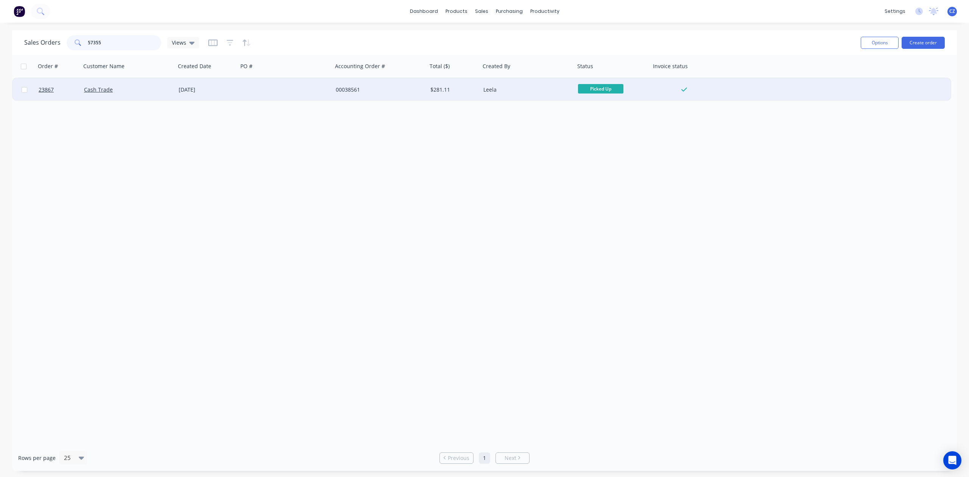
type input "57355"
click at [401, 94] on div "00038561" at bounding box center [380, 89] width 95 height 23
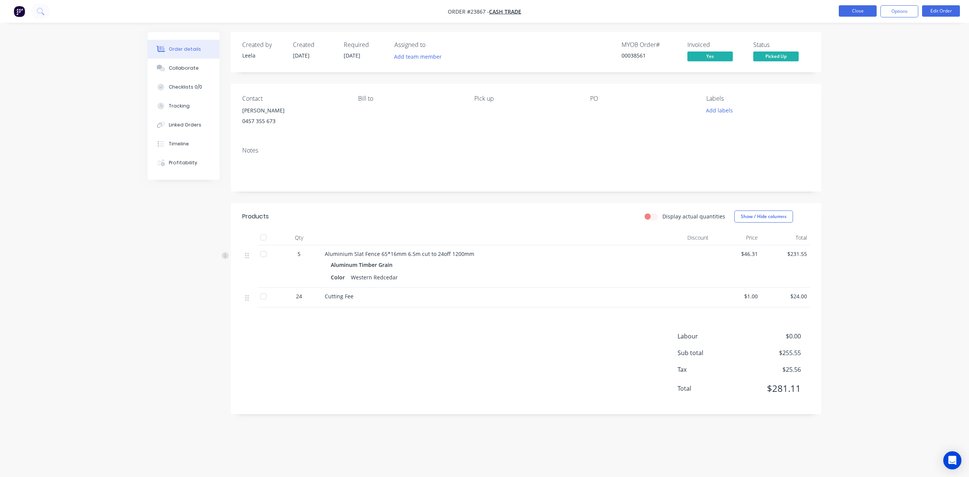
click at [862, 5] on button "Close" at bounding box center [858, 10] width 38 height 11
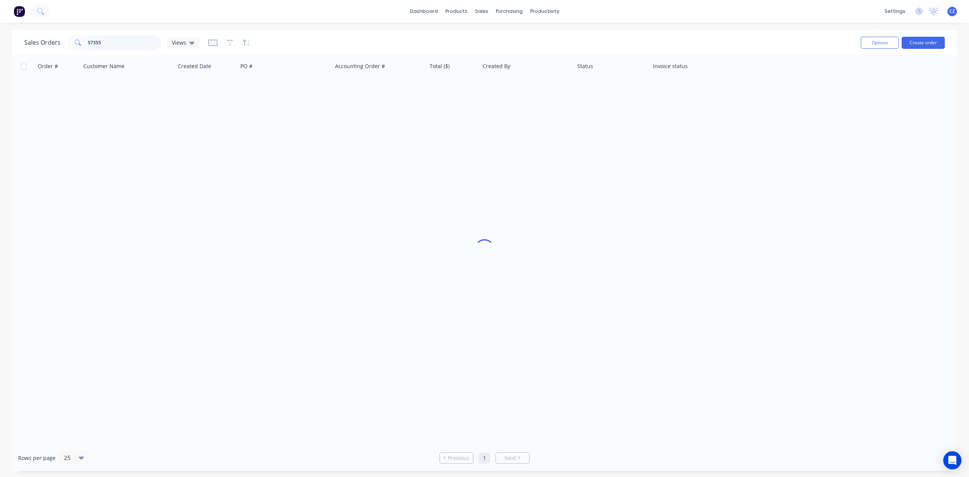
click at [131, 43] on input "57355" at bounding box center [125, 42] width 74 height 15
click at [494, 34] on div "Sales Orders" at bounding box center [509, 36] width 31 height 7
drag, startPoint x: 147, startPoint y: 41, endPoint x: 23, endPoint y: 41, distance: 123.4
click at [20, 43] on div "Sales Orders 57355 Views Options Create order" at bounding box center [484, 42] width 945 height 25
type input "48137"
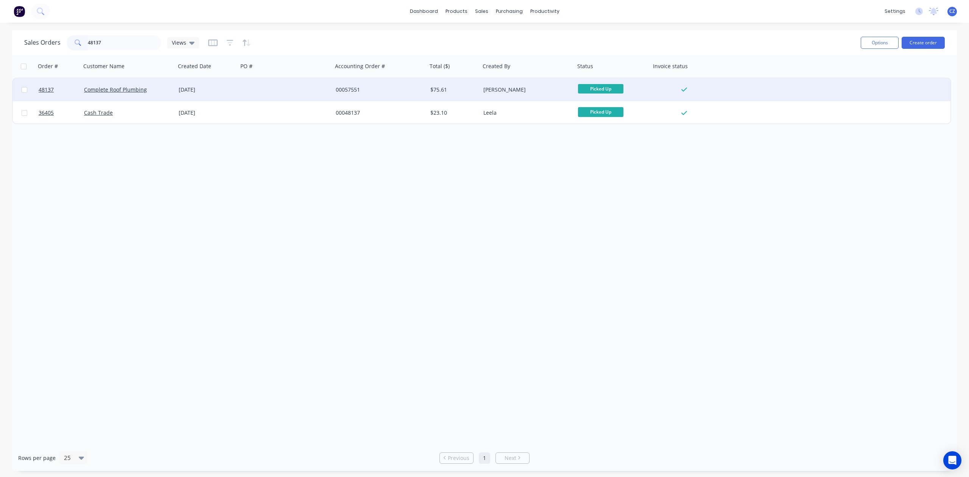
click at [287, 88] on div at bounding box center [285, 89] width 95 height 23
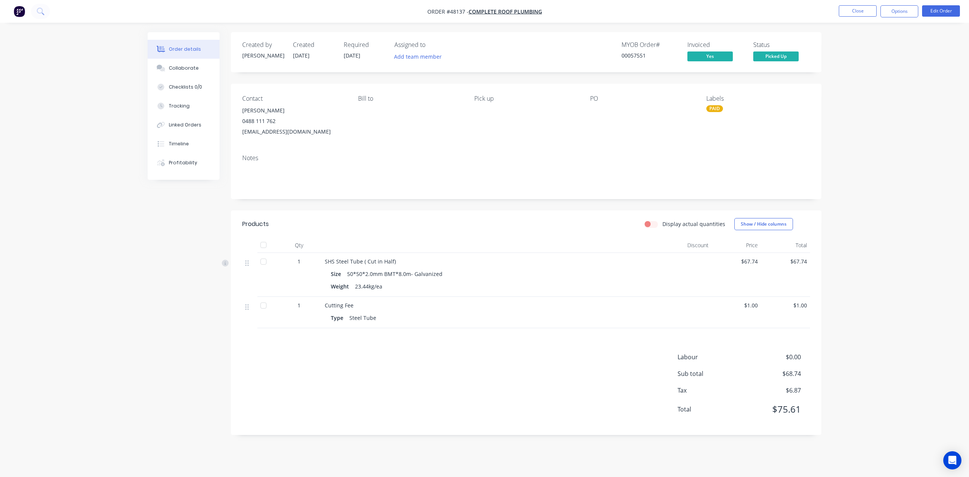
click at [487, 243] on div at bounding box center [492, 245] width 341 height 15
click at [850, 11] on button "Close" at bounding box center [858, 10] width 38 height 11
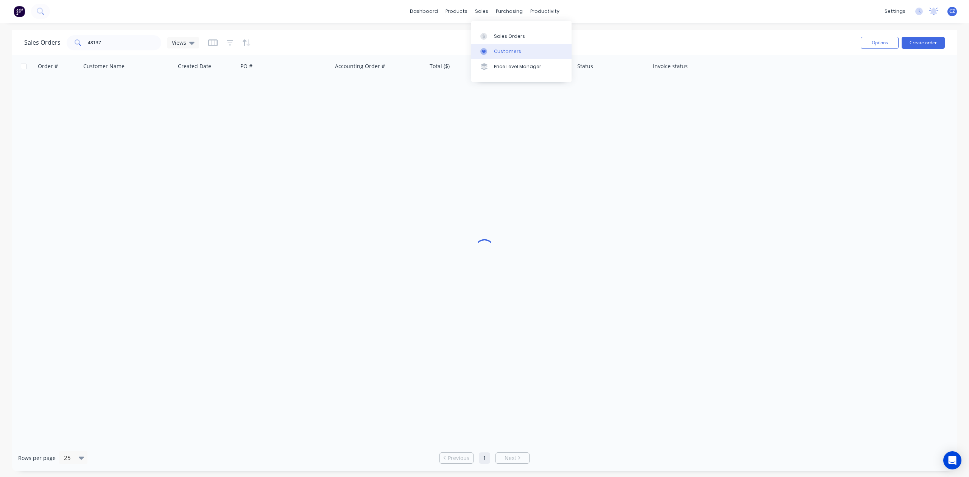
click at [491, 51] on div at bounding box center [485, 51] width 11 height 7
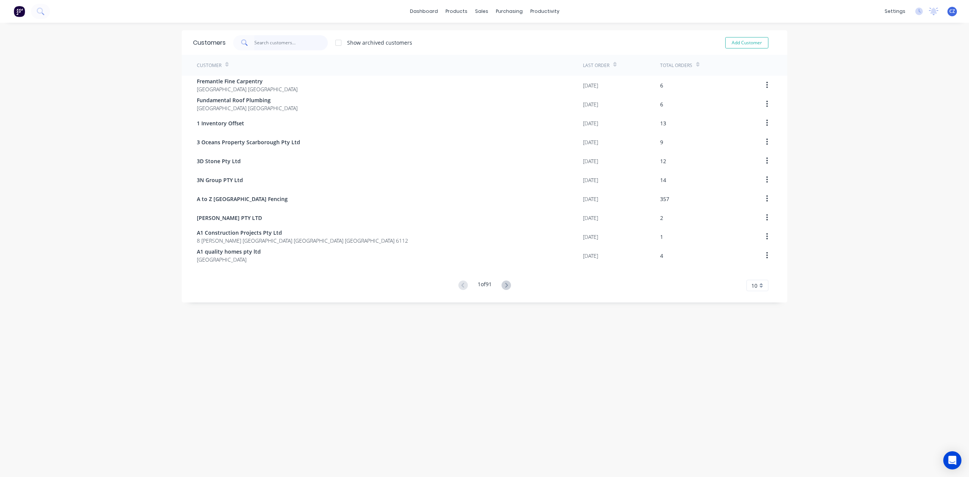
click at [287, 48] on input "text" at bounding box center [291, 42] width 74 height 15
click at [477, 10] on div "sales" at bounding box center [481, 11] width 21 height 11
click at [274, 49] on input "text" at bounding box center [291, 42] width 74 height 15
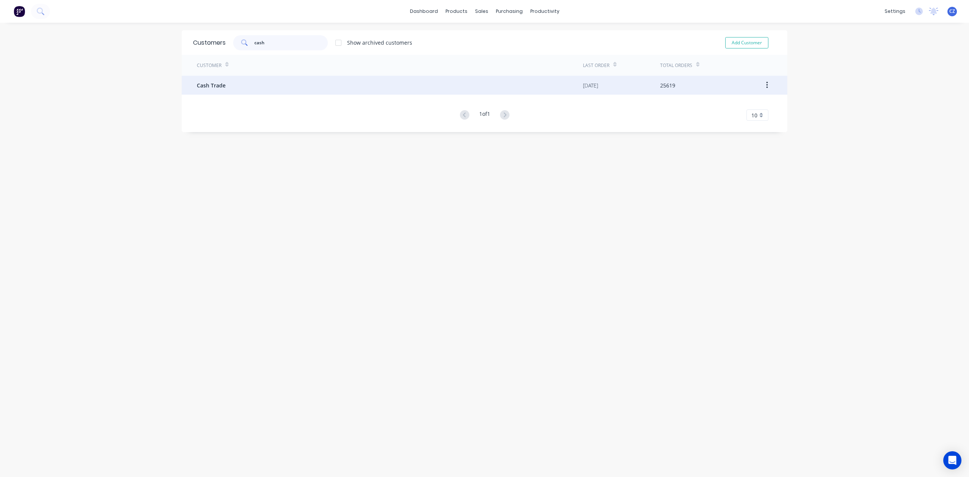
type input "cash"
click at [279, 82] on div "Cash Trade" at bounding box center [390, 85] width 386 height 19
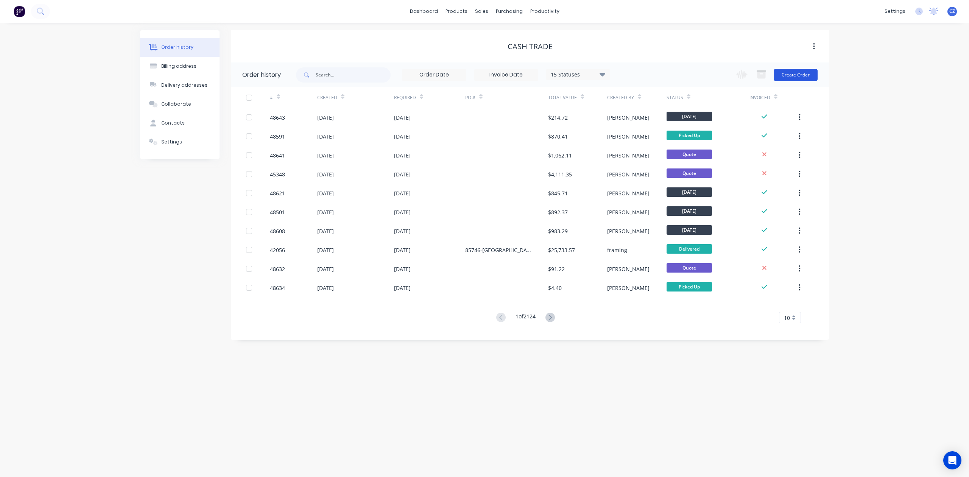
click at [793, 76] on button "Create Order" at bounding box center [796, 75] width 44 height 12
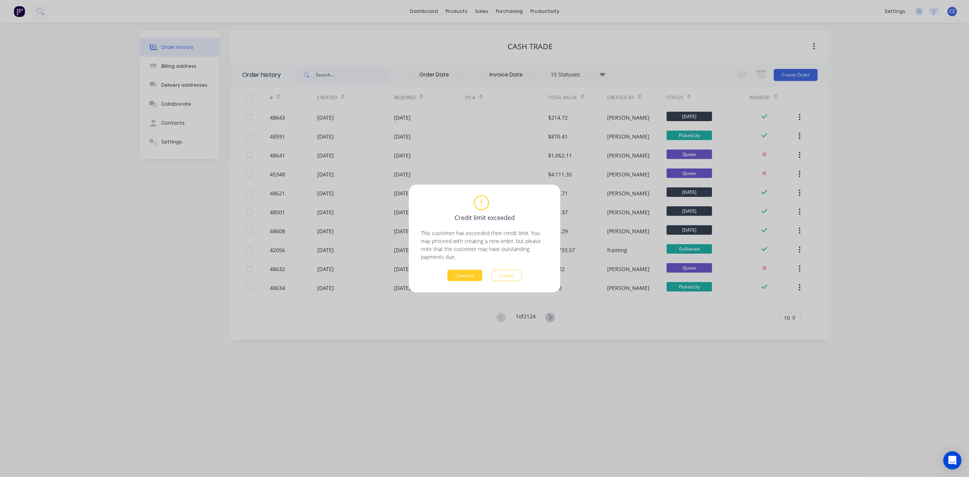
click at [465, 279] on button "Continue" at bounding box center [465, 275] width 35 height 11
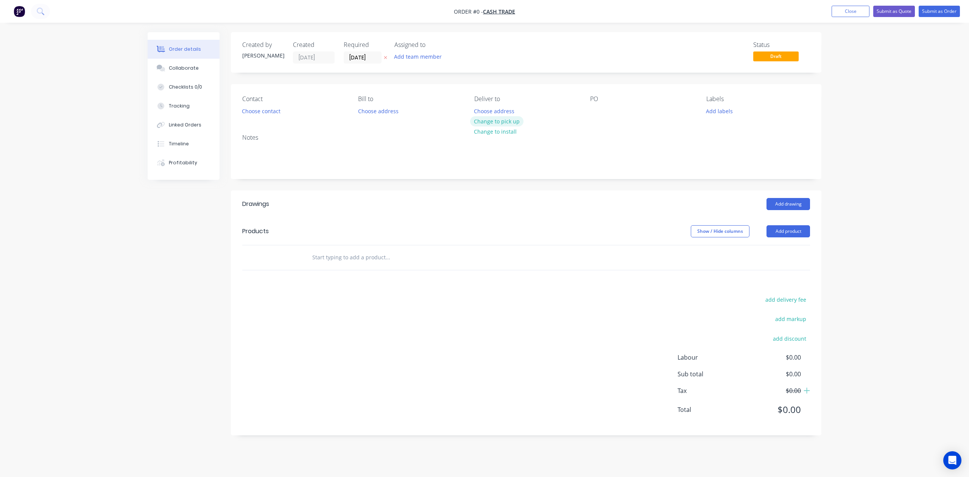
click at [506, 126] on div "Choose address Change to pick up Change to install" at bounding box center [497, 121] width 54 height 31
click at [506, 123] on button "Change to pick up" at bounding box center [497, 121] width 54 height 10
drag, startPoint x: 481, startPoint y: 228, endPoint x: 492, endPoint y: 226, distance: 11.6
click at [492, 226] on div "Creating draft order... Loading..." at bounding box center [632, 270] width 969 height 477
click at [782, 231] on button "Add product" at bounding box center [789, 231] width 44 height 12
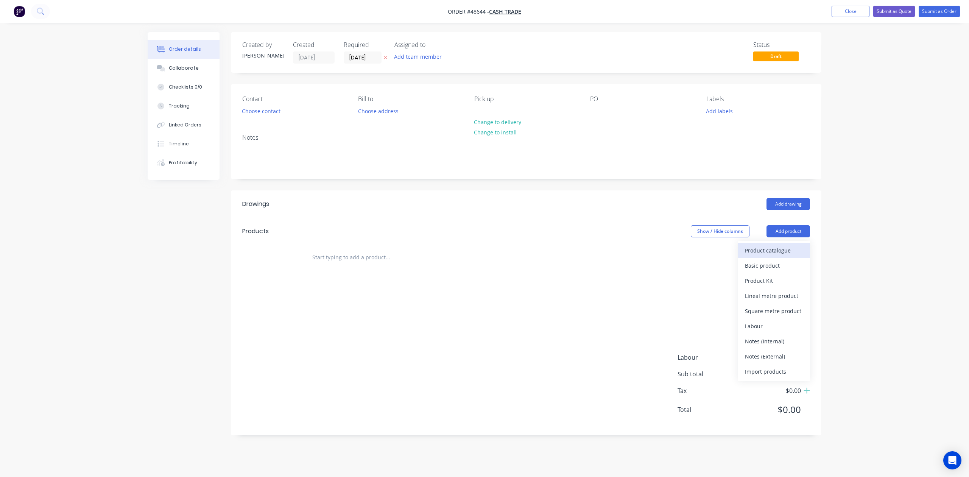
click at [774, 252] on div "Product catalogue" at bounding box center [774, 250] width 58 height 11
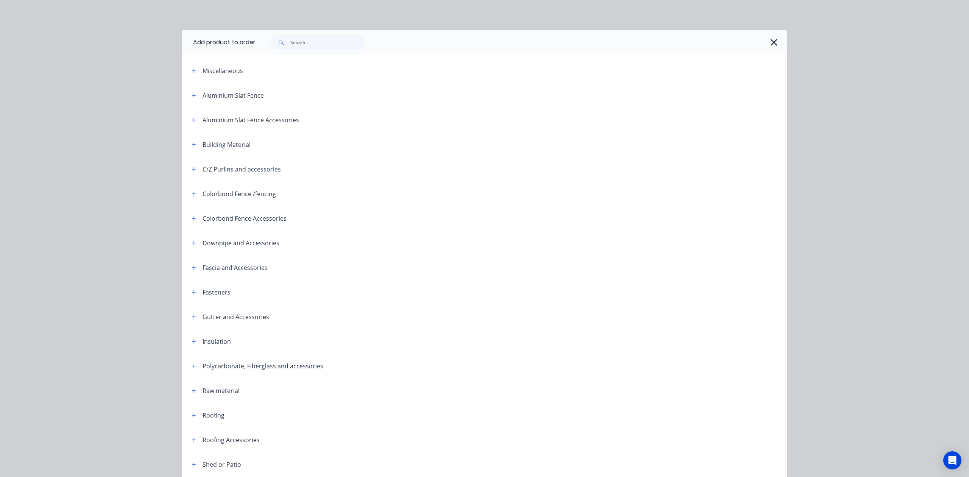
drag, startPoint x: 324, startPoint y: 51, endPoint x: 320, endPoint y: 40, distance: 12.6
click at [323, 49] on div at bounding box center [522, 42] width 532 height 24
click at [320, 40] on input "text" at bounding box center [327, 42] width 75 height 15
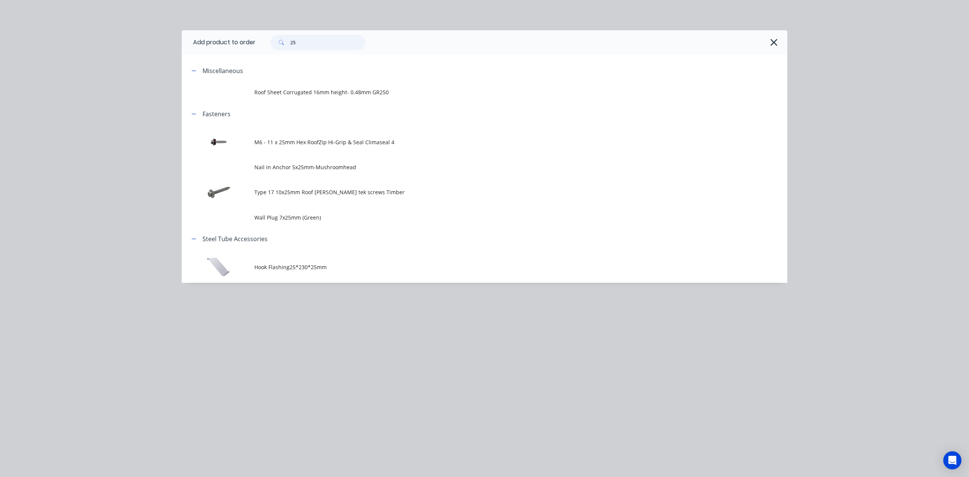
drag, startPoint x: 306, startPoint y: 48, endPoint x: 248, endPoint y: 37, distance: 58.6
click at [240, 45] on header "Add product to order 25" at bounding box center [485, 42] width 606 height 24
type input "y"
type input "top"
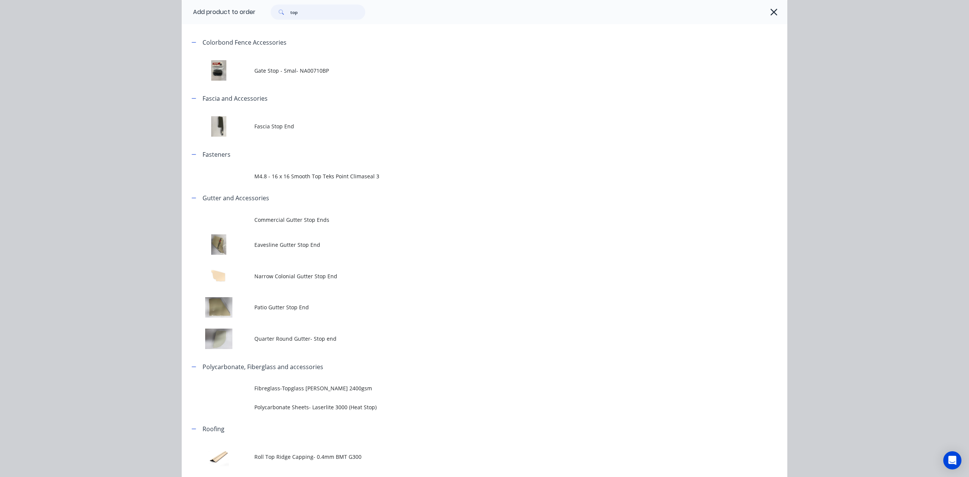
scroll to position [188, 0]
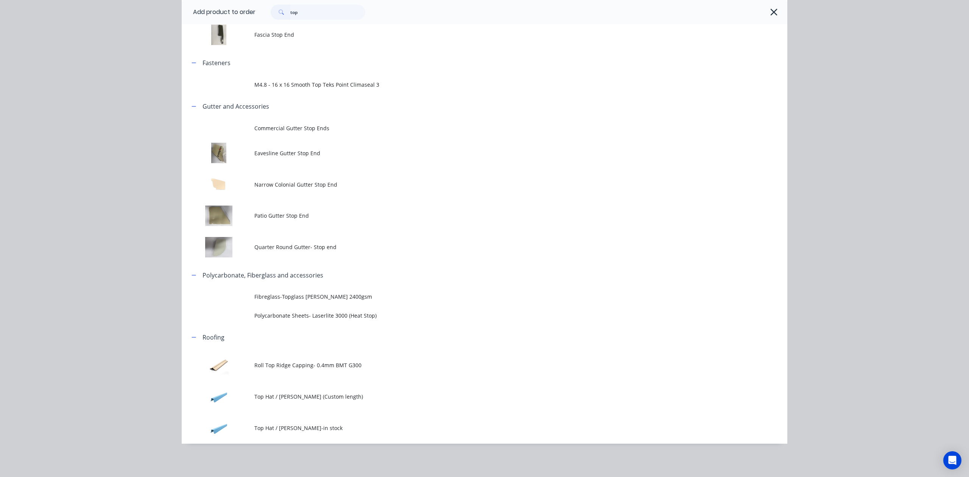
drag, startPoint x: 352, startPoint y: 435, endPoint x: 355, endPoint y: 429, distance: 6.8
click at [353, 434] on td "Top Hat / Batten-in stock" at bounding box center [520, 427] width 533 height 31
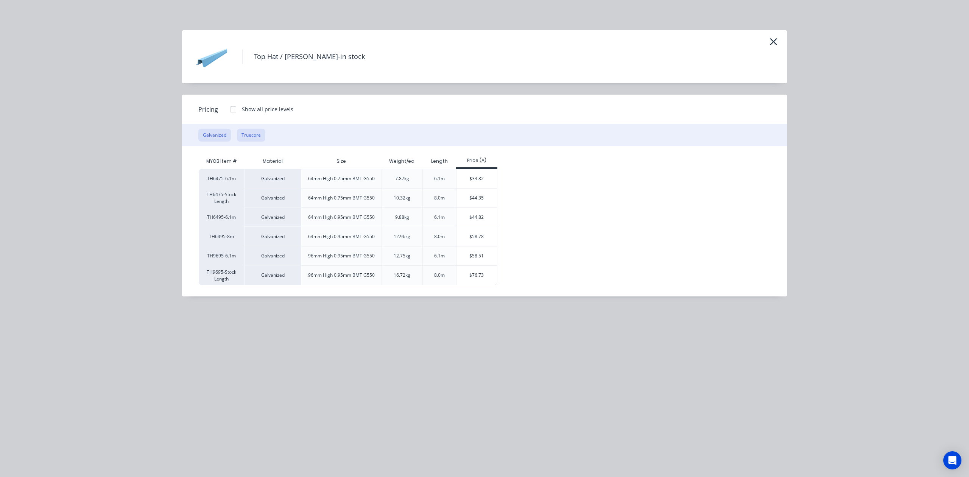
click at [255, 134] on button "Truecore" at bounding box center [251, 135] width 28 height 13
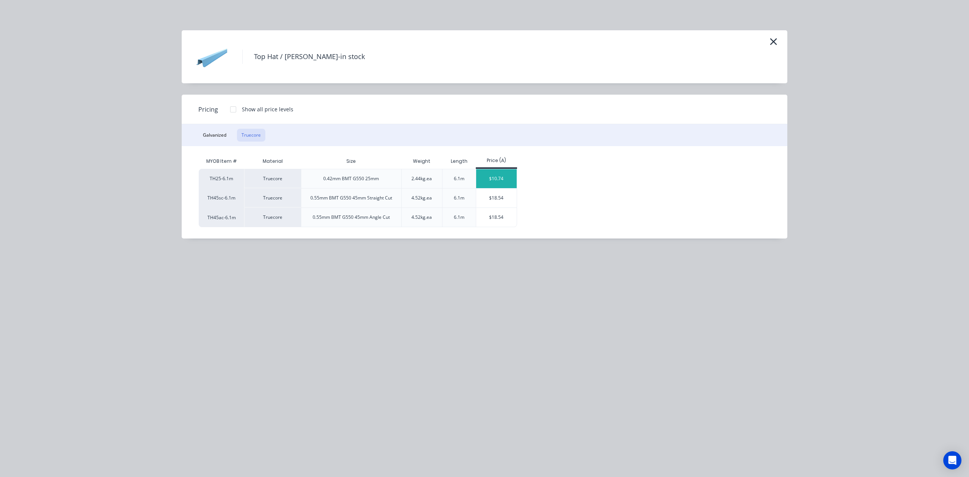
click at [503, 176] on div "$10.74" at bounding box center [496, 178] width 41 height 19
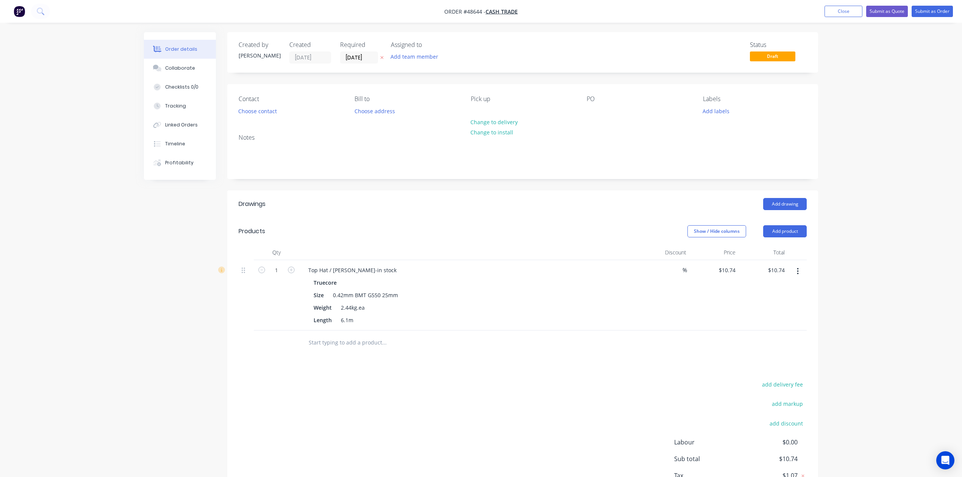
drag, startPoint x: 526, startPoint y: 416, endPoint x: 313, endPoint y: 293, distance: 245.9
click at [524, 413] on div "add delivery fee add markup add discount Labour $0.00 Sub total $10.74 Tax $1.0…" at bounding box center [523, 443] width 568 height 129
drag, startPoint x: 278, startPoint y: 269, endPoint x: 281, endPoint y: 264, distance: 5.5
click at [279, 268] on input "1" at bounding box center [277, 270] width 20 height 11
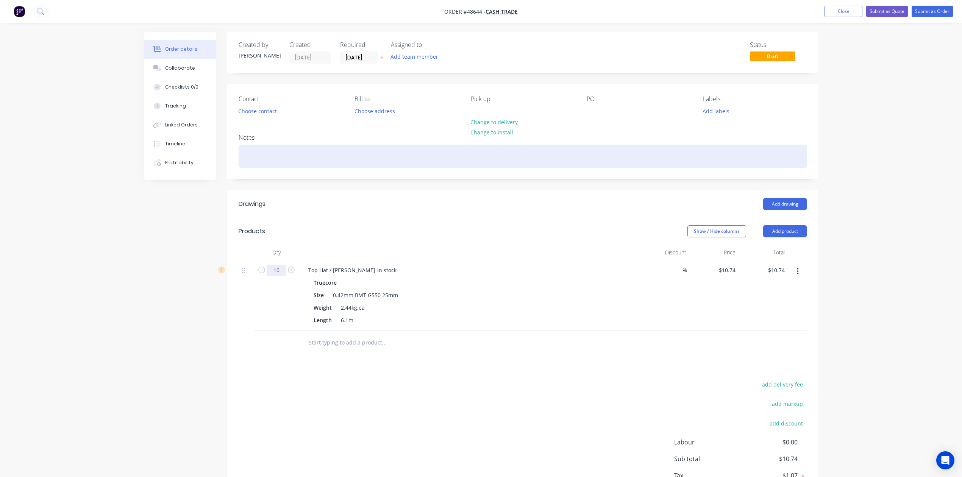
type input "10"
type input "$107.40"
drag, startPoint x: 448, startPoint y: 158, endPoint x: 502, endPoint y: 110, distance: 72.4
click at [449, 158] on div at bounding box center [523, 156] width 568 height 23
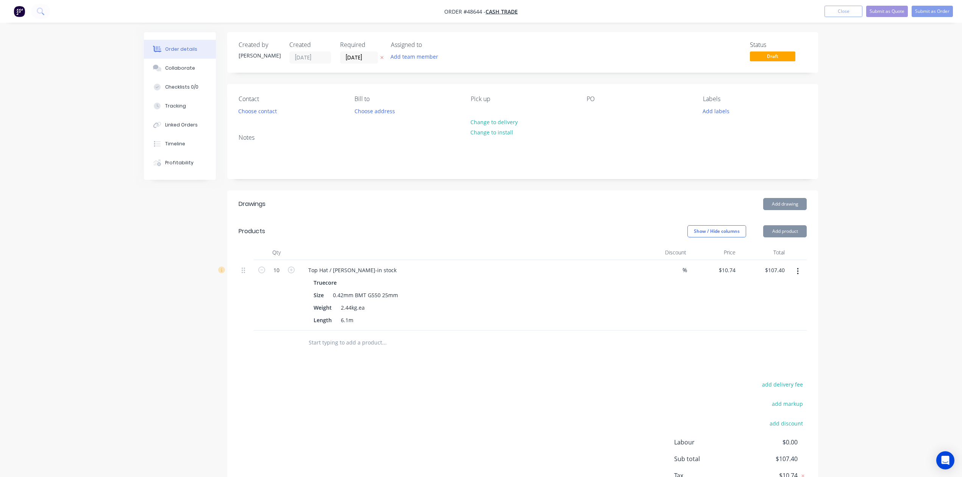
click at [441, 234] on div "Show / Hide columns Add product" at bounding box center [582, 231] width 447 height 12
click at [263, 111] on button "Choose contact" at bounding box center [257, 111] width 47 height 10
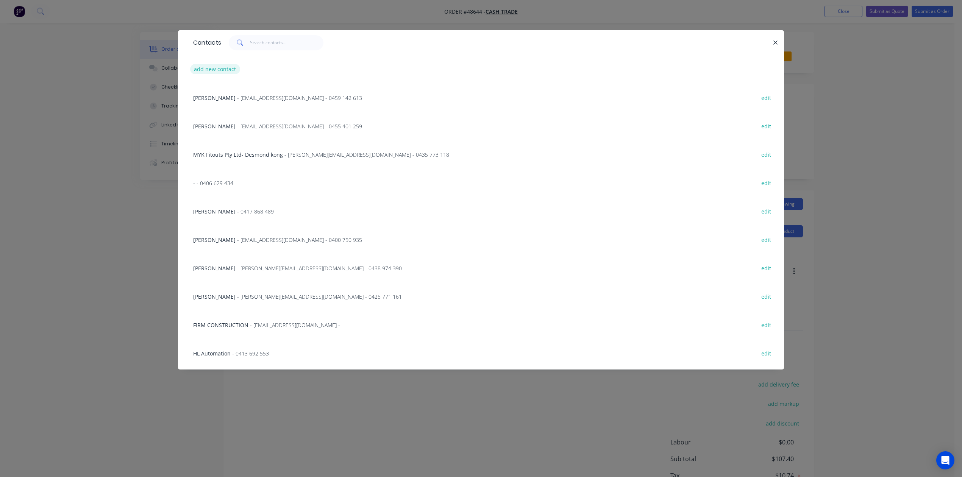
click at [205, 66] on button "add new contact" at bounding box center [215, 69] width 50 height 10
select select "AU"
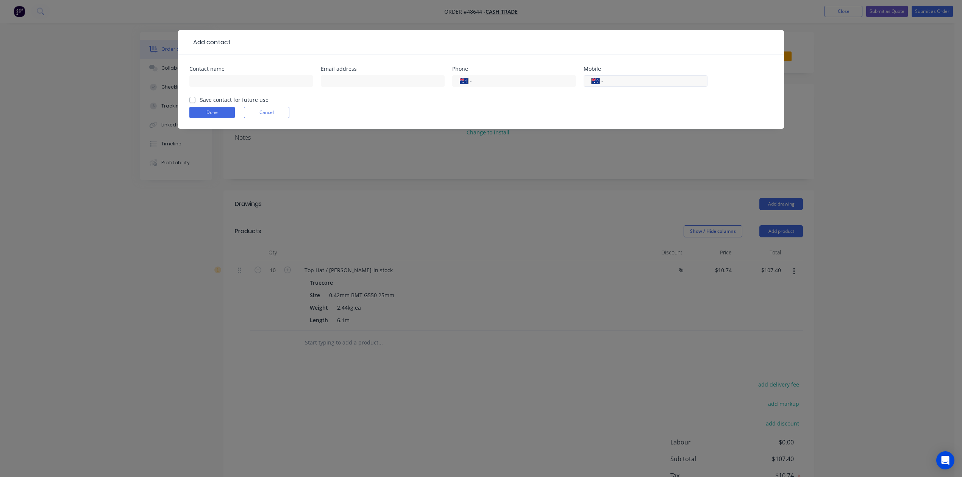
click at [639, 79] on input "tel" at bounding box center [653, 81] width 91 height 9
click at [610, 81] on input "4445444536" at bounding box center [653, 81] width 91 height 9
click at [618, 81] on input "04445444536" at bounding box center [653, 81] width 91 height 9
type input "0445 444 536"
click at [223, 86] on input "text" at bounding box center [251, 80] width 124 height 11
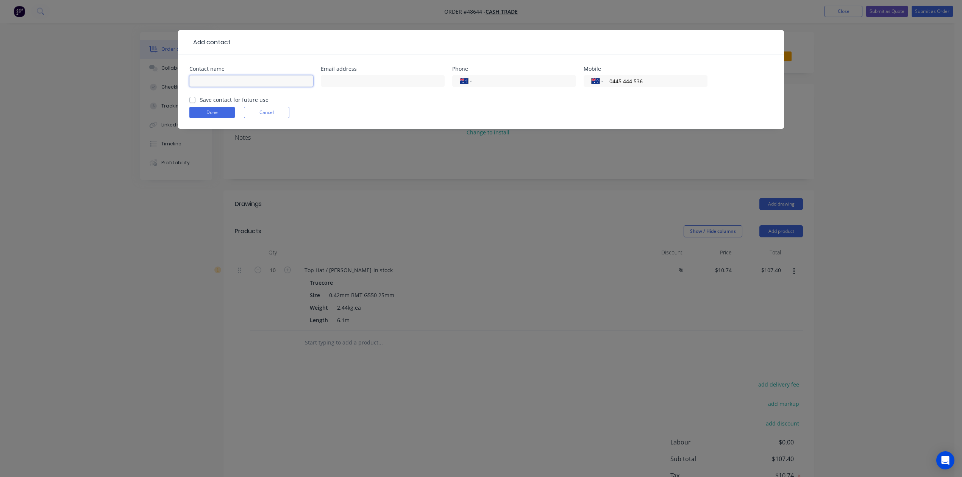
type input "-"
click at [189, 107] on button "Done" at bounding box center [211, 112] width 45 height 11
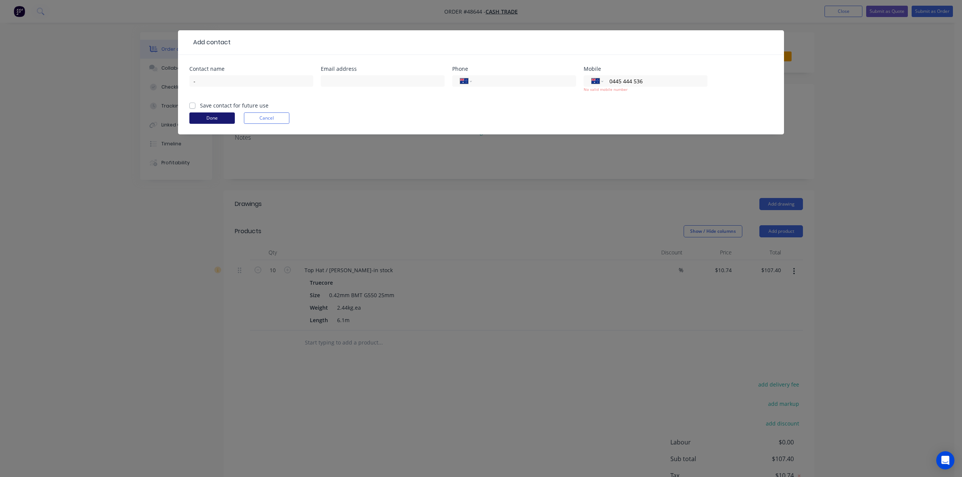
click at [222, 117] on button "Done" at bounding box center [211, 117] width 45 height 11
click at [205, 123] on button "Done" at bounding box center [211, 117] width 45 height 11
drag, startPoint x: 680, startPoint y: 79, endPoint x: 582, endPoint y: 82, distance: 98.1
click at [582, 82] on div "Contact name - Email address Phone International Afghanistan Åland Islands Alba…" at bounding box center [480, 83] width 583 height 35
click at [189, 112] on button "Done" at bounding box center [211, 117] width 45 height 11
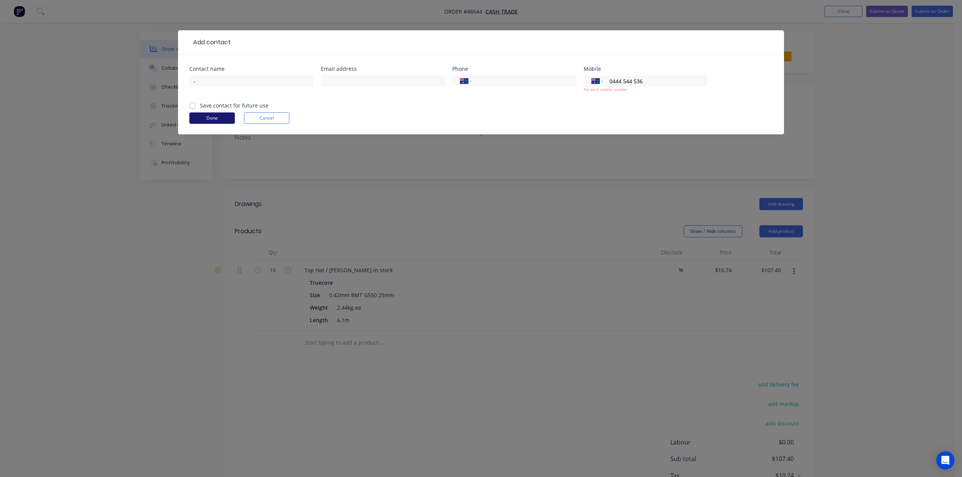
type input "0444 544 536"
click at [221, 116] on button "Done" at bounding box center [211, 117] width 45 height 11
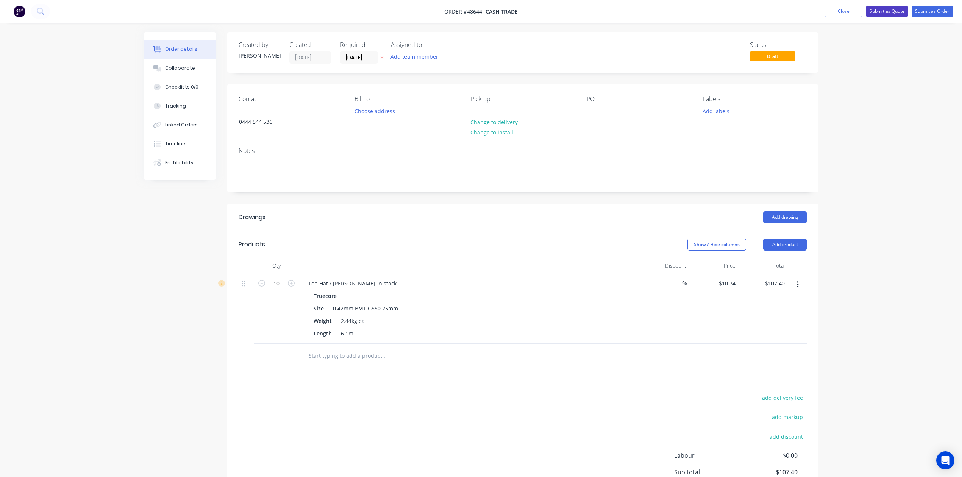
click at [890, 14] on button "Submit as Quote" at bounding box center [887, 11] width 42 height 11
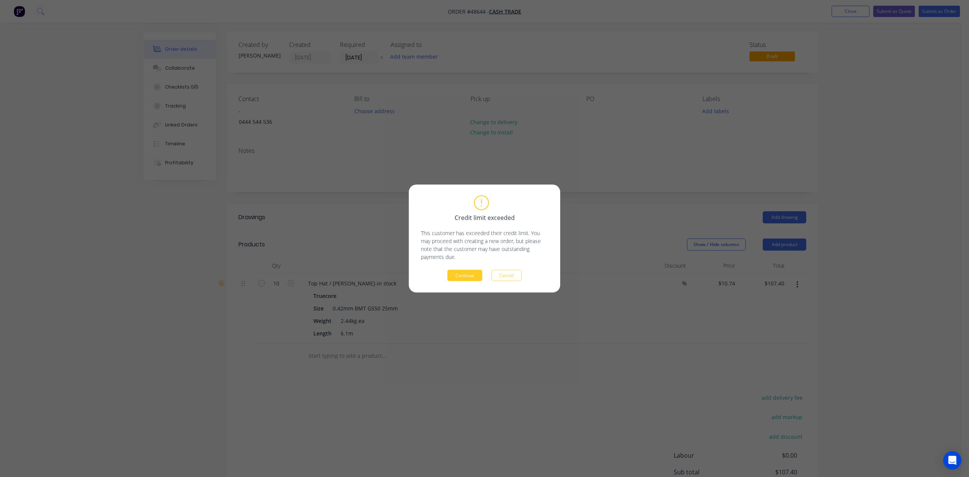
click at [447, 274] on div "Continue Cancel" at bounding box center [484, 275] width 127 height 11
click at [470, 274] on button "Continue" at bounding box center [465, 275] width 35 height 11
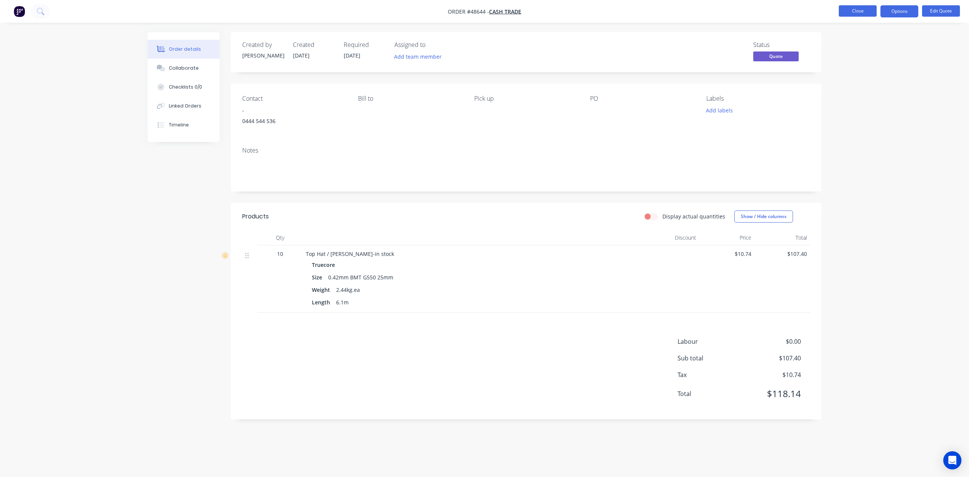
click at [862, 11] on button "Close" at bounding box center [858, 10] width 38 height 11
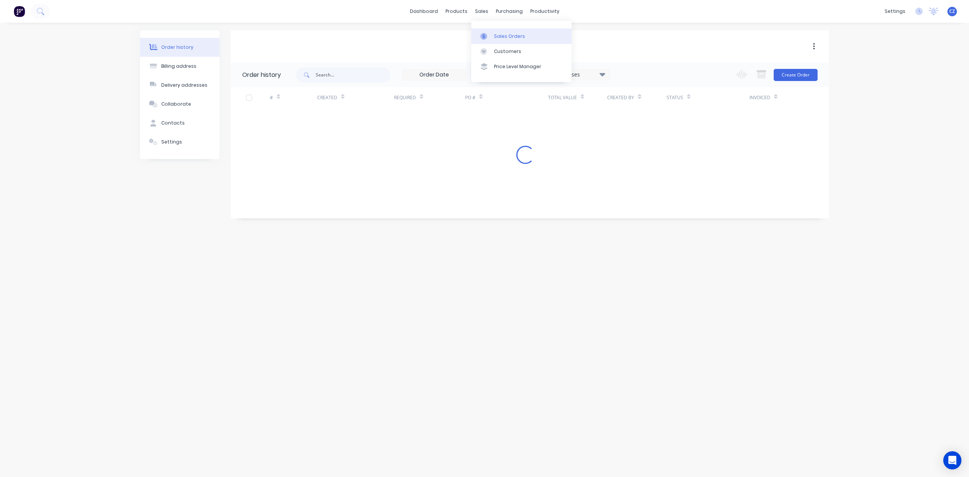
click at [494, 39] on div "Sales Orders" at bounding box center [509, 36] width 31 height 7
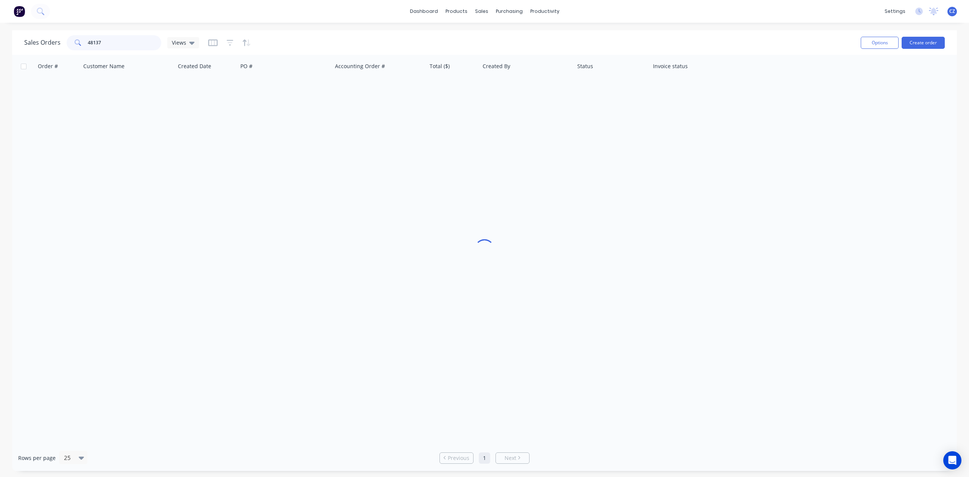
drag, startPoint x: 128, startPoint y: 36, endPoint x: 83, endPoint y: 40, distance: 45.2
click at [83, 40] on div "48137" at bounding box center [114, 42] width 95 height 15
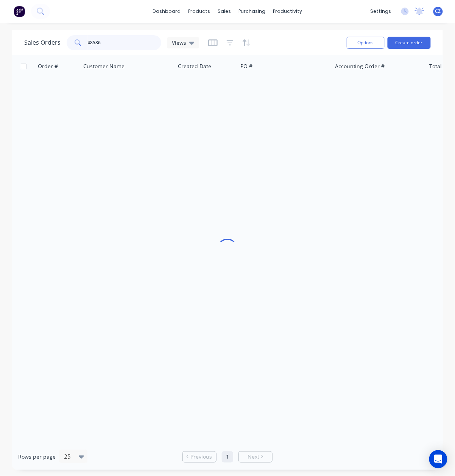
type input "48586"
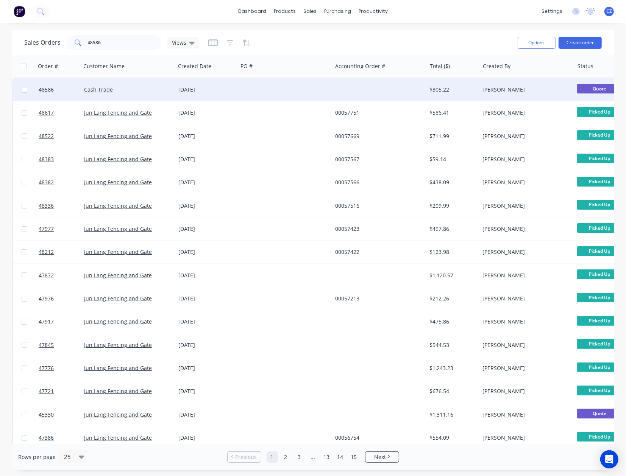
click at [285, 100] on div at bounding box center [285, 89] width 94 height 23
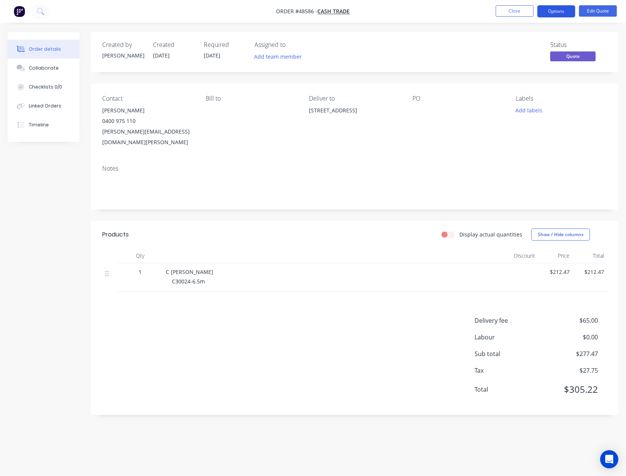
click at [556, 9] on button "Options" at bounding box center [556, 11] width 38 height 12
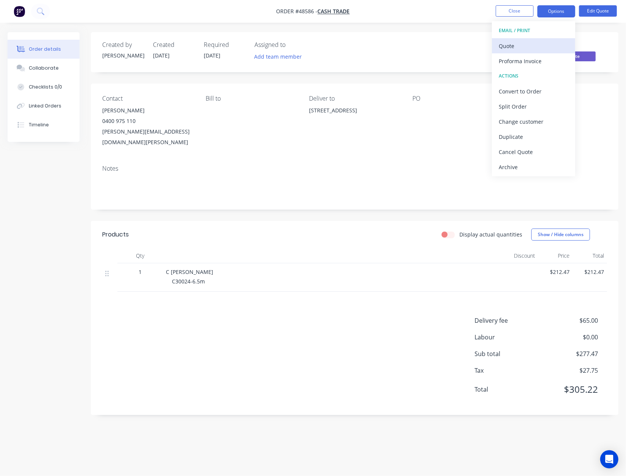
click at [544, 41] on div "Quote" at bounding box center [534, 46] width 70 height 11
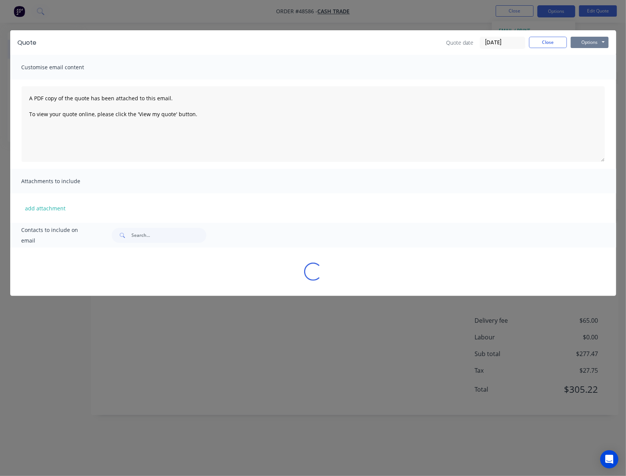
click at [588, 41] on button "Options" at bounding box center [590, 42] width 38 height 11
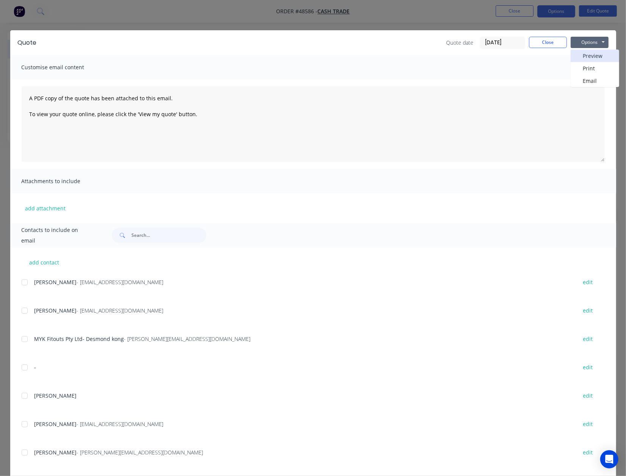
click at [588, 51] on button "Preview" at bounding box center [595, 56] width 48 height 12
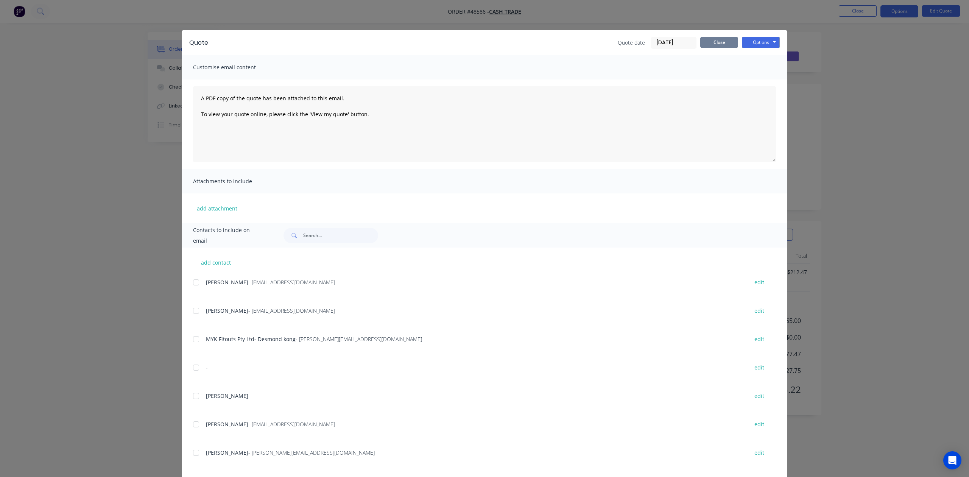
click at [724, 39] on button "Close" at bounding box center [719, 42] width 38 height 11
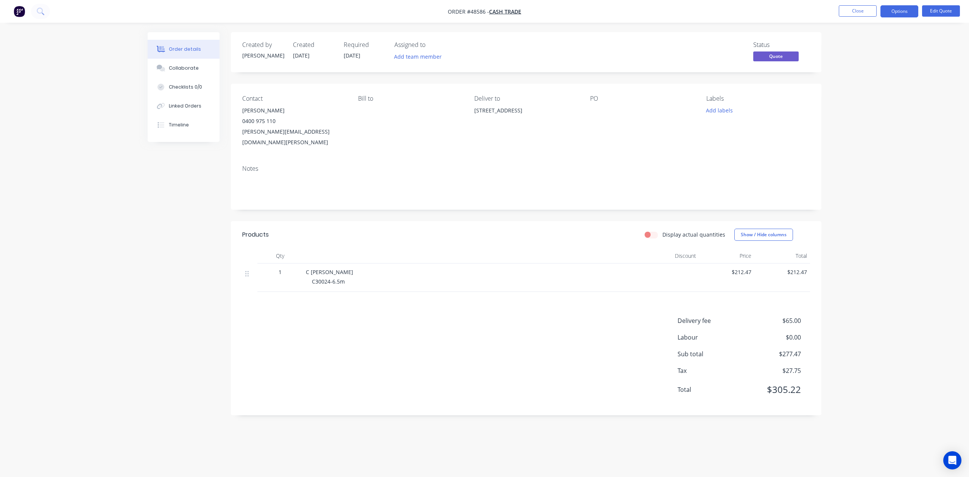
click at [462, 221] on header "Products Display actual quantities Show / Hide columns" at bounding box center [526, 234] width 591 height 27
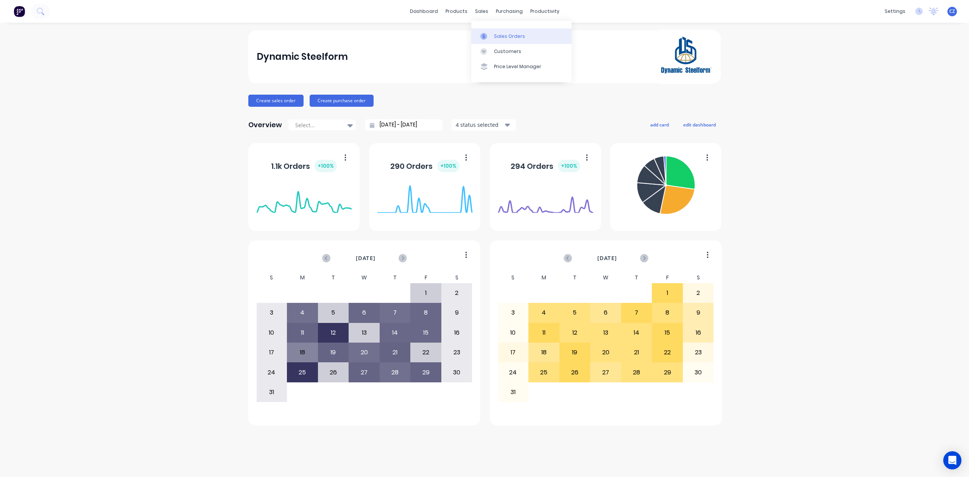
click at [487, 33] on link "Sales Orders" at bounding box center [521, 35] width 100 height 15
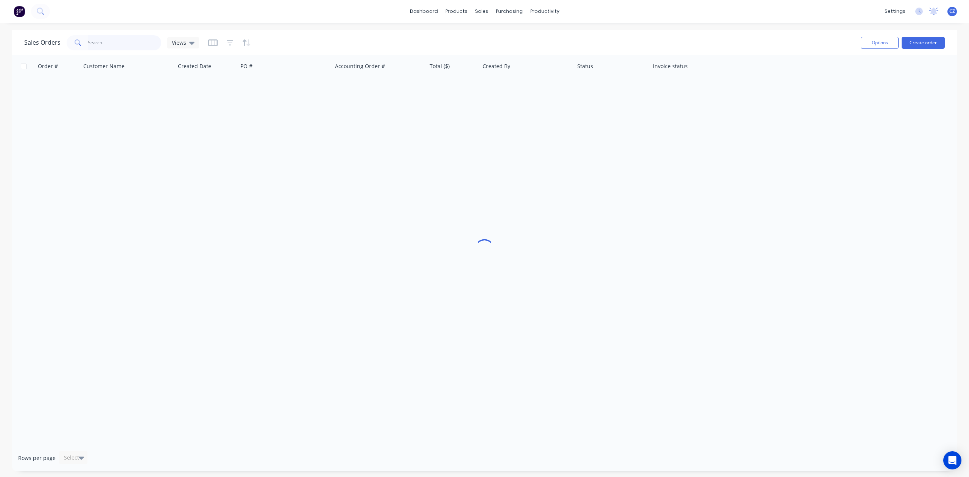
click at [120, 43] on input "text" at bounding box center [125, 42] width 74 height 15
paste input "[STREET_ADDRESS][PERSON_NAME]"
drag, startPoint x: 104, startPoint y: 41, endPoint x: 389, endPoint y: 53, distance: 285.7
click at [389, 53] on div "Sales Orders [STREET_ADDRESS][PERSON_NAME] Views Options Create order" at bounding box center [484, 42] width 945 height 25
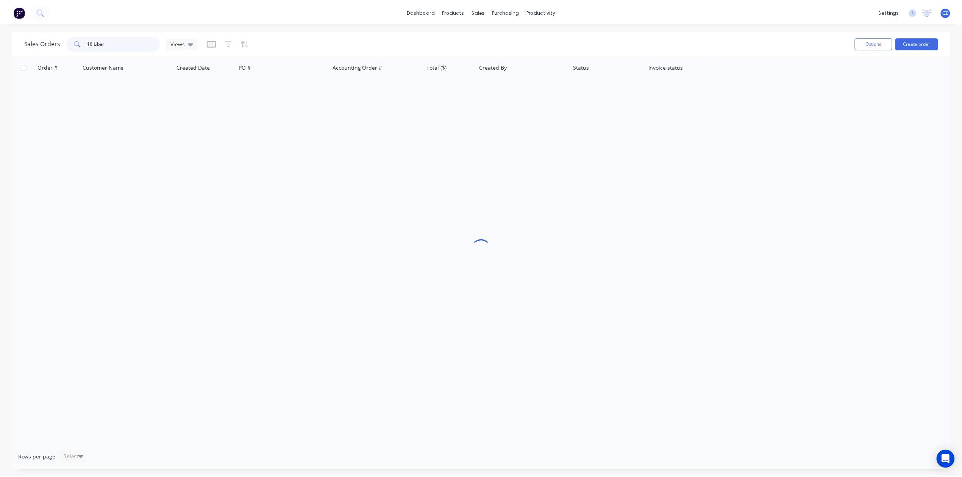
scroll to position [0, 0]
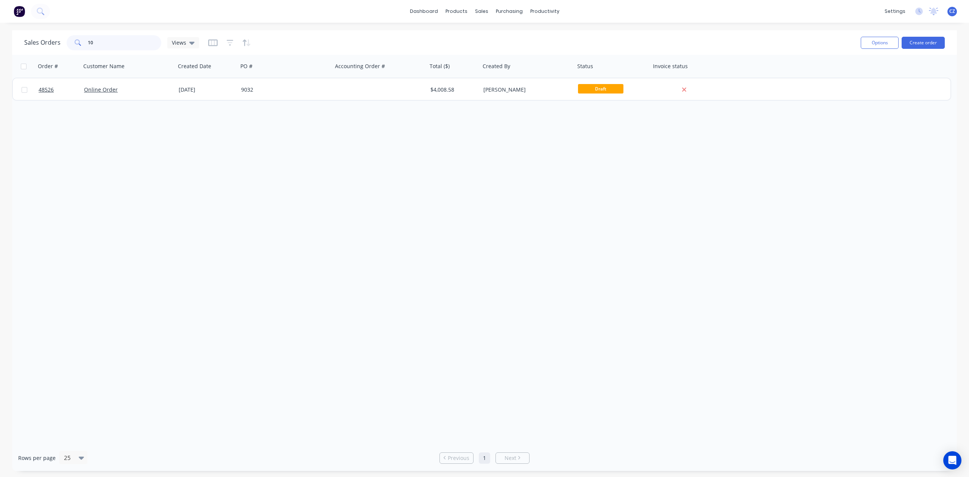
type input "1"
type input "48488"
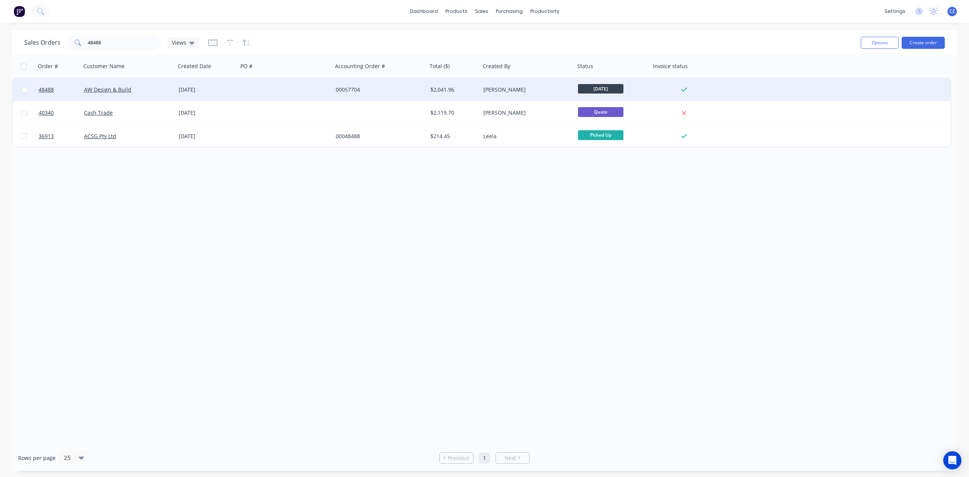
click at [313, 92] on div at bounding box center [285, 89] width 95 height 23
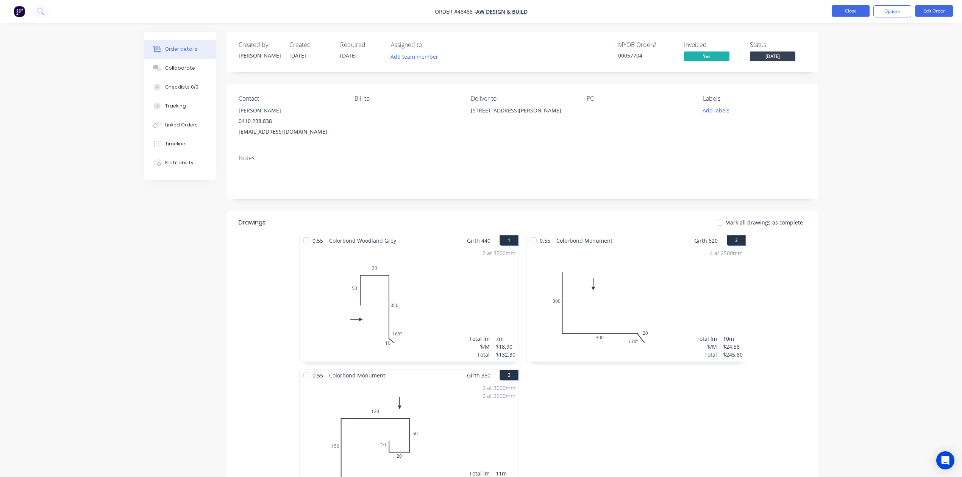
click at [839, 9] on button "Close" at bounding box center [850, 10] width 38 height 11
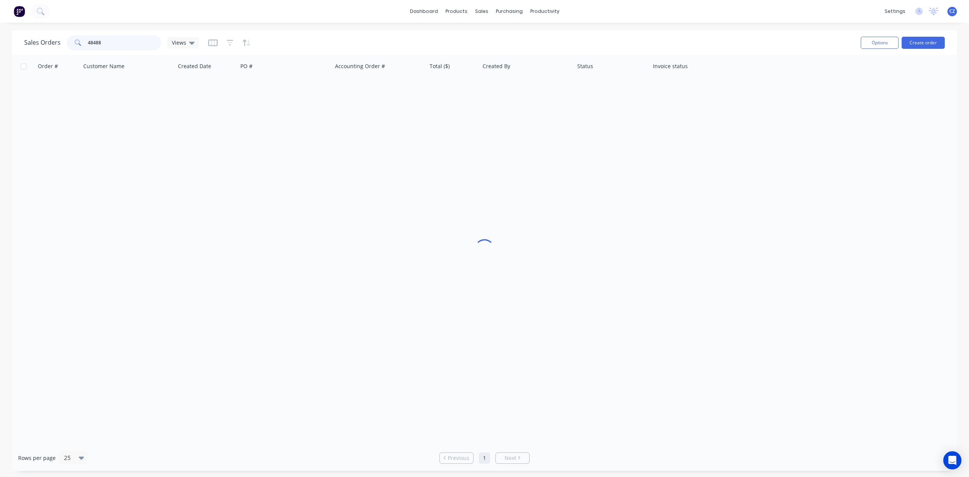
drag, startPoint x: 147, startPoint y: 42, endPoint x: 9, endPoint y: 55, distance: 138.4
click at [9, 55] on div "Sales Orders 48488 Views Options Create order Order # Customer Name Created Dat…" at bounding box center [484, 250] width 969 height 441
paste input "04"
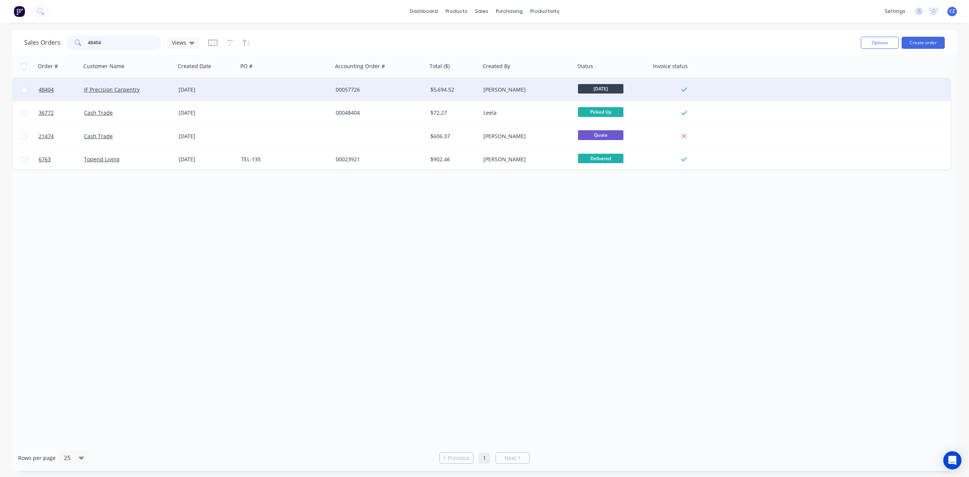
type input "48404"
click at [395, 97] on div "00057726" at bounding box center [380, 89] width 95 height 23
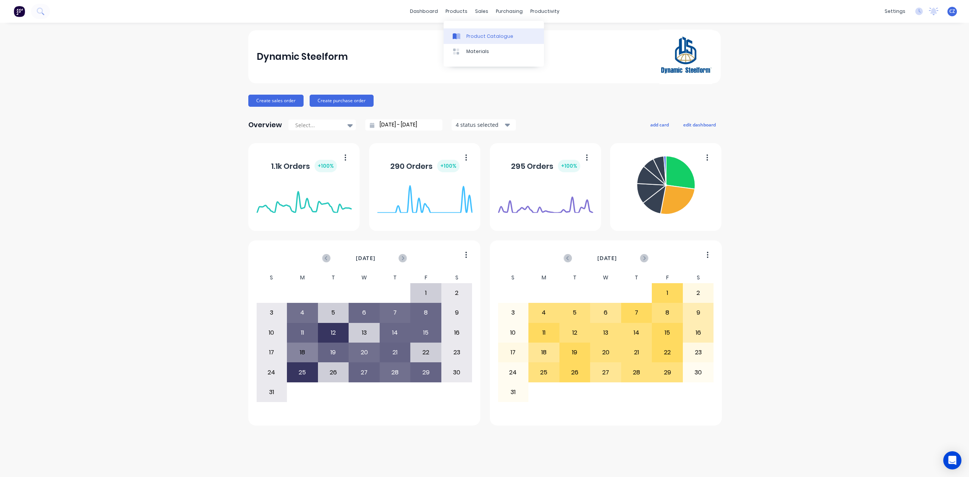
click at [458, 39] on icon at bounding box center [457, 36] width 8 height 7
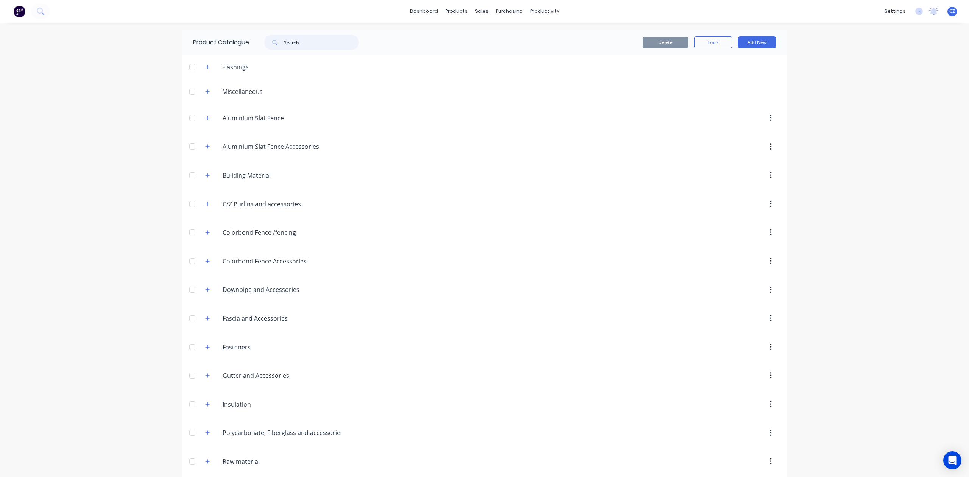
click at [313, 40] on input "text" at bounding box center [321, 42] width 75 height 15
type input "gutter"
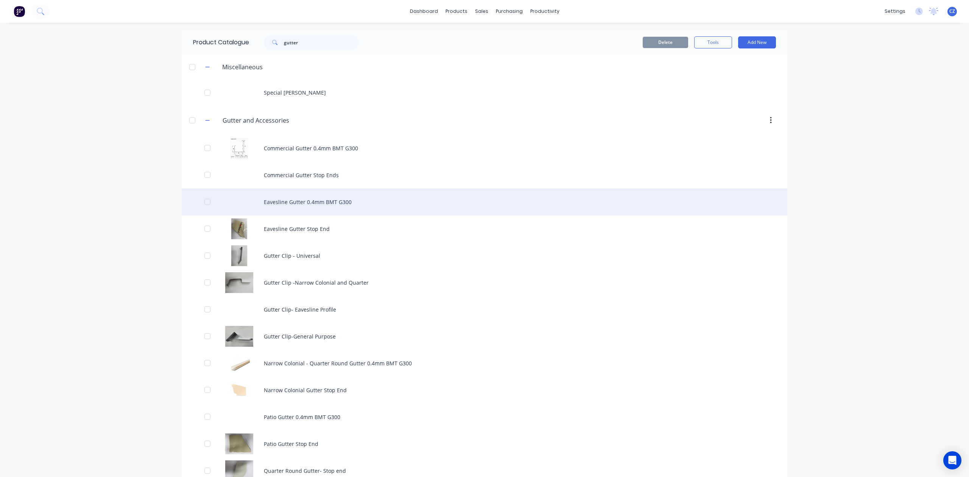
click at [343, 207] on div "Eavesline Gutter 0.4mm BMT G300" at bounding box center [485, 202] width 606 height 27
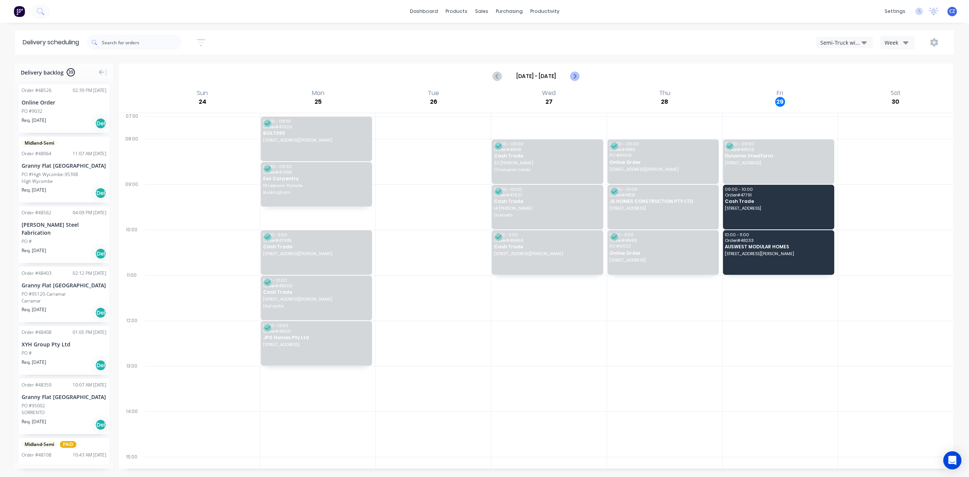
click at [575, 76] on icon "Next page" at bounding box center [574, 76] width 3 height 6
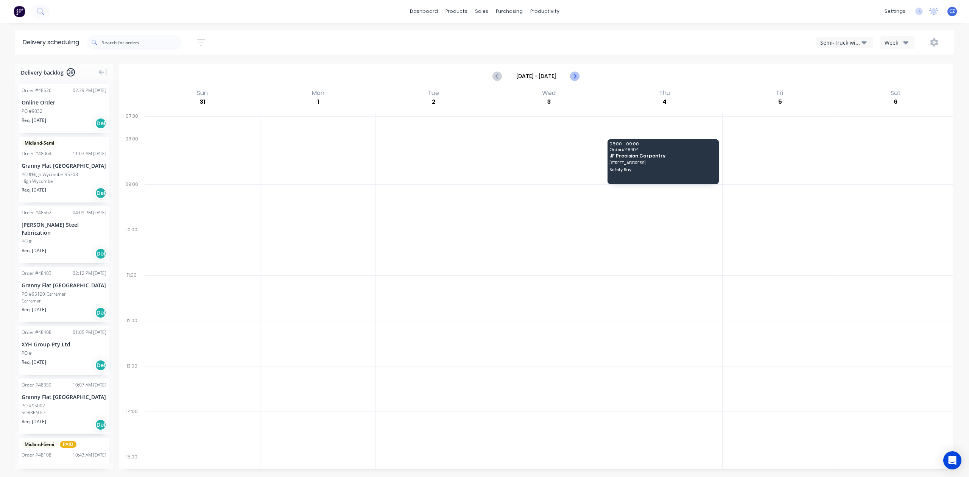
click at [579, 76] on icon "Next page" at bounding box center [574, 76] width 9 height 9
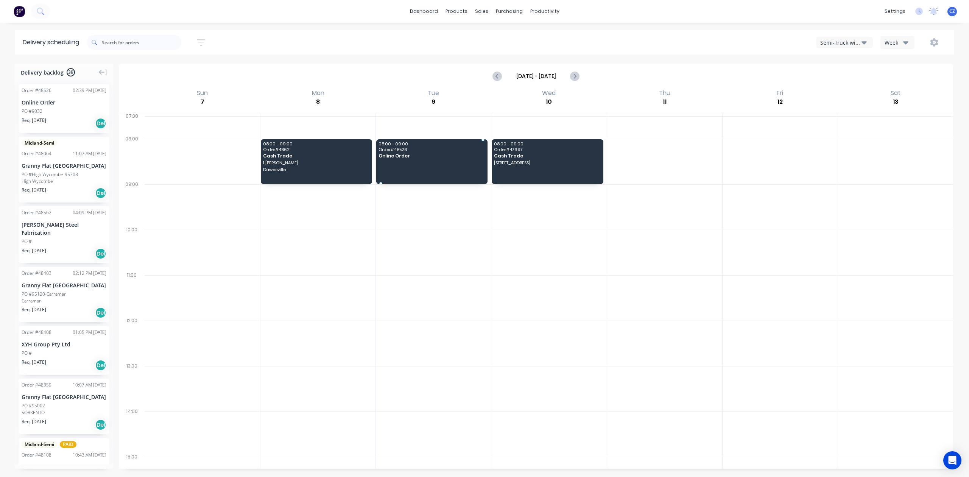
drag, startPoint x: 67, startPoint y: 99, endPoint x: 418, endPoint y: 151, distance: 355.1
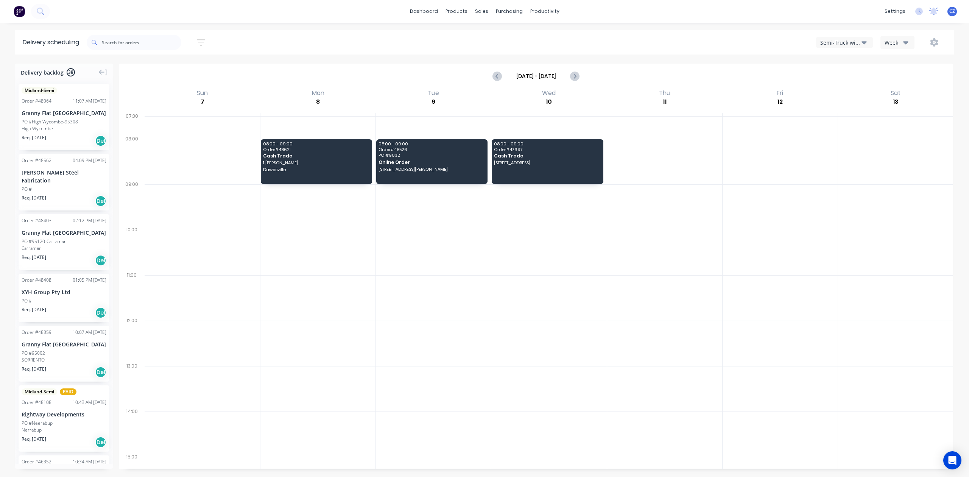
click at [847, 44] on div "Semi-Truck with Hiab" at bounding box center [840, 43] width 41 height 8
click at [844, 93] on div "Utes Delivery" at bounding box center [854, 91] width 75 height 15
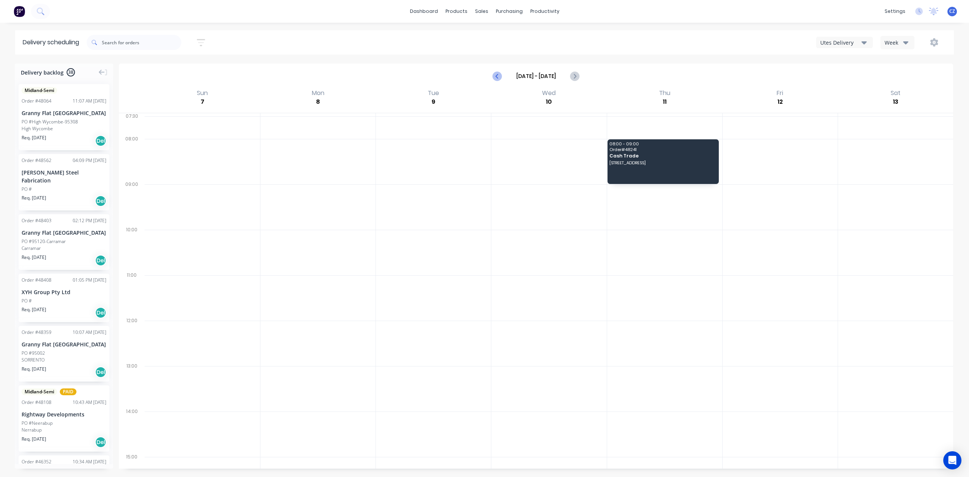
click at [496, 76] on icon "Previous page" at bounding box center [497, 76] width 9 height 9
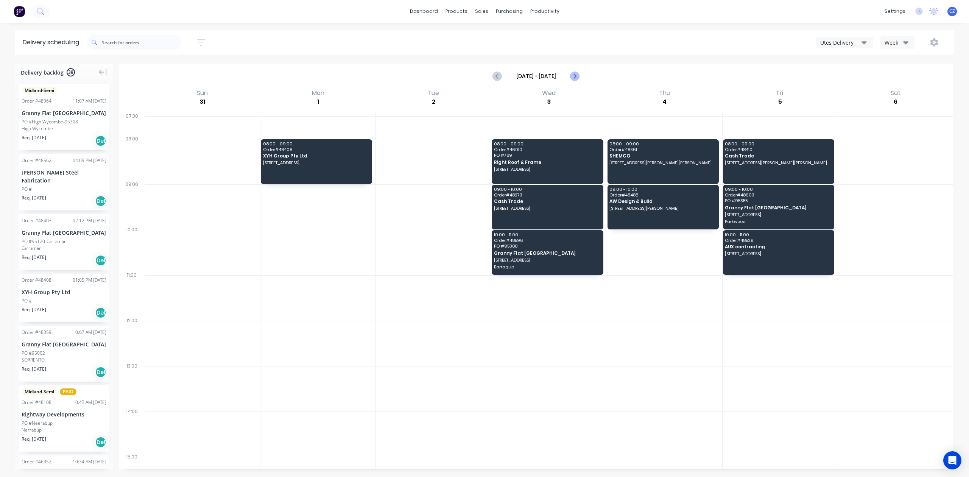
click at [571, 76] on icon "Next page" at bounding box center [574, 76] width 9 height 9
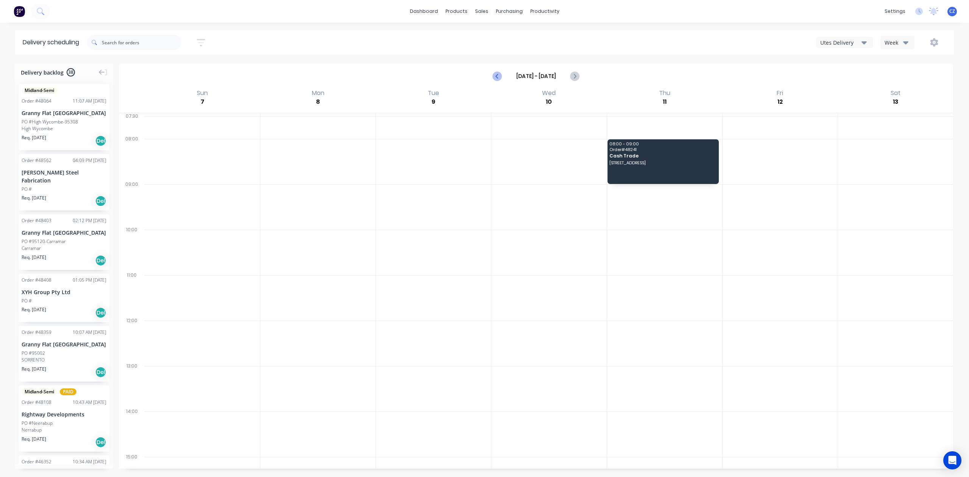
drag, startPoint x: 488, startPoint y: 73, endPoint x: 492, endPoint y: 75, distance: 4.4
click at [488, 73] on div "[DATE] - [DATE]" at bounding box center [536, 75] width 833 height 23
click at [517, 79] on input "[DATE] - [DATE]" at bounding box center [535, 75] width 67 height 11
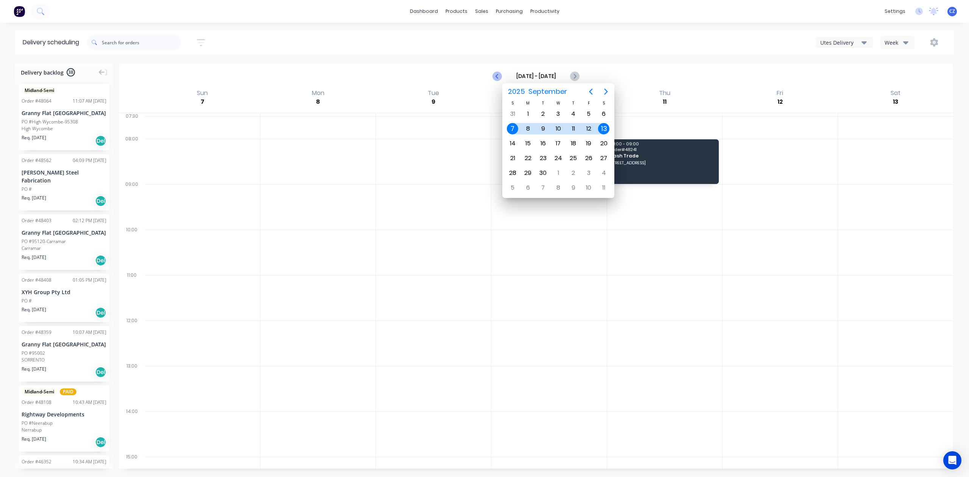
click at [500, 77] on icon "Previous page" at bounding box center [497, 76] width 9 height 9
type input "[DATE] - [DATE]"
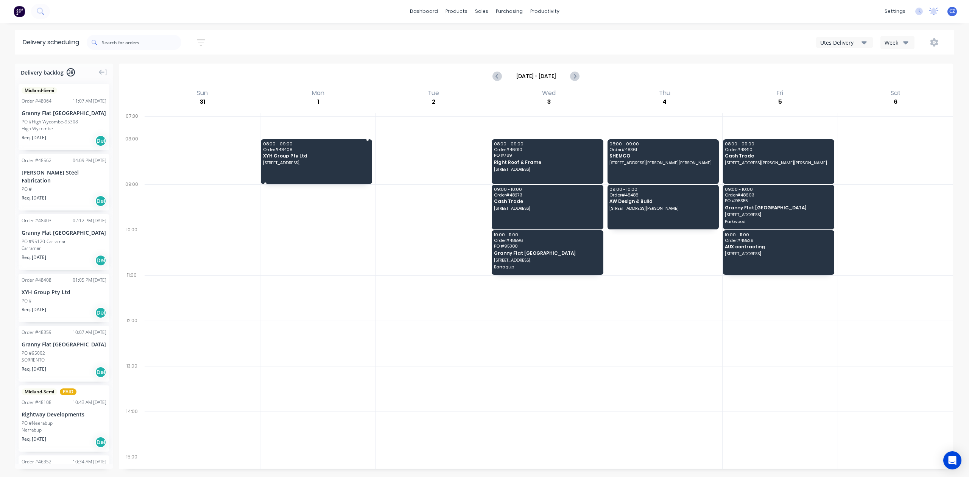
click at [315, 150] on span "Order # 48408" at bounding box center [316, 149] width 106 height 5
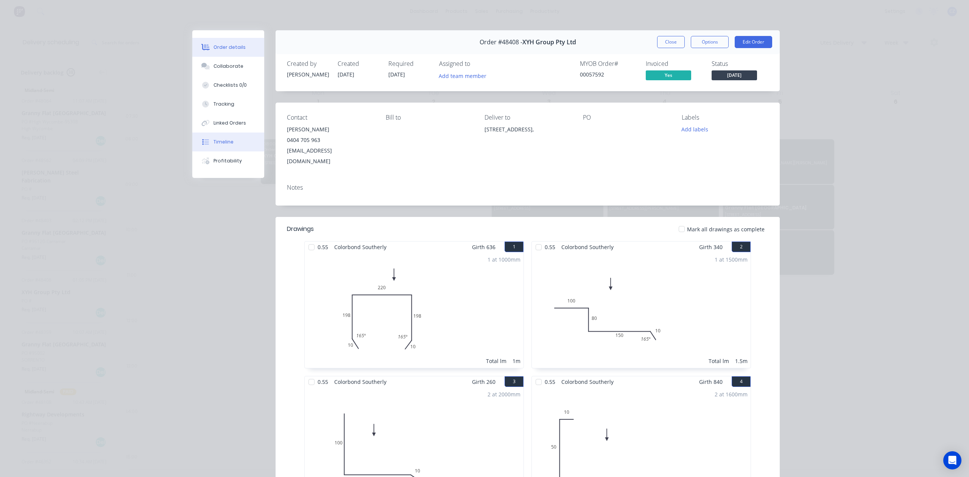
click at [225, 140] on div "Timeline" at bounding box center [224, 142] width 20 height 7
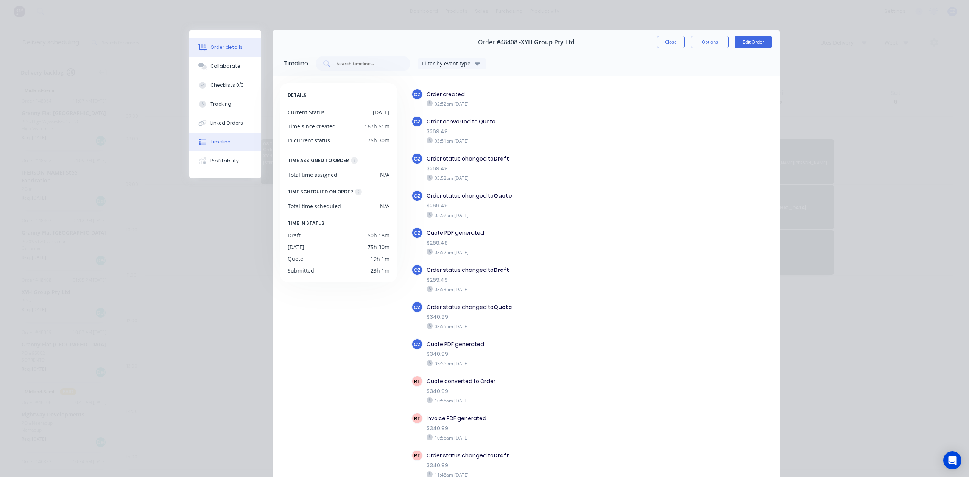
click at [218, 47] on div "Order details" at bounding box center [227, 47] width 32 height 7
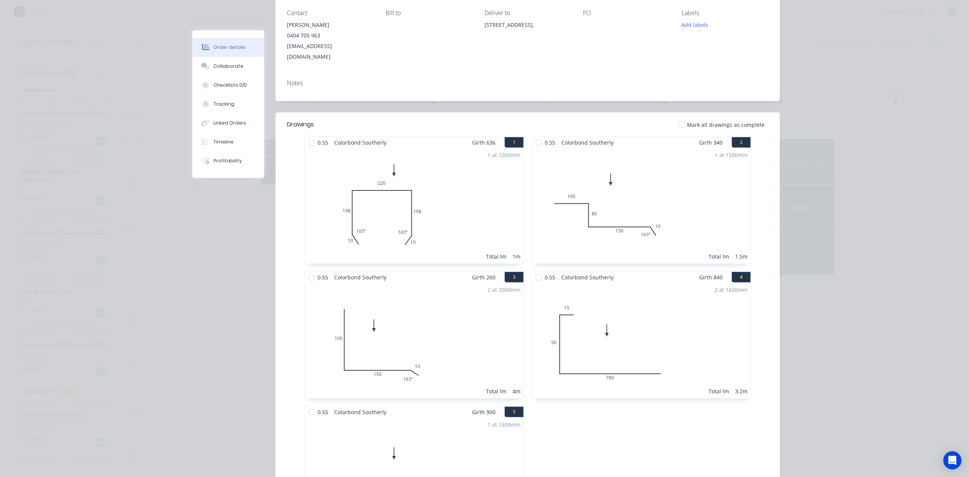
scroll to position [202, 0]
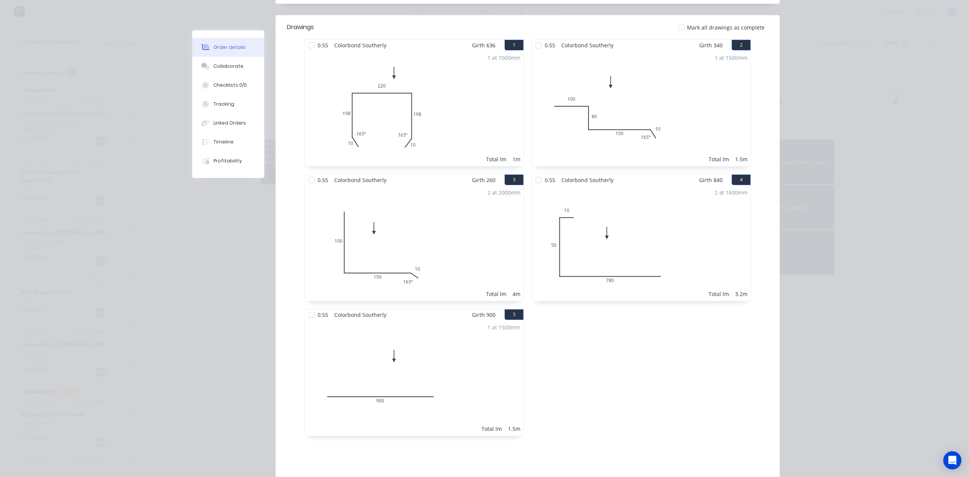
click at [642, 398] on div "0.55 Colorbond Southerly Girth 340 2 0 100 80 150 10 165 º 0 100 80 150 10 165 …" at bounding box center [641, 241] width 227 height 404
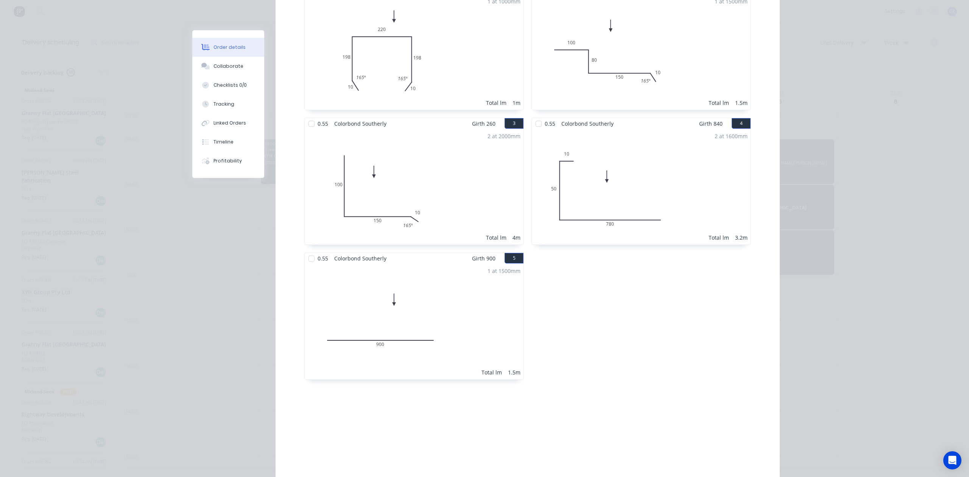
scroll to position [301, 0]
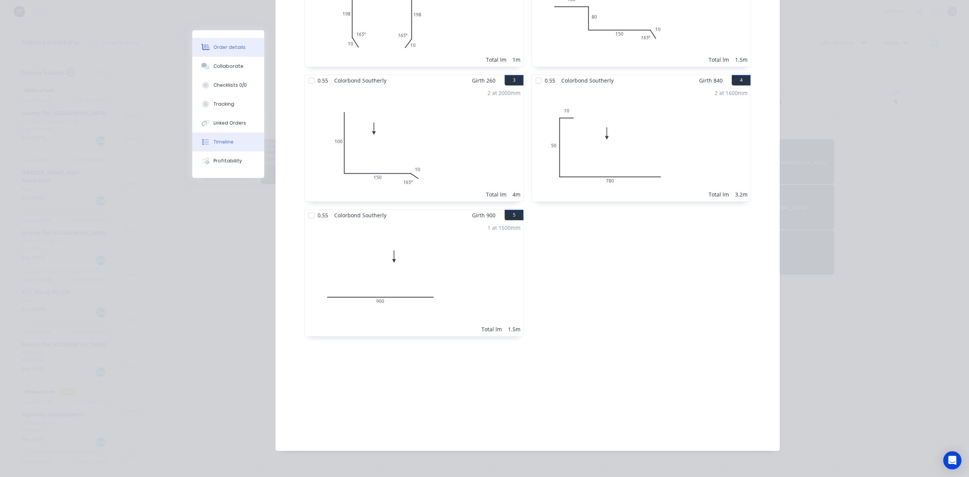
click at [214, 144] on div "Timeline" at bounding box center [224, 142] width 20 height 7
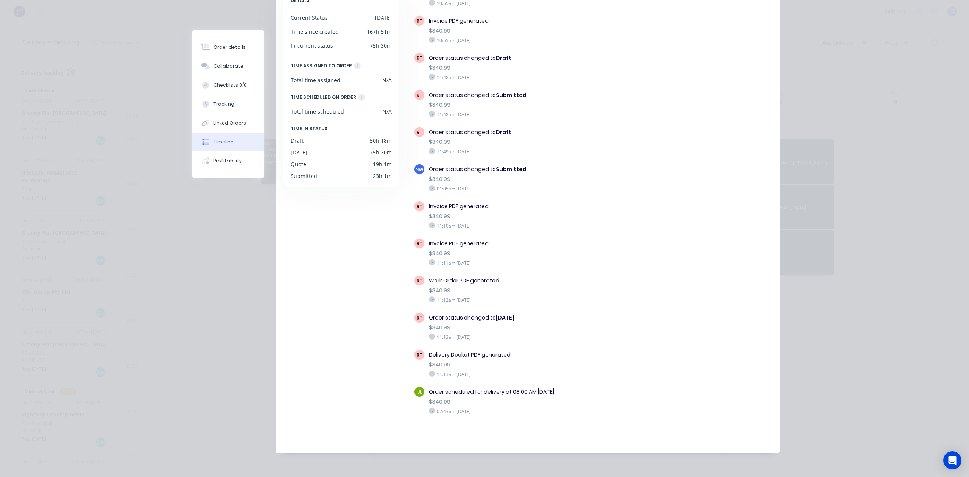
scroll to position [308, 0]
click at [223, 52] on button "Order details" at bounding box center [228, 47] width 72 height 19
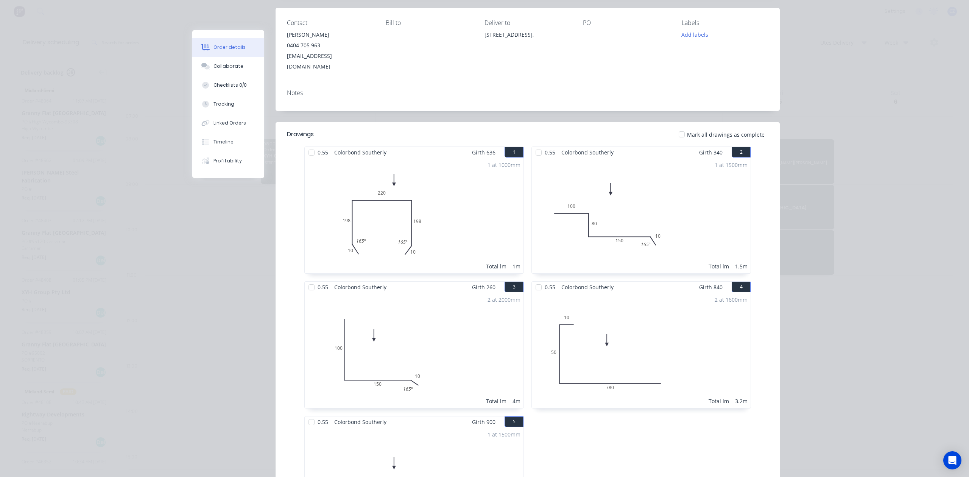
scroll to position [0, 0]
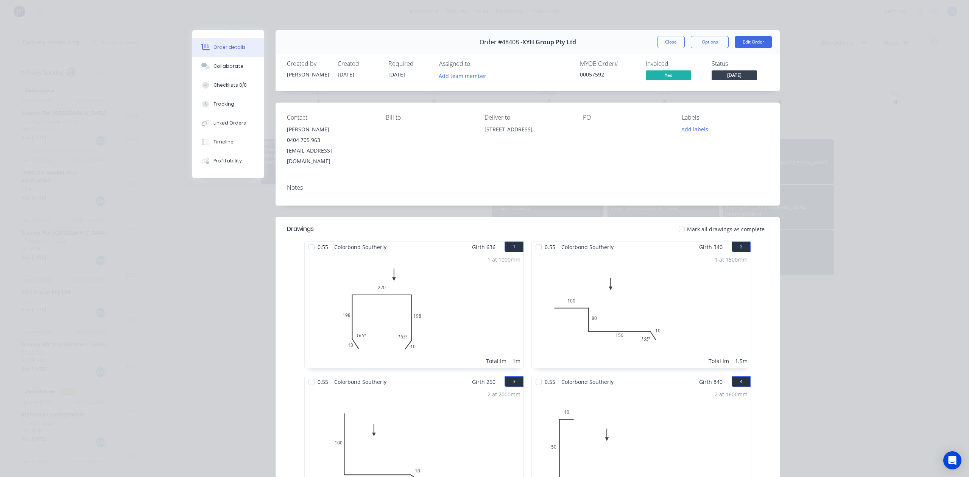
click at [553, 347] on div "1 at 1500mm Total lm 1.5m" at bounding box center [641, 310] width 219 height 115
click at [473, 263] on div "1 at 1000mm Total lm 1m" at bounding box center [414, 310] width 219 height 115
click at [225, 143] on div "Timeline" at bounding box center [224, 142] width 20 height 7
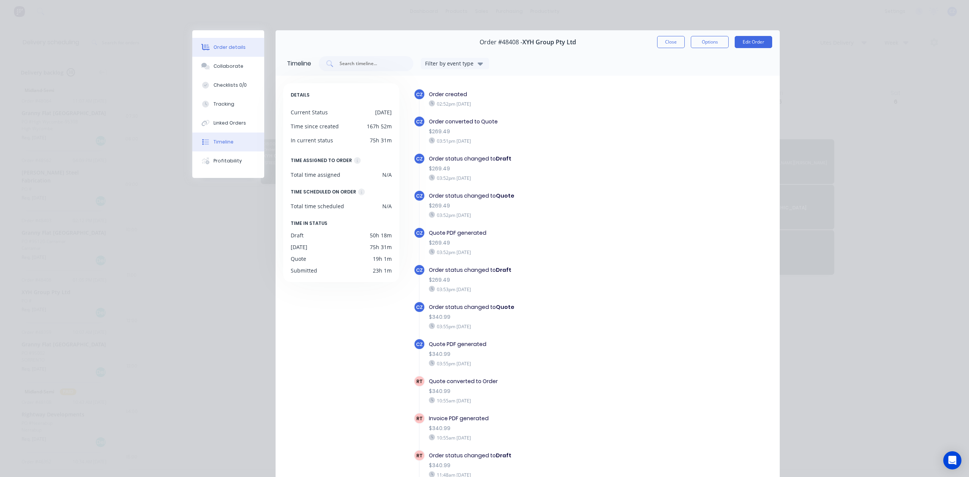
click at [239, 43] on button "Order details" at bounding box center [228, 47] width 72 height 19
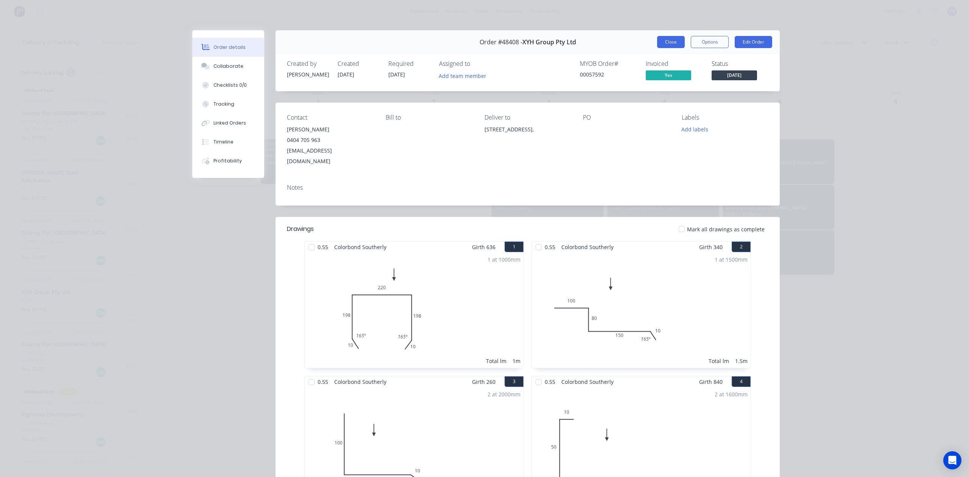
click at [663, 40] on button "Close" at bounding box center [671, 42] width 28 height 12
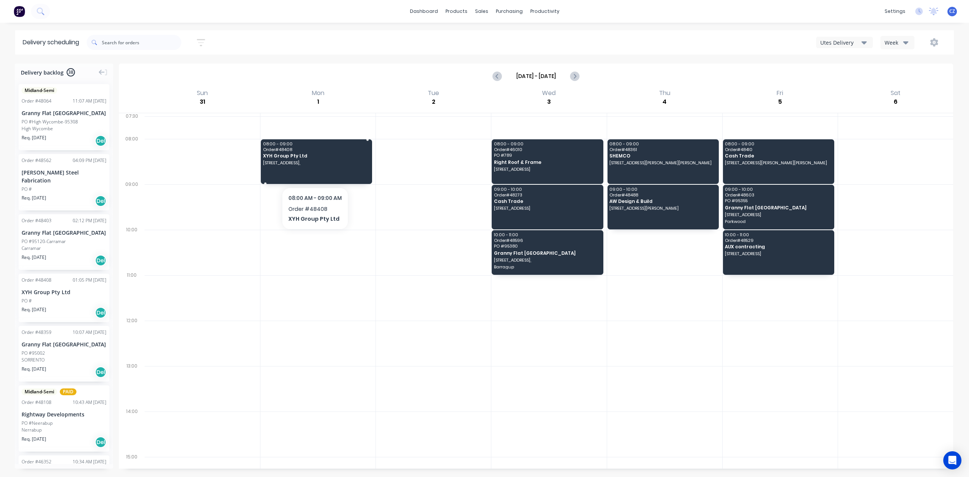
click at [337, 151] on span "Order # 48408" at bounding box center [316, 149] width 106 height 5
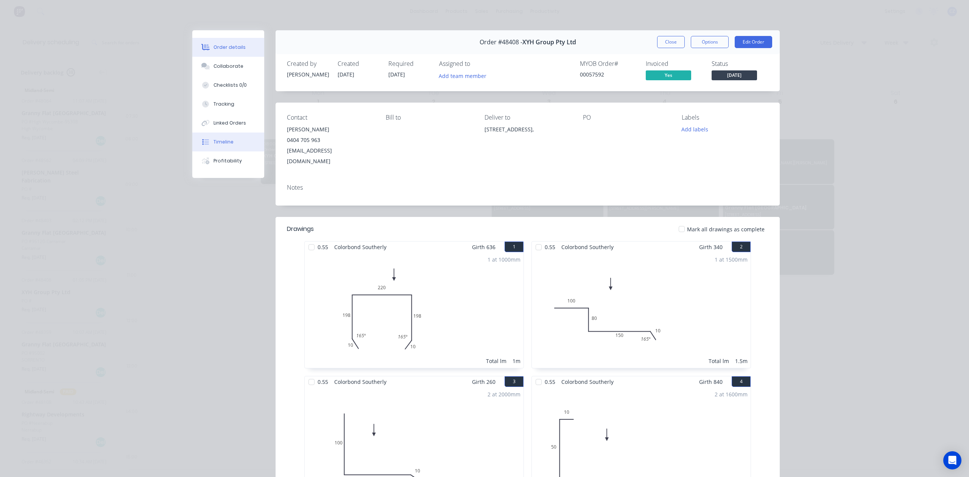
click at [243, 144] on button "Timeline" at bounding box center [228, 142] width 72 height 19
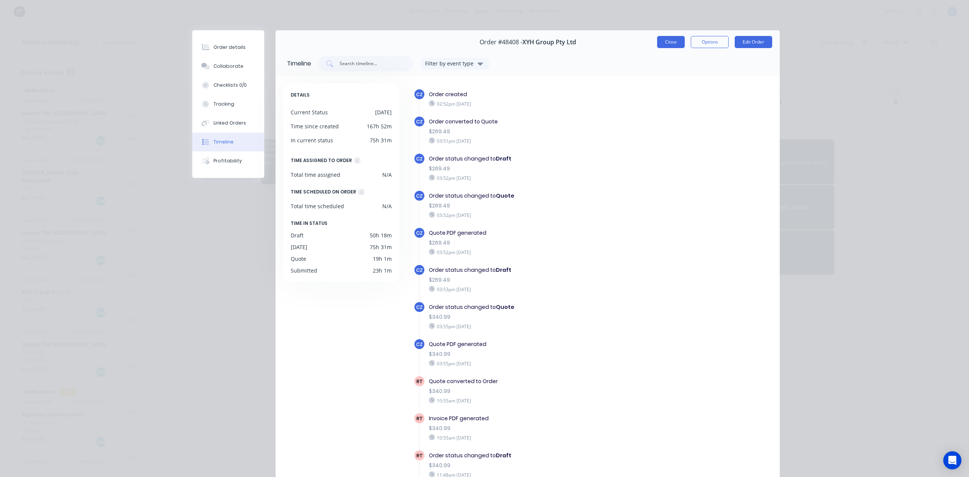
click at [666, 41] on button "Close" at bounding box center [671, 42] width 28 height 12
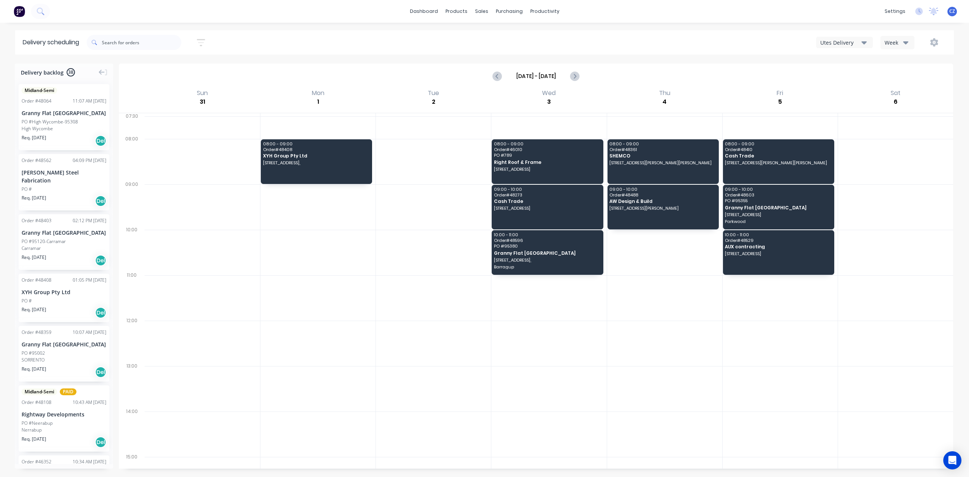
click at [843, 39] on div "Utes Delivery" at bounding box center [840, 43] width 41 height 8
click at [850, 61] on div "Semi-Truck with Hiab" at bounding box center [854, 61] width 75 height 15
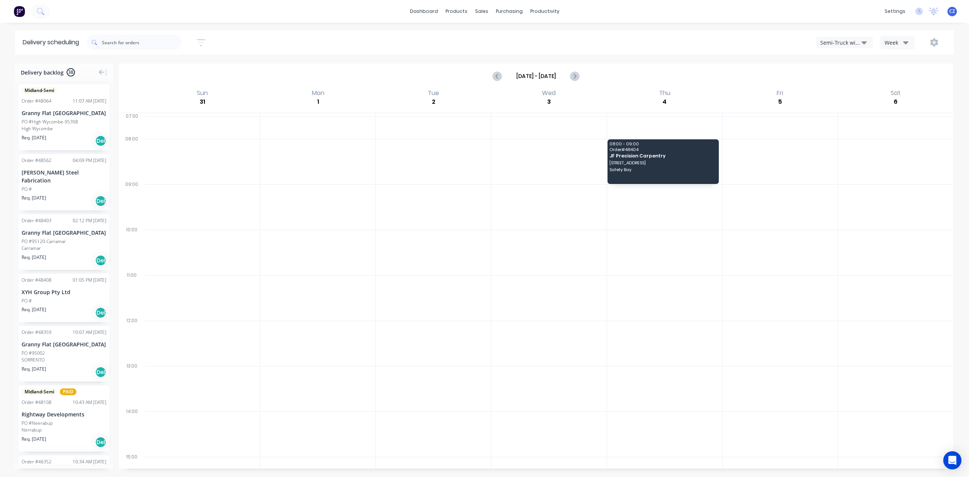
click at [607, 380] on div at bounding box center [664, 388] width 115 height 45
click at [862, 42] on icon "button" at bounding box center [864, 42] width 5 height 3
click at [837, 91] on div "Utes Delivery" at bounding box center [854, 91] width 75 height 15
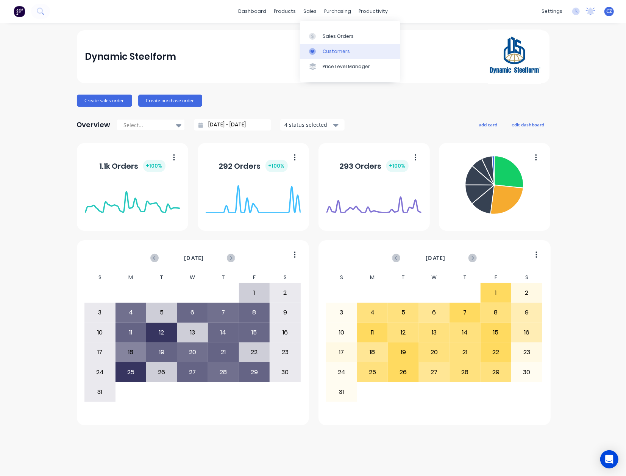
drag, startPoint x: 320, startPoint y: 58, endPoint x: 312, endPoint y: 55, distance: 8.0
click at [320, 58] on link "Customers" at bounding box center [350, 51] width 100 height 15
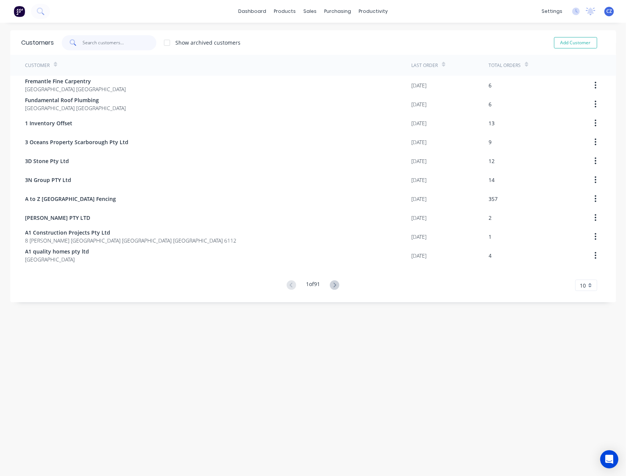
click at [140, 40] on input "text" at bounding box center [120, 42] width 74 height 15
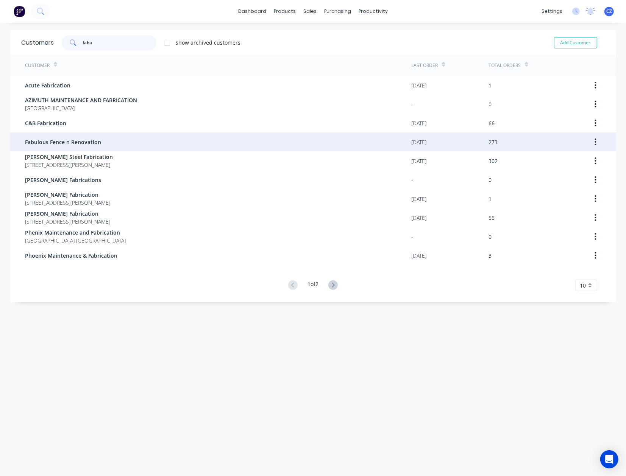
type input "fabu"
click at [77, 138] on div "Fabulous Fence n Renovation" at bounding box center [218, 142] width 386 height 19
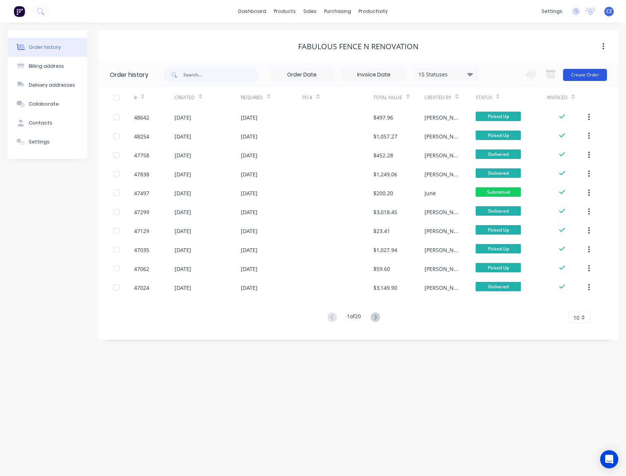
click at [572, 76] on button "Create Order" at bounding box center [585, 75] width 44 height 12
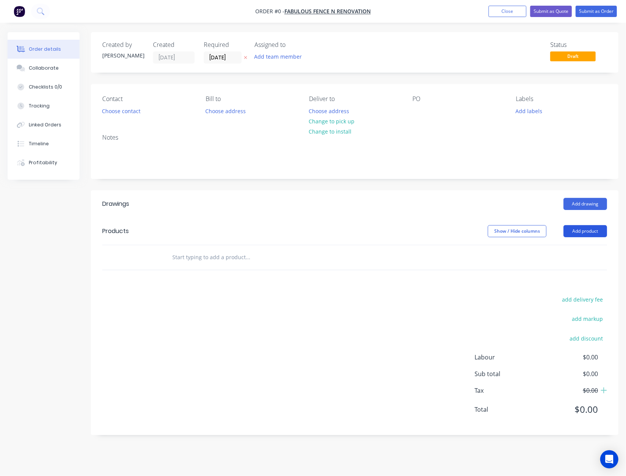
click at [582, 233] on button "Add product" at bounding box center [585, 231] width 44 height 12
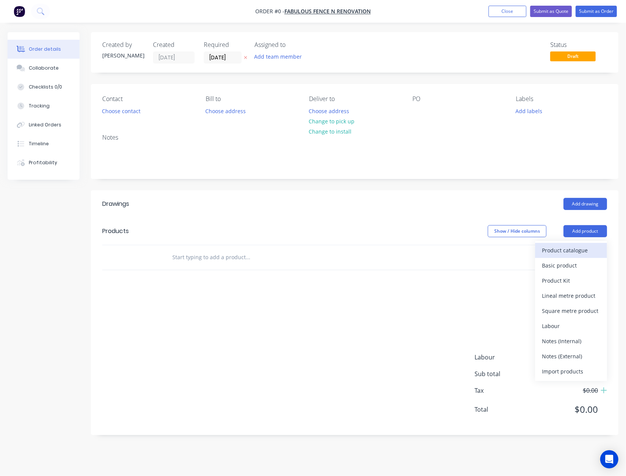
click at [580, 246] on div "Product catalogue" at bounding box center [571, 250] width 58 height 11
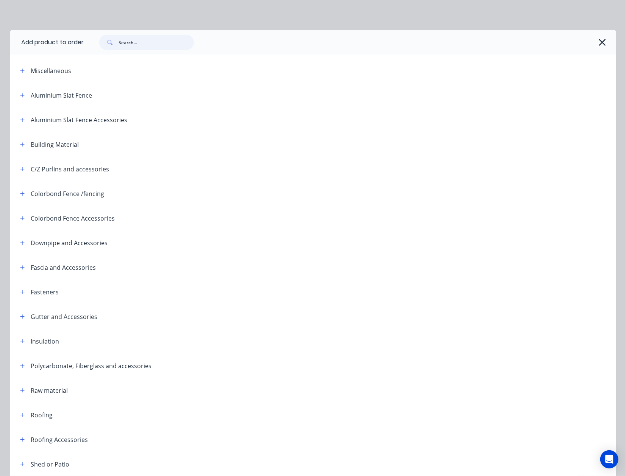
click at [150, 40] on input "text" at bounding box center [156, 42] width 75 height 15
type input "touch"
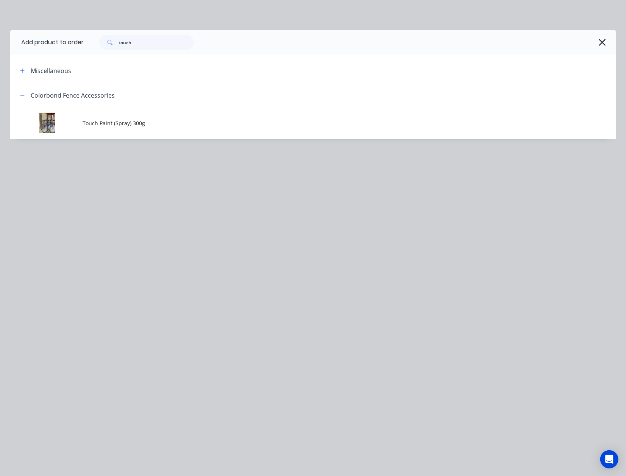
click at [101, 126] on span "Touch Paint (Spray) 300g" at bounding box center [296, 123] width 426 height 8
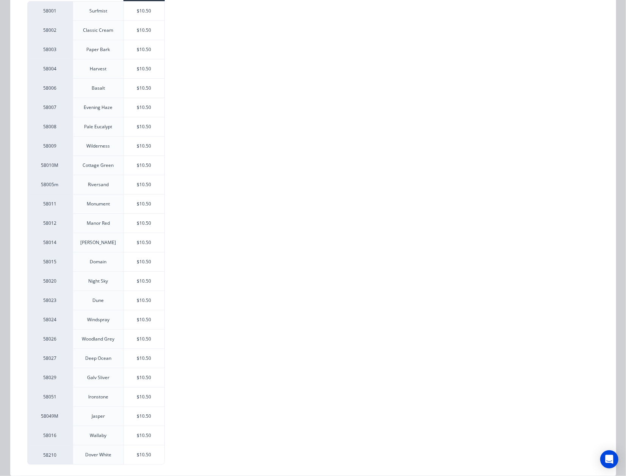
scroll to position [151, 0]
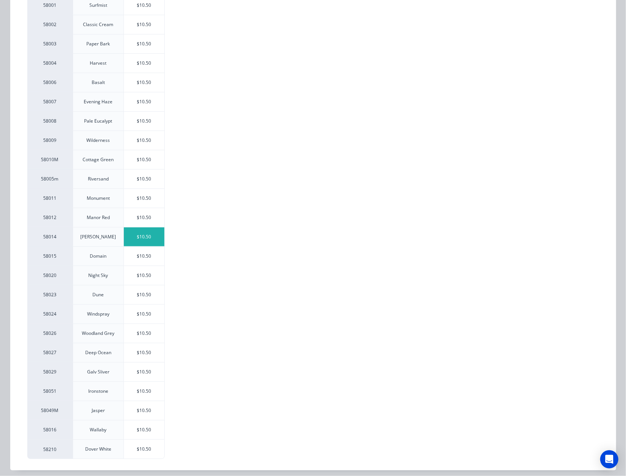
click at [138, 232] on div "$10.50" at bounding box center [144, 237] width 41 height 19
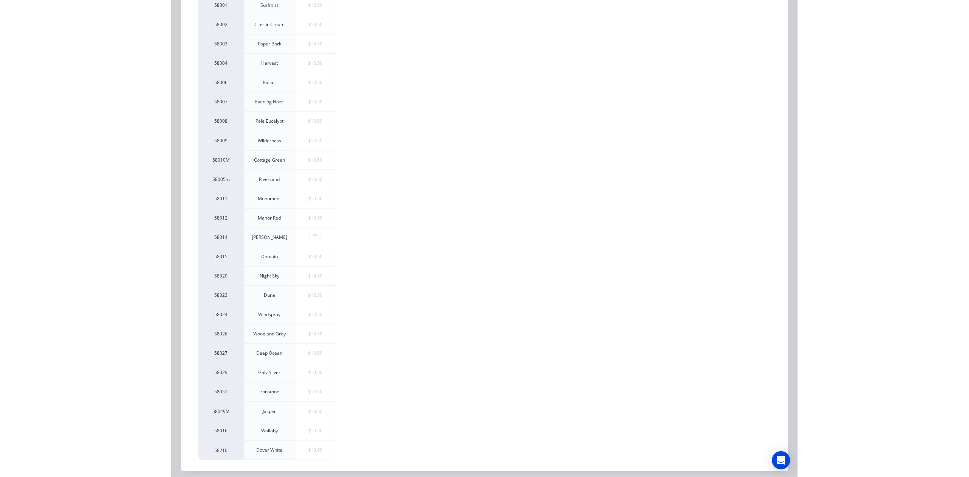
scroll to position [0, 0]
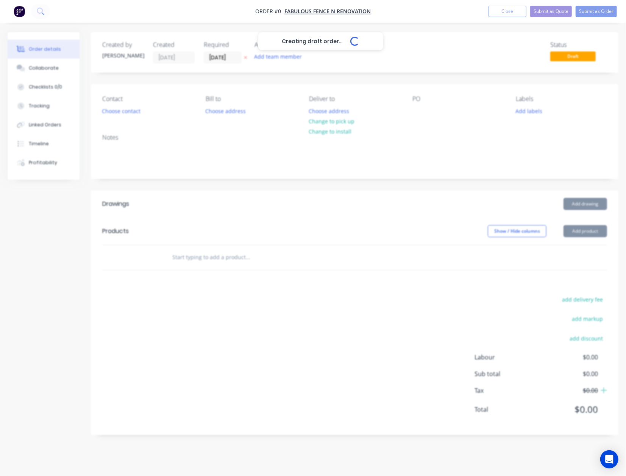
click at [308, 412] on div "Creating draft order... Loading..." at bounding box center [321, 270] width 626 height 476
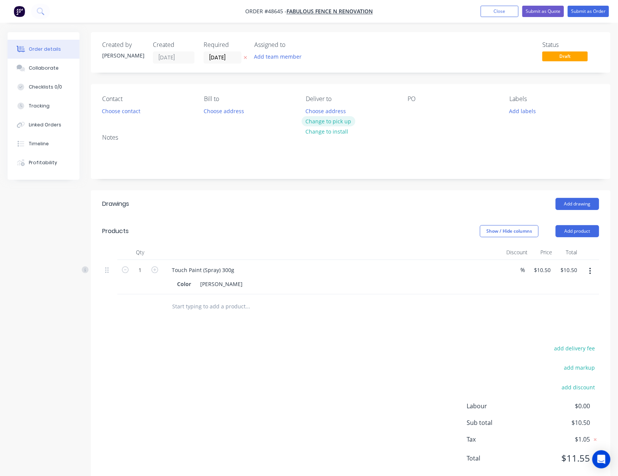
click at [312, 119] on button "Change to pick up" at bounding box center [329, 121] width 54 height 10
click at [105, 105] on div "Contact Choose contact" at bounding box center [147, 105] width 90 height 21
click at [128, 111] on button "Choose contact" at bounding box center [121, 111] width 47 height 10
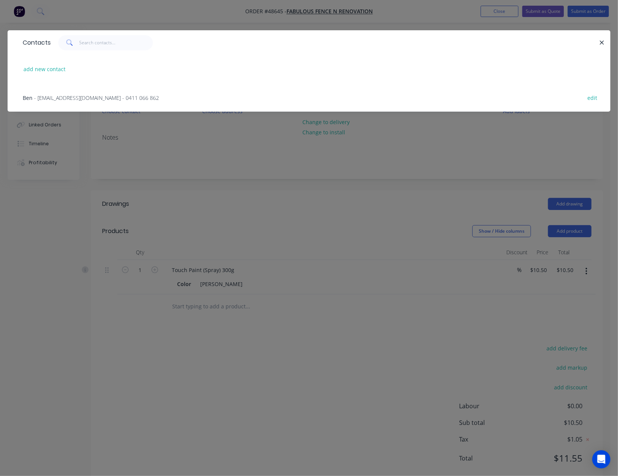
click at [94, 94] on span "- fabulousfence@gmail.com - 0411 066 862" at bounding box center [96, 97] width 125 height 7
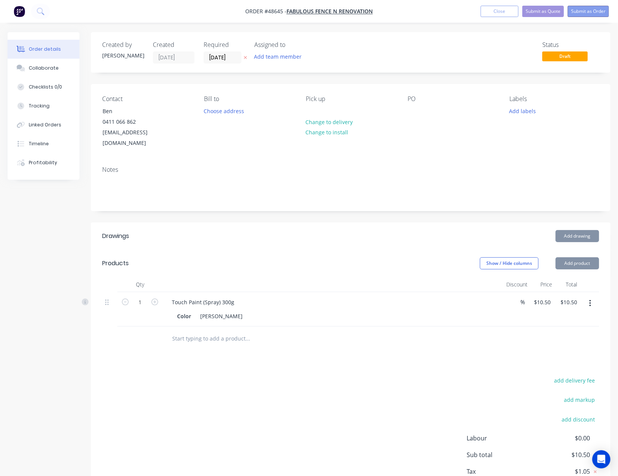
click at [588, 11] on button "Submit as Order" at bounding box center [588, 11] width 41 height 11
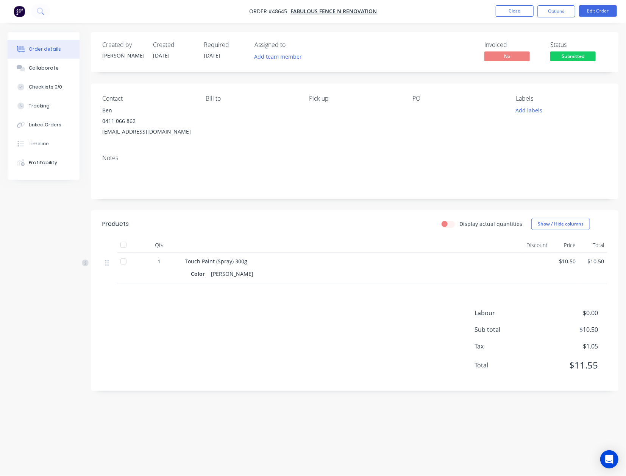
click at [557, 20] on nav "Order #48645 - Fabulous Fence n Renovation Close Options Edit Order" at bounding box center [313, 11] width 626 height 23
click at [560, 17] on nav "Order #48645 - Fabulous Fence n Renovation Close Options Edit Order" at bounding box center [313, 11] width 626 height 23
click at [550, 11] on button "Options" at bounding box center [556, 11] width 38 height 12
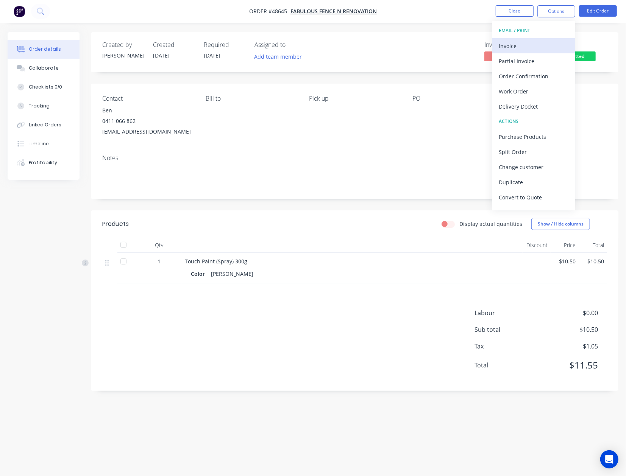
click at [526, 46] on div "Invoice" at bounding box center [534, 46] width 70 height 11
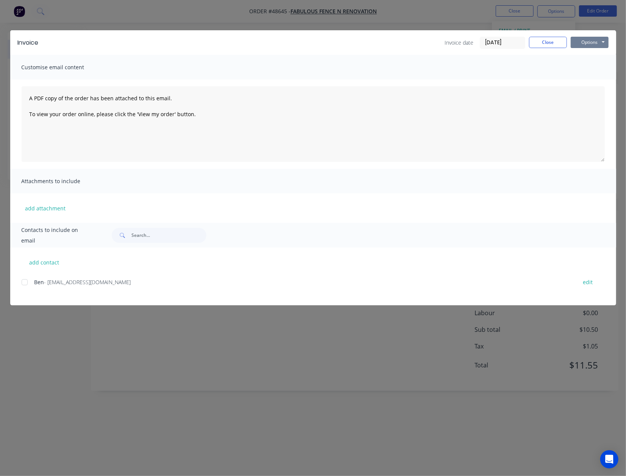
click at [581, 42] on button "Options" at bounding box center [590, 42] width 38 height 11
click at [580, 65] on button "Print" at bounding box center [595, 68] width 48 height 12
click at [550, 47] on button "Close" at bounding box center [548, 42] width 38 height 11
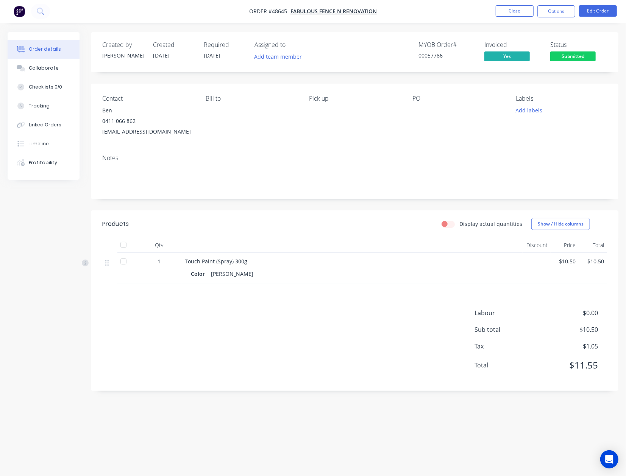
click at [564, 62] on button "Submitted" at bounding box center [572, 56] width 45 height 11
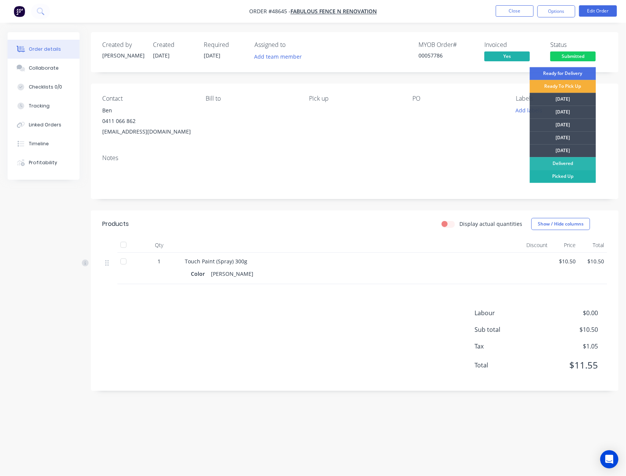
click at [559, 176] on div "Picked Up" at bounding box center [563, 176] width 66 height 13
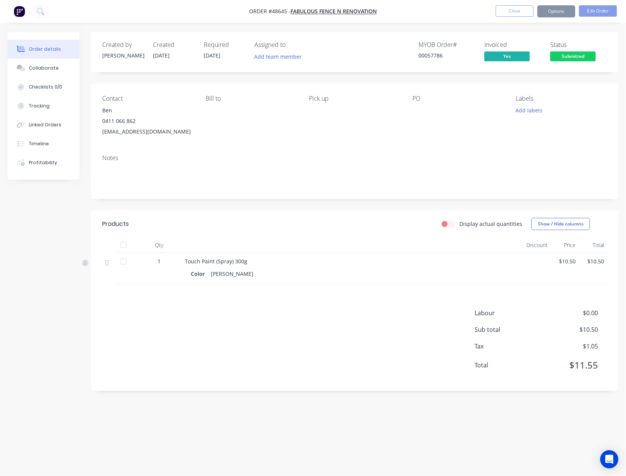
drag, startPoint x: 348, startPoint y: 218, endPoint x: 343, endPoint y: 215, distance: 6.1
click at [348, 218] on div "Display actual quantities Show / Hide columns" at bounding box center [408, 224] width 398 height 12
click at [334, 304] on div "Products Display actual quantities Show / Hide columns Qty Discount Price Total…" at bounding box center [354, 301] width 527 height 181
click at [515, 11] on button "Close" at bounding box center [515, 10] width 38 height 11
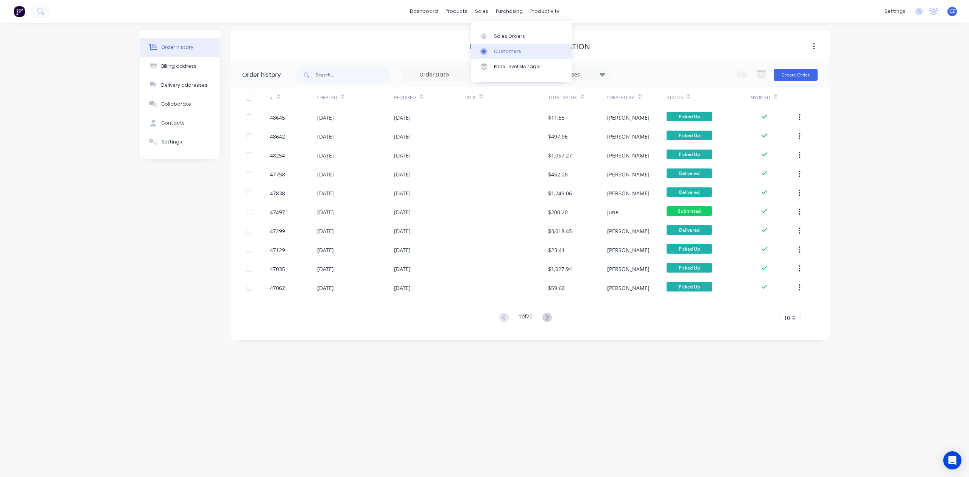
click at [487, 55] on icon at bounding box center [483, 51] width 7 height 7
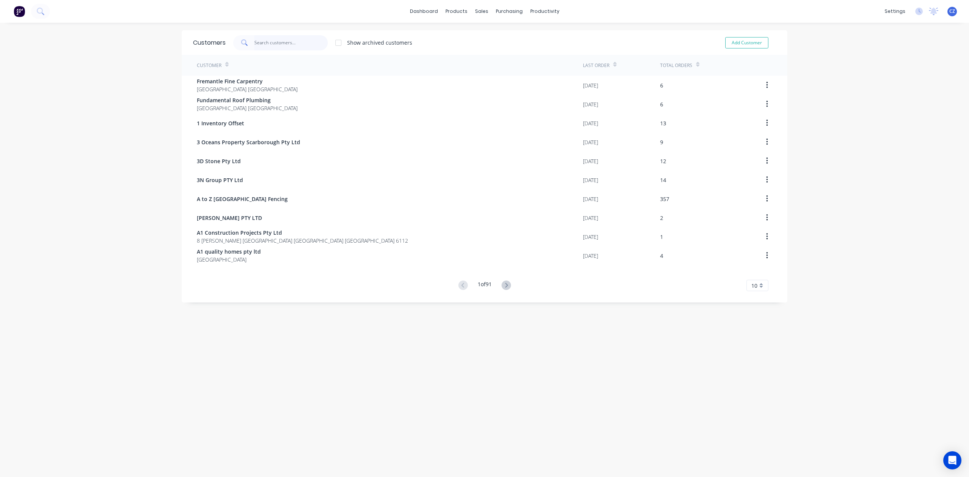
click at [308, 41] on input "text" at bounding box center [291, 42] width 74 height 15
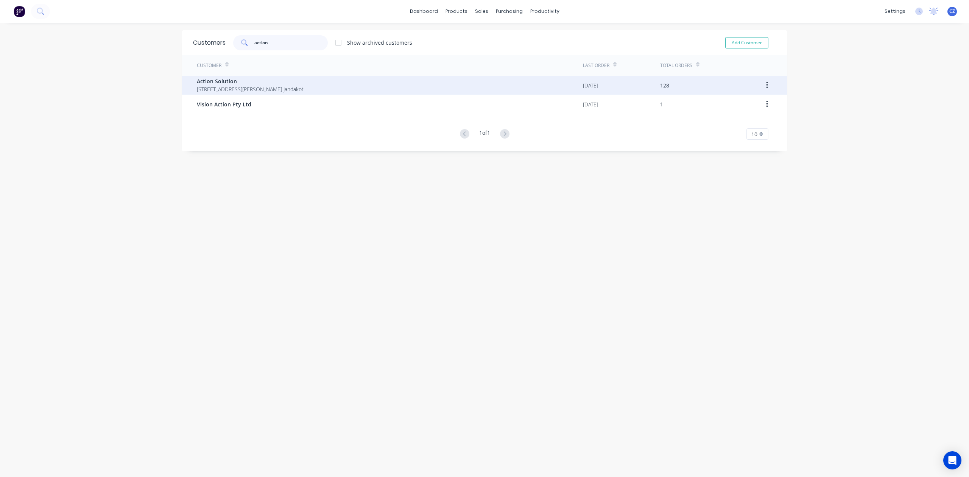
type input "action"
click at [288, 91] on span "63 Cutler Rd, Jandakot WA 6164 Jandakot" at bounding box center [250, 89] width 107 height 8
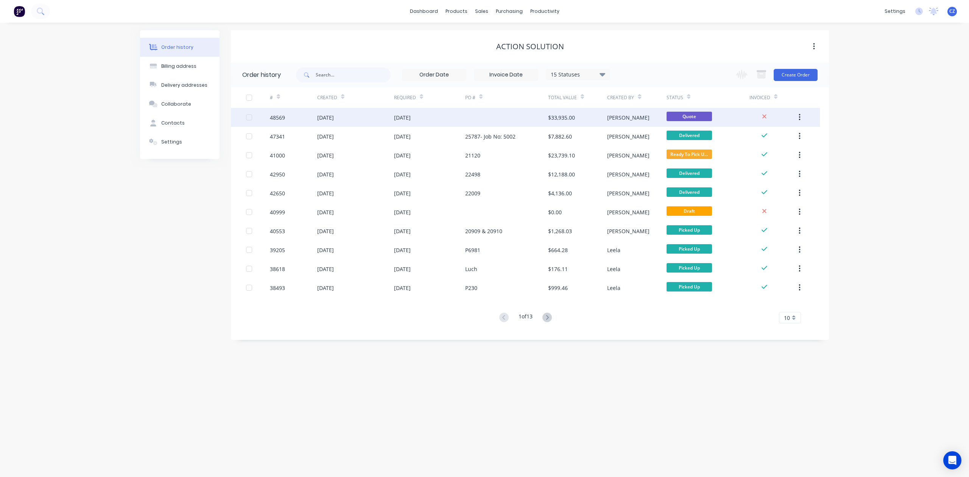
click at [514, 119] on div at bounding box center [506, 117] width 83 height 19
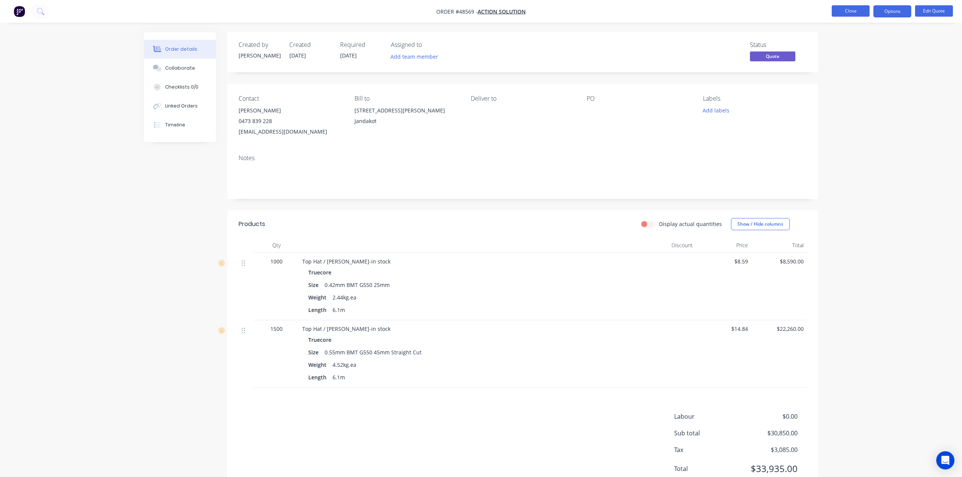
click at [625, 14] on button "Close" at bounding box center [850, 10] width 38 height 11
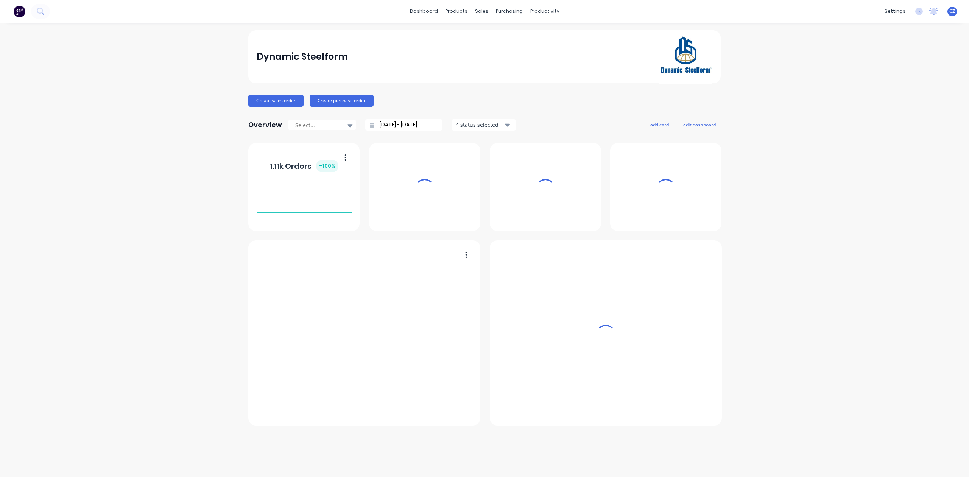
click at [483, 11] on div "sales" at bounding box center [481, 11] width 21 height 11
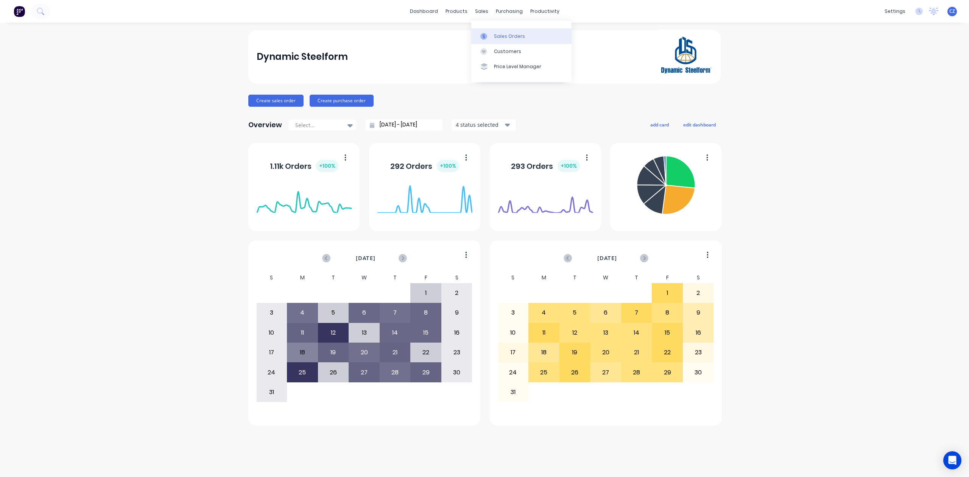
click at [483, 32] on link "Sales Orders" at bounding box center [521, 35] width 100 height 15
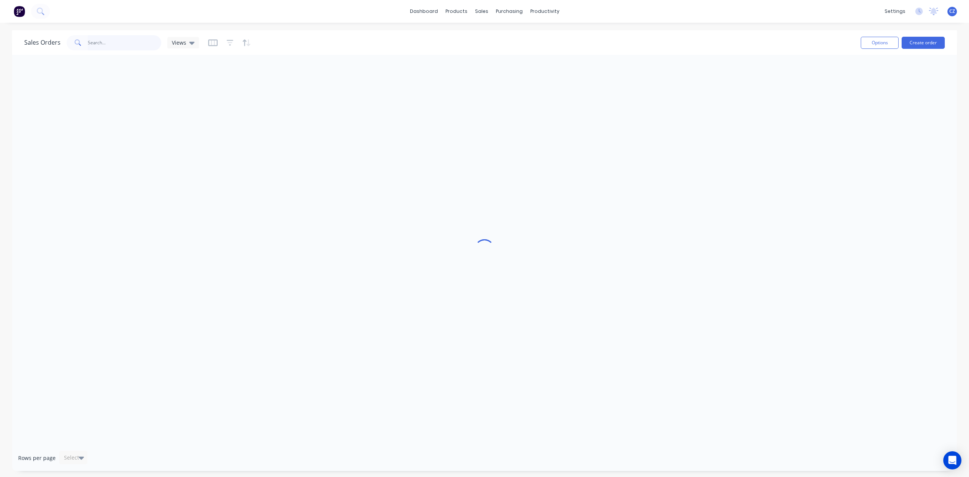
click at [111, 37] on input "text" at bounding box center [125, 42] width 74 height 15
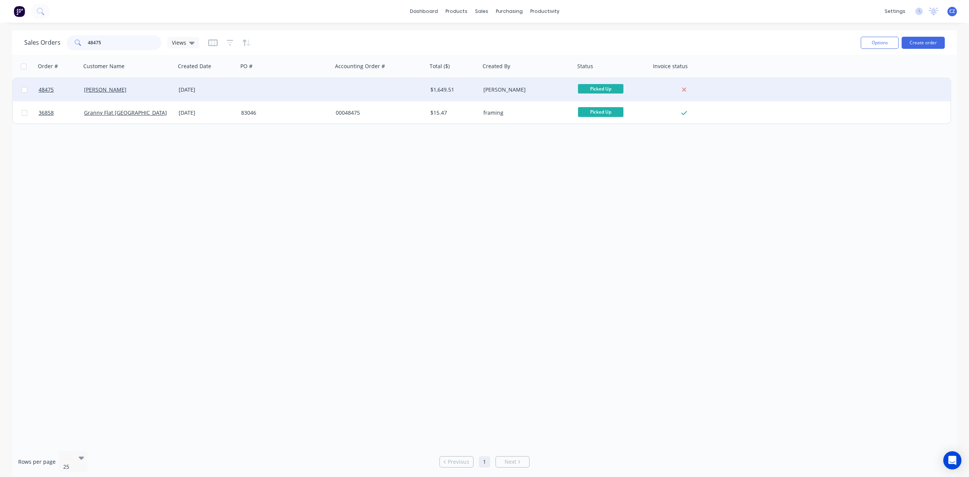
type input "48475"
click at [316, 89] on div at bounding box center [285, 89] width 95 height 23
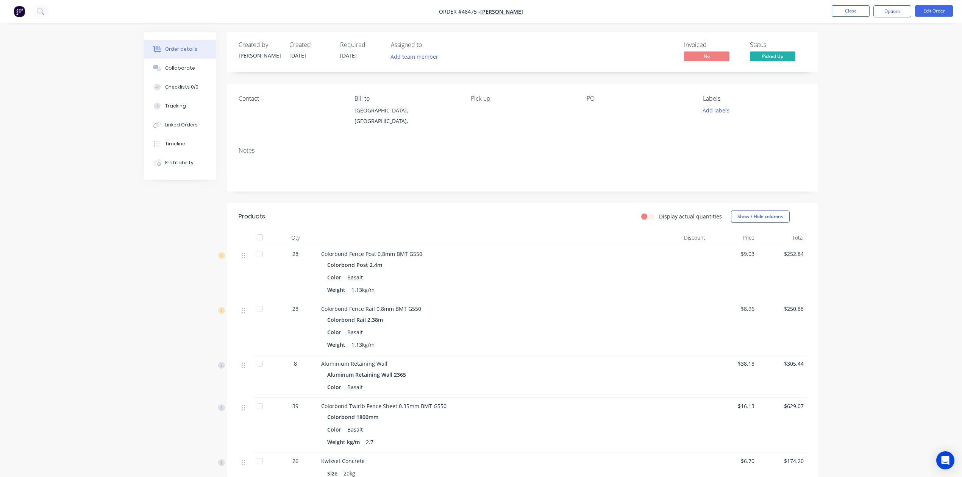
click at [568, 322] on div "Colorbond Rail 2.38m" at bounding box center [488, 319] width 323 height 11
click at [179, 151] on button "Timeline" at bounding box center [180, 143] width 72 height 19
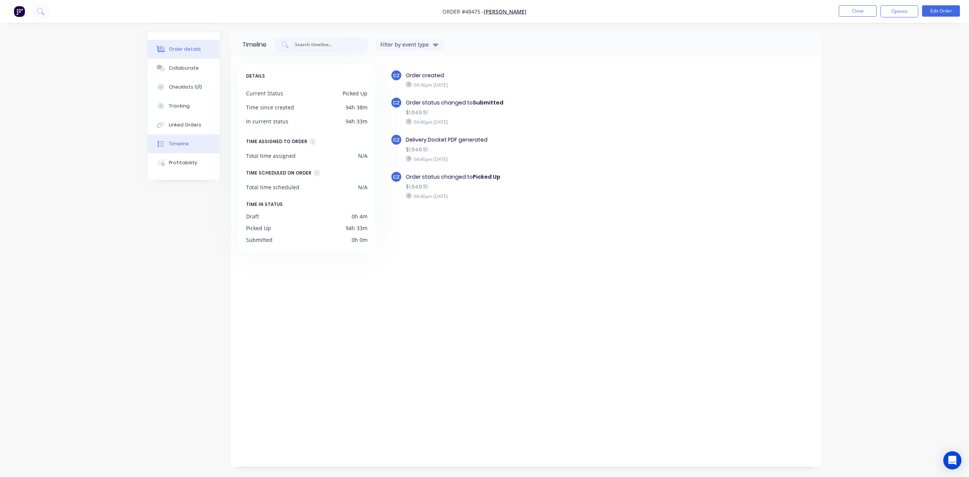
click at [202, 47] on button "Order details" at bounding box center [184, 49] width 72 height 19
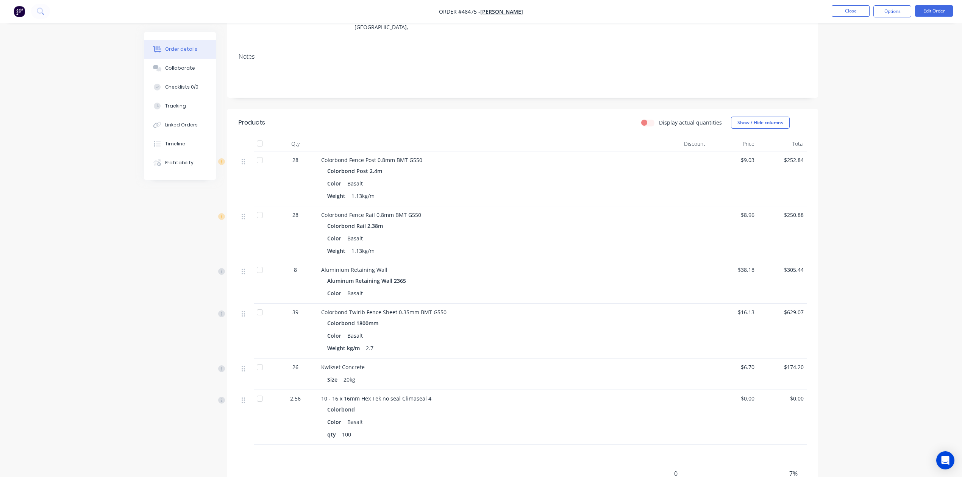
scroll to position [198, 0]
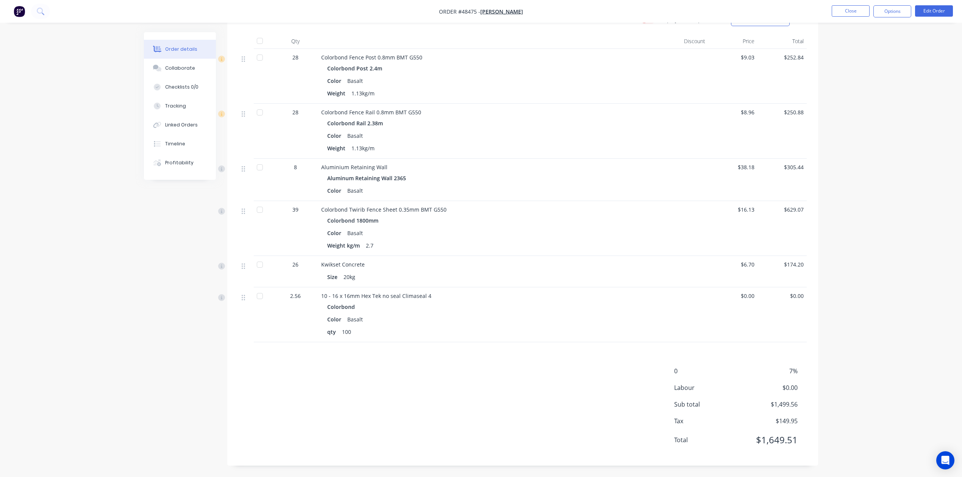
click at [872, 310] on div "Order details Collaborate Checklists 0/0 Tracking Linked Orders Timeline Profit…" at bounding box center [481, 141] width 962 height 674
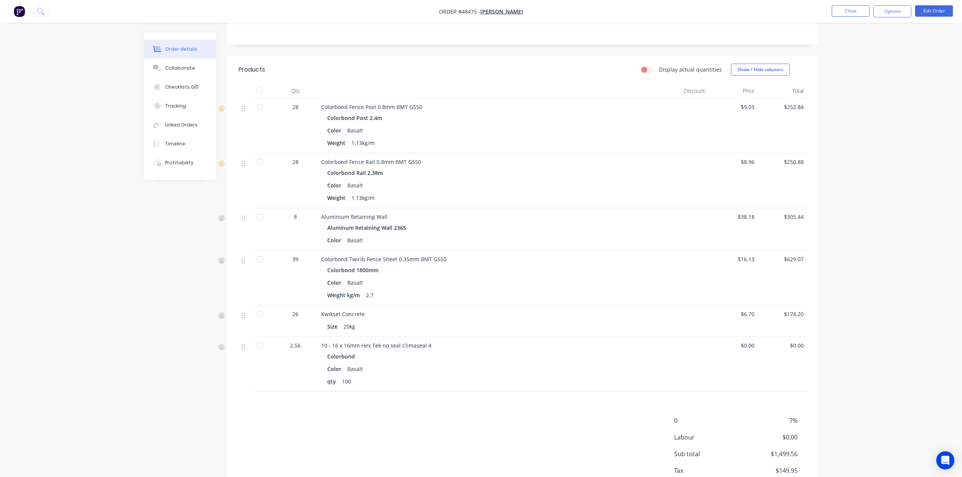
scroll to position [151, 0]
click at [921, 167] on div "Order details Collaborate Checklists 0/0 Tracking Linked Orders Timeline Profit…" at bounding box center [481, 186] width 962 height 674
click at [541, 55] on header "Products Display actual quantities Show / Hide columns" at bounding box center [522, 64] width 591 height 27
click at [861, 6] on button "Close" at bounding box center [850, 10] width 38 height 11
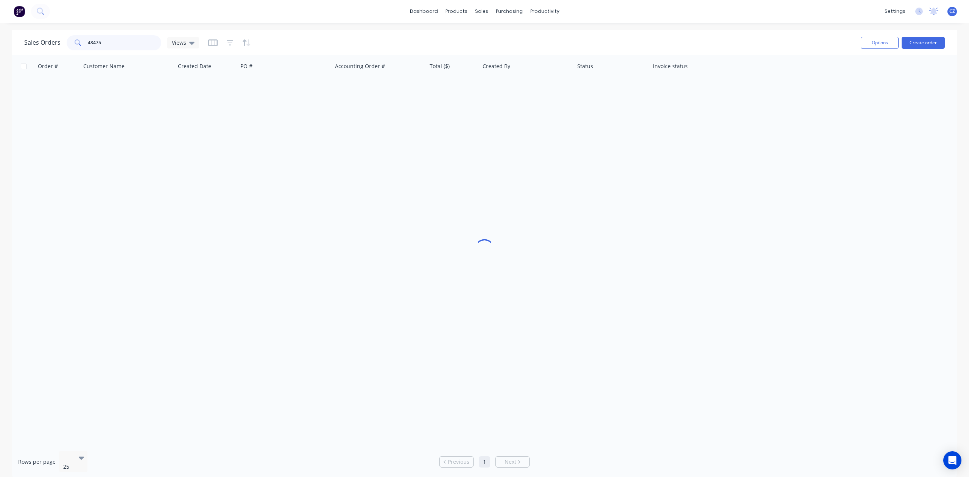
drag, startPoint x: 115, startPoint y: 43, endPoint x: 53, endPoint y: 41, distance: 62.1
click at [55, 42] on div "Sales Orders 48475 Views" at bounding box center [111, 42] width 175 height 15
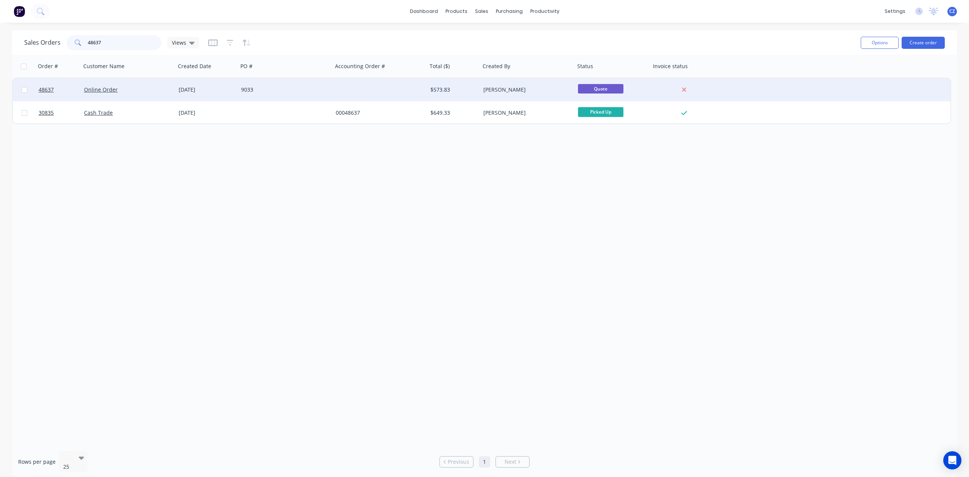
type input "48637"
click at [392, 78] on div at bounding box center [380, 89] width 95 height 23
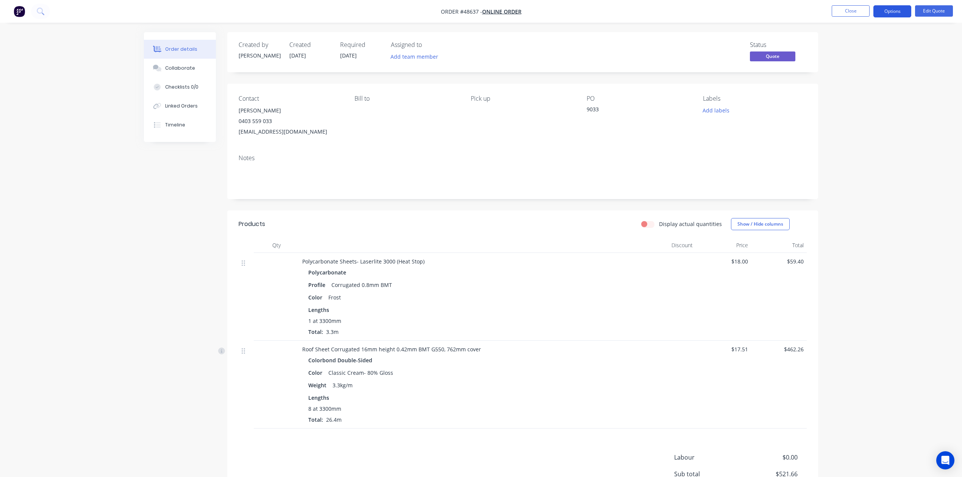
click at [901, 9] on button "Options" at bounding box center [892, 11] width 38 height 12
click at [856, 89] on div "Convert to Order" at bounding box center [869, 91] width 70 height 11
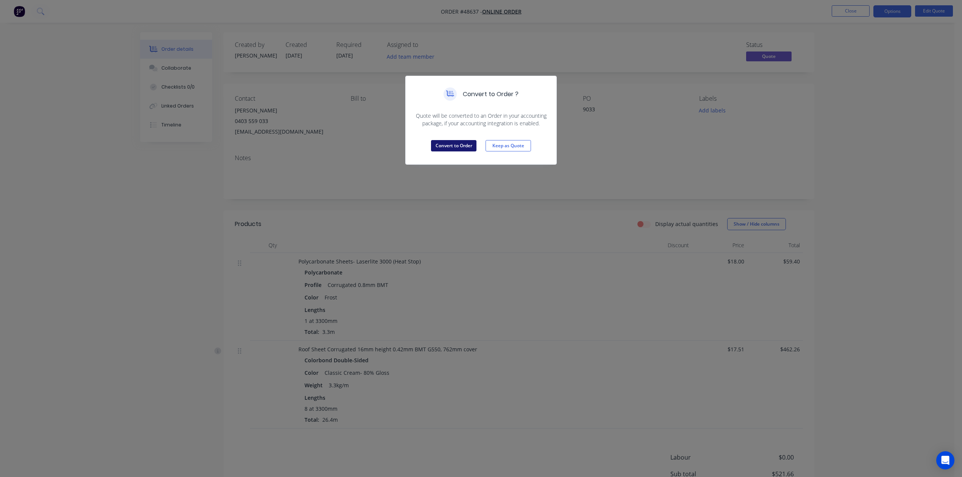
click at [458, 151] on button "Convert to Order" at bounding box center [453, 145] width 45 height 11
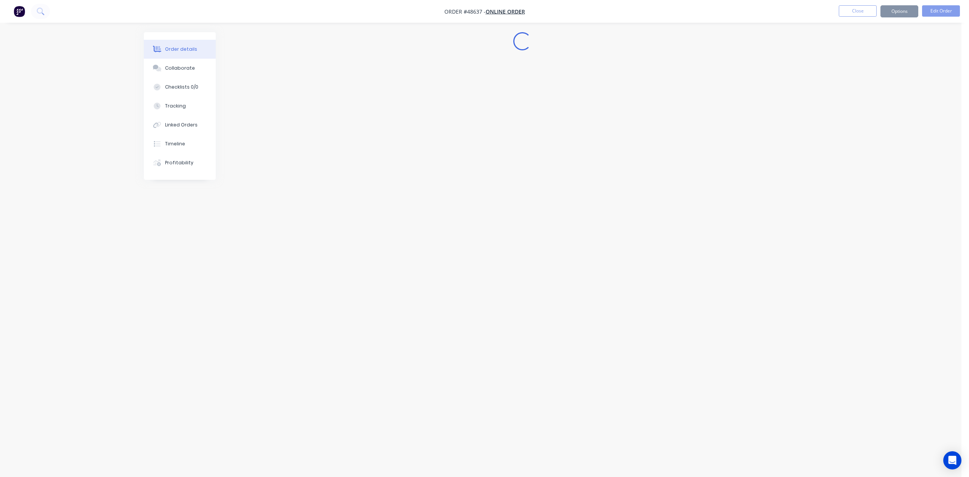
click at [458, 149] on div "Convert to Quote ? Order will be converted to a Quote in your accounting packag…" at bounding box center [484, 238] width 969 height 477
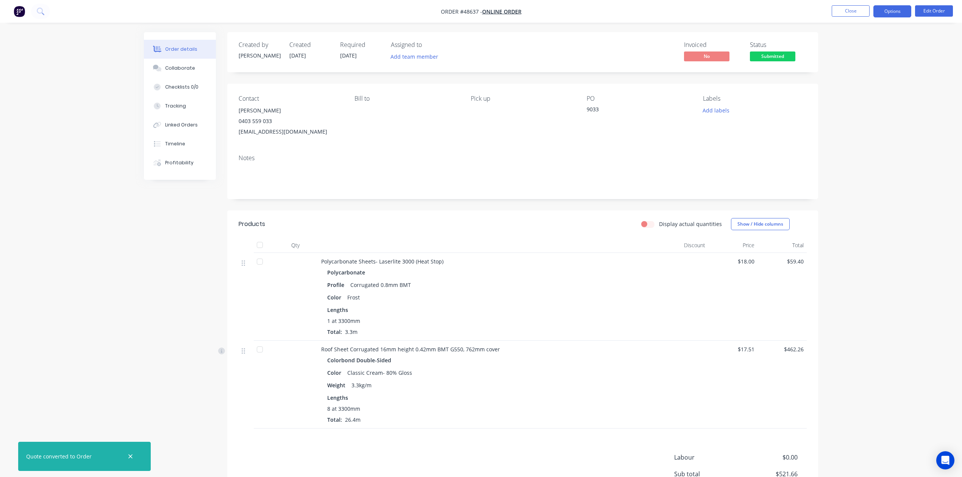
click at [898, 8] on button "Options" at bounding box center [892, 11] width 38 height 12
click at [933, 8] on button "Edit Order" at bounding box center [934, 10] width 38 height 11
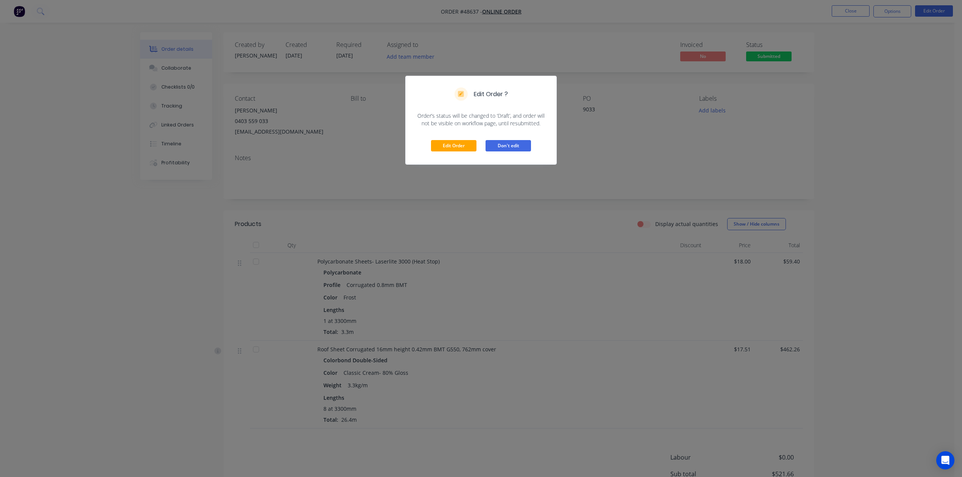
click at [508, 148] on button "Don't edit" at bounding box center [507, 145] width 45 height 11
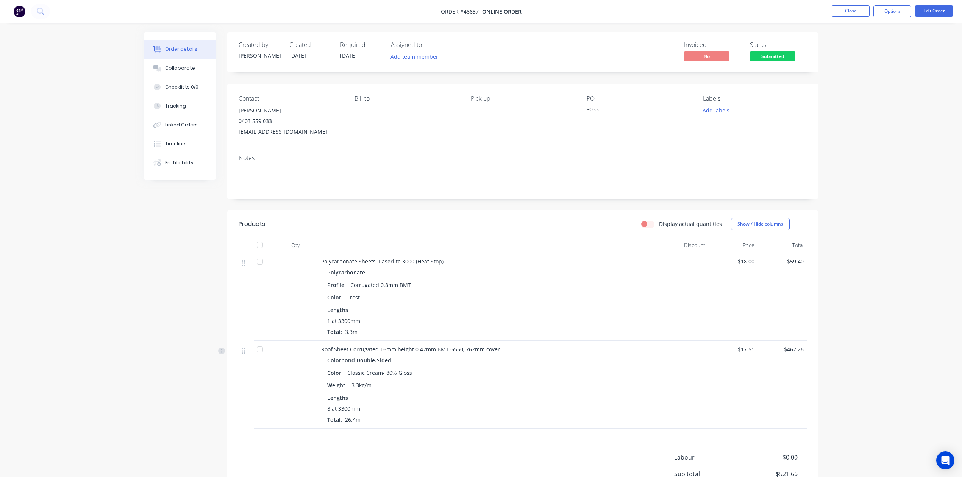
click at [353, 52] on span "[DATE]" at bounding box center [348, 55] width 17 height 7
click at [944, 10] on button "Edit Order" at bounding box center [934, 10] width 38 height 11
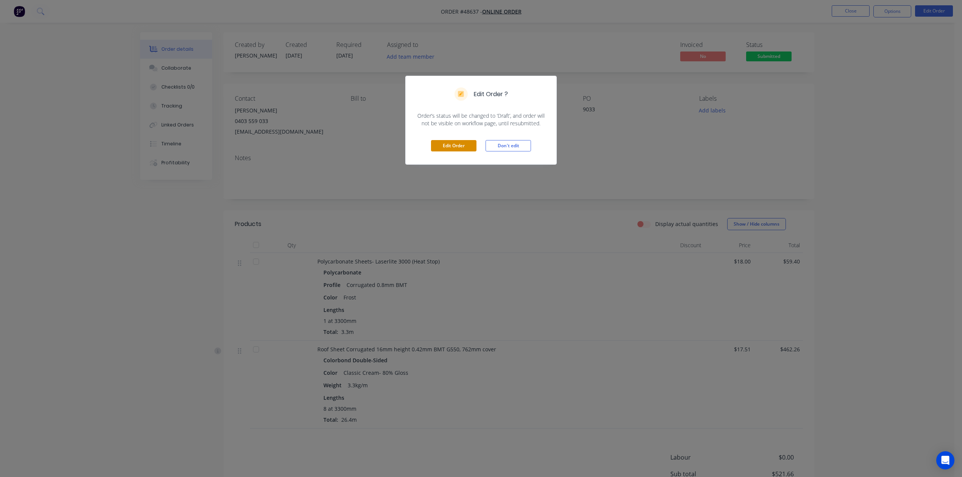
click at [463, 146] on button "Edit Order" at bounding box center [453, 145] width 45 height 11
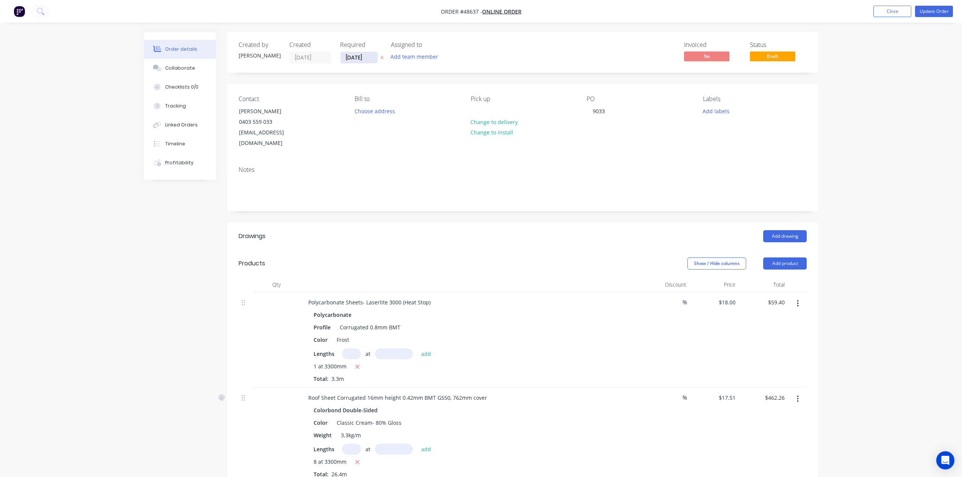
click at [368, 55] on input "[DATE]" at bounding box center [358, 57] width 37 height 11
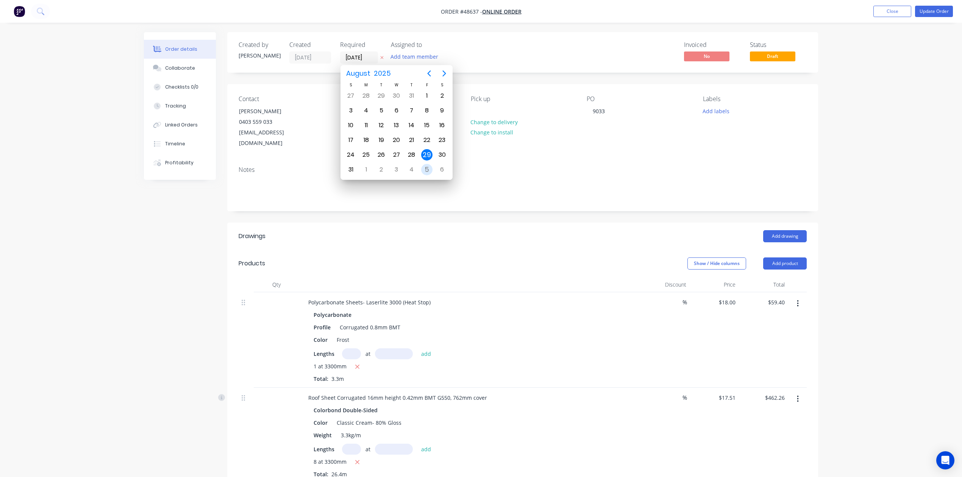
click at [424, 167] on div "5" at bounding box center [426, 169] width 11 height 11
type input "05/09/25"
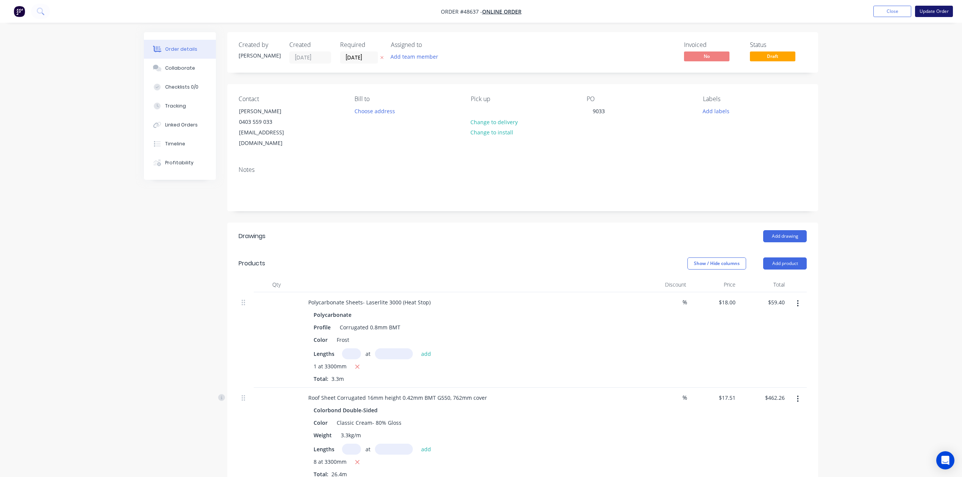
click at [928, 17] on nav "Order #48637 - Online Order Add product Close Update Order" at bounding box center [481, 11] width 962 height 23
click at [930, 11] on button "Update Order" at bounding box center [934, 11] width 38 height 11
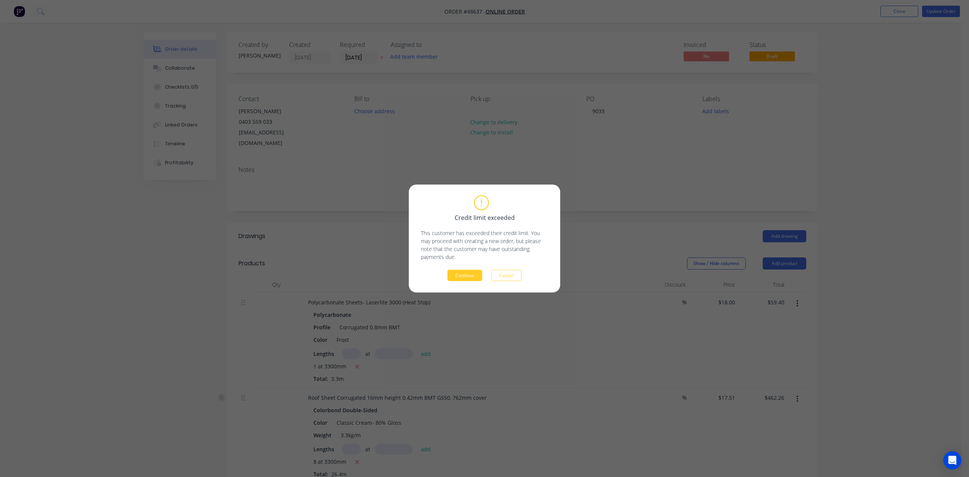
click at [474, 271] on button "Continue" at bounding box center [465, 275] width 35 height 11
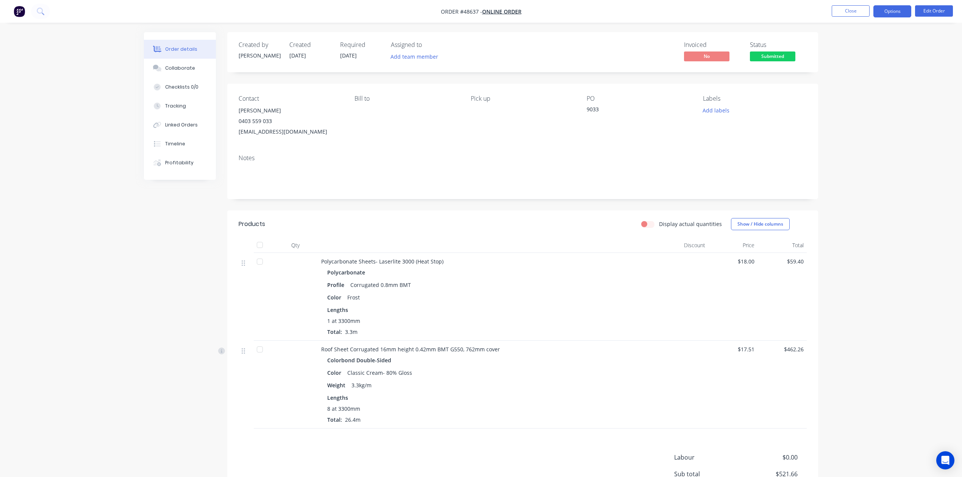
click at [891, 14] on button "Options" at bounding box center [892, 11] width 38 height 12
click at [873, 43] on div "Invoice" at bounding box center [869, 46] width 70 height 11
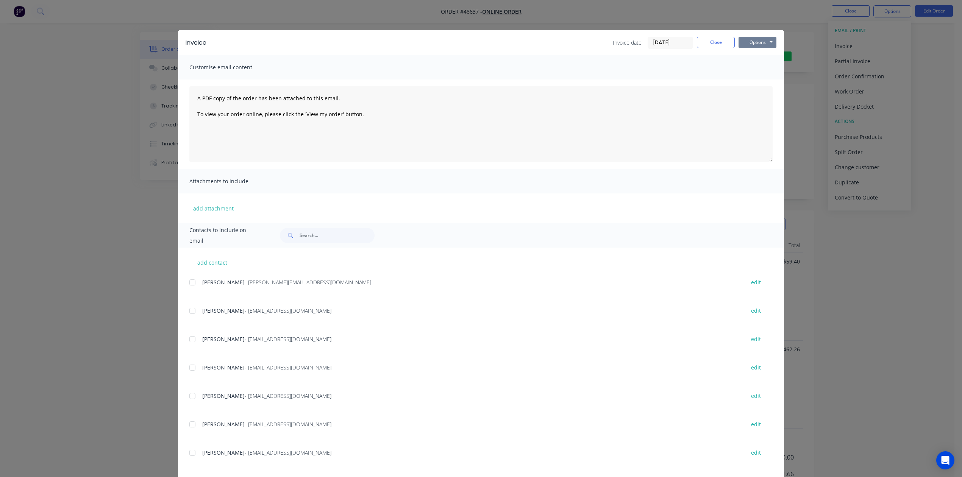
click at [753, 40] on button "Options" at bounding box center [757, 42] width 38 height 11
click at [740, 68] on button "Print" at bounding box center [762, 68] width 48 height 12
click at [723, 42] on button "Close" at bounding box center [716, 42] width 38 height 11
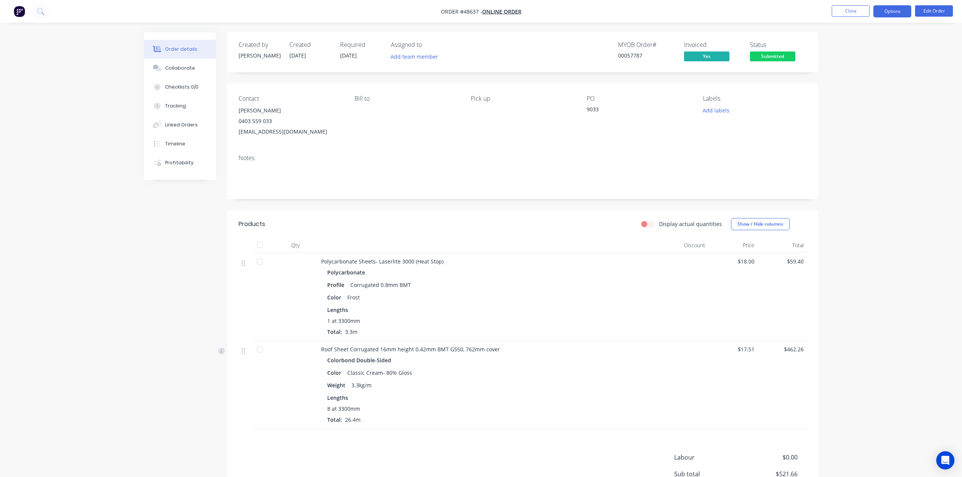
click at [897, 11] on button "Options" at bounding box center [892, 11] width 38 height 12
click at [877, 90] on div "Work Order" at bounding box center [869, 91] width 70 height 11
click at [868, 84] on button "Custom" at bounding box center [869, 91] width 83 height 15
click at [867, 73] on div "Without pricing" at bounding box center [869, 76] width 70 height 11
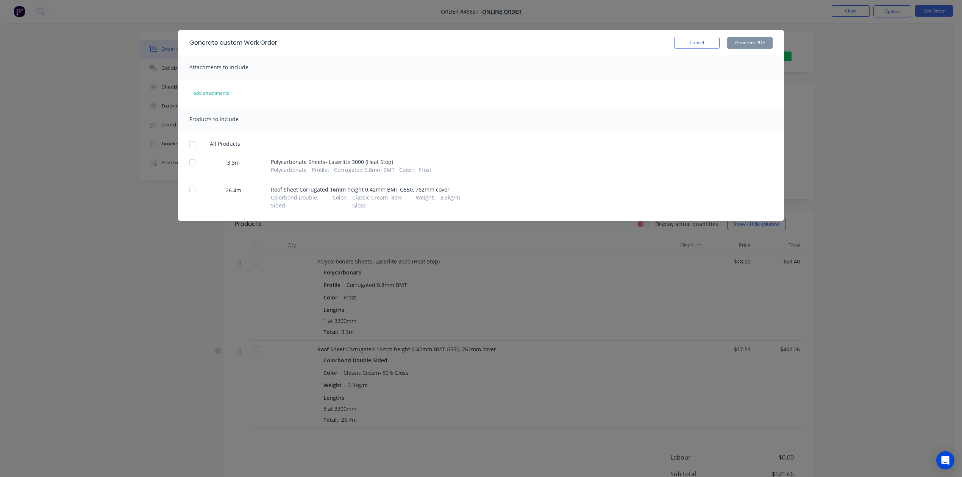
click at [194, 188] on div at bounding box center [192, 189] width 15 height 15
click at [765, 41] on button "Generate PDF" at bounding box center [749, 43] width 45 height 12
click at [703, 39] on button "Cancel" at bounding box center [696, 43] width 45 height 12
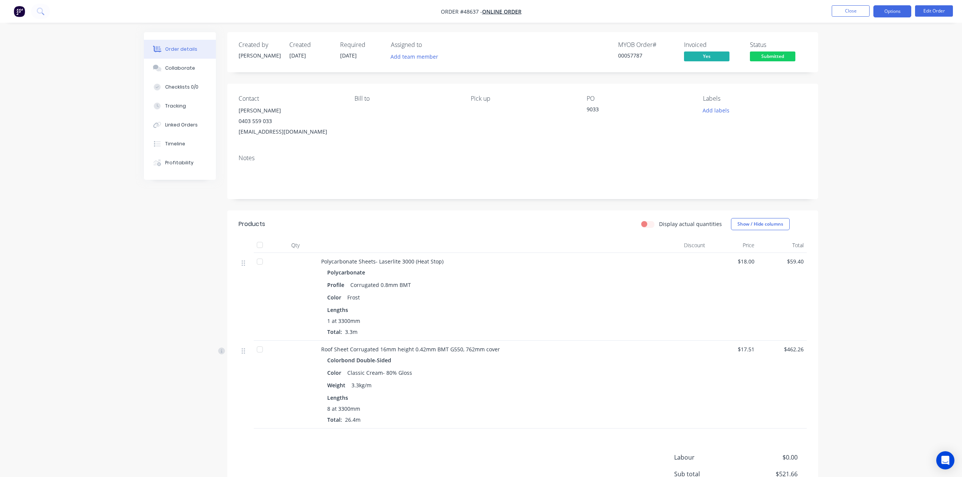
click at [904, 11] on button "Options" at bounding box center [892, 11] width 38 height 12
click at [856, 95] on div "Work Order" at bounding box center [869, 91] width 70 height 11
click at [837, 49] on div "Back" at bounding box center [869, 46] width 70 height 11
click at [856, 106] on div "Delivery Docket" at bounding box center [869, 106] width 70 height 11
click at [855, 81] on div "Without pricing" at bounding box center [869, 76] width 70 height 11
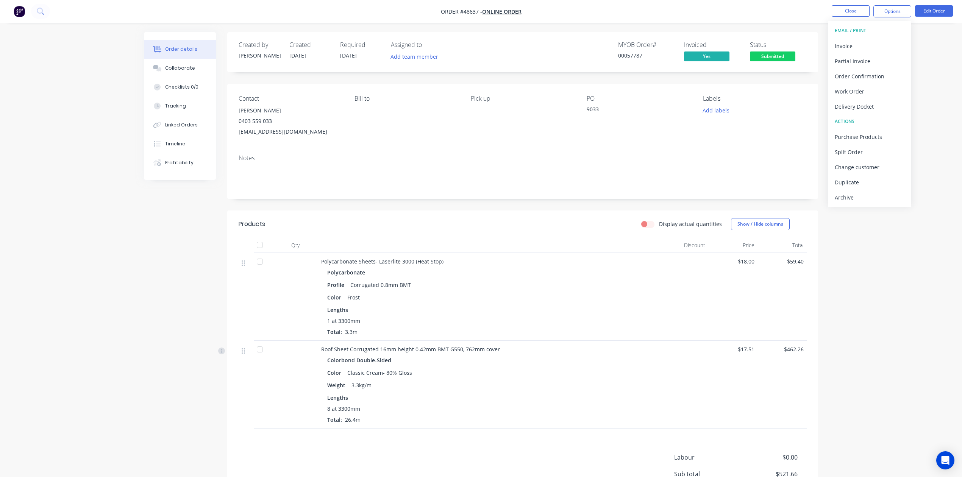
click at [558, 240] on div at bounding box center [488, 245] width 341 height 15
click at [899, 12] on button "Options" at bounding box center [892, 11] width 38 height 12
click at [882, 133] on div "Purchase Products" at bounding box center [869, 136] width 70 height 11
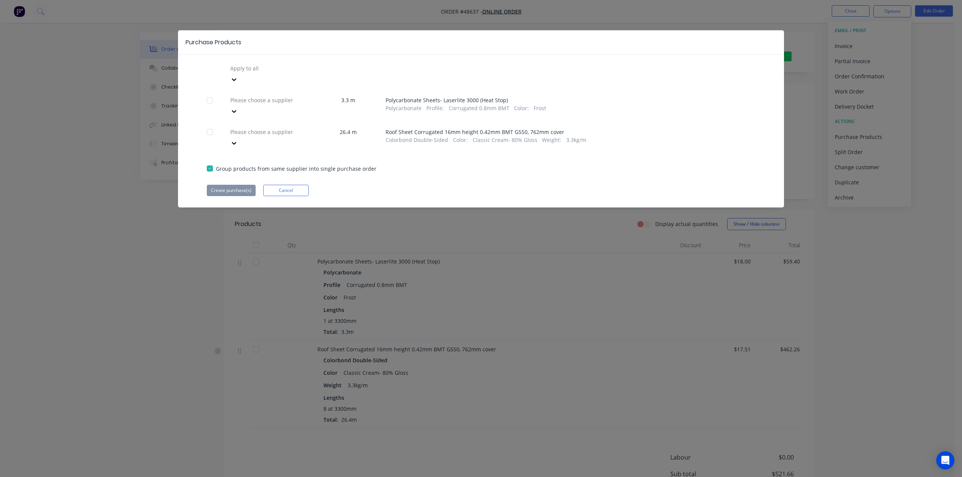
click at [276, 73] on div at bounding box center [283, 68] width 109 height 9
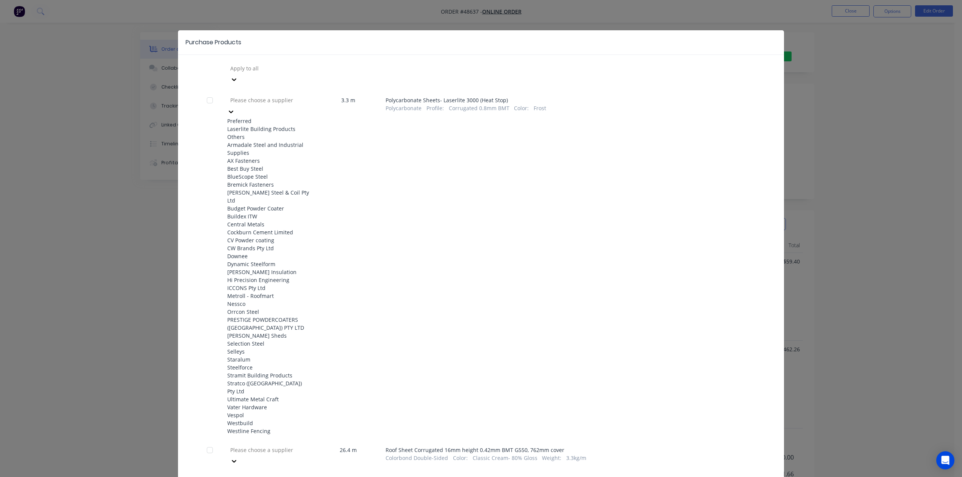
click at [272, 125] on div "Laserlite Building Products" at bounding box center [268, 129] width 83 height 8
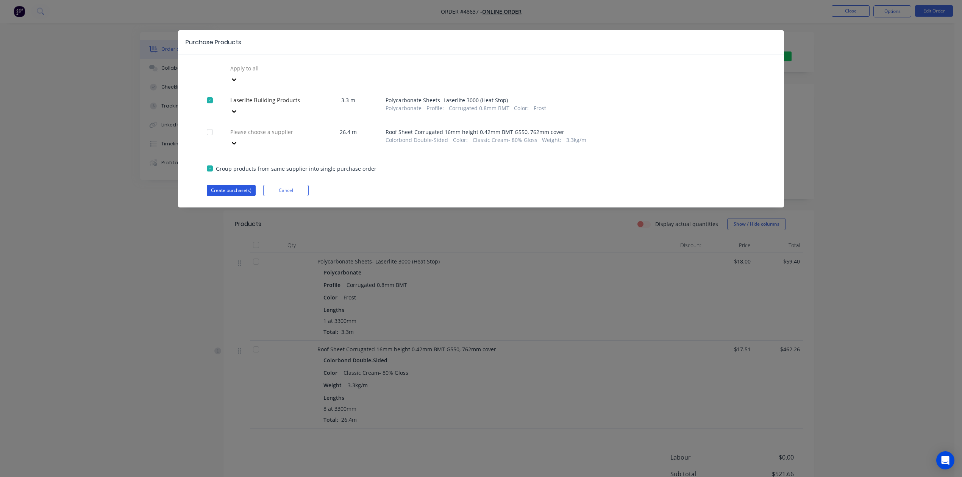
click at [226, 185] on button "Create purchase(s)" at bounding box center [231, 190] width 49 height 11
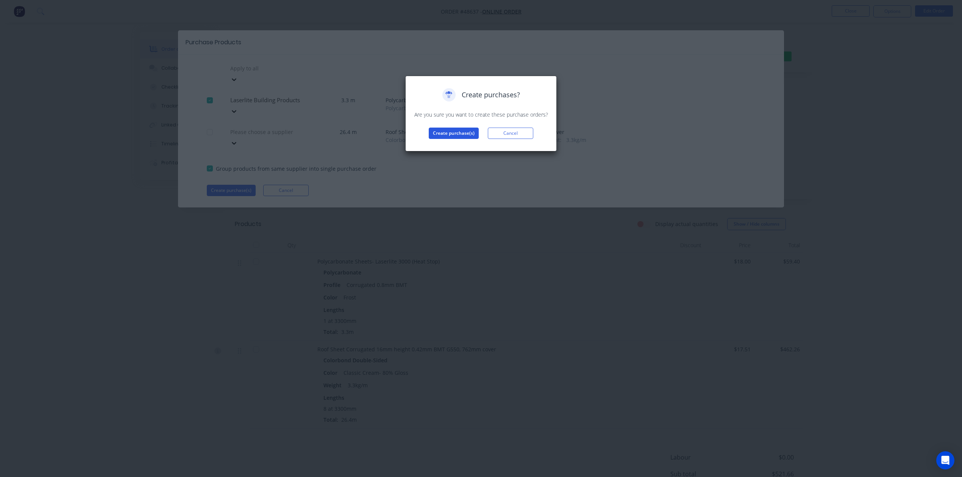
click at [462, 136] on button "Create purchase(s)" at bounding box center [454, 133] width 50 height 11
drag, startPoint x: 469, startPoint y: 136, endPoint x: 464, endPoint y: 141, distance: 6.4
click at [465, 140] on div "Purchases created Your purchases have been created and saved as drafts. Click t…" at bounding box center [481, 119] width 136 height 63
click at [464, 141] on button "View purchase(s)" at bounding box center [453, 145] width 45 height 11
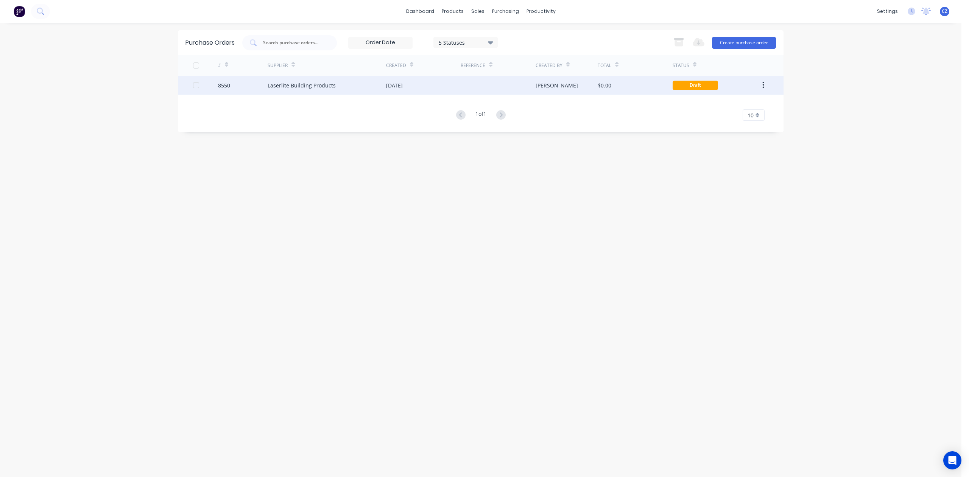
click at [424, 86] on div "[DATE]" at bounding box center [423, 85] width 75 height 19
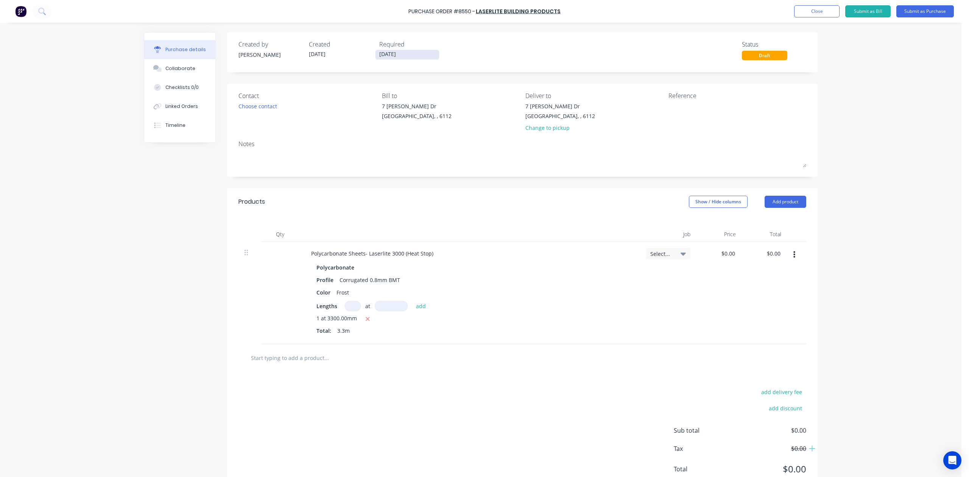
click at [376, 52] on input "[DATE]" at bounding box center [408, 54] width 64 height 9
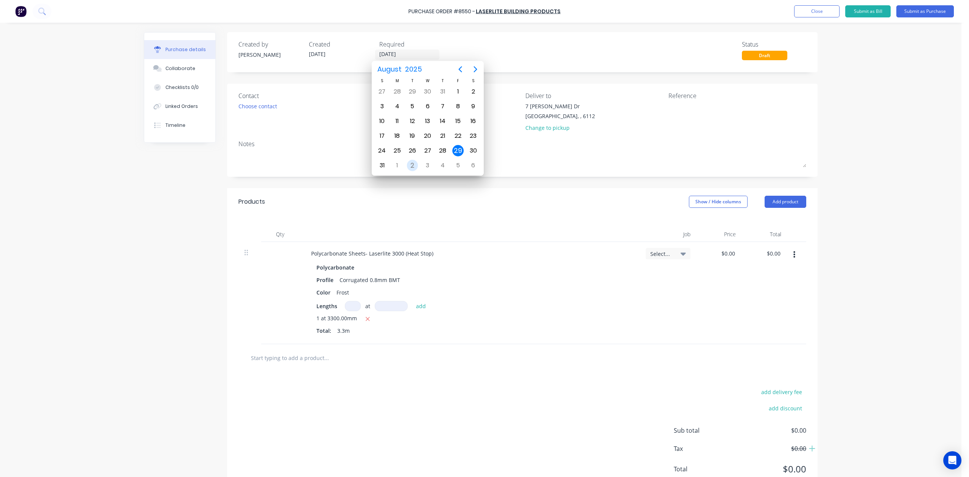
click at [411, 160] on div "2" at bounding box center [412, 165] width 11 height 11
type input "02/09/25"
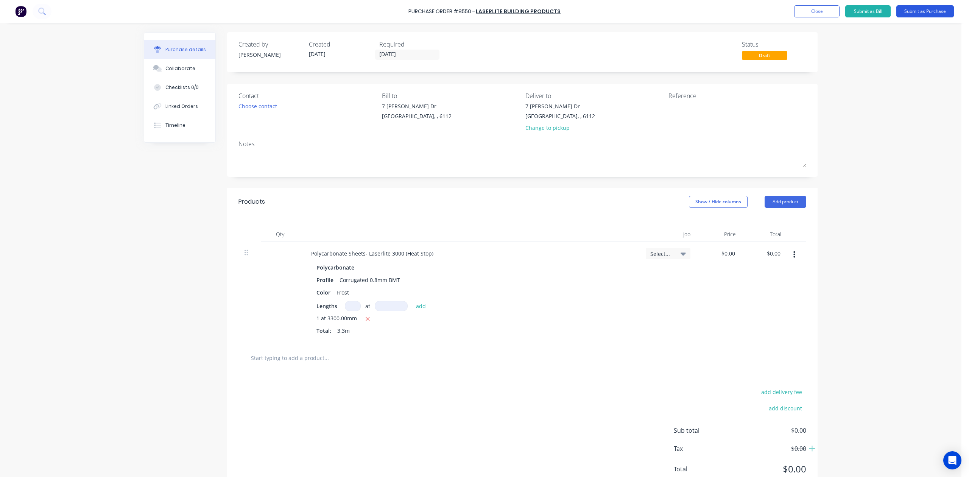
click at [919, 12] on button "Submit as Purchase" at bounding box center [926, 11] width 58 height 12
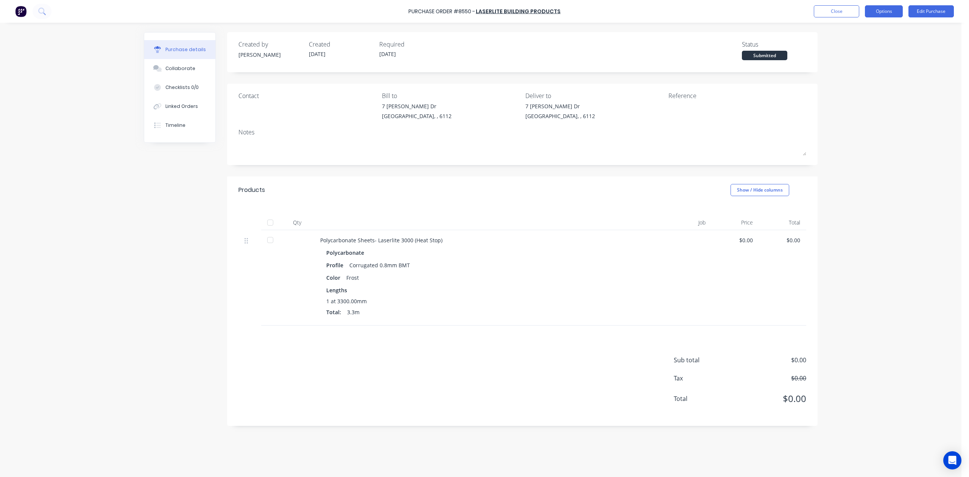
click at [894, 12] on button "Options" at bounding box center [884, 11] width 38 height 12
drag, startPoint x: 861, startPoint y: 43, endPoint x: 858, endPoint y: 36, distance: 8.2
click at [858, 36] on div "Print / Email Convert to Bill Split order Duplicate Change supplier Archive" at bounding box center [867, 68] width 72 height 95
click at [858, 36] on div "Print / Email" at bounding box center [867, 30] width 58 height 11
click at [858, 63] on div "Without pricing" at bounding box center [867, 61] width 58 height 11
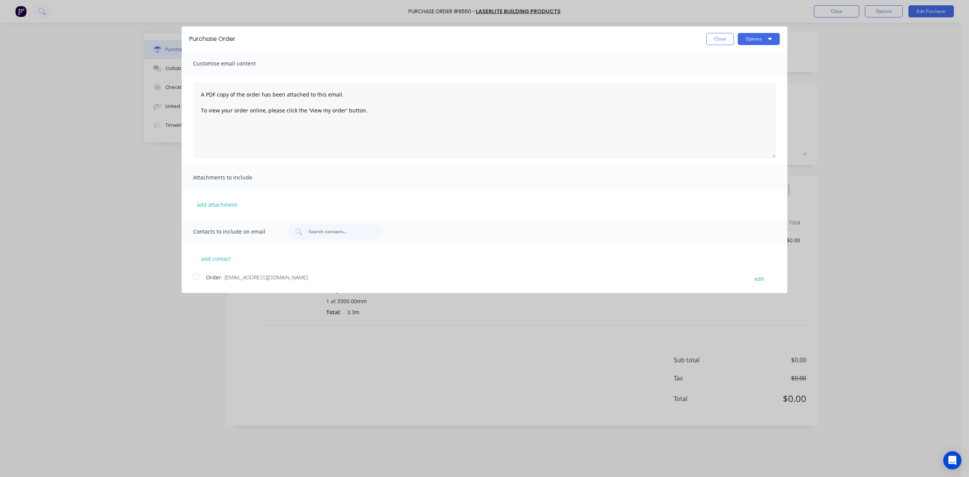
click at [203, 278] on div at bounding box center [196, 276] width 15 height 15
click at [755, 34] on button "Options" at bounding box center [759, 39] width 42 height 12
click at [750, 70] on div "Email" at bounding box center [744, 73] width 58 height 11
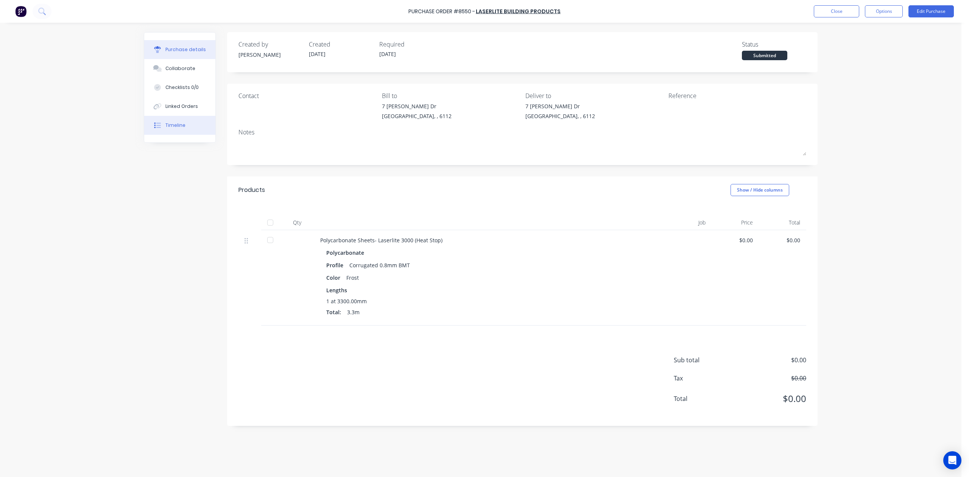
click at [188, 123] on button "Timeline" at bounding box center [179, 125] width 71 height 19
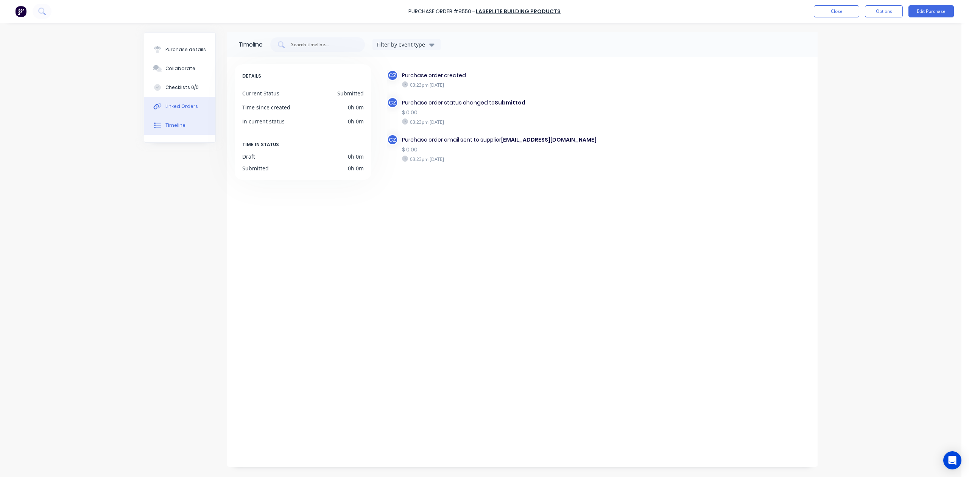
click at [188, 101] on button "Linked Orders" at bounding box center [179, 106] width 71 height 19
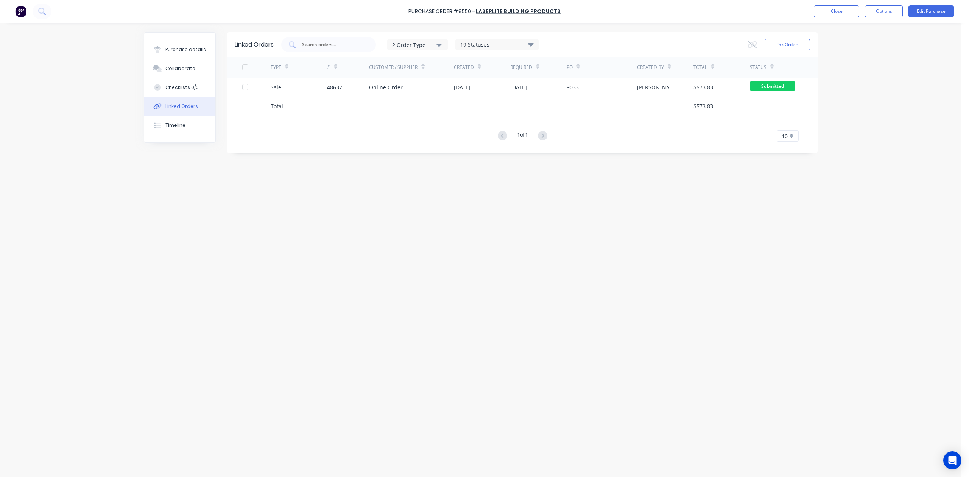
click at [527, 76] on div "Required" at bounding box center [538, 67] width 56 height 21
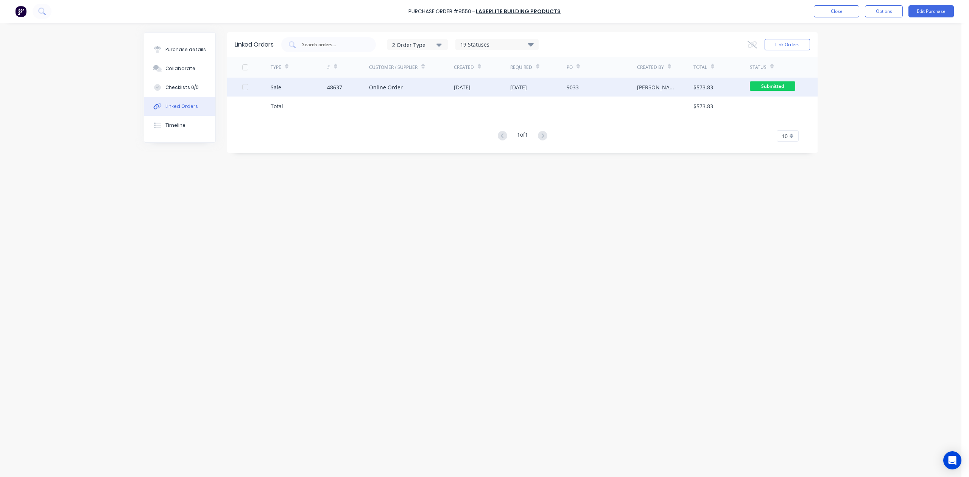
click at [527, 84] on div "05 Sep 2025" at bounding box center [518, 87] width 17 height 8
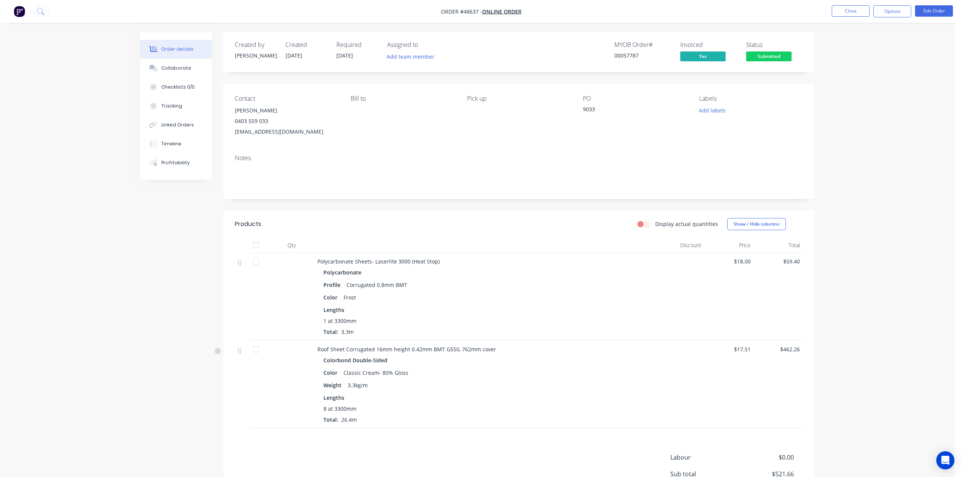
click at [555, 217] on header "Products Display actual quantities Show / Hide columns" at bounding box center [518, 224] width 591 height 27
click at [776, 54] on span "Submitted" at bounding box center [768, 55] width 45 height 9
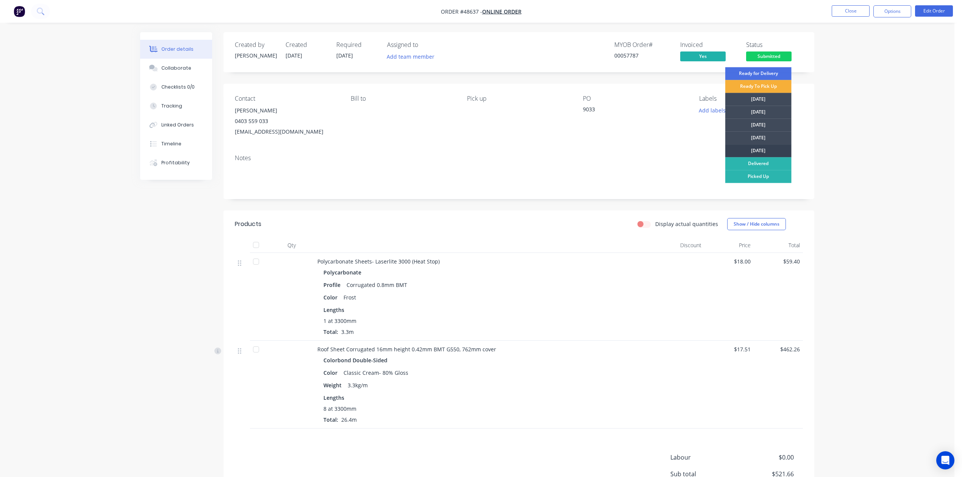
click at [760, 147] on div "[DATE]" at bounding box center [758, 150] width 66 height 13
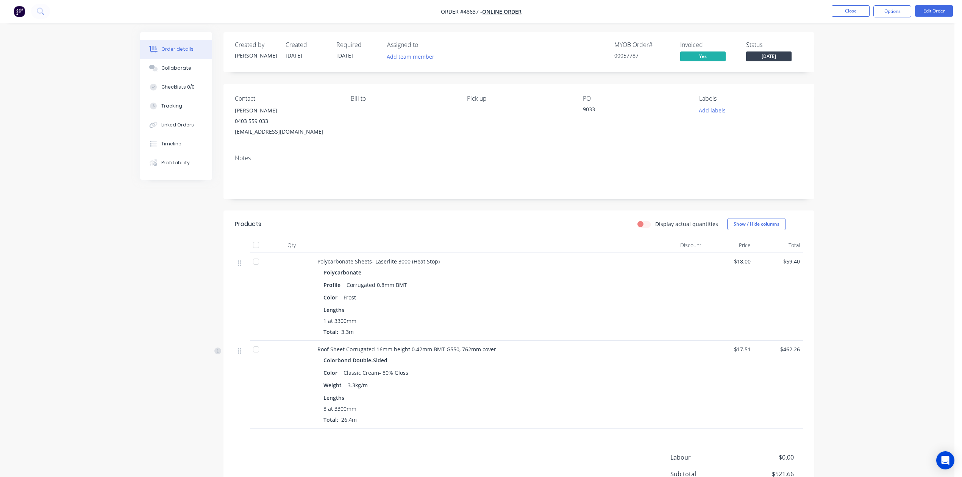
click at [506, 127] on div "Pick up" at bounding box center [519, 116] width 104 height 42
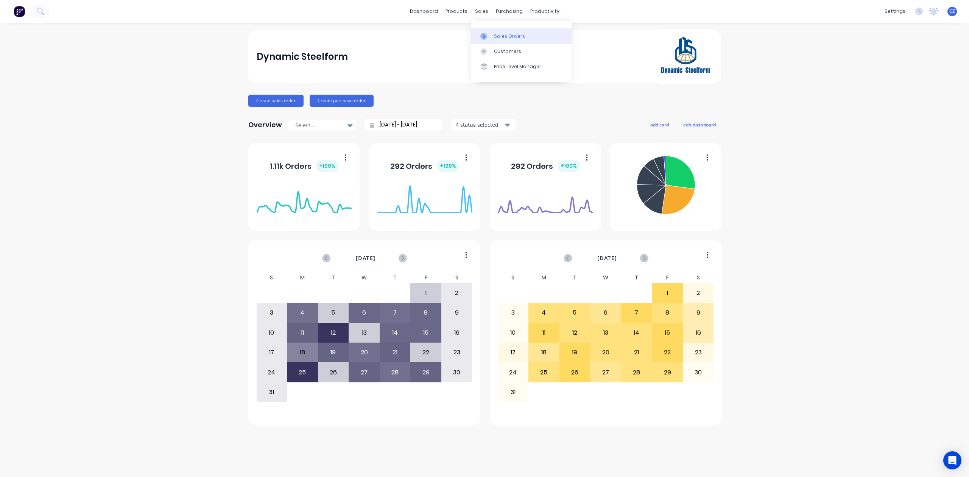
click at [485, 34] on icon at bounding box center [483, 36] width 7 height 7
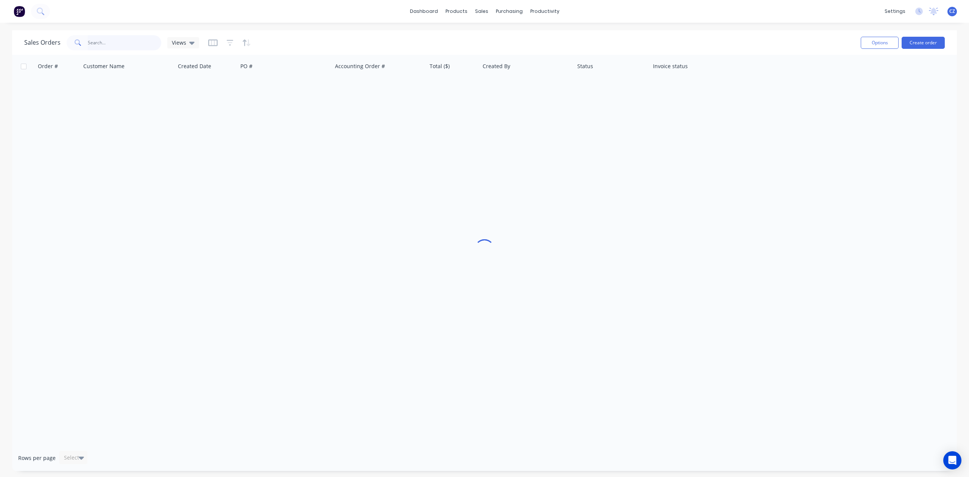
click at [134, 46] on input "text" at bounding box center [125, 42] width 74 height 15
type input "48034"
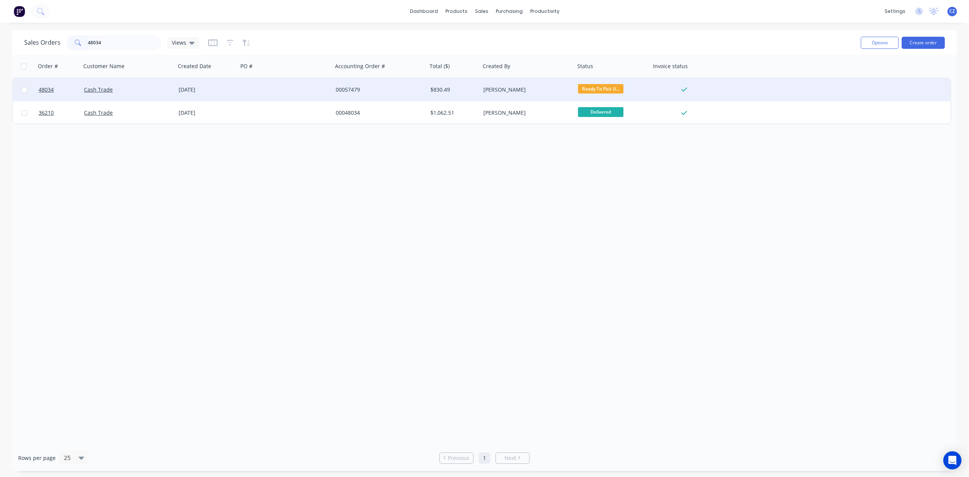
click at [417, 84] on div "00057479" at bounding box center [380, 89] width 95 height 23
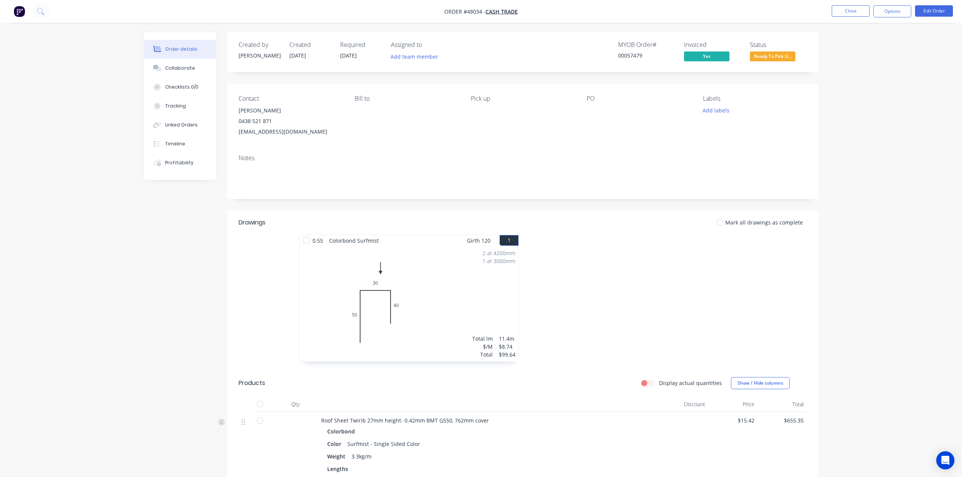
click at [759, 49] on div "Ready To Pick Up" at bounding box center [772, 44] width 42 height 15
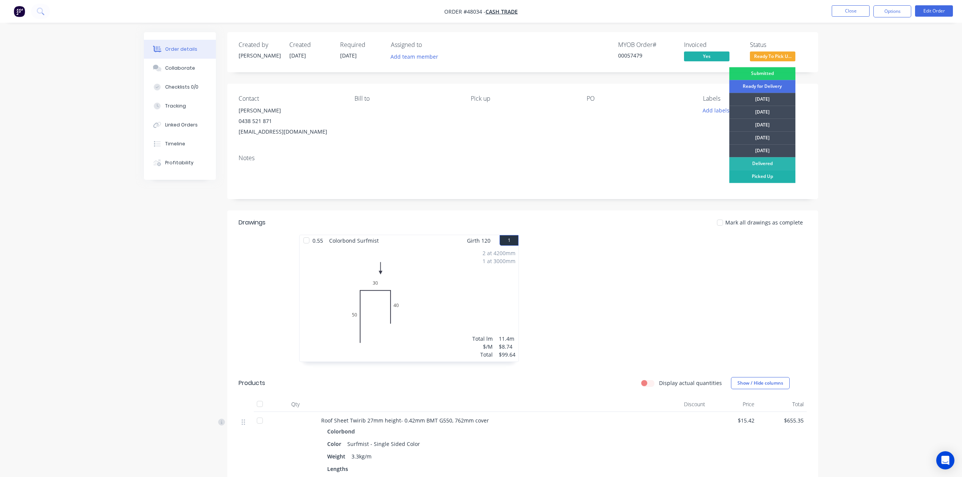
click at [753, 173] on div "Picked Up" at bounding box center [762, 176] width 66 height 13
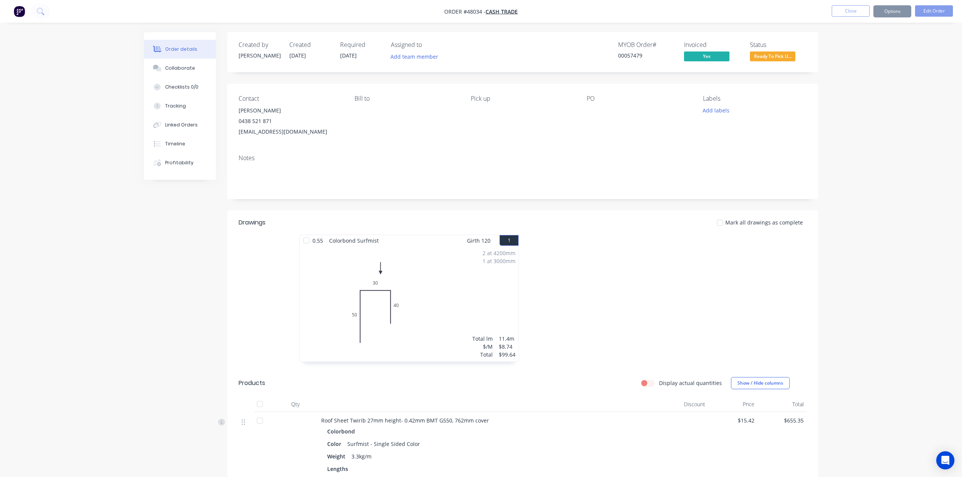
click at [664, 200] on div "Created by [PERSON_NAME] Created [DATE] Required [DATE] Assigned to Add team me…" at bounding box center [522, 324] width 591 height 585
drag, startPoint x: 304, startPoint y: 129, endPoint x: 235, endPoint y: 114, distance: 71.0
click at [235, 114] on div "Contact [PERSON_NAME] [PHONE_NUMBER] [EMAIL_ADDRESS][DOMAIN_NAME] [PERSON_NAME]…" at bounding box center [522, 116] width 591 height 65
copy div "[PERSON_NAME] 0438 521 871 [EMAIL_ADDRESS][DOMAIN_NAME]"
click at [840, 11] on button "Close" at bounding box center [850, 10] width 38 height 11
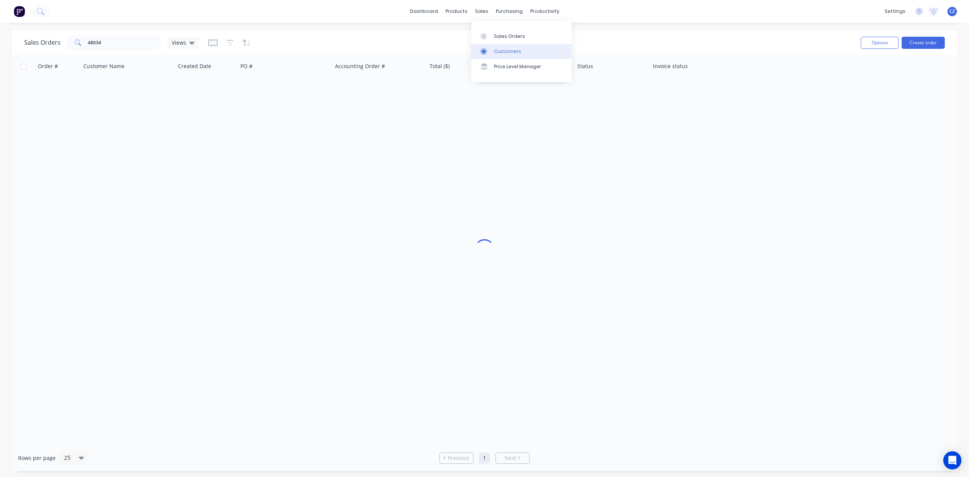
click at [494, 52] on div "Customers" at bounding box center [507, 51] width 27 height 7
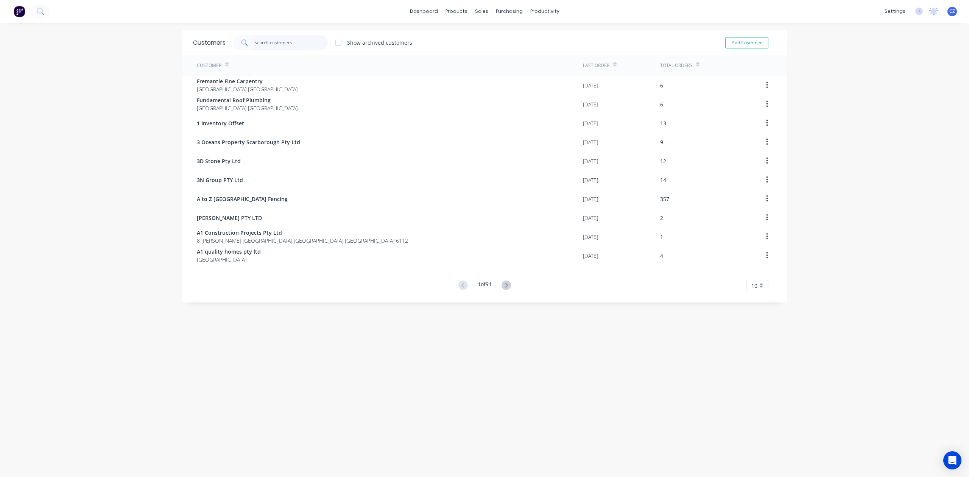
click at [264, 44] on input "text" at bounding box center [291, 42] width 74 height 15
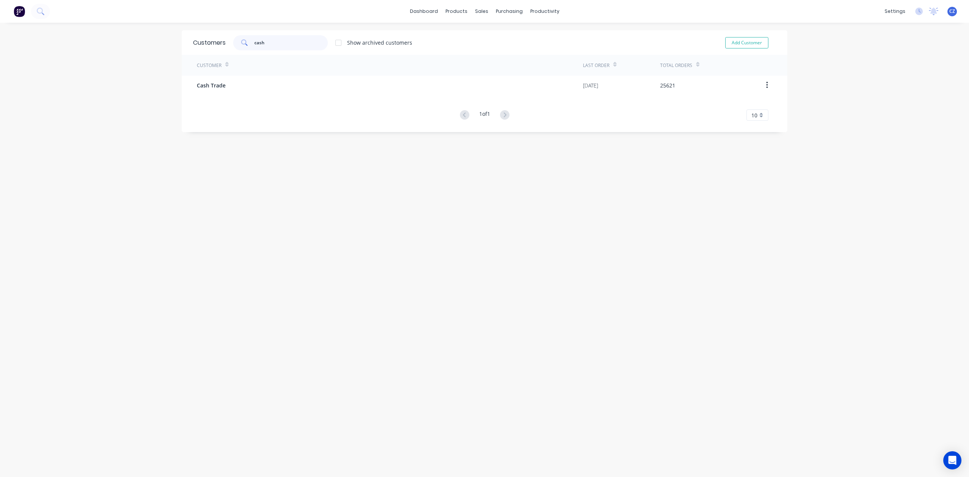
type input "cash"
click at [318, 75] on div "Customer" at bounding box center [390, 65] width 386 height 21
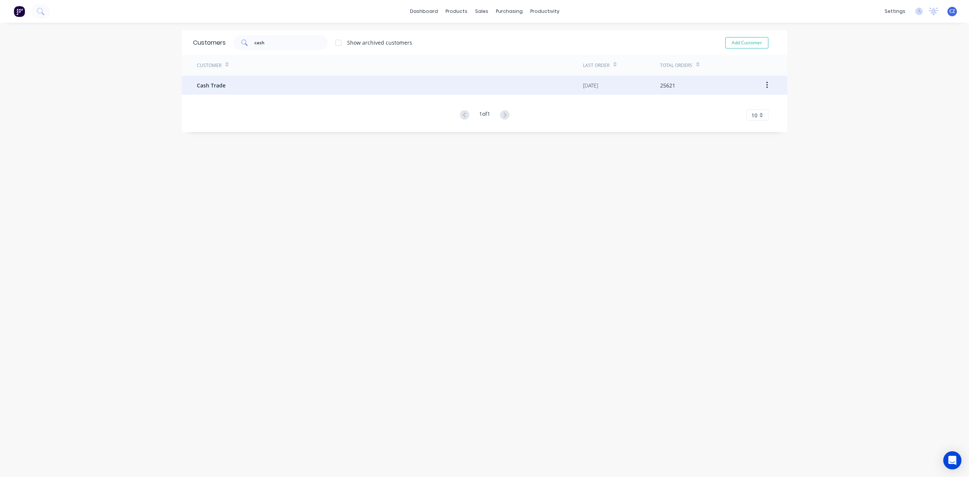
click at [317, 90] on div "Cash Trade" at bounding box center [390, 85] width 386 height 19
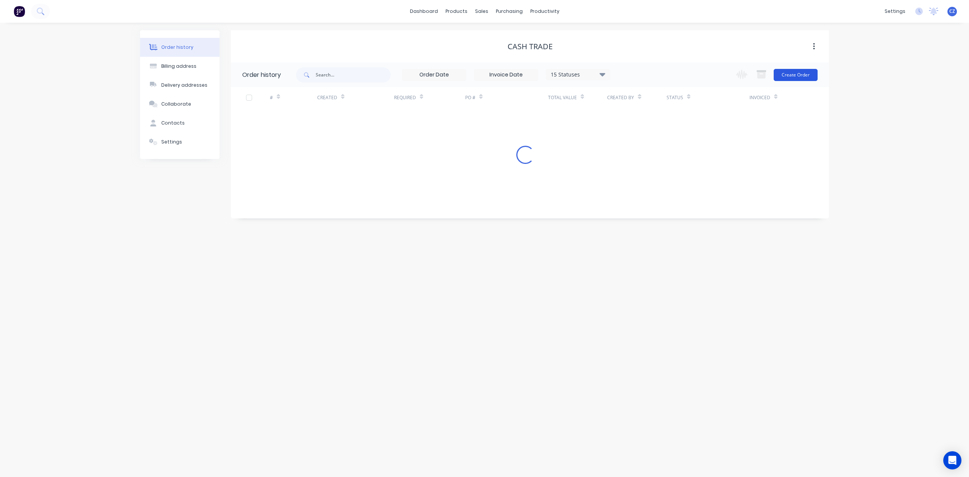
click at [802, 78] on button "Create Order" at bounding box center [796, 75] width 44 height 12
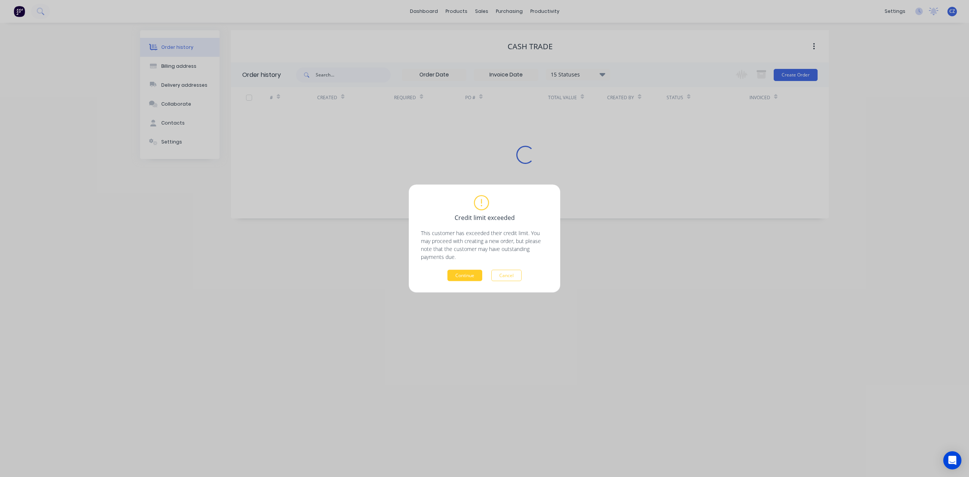
click at [465, 271] on button "Continue" at bounding box center [465, 275] width 35 height 11
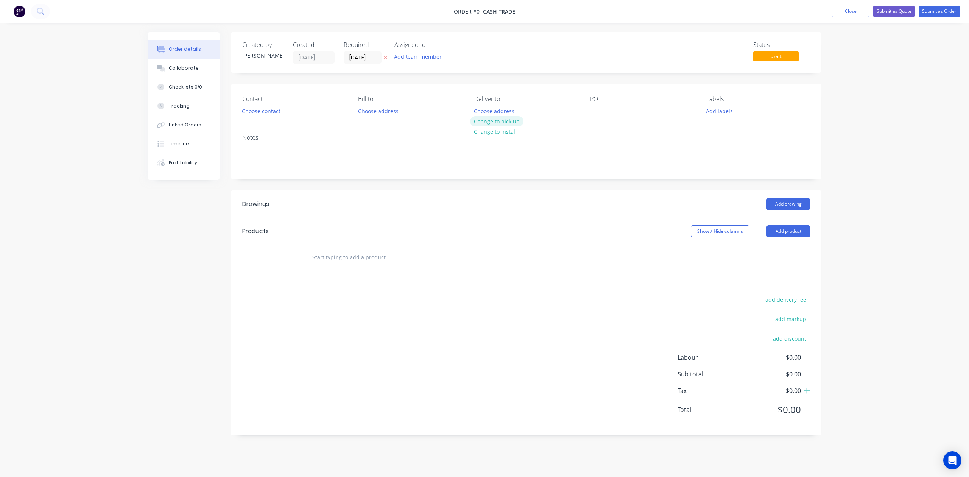
click at [497, 123] on button "Change to pick up" at bounding box center [497, 121] width 54 height 10
click at [780, 237] on button "Add product" at bounding box center [789, 231] width 44 height 12
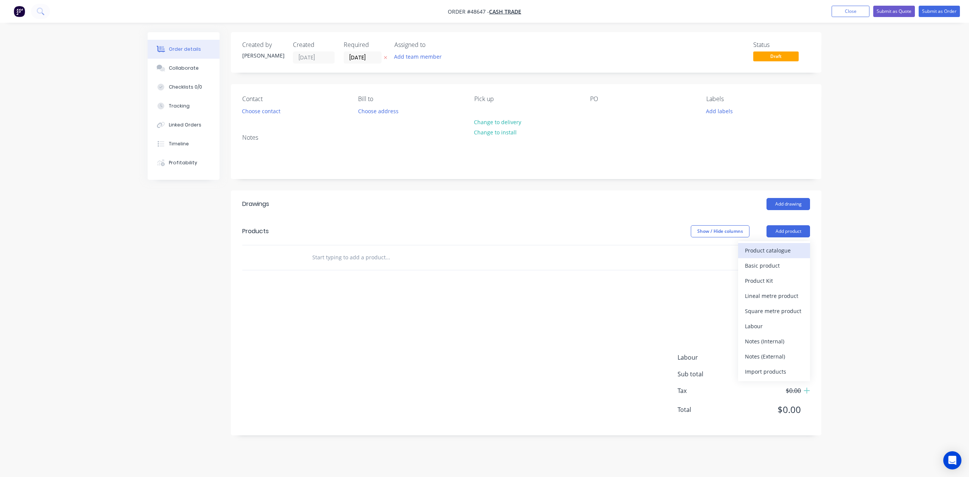
click at [779, 251] on div "Product catalogue" at bounding box center [774, 250] width 58 height 11
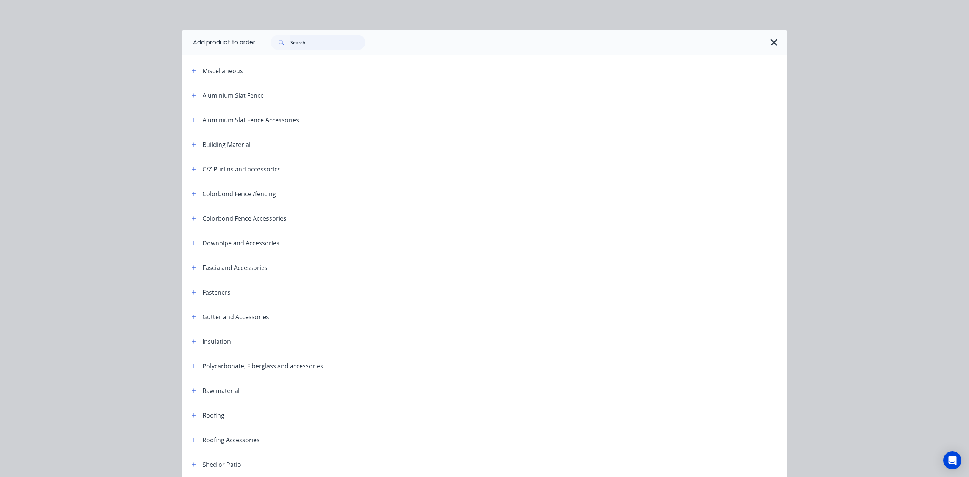
click at [308, 32] on div at bounding box center [522, 42] width 532 height 24
type input "20"
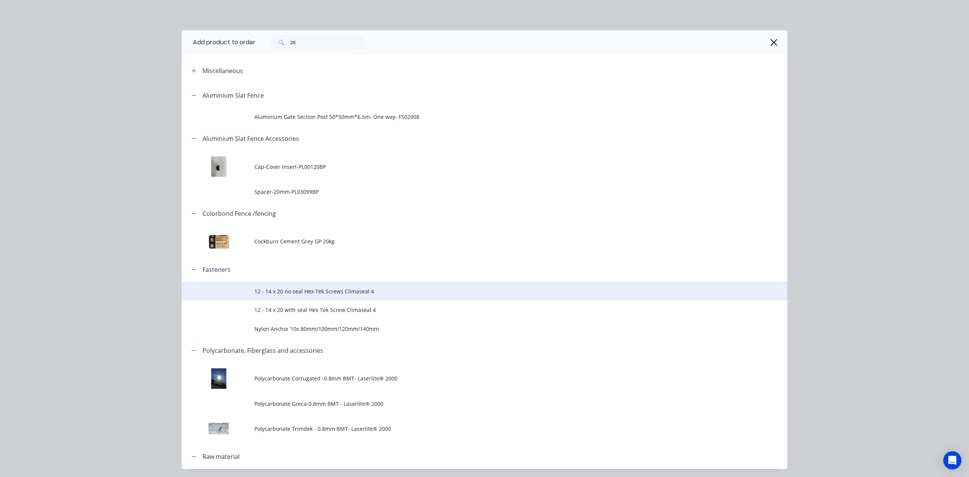
drag, startPoint x: 334, startPoint y: 297, endPoint x: 334, endPoint y: 291, distance: 6.4
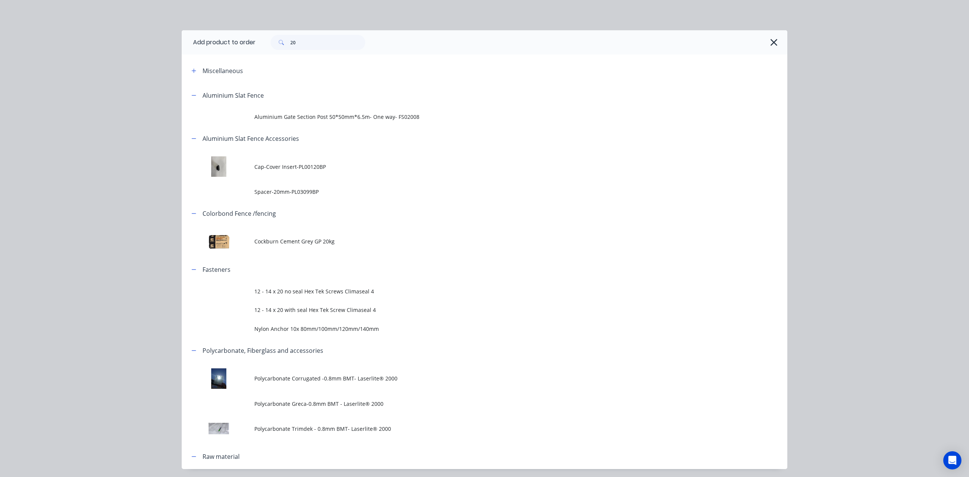
click at [334, 296] on td "12 - 14 x 20 no seal Hex Tek Screws Climaseal 4" at bounding box center [520, 291] width 533 height 19
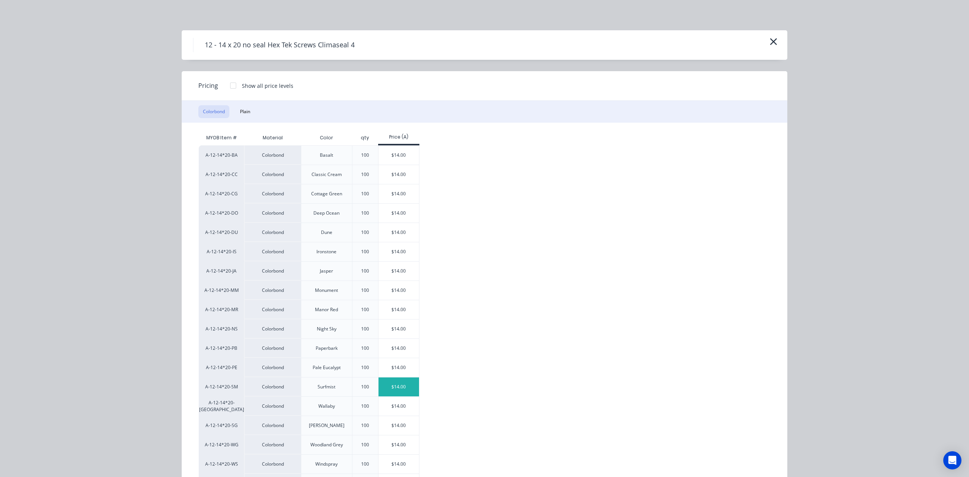
click at [387, 391] on div "$14.00" at bounding box center [399, 386] width 41 height 19
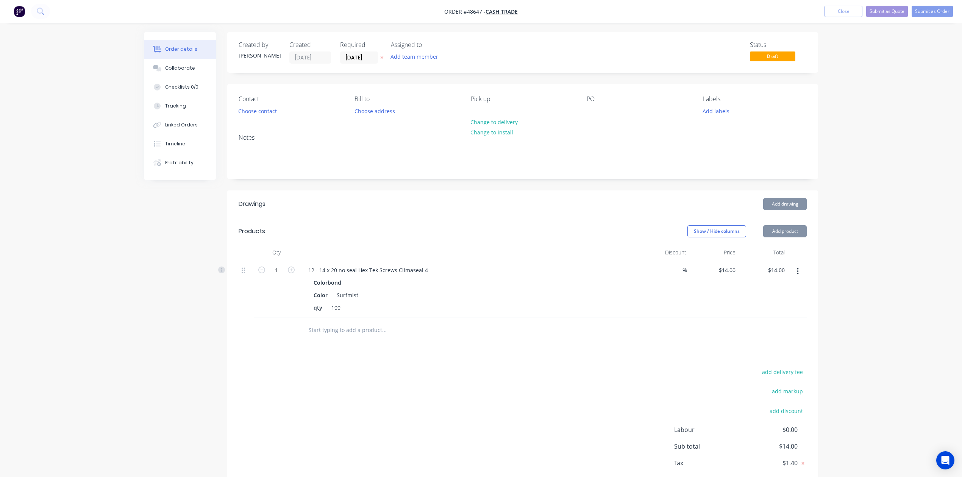
click at [614, 360] on div "Drawings Add drawing Products Show / Hide columns Add product Qty Discount Pric…" at bounding box center [522, 348] width 591 height 317
click at [927, 12] on button "Submit as Order" at bounding box center [931, 11] width 41 height 11
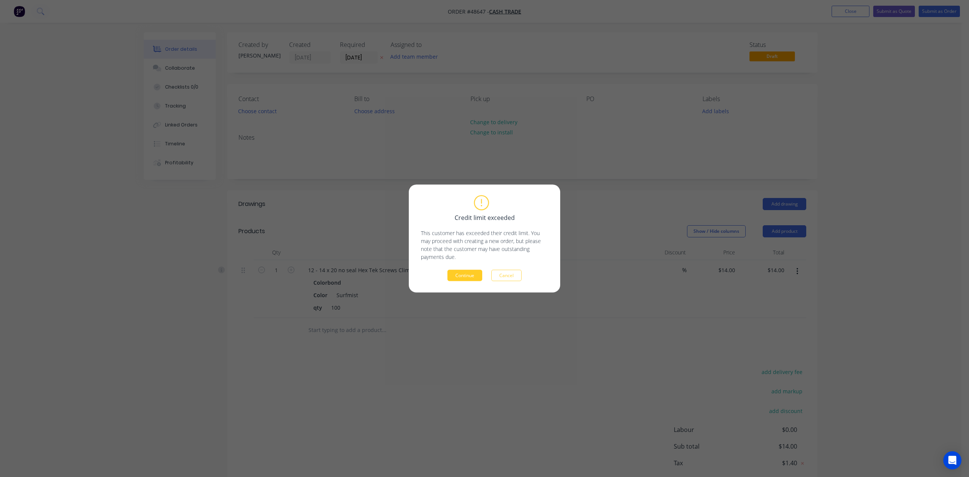
click at [463, 276] on button "Continue" at bounding box center [465, 275] width 35 height 11
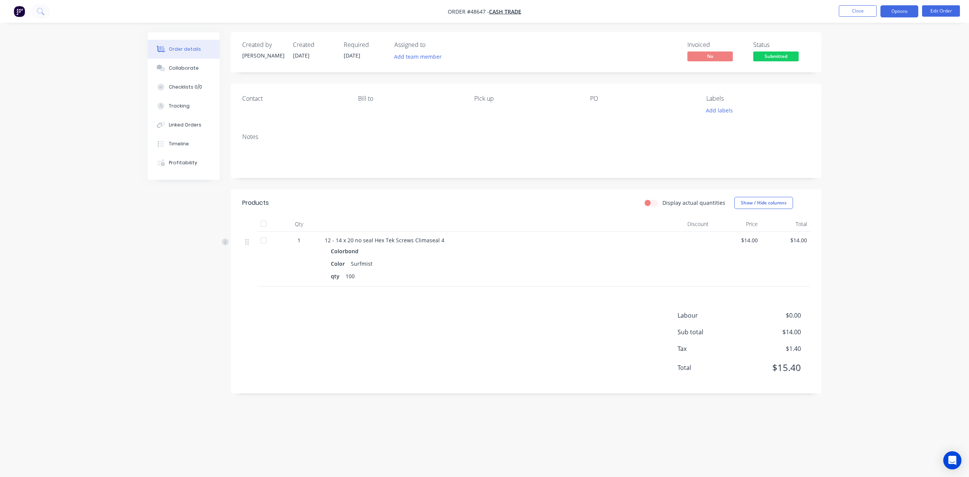
drag, startPoint x: 884, startPoint y: 16, endPoint x: 889, endPoint y: 13, distance: 5.5
click at [885, 16] on button "Options" at bounding box center [900, 11] width 38 height 12
click at [884, 49] on div "Invoice" at bounding box center [877, 46] width 70 height 11
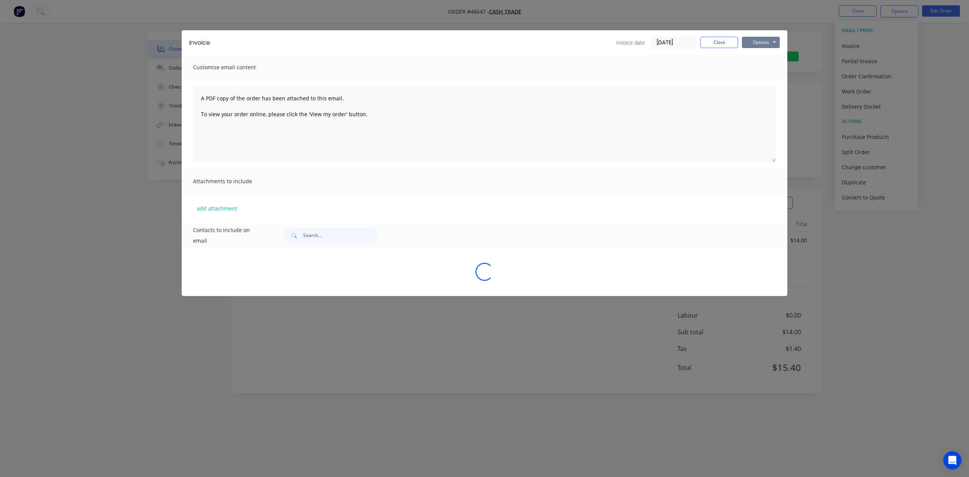
click at [767, 40] on button "Options" at bounding box center [761, 42] width 38 height 11
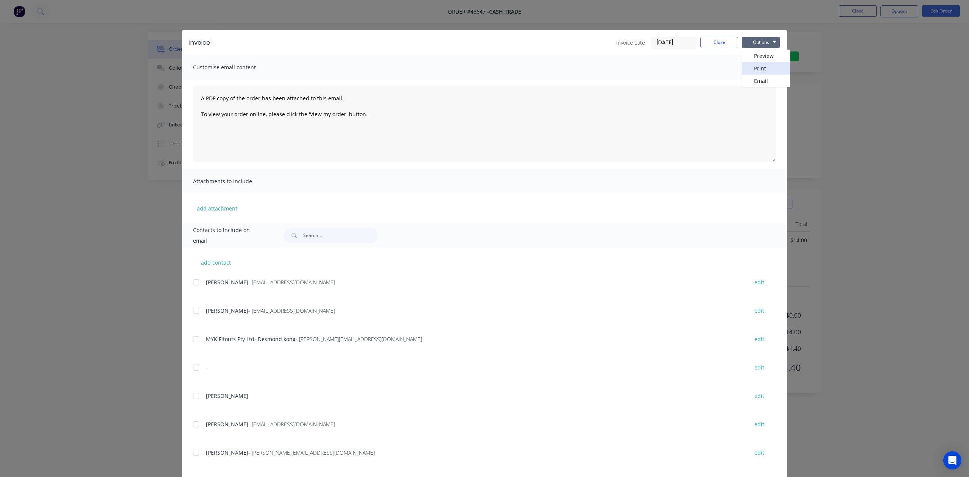
click at [748, 67] on button "Print" at bounding box center [766, 68] width 48 height 12
click at [710, 43] on button "Close" at bounding box center [719, 42] width 38 height 11
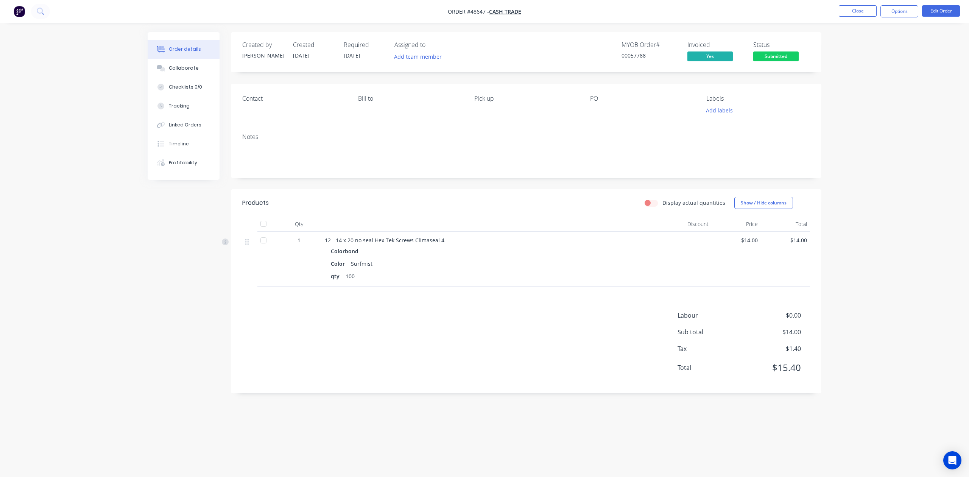
click at [788, 57] on span "Submitted" at bounding box center [775, 55] width 45 height 9
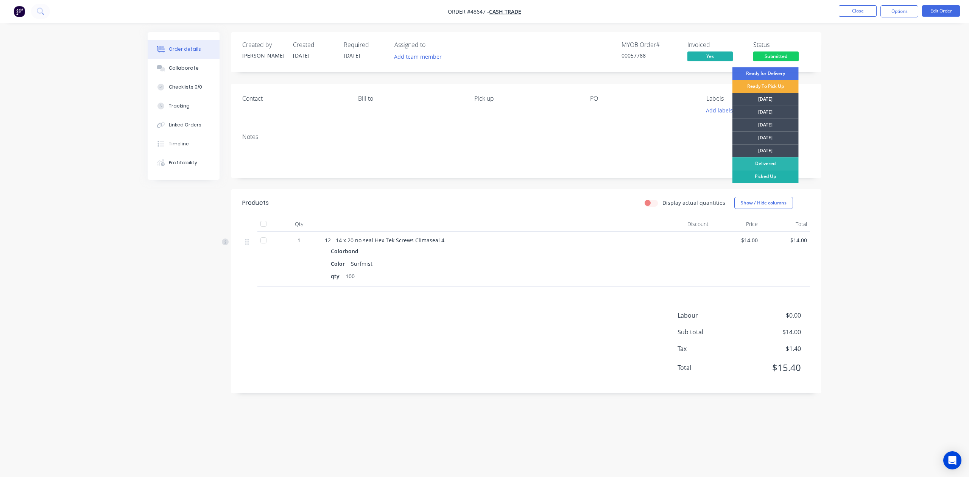
click at [772, 176] on div "Picked Up" at bounding box center [766, 176] width 66 height 13
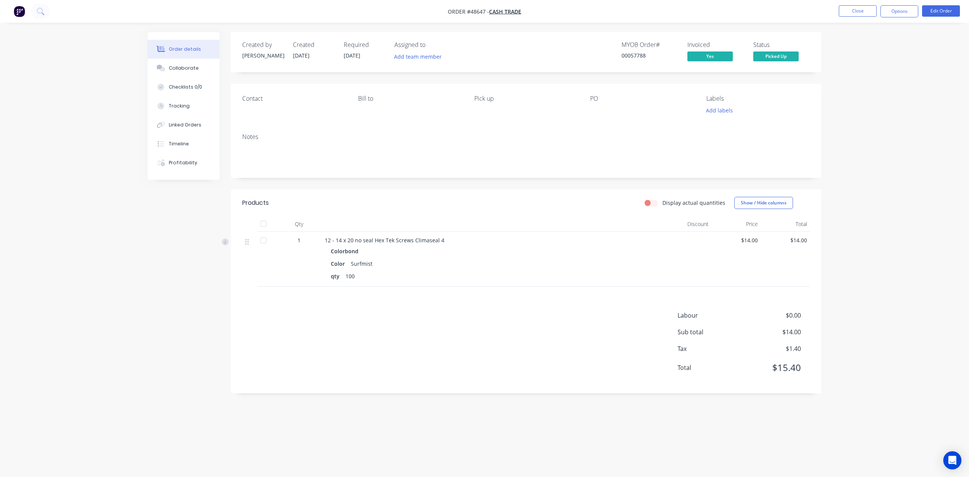
click at [641, 246] on div "Colorbond" at bounding box center [492, 251] width 323 height 11
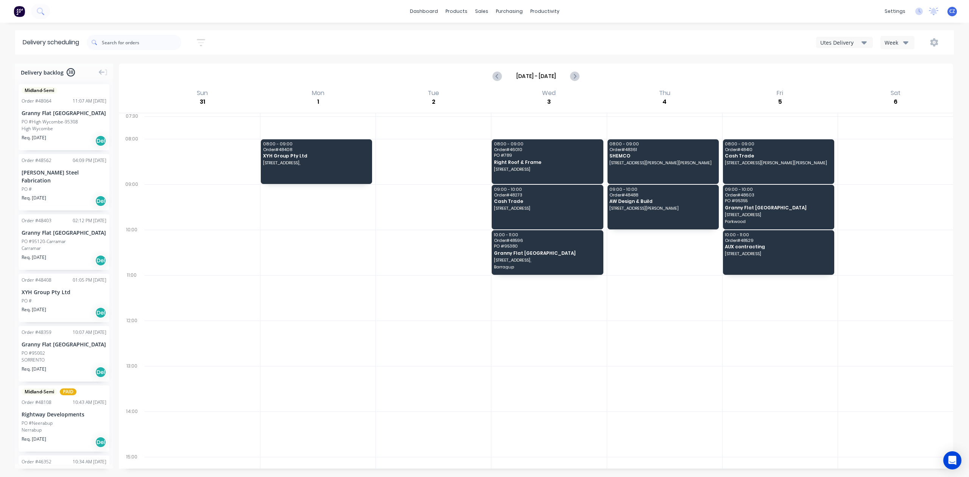
click at [579, 78] on icon "Next page" at bounding box center [574, 76] width 9 height 9
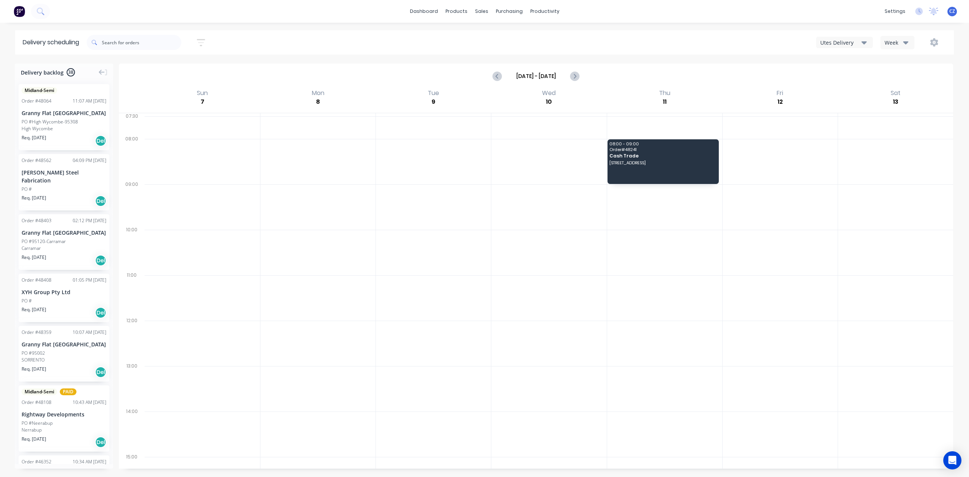
click at [847, 40] on div "Utes Delivery" at bounding box center [840, 43] width 41 height 8
click at [847, 61] on div "Semi-Truck with Hiab" at bounding box center [854, 61] width 75 height 15
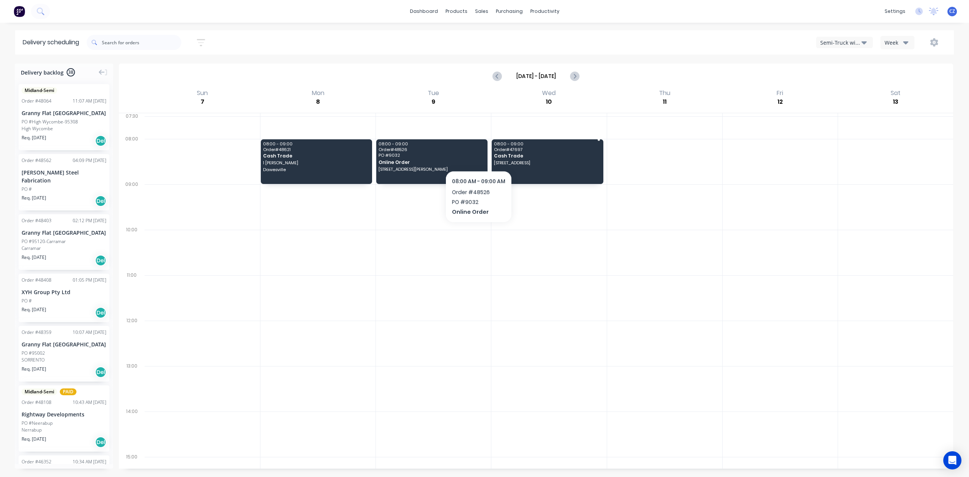
click at [530, 161] on span "[STREET_ADDRESS]" at bounding box center [547, 163] width 106 height 5
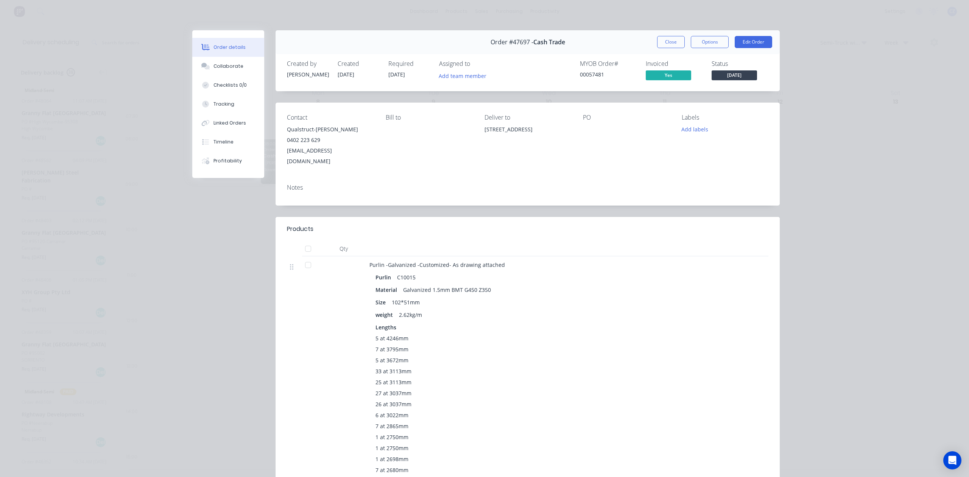
drag, startPoint x: 482, startPoint y: 132, endPoint x: 568, endPoint y: 136, distance: 86.0
click at [568, 136] on div "Contact Qualstruct-[PERSON_NAME] 0402 223 629 [EMAIL_ADDRESS][DOMAIN_NAME] Bill…" at bounding box center [528, 140] width 504 height 75
copy div "[STREET_ADDRESS]"
click at [664, 43] on button "Close" at bounding box center [671, 42] width 28 height 12
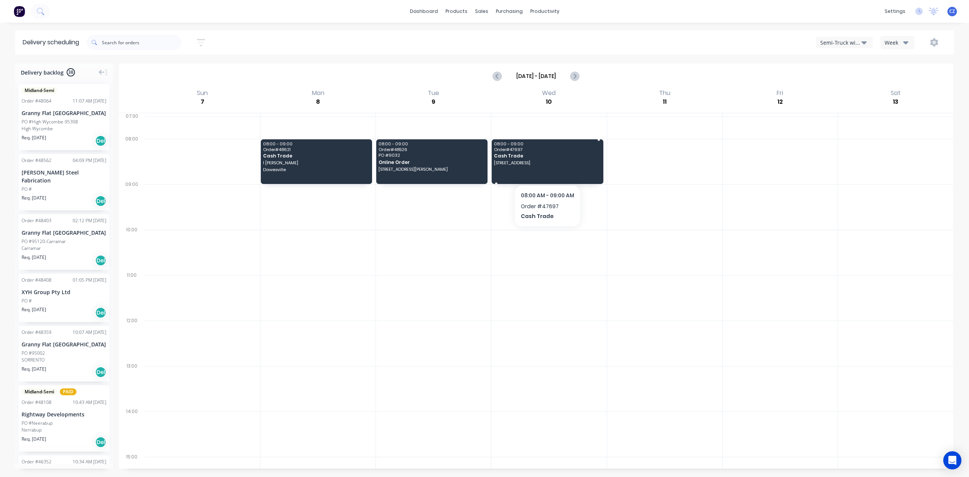
click at [547, 168] on div "08:00 - 09:00 Order # 47697 Cash Trade [STREET_ADDRESS]" at bounding box center [547, 161] width 111 height 45
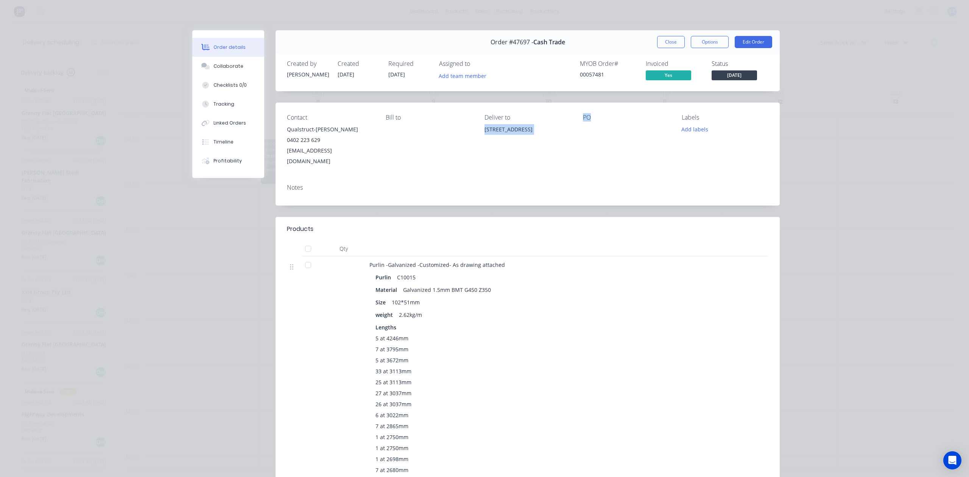
drag, startPoint x: 577, startPoint y: 131, endPoint x: 597, endPoint y: 135, distance: 19.8
click at [597, 135] on div "Contact Qualstruct-[PERSON_NAME] 0402 223 629 [EMAIL_ADDRESS][DOMAIN_NAME] Bill…" at bounding box center [528, 140] width 504 height 75
click at [555, 150] on div "Deliver to [STREET_ADDRESS]" at bounding box center [528, 140] width 87 height 53
drag, startPoint x: 482, startPoint y: 127, endPoint x: 581, endPoint y: 133, distance: 99.0
click at [582, 131] on div "Contact Qualstruct-Rob Lyons 0402 223 629 rob@qualstruct.com.au Bill to Deliver…" at bounding box center [528, 140] width 504 height 75
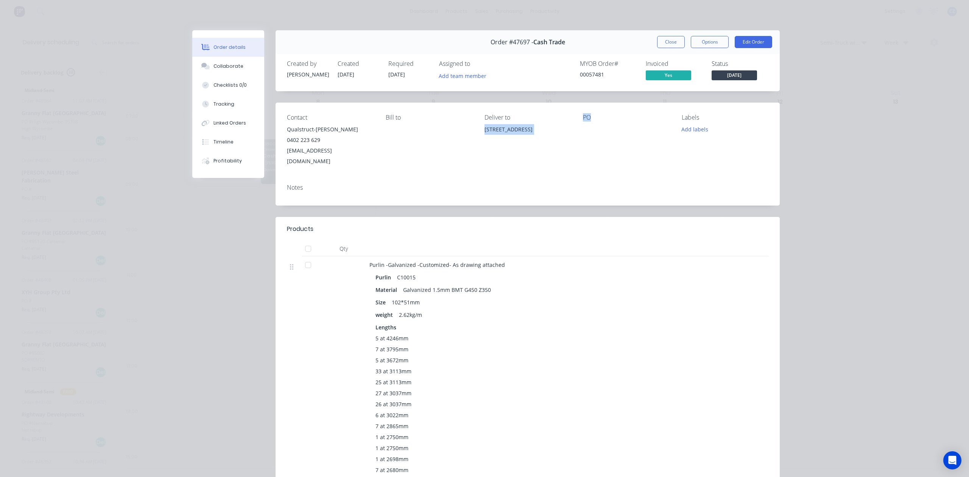
click at [529, 150] on div "Deliver to 2 Verdigris Rd, Karnup WA 6176" at bounding box center [528, 140] width 87 height 53
drag, startPoint x: 477, startPoint y: 129, endPoint x: 564, endPoint y: 137, distance: 86.7
click at [564, 137] on div "Contact Qualstruct-Rob Lyons 0402 223 629 rob@qualstruct.com.au Bill to Deliver…" at bounding box center [528, 140] width 504 height 75
click at [527, 159] on div "Contact Qualstruct-Rob Lyons 0402 223 629 rob@qualstruct.com.au Bill to Deliver…" at bounding box center [528, 140] width 504 height 75
click at [664, 47] on button "Close" at bounding box center [671, 42] width 28 height 12
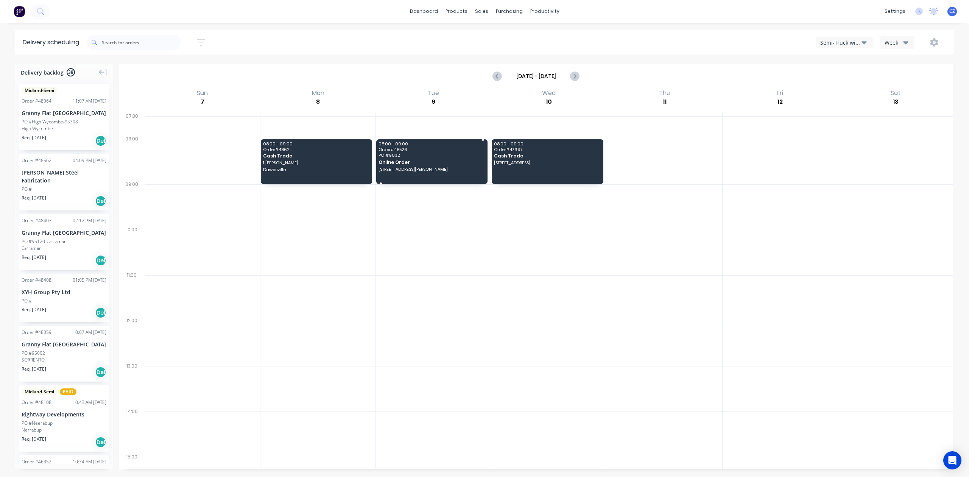
click at [451, 152] on span "Order # 48526" at bounding box center [432, 149] width 106 height 5
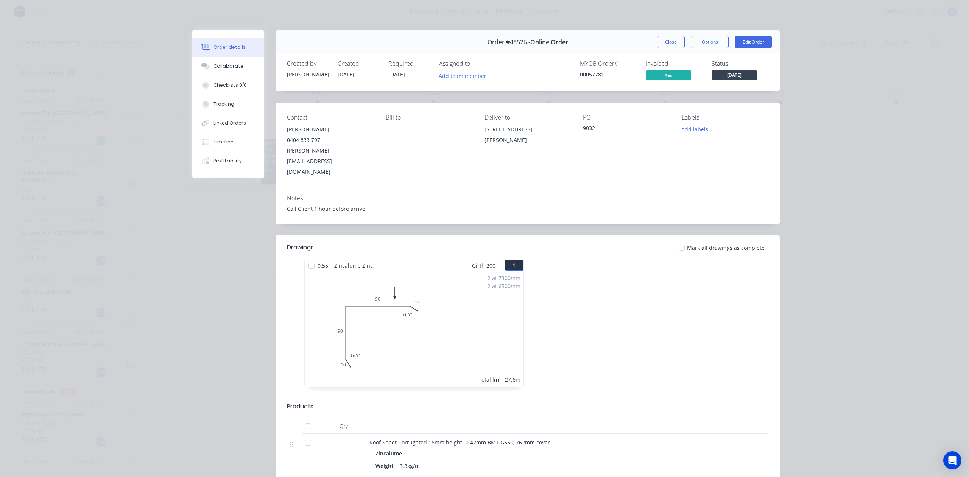
drag, startPoint x: 498, startPoint y: 138, endPoint x: 476, endPoint y: 132, distance: 23.6
click at [476, 132] on div "Contact Liam Madgen 0404 833 797 liam.madgen@bigpond.com Bill to Deliver to 10 …" at bounding box center [528, 146] width 504 height 86
copy div "10 Liberte Cres, Baskerville WA 6083"
click at [665, 45] on button "Close" at bounding box center [671, 42] width 28 height 12
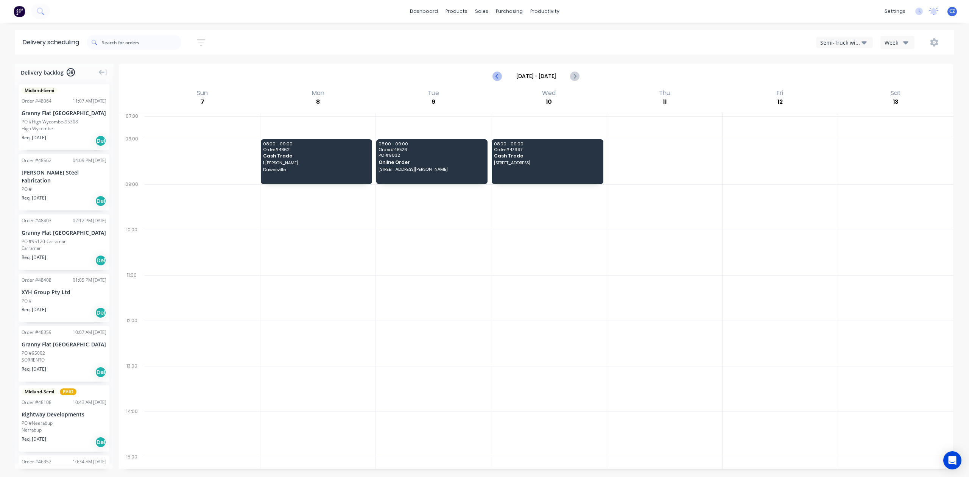
click at [499, 80] on icon "Previous page" at bounding box center [497, 76] width 9 height 9
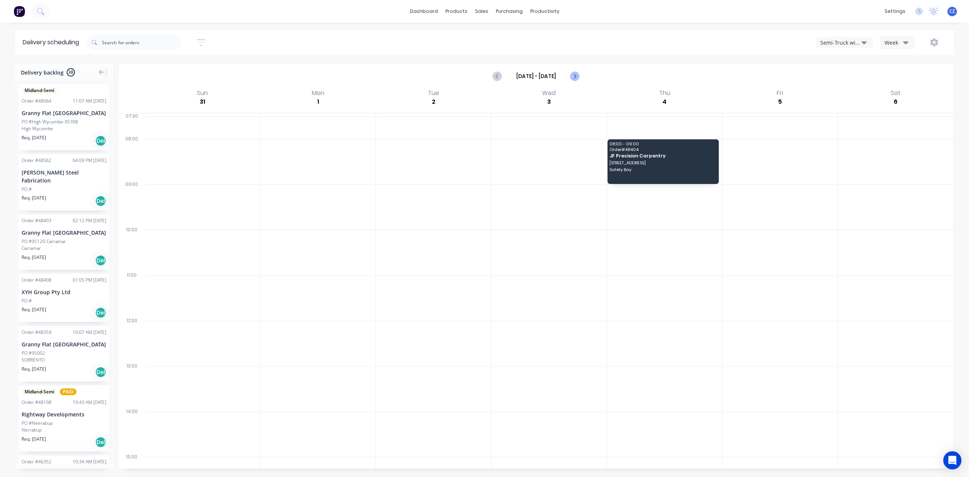
click at [573, 74] on icon "Next page" at bounding box center [574, 76] width 9 height 9
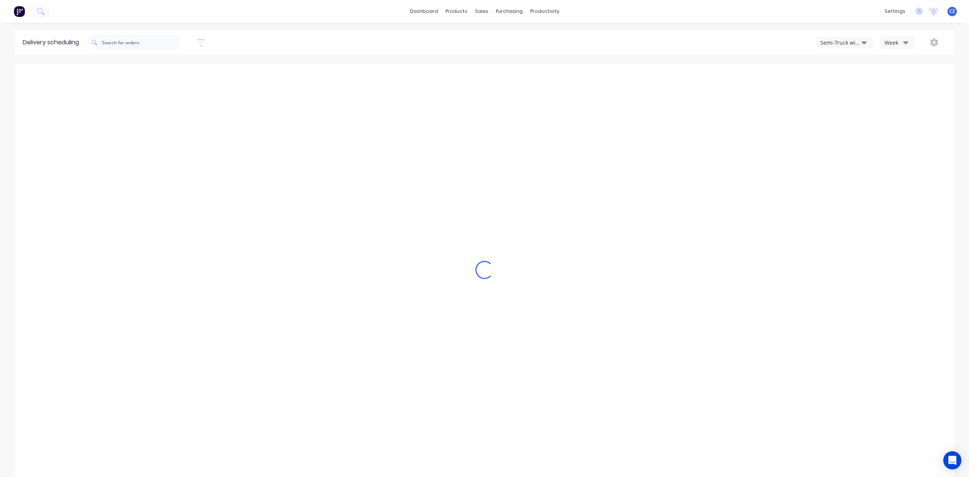
type input "Sep 7 - Sep 13"
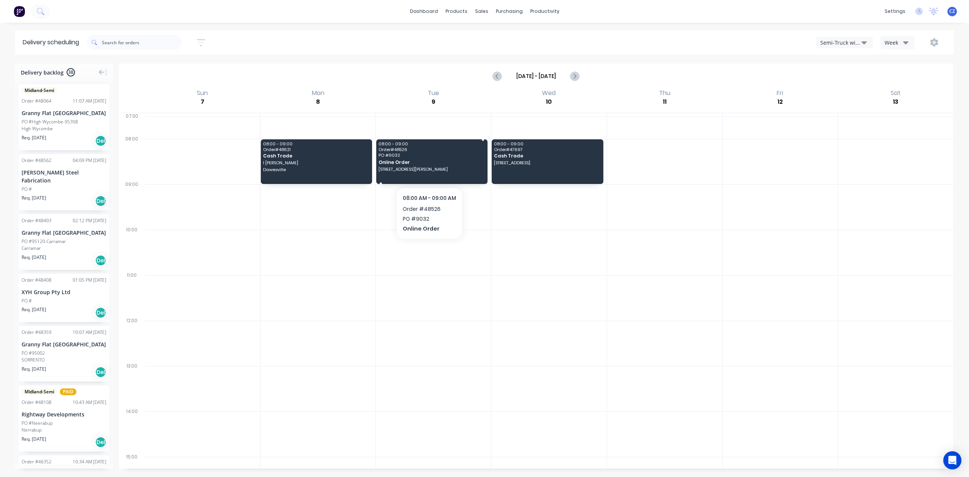
click at [432, 153] on span "PO # 9032" at bounding box center [432, 155] width 106 height 5
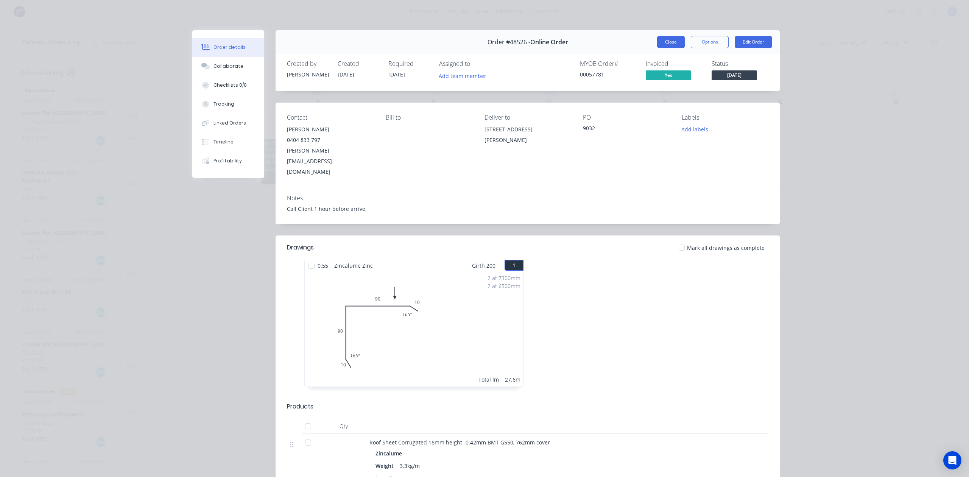
click at [665, 44] on button "Close" at bounding box center [671, 42] width 28 height 12
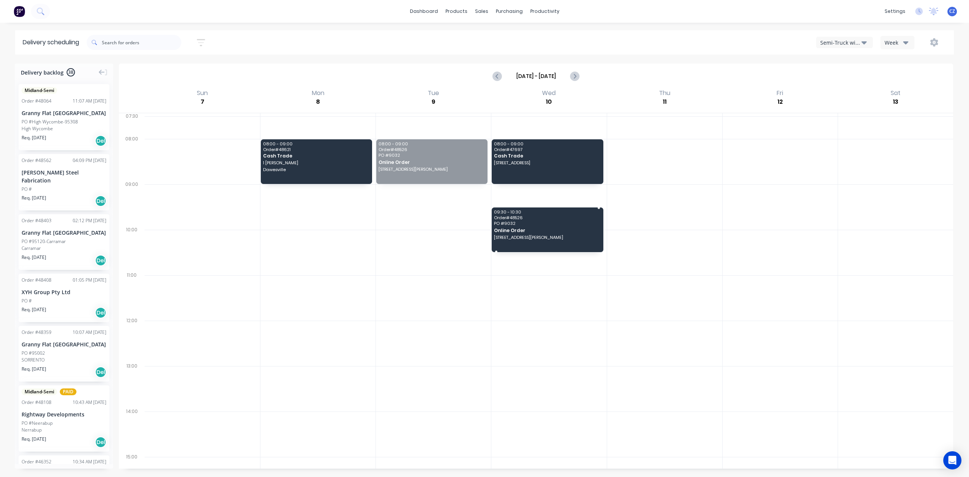
drag, startPoint x: 435, startPoint y: 161, endPoint x: 547, endPoint y: 222, distance: 127.9
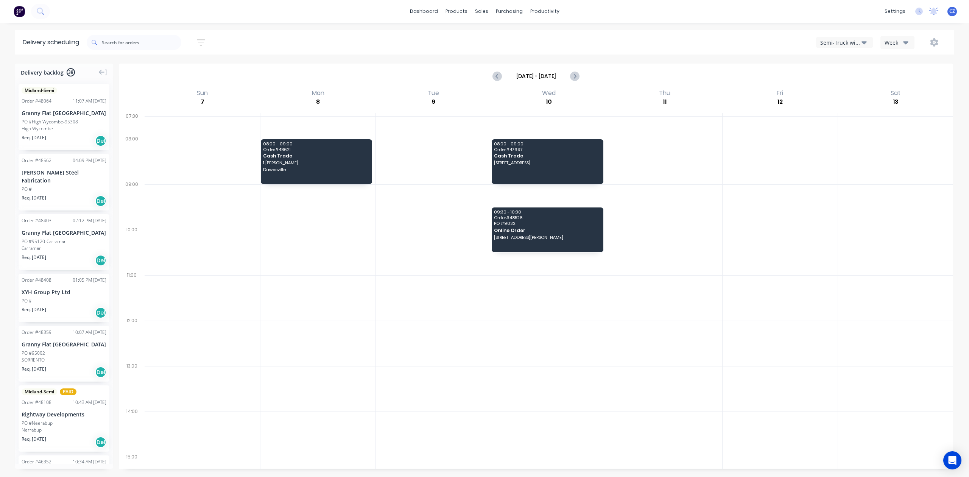
click at [435, 214] on div at bounding box center [433, 206] width 115 height 45
click at [533, 239] on span "10 Liberte Cres, Baskerville WA 6083" at bounding box center [547, 237] width 106 height 5
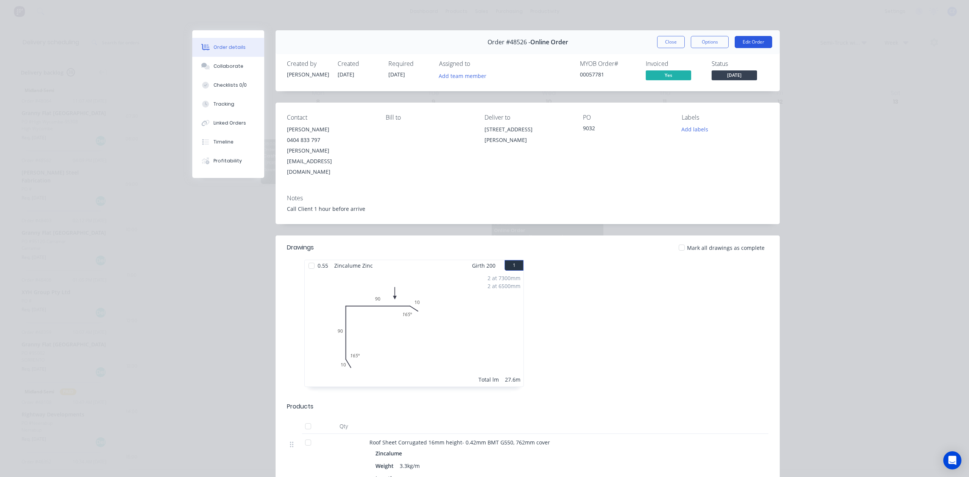
click at [755, 41] on button "Edit Order" at bounding box center [753, 42] width 37 height 12
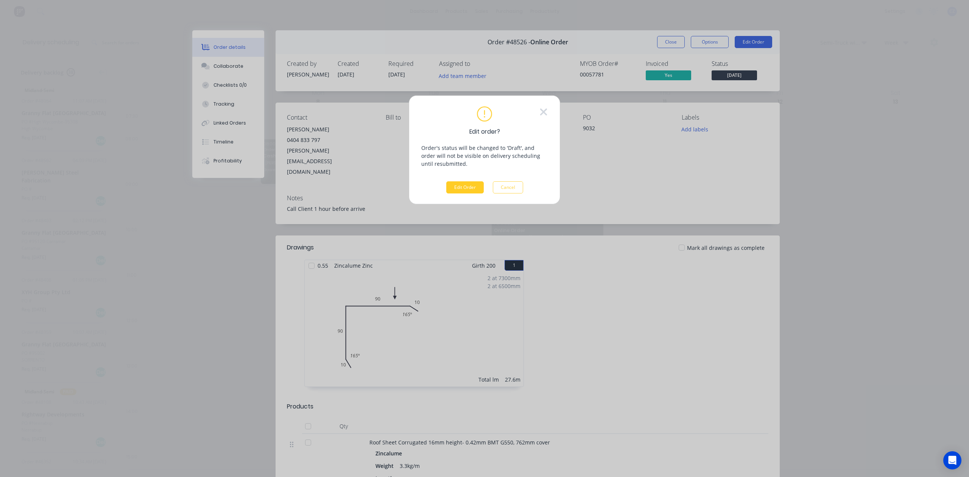
click at [462, 188] on button "Edit Order" at bounding box center [464, 187] width 37 height 12
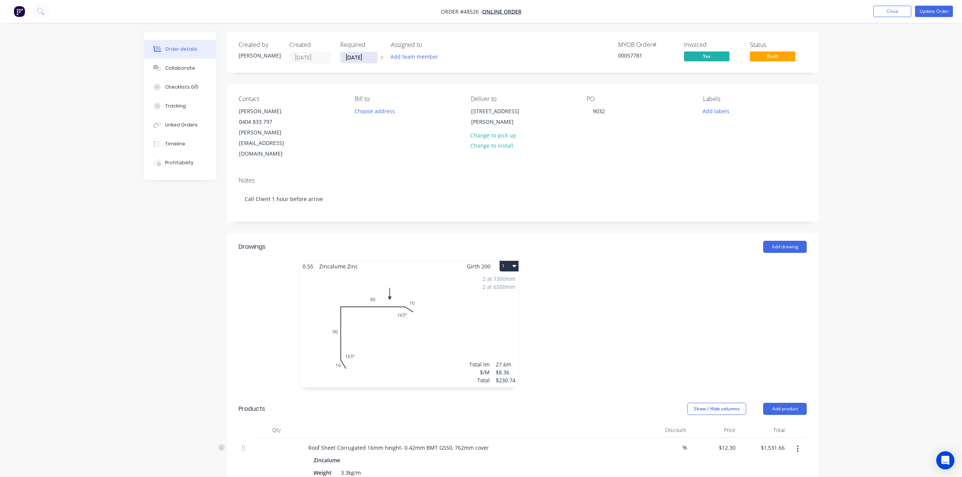
click at [354, 57] on input "09/09/25" at bounding box center [358, 57] width 37 height 11
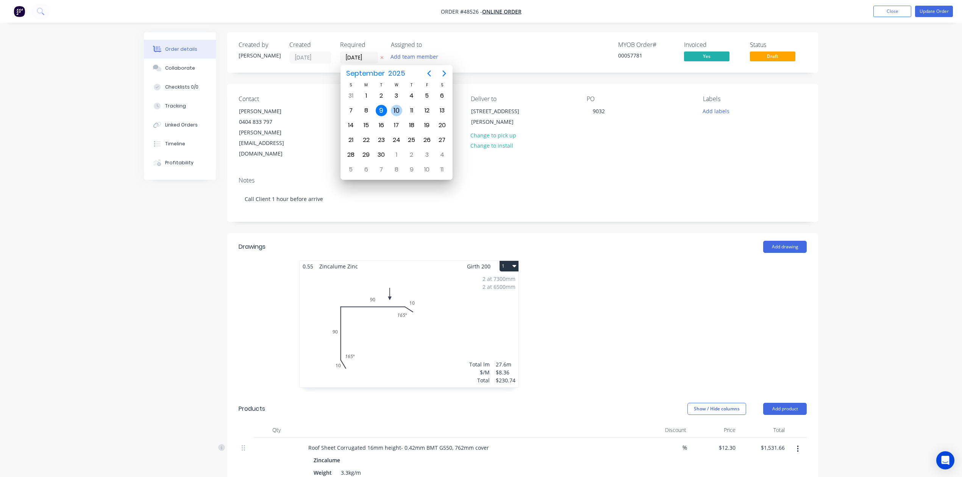
click at [398, 106] on div "10" at bounding box center [396, 110] width 11 height 11
type input "10/09/25"
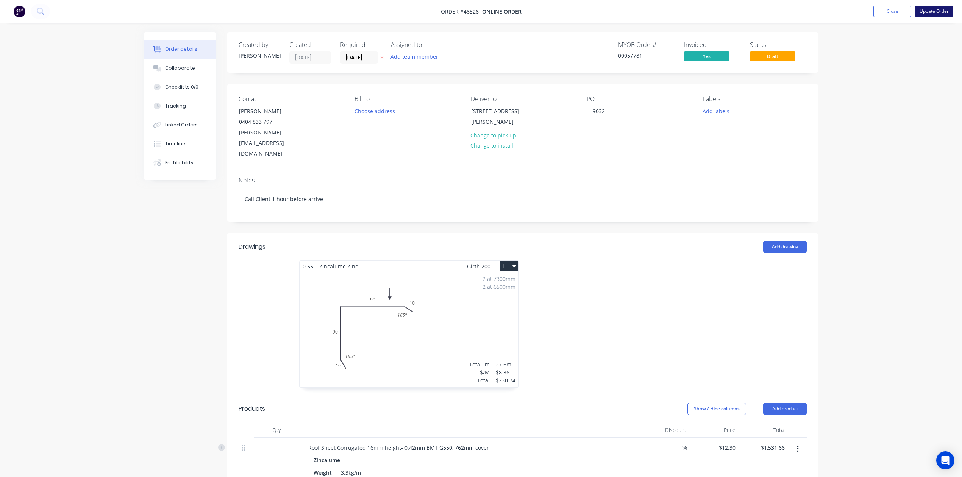
click at [945, 11] on button "Update Order" at bounding box center [934, 11] width 38 height 11
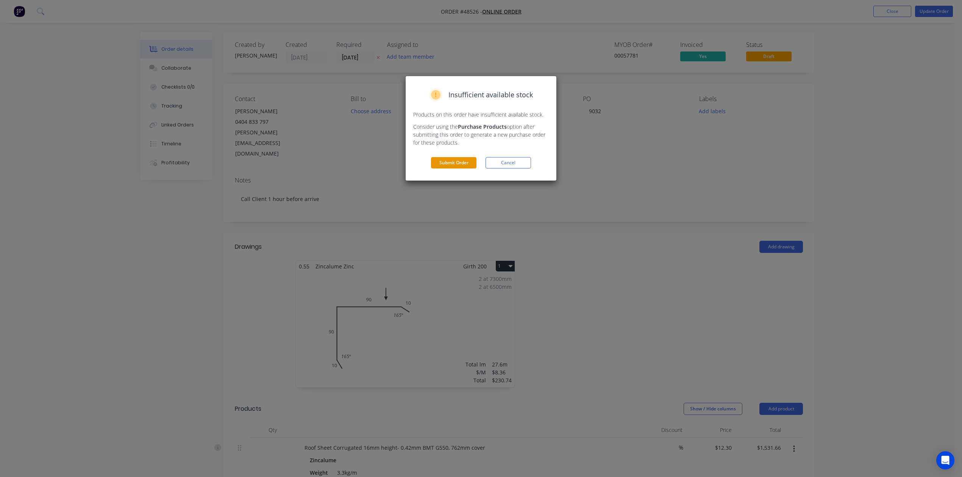
click at [457, 168] on button "Submit Order" at bounding box center [453, 162] width 45 height 11
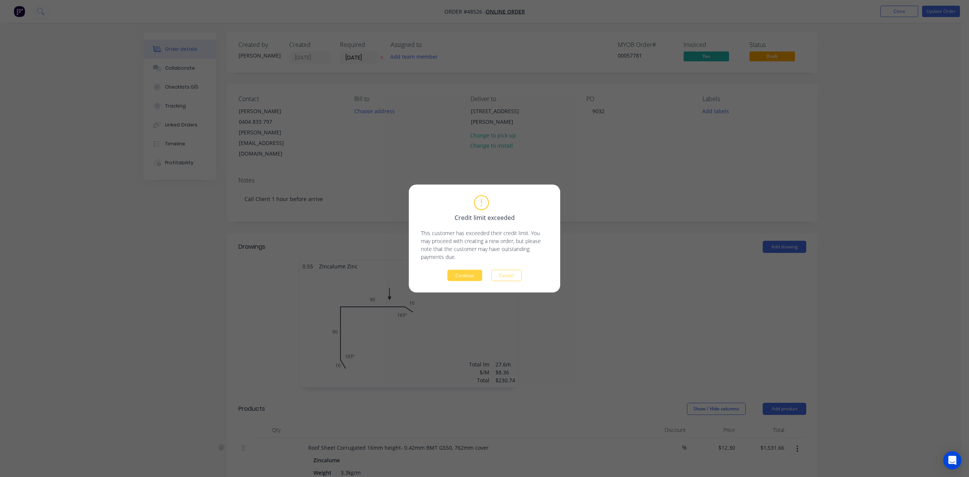
drag, startPoint x: 455, startPoint y: 285, endPoint x: 458, endPoint y: 273, distance: 12.1
click at [456, 285] on div "Credit limit exceeded This customer has exceeded their credit limit. You may pr…" at bounding box center [484, 239] width 151 height 108
click at [458, 273] on button "Continue" at bounding box center [465, 275] width 35 height 11
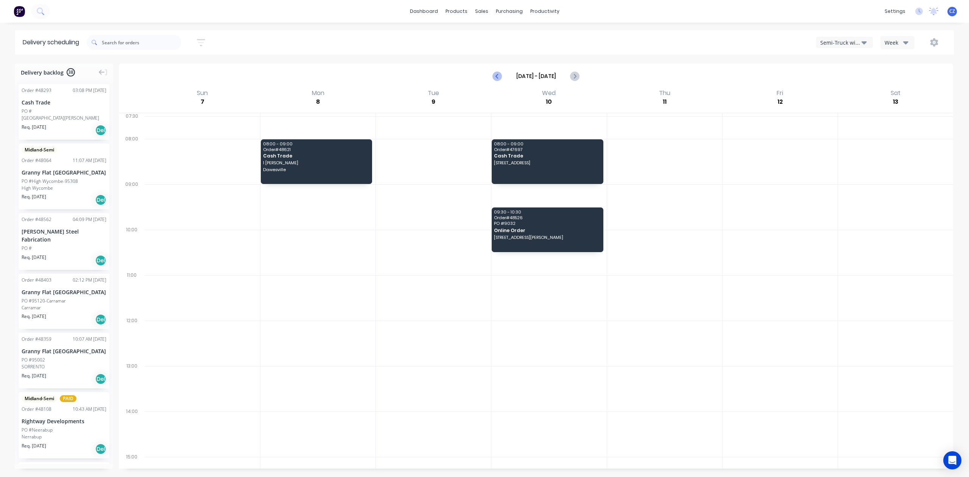
click at [493, 75] on icon "Previous page" at bounding box center [497, 76] width 9 height 9
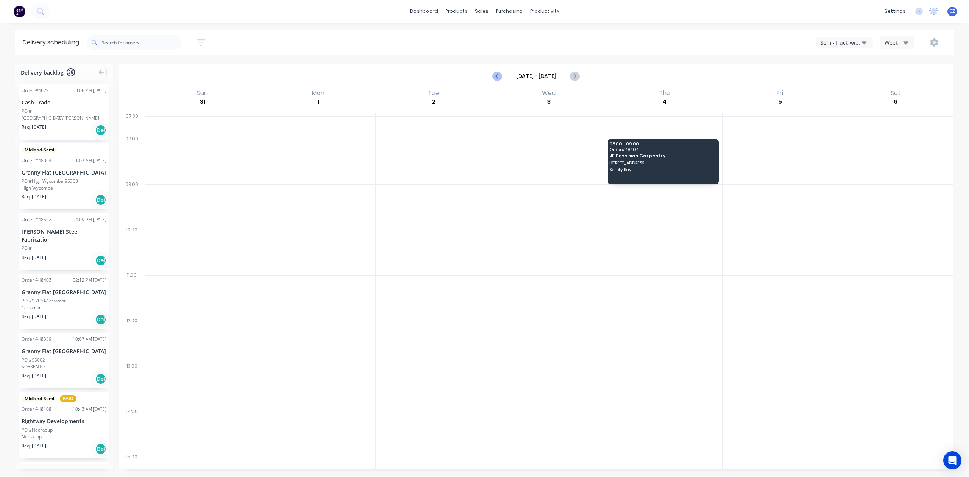
click at [493, 75] on icon "Previous page" at bounding box center [497, 76] width 9 height 9
type input "Aug 24 - Aug 30"
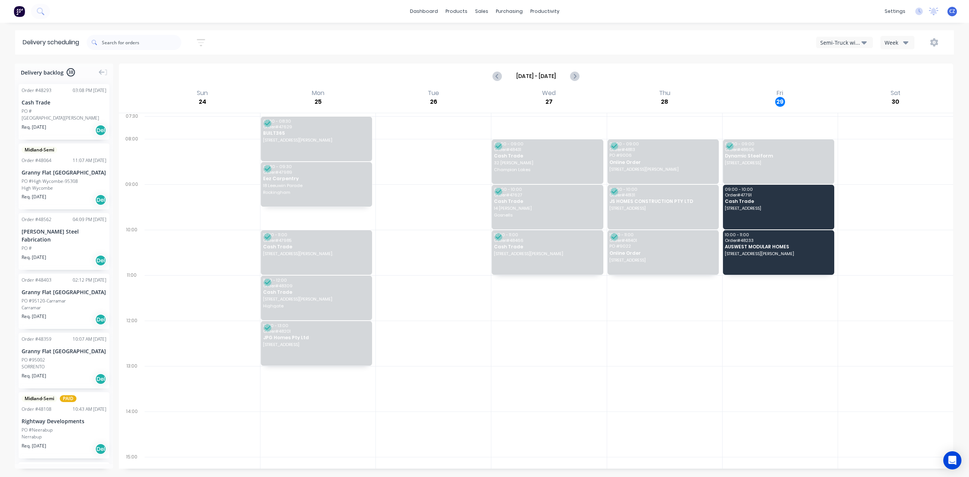
click at [583, 75] on div "[DATE] - [DATE]" at bounding box center [536, 75] width 833 height 23
click at [579, 75] on button "Next page" at bounding box center [574, 76] width 15 height 15
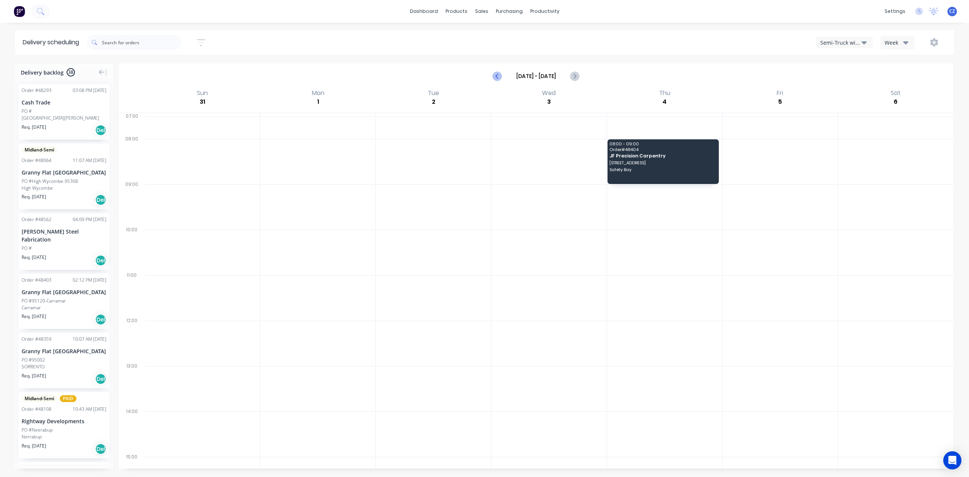
click at [500, 78] on icon "Previous page" at bounding box center [497, 76] width 9 height 9
type input "[DATE] - [DATE]"
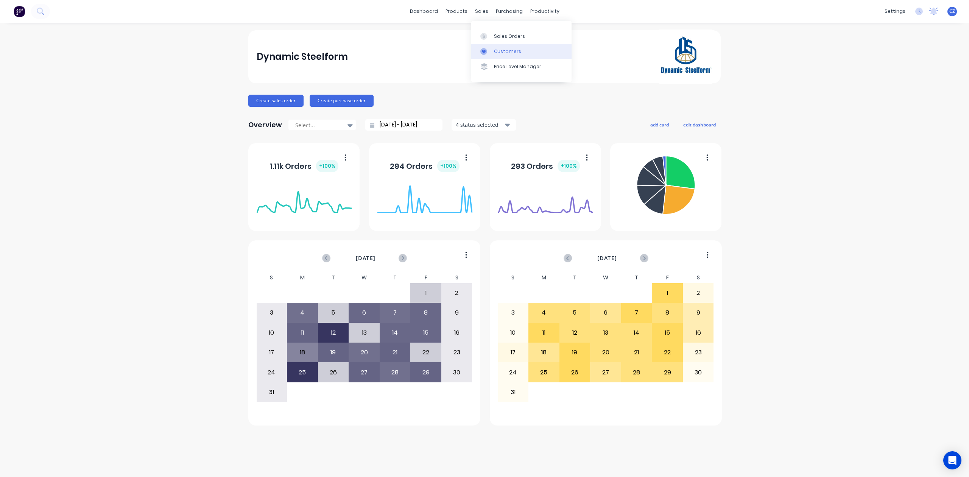
click at [494, 49] on div "Customers" at bounding box center [507, 51] width 27 height 7
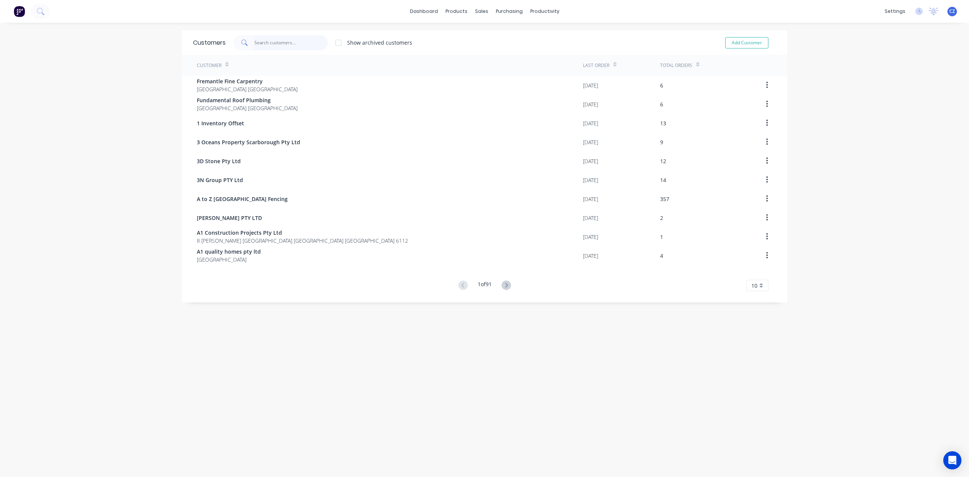
click at [273, 42] on input "text" at bounding box center [291, 42] width 74 height 15
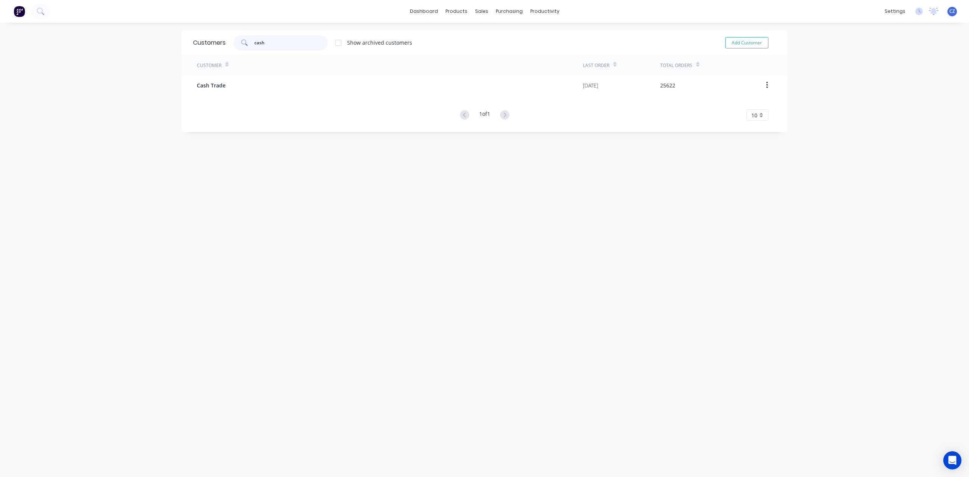
drag, startPoint x: 273, startPoint y: 42, endPoint x: 181, endPoint y: 27, distance: 92.9
click at [181, 28] on div "dashboard products sales purchasing productivity dashboard products Product Cat…" at bounding box center [484, 238] width 969 height 477
type input "cash"
click at [494, 36] on div "Sales Orders" at bounding box center [505, 36] width 31 height 7
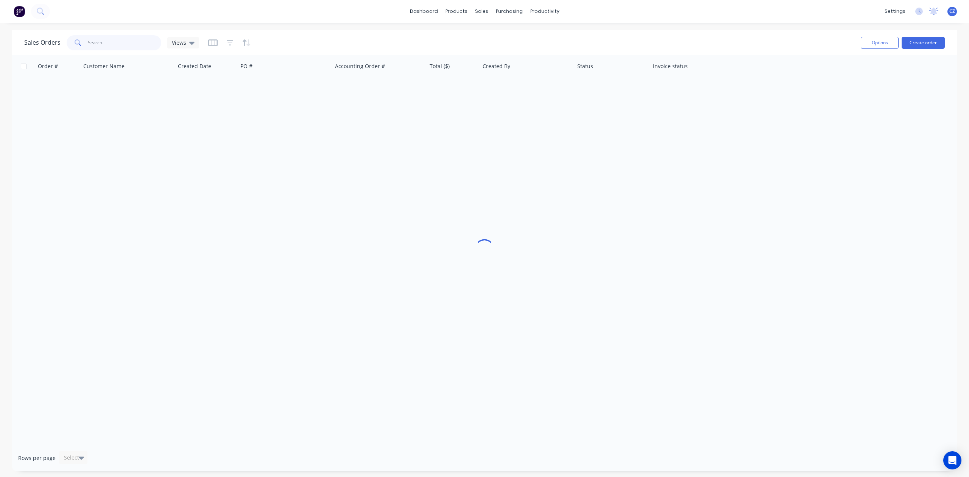
click at [136, 36] on input "text" at bounding box center [125, 42] width 74 height 15
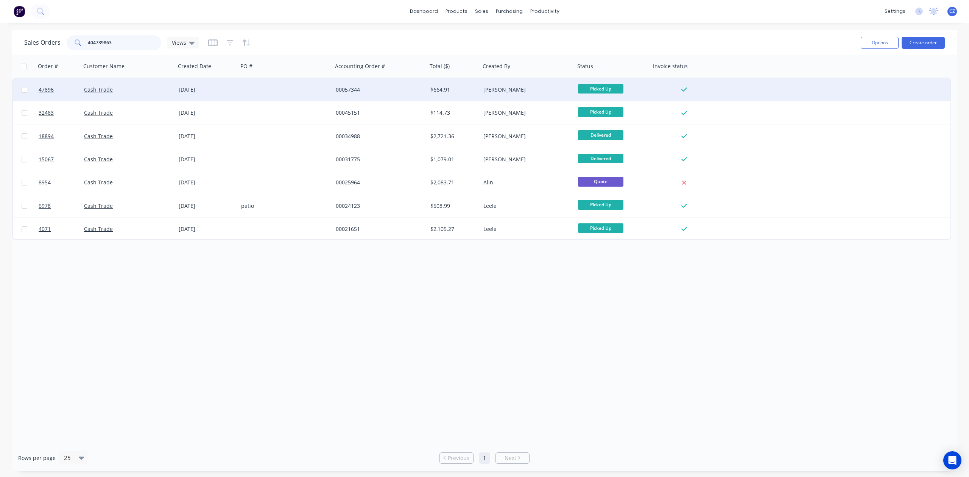
type input "404739863"
click at [378, 91] on div "00057344" at bounding box center [378, 90] width 84 height 8
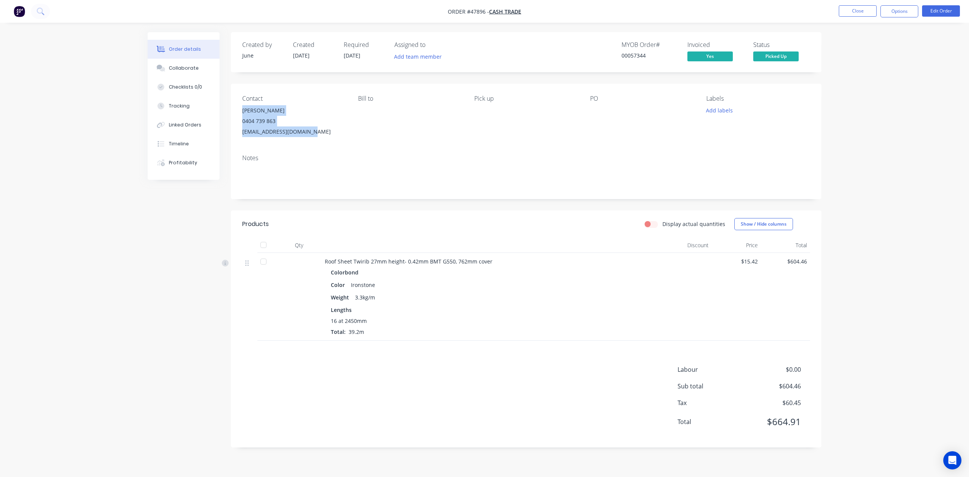
drag, startPoint x: 332, startPoint y: 134, endPoint x: 231, endPoint y: 108, distance: 104.7
click at [231, 108] on div "Contact [PERSON_NAME] [PHONE_NUMBER] [EMAIL_ADDRESS][DOMAIN_NAME] [PERSON_NAME]…" at bounding box center [526, 116] width 591 height 65
copy div "[PERSON_NAME] 0404 739 863 [EMAIL_ADDRESS][DOMAIN_NAME]"
click at [907, 16] on button "Options" at bounding box center [900, 11] width 38 height 12
click at [859, 176] on button "Duplicate" at bounding box center [876, 182] width 83 height 15
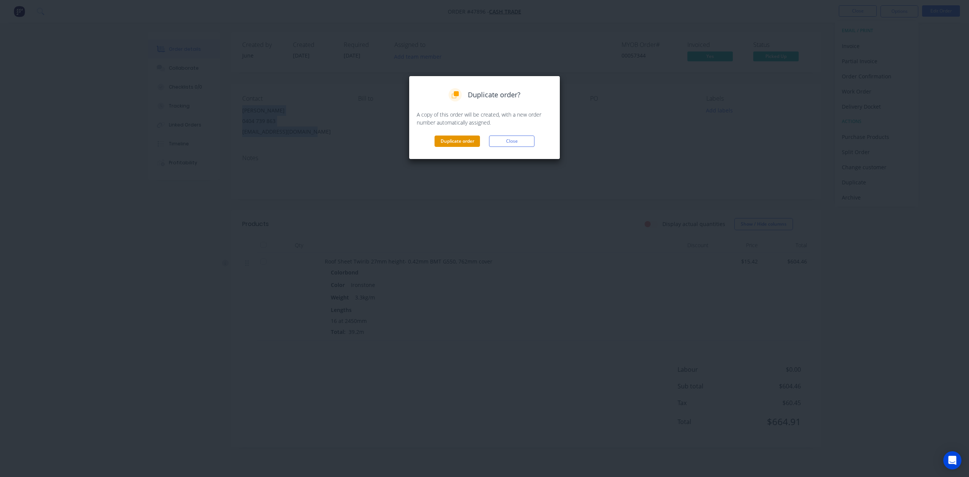
click at [440, 137] on button "Duplicate order" at bounding box center [457, 141] width 45 height 11
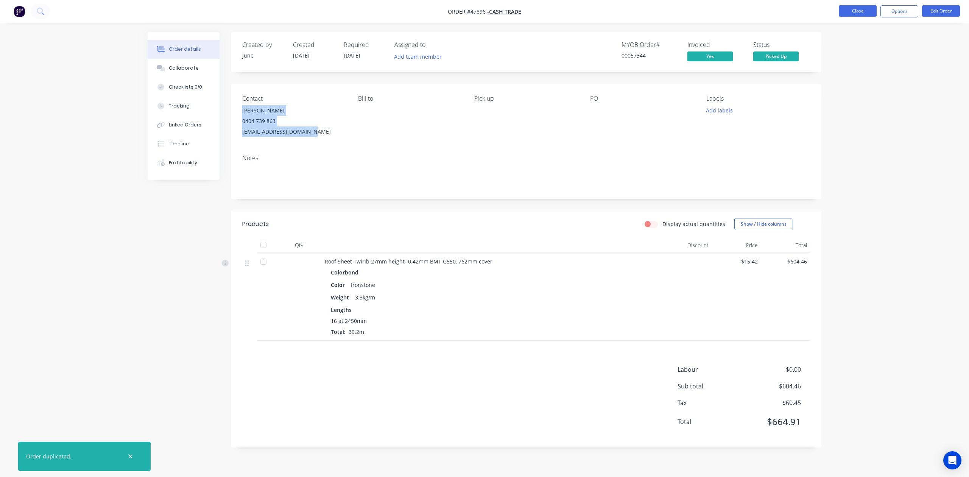
click at [857, 13] on button "Close" at bounding box center [858, 10] width 38 height 11
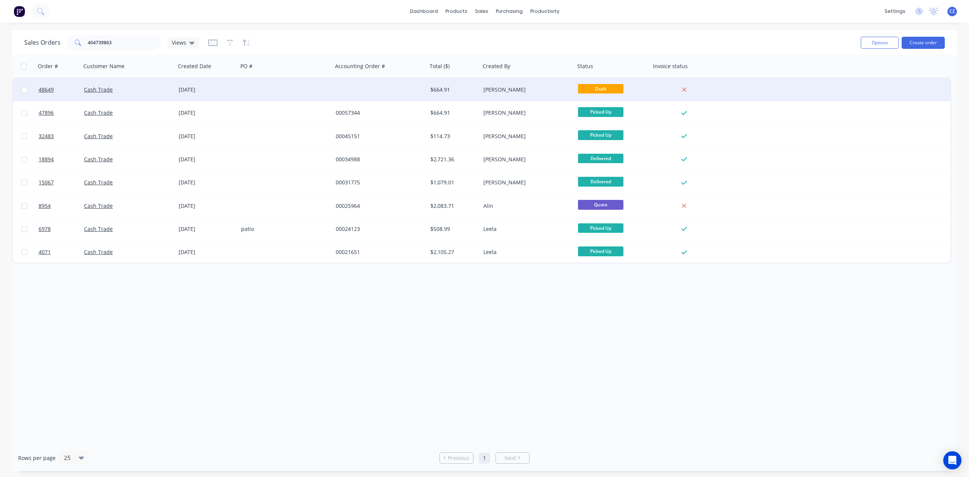
click at [449, 86] on div "$664.91" at bounding box center [453, 89] width 53 height 23
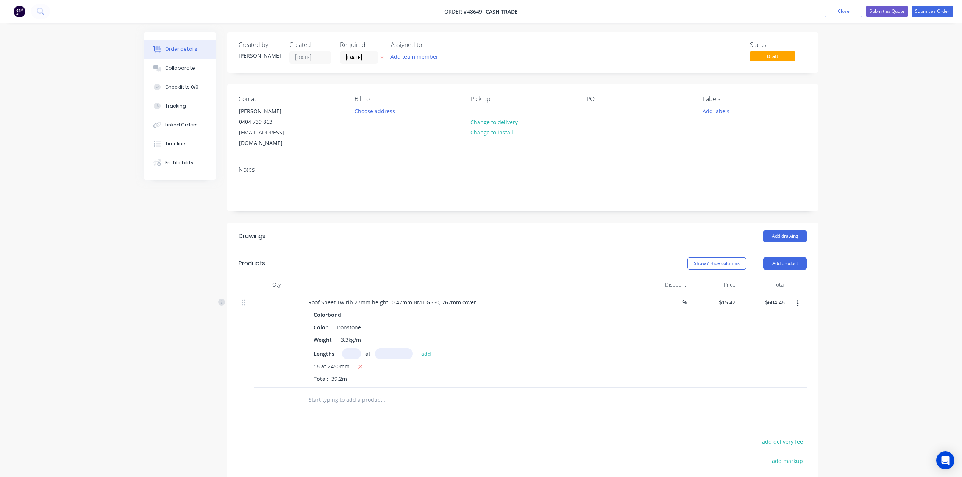
click at [799, 297] on button "button" at bounding box center [798, 304] width 18 height 14
click at [759, 363] on div "Delete" at bounding box center [770, 368] width 58 height 11
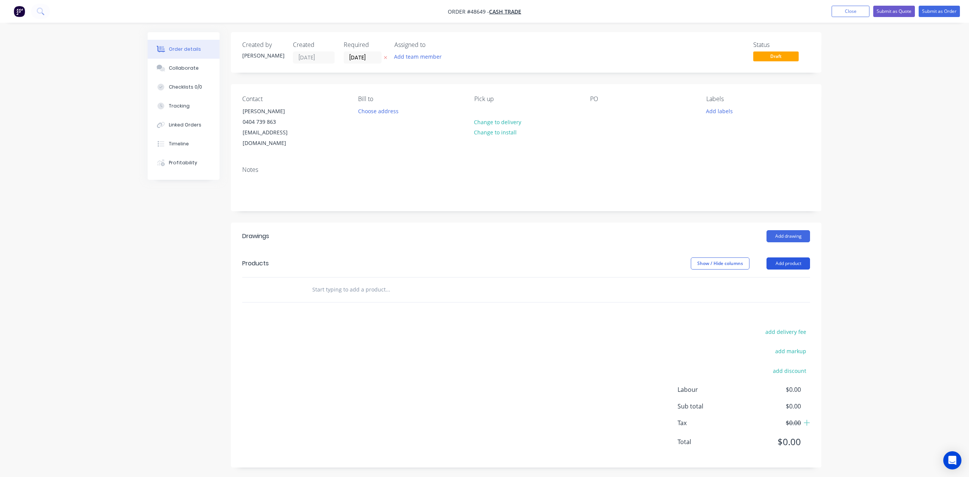
click at [786, 257] on button "Add product" at bounding box center [789, 263] width 44 height 12
click at [770, 277] on div "Product catalogue" at bounding box center [774, 282] width 58 height 11
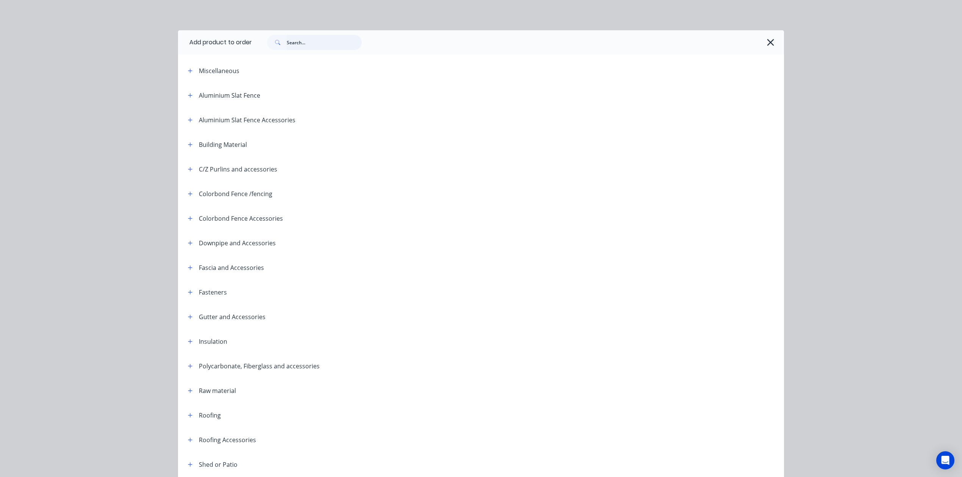
click at [307, 39] on input "text" at bounding box center [324, 42] width 75 height 15
type input "20"
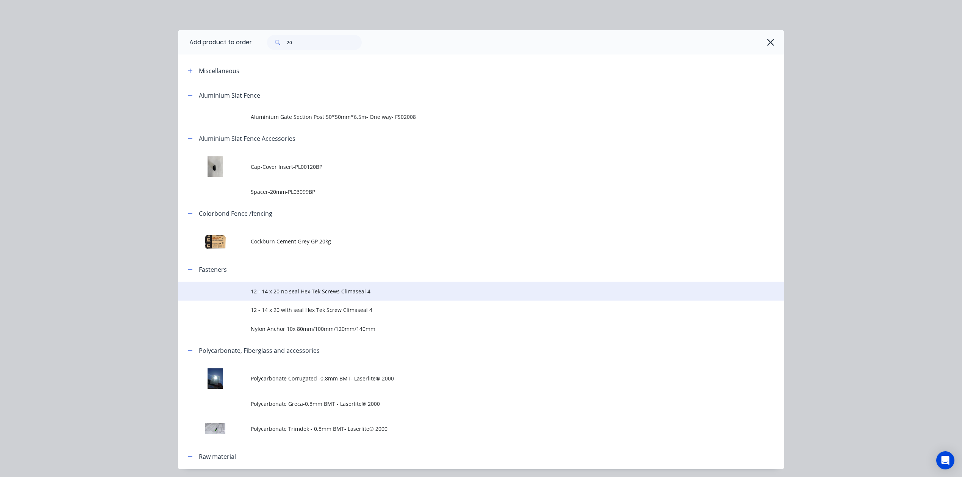
click at [289, 291] on span "12 - 14 x 20 no seal Hex Tek Screws Climaseal 4" at bounding box center [464, 291] width 426 height 8
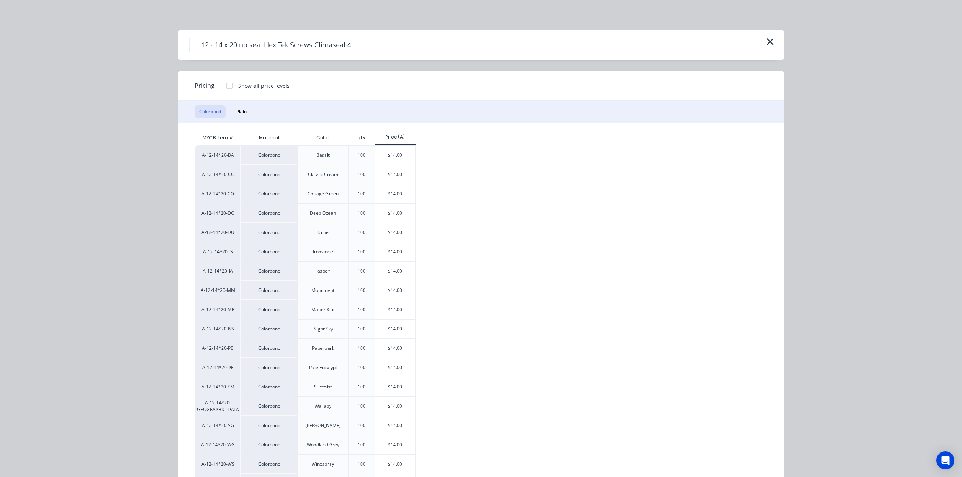
click at [770, 41] on icon "button" at bounding box center [770, 41] width 8 height 11
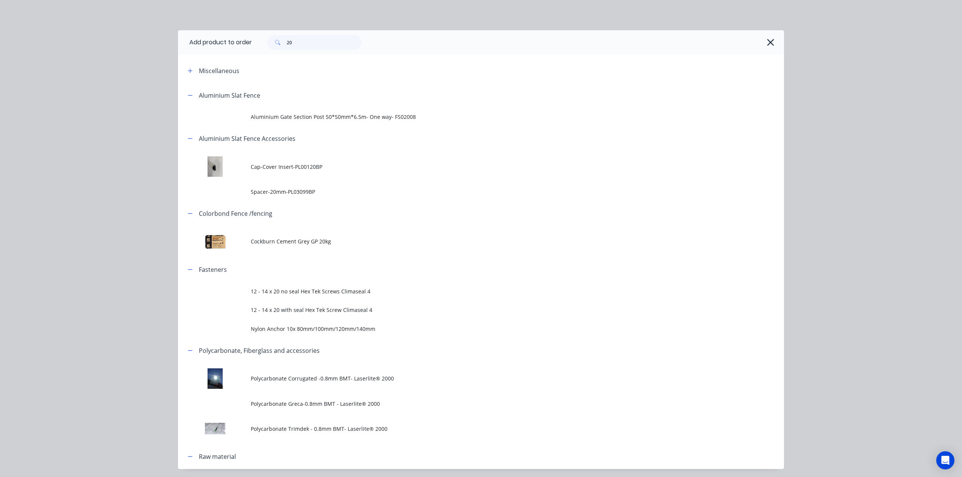
scroll to position [25, 0]
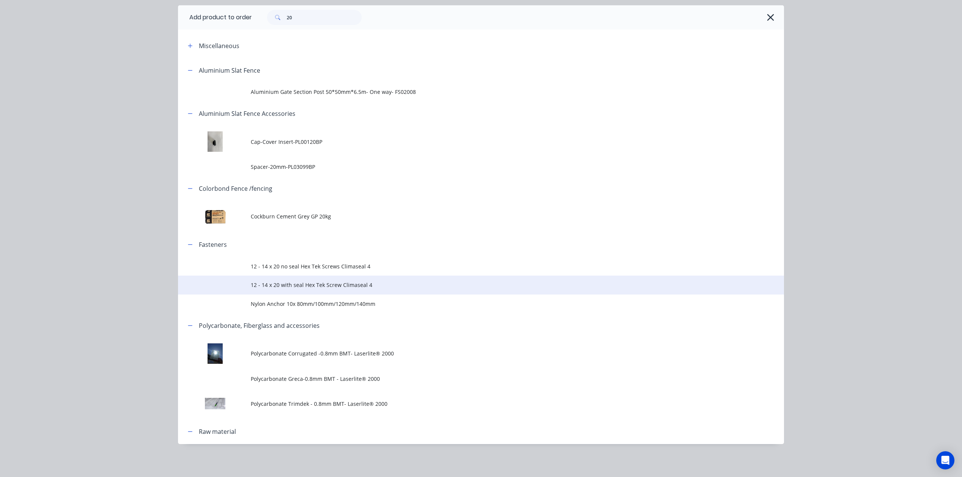
click at [300, 284] on span "12 - 14 x 20 with seal Hex Tek Screw Climaseal 4" at bounding box center [464, 285] width 426 height 8
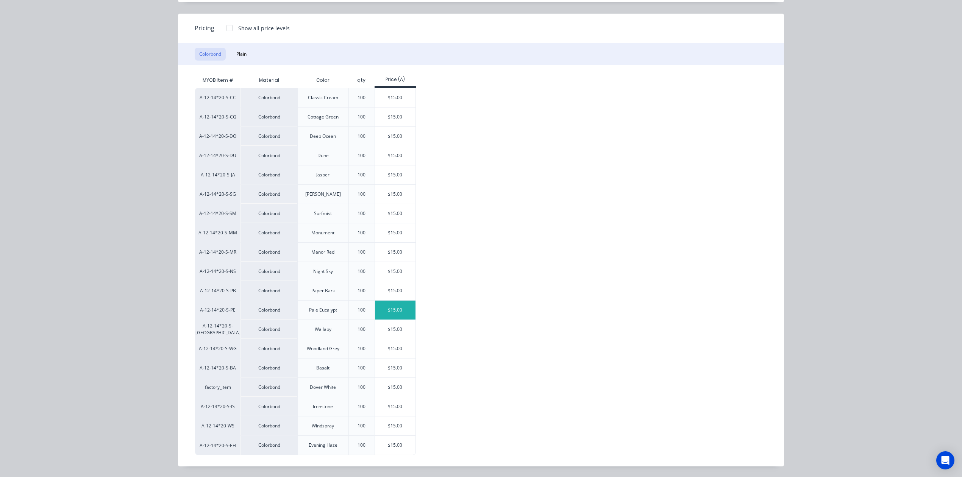
scroll to position [59, 0]
click at [226, 24] on div at bounding box center [229, 27] width 15 height 15
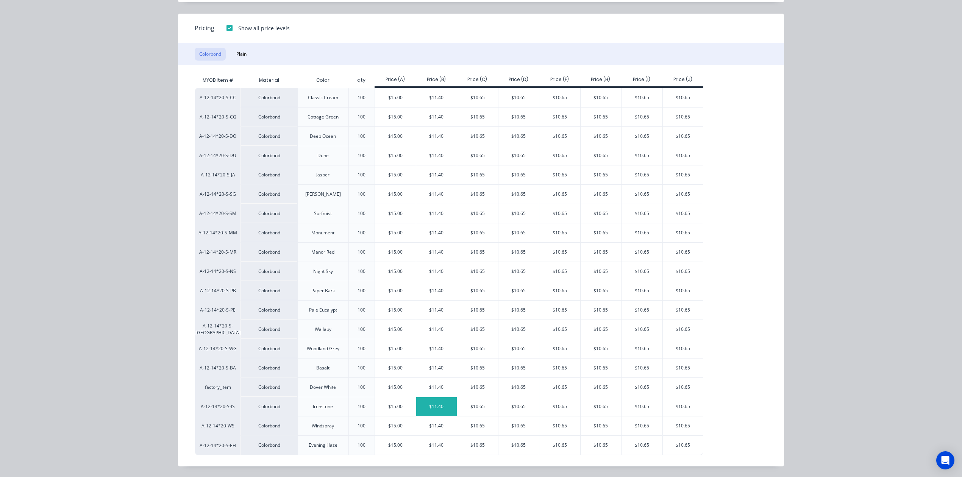
click at [427, 406] on div "$11.40" at bounding box center [436, 406] width 41 height 19
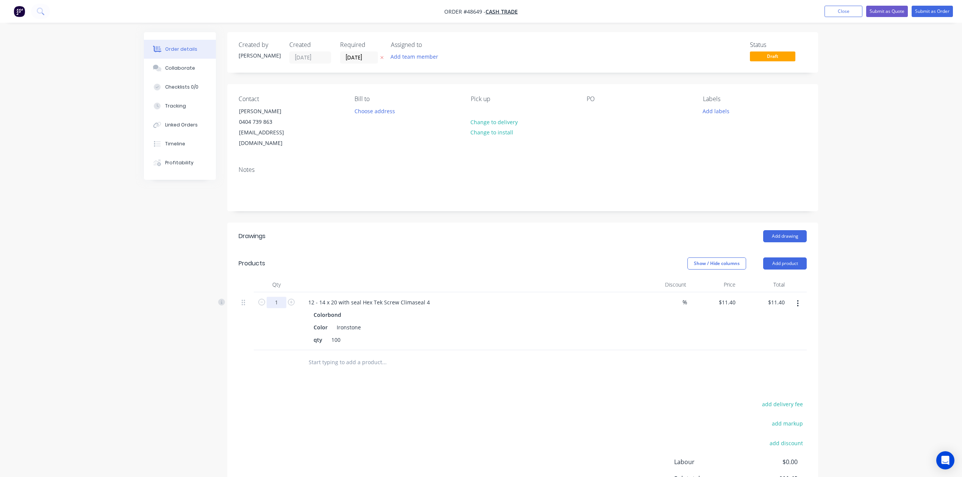
click at [273, 297] on input "1" at bounding box center [277, 302] width 20 height 11
type input "5"
type input "$57.00"
click at [468, 264] on header "Products Show / Hide columns Add product" at bounding box center [522, 263] width 591 height 27
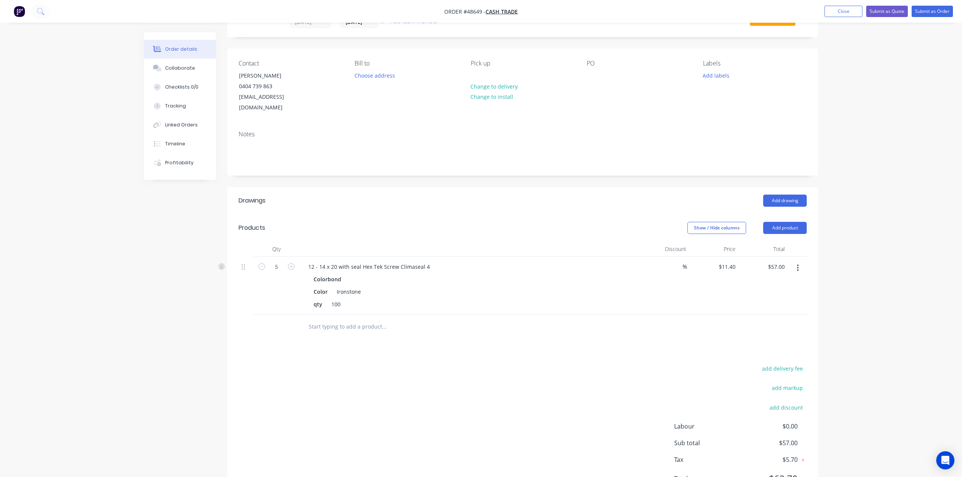
scroll to position [64, 0]
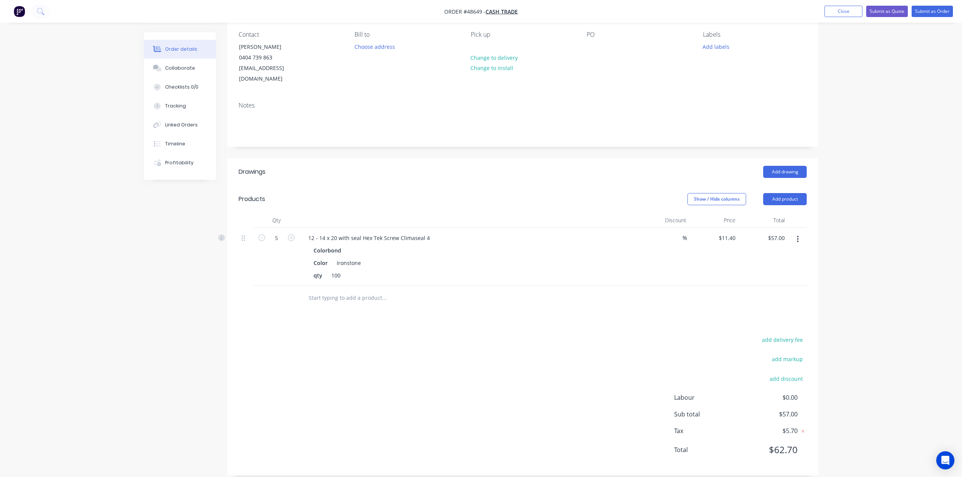
click at [461, 286] on div at bounding box center [435, 298] width 273 height 25
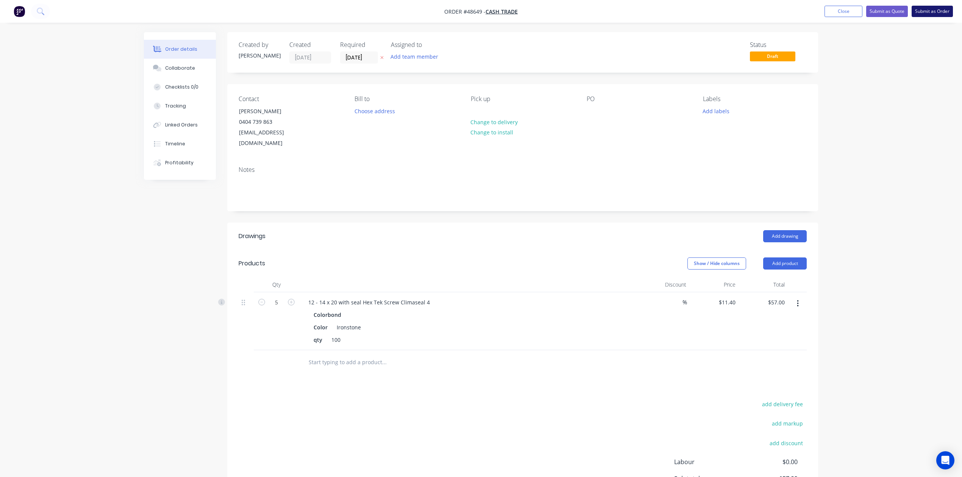
click at [935, 7] on button "Submit as Order" at bounding box center [931, 11] width 41 height 11
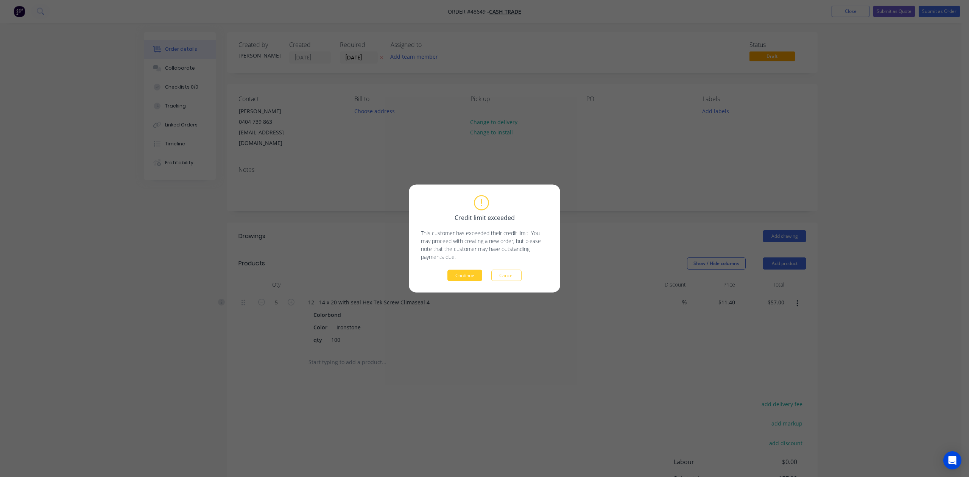
click at [464, 278] on button "Continue" at bounding box center [465, 275] width 35 height 11
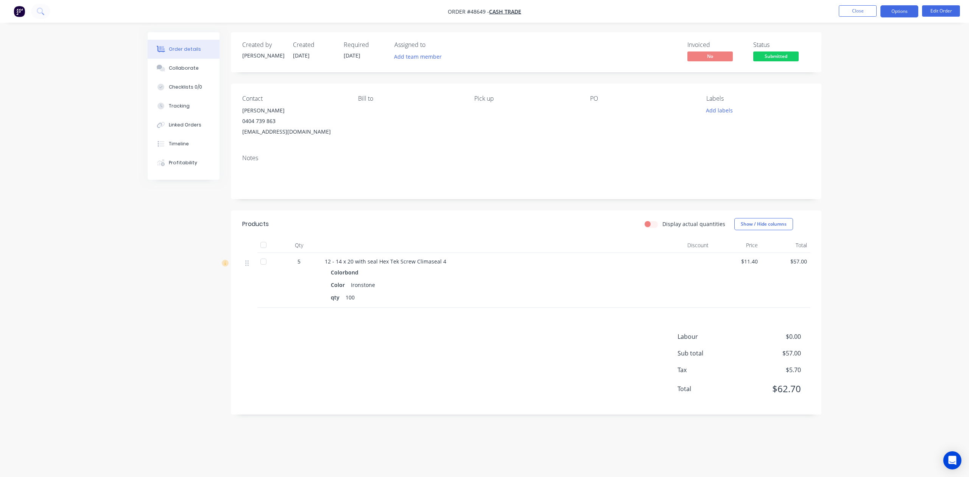
click at [906, 8] on button "Options" at bounding box center [900, 11] width 38 height 12
click at [871, 43] on div "Invoice" at bounding box center [877, 46] width 70 height 11
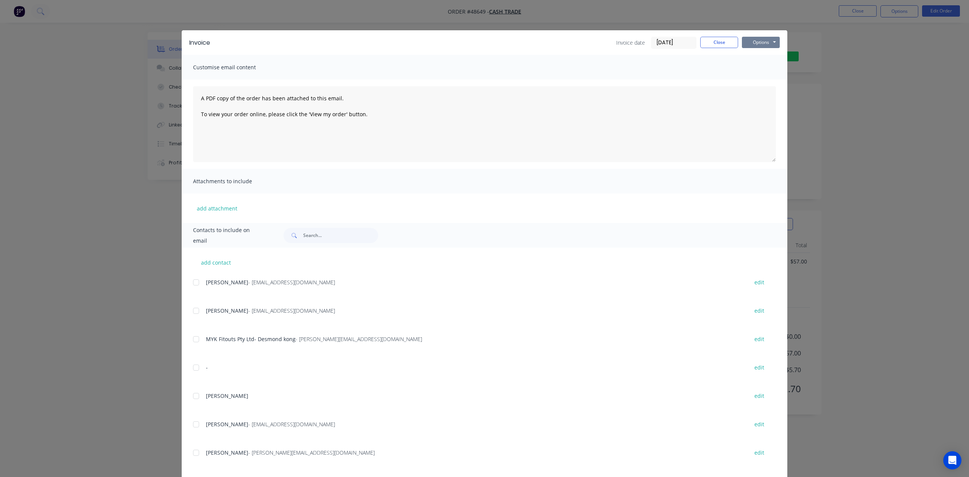
click at [778, 39] on div "Invoice Invoice date [DATE] Close Options Preview Print Email" at bounding box center [485, 42] width 606 height 25
click at [761, 41] on button "Options" at bounding box center [761, 42] width 38 height 11
click at [761, 63] on button "Print" at bounding box center [766, 68] width 48 height 12
click at [716, 39] on button "Close" at bounding box center [719, 42] width 38 height 11
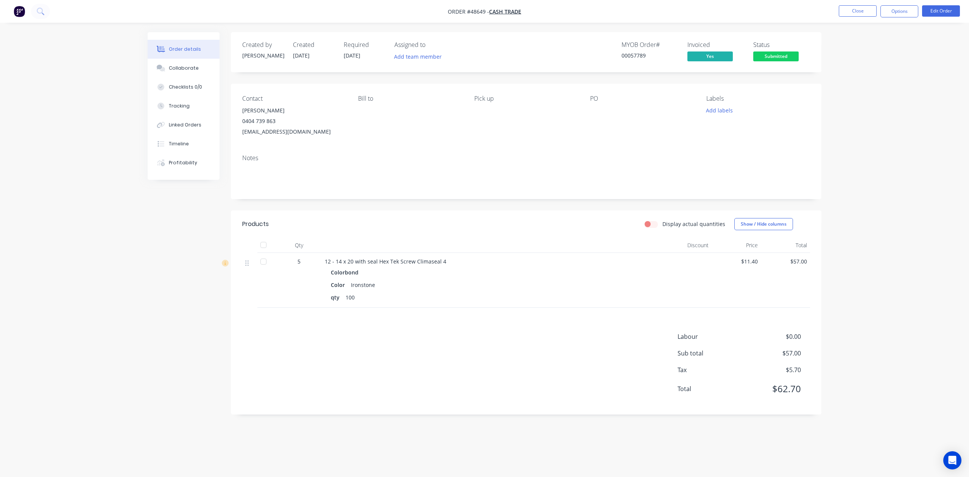
click at [775, 57] on span "Submitted" at bounding box center [775, 55] width 45 height 9
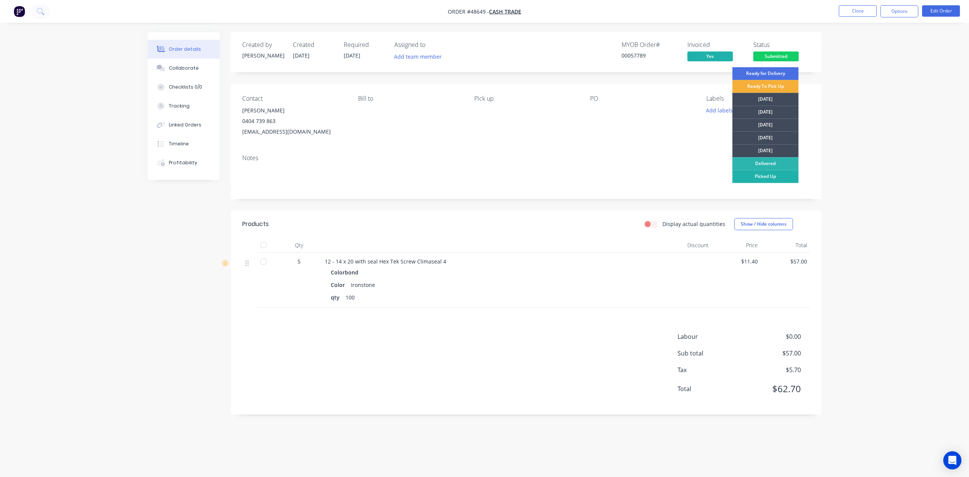
click at [770, 177] on div "Picked Up" at bounding box center [766, 176] width 66 height 13
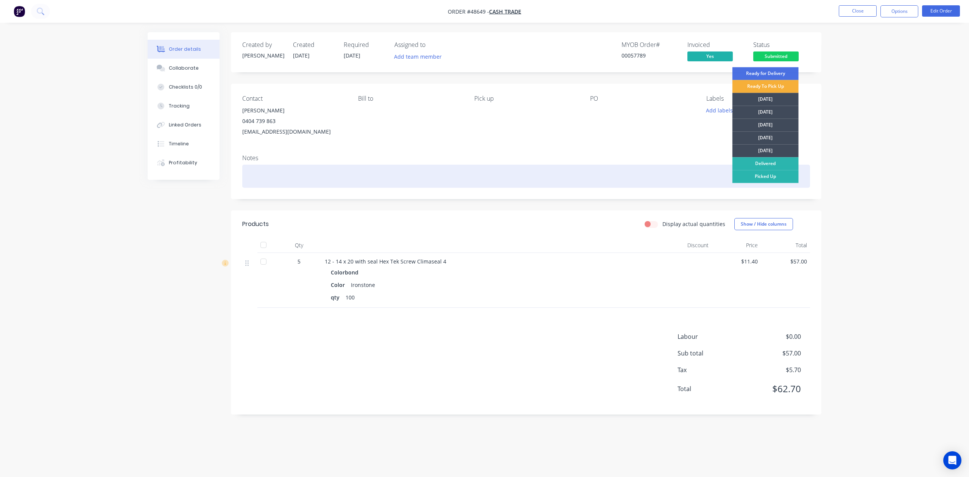
click at [649, 165] on div at bounding box center [526, 176] width 568 height 23
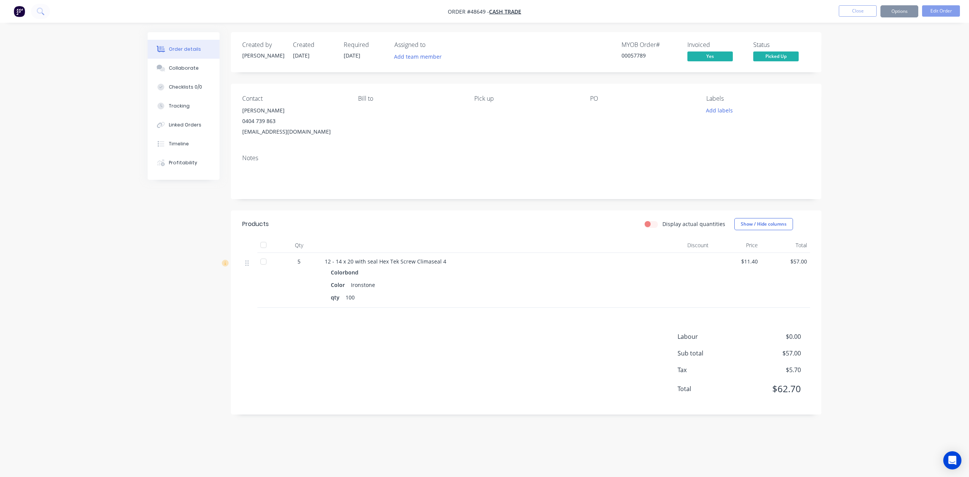
click at [474, 247] on div at bounding box center [492, 245] width 341 height 15
click at [844, 9] on button "Close" at bounding box center [858, 10] width 38 height 11
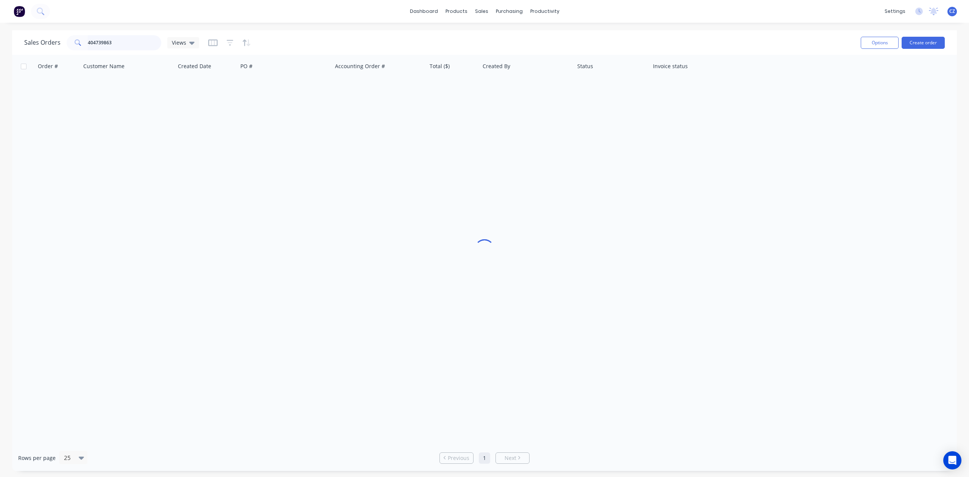
drag, startPoint x: 126, startPoint y: 37, endPoint x: 0, endPoint y: 54, distance: 127.5
click at [0, 54] on div "Sales Orders 404739863 Views Options Create order Order # Customer Name Created…" at bounding box center [484, 250] width 969 height 441
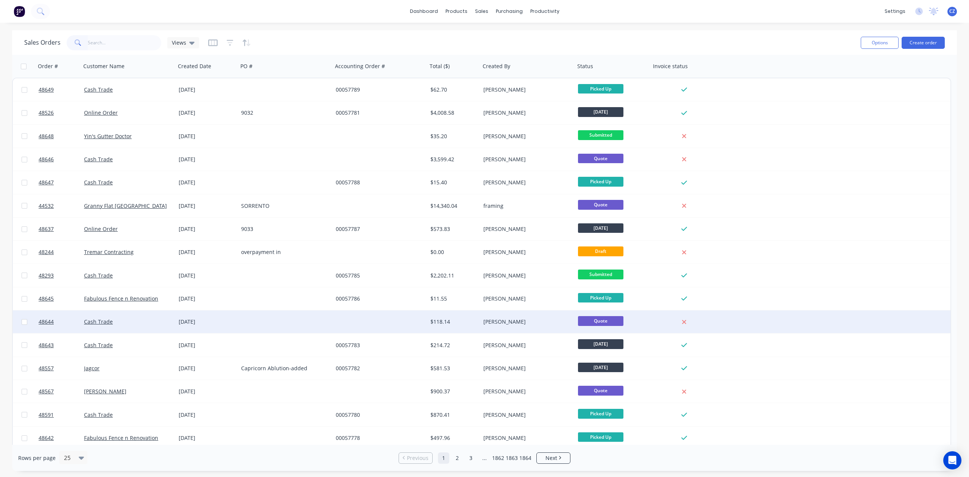
click at [850, 326] on div "48644 Cash Trade 29 Aug 2025 $118.14 Cathy Zhou Quote" at bounding box center [482, 321] width 938 height 23
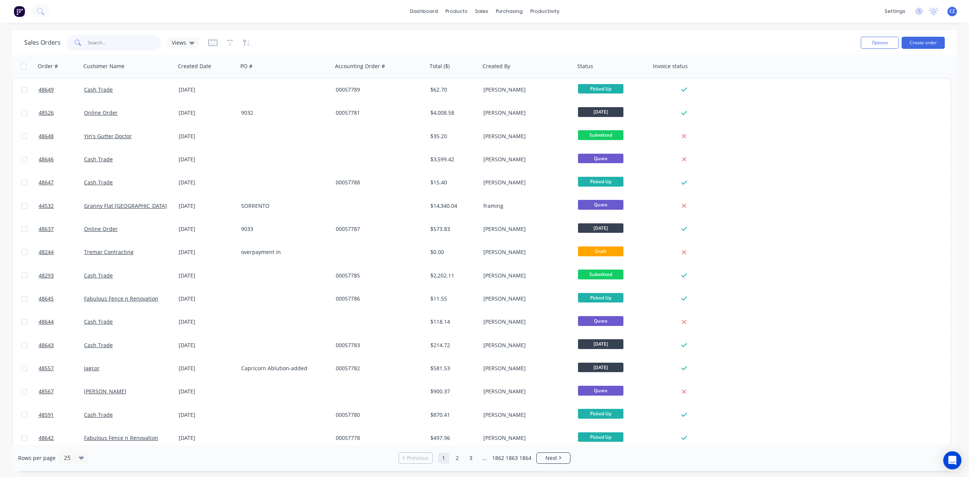
click at [97, 45] on input "text" at bounding box center [125, 42] width 74 height 15
type input "57764"
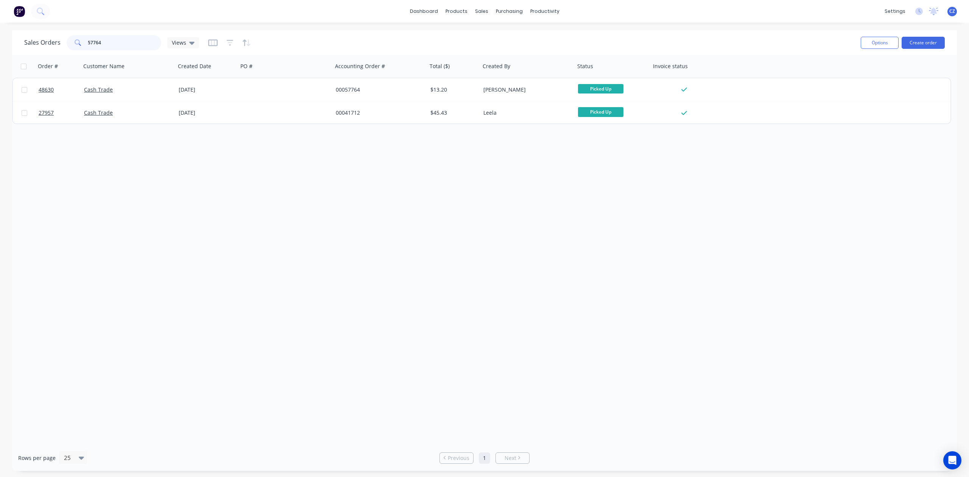
drag, startPoint x: 122, startPoint y: 39, endPoint x: 68, endPoint y: 46, distance: 53.8
click at [68, 46] on div "57764" at bounding box center [114, 42] width 95 height 15
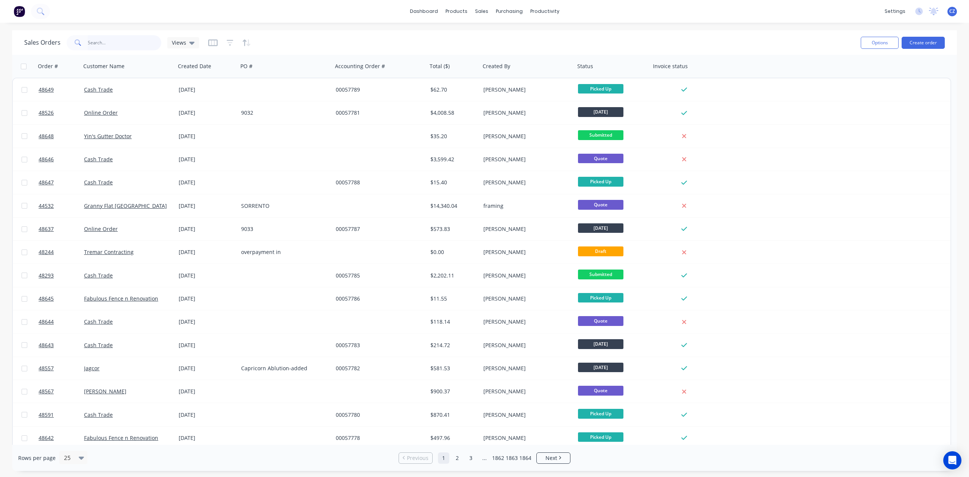
click at [97, 46] on input "text" at bounding box center [125, 42] width 74 height 15
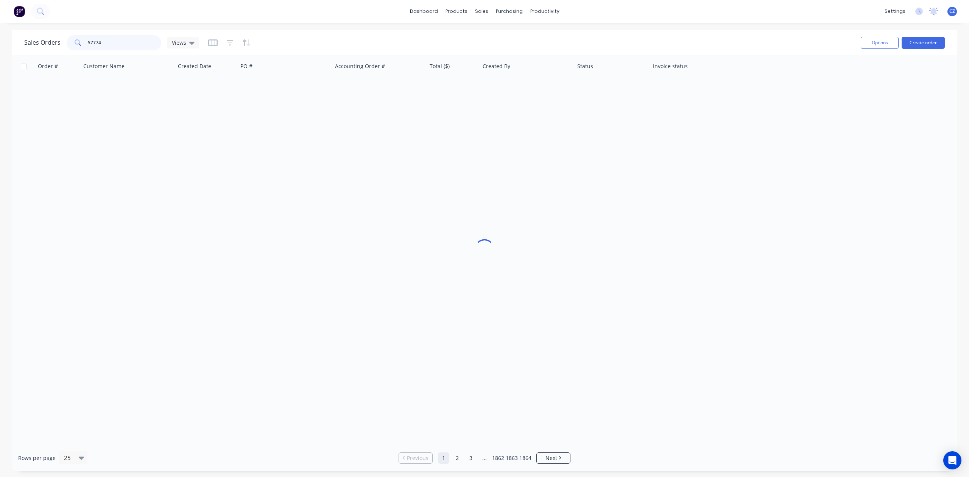
type input "57774"
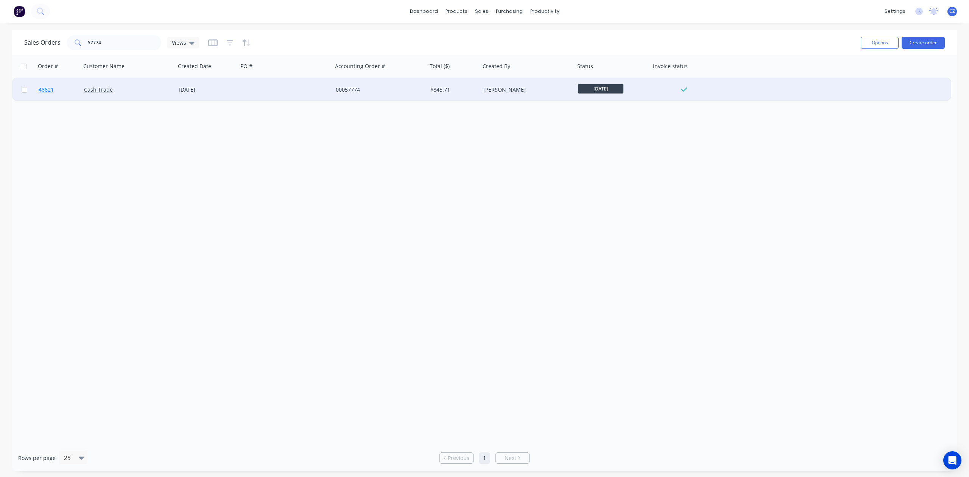
click at [76, 90] on link "48621" at bounding box center [61, 89] width 45 height 23
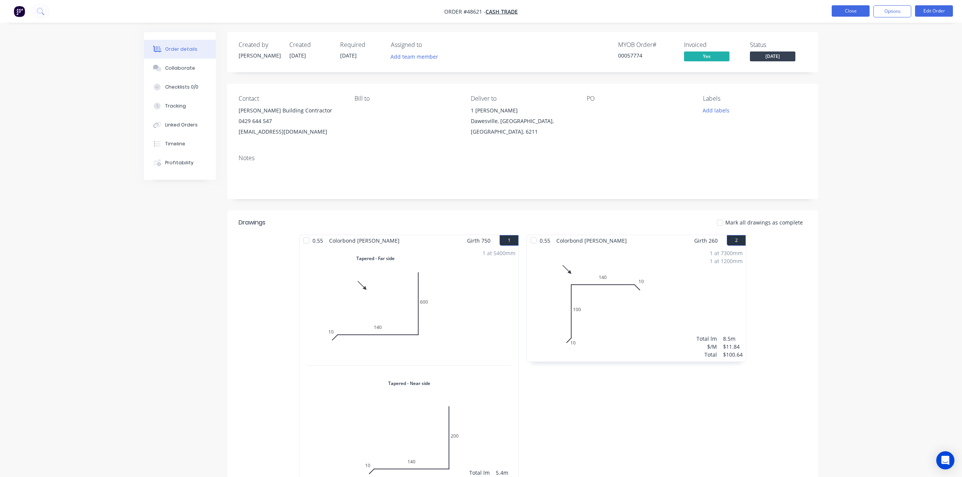
click at [853, 8] on button "Close" at bounding box center [850, 10] width 38 height 11
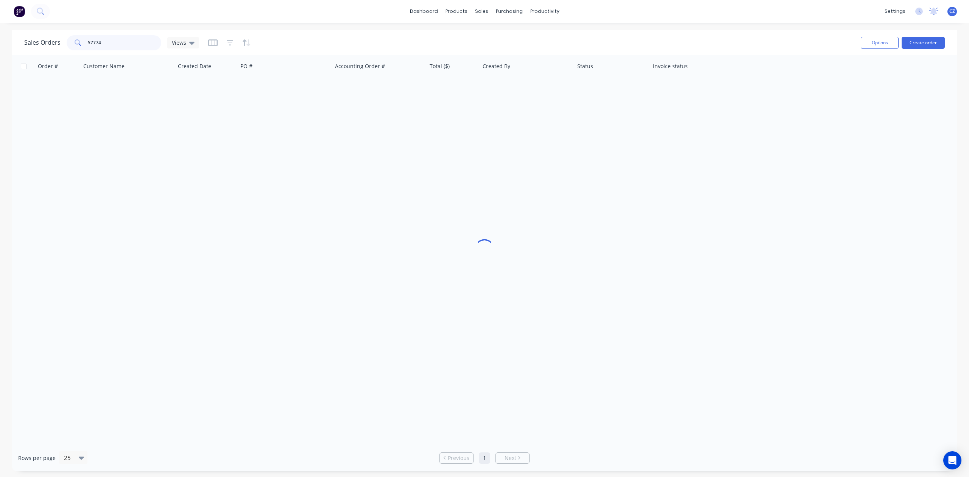
drag, startPoint x: 134, startPoint y: 47, endPoint x: 102, endPoint y: 47, distance: 31.8
click at [102, 47] on input "57774" at bounding box center [125, 42] width 74 height 15
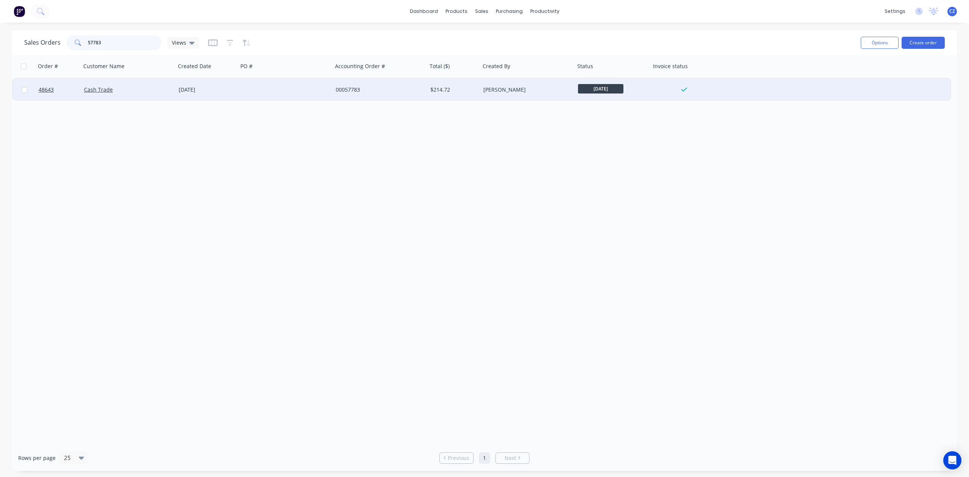
type input "57783"
click at [299, 90] on div at bounding box center [285, 89] width 95 height 23
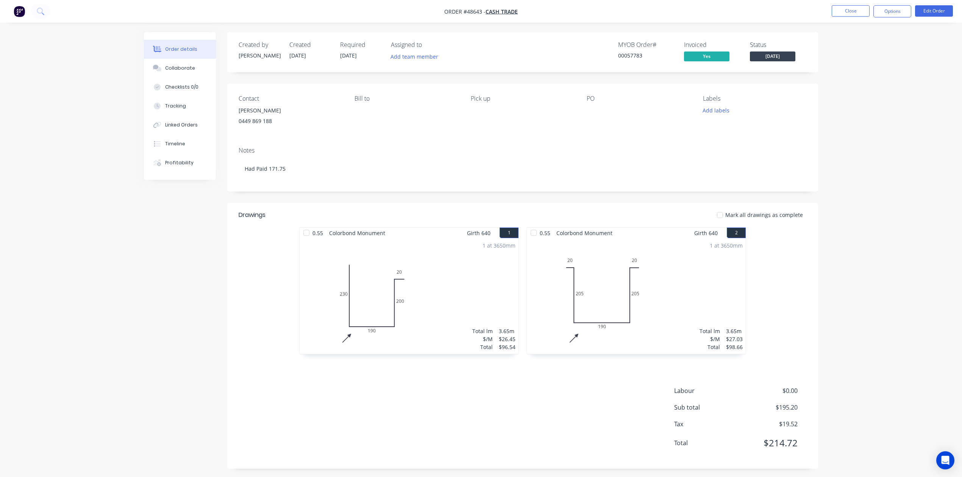
click at [591, 311] on div "1 at 3650mm Total lm $/M Total 3.65m $27.03 $98.66" at bounding box center [636, 296] width 219 height 115
click at [946, 373] on div "Order details Collaborate Checklists 0/0 Tracking Linked Orders Timeline Profit…" at bounding box center [481, 240] width 962 height 480
drag, startPoint x: 850, startPoint y: 5, endPoint x: 786, endPoint y: 31, distance: 68.6
click at [786, 31] on div "Order #48643 - Cash Trade Close Options Edit Order Order details Collaborate Ch…" at bounding box center [481, 240] width 962 height 480
click at [844, 11] on button "Close" at bounding box center [850, 10] width 38 height 11
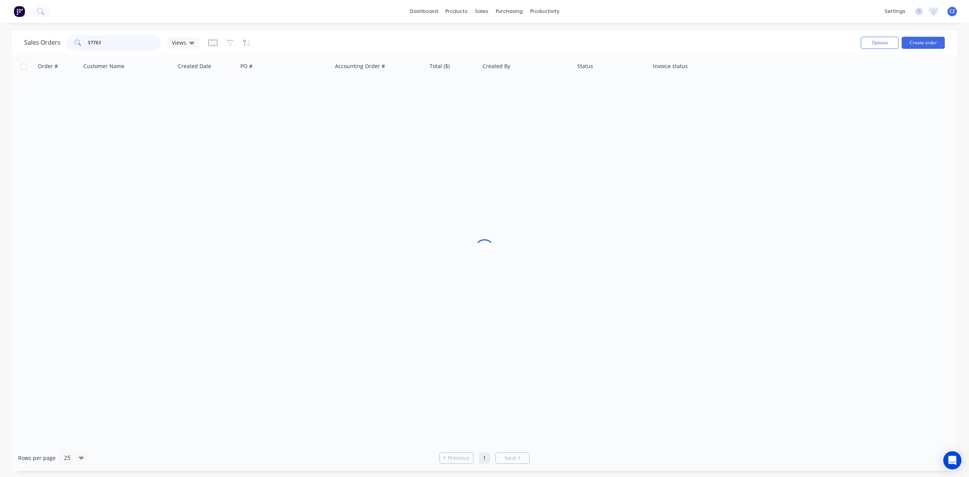
drag, startPoint x: 126, startPoint y: 48, endPoint x: 31, endPoint y: 53, distance: 95.5
click at [31, 53] on div "Sales Orders 57783 Views Options Create order" at bounding box center [484, 42] width 945 height 25
type input "405441405"
drag, startPoint x: 117, startPoint y: 44, endPoint x: 12, endPoint y: 61, distance: 105.8
click at [9, 61] on div "Sales Orders 405441405 Views Options Create order Order # Customer Name Created…" at bounding box center [484, 250] width 969 height 441
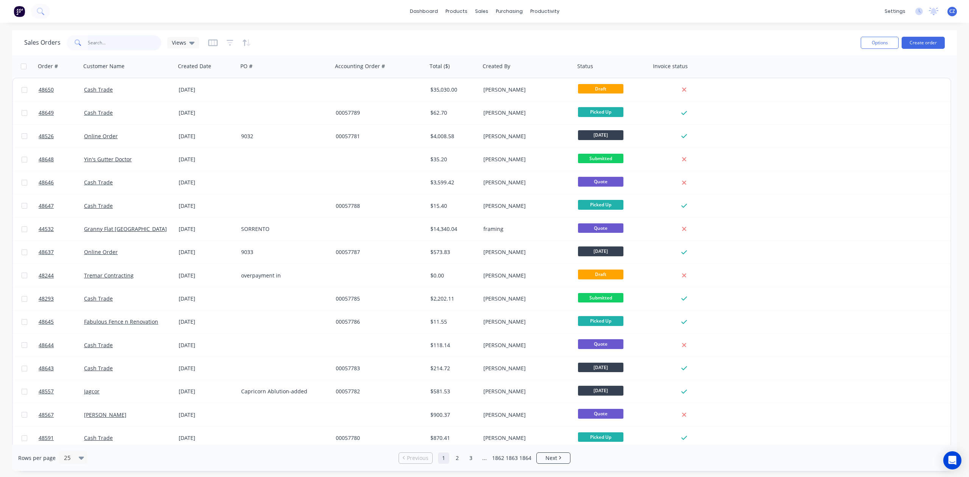
click at [96, 42] on input "text" at bounding box center [125, 42] width 74 height 15
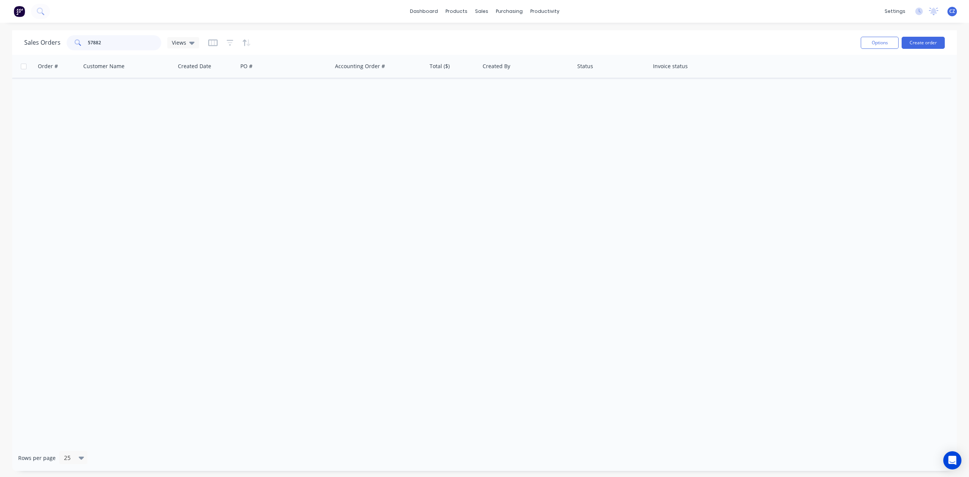
drag, startPoint x: 109, startPoint y: 40, endPoint x: 73, endPoint y: 42, distance: 36.1
click at [73, 42] on div "57882" at bounding box center [114, 42] width 95 height 15
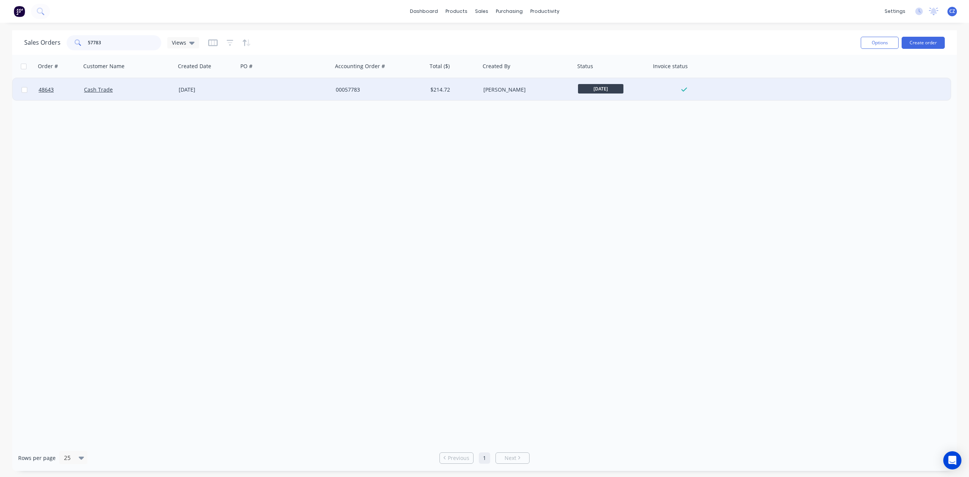
type input "57783"
click at [326, 92] on div at bounding box center [285, 89] width 95 height 23
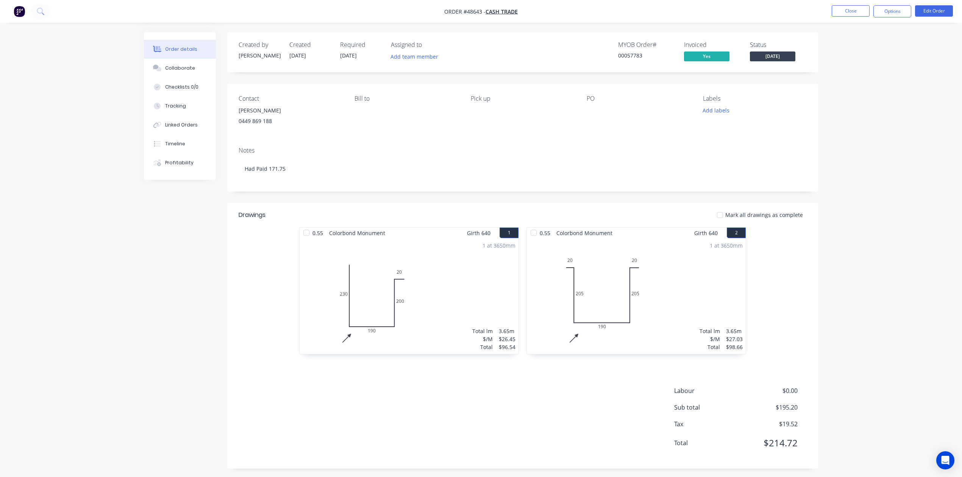
click at [882, 299] on div "Order details Collaborate Checklists 0/0 Tracking Linked Orders Timeline Profit…" at bounding box center [481, 240] width 962 height 480
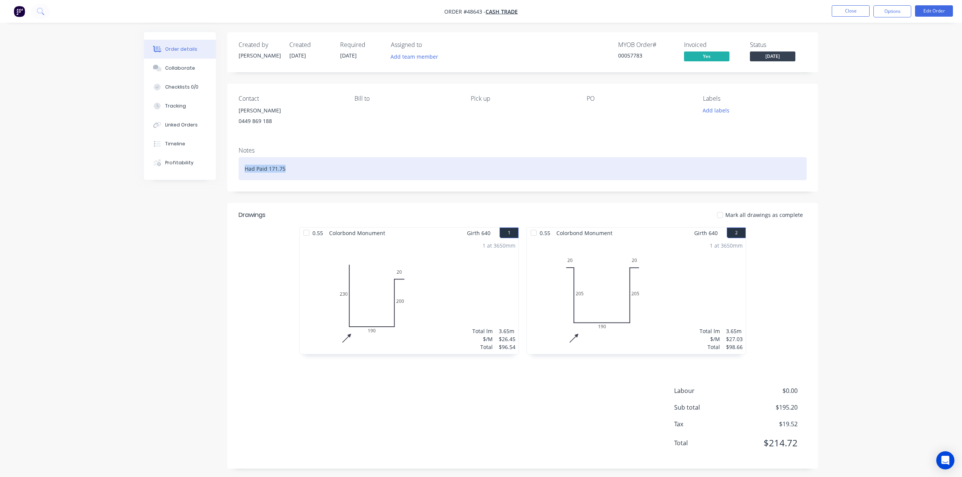
drag, startPoint x: 308, startPoint y: 167, endPoint x: 238, endPoint y: 162, distance: 70.5
click at [238, 162] on div "Notes Had Paid 171.75" at bounding box center [522, 166] width 591 height 51
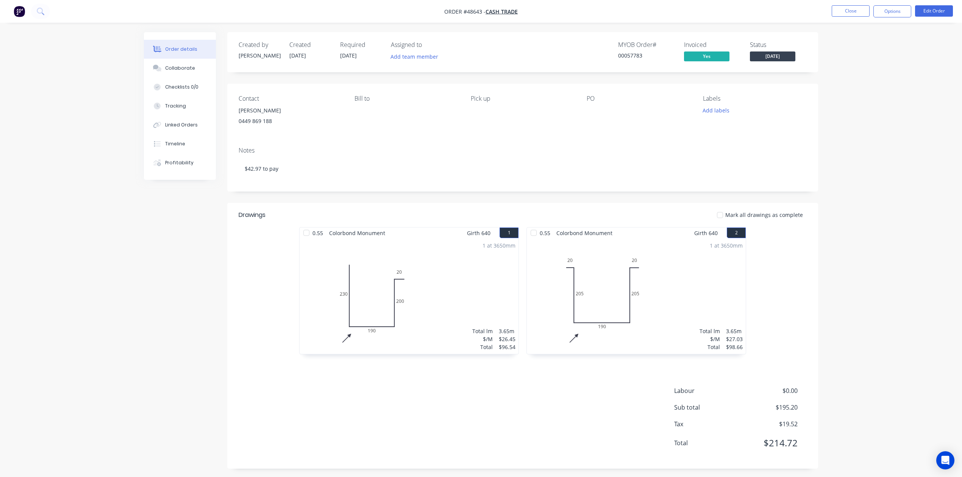
click at [157, 292] on div "Created by Rachel Created 29/08/25 Required 03/09/25 Assigned to Add team membe…" at bounding box center [481, 256] width 674 height 448
click at [498, 370] on div "Drawings Mark all drawings as complete 0.55 Colorbond Monument Girth 640 1 0 23…" at bounding box center [522, 336] width 591 height 266
click at [483, 414] on div "Labour $0.00 Sub total $195.20 Tax $19.52 Total $214.72" at bounding box center [523, 421] width 568 height 71
click at [713, 116] on div "Labels Add labels" at bounding box center [755, 112] width 104 height 34
click at [713, 114] on button "Add labels" at bounding box center [715, 110] width 35 height 10
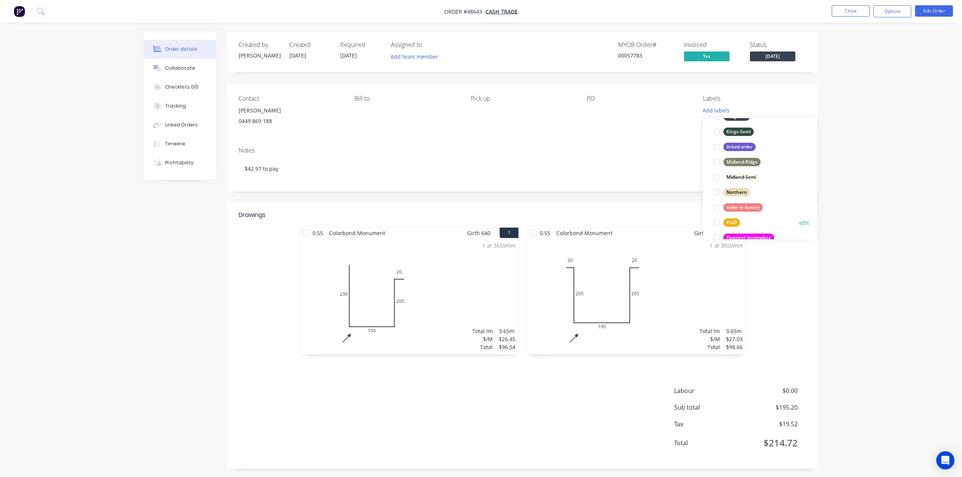
scroll to position [212, 0]
click at [718, 211] on div at bounding box center [716, 208] width 15 height 15
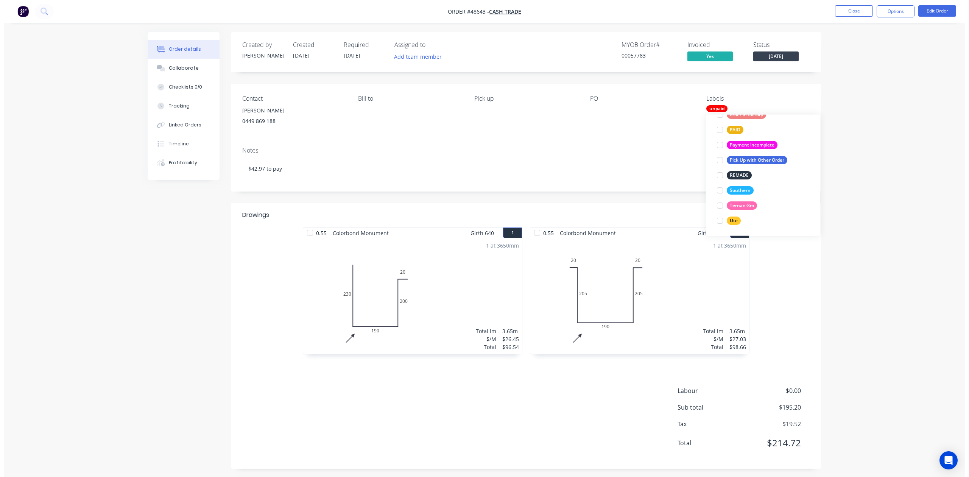
scroll to position [0, 0]
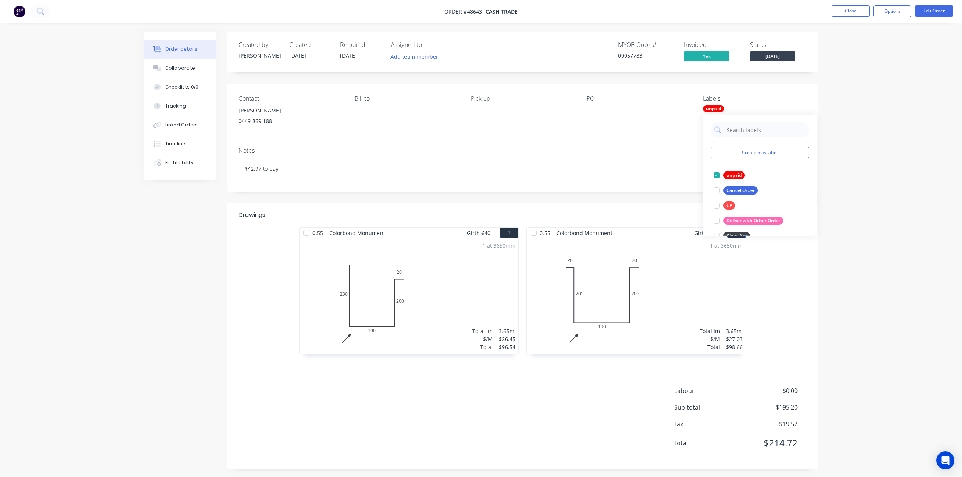
click at [566, 187] on div "Notes $42.97 to pay" at bounding box center [522, 166] width 591 height 51
drag, startPoint x: 832, startPoint y: 9, endPoint x: 839, endPoint y: 9, distance: 6.8
click at [839, 9] on button "Close" at bounding box center [850, 10] width 38 height 11
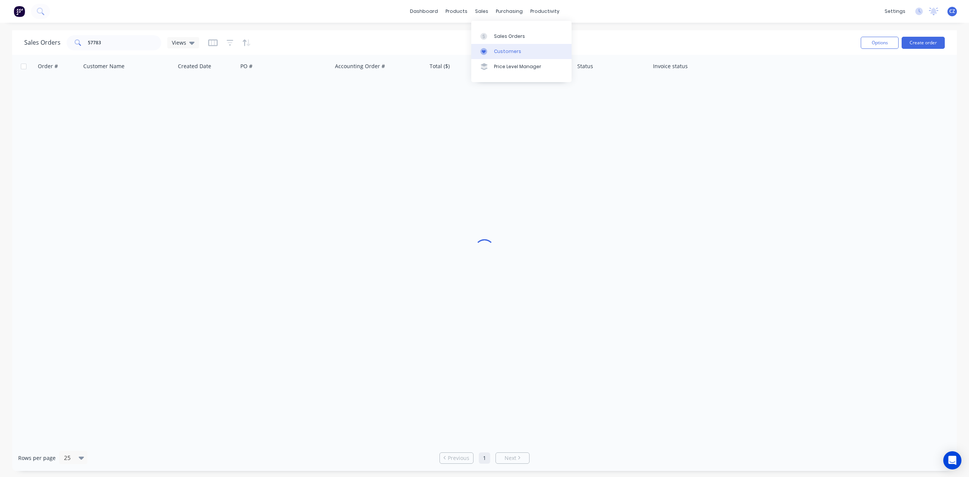
click at [493, 48] on link "Customers" at bounding box center [521, 51] width 100 height 15
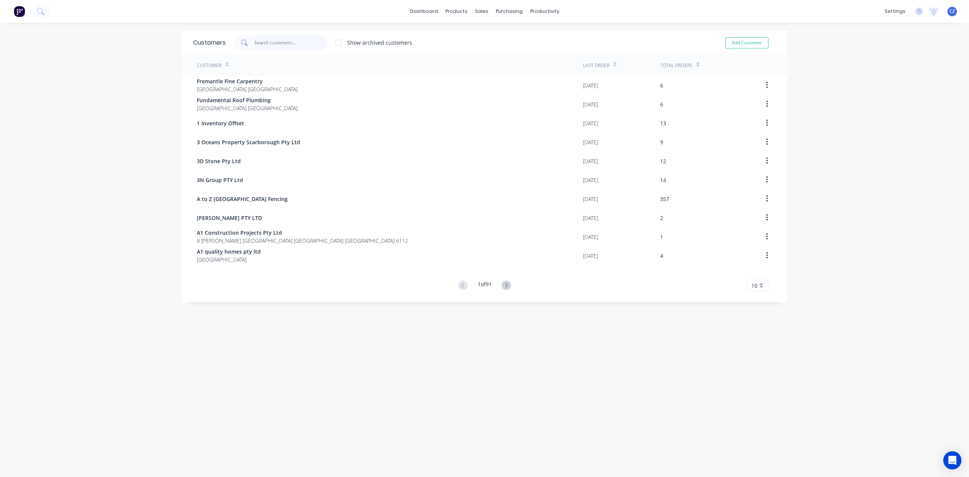
drag, startPoint x: 299, startPoint y: 41, endPoint x: 295, endPoint y: 36, distance: 7.0
click at [299, 40] on input "text" at bounding box center [291, 42] width 74 height 15
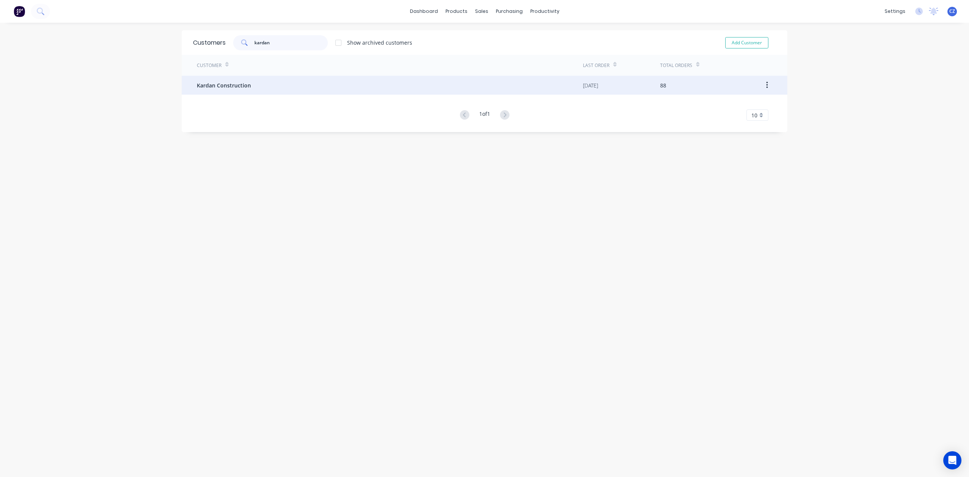
type input "kardan"
click at [258, 89] on div "Kardan Construction" at bounding box center [390, 85] width 386 height 19
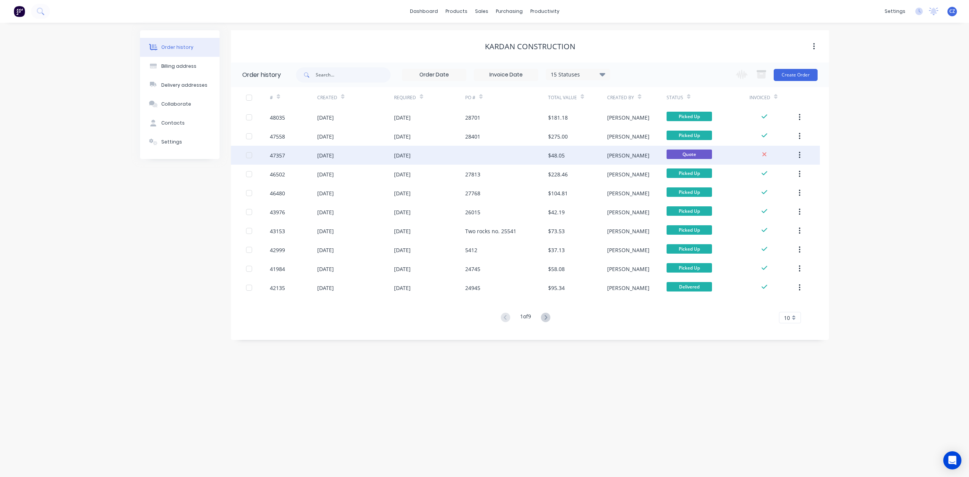
click at [591, 157] on div "$48.05" at bounding box center [577, 155] width 59 height 19
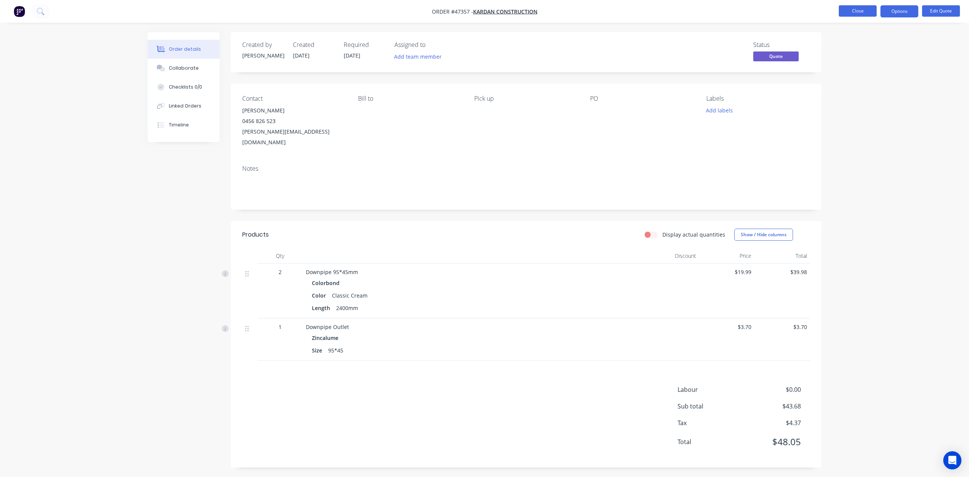
click at [862, 11] on button "Close" at bounding box center [858, 10] width 38 height 11
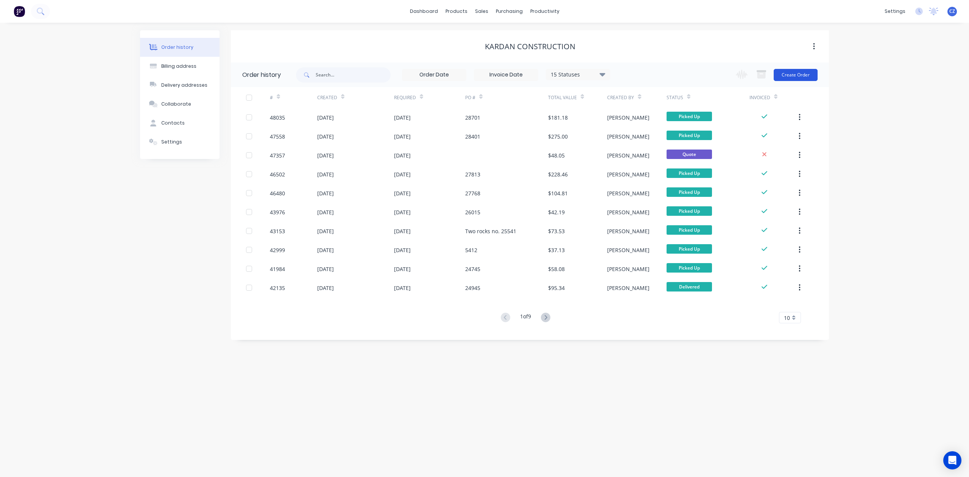
click at [800, 73] on button "Create Order" at bounding box center [796, 75] width 44 height 12
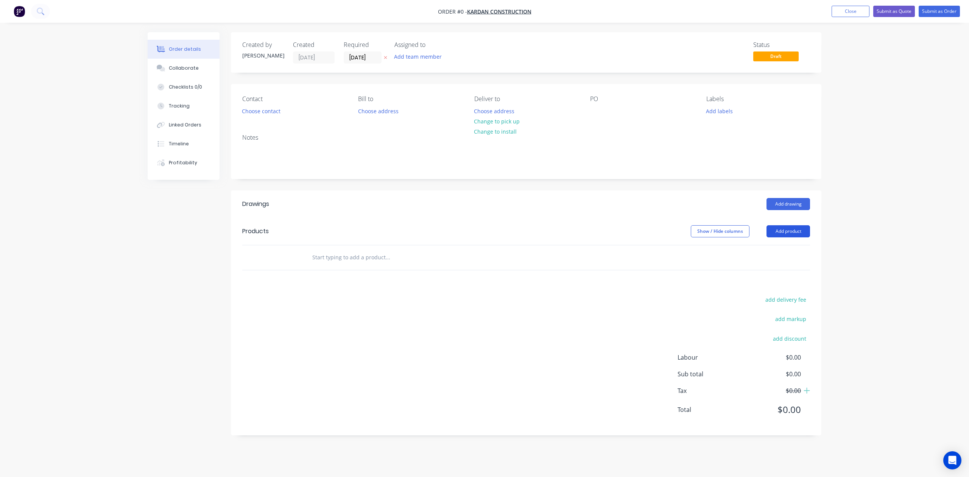
click at [782, 233] on button "Add product" at bounding box center [789, 231] width 44 height 12
click at [777, 262] on div "Basic product" at bounding box center [774, 265] width 58 height 11
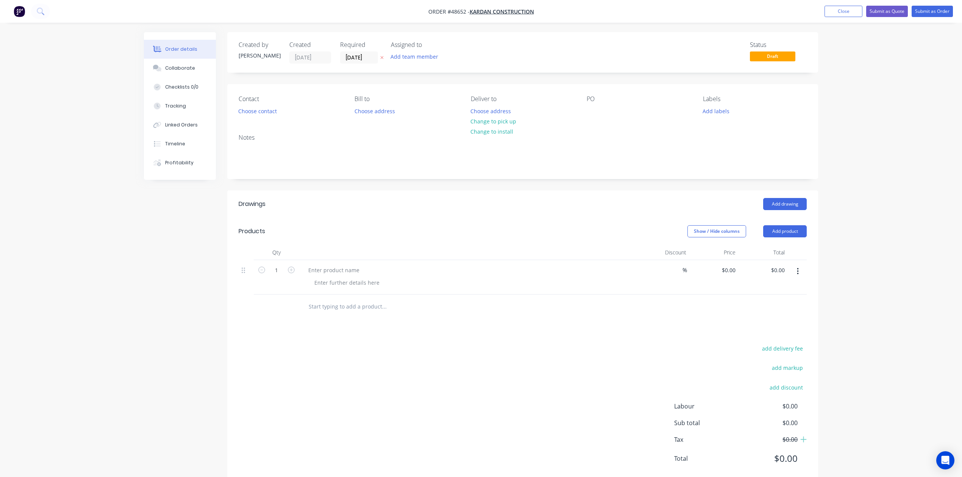
click at [807, 268] on div "Qty Discount Price Total 1 % $0.00 $0.00 $0.00 $0.00" at bounding box center [522, 282] width 591 height 74
click at [797, 271] on button "button" at bounding box center [798, 272] width 18 height 14
drag, startPoint x: 769, startPoint y: 337, endPoint x: 788, endPoint y: 246, distance: 92.8
click at [770, 335] on div "Delete" at bounding box center [770, 336] width 58 height 11
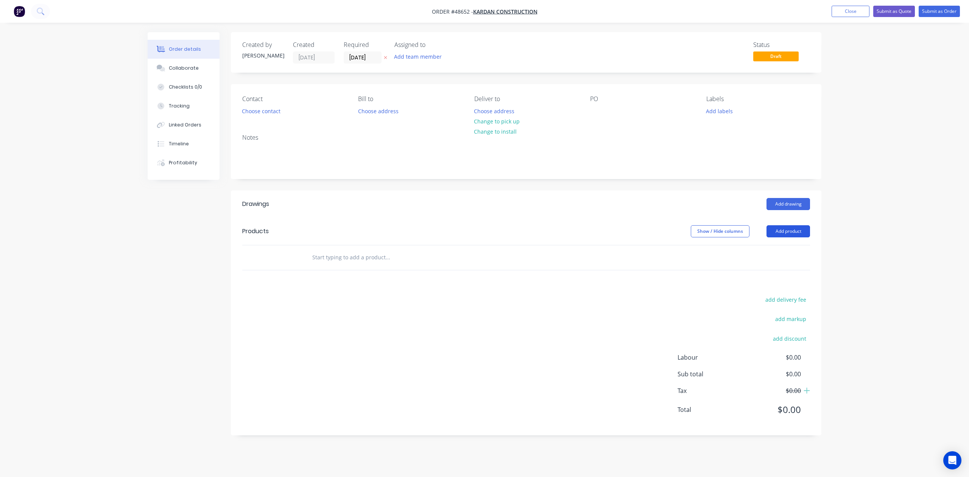
click at [798, 226] on button "Add product" at bounding box center [789, 231] width 44 height 12
click at [792, 245] on div "Product catalogue" at bounding box center [774, 250] width 58 height 11
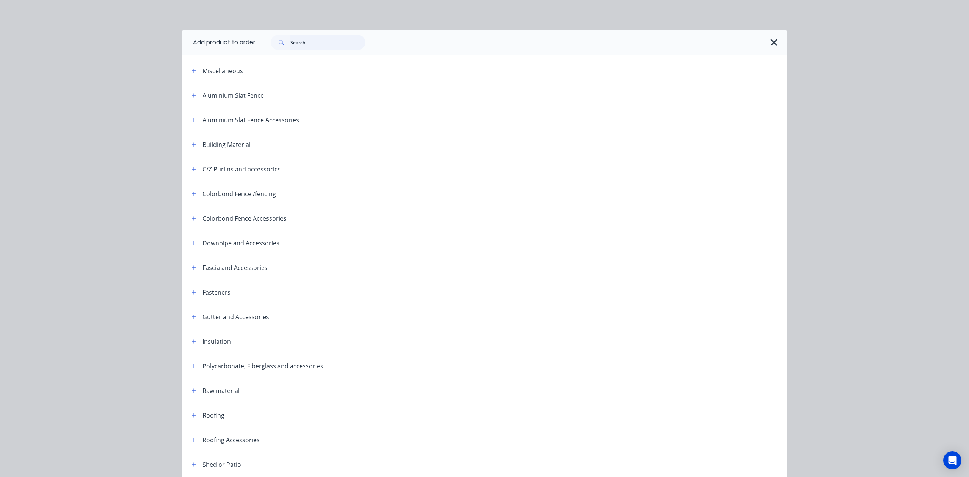
click at [320, 41] on input "text" at bounding box center [327, 42] width 75 height 15
type input "down"
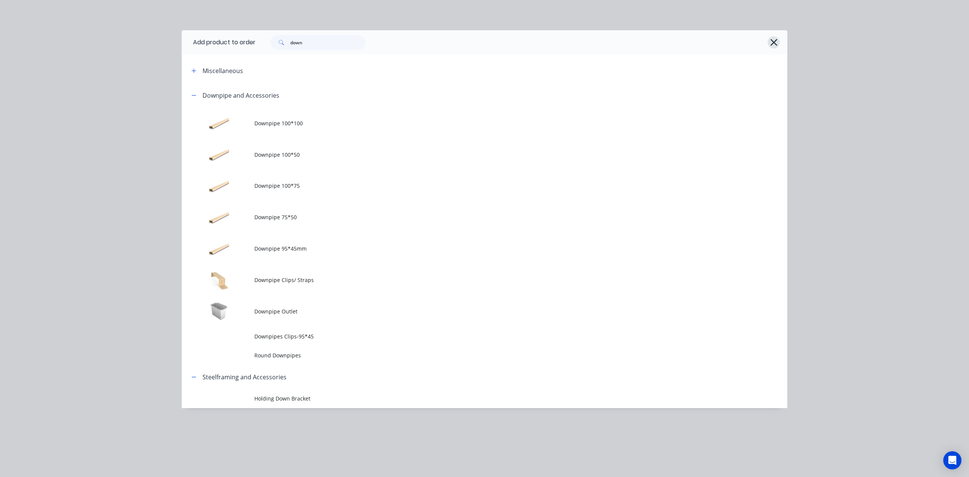
click at [774, 42] on icon "button" at bounding box center [773, 42] width 7 height 7
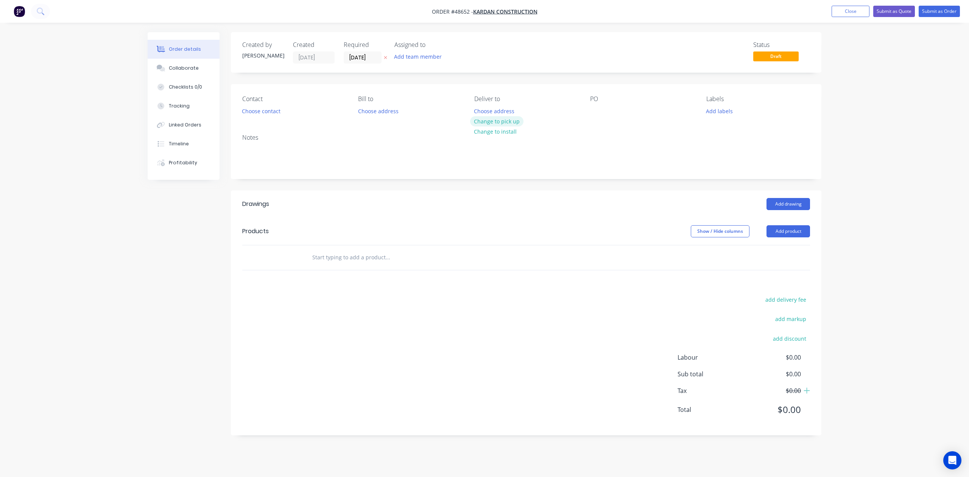
click at [518, 119] on button "Change to pick up" at bounding box center [497, 121] width 54 height 10
click at [478, 170] on div "Notes" at bounding box center [526, 153] width 591 height 51
click at [789, 239] on header "Products Show / Hide columns Add product" at bounding box center [526, 231] width 591 height 27
click at [781, 228] on button "Add product" at bounding box center [789, 231] width 44 height 12
click at [775, 249] on div "Product catalogue" at bounding box center [774, 250] width 58 height 11
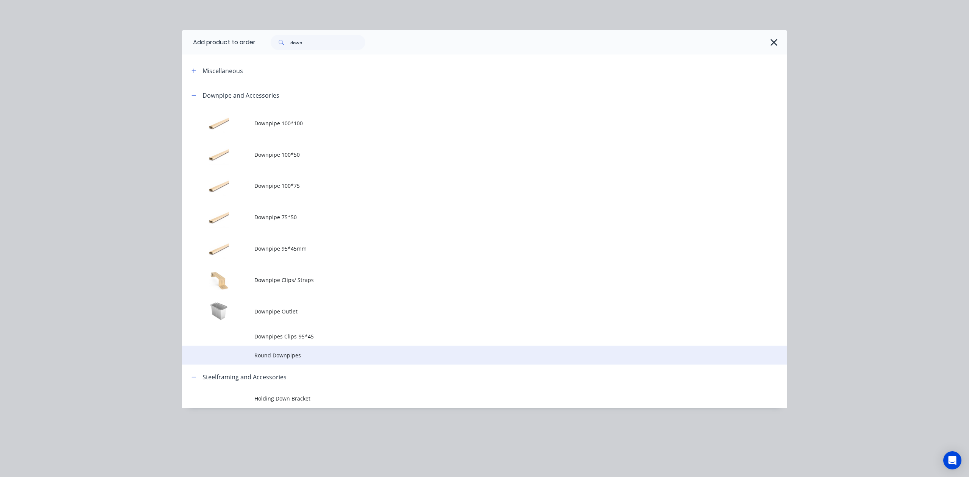
click at [288, 360] on td "Round Downpipes" at bounding box center [520, 355] width 533 height 19
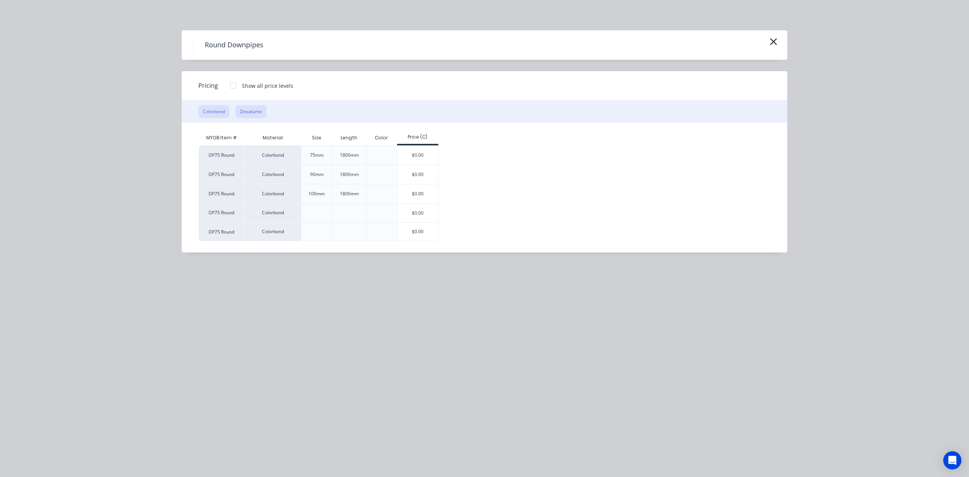
click at [249, 109] on button "Zincalume" at bounding box center [250, 111] width 31 height 13
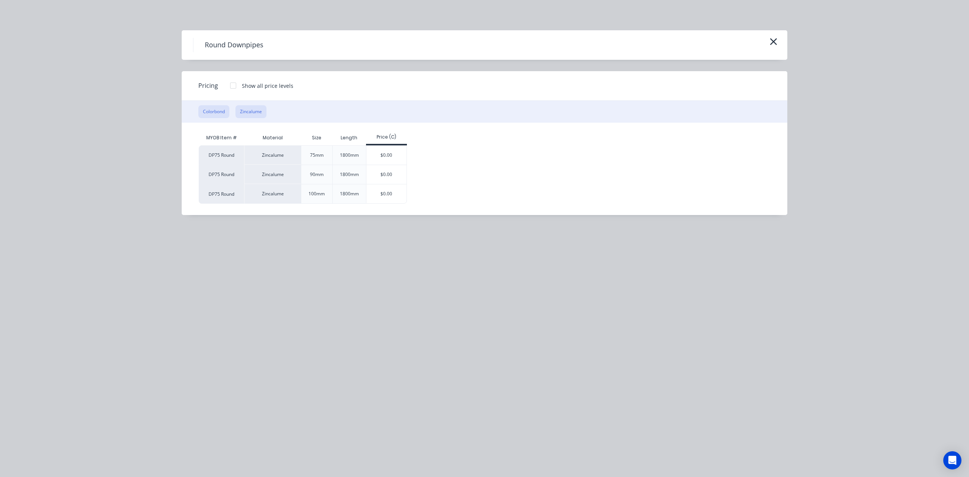
click at [222, 110] on button "Colorbond" at bounding box center [213, 111] width 31 height 13
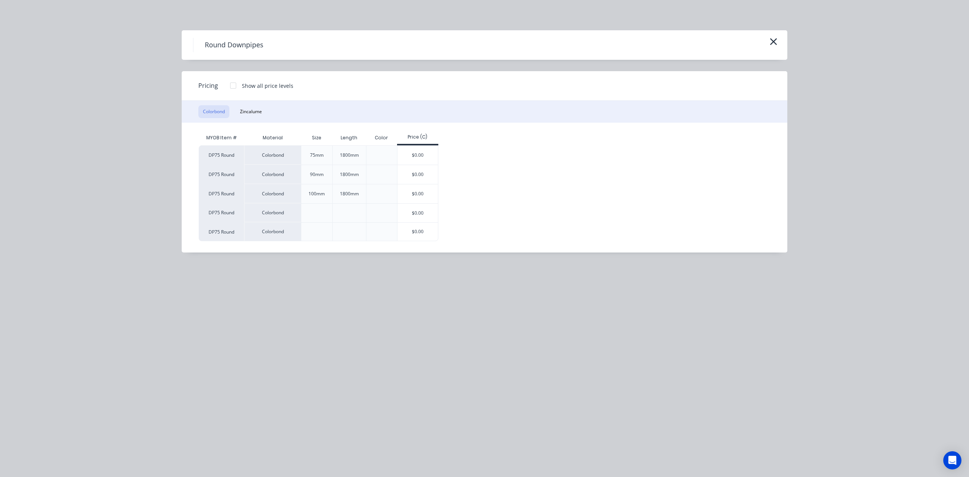
click at [781, 44] on div "Round Downpipes" at bounding box center [485, 45] width 606 height 30
click at [780, 44] on div "Round Downpipes" at bounding box center [485, 45] width 606 height 30
click at [775, 40] on icon "button" at bounding box center [773, 41] width 7 height 7
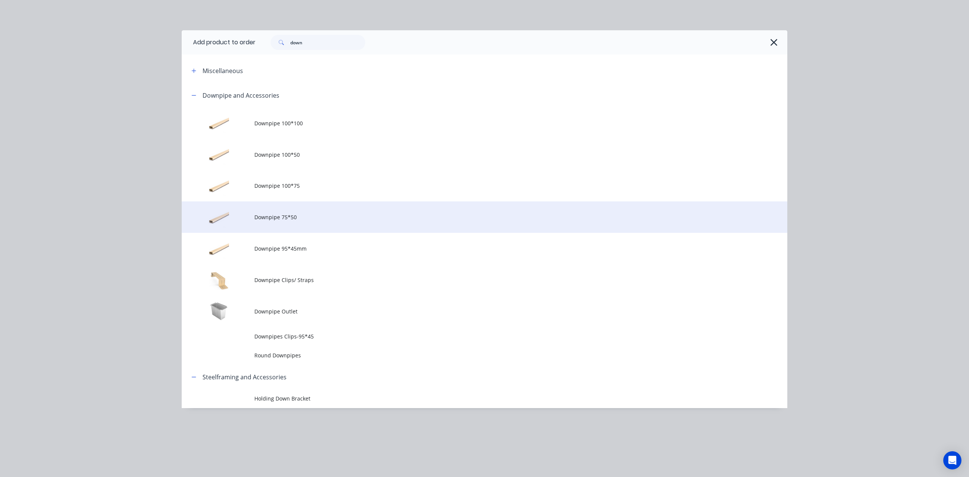
drag, startPoint x: 771, startPoint y: 43, endPoint x: 329, endPoint y: 217, distance: 475.3
click at [335, 217] on div "Add product to order down Miscellaneous Downpipe and Accessories Downpipe 100*1…" at bounding box center [485, 219] width 606 height 378
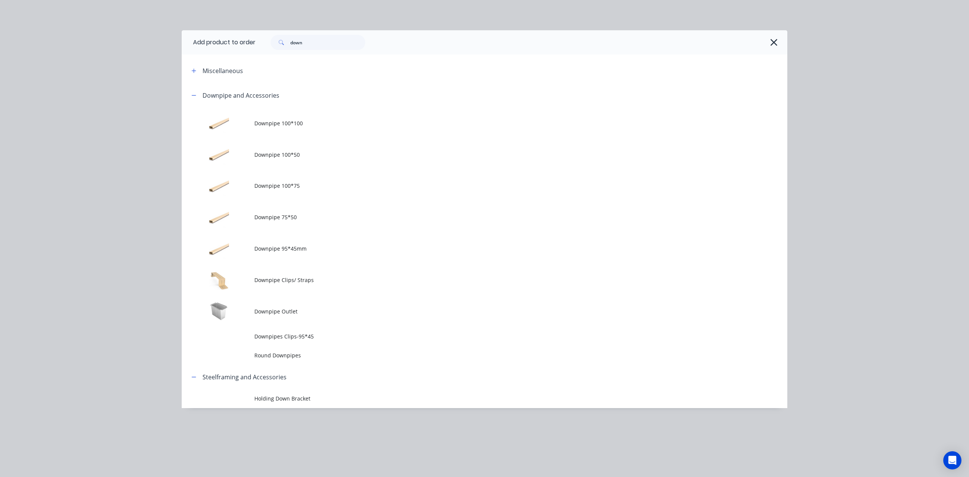
click at [286, 358] on span "Round Downpipes" at bounding box center [467, 355] width 426 height 8
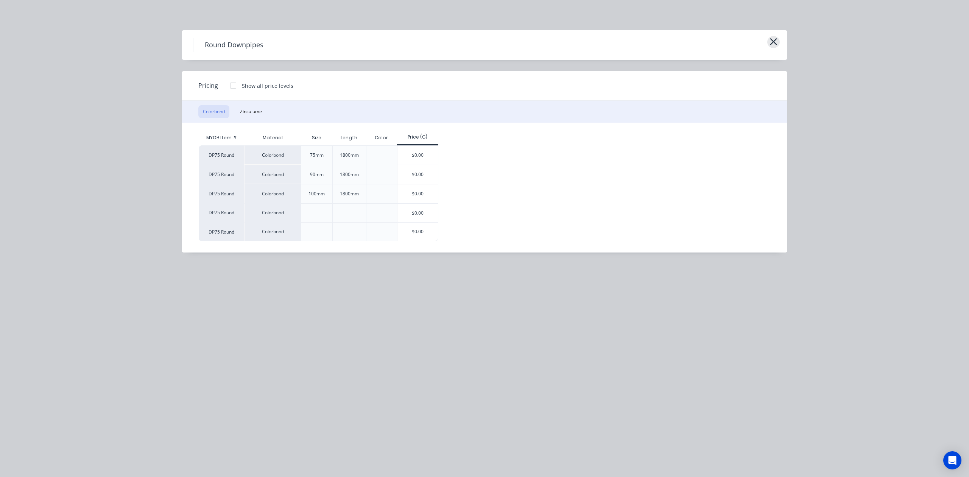
click at [773, 41] on icon "button" at bounding box center [773, 41] width 7 height 7
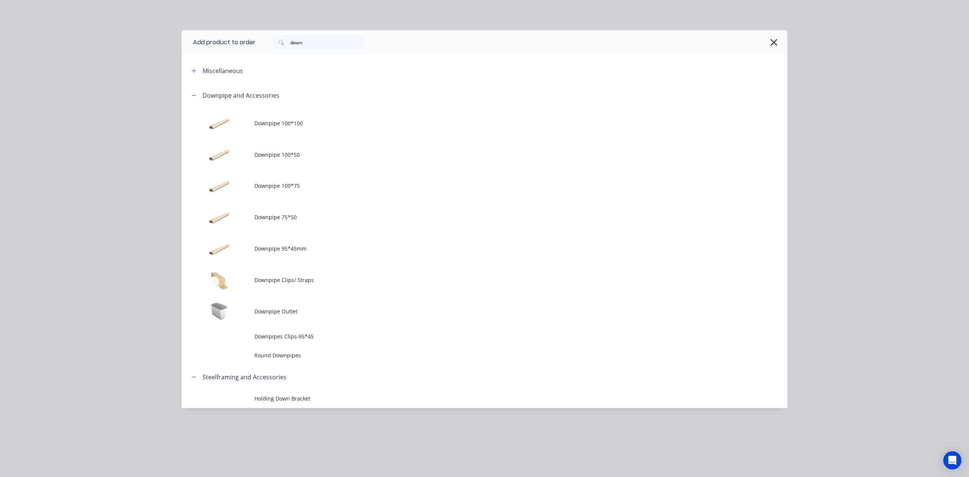
click at [779, 37] on div "down" at bounding box center [518, 42] width 524 height 15
click at [774, 39] on icon "button" at bounding box center [774, 42] width 8 height 11
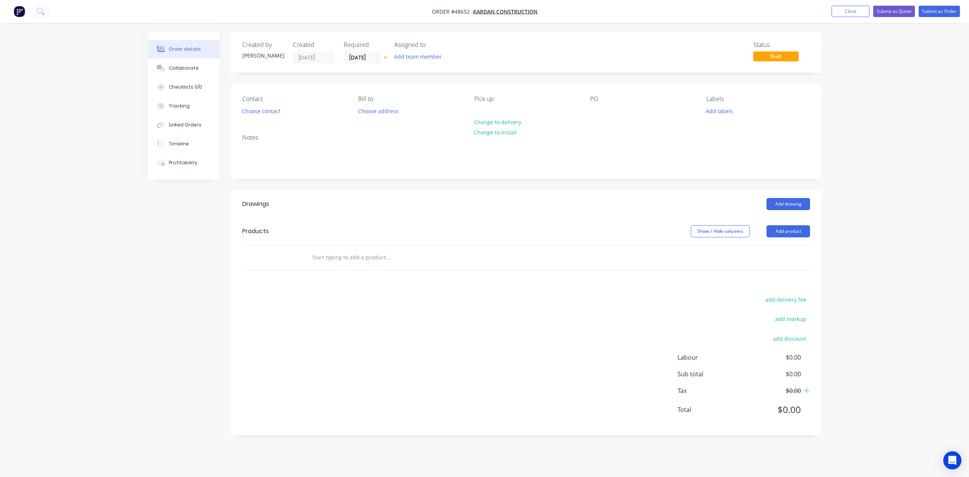
drag, startPoint x: 613, startPoint y: 220, endPoint x: 605, endPoint y: 197, distance: 24.1
click at [613, 219] on header "Products Show / Hide columns Add product" at bounding box center [526, 231] width 591 height 27
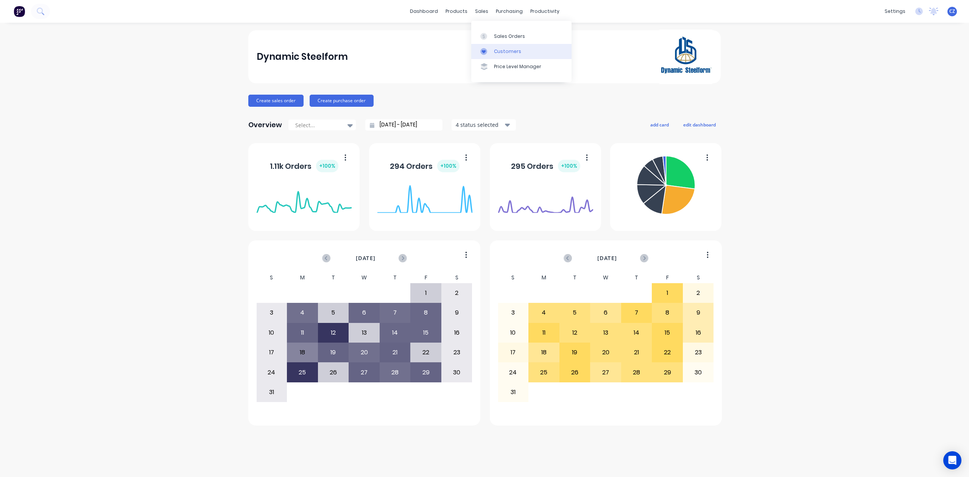
click at [479, 56] on link "Customers" at bounding box center [521, 51] width 100 height 15
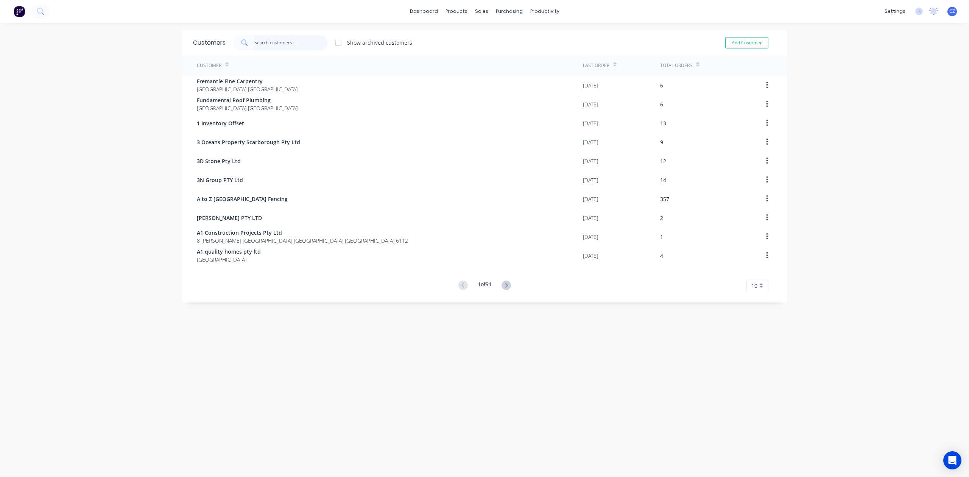
click at [285, 46] on input "text" at bounding box center [291, 42] width 74 height 15
click at [282, 40] on input "text" at bounding box center [291, 42] width 74 height 15
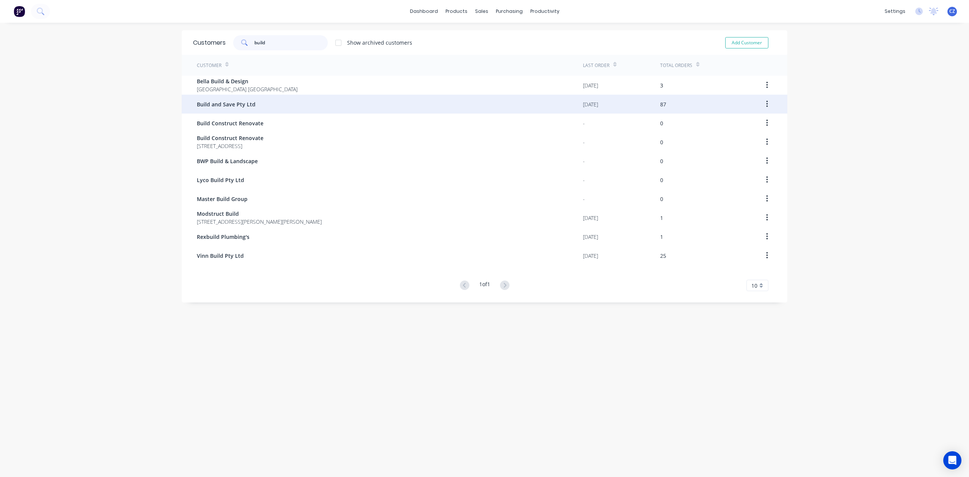
type input "build"
click at [292, 101] on div "Build and Save Pty Ltd" at bounding box center [390, 104] width 386 height 19
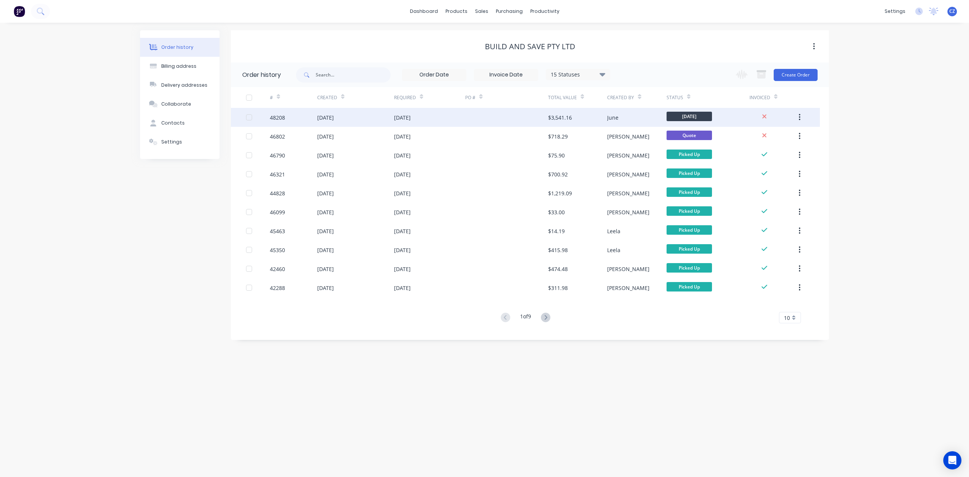
click at [456, 118] on div "[DATE]" at bounding box center [429, 117] width 71 height 19
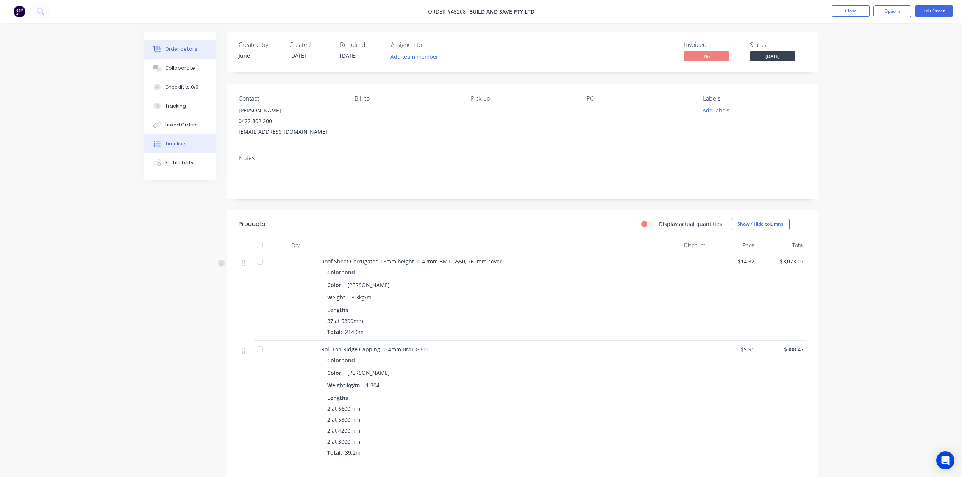
click at [173, 142] on div "Timeline" at bounding box center [175, 143] width 20 height 7
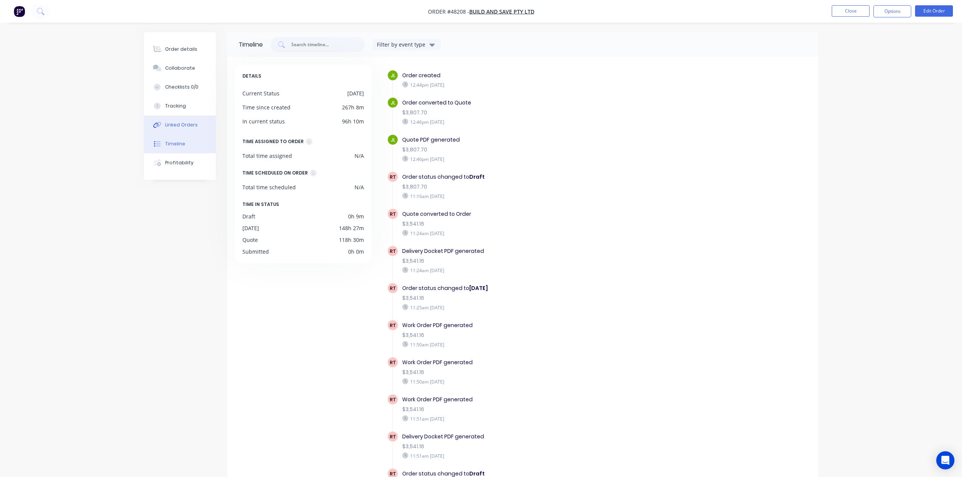
click at [168, 128] on div "Linked Orders" at bounding box center [181, 125] width 33 height 7
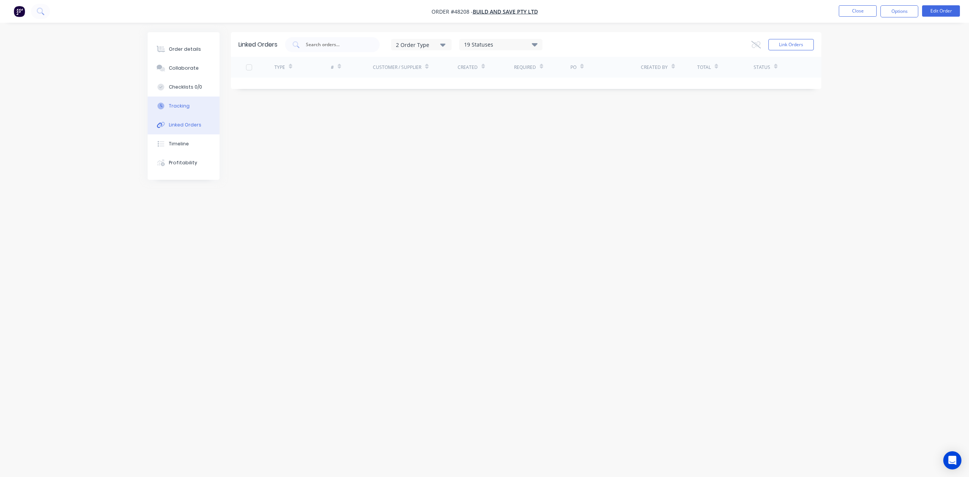
click at [169, 104] on div "Tracking" at bounding box center [179, 106] width 21 height 7
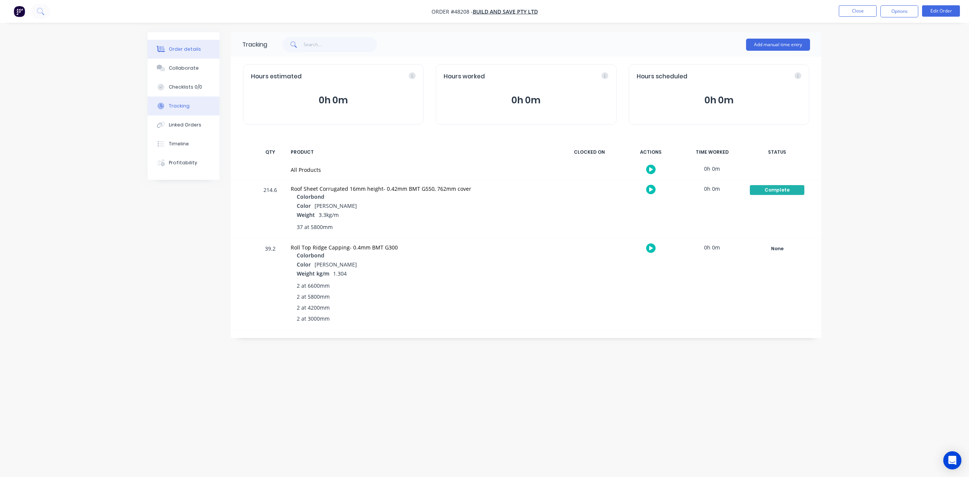
click at [193, 55] on button "Order details" at bounding box center [184, 49] width 72 height 19
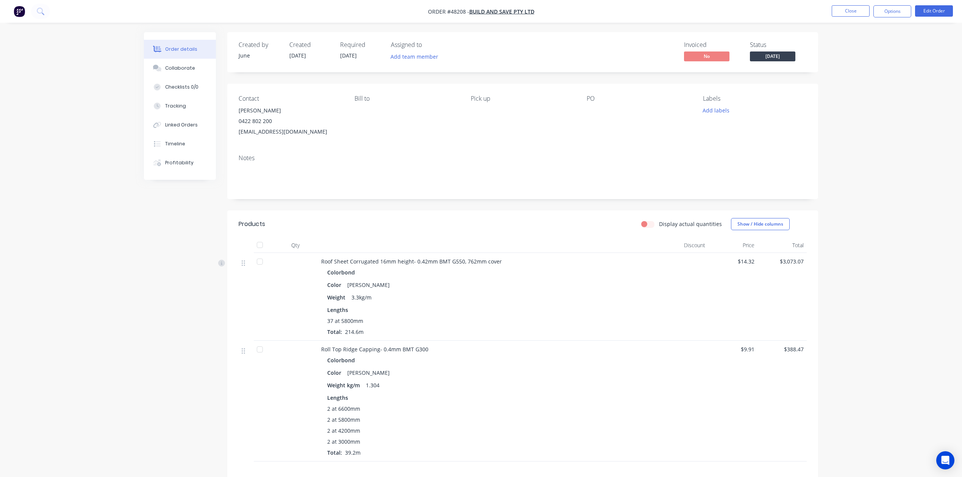
click at [576, 357] on div "Colorbond" at bounding box center [488, 360] width 323 height 11
click at [193, 163] on button "Profitability" at bounding box center [180, 162] width 72 height 19
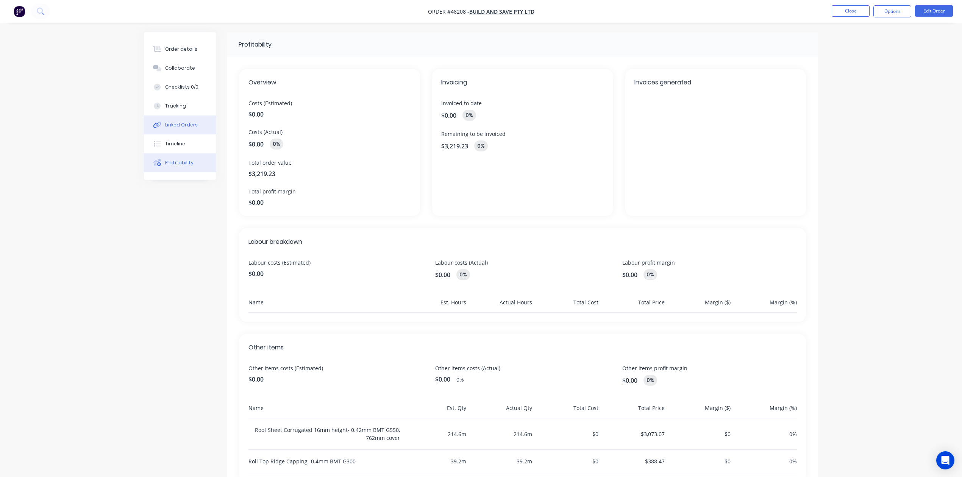
click at [181, 132] on button "Linked Orders" at bounding box center [180, 124] width 72 height 19
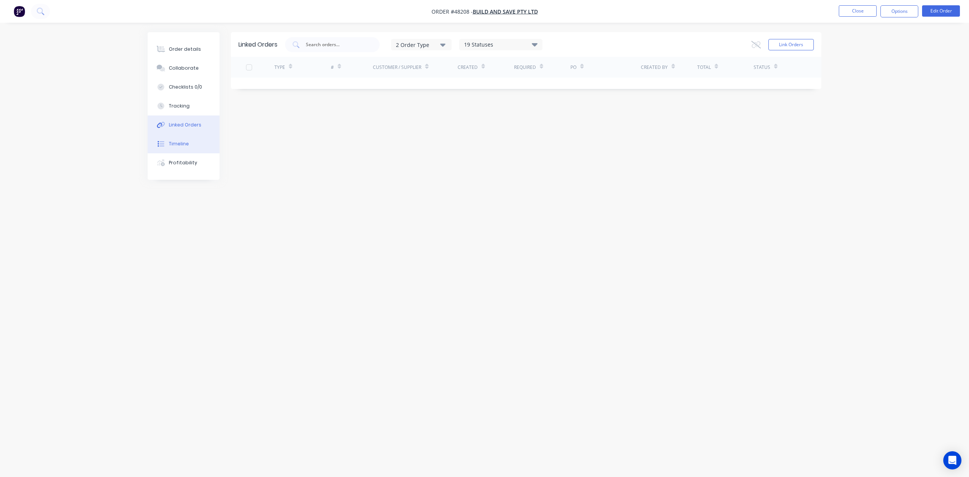
click at [179, 139] on button "Timeline" at bounding box center [184, 143] width 72 height 19
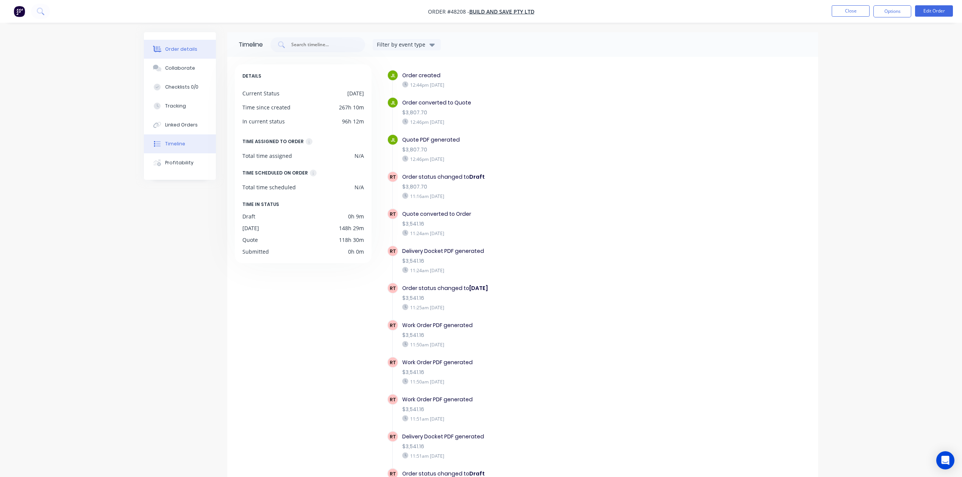
click at [174, 45] on button "Order details" at bounding box center [180, 49] width 72 height 19
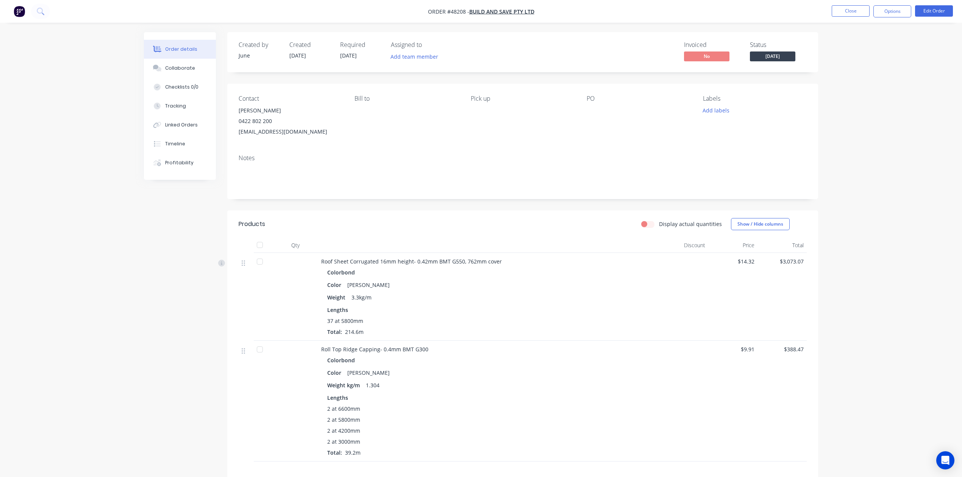
click at [549, 340] on div "Roof Sheet Corrugated 16mm height- 0.42mm BMT G550, 762mm cover Colorbond Color…" at bounding box center [488, 297] width 341 height 88
click at [853, 8] on button "Close" at bounding box center [850, 10] width 38 height 11
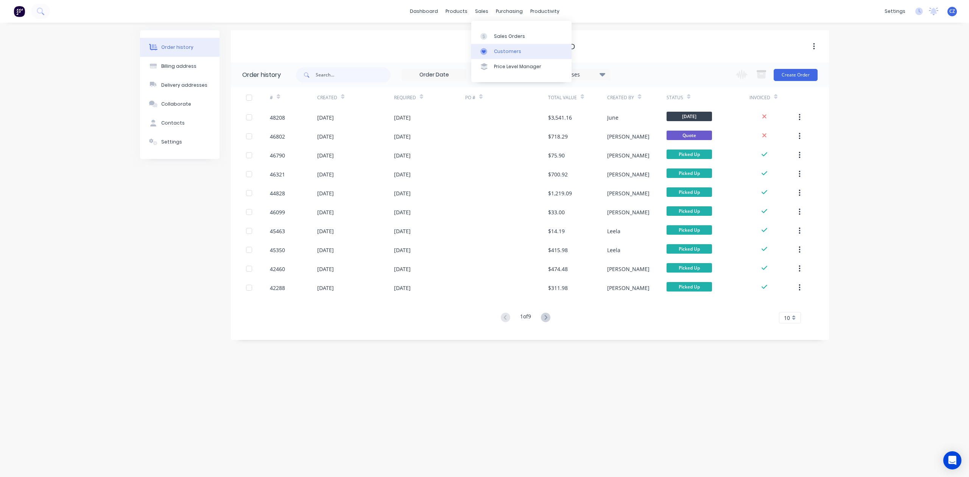
click at [491, 52] on div at bounding box center [485, 51] width 11 height 7
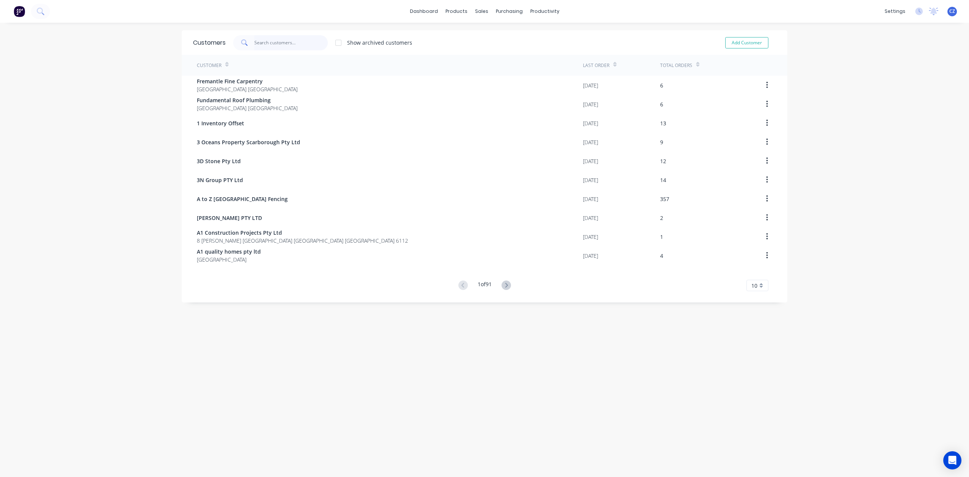
click at [290, 43] on input "text" at bounding box center [291, 42] width 74 height 15
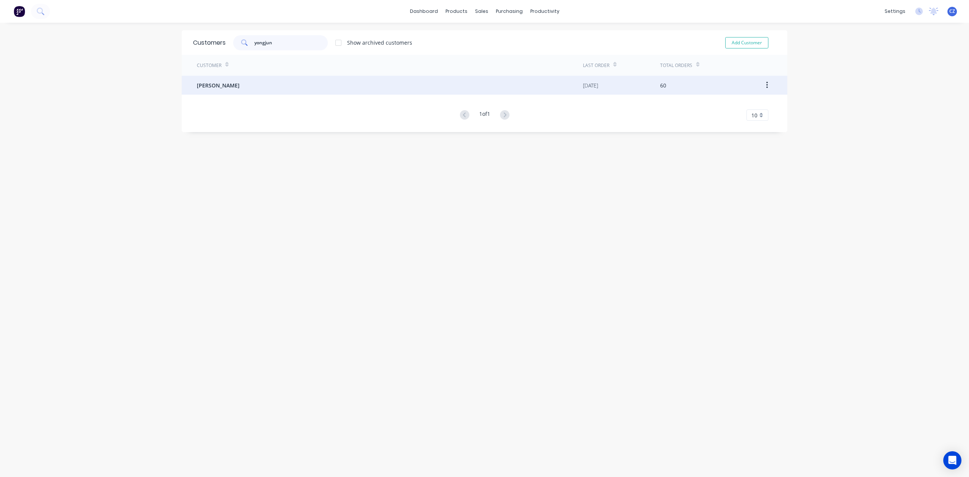
type input "yongjun"
click at [305, 78] on div "[PERSON_NAME]" at bounding box center [390, 85] width 386 height 19
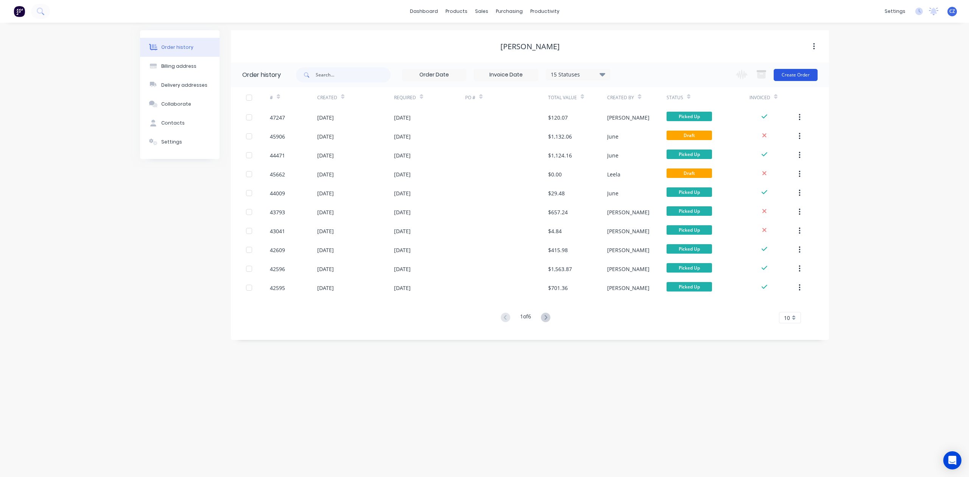
click at [798, 76] on button "Create Order" at bounding box center [796, 75] width 44 height 12
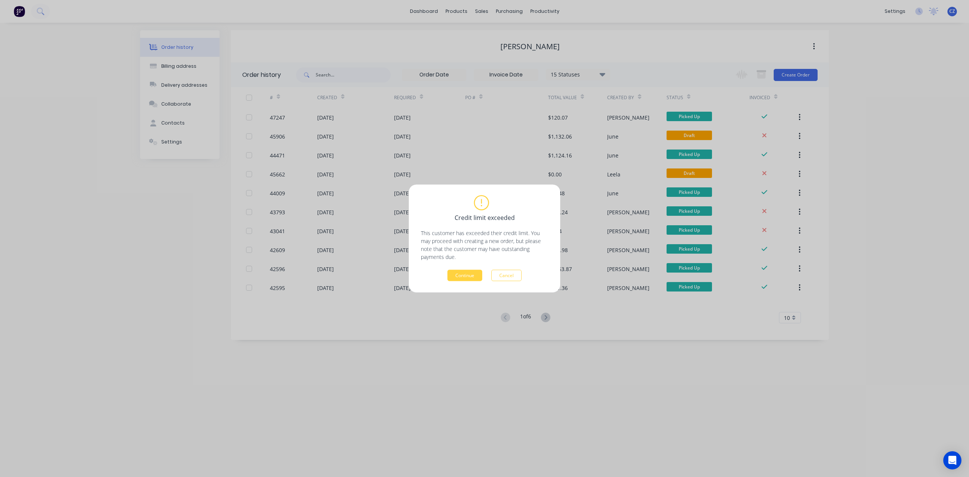
click at [460, 281] on div "Credit limit exceeded This customer has exceeded their credit limit. You may pr…" at bounding box center [484, 239] width 151 height 108
click at [458, 276] on button "Continue" at bounding box center [465, 275] width 35 height 11
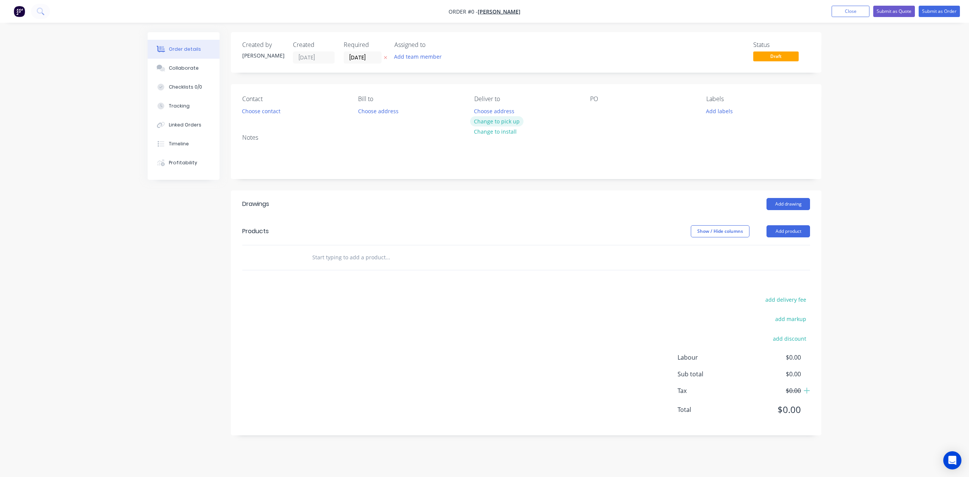
click at [497, 121] on button "Change to pick up" at bounding box center [497, 121] width 54 height 10
click at [479, 176] on div "Creating draft order... Loading..." at bounding box center [632, 270] width 969 height 477
click at [781, 231] on button "Add product" at bounding box center [789, 231] width 44 height 12
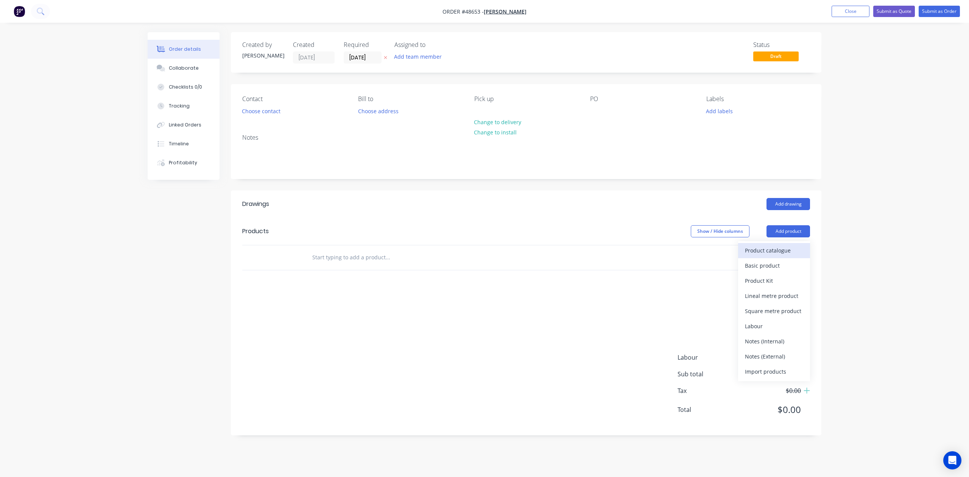
click at [779, 247] on div "Product catalogue" at bounding box center [774, 250] width 58 height 11
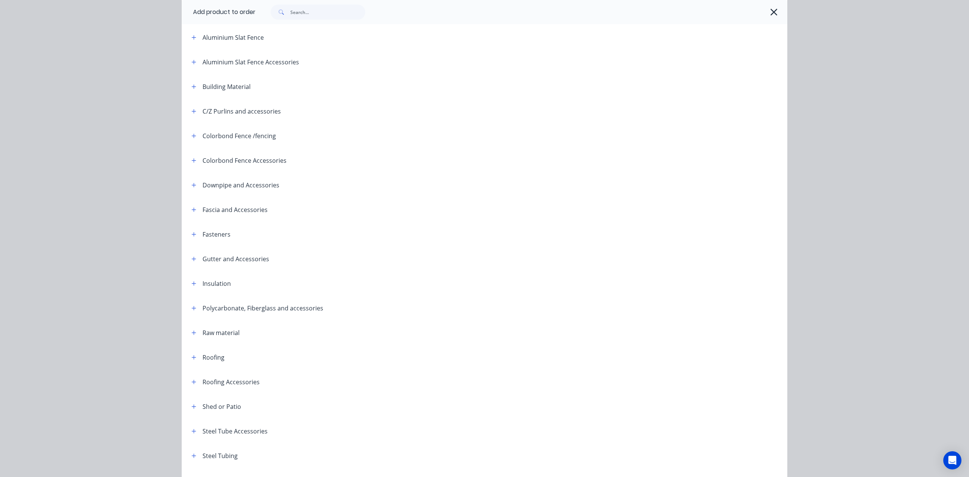
scroll to position [107, 0]
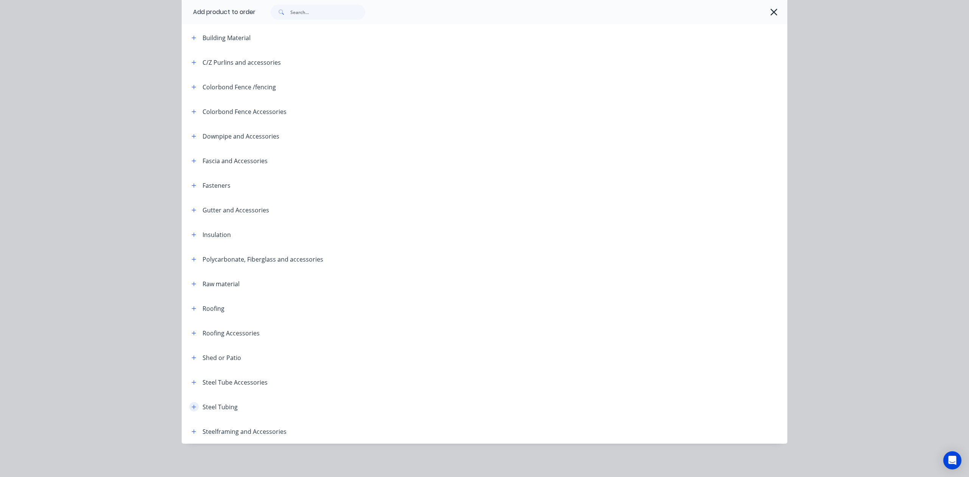
click at [190, 409] on button "button" at bounding box center [193, 406] width 9 height 9
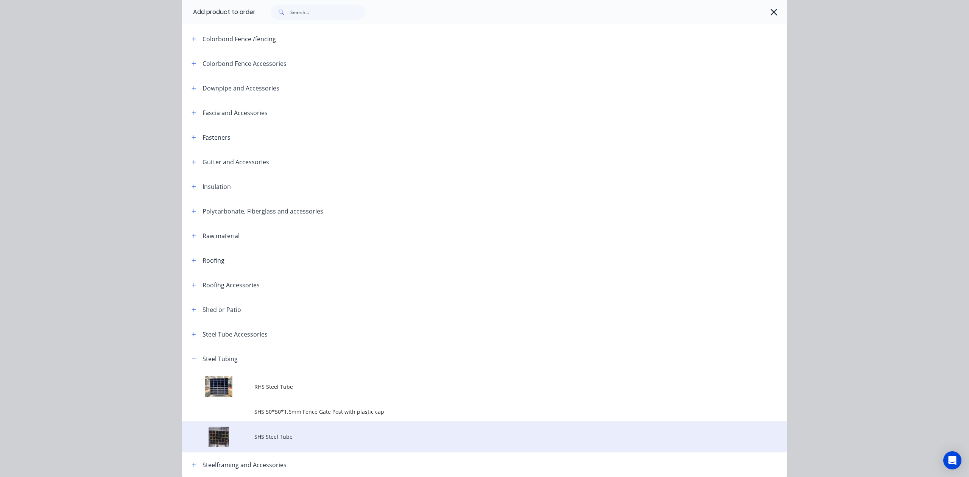
scroll to position [188, 0]
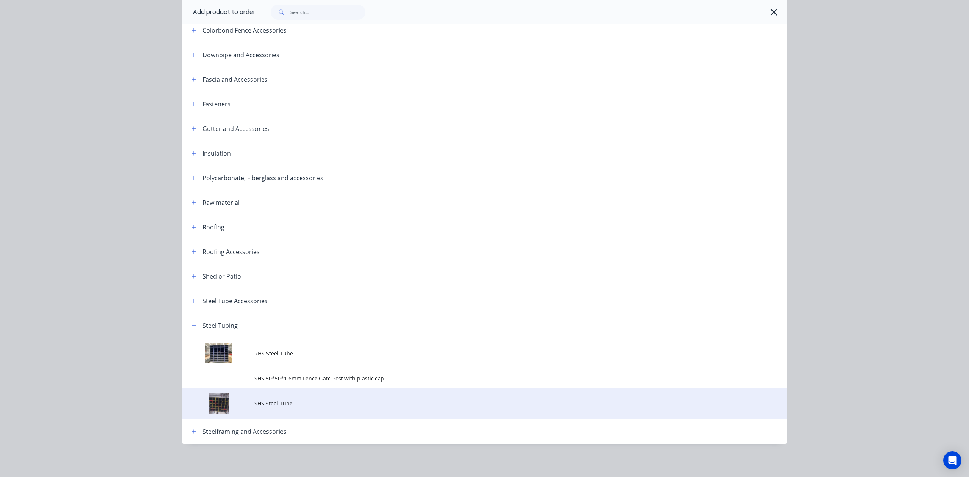
click at [332, 400] on span "SHS Steel Tube" at bounding box center [467, 403] width 426 height 8
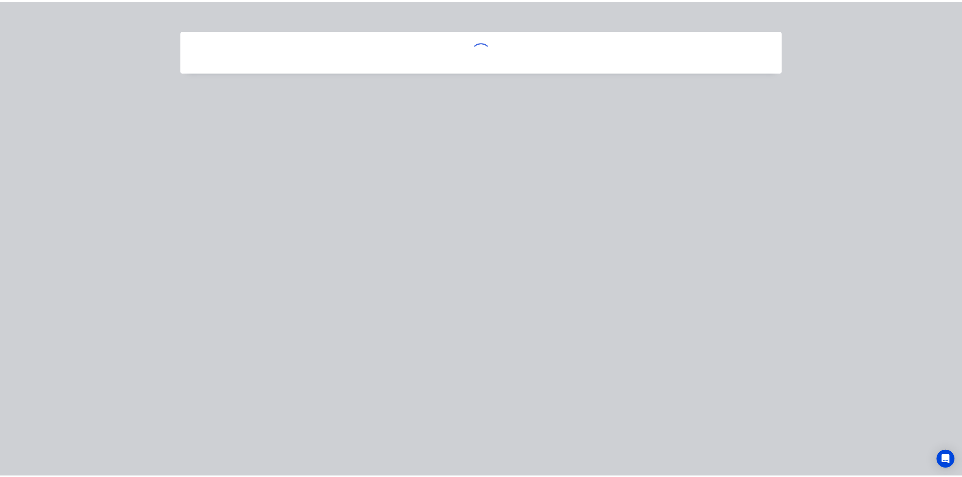
scroll to position [0, 0]
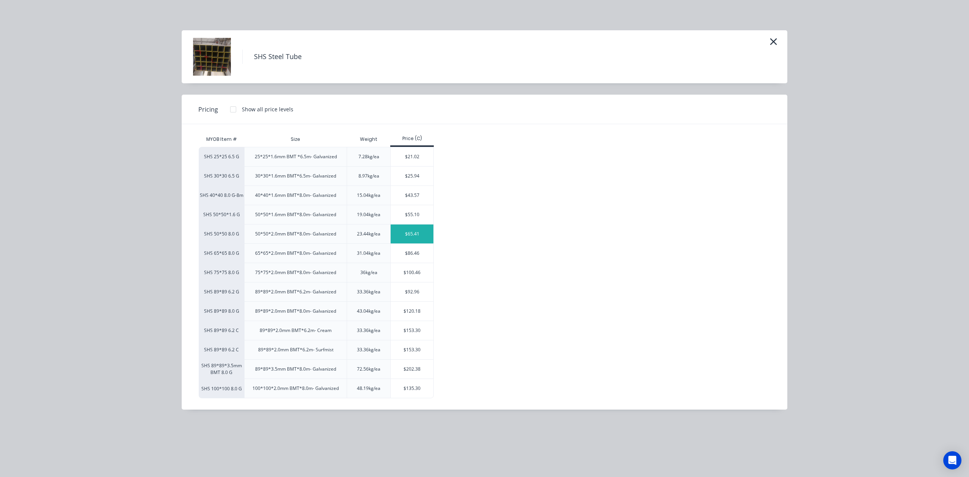
click at [420, 231] on div "$65.41" at bounding box center [412, 234] width 43 height 19
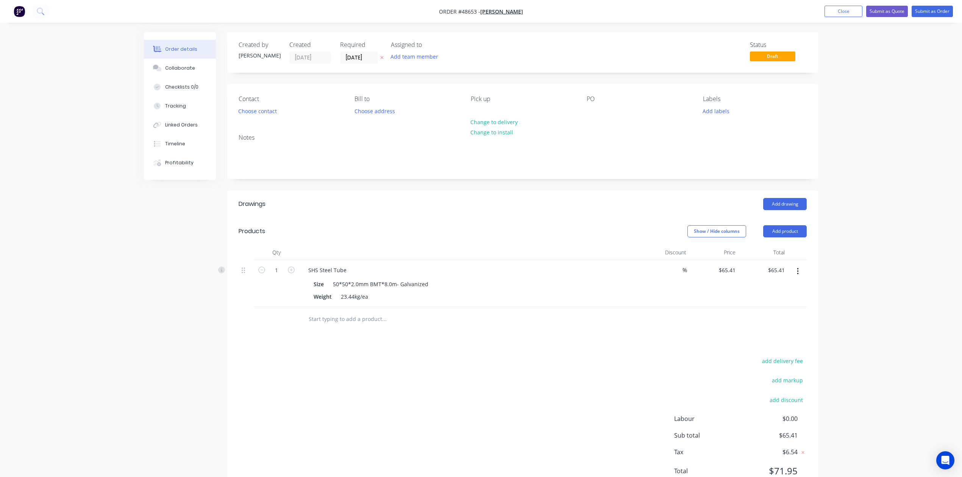
click at [490, 382] on div "add delivery fee add markup add discount Labour $0.00 Sub total $65.41 Tax $6.5…" at bounding box center [523, 420] width 568 height 129
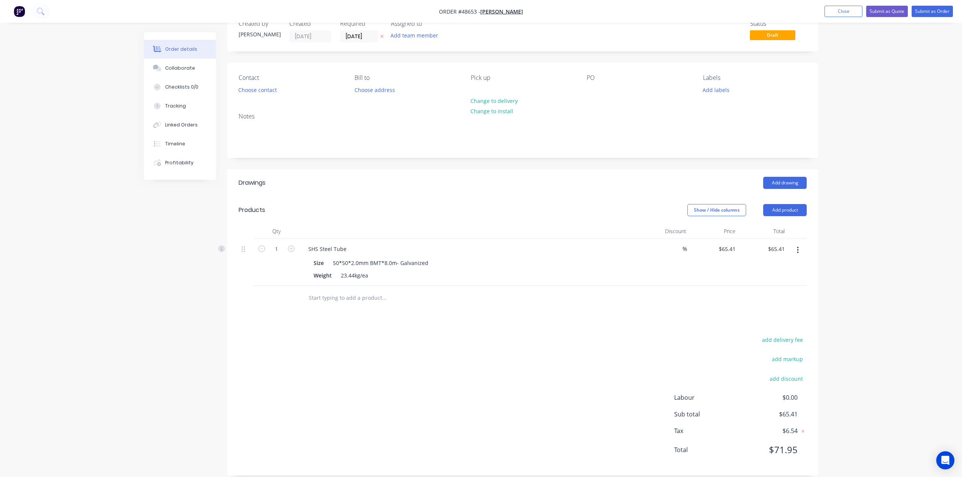
scroll to position [32, 0]
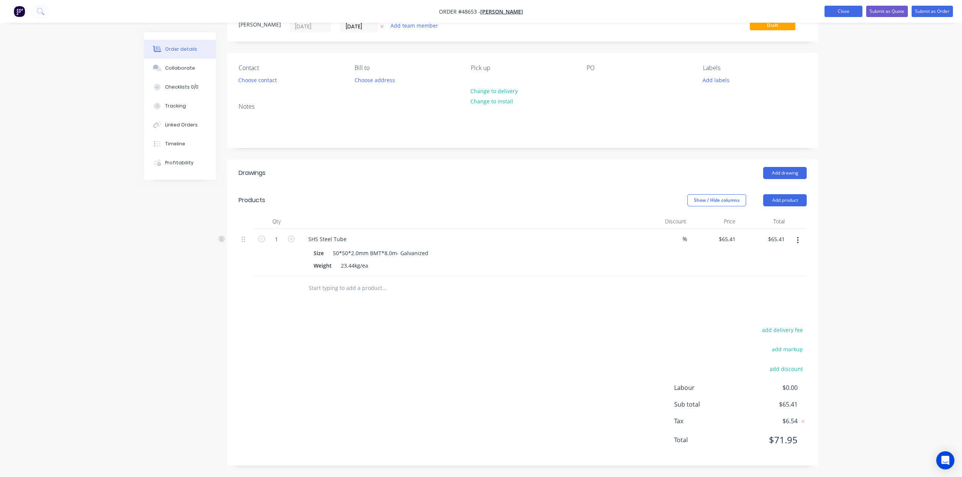
click at [839, 8] on button "Close" at bounding box center [843, 11] width 38 height 11
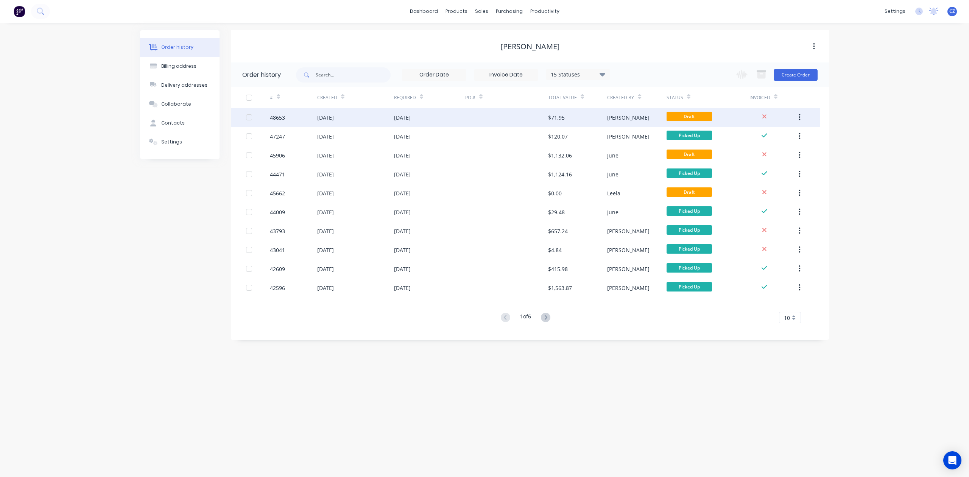
click at [559, 119] on div "$71.95" at bounding box center [556, 118] width 17 height 8
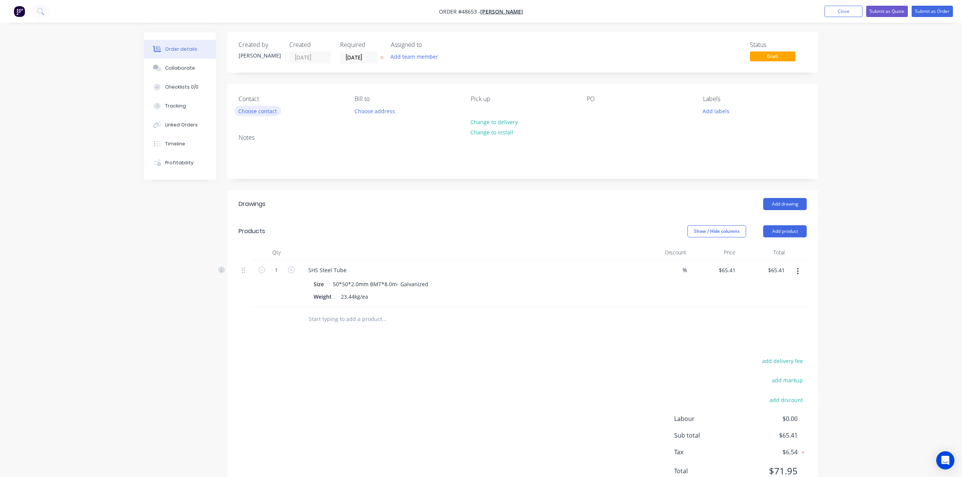
click at [256, 108] on button "Choose contact" at bounding box center [257, 111] width 47 height 10
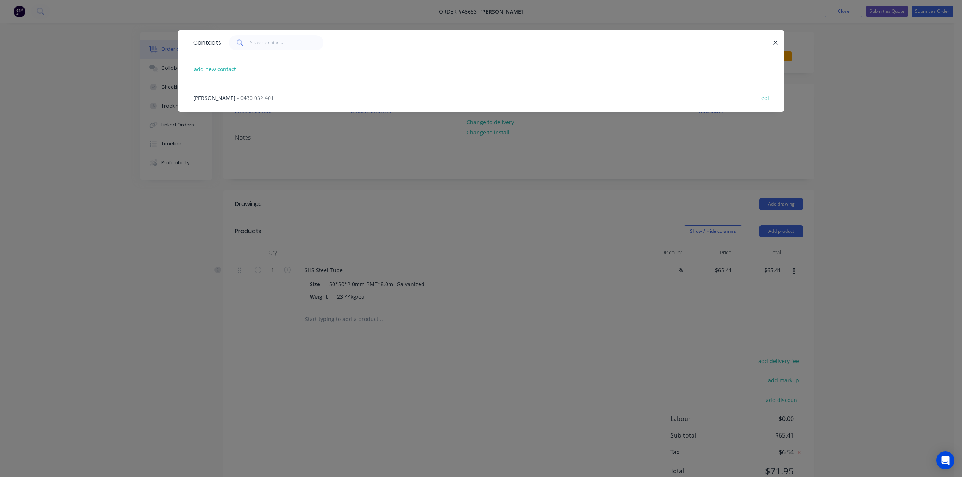
click at [254, 95] on span "- 0430 032 401" at bounding box center [255, 97] width 37 height 7
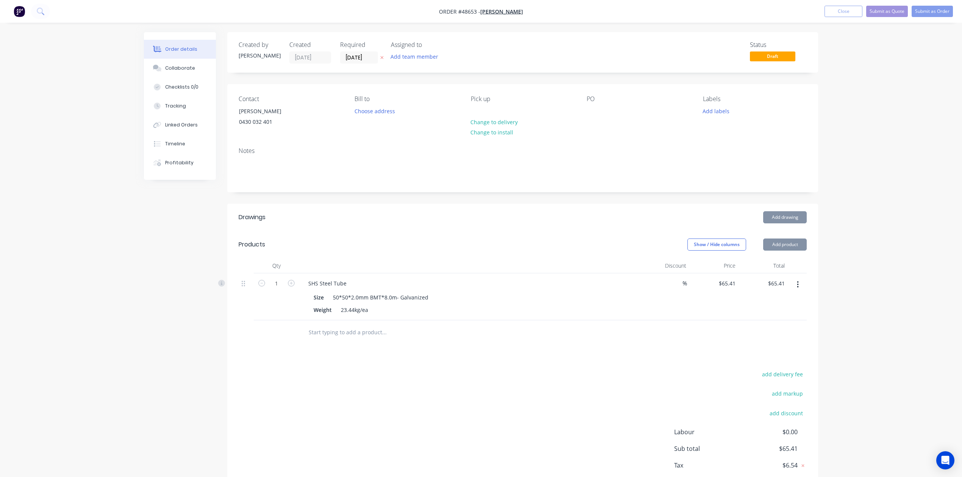
click at [459, 253] on header "Products Show / Hide columns Add product" at bounding box center [522, 244] width 591 height 27
click at [572, 264] on div at bounding box center [469, 265] width 341 height 15
click at [790, 245] on button "Add product" at bounding box center [785, 245] width 44 height 12
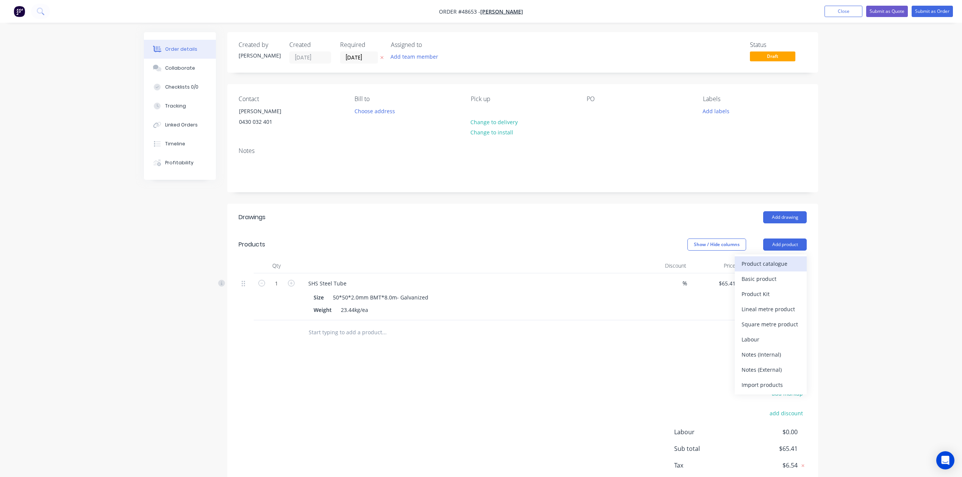
click at [779, 263] on div "Product catalogue" at bounding box center [770, 263] width 58 height 11
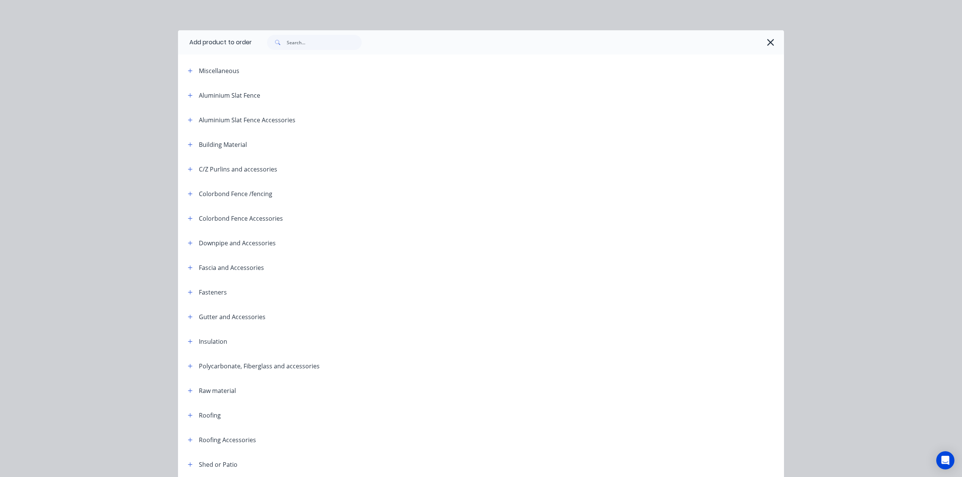
click at [323, 34] on div at bounding box center [518, 42] width 532 height 24
drag, startPoint x: 317, startPoint y: 33, endPoint x: 310, endPoint y: 40, distance: 9.6
click at [315, 35] on div at bounding box center [518, 42] width 532 height 24
click at [308, 44] on input "text" at bounding box center [324, 42] width 75 height 15
type input "post"
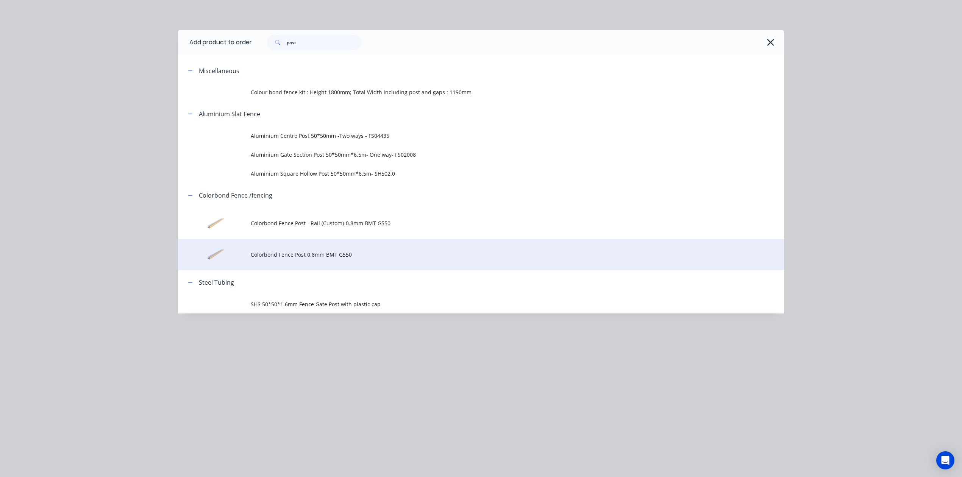
drag, startPoint x: 353, startPoint y: 259, endPoint x: 357, endPoint y: 246, distance: 14.4
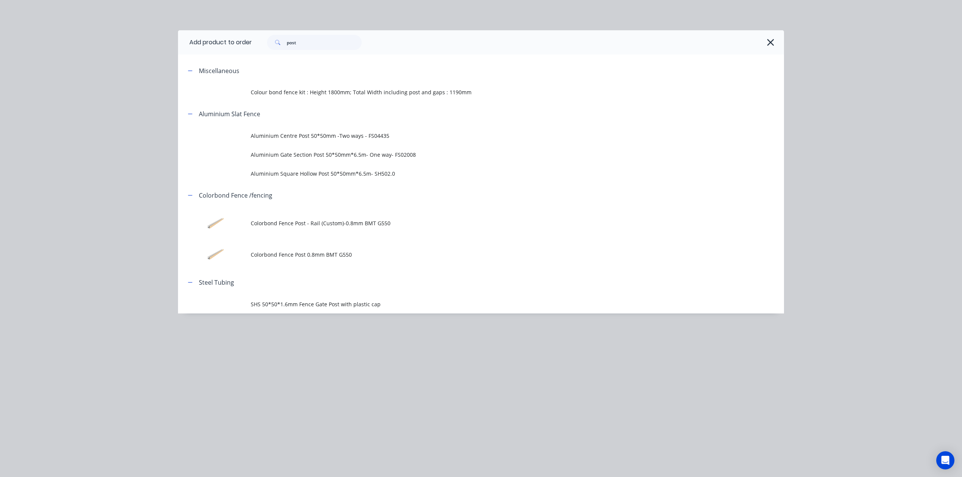
click at [353, 259] on td "Colorbond Fence Post 0.8mm BMT G550" at bounding box center [517, 254] width 533 height 31
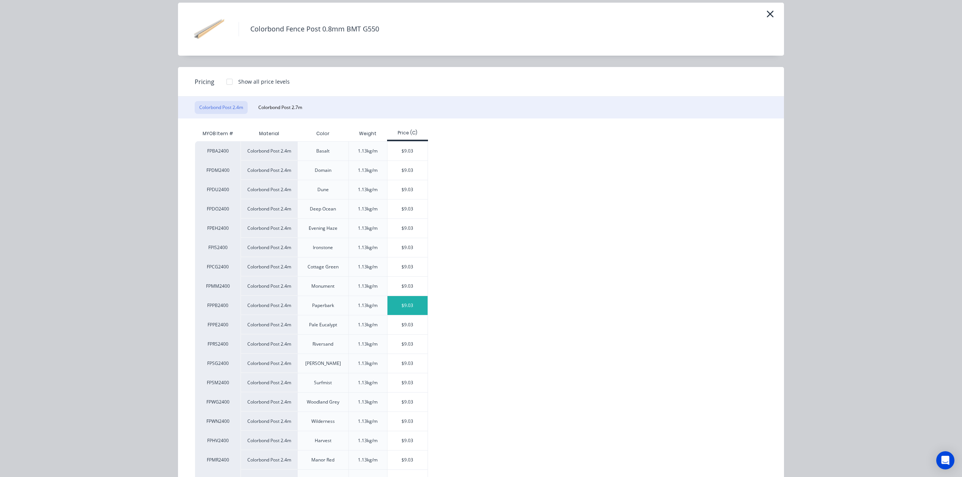
scroll to position [50, 0]
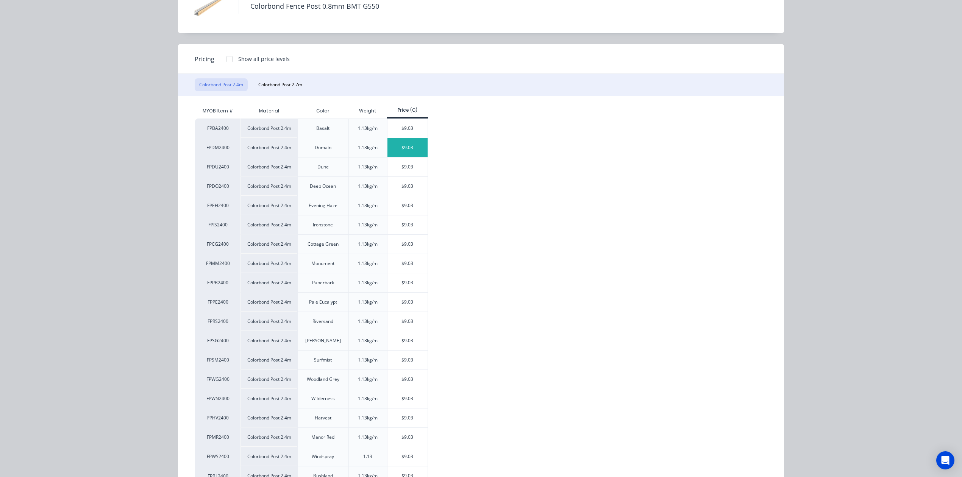
click at [408, 151] on div "$9.03" at bounding box center [407, 147] width 41 height 19
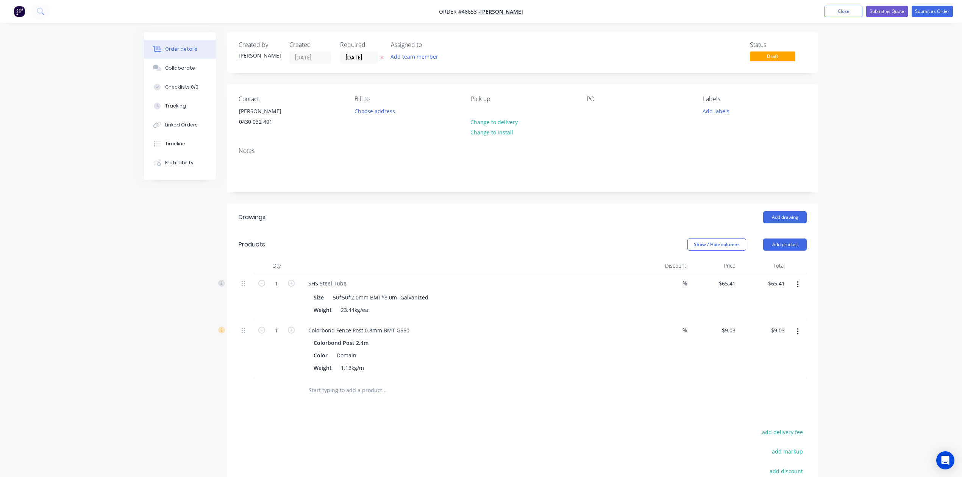
click at [391, 418] on div "Drawings Add drawing Products Show / Hide columns Add product Qty Discount Pric…" at bounding box center [522, 386] width 591 height 364
click at [279, 289] on input "1" at bounding box center [277, 283] width 20 height 11
type input "4"
type input "$36.12"
click at [512, 338] on div "Colorbond Post 2.4m" at bounding box center [469, 342] width 312 height 11
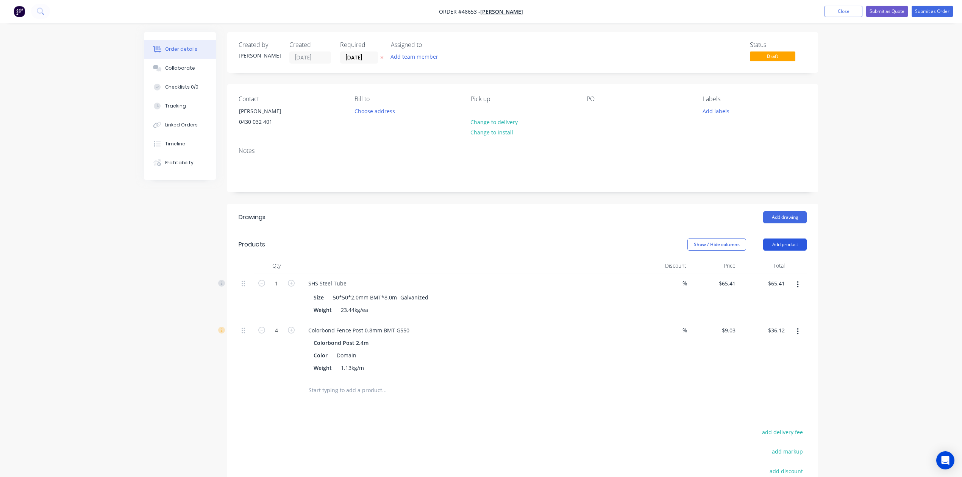
click at [786, 250] on button "Add product" at bounding box center [785, 245] width 44 height 12
click at [774, 265] on div "Product catalogue" at bounding box center [770, 263] width 58 height 11
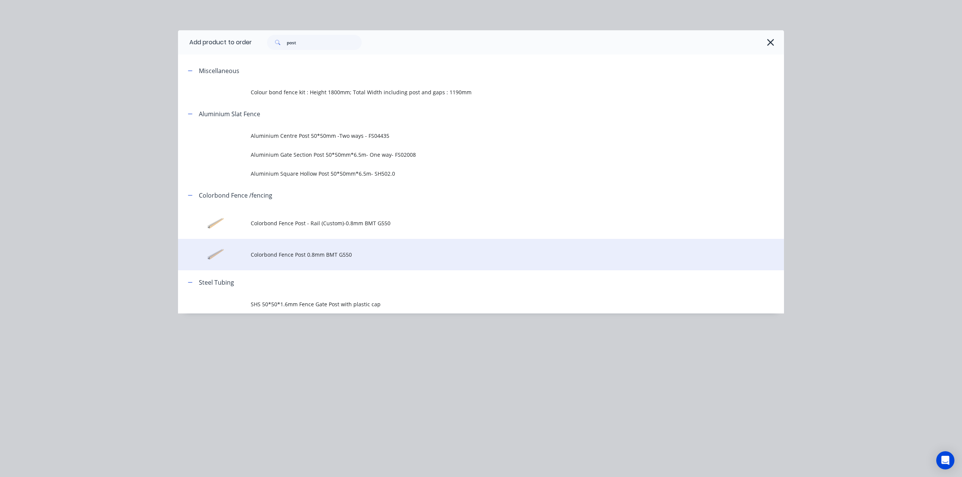
click at [388, 262] on td "Colorbond Fence Post 0.8mm BMT G550" at bounding box center [517, 254] width 533 height 31
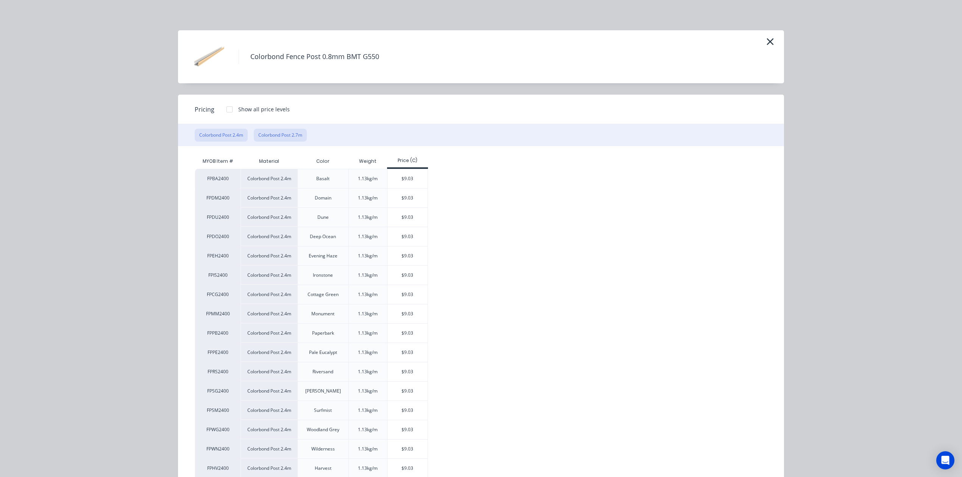
click at [291, 133] on button "Colorbond Post 2.7m" at bounding box center [280, 135] width 53 height 13
drag, startPoint x: 758, startPoint y: 35, endPoint x: 787, endPoint y: 47, distance: 31.7
click at [760, 37] on div "Colorbond Fence Post 0.8mm BMT G550" at bounding box center [481, 56] width 606 height 53
drag, startPoint x: 787, startPoint y: 47, endPoint x: 783, endPoint y: 44, distance: 4.8
click at [786, 47] on div "Colorbond Fence Post 0.8mm BMT G550 Pricing Show all price levels Colorbond Pos…" at bounding box center [481, 238] width 962 height 477
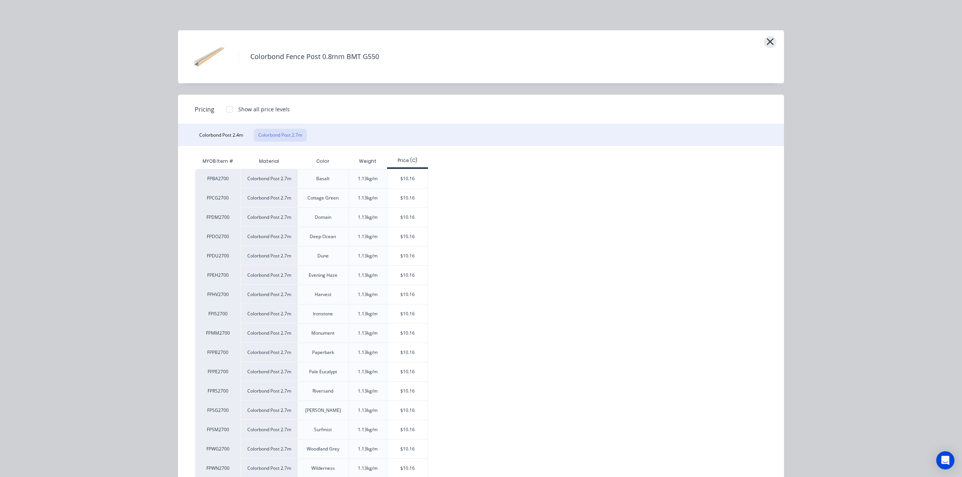
drag, startPoint x: 778, startPoint y: 43, endPoint x: 769, endPoint y: 44, distance: 9.1
click at [777, 43] on div "Colorbond Fence Post 0.8mm BMT G550" at bounding box center [481, 56] width 606 height 53
click at [769, 44] on icon "button" at bounding box center [770, 41] width 8 height 11
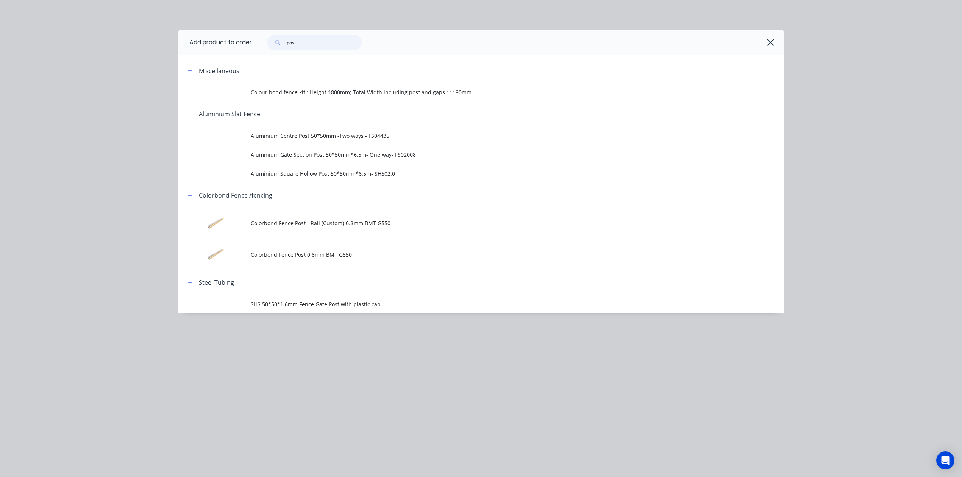
drag, startPoint x: 310, startPoint y: 44, endPoint x: 167, endPoint y: 50, distance: 143.2
click at [167, 50] on div "Add product to order post Miscellaneous Colour bond fence kit : Height 1800mm; …" at bounding box center [481, 238] width 962 height 477
type input "rail"
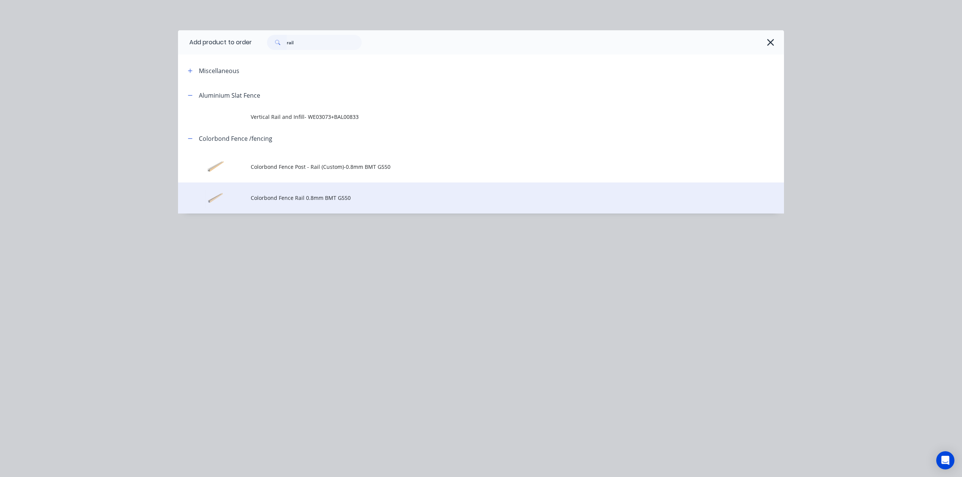
click at [340, 191] on td "Colorbond Fence Rail 0.8mm BMT G550" at bounding box center [517, 197] width 533 height 31
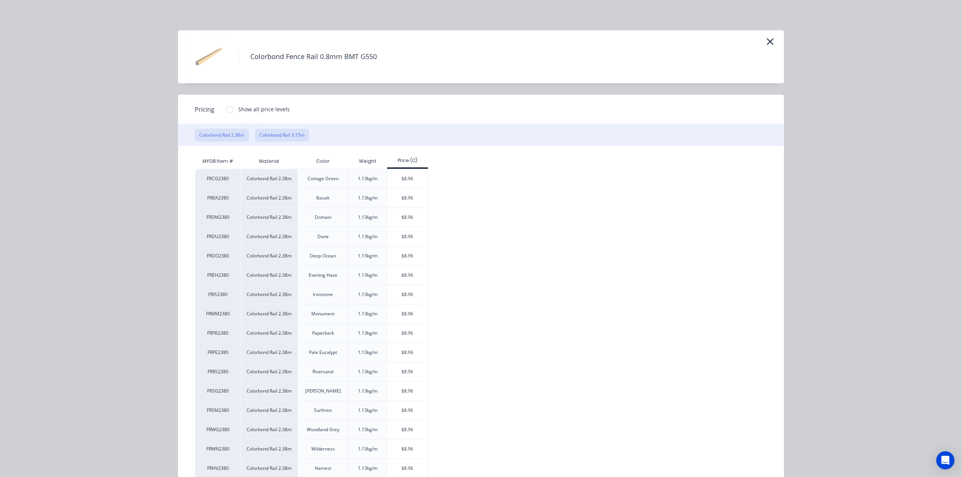
click at [287, 136] on button "Colorbond Rail 3.15m" at bounding box center [282, 135] width 54 height 13
click at [401, 176] on div "$11.85" at bounding box center [407, 178] width 41 height 19
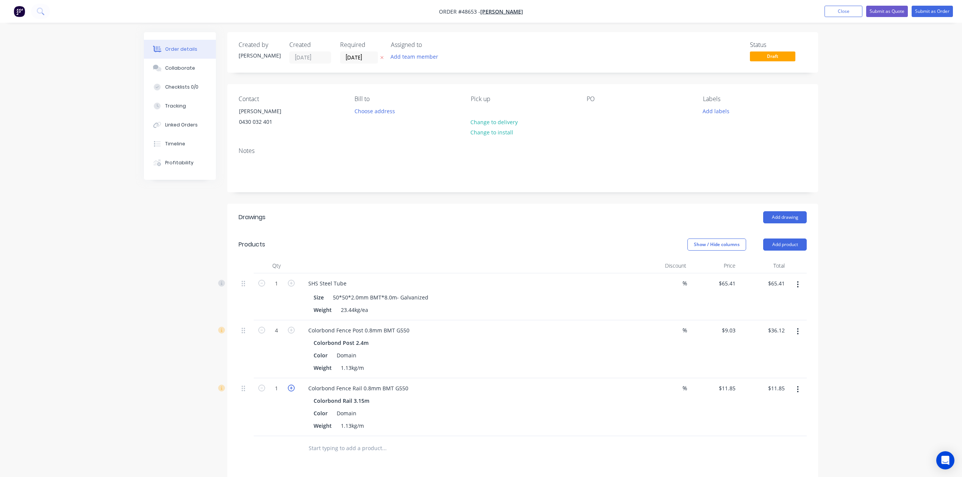
click at [292, 389] on icon "button" at bounding box center [291, 388] width 7 height 7
type input "2"
type input "$23.70"
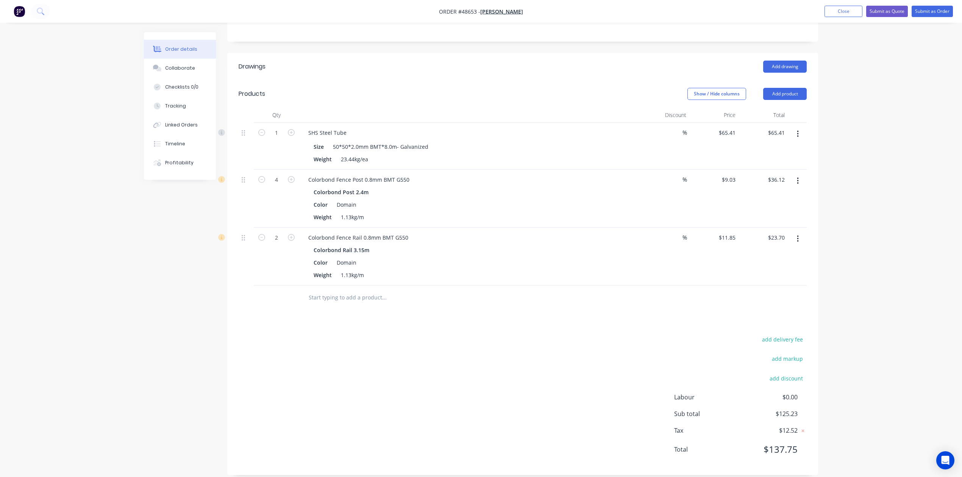
scroll to position [151, 0]
click at [800, 239] on button "button" at bounding box center [798, 238] width 18 height 14
click at [763, 270] on div "Duplicate" at bounding box center [770, 273] width 58 height 11
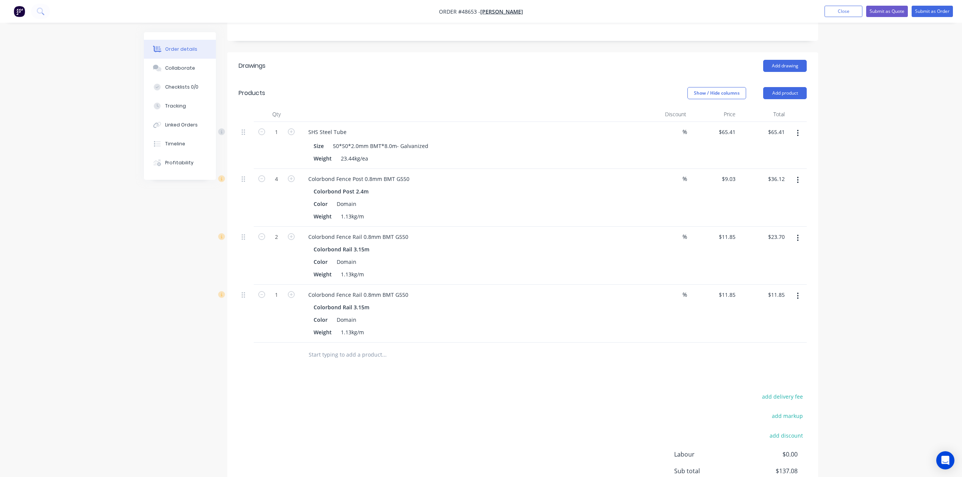
click at [800, 294] on button "button" at bounding box center [798, 296] width 18 height 14
click at [774, 315] on div "Edit" at bounding box center [770, 315] width 58 height 11
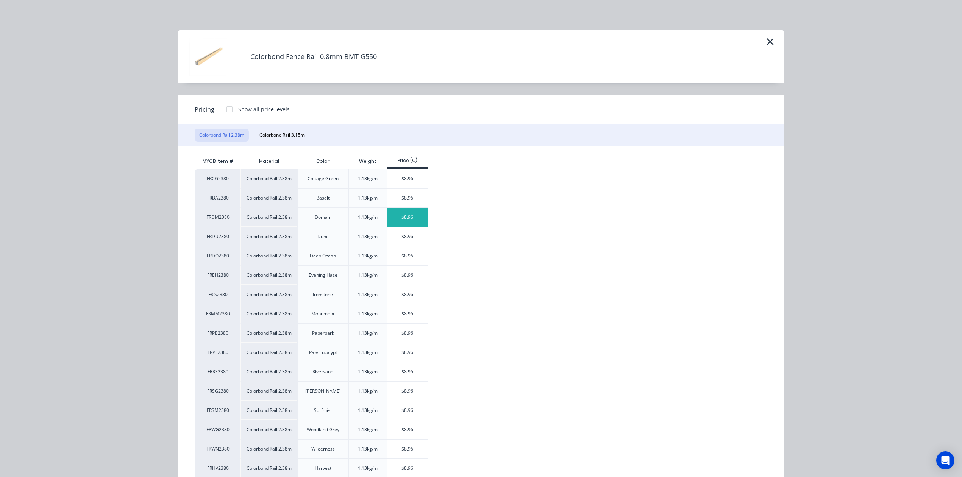
click at [411, 217] on div "$8.96" at bounding box center [407, 217] width 41 height 19
type input "$8.96"
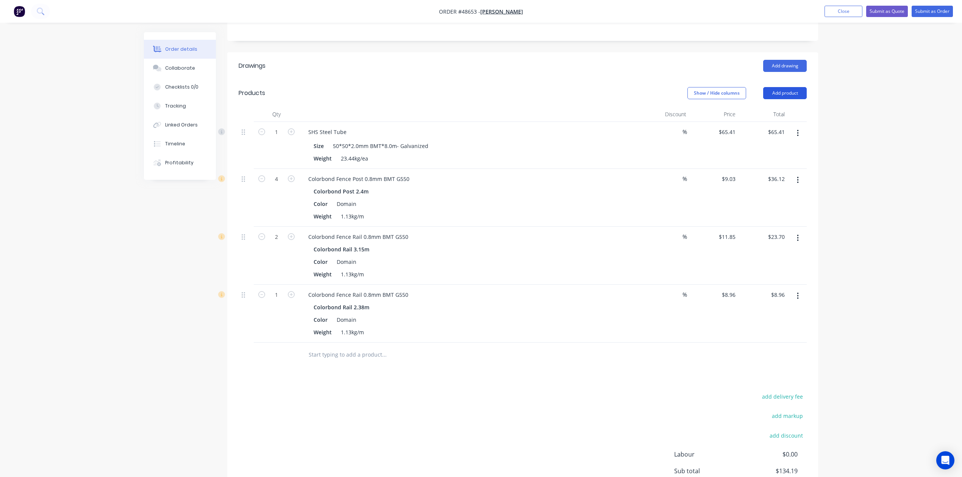
click at [766, 97] on button "Add product" at bounding box center [785, 93] width 44 height 12
click at [768, 112] on div "Product catalogue" at bounding box center [770, 112] width 58 height 11
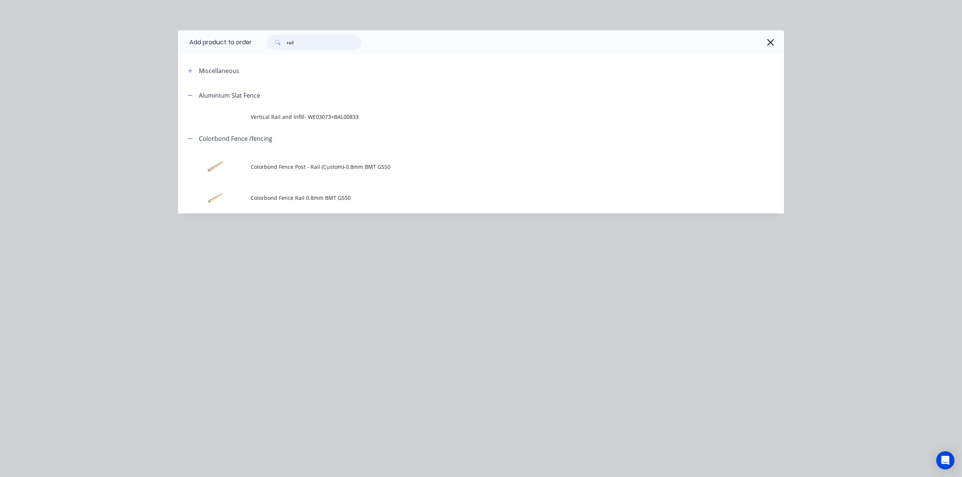
drag, startPoint x: 316, startPoint y: 43, endPoint x: 163, endPoint y: 70, distance: 155.4
click at [163, 70] on div "Add product to order rail Miscellaneous Aluminium Slat Fence Vertical Rail and …" at bounding box center [481, 238] width 962 height 477
type input "sheet"
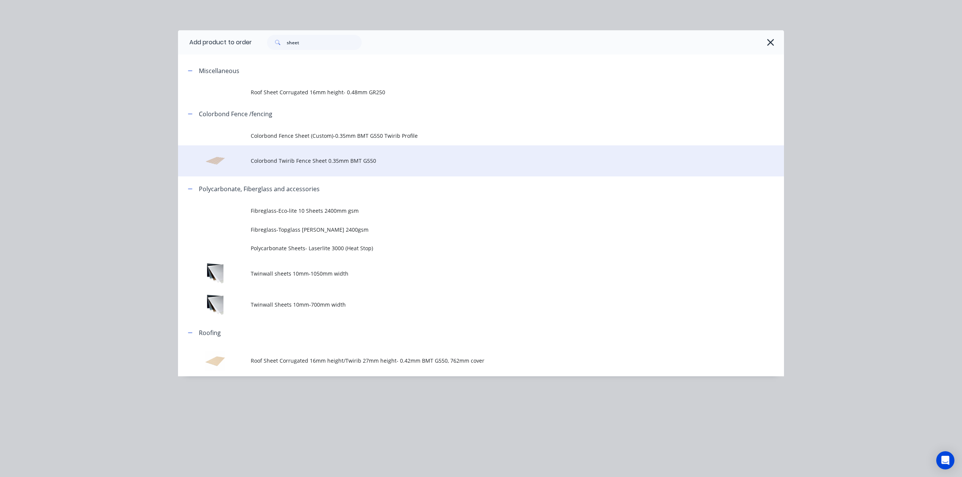
click at [343, 166] on td "Colorbond Twirib Fence Sheet 0.35mm BMT G550" at bounding box center [517, 160] width 533 height 31
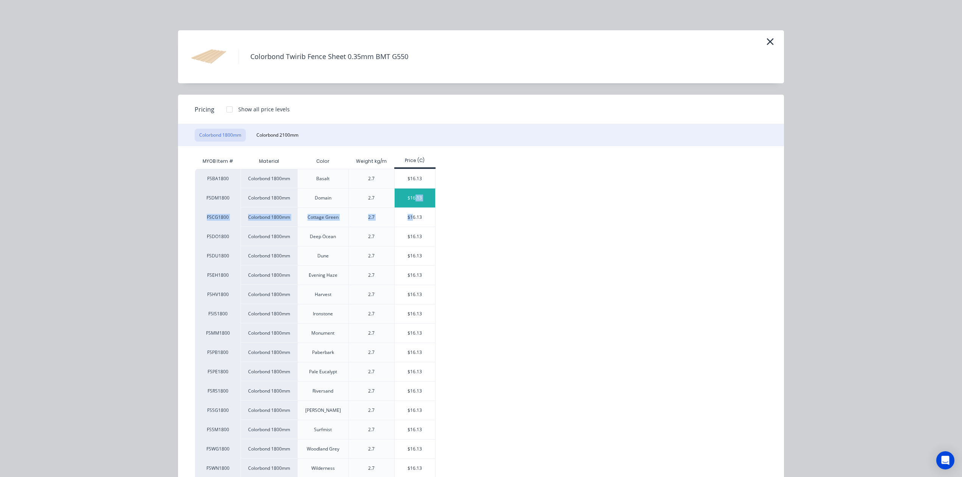
drag, startPoint x: 408, startPoint y: 211, endPoint x: 411, endPoint y: 191, distance: 19.6
click at [411, 191] on div "FSBA1800 Colorbond 1800mm Basalt 2.7 $16.13 FSDM1800 Colorbond 1800mm Domain 2.…" at bounding box center [475, 362] width 560 height 387
click at [411, 191] on div "$16.13" at bounding box center [415, 198] width 41 height 19
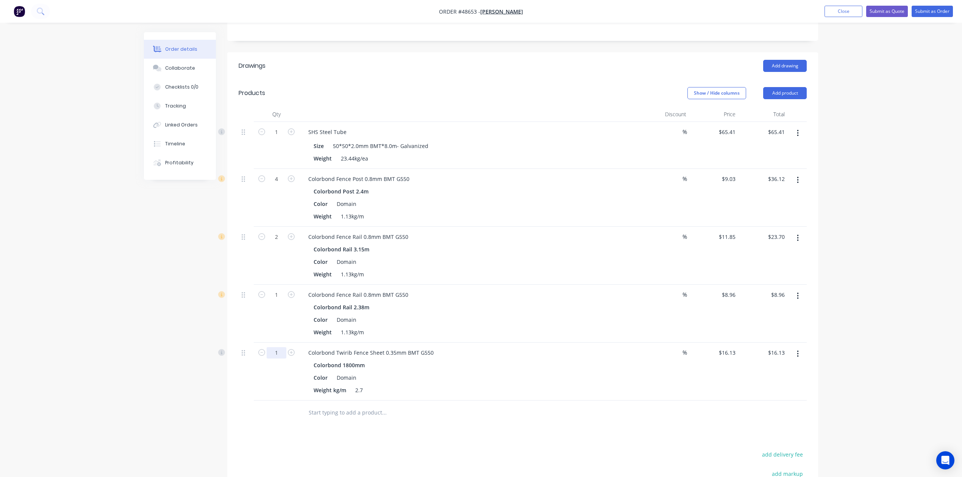
click at [282, 138] on input "1" at bounding box center [277, 131] width 20 height 11
click at [530, 318] on div "Color Domain" at bounding box center [467, 319] width 315 height 11
click at [281, 138] on input "1" at bounding box center [277, 131] width 20 height 11
type input "5"
type input "$80.65"
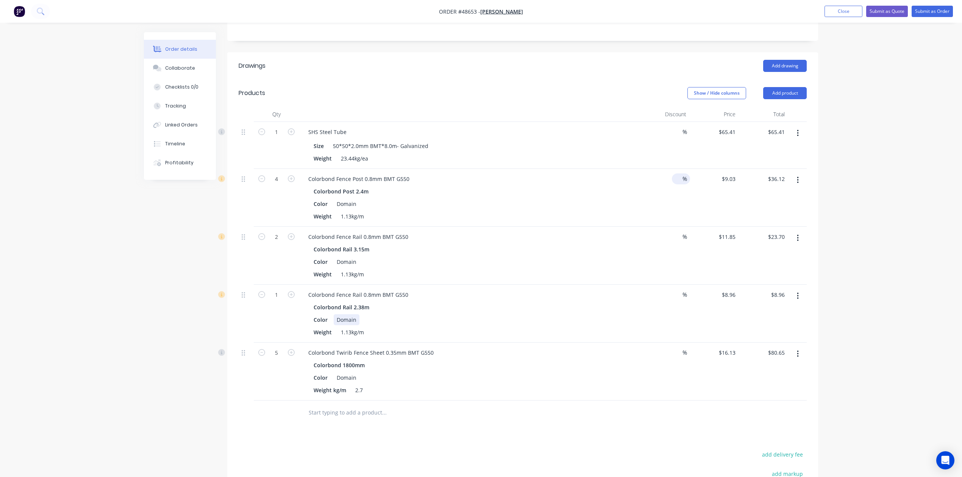
drag, startPoint x: 599, startPoint y: 321, endPoint x: 683, endPoint y: 178, distance: 166.6
click at [600, 321] on div "Color Domain" at bounding box center [467, 319] width 315 height 11
click at [791, 92] on button "Add product" at bounding box center [785, 93] width 44 height 12
click at [773, 111] on div "Product catalogue" at bounding box center [770, 112] width 58 height 11
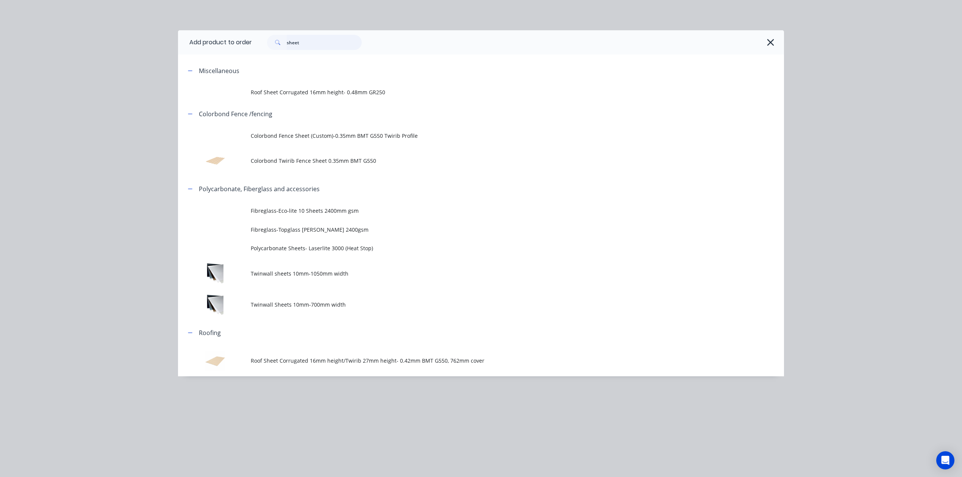
drag, startPoint x: 310, startPoint y: 38, endPoint x: 159, endPoint y: 66, distance: 153.6
click at [159, 65] on div "Add product to order sheet Miscellaneous Roof Sheet Corrugated 16mm height- 0.4…" at bounding box center [481, 238] width 962 height 477
type input "con"
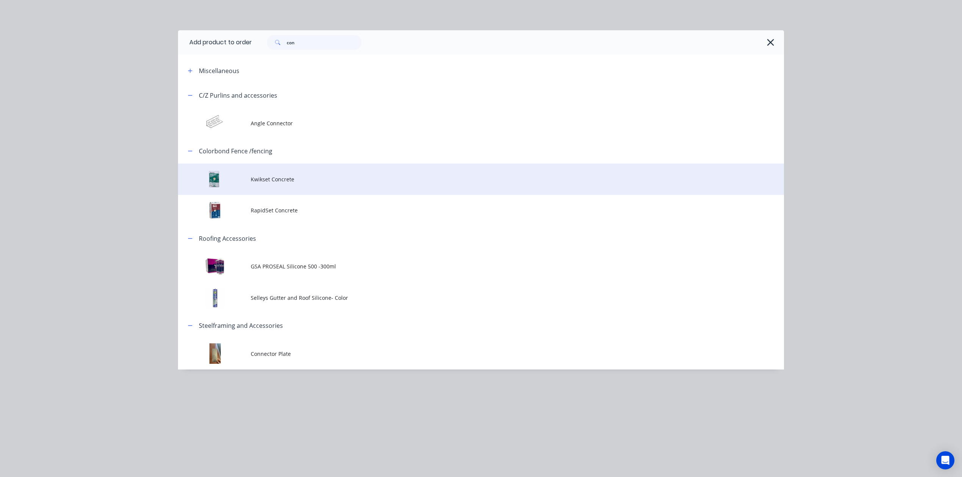
click at [302, 188] on td "Kwikset Concrete" at bounding box center [517, 179] width 533 height 31
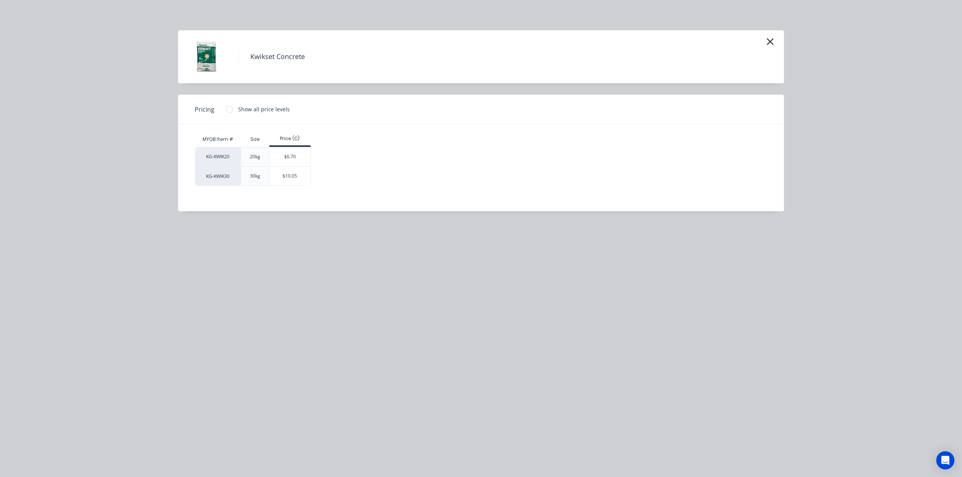
click at [281, 186] on div "$10.05" at bounding box center [289, 176] width 41 height 20
click at [280, 179] on div "$10.05" at bounding box center [290, 176] width 41 height 19
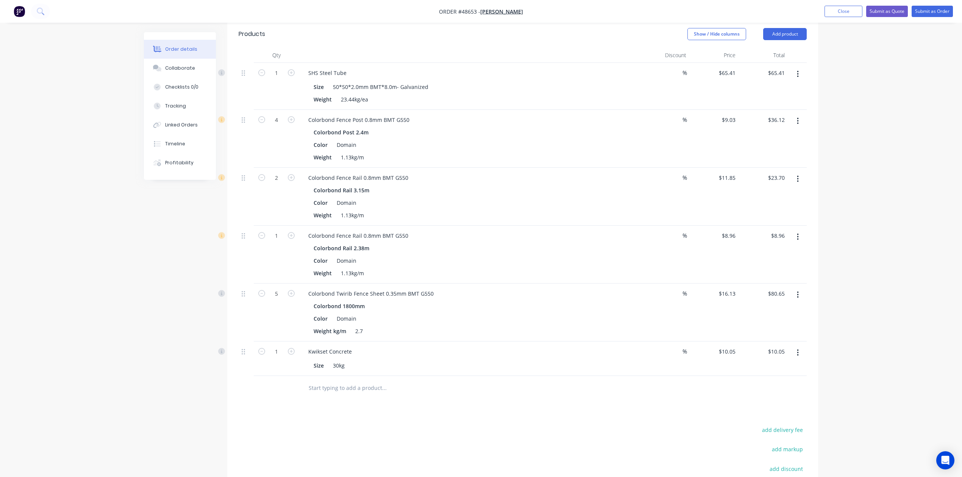
scroll to position [252, 0]
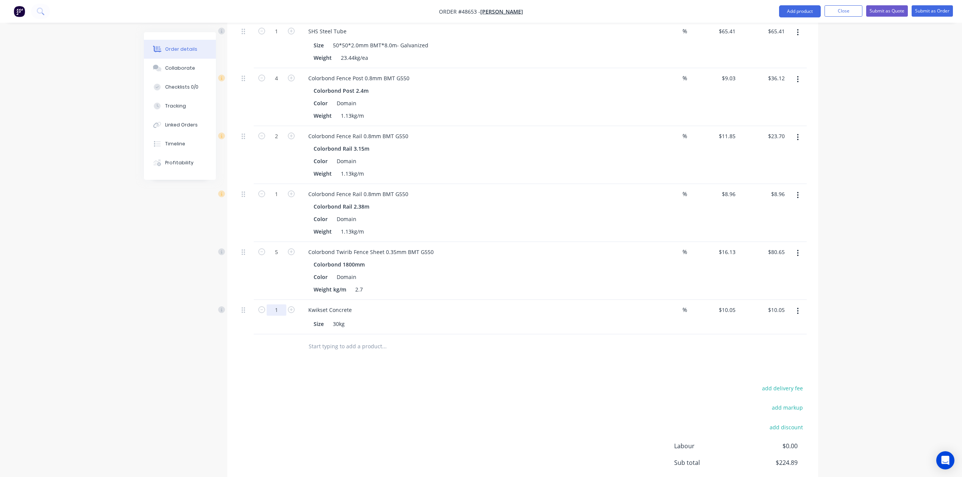
drag, startPoint x: 278, startPoint y: 301, endPoint x: 279, endPoint y: 306, distance: 4.9
click at [279, 304] on div "1" at bounding box center [276, 317] width 45 height 34
click at [279, 37] on input "1" at bounding box center [277, 31] width 20 height 11
type input "3"
type input "$30.15"
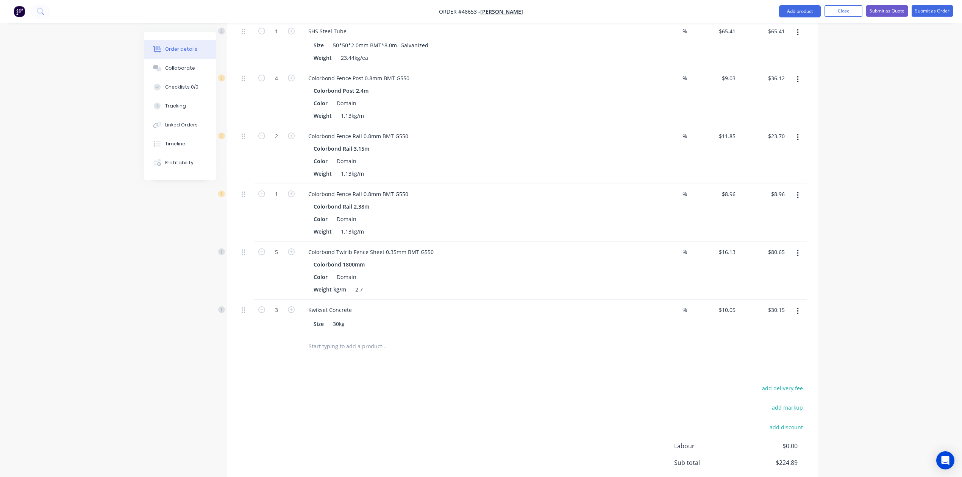
drag, startPoint x: 385, startPoint y: 308, endPoint x: 435, endPoint y: 305, distance: 49.7
click at [388, 313] on div "Kwikset Concrete" at bounding box center [469, 309] width 335 height 11
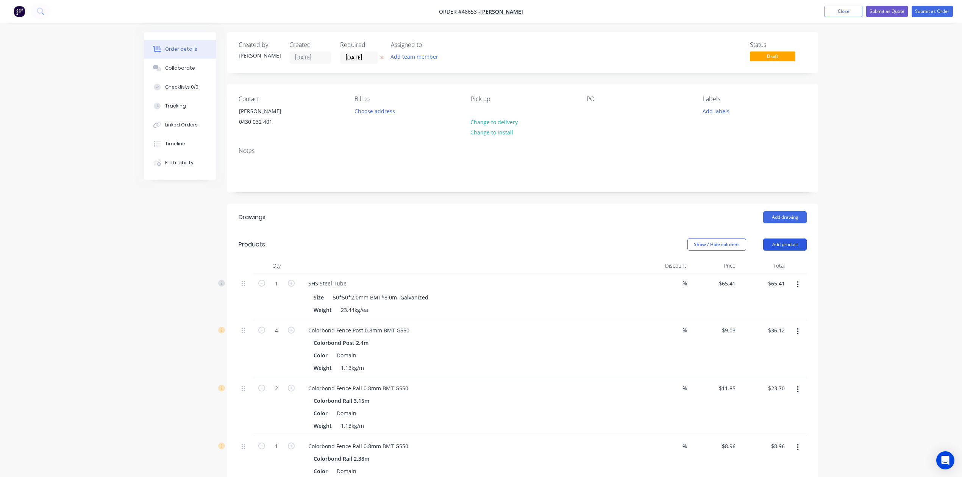
click at [794, 239] on button "Add product" at bounding box center [785, 245] width 44 height 12
click at [776, 270] on button "Product catalogue" at bounding box center [770, 263] width 72 height 15
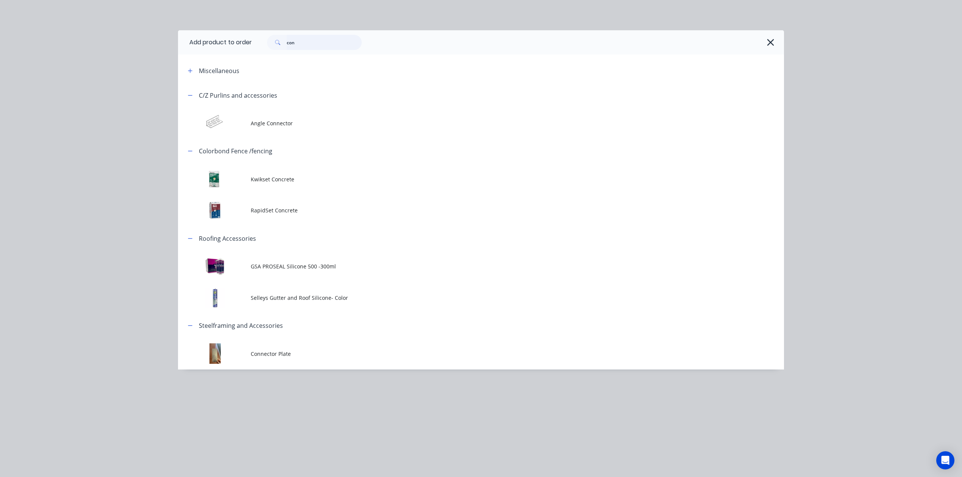
drag, startPoint x: 318, startPoint y: 40, endPoint x: 206, endPoint y: 42, distance: 112.1
click at [215, 41] on header "Add product to order con" at bounding box center [481, 42] width 606 height 24
type input "inter"
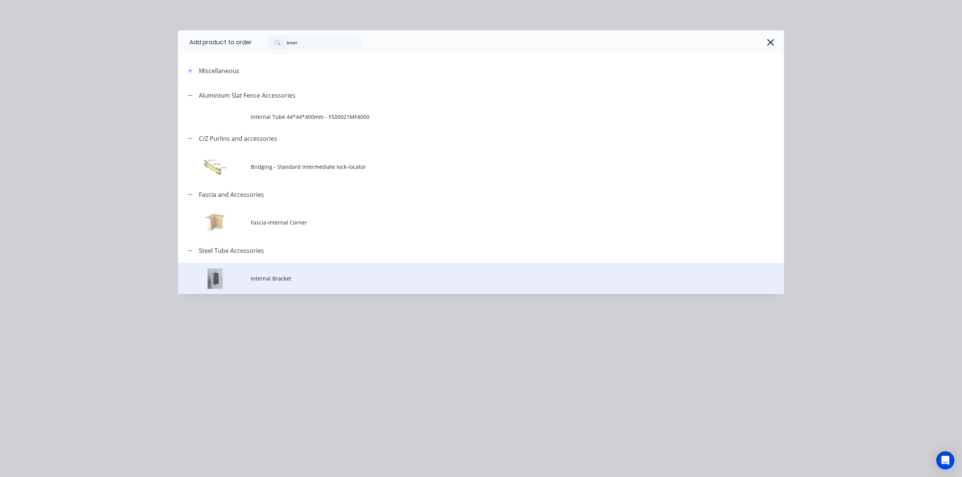
click at [285, 278] on span "Internal Bracket" at bounding box center [464, 278] width 426 height 8
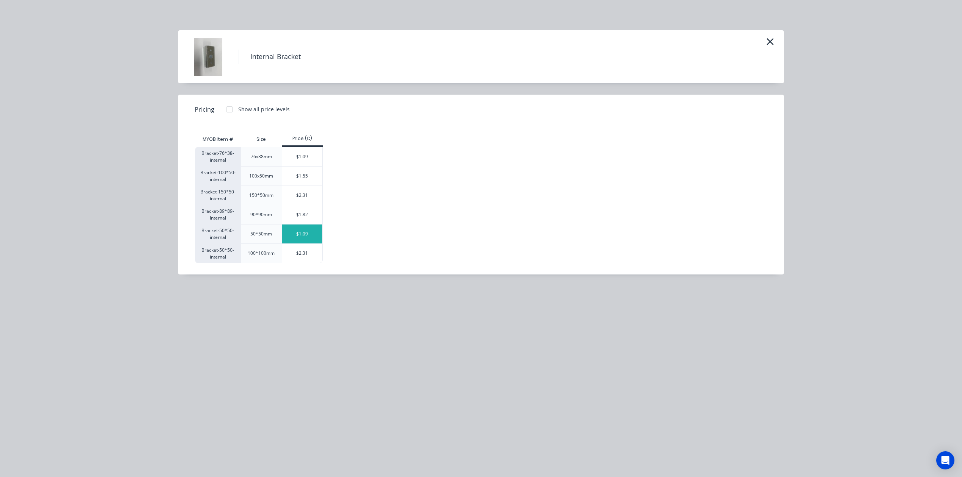
click at [313, 229] on div "$1.09" at bounding box center [302, 234] width 41 height 19
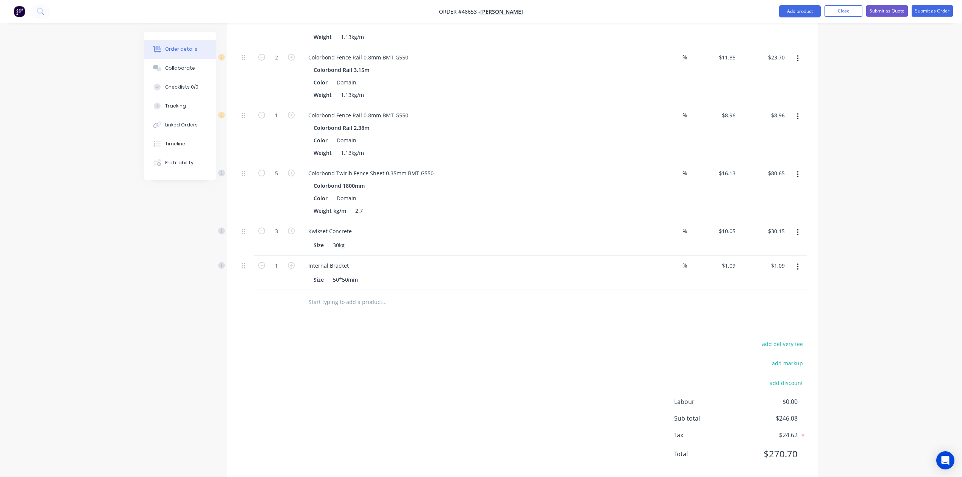
scroll to position [347, 0]
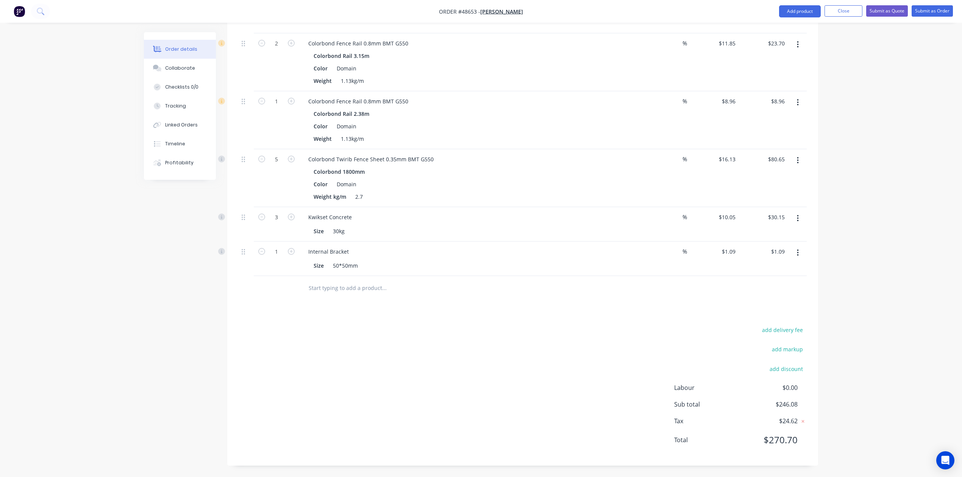
click at [518, 348] on div "add delivery fee add markup add discount Labour $0.00 Sub total $246.08 Tax $24…" at bounding box center [523, 389] width 568 height 129
click at [291, 255] on form "1" at bounding box center [276, 250] width 39 height 11
click at [291, 249] on icon "button" at bounding box center [291, 251] width 7 height 7
type input "2"
type input "$2.18"
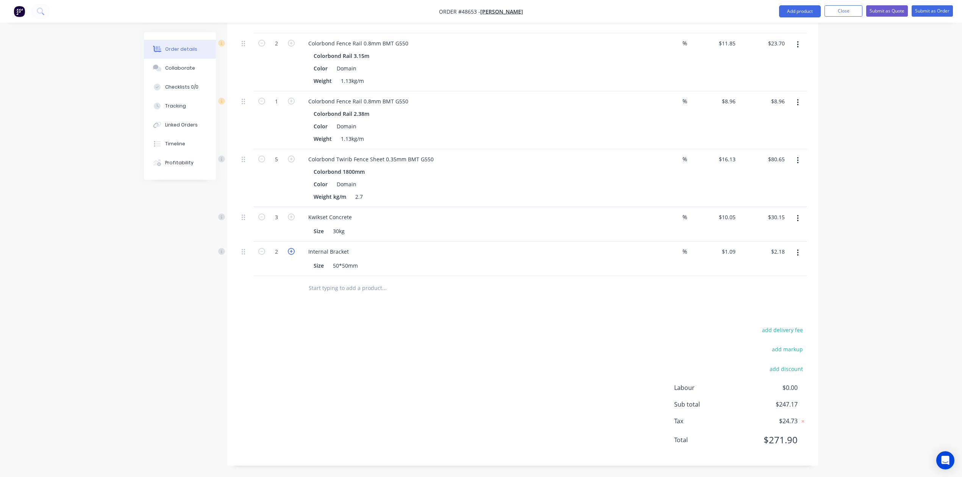
click at [291, 249] on icon "button" at bounding box center [291, 251] width 7 height 7
type input "3"
type input "$3.27"
click at [279, 319] on div "Drawings Add drawing Products Show / Hide columns Add product Qty Discount Pric…" at bounding box center [522, 162] width 591 height 607
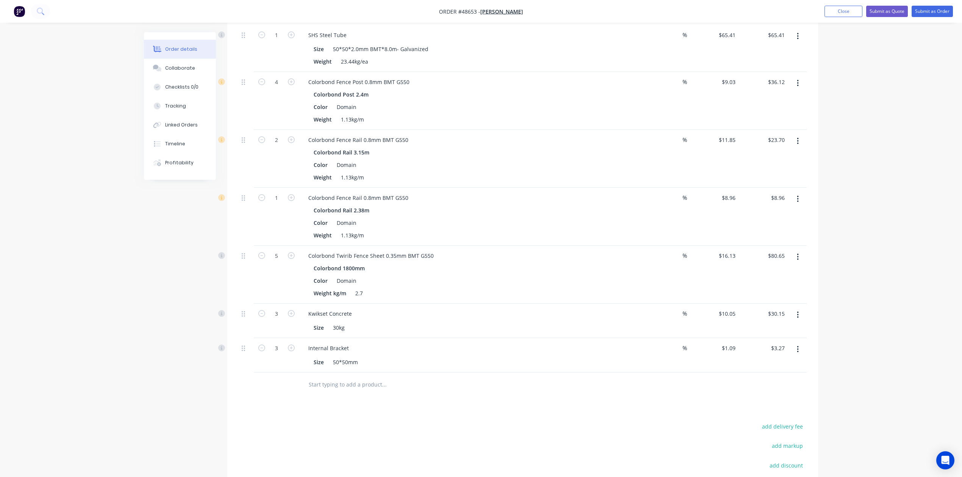
scroll to position [94, 0]
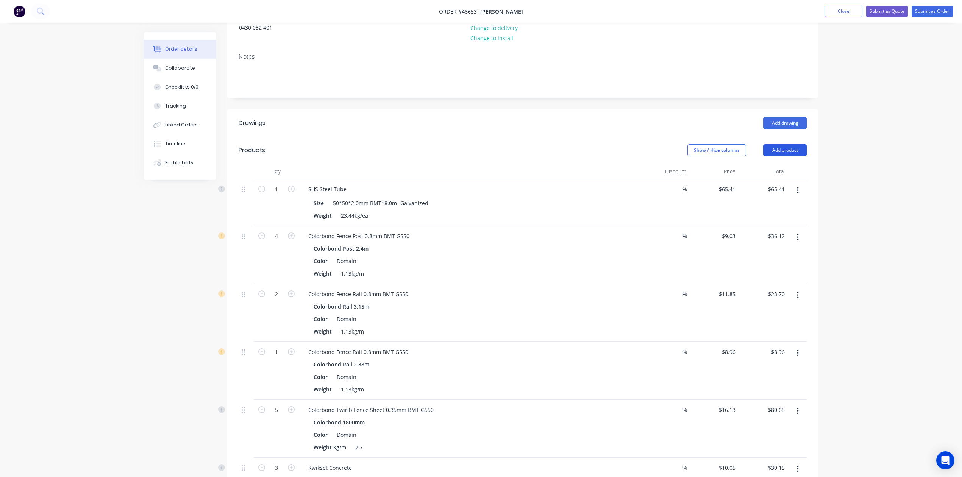
click at [784, 156] on button "Add product" at bounding box center [785, 150] width 44 height 12
click at [775, 164] on div "Product catalogue Basic product Product Kit Lineal metre product Square metre p…" at bounding box center [770, 230] width 72 height 140
click at [775, 164] on div "Product catalogue" at bounding box center [770, 169] width 58 height 11
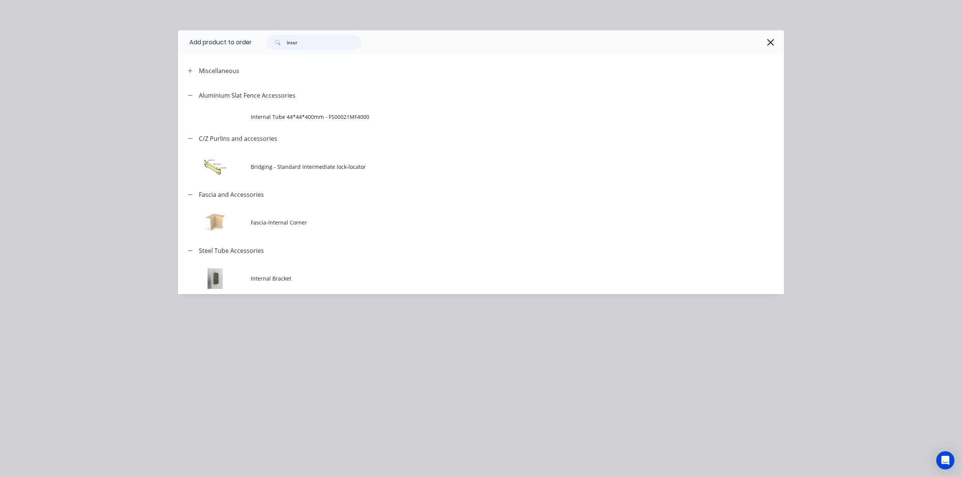
drag, startPoint x: 304, startPoint y: 40, endPoint x: 243, endPoint y: 58, distance: 63.9
click at [253, 53] on div "inter" at bounding box center [518, 42] width 532 height 24
type input "cap"
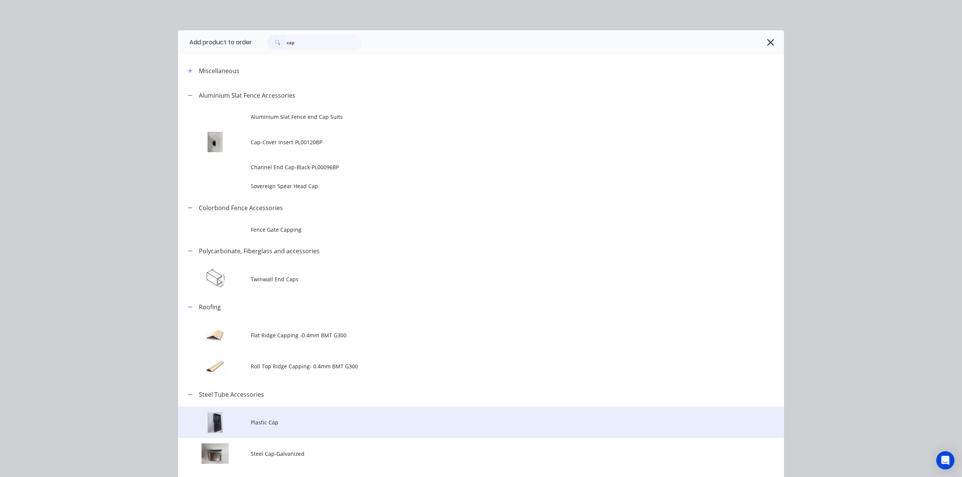
click at [295, 437] on td "Plastic Cap" at bounding box center [517, 422] width 533 height 31
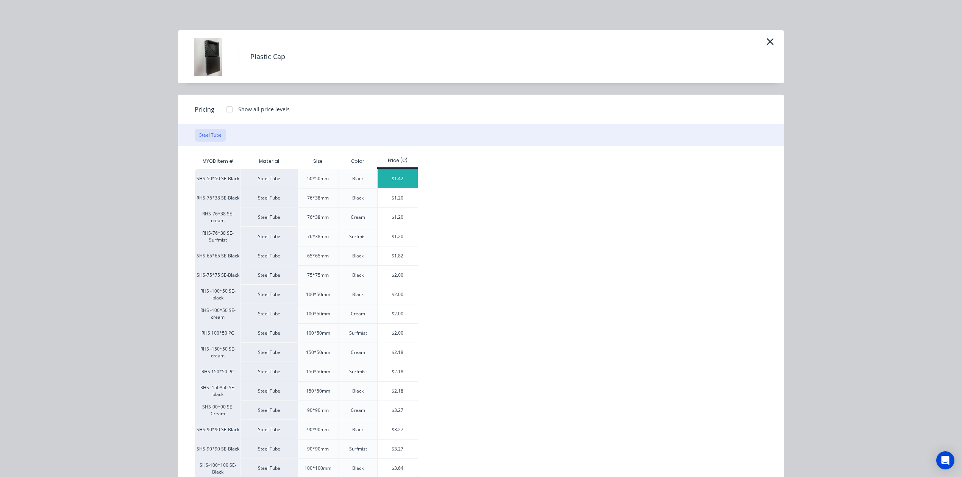
click at [400, 174] on div "$1.42" at bounding box center [397, 178] width 41 height 19
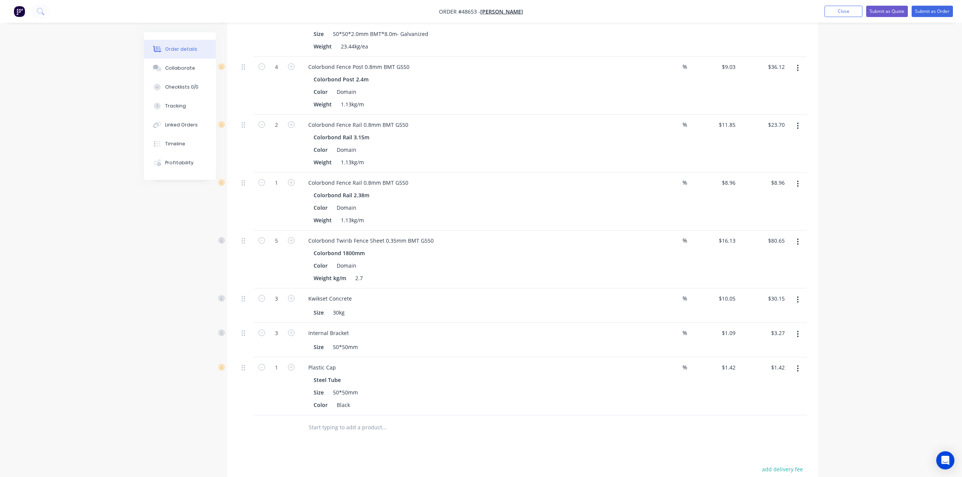
scroll to position [397, 0]
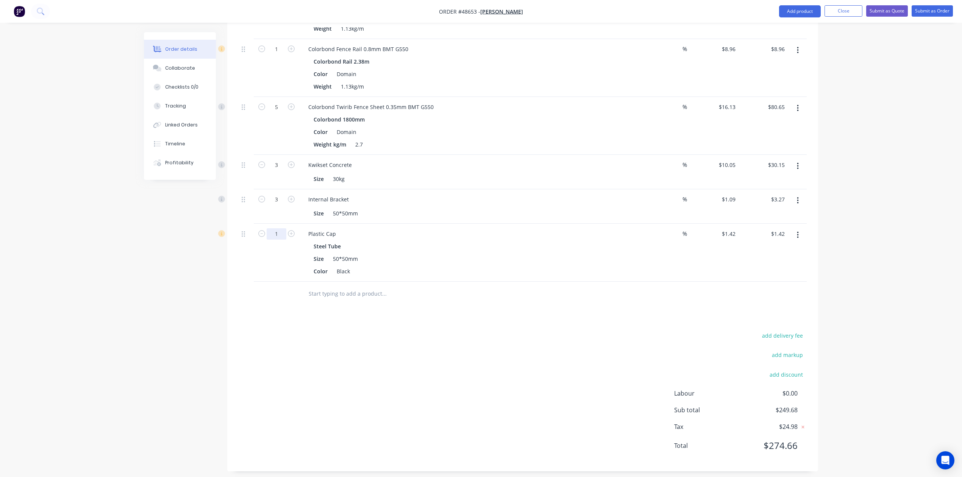
type input "4"
type input "$5.68"
click at [575, 338] on div "add delivery fee add markup add discount Labour $0.00 Sub total $249.68 Tax $24…" at bounding box center [523, 395] width 568 height 129
click at [575, 338] on div "add delivery fee add markup add discount Labour $0.00 Sub total $253.94 Tax $25…" at bounding box center [523, 395] width 568 height 129
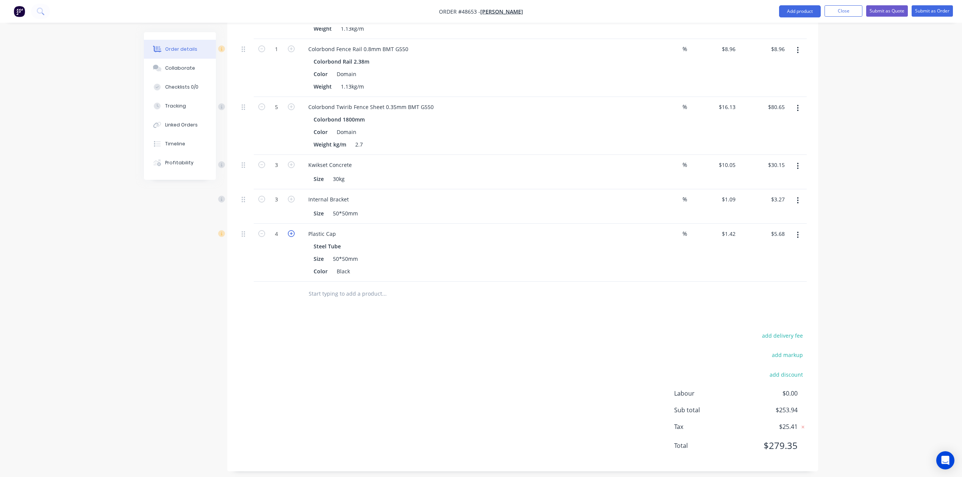
click at [292, 234] on icon "button" at bounding box center [291, 233] width 7 height 7
type input "5"
type input "$7.10"
click at [276, 287] on div at bounding box center [276, 294] width 45 height 25
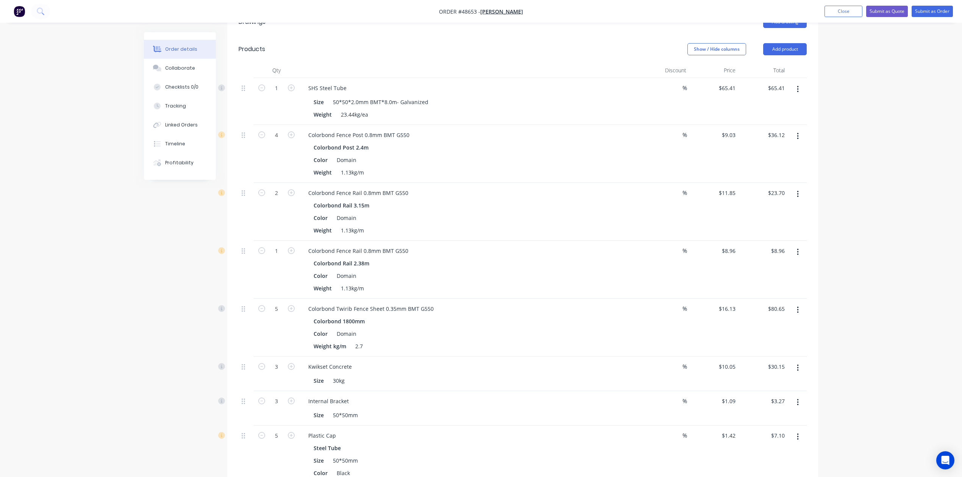
scroll to position [145, 0]
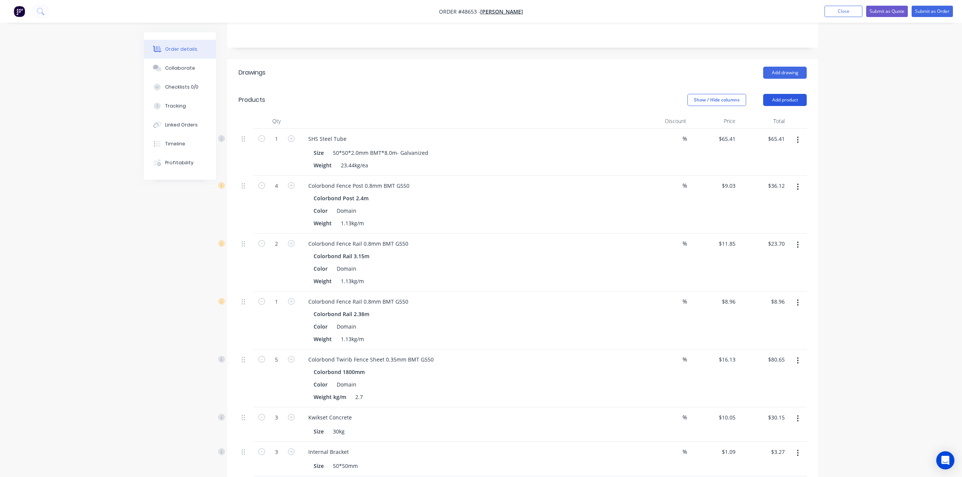
click at [791, 101] on button "Add product" at bounding box center [785, 100] width 44 height 12
click at [759, 118] on div "Product catalogue" at bounding box center [770, 119] width 58 height 11
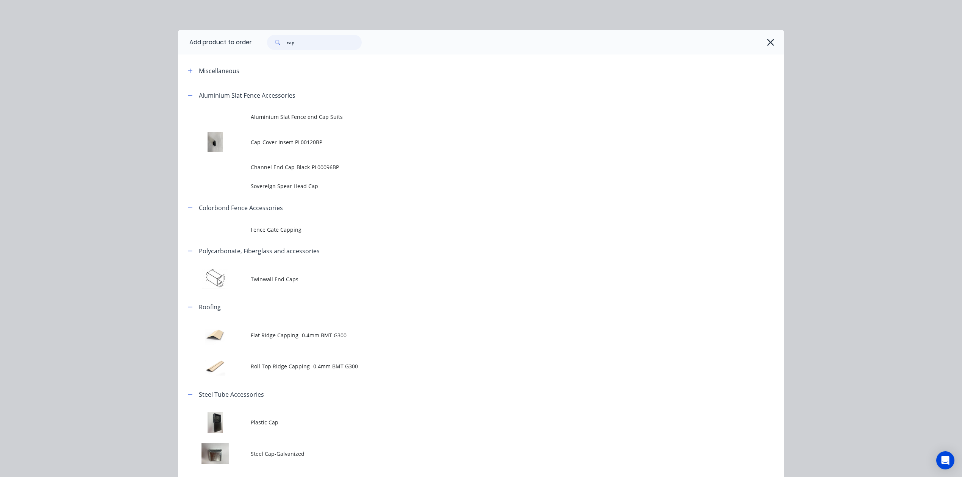
drag, startPoint x: 310, startPoint y: 44, endPoint x: 193, endPoint y: 44, distance: 116.6
click at [193, 44] on header "Add product to order cap" at bounding box center [481, 42] width 606 height 24
type input "16"
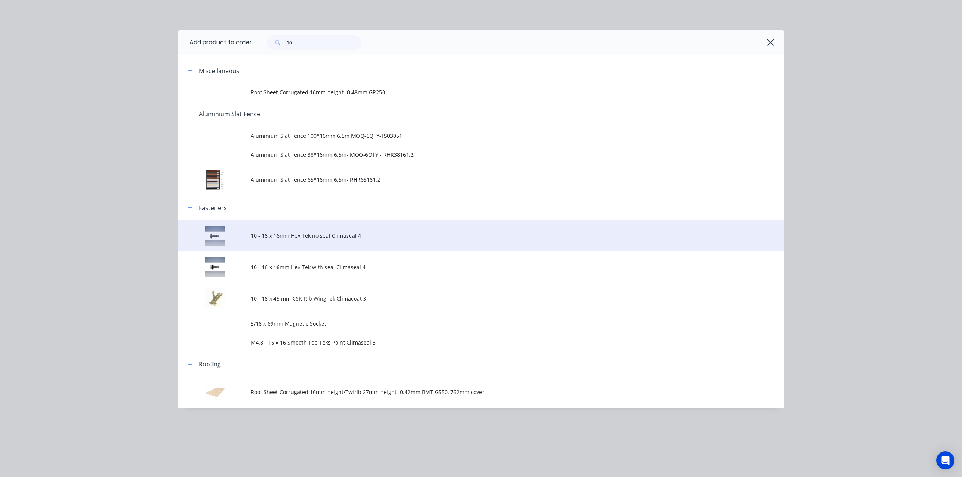
click at [314, 229] on td "10 - 16 x 16mm Hex Tek no seal Climaseal 4" at bounding box center [517, 235] width 533 height 31
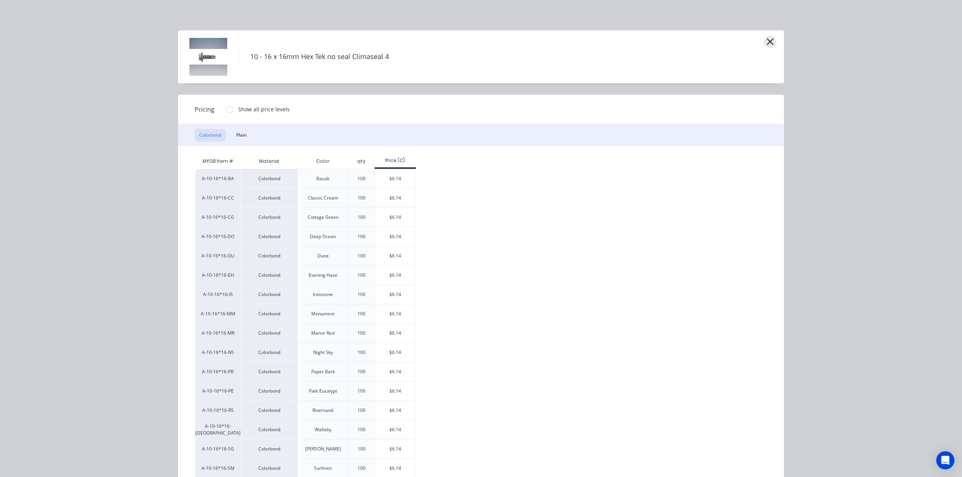
click at [774, 40] on div "10 - 16 x 16mm Hex Tek no seal Climaseal 4" at bounding box center [481, 56] width 606 height 53
click at [771, 40] on button "button" at bounding box center [770, 42] width 12 height 12
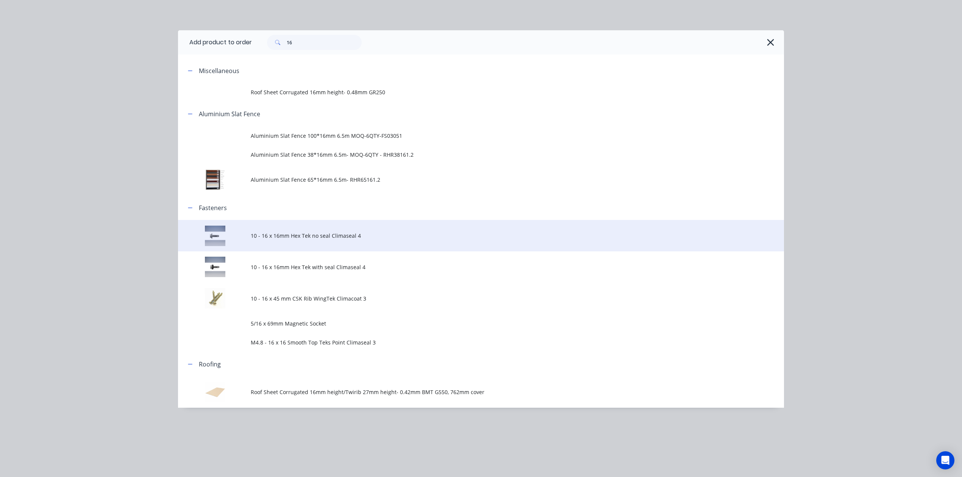
click at [336, 228] on td "10 - 16 x 16mm Hex Tek no seal Climaseal 4" at bounding box center [517, 235] width 533 height 31
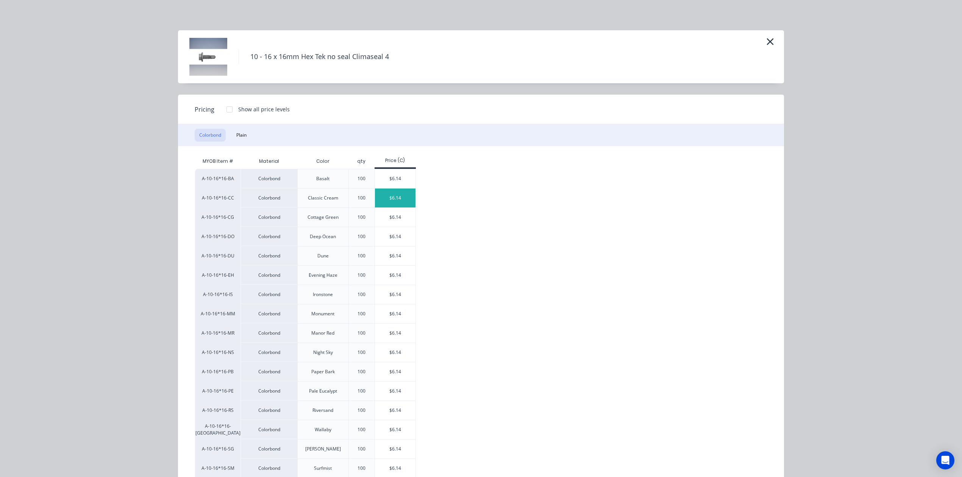
click at [396, 193] on div "$6.14" at bounding box center [395, 198] width 41 height 19
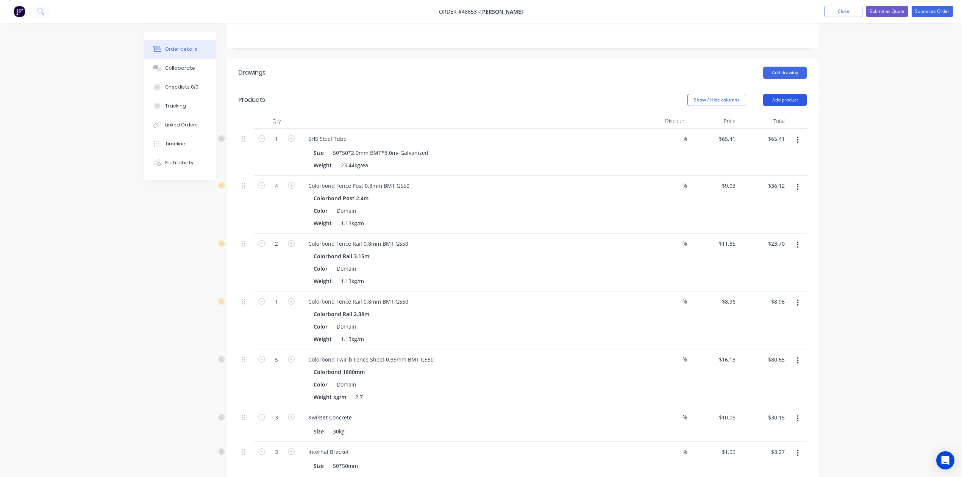
click at [779, 102] on button "Add product" at bounding box center [785, 100] width 44 height 12
click at [759, 128] on button "Basic product" at bounding box center [770, 134] width 72 height 15
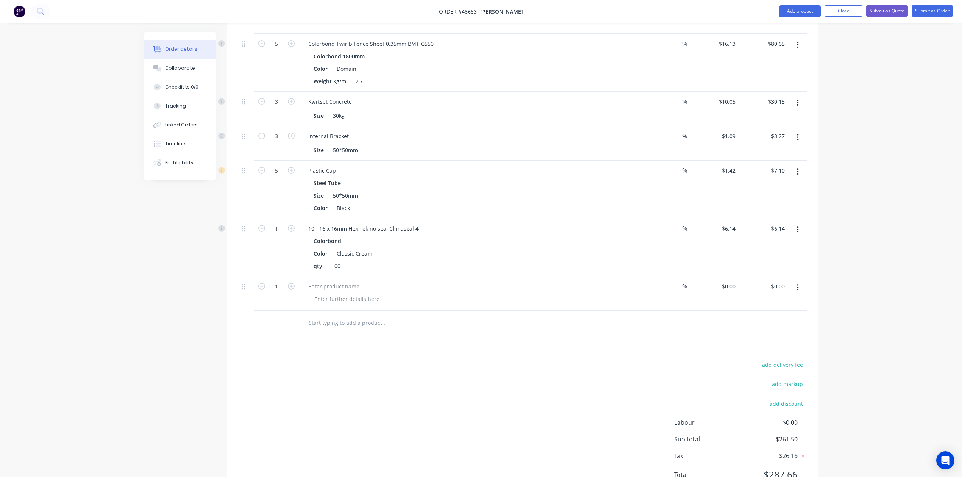
scroll to position [497, 0]
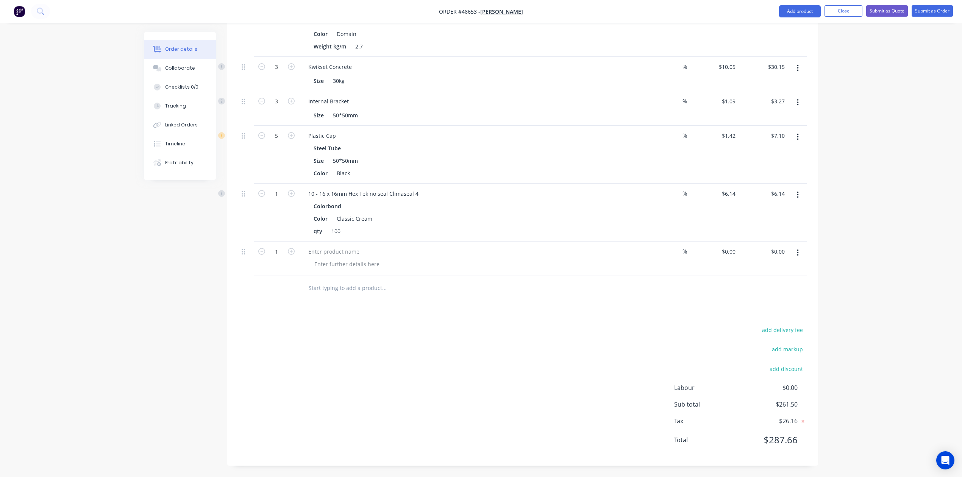
click at [802, 251] on button "button" at bounding box center [798, 253] width 18 height 14
drag, startPoint x: 778, startPoint y: 318, endPoint x: 769, endPoint y: 313, distance: 10.7
click at [776, 318] on div "Delete" at bounding box center [770, 318] width 58 height 11
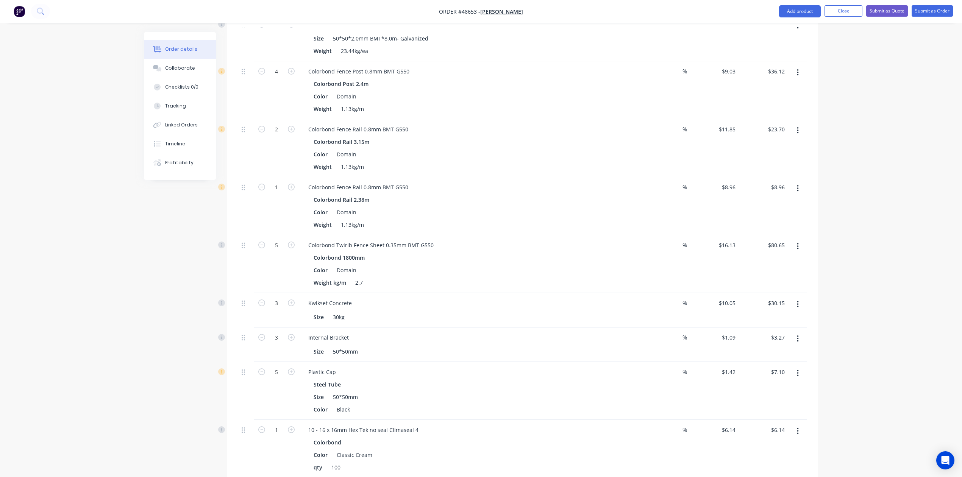
scroll to position [211, 0]
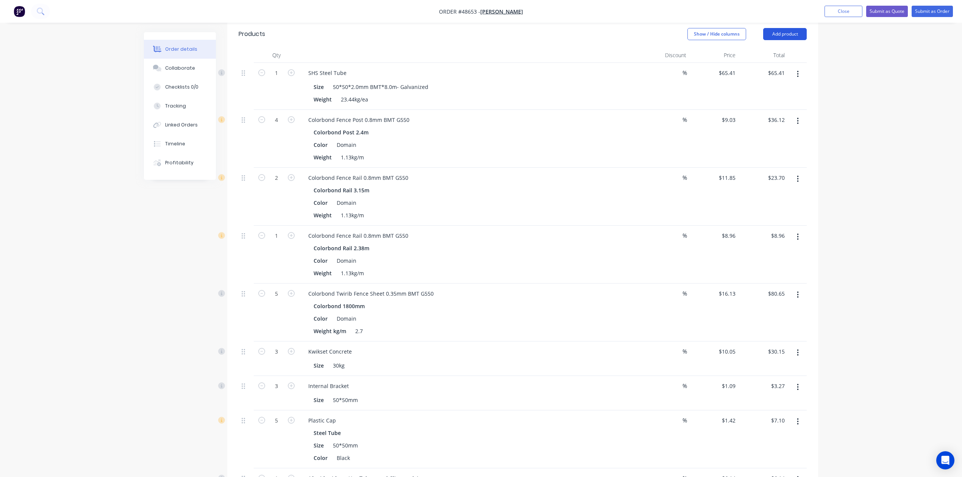
click at [779, 33] on button "Add product" at bounding box center [785, 34] width 44 height 12
click at [769, 52] on div "Product catalogue" at bounding box center [770, 53] width 58 height 11
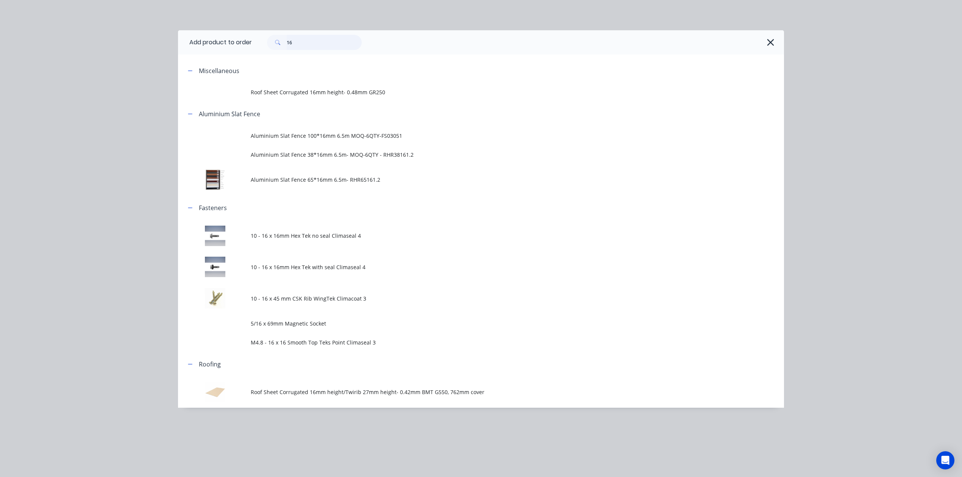
drag, startPoint x: 329, startPoint y: 39, endPoint x: 228, endPoint y: 44, distance: 100.8
click at [228, 44] on header "Add product to order 16" at bounding box center [481, 42] width 606 height 24
type input "hinge"
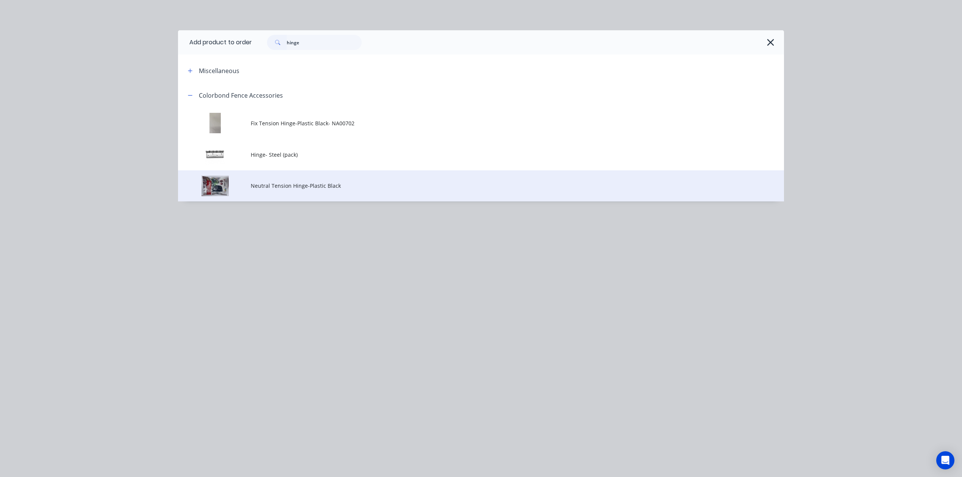
click at [332, 196] on td "Neutral Tension Hinge-Plastic Black" at bounding box center [517, 185] width 533 height 31
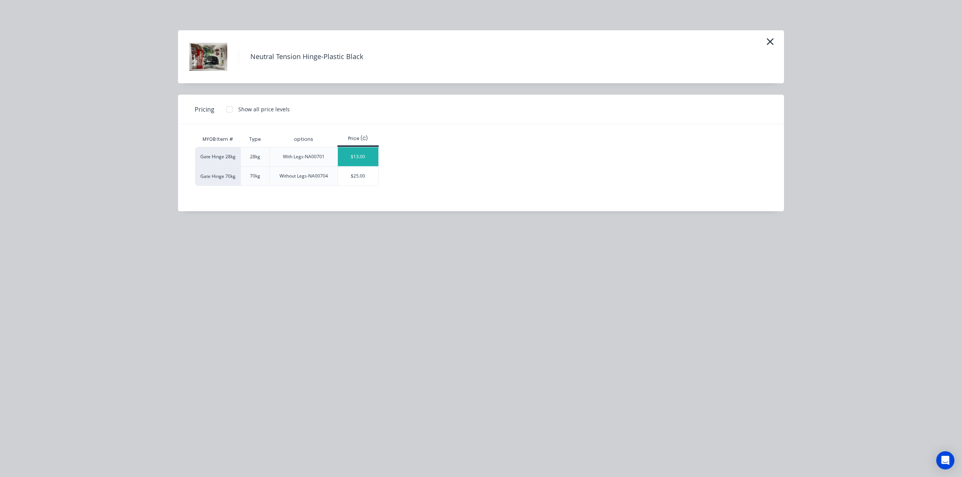
click at [365, 159] on div "$13.00" at bounding box center [358, 156] width 41 height 19
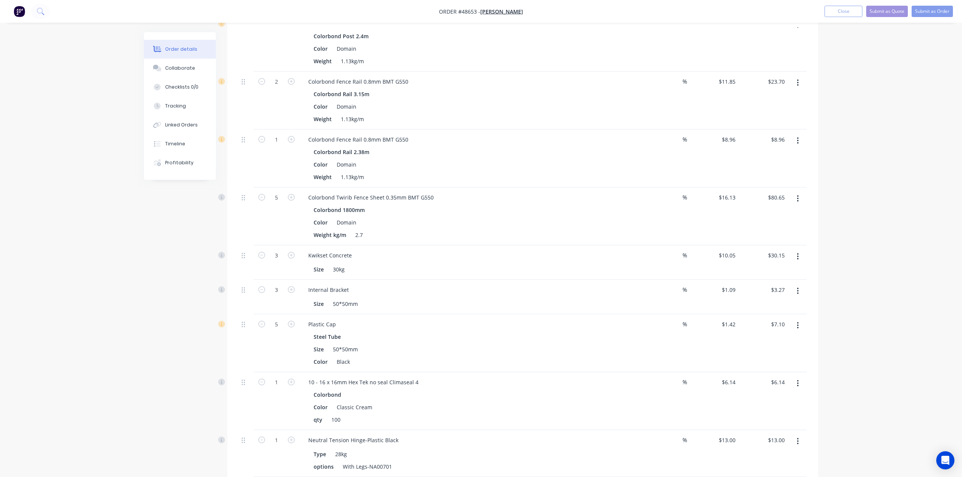
scroll to position [510, 0]
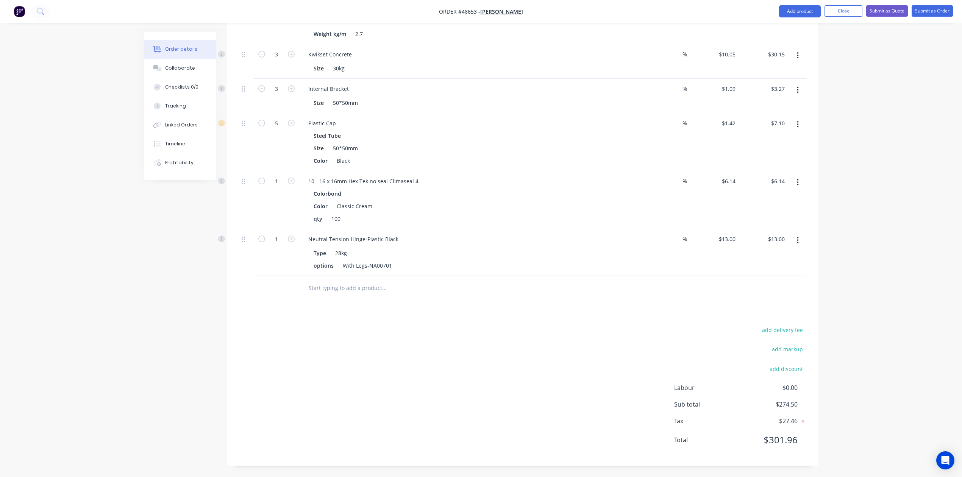
click at [287, 240] on button "button" at bounding box center [291, 238] width 10 height 8
type input "2"
type input "$26.00"
click at [382, 390] on div "add delivery fee add markup add discount Labour $0.00 Sub total $287.50 Tax $28…" at bounding box center [523, 389] width 568 height 129
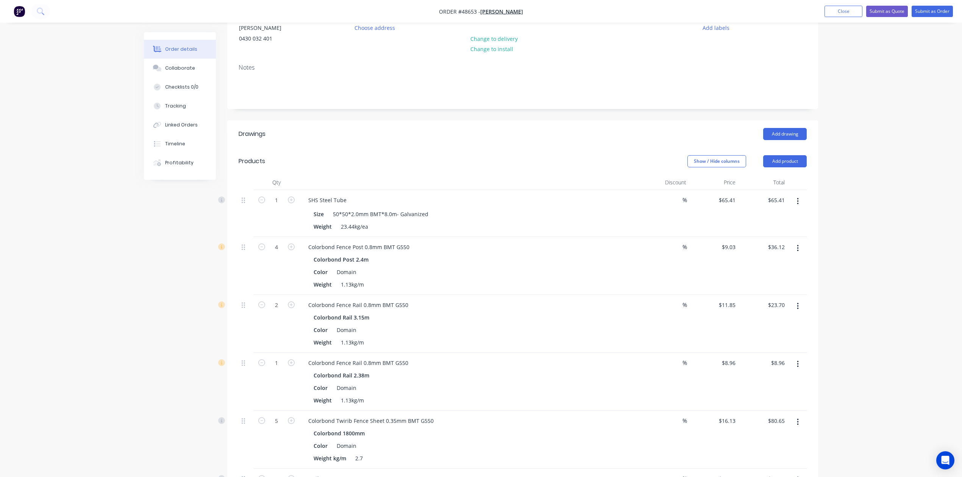
scroll to position [55, 0]
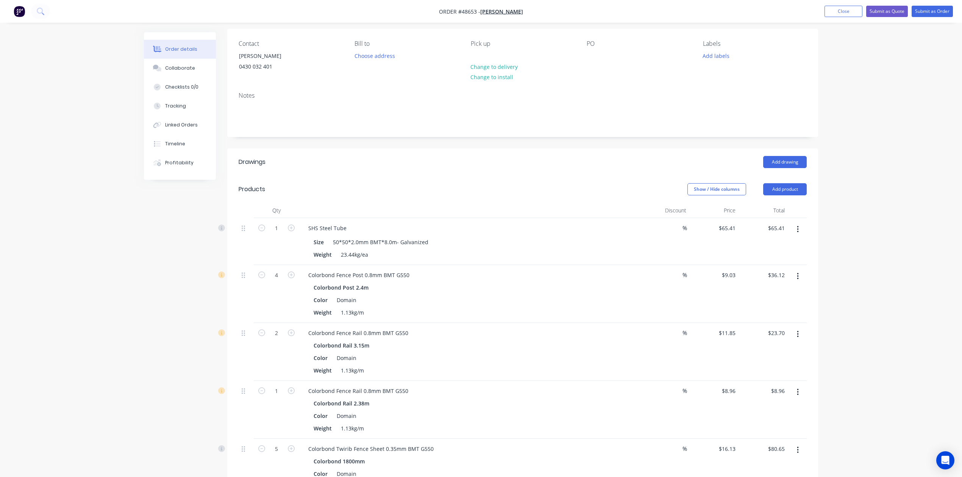
click at [781, 182] on header "Products Show / Hide columns Add product" at bounding box center [522, 189] width 591 height 27
click at [779, 193] on button "Add product" at bounding box center [785, 189] width 44 height 12
click at [771, 203] on button "Product catalogue" at bounding box center [770, 208] width 72 height 15
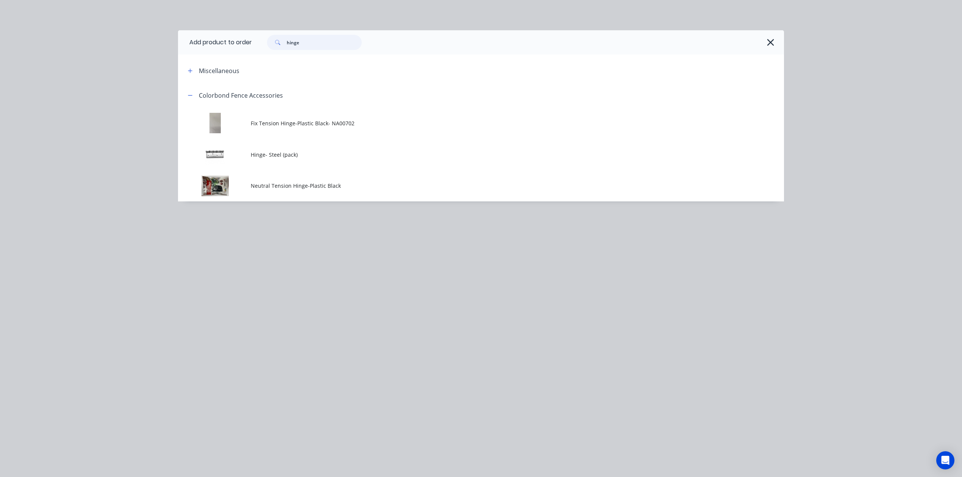
drag, startPoint x: 300, startPoint y: 42, endPoint x: 280, endPoint y: 41, distance: 20.1
click at [280, 42] on div "hinge" at bounding box center [314, 42] width 95 height 15
type input "touch"
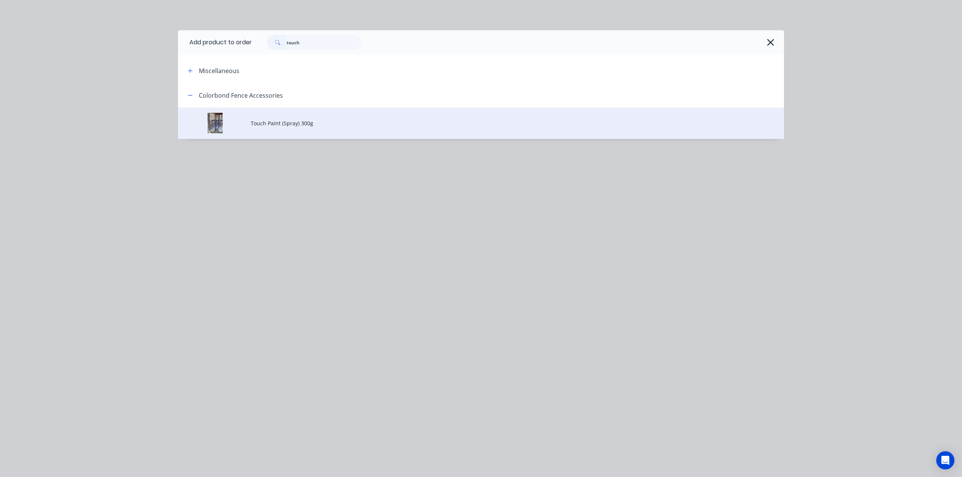
click at [335, 121] on span "Touch Paint (Spray) 300g" at bounding box center [464, 123] width 426 height 8
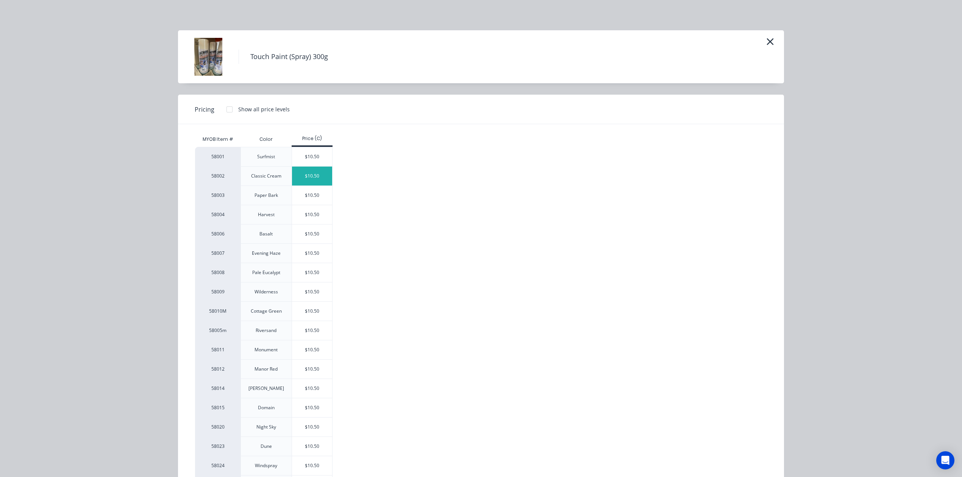
click at [315, 176] on div "$10.50" at bounding box center [312, 176] width 41 height 19
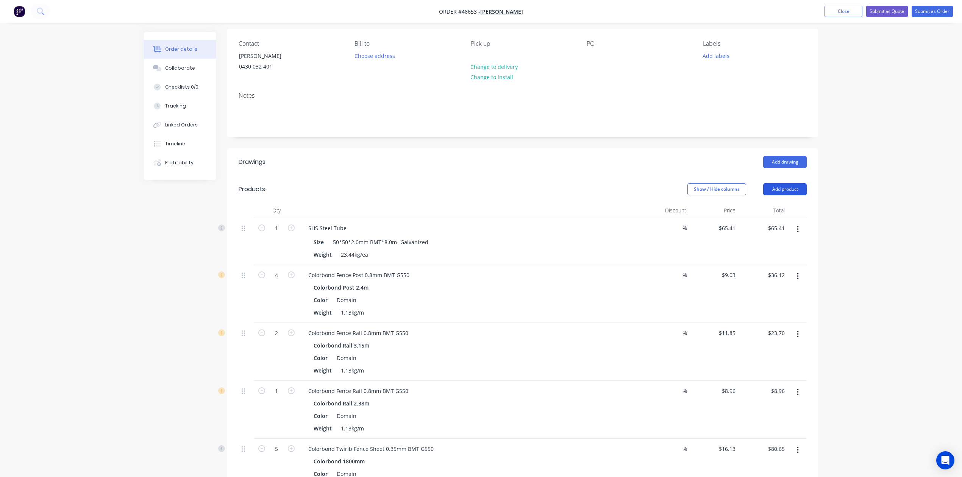
click at [791, 191] on button "Add product" at bounding box center [785, 189] width 44 height 12
click at [780, 202] on button "Product catalogue" at bounding box center [770, 208] width 72 height 15
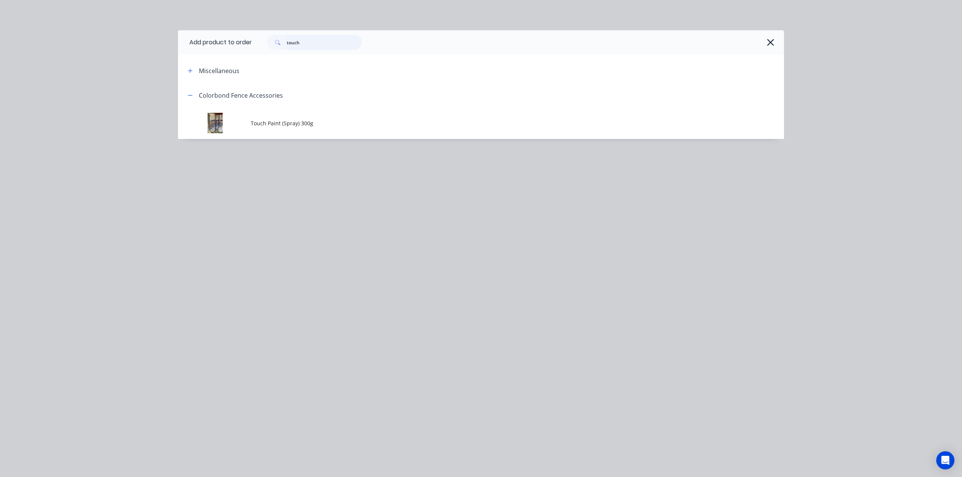
drag, startPoint x: 320, startPoint y: 37, endPoint x: 235, endPoint y: 41, distance: 85.7
click at [235, 41] on header "Add product to order touch" at bounding box center [481, 42] width 606 height 24
type input "latch"
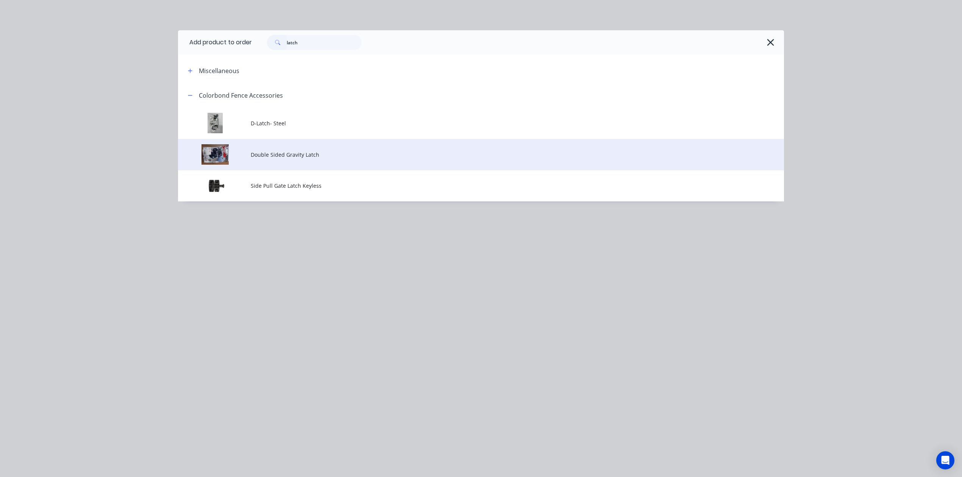
click at [286, 158] on span "Double Sided Gravity Latch" at bounding box center [464, 155] width 426 height 8
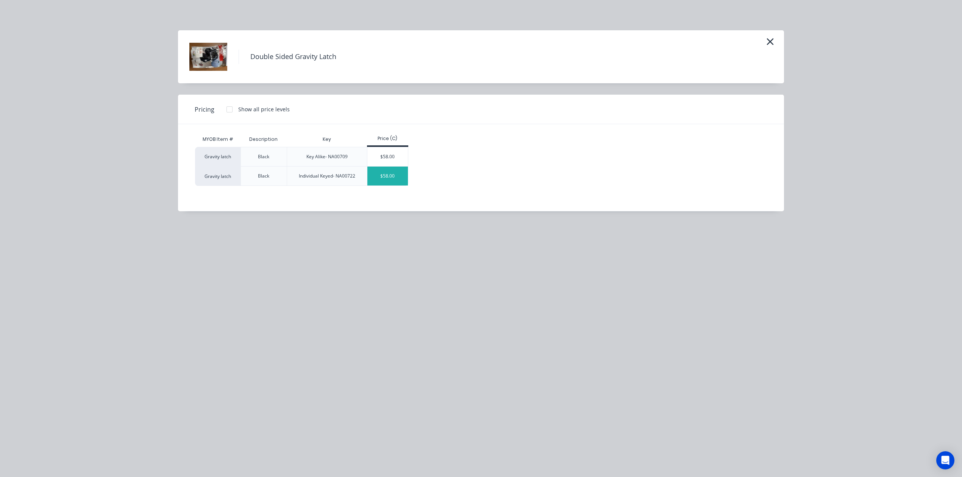
click at [385, 181] on div "$58.00" at bounding box center [387, 176] width 41 height 19
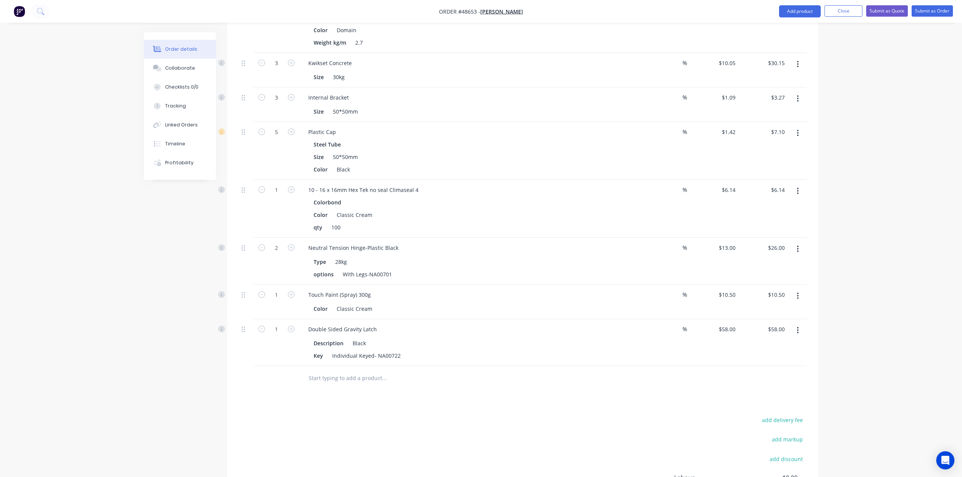
scroll to position [591, 0]
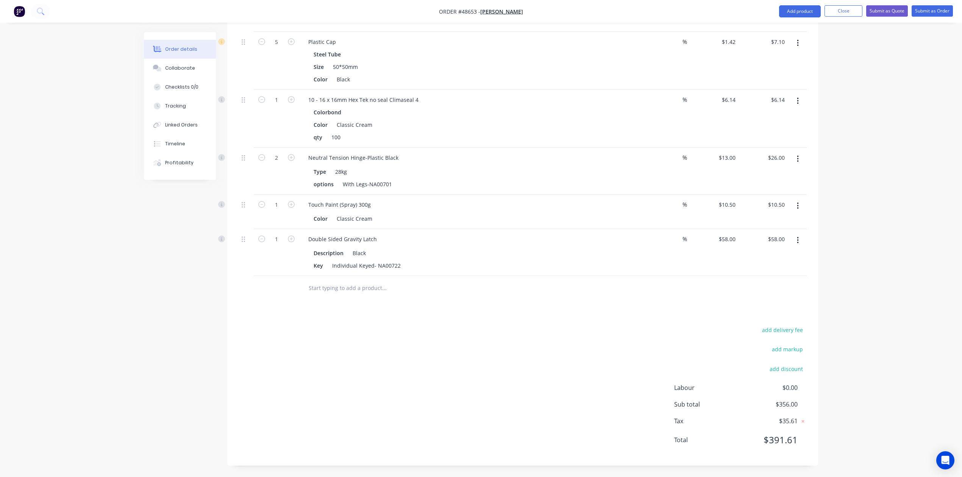
click at [515, 288] on div at bounding box center [415, 288] width 227 height 15
click at [529, 207] on div "Touch Paint (Spray) 300g" at bounding box center [469, 204] width 335 height 11
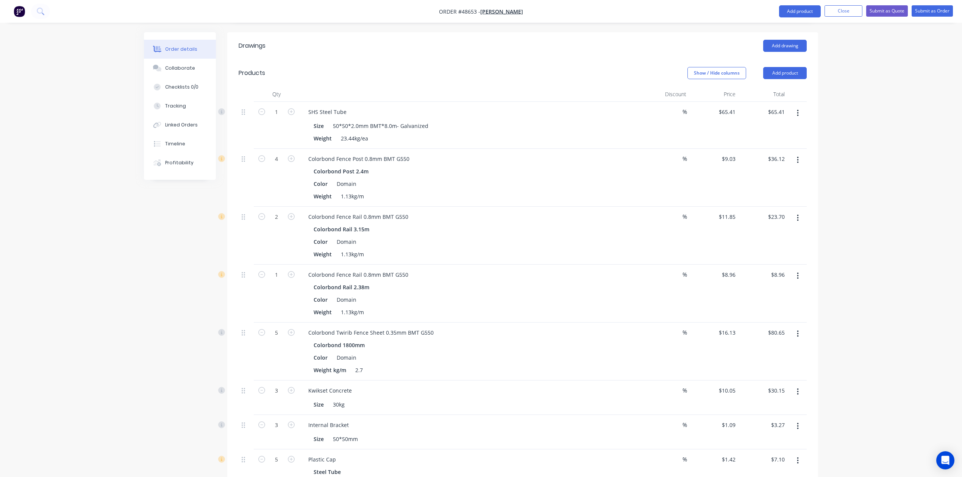
scroll to position [87, 0]
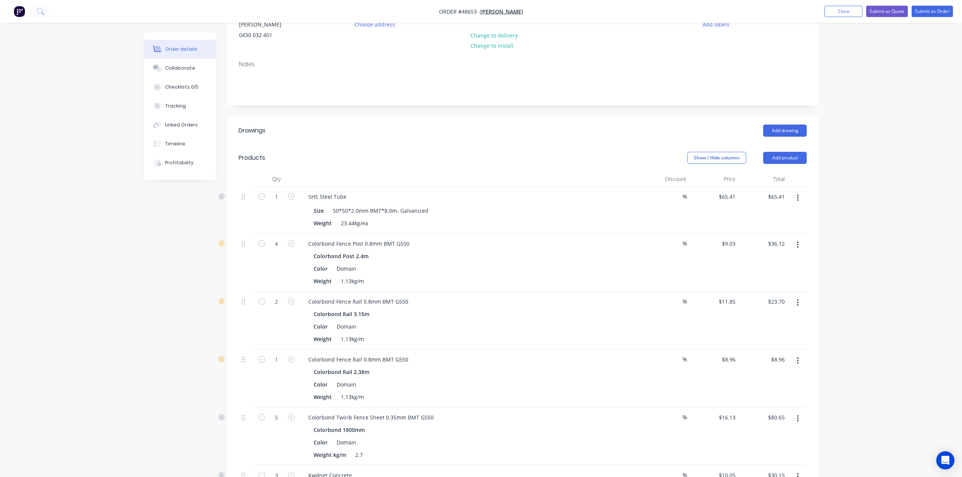
click at [488, 192] on div "SHS Steel Tube" at bounding box center [469, 196] width 335 height 11
click at [794, 246] on button "button" at bounding box center [798, 245] width 18 height 14
click at [779, 268] on div "Edit" at bounding box center [770, 264] width 58 height 11
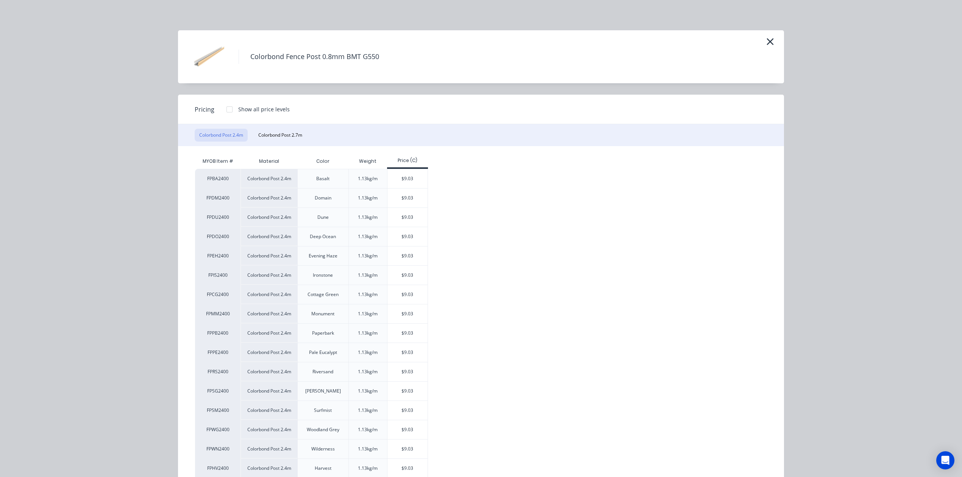
scroll to position [50, 0]
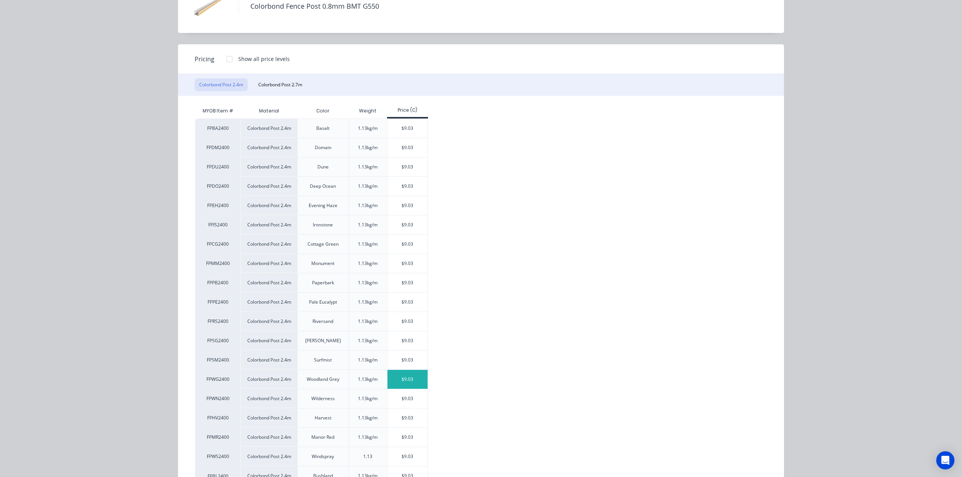
click at [406, 375] on div "$9.03" at bounding box center [407, 379] width 41 height 19
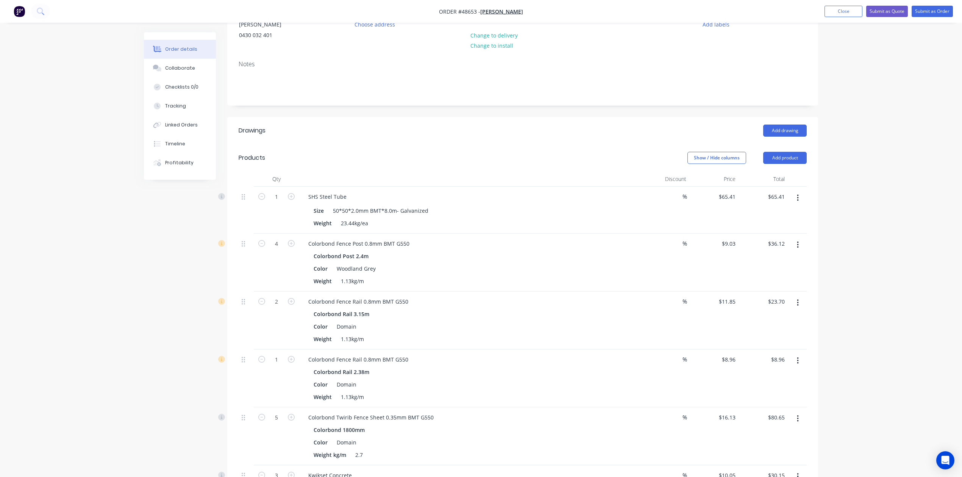
click at [797, 302] on icon "button" at bounding box center [798, 303] width 2 height 8
click at [779, 318] on div "Edit" at bounding box center [770, 322] width 58 height 11
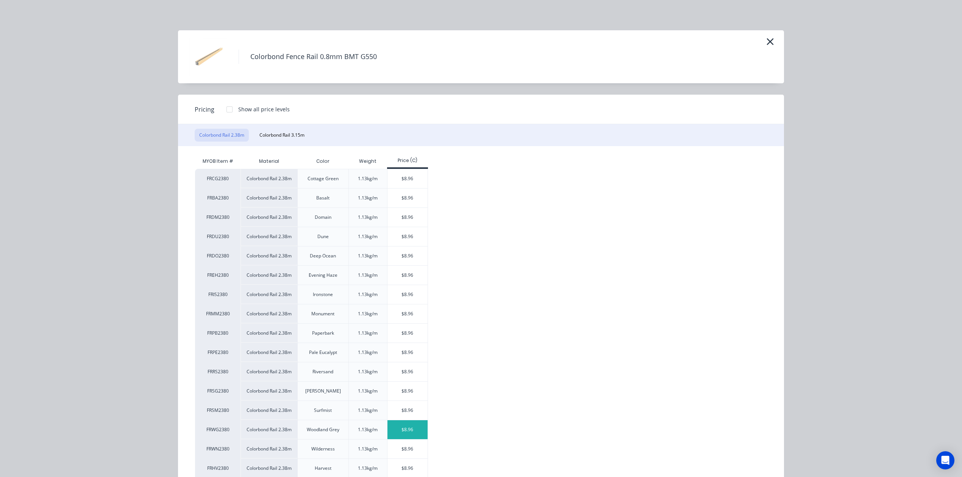
click at [402, 431] on div "$8.96" at bounding box center [407, 429] width 41 height 19
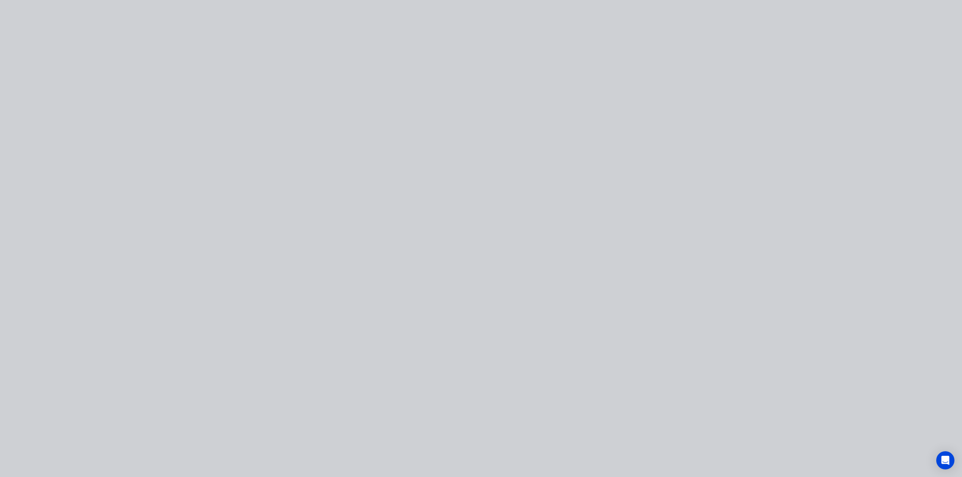
type input "$8.96"
type input "$17.92"
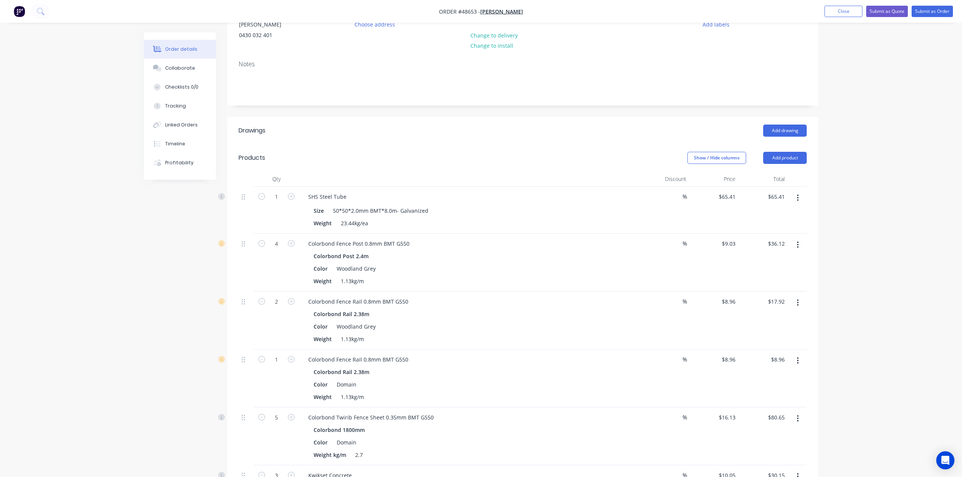
click at [797, 362] on icon "button" at bounding box center [798, 361] width 2 height 8
click at [776, 386] on div "Edit" at bounding box center [770, 380] width 58 height 11
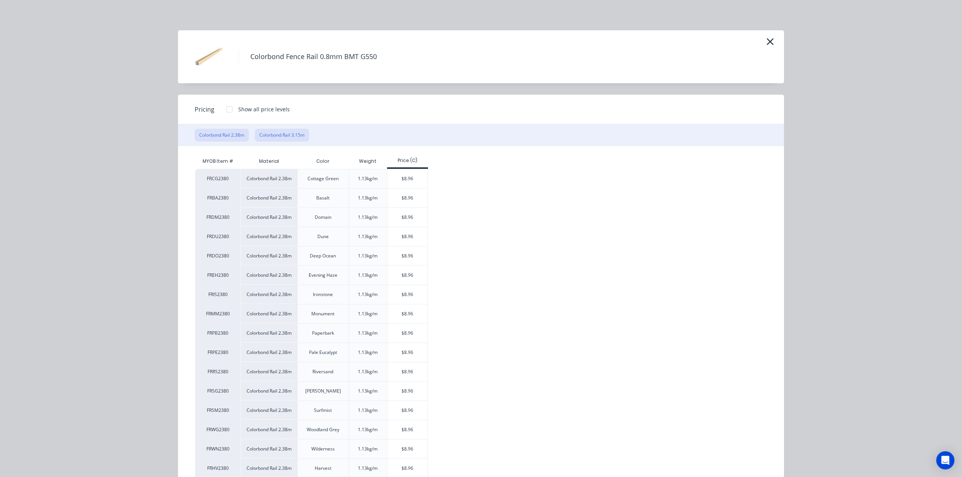
click at [299, 131] on button "Colorbond Rail 3.15m" at bounding box center [282, 135] width 54 height 13
click at [405, 198] on div "$11.85" at bounding box center [407, 198] width 41 height 19
type input "$11.85"
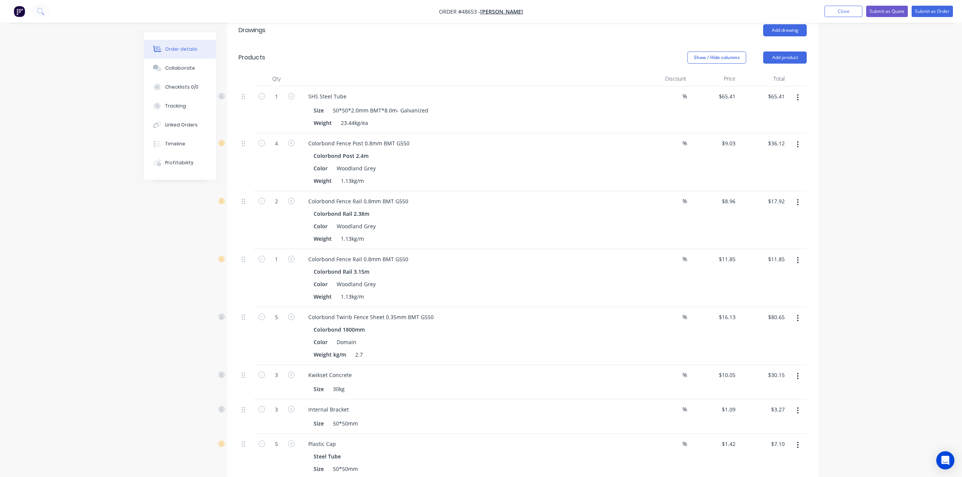
scroll to position [188, 0]
click at [797, 317] on icon "button" at bounding box center [798, 317] width 2 height 7
click at [773, 341] on div "Edit" at bounding box center [770, 337] width 58 height 11
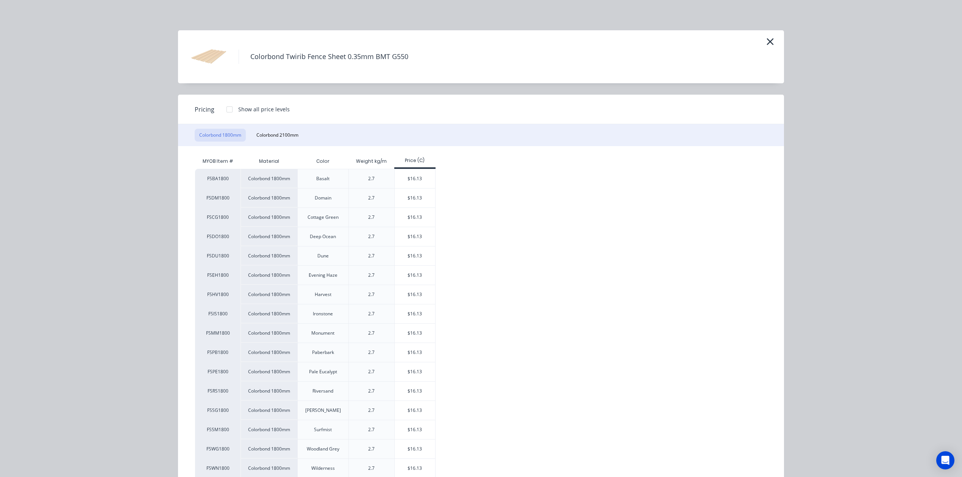
scroll to position [50, 0]
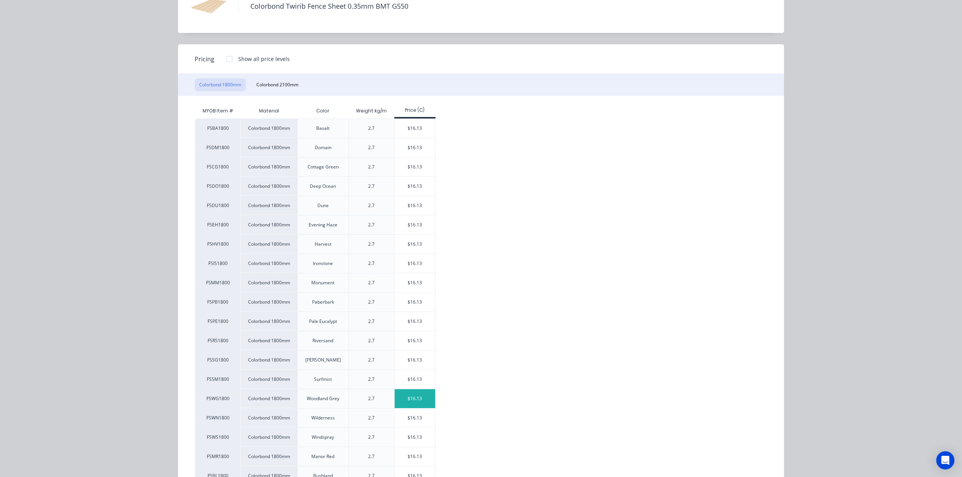
click at [423, 392] on div "$16.13" at bounding box center [415, 398] width 41 height 19
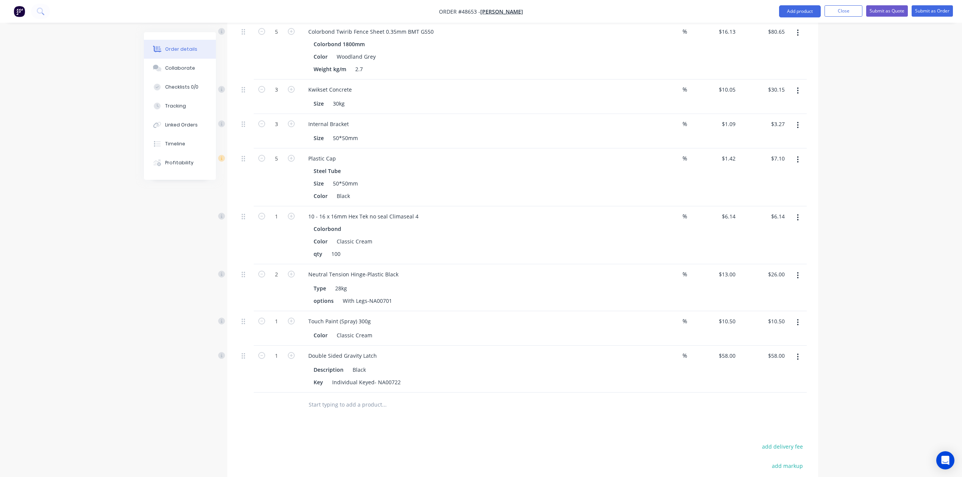
scroll to position [491, 0]
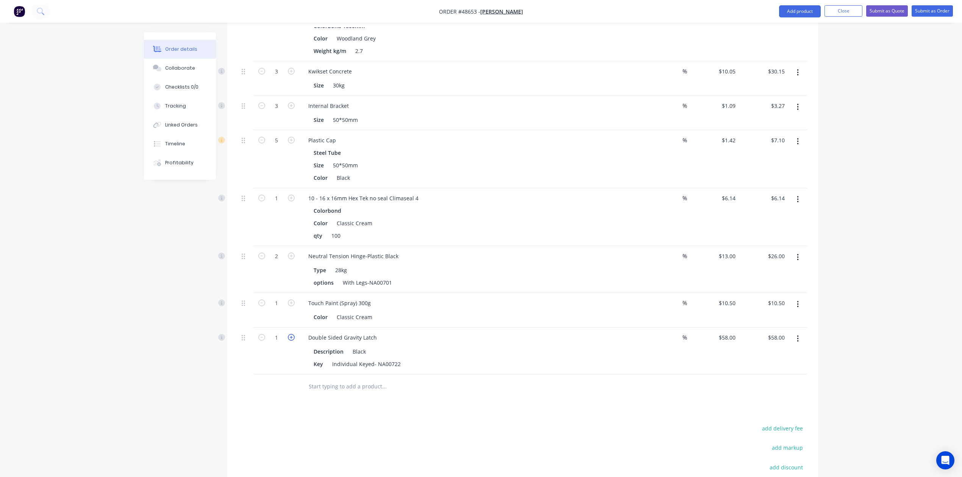
click at [293, 340] on icon "button" at bounding box center [291, 337] width 7 height 7
type input "2"
type input "$116.00"
drag, startPoint x: 268, startPoint y: 387, endPoint x: 273, endPoint y: 382, distance: 7.0
click at [272, 386] on div at bounding box center [276, 386] width 45 height 25
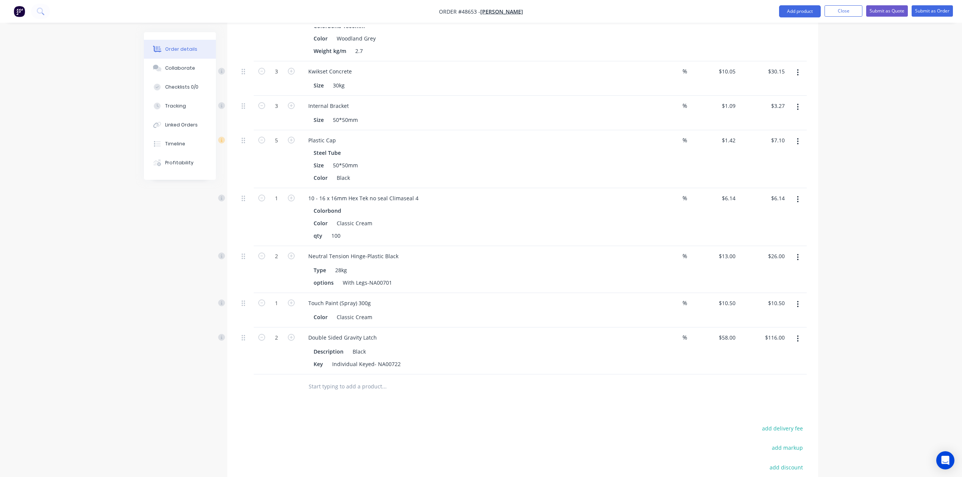
click at [797, 304] on icon "button" at bounding box center [798, 304] width 2 height 8
drag, startPoint x: 780, startPoint y: 316, endPoint x: 780, endPoint y: 320, distance: 4.2
click at [780, 320] on div "Edit Duplicate Exclude from tax Delete" at bounding box center [770, 347] width 72 height 64
click at [780, 320] on div "Edit" at bounding box center [770, 324] width 58 height 11
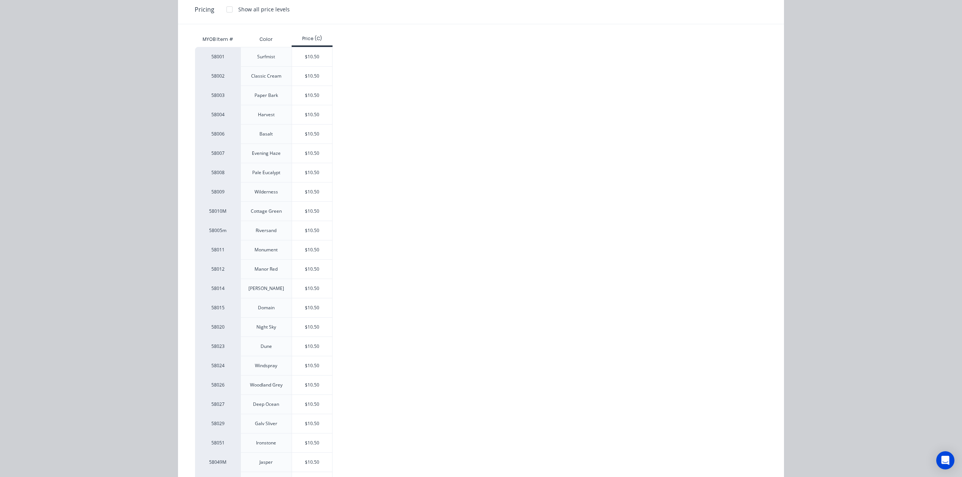
scroll to position [101, 0]
click at [320, 379] on div "$10.50" at bounding box center [312, 384] width 41 height 19
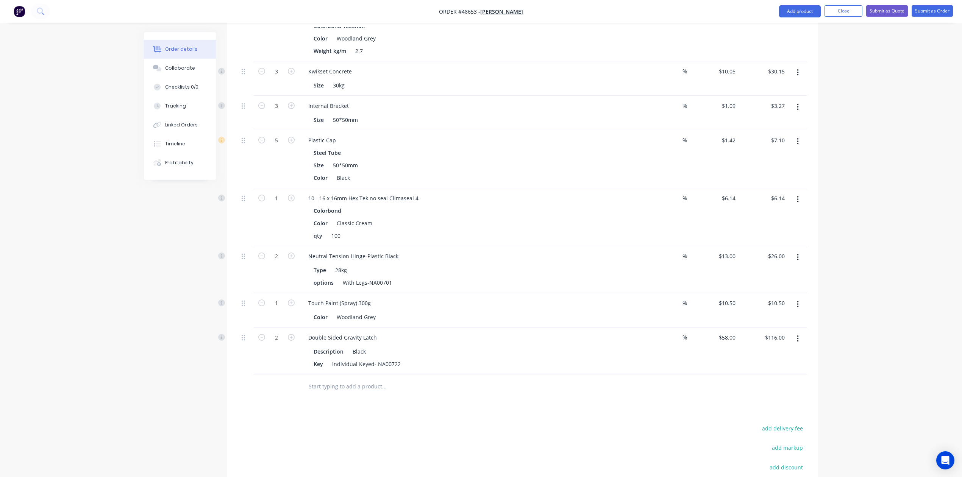
click at [549, 309] on div "Touch Paint (Spray) 300g" at bounding box center [469, 303] width 335 height 11
click at [291, 306] on icon "button" at bounding box center [291, 302] width 7 height 7
type input "2"
type input "$21.00"
click at [591, 334] on div "Double Sided Gravity Latch" at bounding box center [469, 337] width 335 height 11
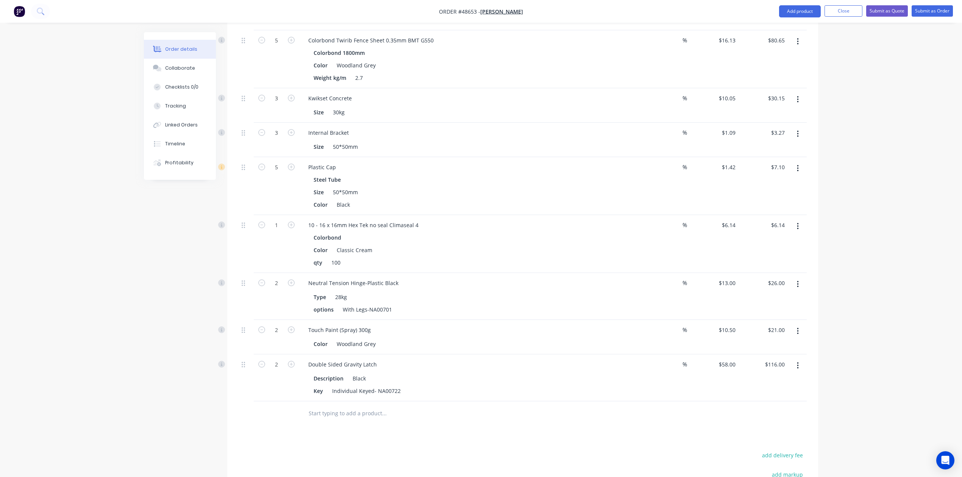
scroll to position [440, 0]
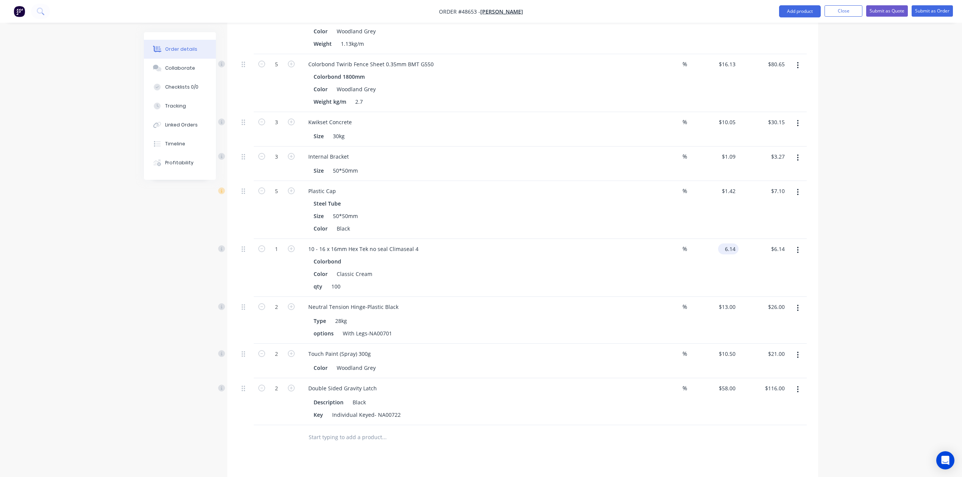
click at [724, 251] on input "6.14" at bounding box center [729, 248] width 17 height 11
type input "$0.00"
click at [539, 292] on div "qty 100" at bounding box center [467, 286] width 315 height 11
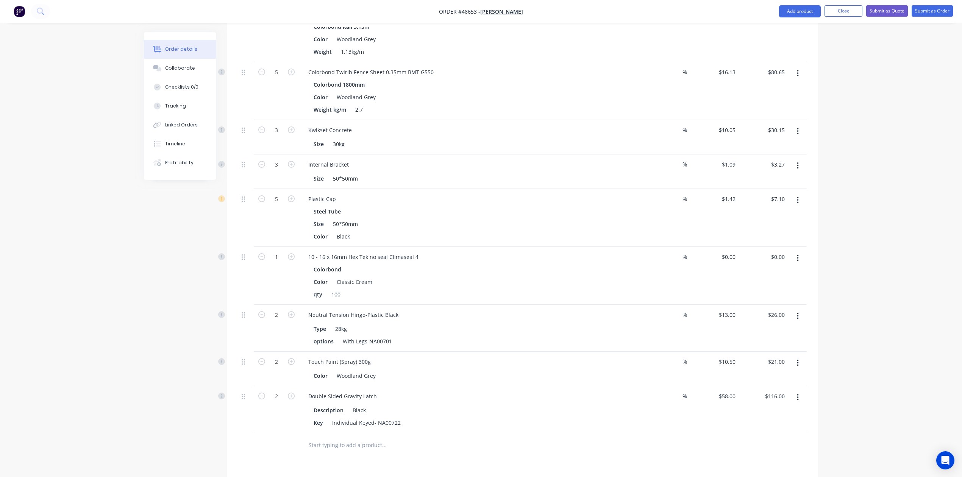
scroll to position [491, 0]
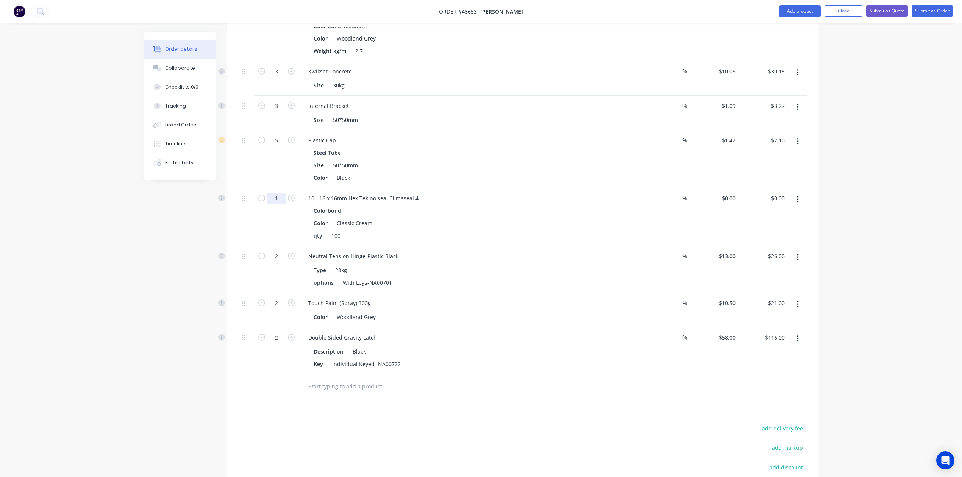
type input "0.3"
click at [543, 256] on div "Neutral Tension Hinge-Plastic Black" at bounding box center [469, 256] width 335 height 11
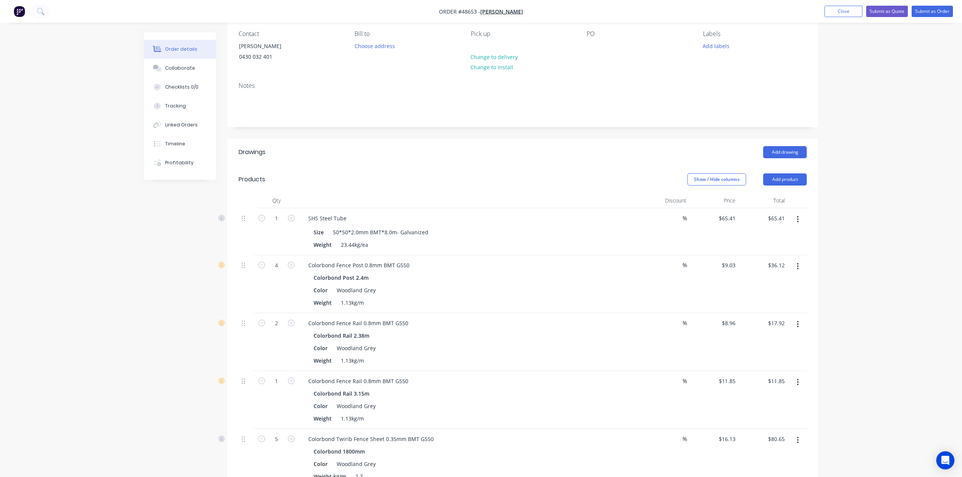
scroll to position [0, 0]
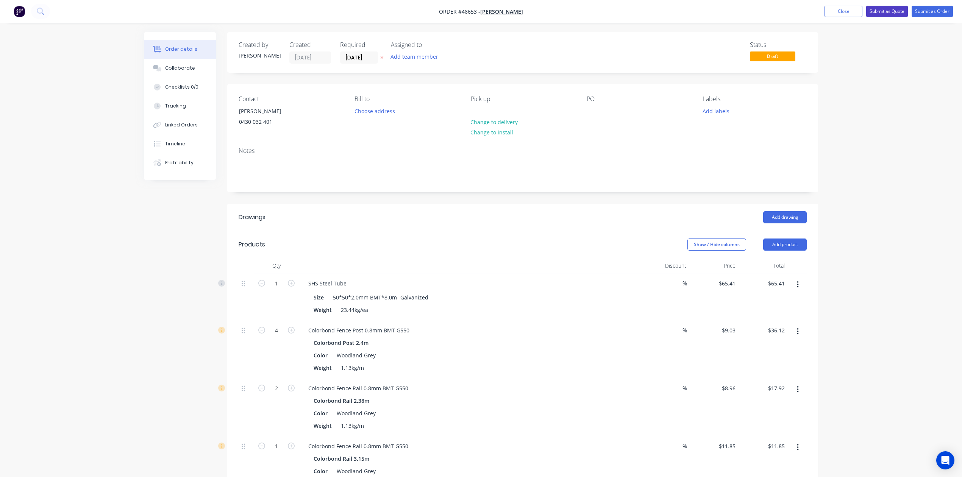
click at [896, 9] on button "Submit as Quote" at bounding box center [887, 11] width 42 height 11
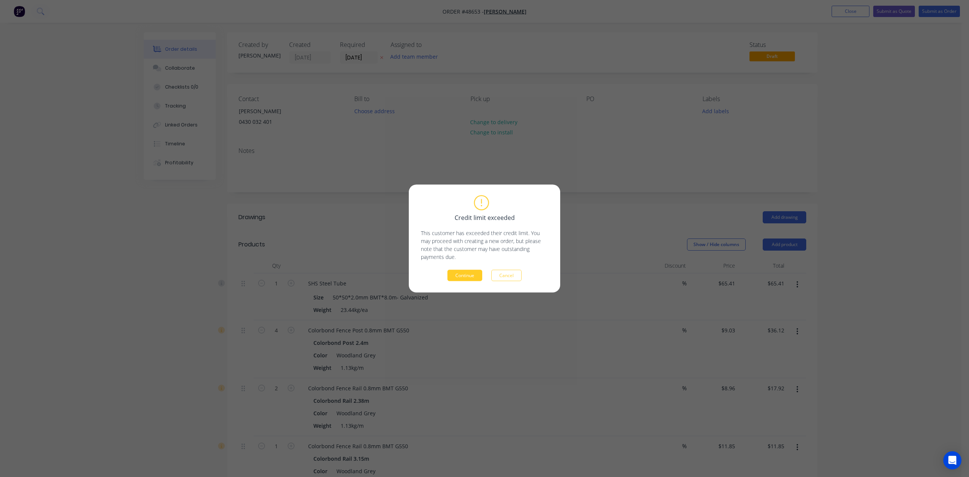
click at [474, 272] on button "Continue" at bounding box center [465, 275] width 35 height 11
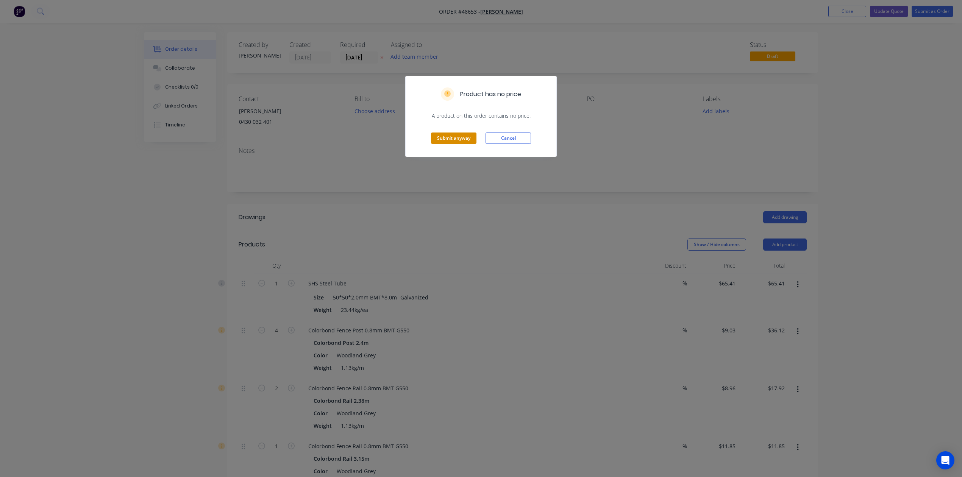
click at [454, 137] on button "Submit anyway" at bounding box center [453, 138] width 45 height 11
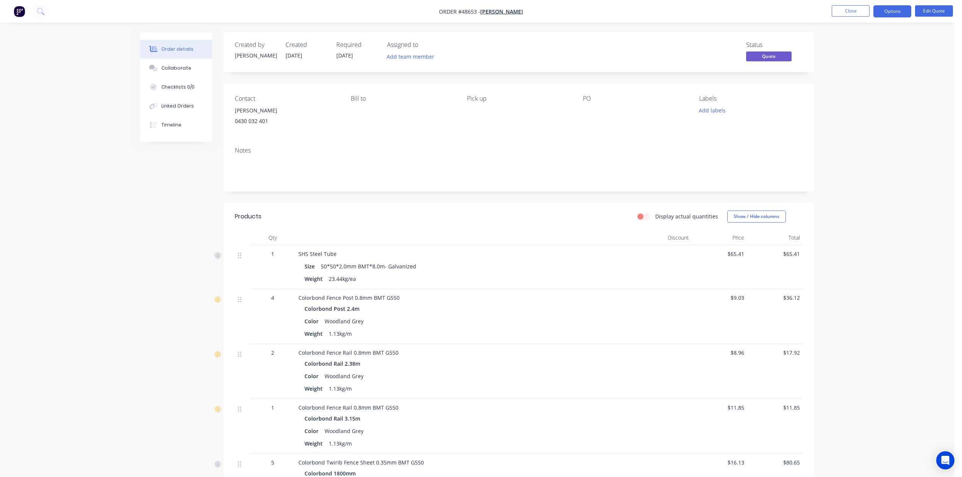
click at [891, 3] on nav "Order #48653 - Yongjun Li Close Options Edit Quote" at bounding box center [481, 11] width 962 height 23
click at [890, 12] on button "Options" at bounding box center [892, 11] width 38 height 12
click at [855, 42] on div "Quote" at bounding box center [869, 46] width 70 height 11
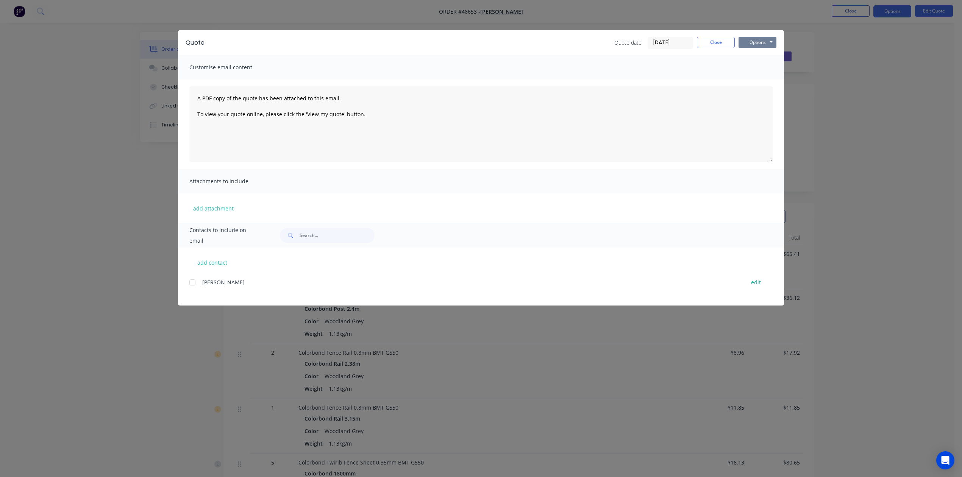
click at [743, 37] on button "Options" at bounding box center [757, 42] width 38 height 11
click at [750, 67] on button "Print" at bounding box center [762, 68] width 48 height 12
click at [719, 39] on button "Close" at bounding box center [716, 42] width 38 height 11
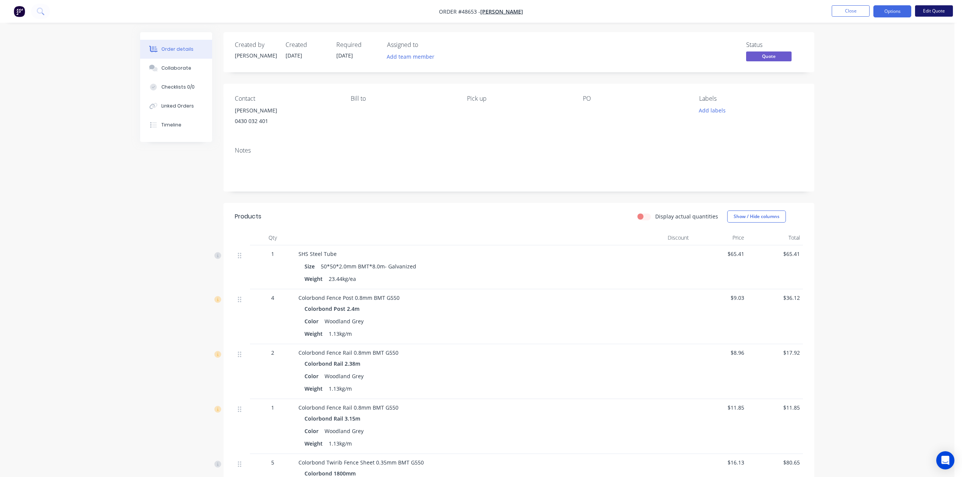
click at [944, 7] on button "Edit Quote" at bounding box center [934, 10] width 38 height 11
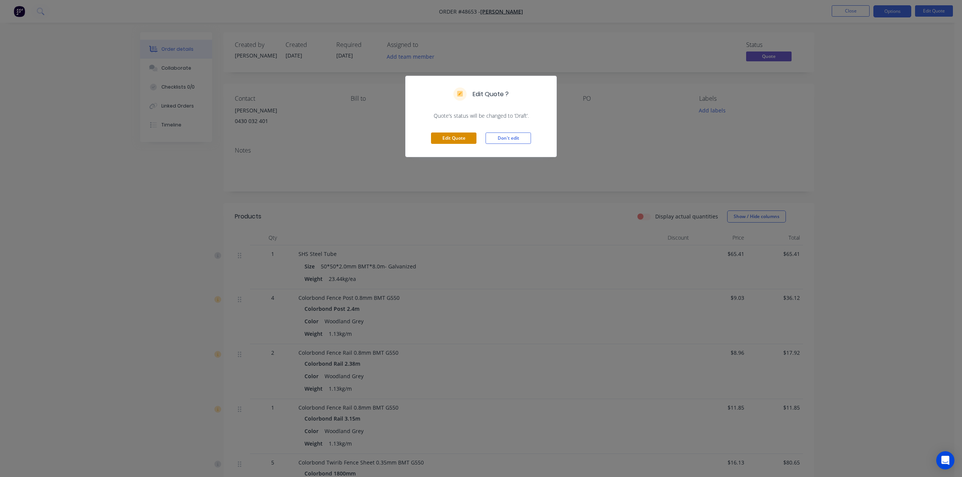
click at [469, 138] on button "Edit Quote" at bounding box center [453, 138] width 45 height 11
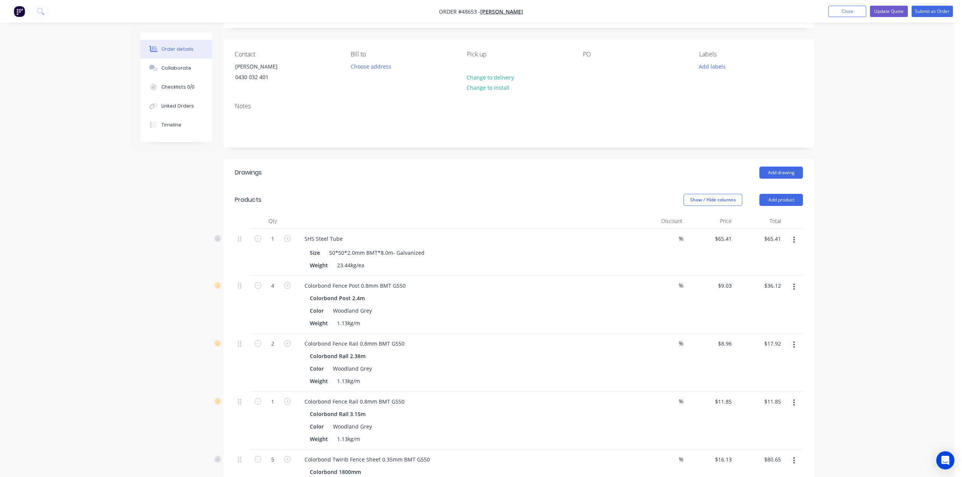
scroll to position [50, 0]
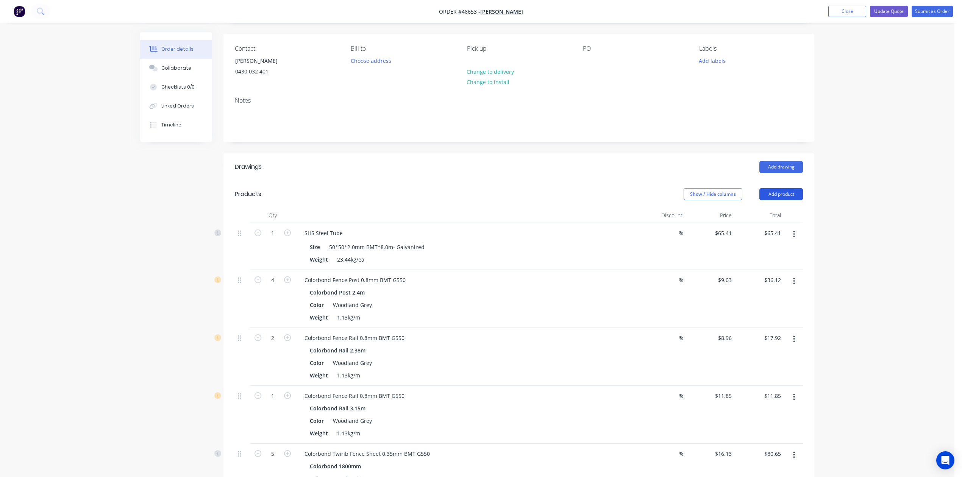
click at [783, 193] on button "Add product" at bounding box center [781, 194] width 44 height 12
click at [771, 211] on div "Product catalogue" at bounding box center [767, 213] width 58 height 11
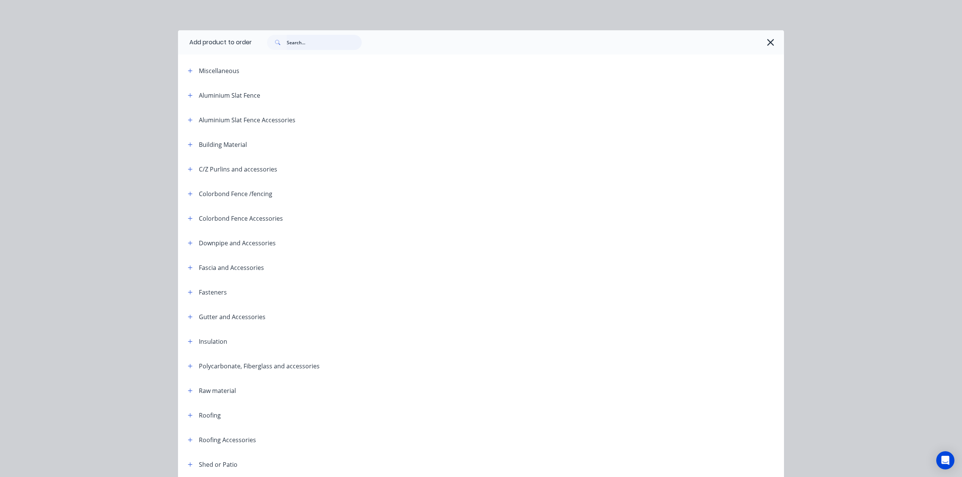
click at [297, 39] on input "text" at bounding box center [324, 42] width 75 height 15
type input "cut"
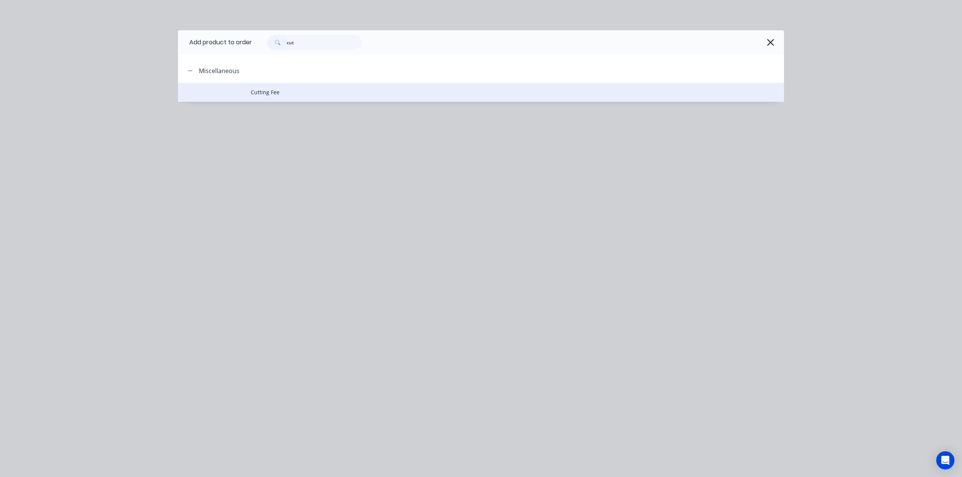
click at [257, 97] on td "Cutting Fee" at bounding box center [517, 92] width 533 height 19
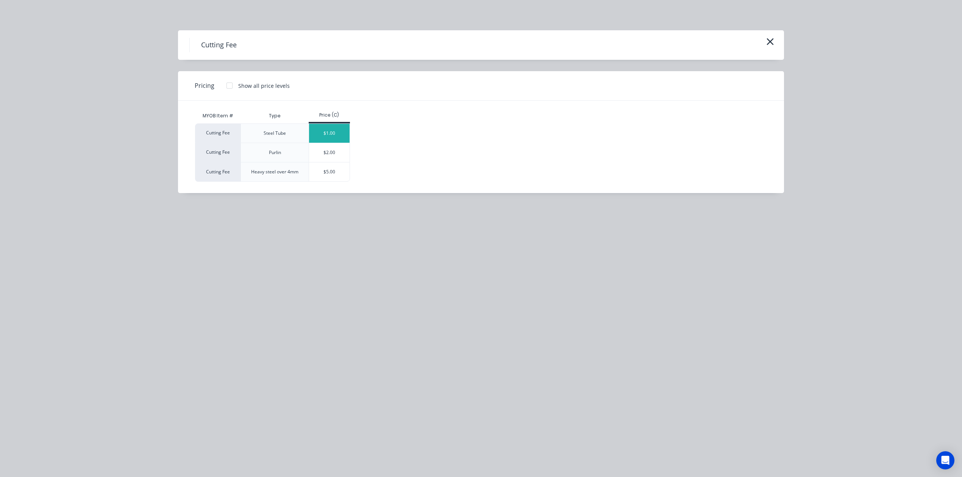
click at [340, 133] on div "$1.00" at bounding box center [329, 133] width 41 height 19
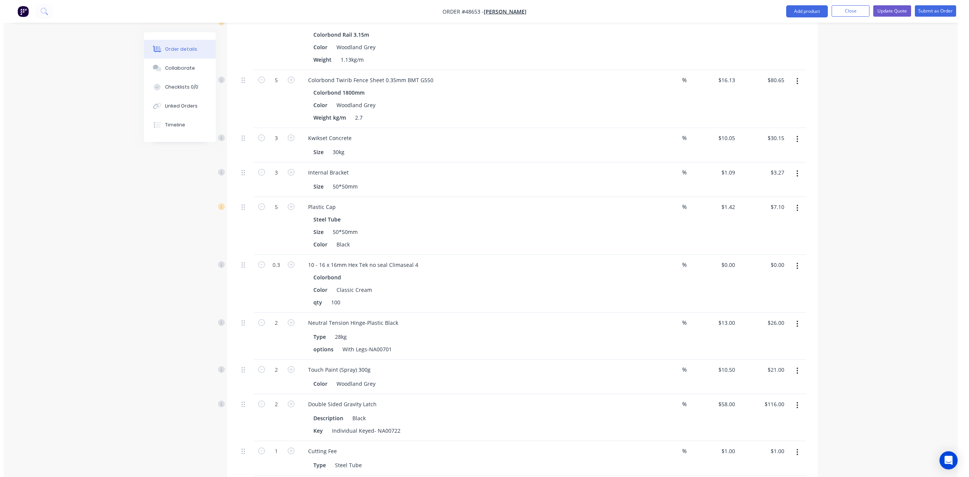
scroll to position [121, 0]
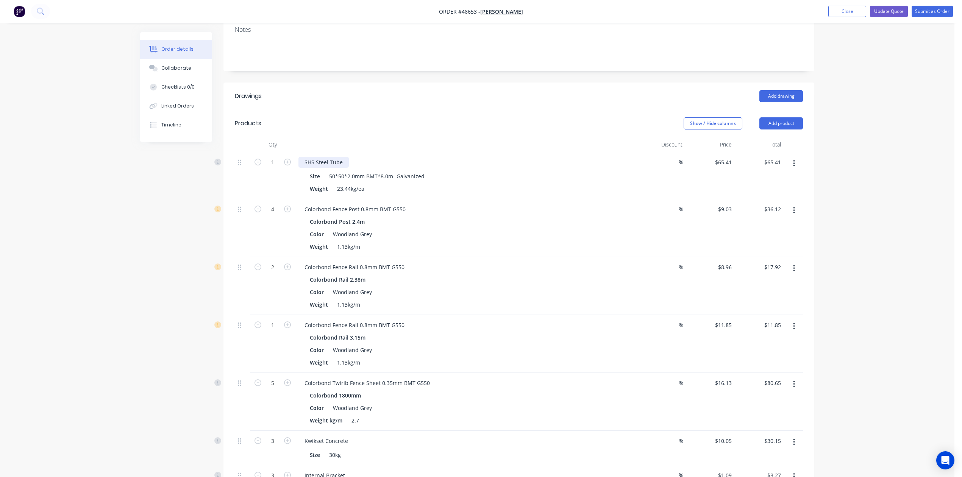
click at [347, 160] on div "SHS Steel Tube" at bounding box center [323, 162] width 50 height 11
click at [491, 254] on div "Colorbond Fence Post 0.8mm BMT G550 Colorbond Post 2.4m Color Woodland Grey Wei…" at bounding box center [465, 228] width 341 height 58
click at [897, 8] on button "Update Quote" at bounding box center [889, 11] width 38 height 11
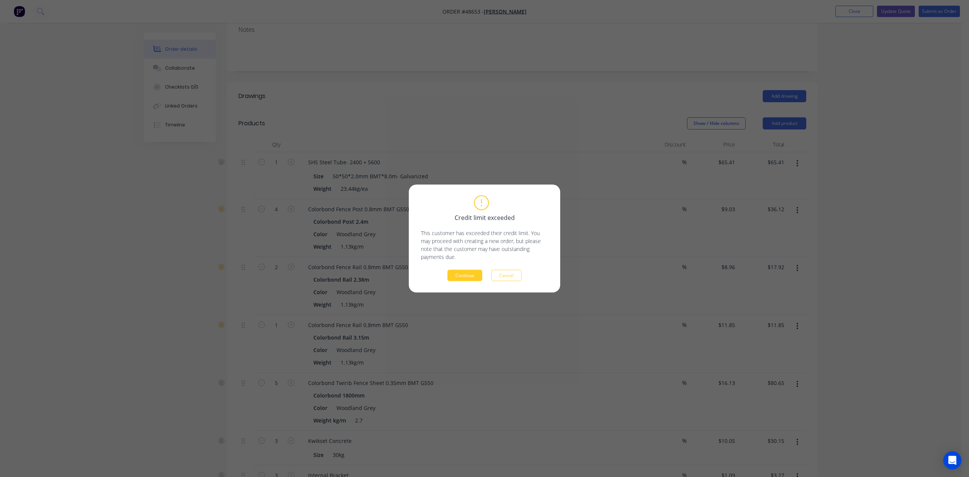
click at [463, 271] on button "Continue" at bounding box center [465, 275] width 35 height 11
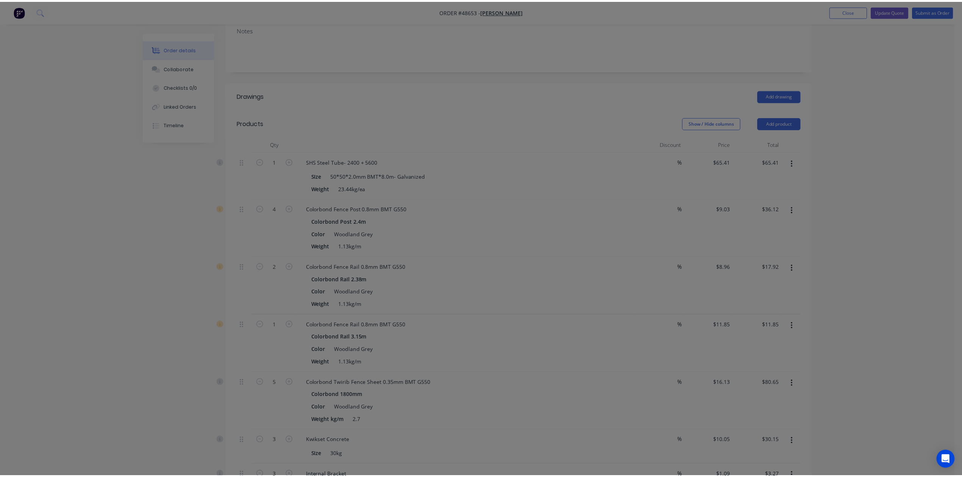
scroll to position [0, 0]
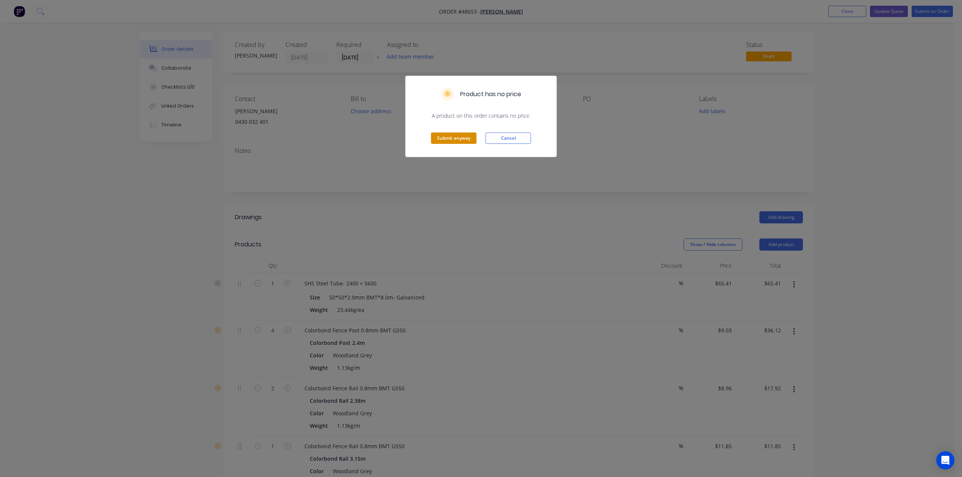
click at [447, 139] on button "Submit anyway" at bounding box center [453, 138] width 45 height 11
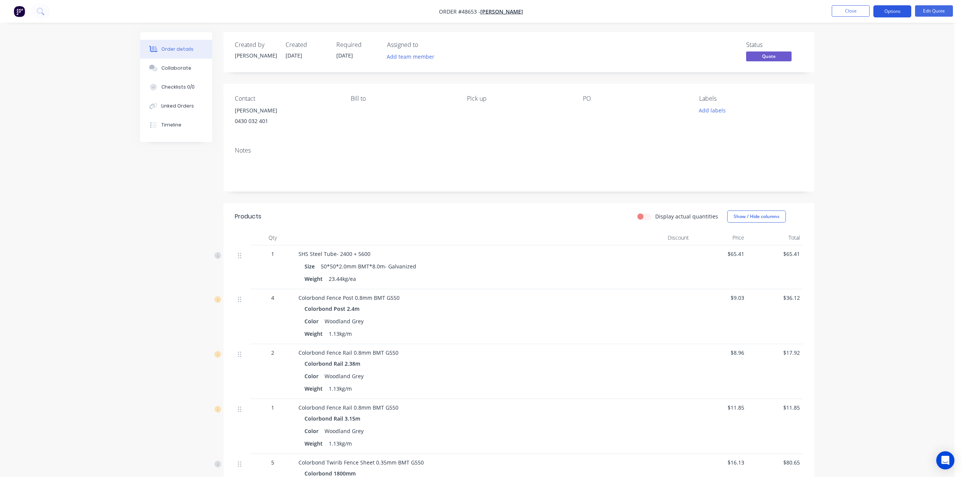
click at [887, 6] on button "Options" at bounding box center [892, 11] width 38 height 12
click at [852, 52] on button "Quote" at bounding box center [869, 45] width 83 height 15
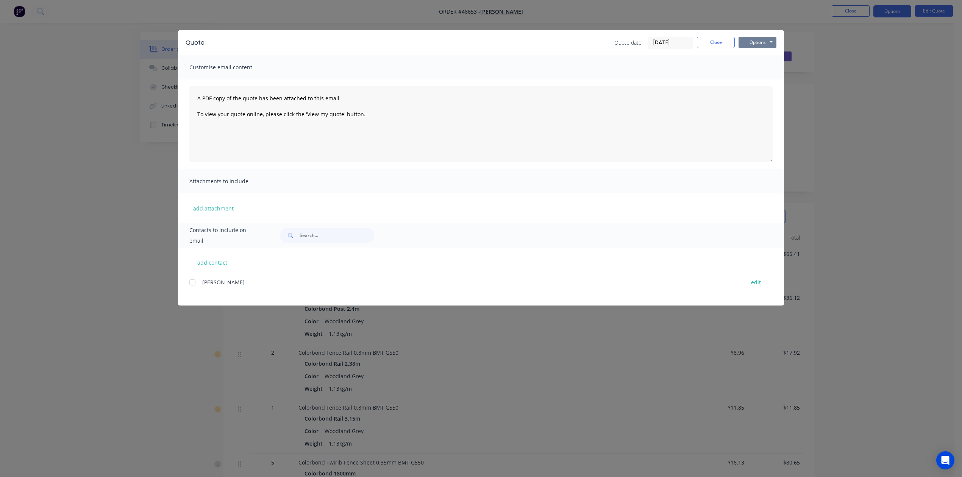
click at [765, 46] on button "Options" at bounding box center [757, 42] width 38 height 11
drag, startPoint x: 765, startPoint y: 48, endPoint x: 765, endPoint y: 61, distance: 12.9
click at [765, 61] on button "Preview" at bounding box center [762, 56] width 48 height 12
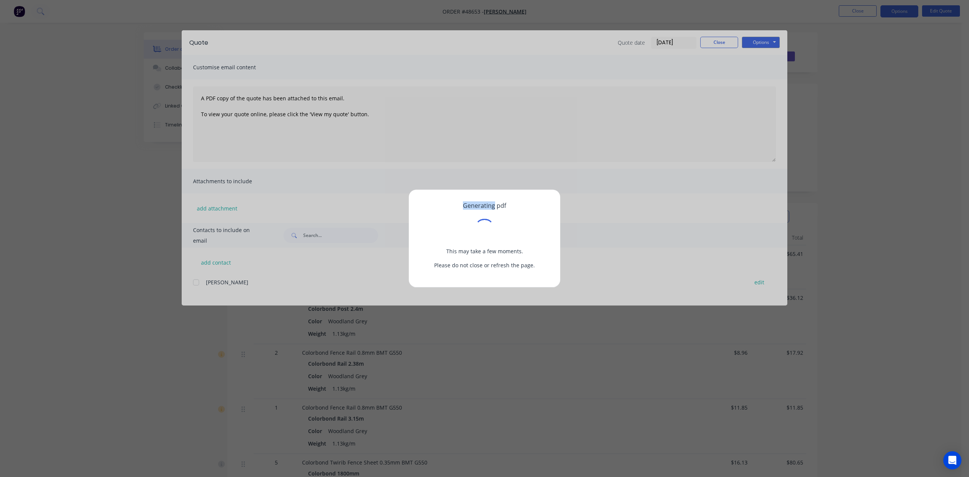
drag, startPoint x: 765, startPoint y: 61, endPoint x: 751, endPoint y: 91, distance: 33.6
click at [753, 91] on div "Generating pdf This may take a few moments. Please do not close or refresh the …" at bounding box center [484, 238] width 969 height 477
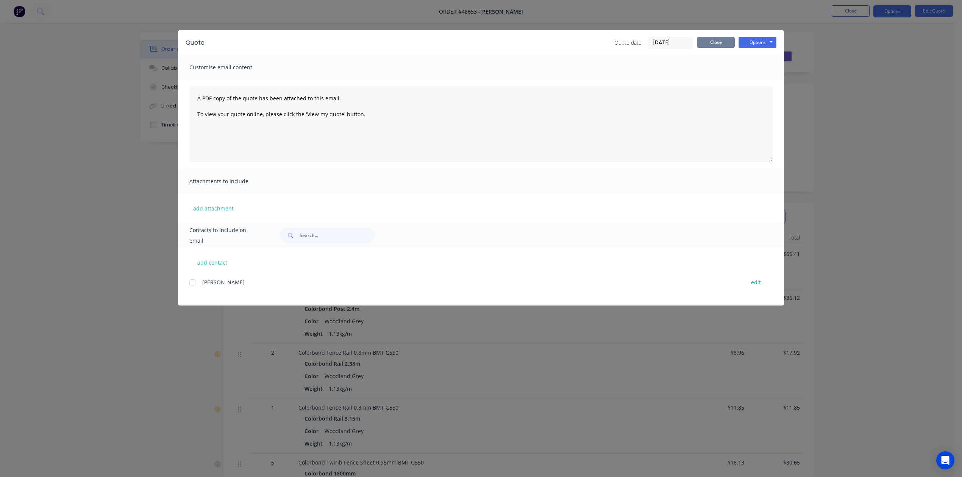
click at [709, 39] on button "Close" at bounding box center [716, 42] width 38 height 11
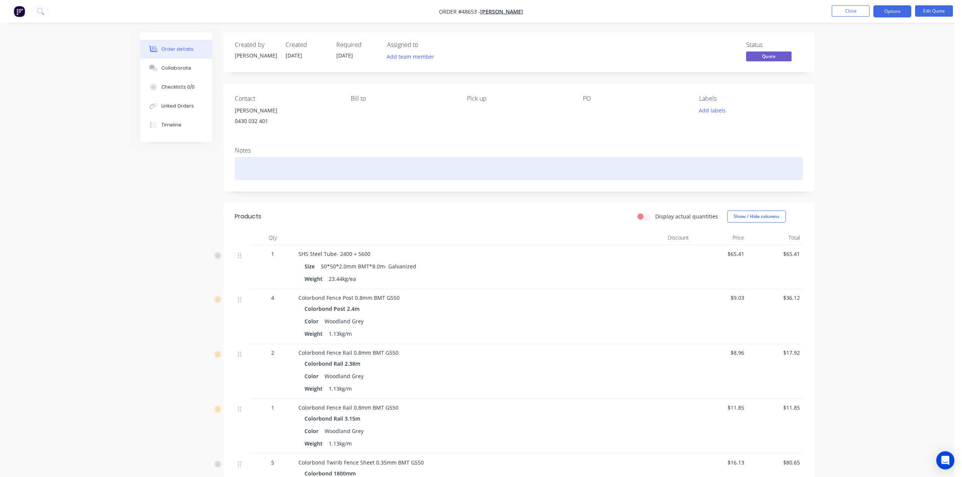
drag, startPoint x: 575, startPoint y: 156, endPoint x: 591, endPoint y: 238, distance: 83.2
click at [575, 157] on div "Notes" at bounding box center [518, 166] width 591 height 51
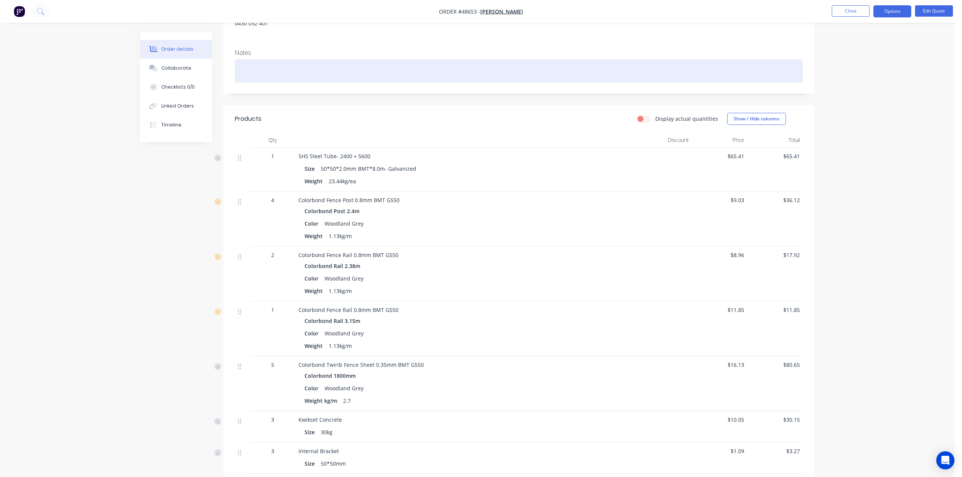
scroll to position [101, 0]
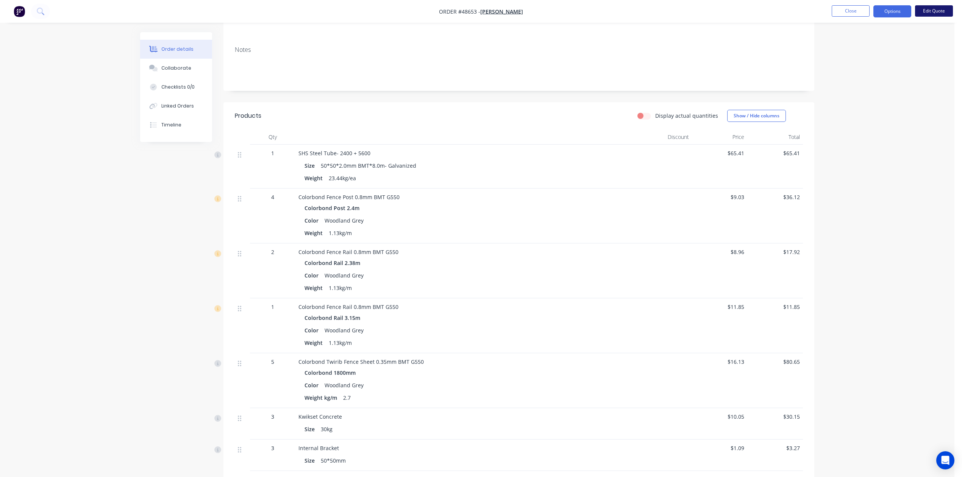
click at [941, 9] on button "Edit Quote" at bounding box center [934, 10] width 38 height 11
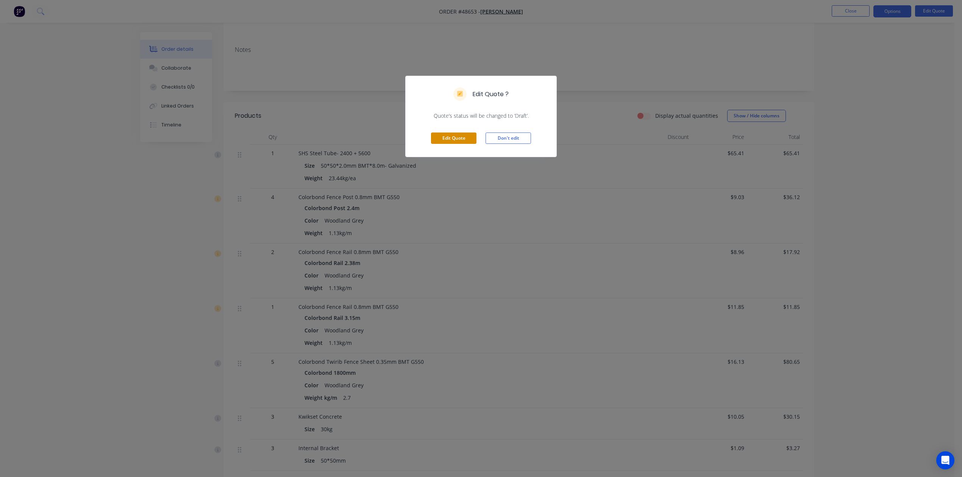
click at [448, 140] on button "Edit Quote" at bounding box center [453, 138] width 45 height 11
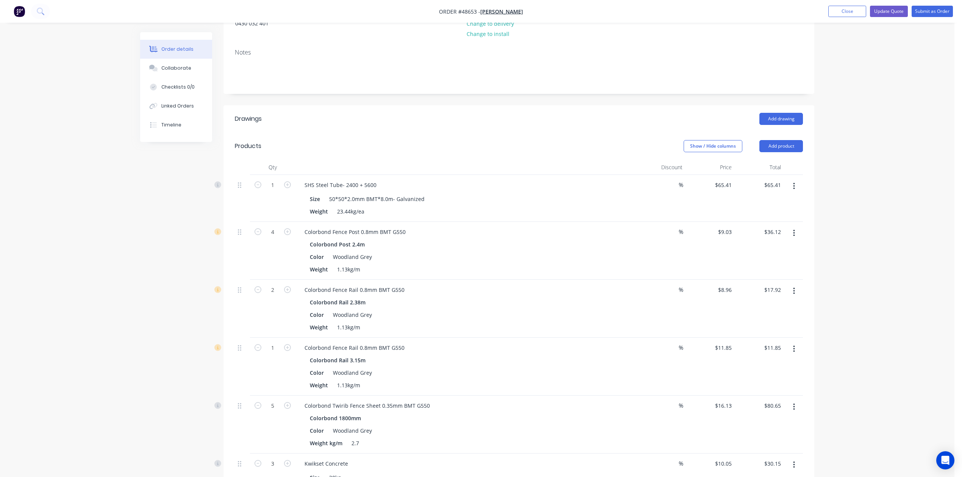
scroll to position [151, 0]
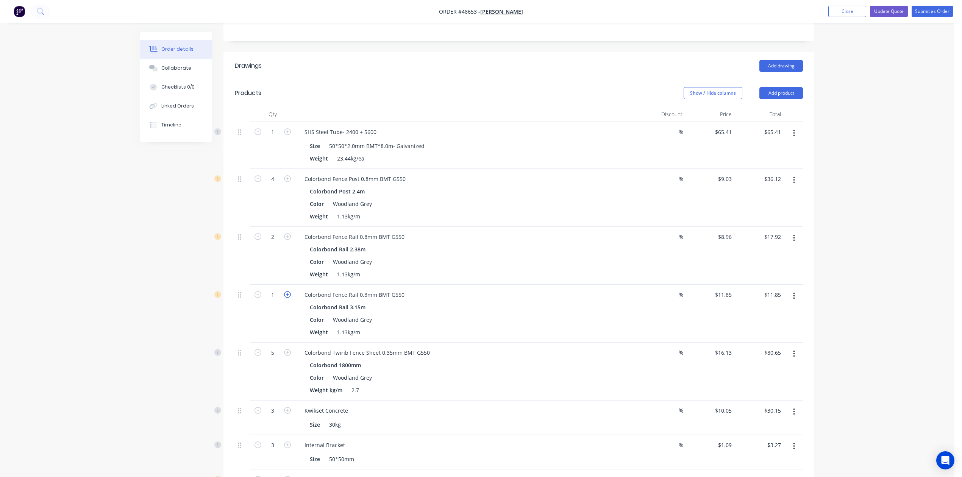
click at [285, 295] on icon "button" at bounding box center [287, 294] width 7 height 7
type input "2"
type input "$23.70"
click at [260, 238] on icon "button" at bounding box center [257, 236] width 7 height 7
type input "1"
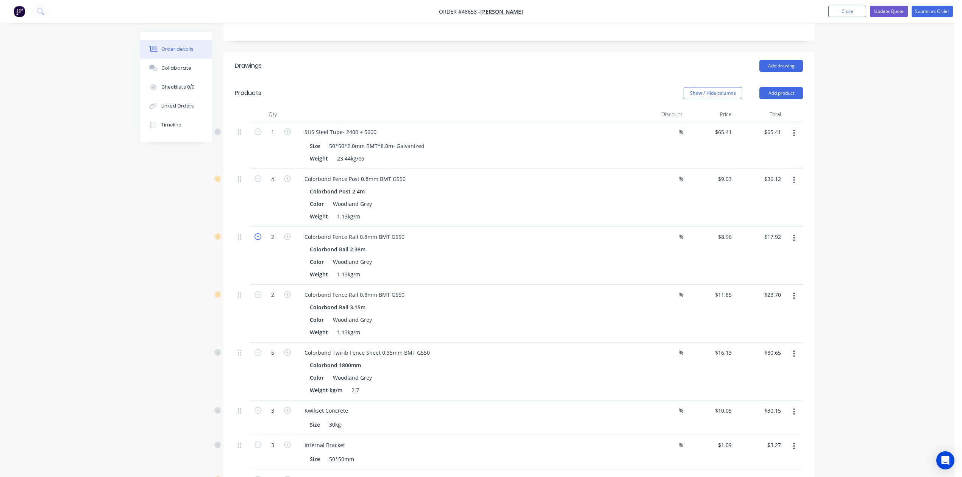
type input "$8.96"
click at [514, 293] on div "Colorbond Fence Rail 0.8mm BMT G550" at bounding box center [465, 294] width 335 height 11
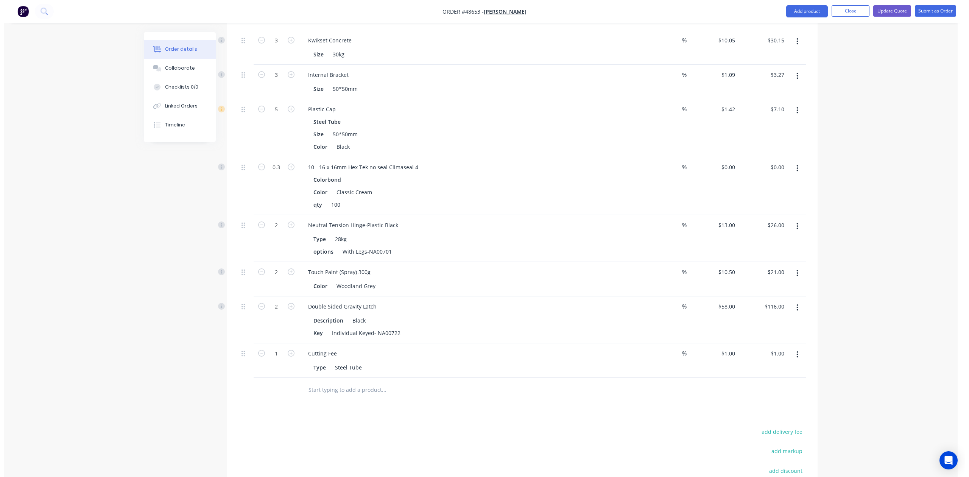
scroll to position [424, 0]
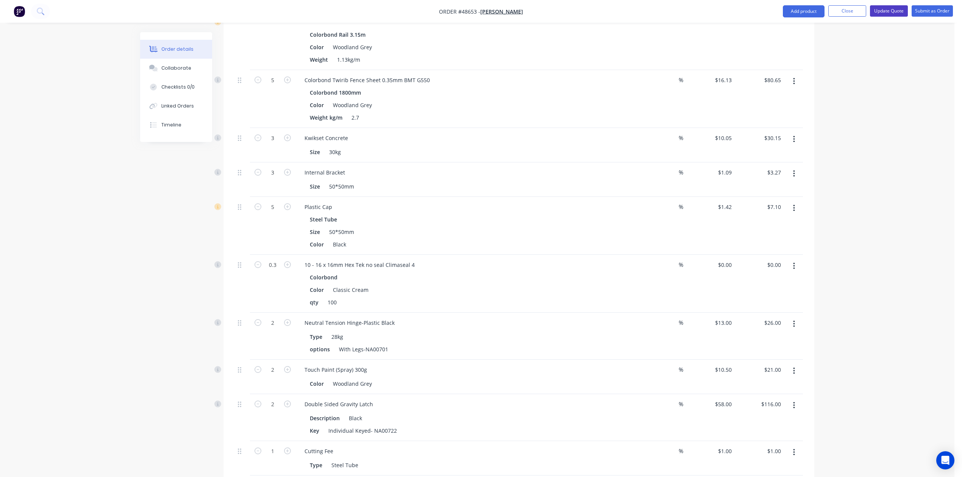
click at [892, 14] on button "Update Quote" at bounding box center [889, 10] width 38 height 11
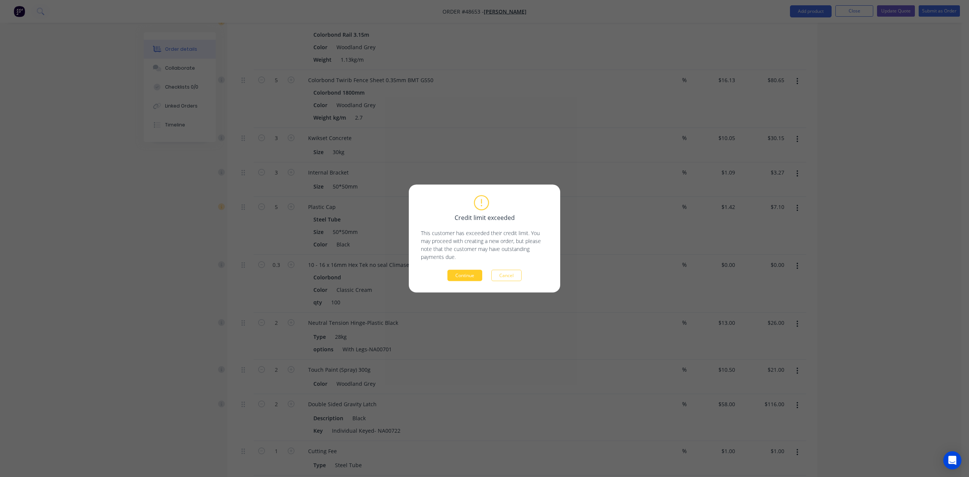
click at [466, 278] on button "Continue" at bounding box center [465, 275] width 35 height 11
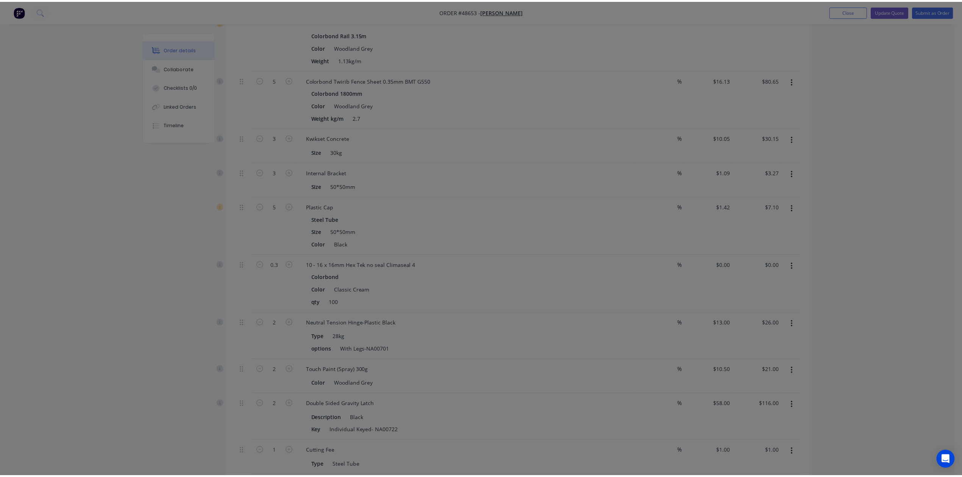
scroll to position [0, 0]
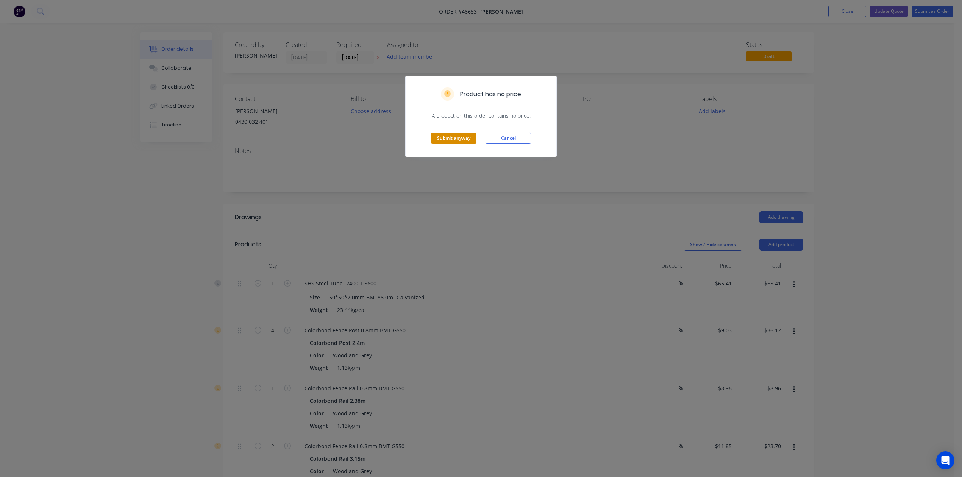
click at [459, 136] on button "Submit anyway" at bounding box center [453, 138] width 45 height 11
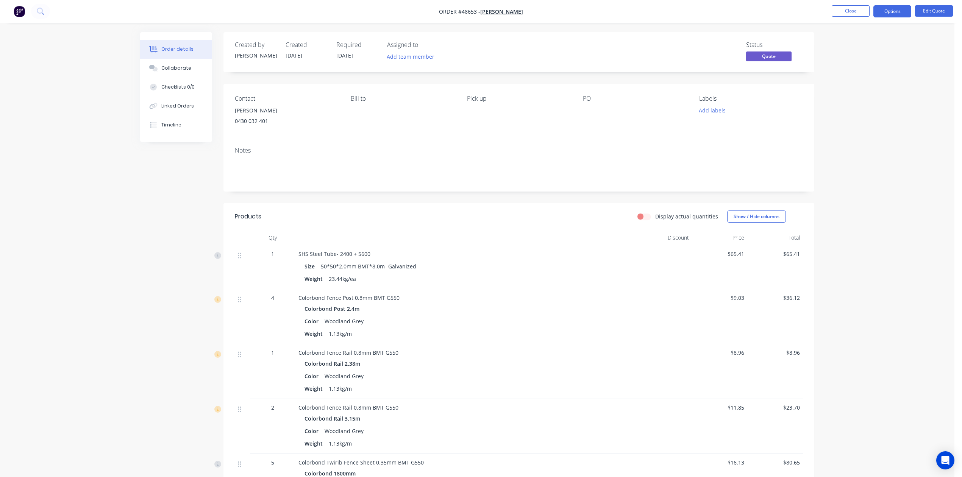
click at [885, 17] on nav "Order #48653 - Yongjun Li Close Options Edit Quote" at bounding box center [481, 11] width 962 height 23
click at [890, 14] on button "Options" at bounding box center [892, 11] width 38 height 12
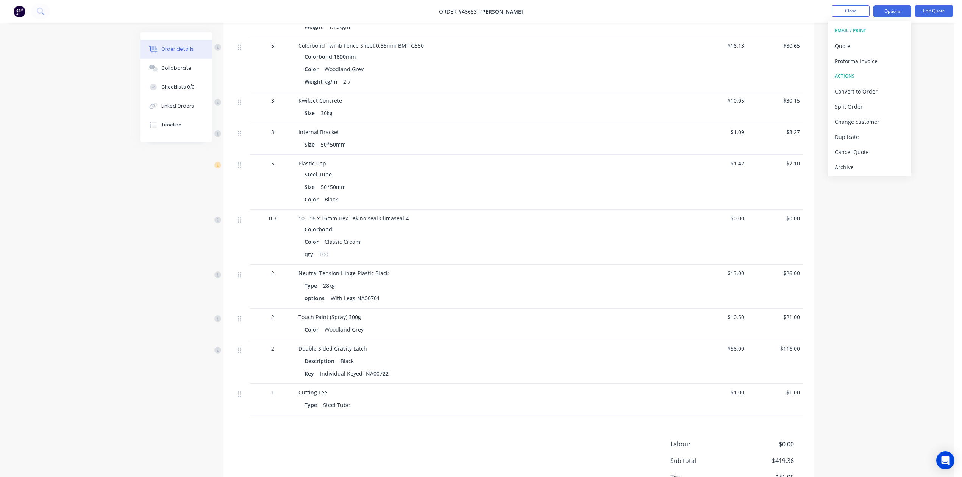
scroll to position [476, 0]
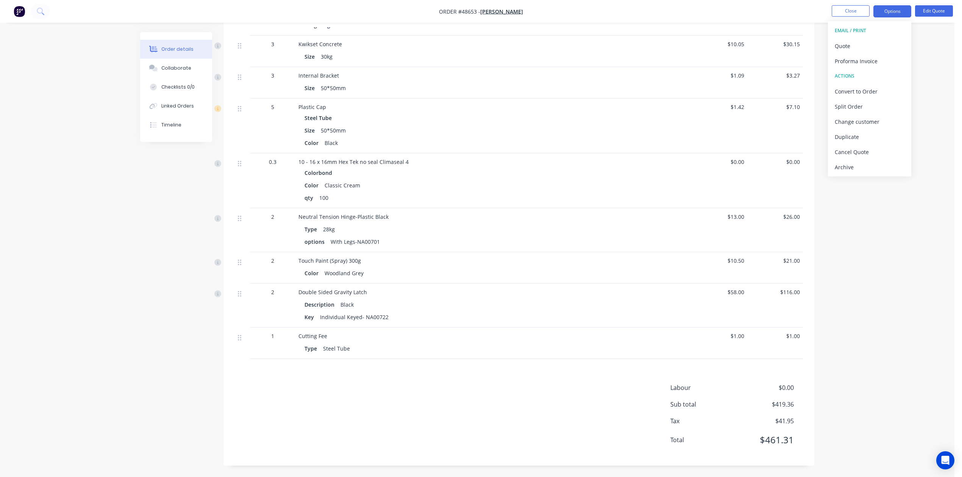
click at [556, 208] on div "Neutral Tension Hinge-Plastic Black Type 28kg options With Legs-NA00701" at bounding box center [465, 230] width 341 height 44
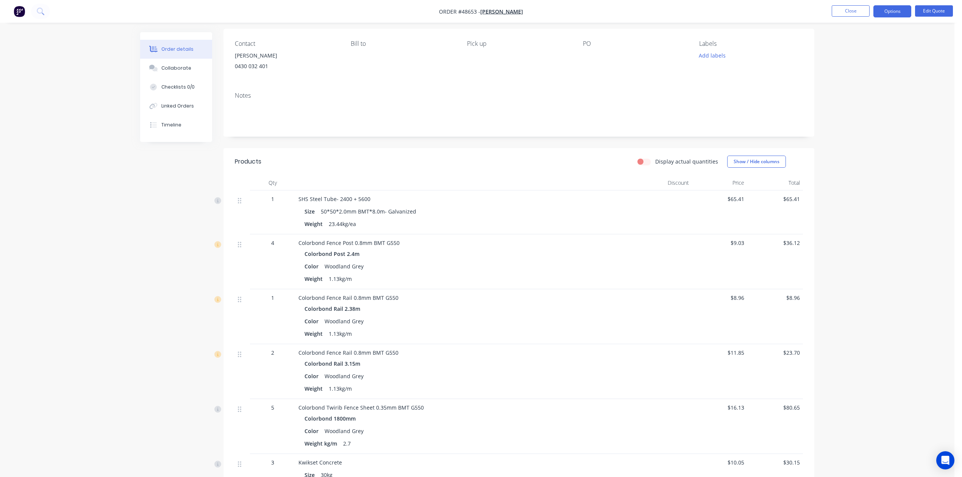
scroll to position [0, 0]
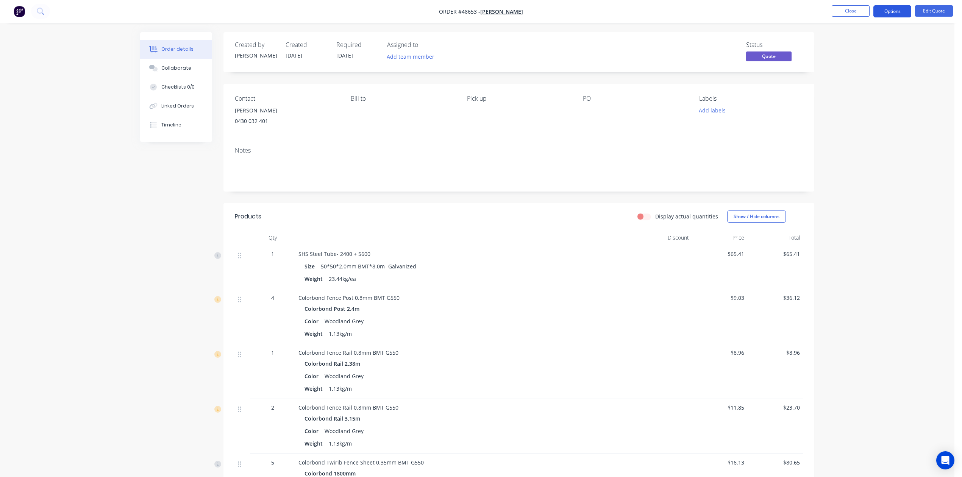
click at [897, 5] on button "Options" at bounding box center [892, 11] width 38 height 12
click at [563, 215] on div "Display actual quantities Show / Hide columns" at bounding box center [579, 217] width 447 height 12
click at [607, 212] on div "Display actual quantities Show / Hide columns" at bounding box center [579, 217] width 447 height 12
click at [858, 16] on button "Close" at bounding box center [850, 10] width 38 height 11
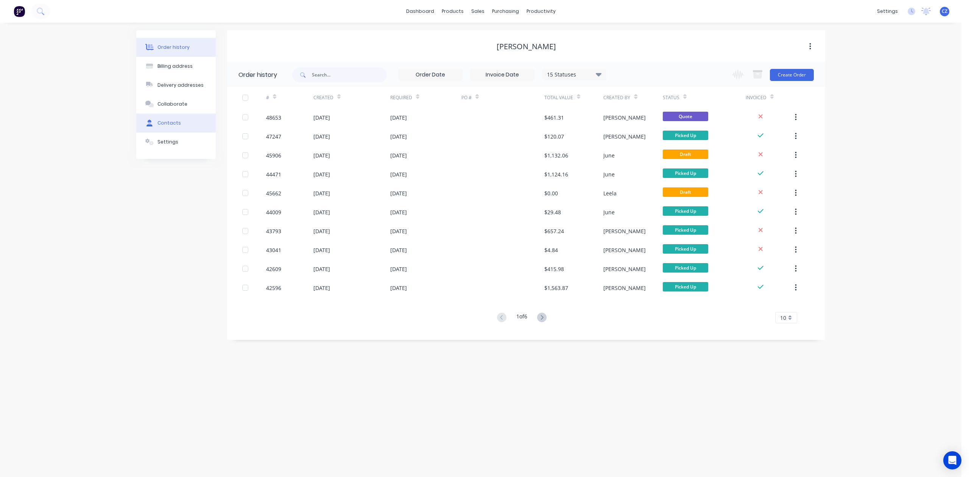
click at [176, 123] on div "Contacts" at bounding box center [168, 123] width 23 height 7
select select "AU"
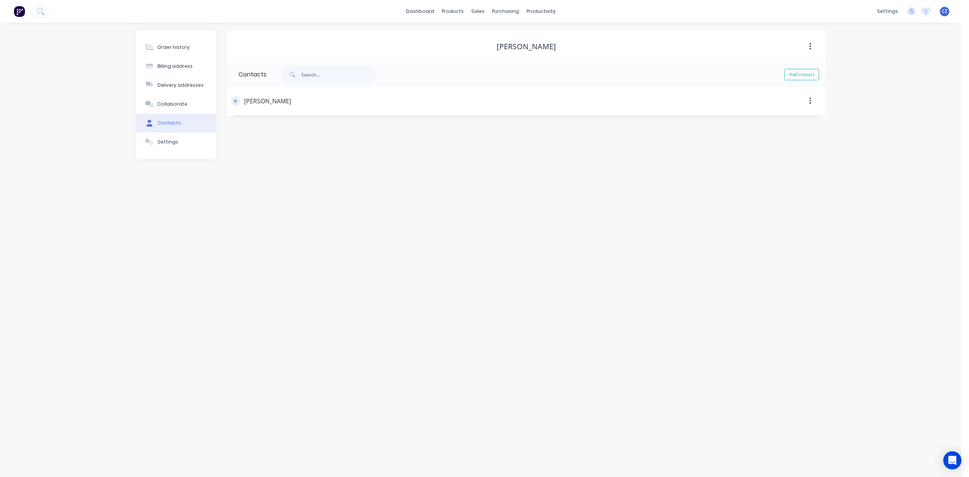
click at [232, 102] on button "button" at bounding box center [235, 100] width 9 height 9
click at [162, 143] on div "Settings" at bounding box center [167, 142] width 21 height 7
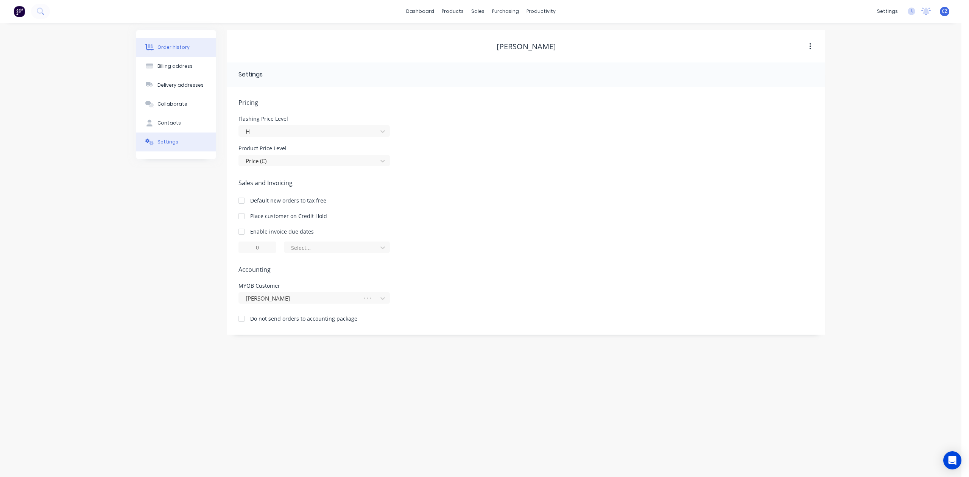
click at [170, 44] on div "Order history" at bounding box center [173, 47] width 32 height 7
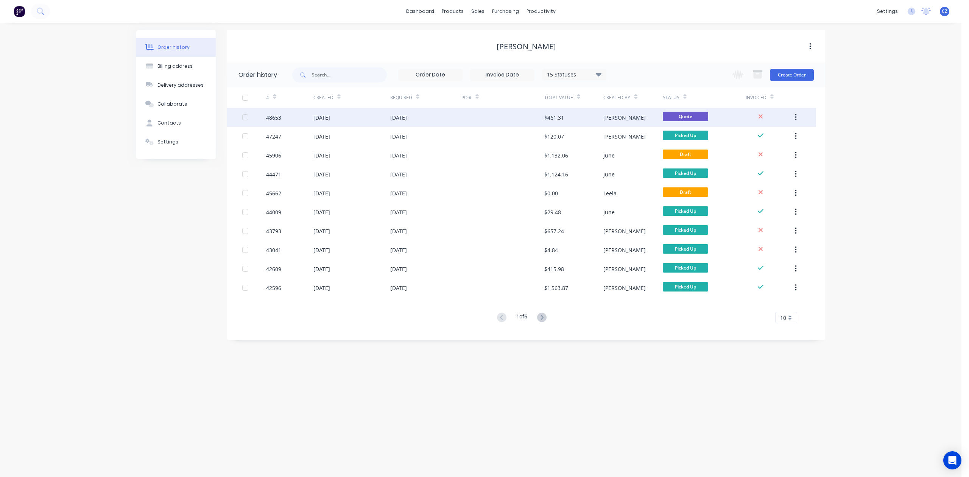
click at [470, 117] on div at bounding box center [503, 117] width 83 height 19
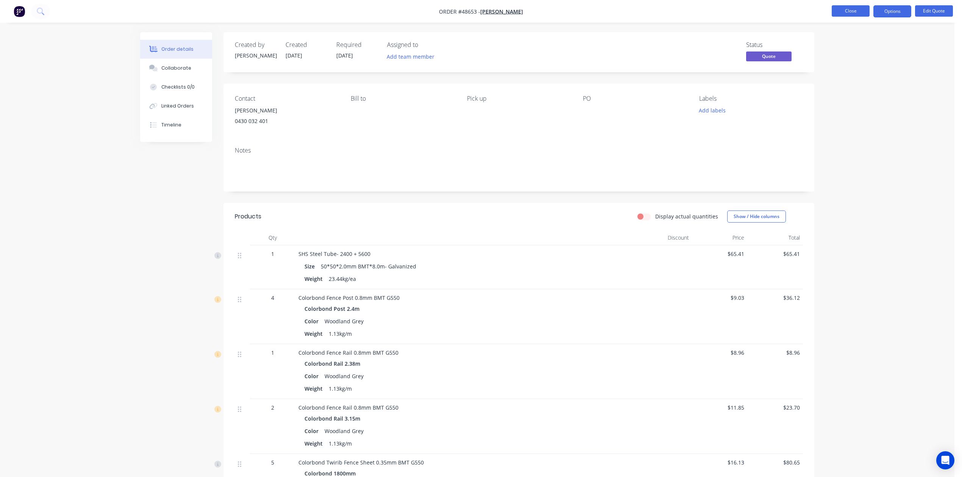
click at [852, 15] on button "Close" at bounding box center [850, 10] width 38 height 11
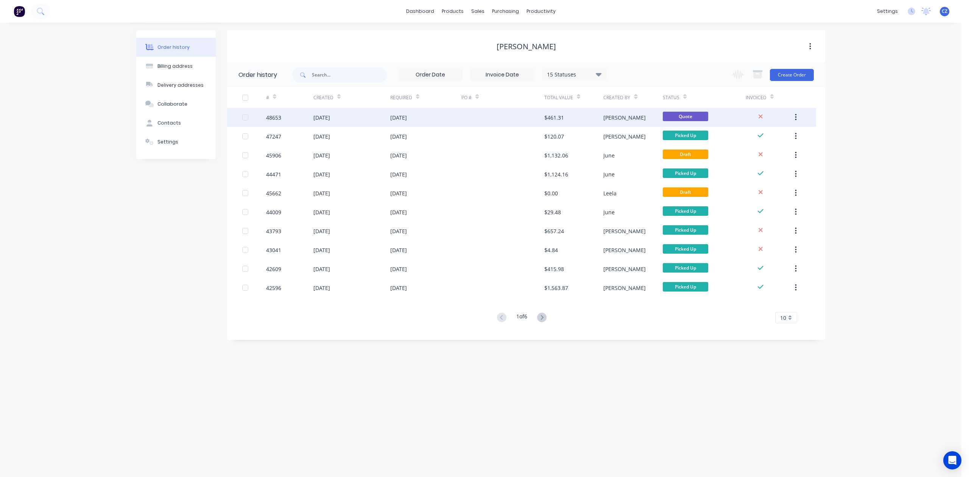
click at [497, 112] on div at bounding box center [503, 117] width 83 height 19
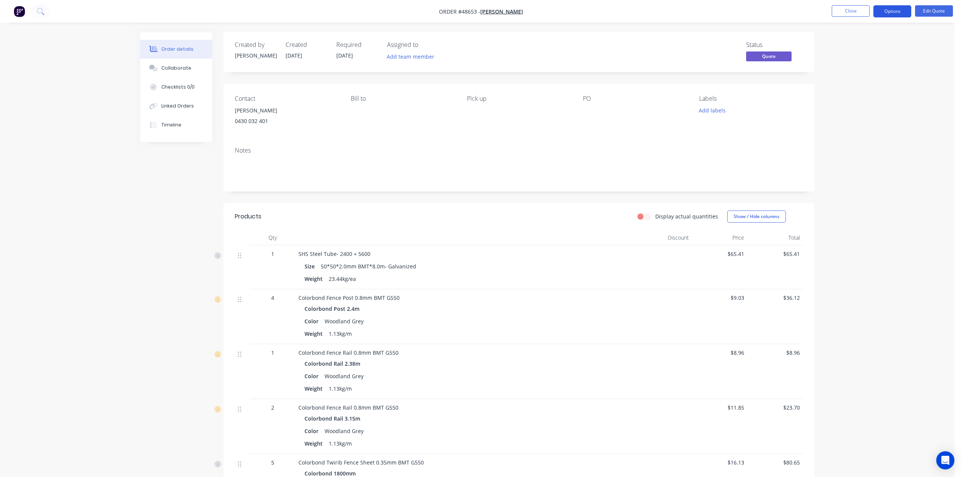
click at [890, 14] on button "Options" at bounding box center [892, 11] width 38 height 12
click at [856, 94] on div "Convert to Order" at bounding box center [869, 91] width 70 height 11
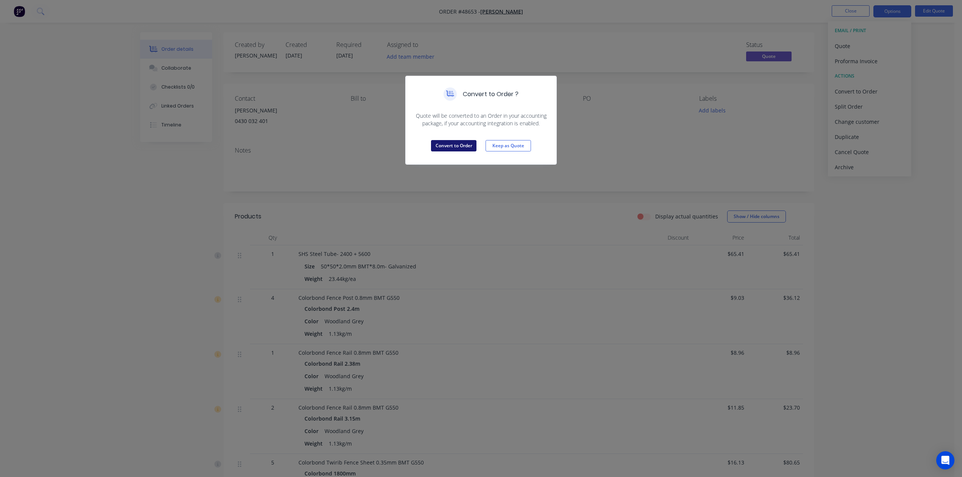
click at [462, 147] on button "Convert to Order" at bounding box center [453, 145] width 45 height 11
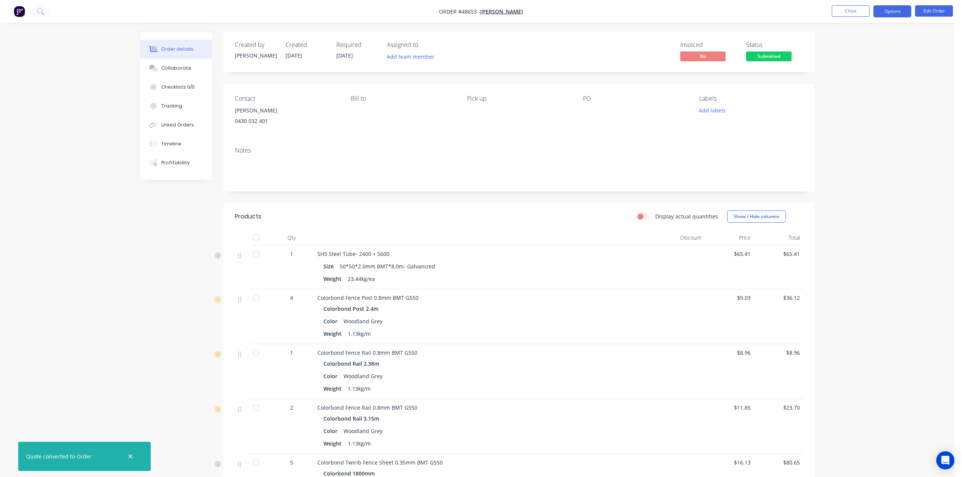
click at [897, 9] on button "Options" at bounding box center [892, 11] width 38 height 12
click at [853, 52] on button "Invoice" at bounding box center [869, 45] width 83 height 15
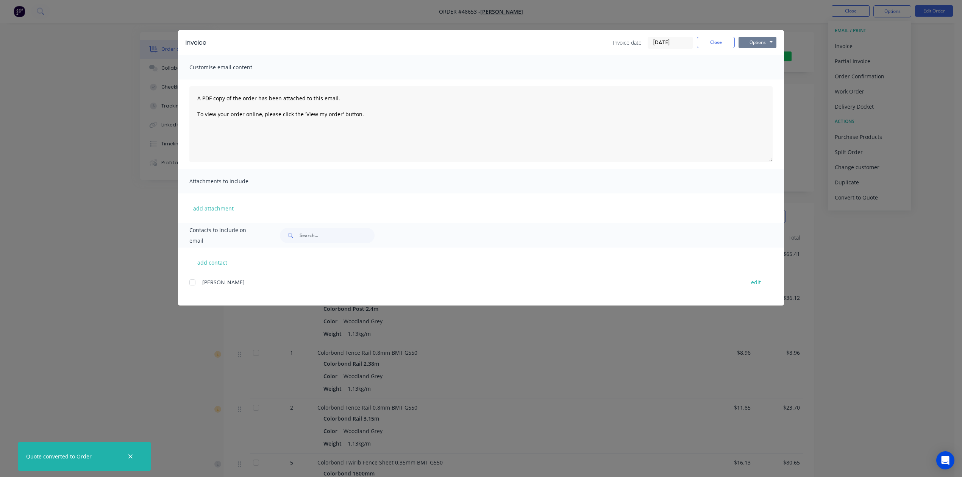
click at [762, 44] on button "Options" at bounding box center [757, 42] width 38 height 11
click at [759, 67] on button "Print" at bounding box center [762, 68] width 48 height 12
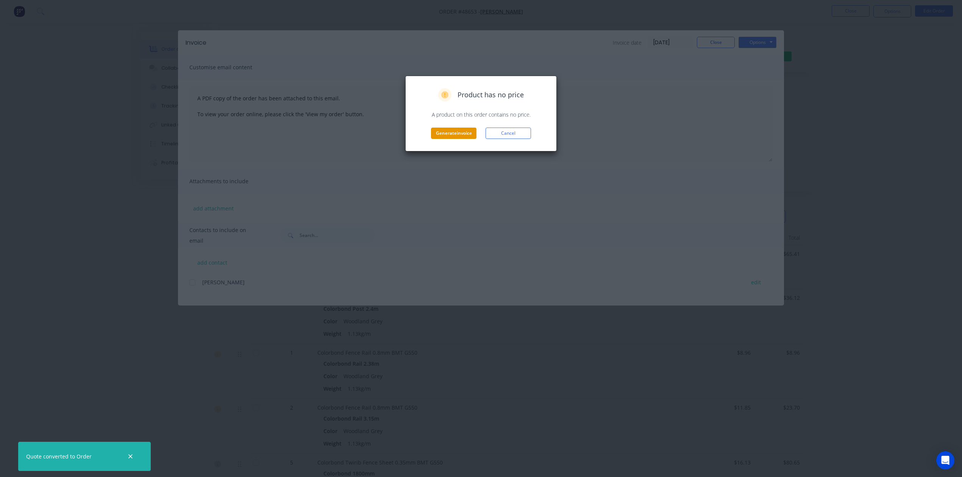
click at [442, 129] on button "Generate invoice" at bounding box center [453, 133] width 45 height 11
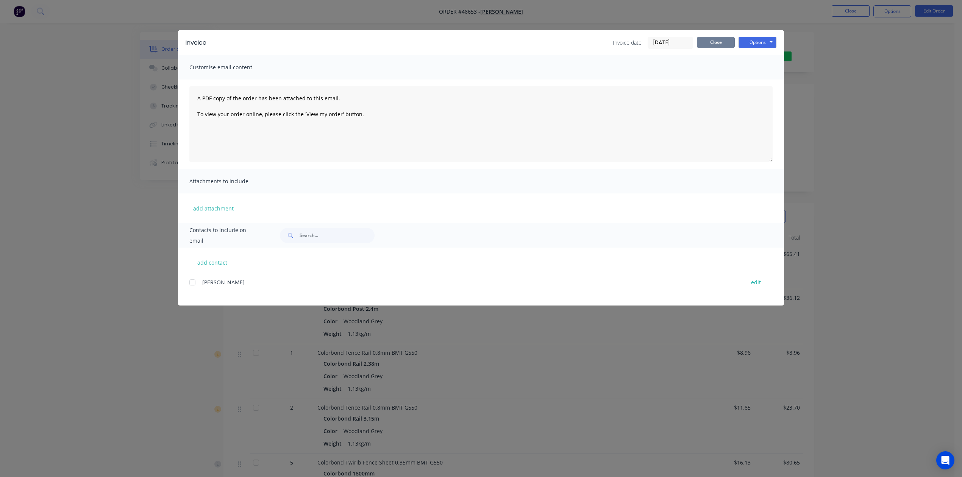
click at [711, 47] on button "Close" at bounding box center [716, 42] width 38 height 11
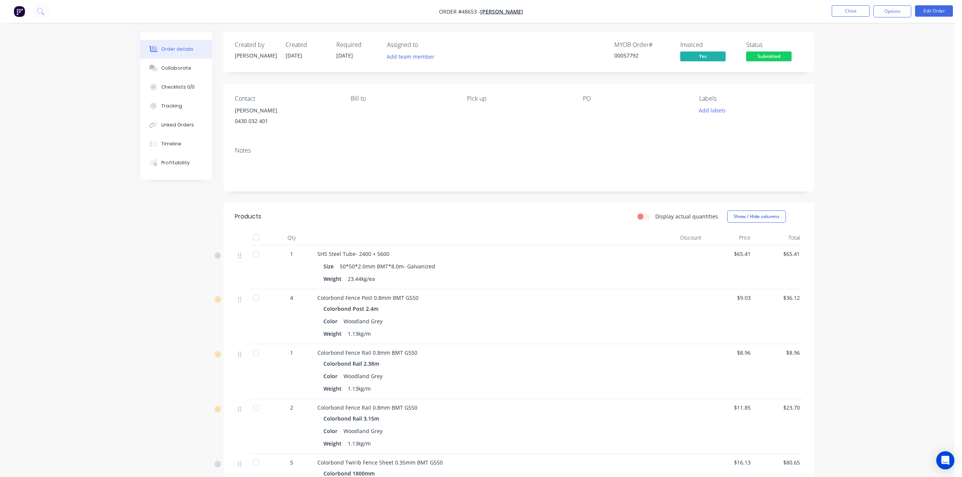
click at [894, 122] on div "Order details Collaborate Checklists 0/0 Tracking Linked Orders Timeline Profit…" at bounding box center [477, 475] width 954 height 950
click at [897, 11] on button "Options" at bounding box center [892, 11] width 38 height 12
click at [855, 103] on div "Delivery Docket" at bounding box center [869, 106] width 70 height 11
drag, startPoint x: 861, startPoint y: 66, endPoint x: 862, endPoint y: 78, distance: 12.2
click at [862, 78] on div "DELIVERY DOCKET Back With pricing Without pricing Custom" at bounding box center [869, 61] width 83 height 80
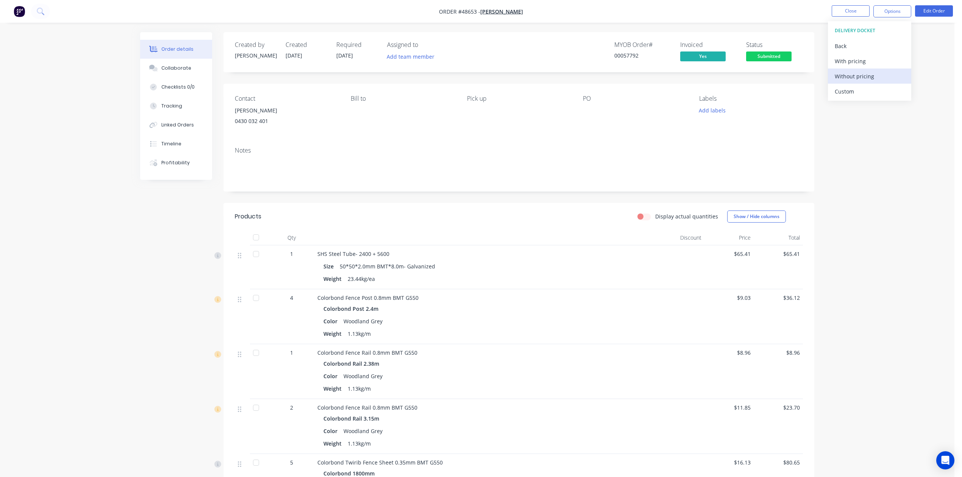
click at [862, 78] on div "Without pricing" at bounding box center [869, 76] width 70 height 11
click at [776, 55] on span "Submitted" at bounding box center [768, 55] width 45 height 9
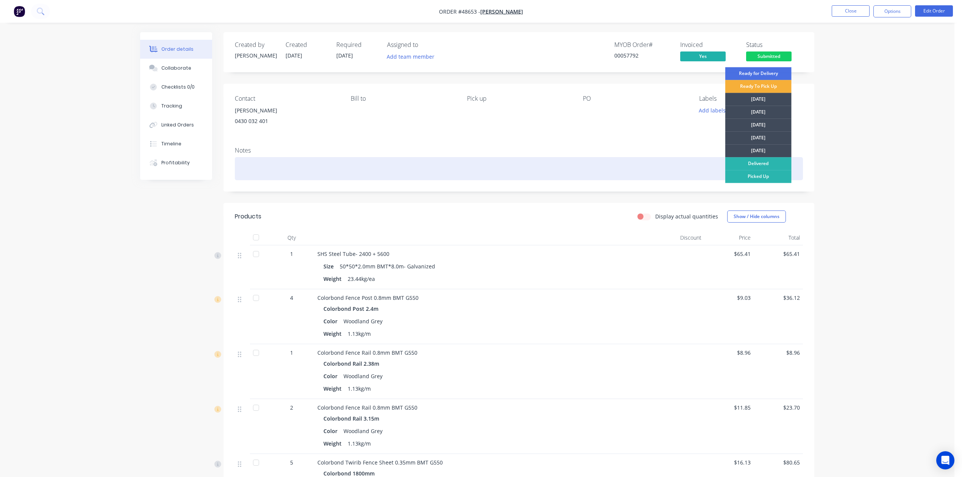
click at [742, 173] on div "Picked Up" at bounding box center [758, 176] width 66 height 13
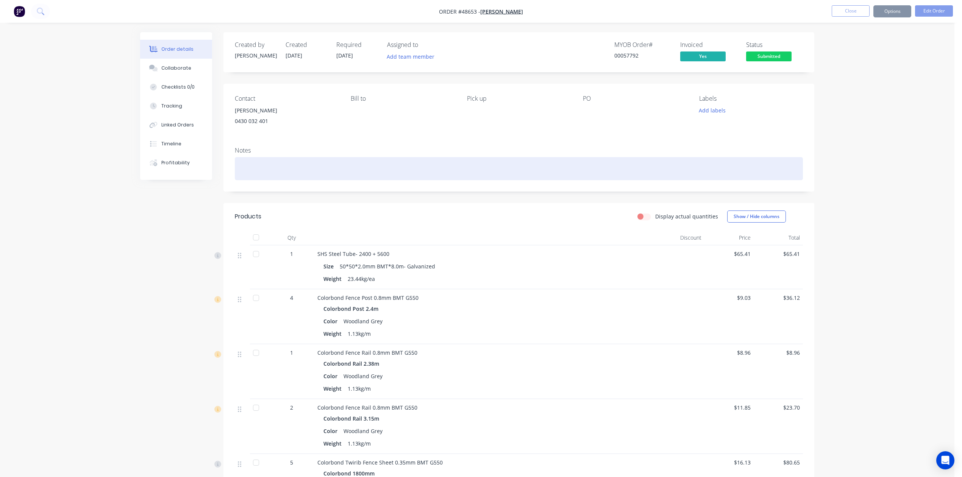
click at [574, 175] on div at bounding box center [519, 168] width 568 height 23
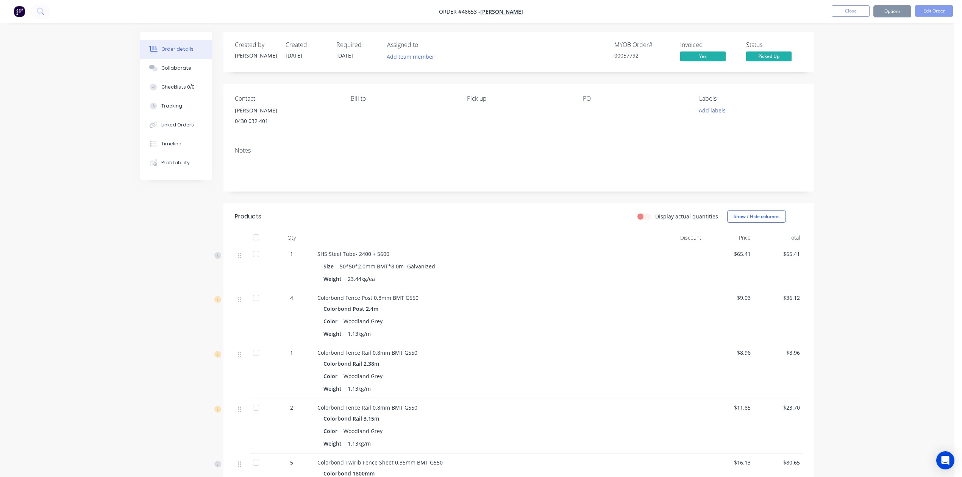
click at [530, 254] on div "SHS Steel Tube- 2400 + 5600" at bounding box center [484, 254] width 335 height 8
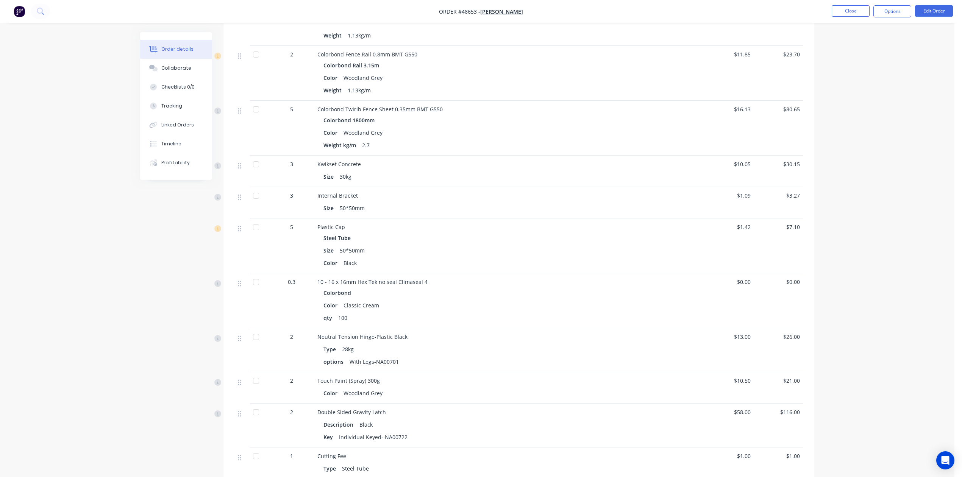
scroll to position [404, 0]
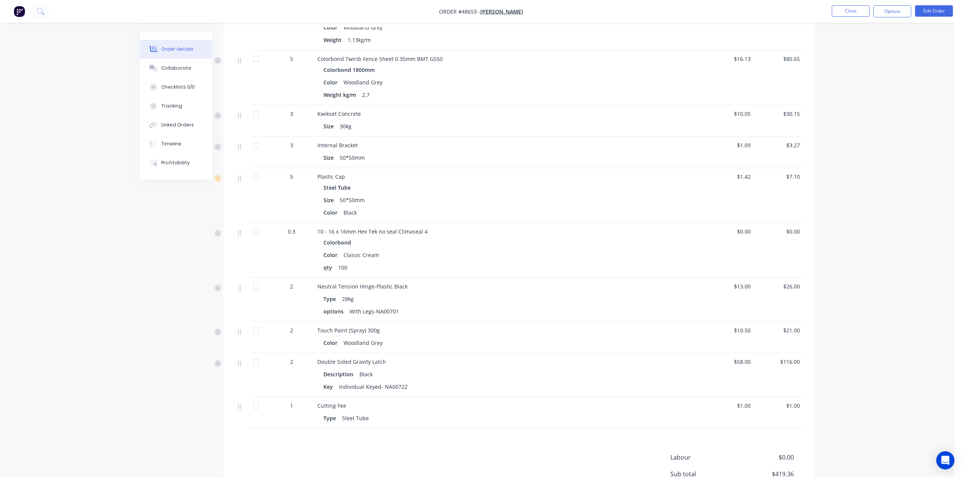
click at [259, 147] on div at bounding box center [255, 145] width 15 height 15
click at [252, 178] on div at bounding box center [255, 176] width 15 height 15
click at [253, 288] on div at bounding box center [255, 286] width 15 height 15
click at [255, 336] on div at bounding box center [255, 330] width 15 height 15
click at [258, 363] on div at bounding box center [255, 361] width 15 height 15
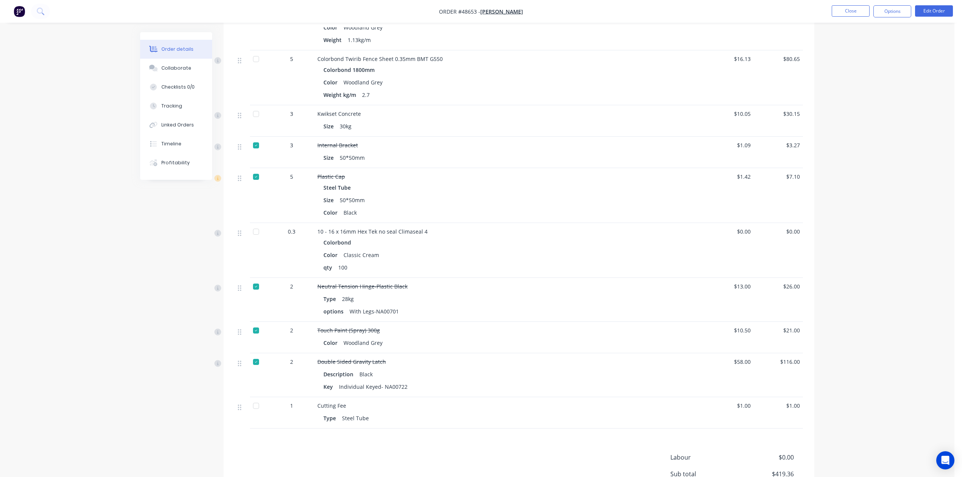
click at [253, 232] on div at bounding box center [255, 231] width 15 height 15
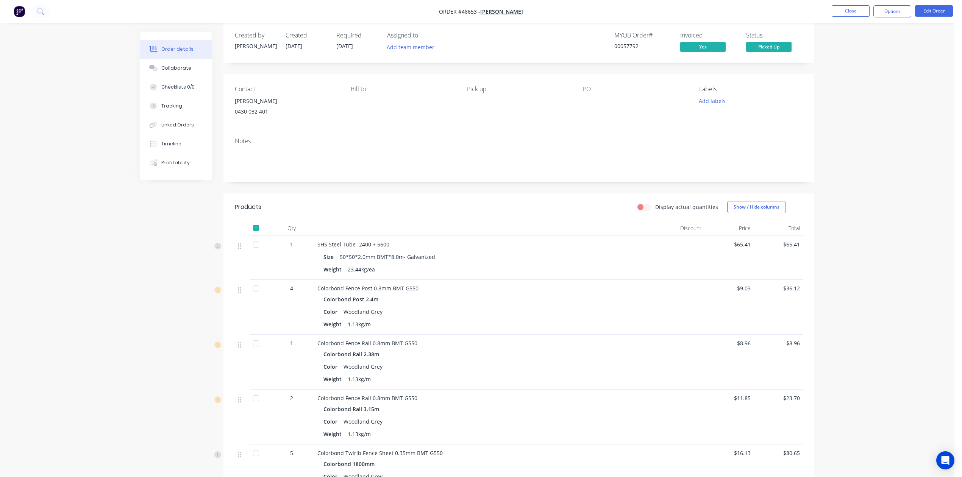
scroll to position [0, 0]
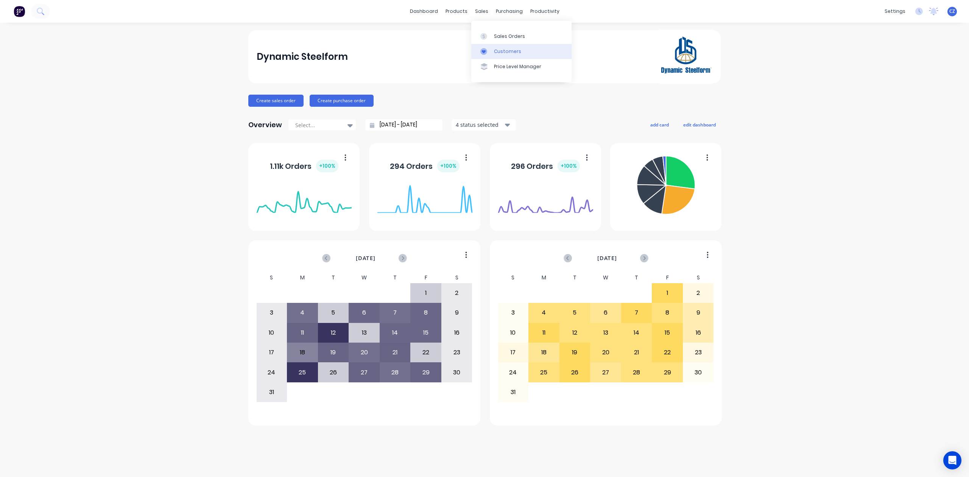
click at [487, 53] on icon at bounding box center [483, 51] width 7 height 7
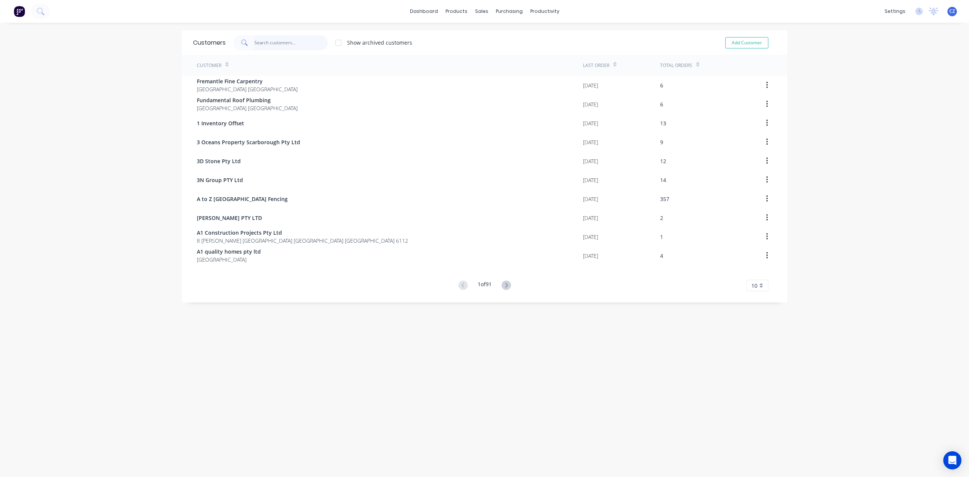
click at [284, 43] on input "text" at bounding box center [291, 42] width 74 height 15
drag, startPoint x: 480, startPoint y: 44, endPoint x: 485, endPoint y: 37, distance: 8.9
click at [480, 44] on link "Customers" at bounding box center [518, 51] width 100 height 15
click at [488, 34] on div at bounding box center [482, 36] width 11 height 7
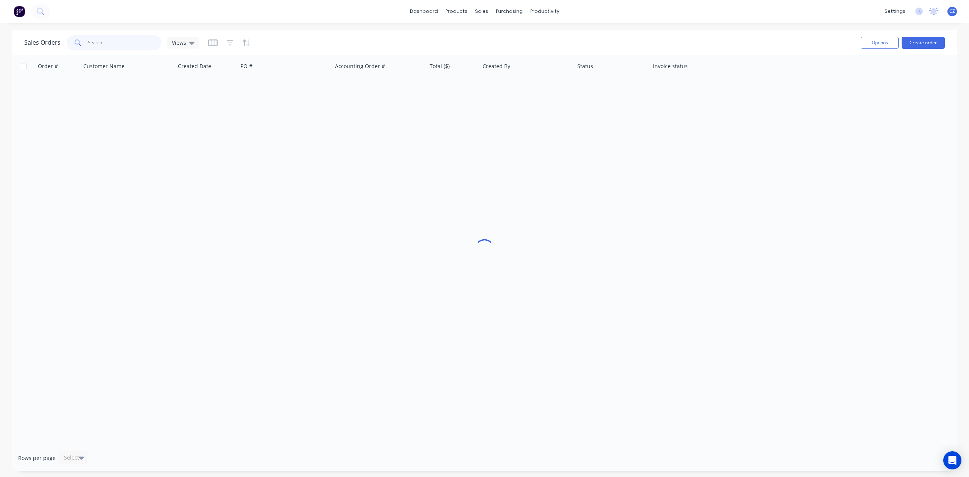
click at [103, 36] on input "text" at bounding box center [125, 42] width 74 height 15
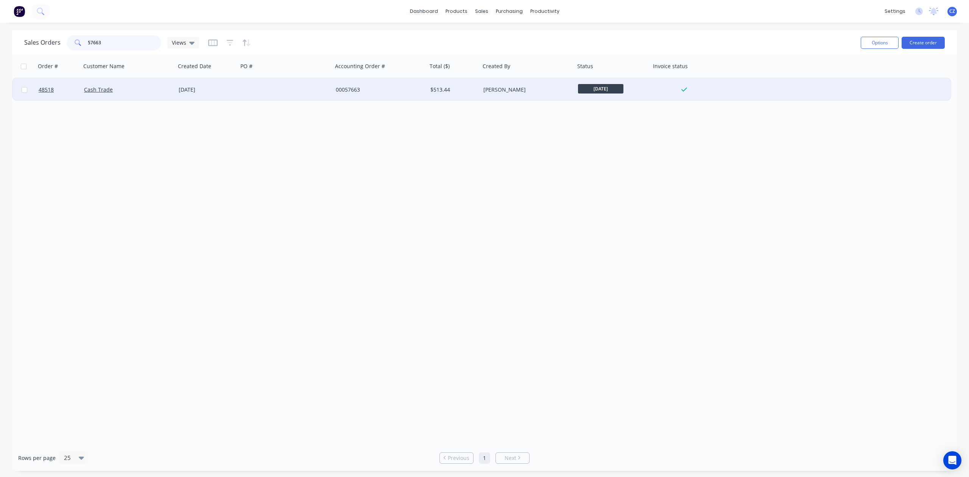
type input "57663"
click at [412, 94] on div "00057663" at bounding box center [380, 89] width 95 height 23
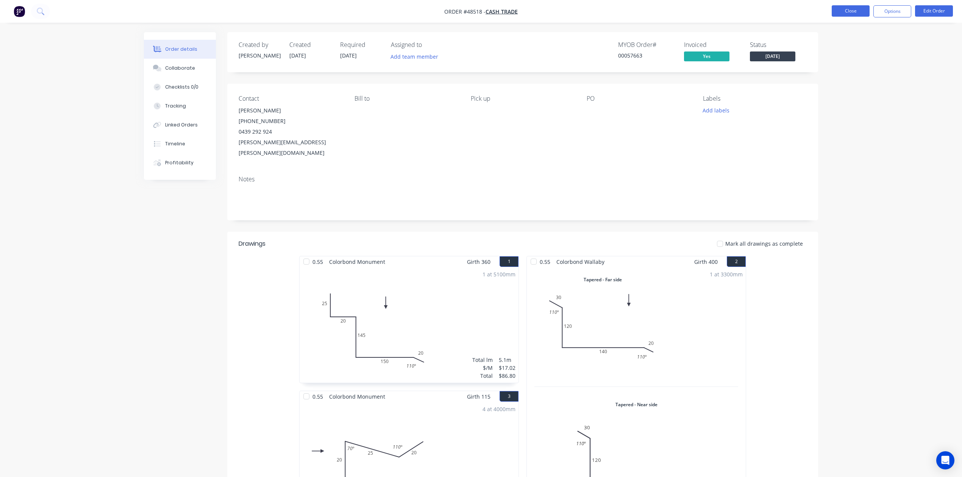
click at [845, 11] on button "Close" at bounding box center [850, 10] width 38 height 11
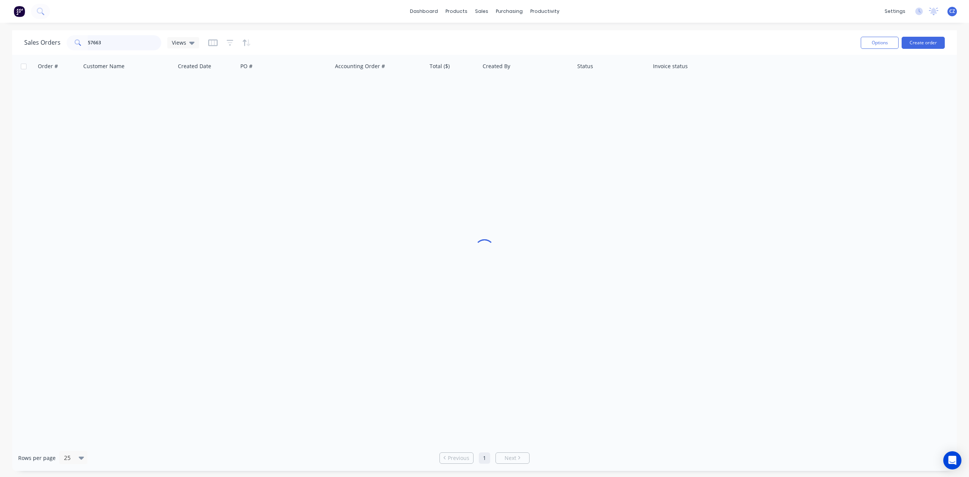
drag, startPoint x: 138, startPoint y: 41, endPoint x: 22, endPoint y: 50, distance: 116.2
click at [22, 50] on div "Sales Orders 57663 Views Options Create order" at bounding box center [484, 42] width 945 height 25
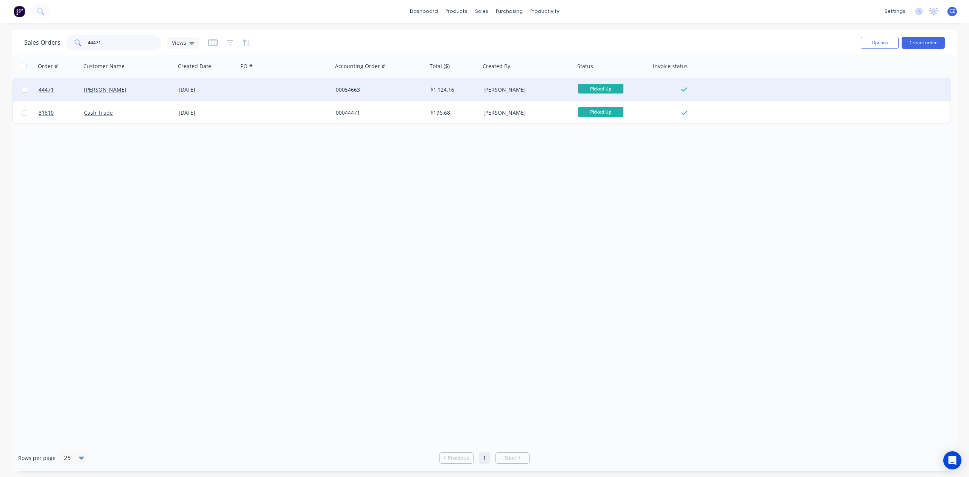
type input "44471"
click at [452, 92] on div "$1,124.16" at bounding box center [452, 90] width 45 height 8
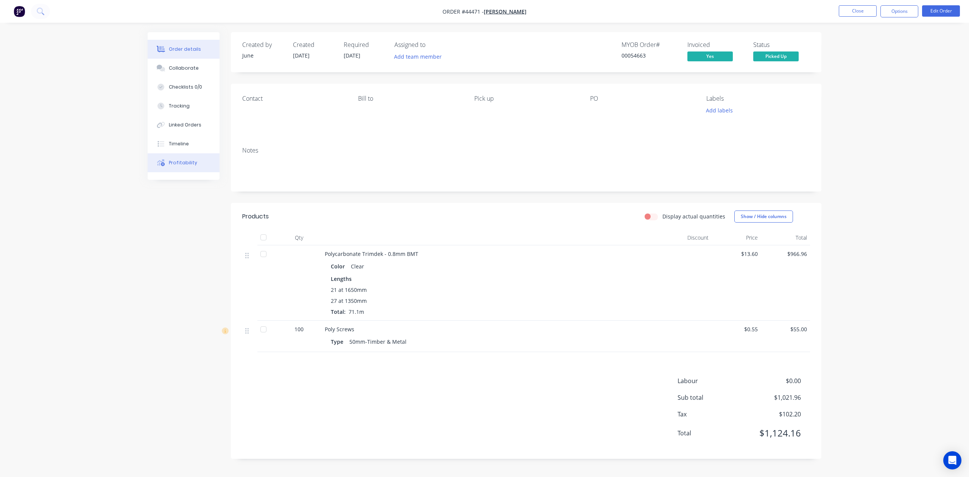
click at [188, 163] on div "Profitability" at bounding box center [183, 162] width 28 height 7
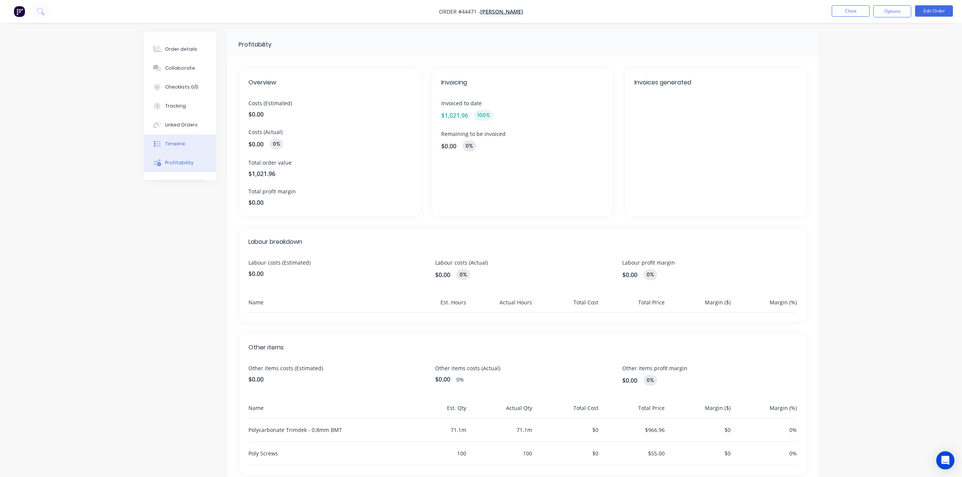
click at [191, 145] on button "Timeline" at bounding box center [180, 143] width 72 height 19
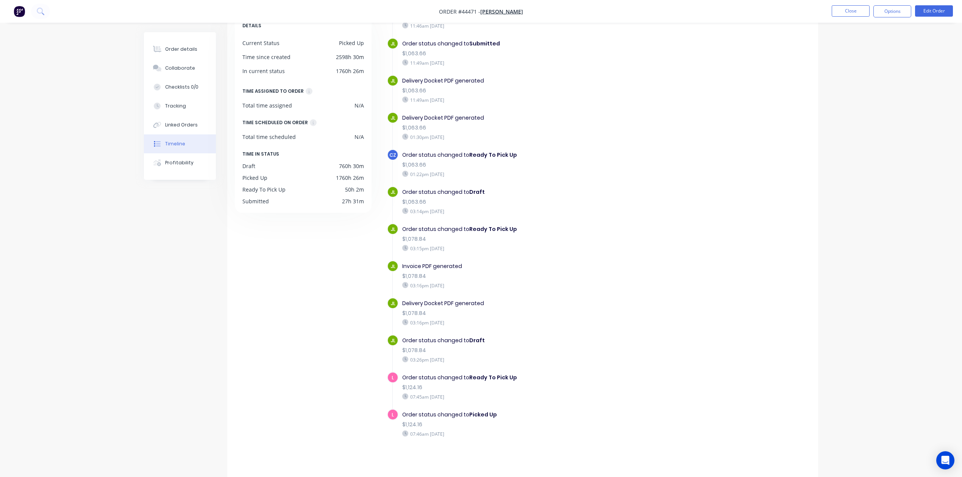
scroll to position [52, 0]
drag, startPoint x: 122, startPoint y: 300, endPoint x: 137, endPoint y: 268, distance: 34.7
click at [127, 293] on div "Order details Collaborate Checklists 0/0 Tracking Linked Orders Timeline Profit…" at bounding box center [481, 212] width 962 height 529
click at [153, 52] on icon at bounding box center [157, 49] width 9 height 7
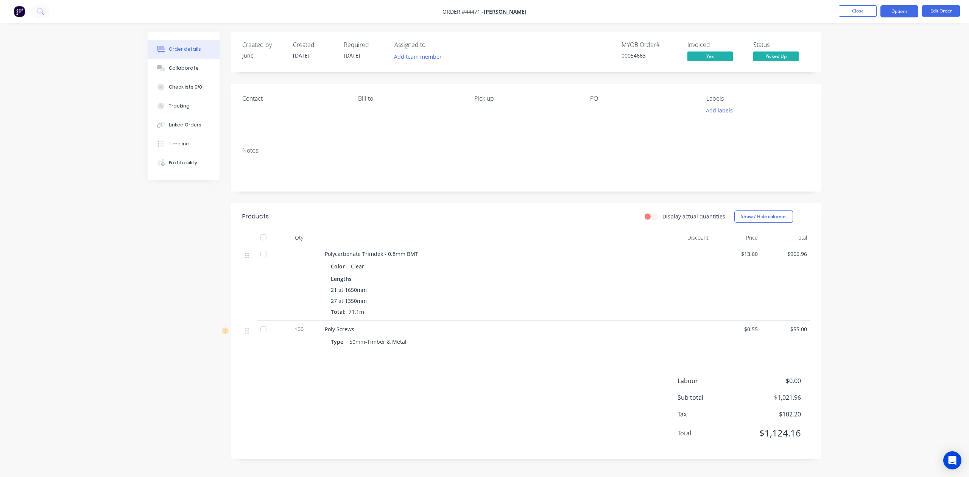
click at [893, 12] on button "Options" at bounding box center [900, 11] width 38 height 12
click at [862, 104] on div "Delivery Docket" at bounding box center [877, 106] width 70 height 11
drag, startPoint x: 862, startPoint y: 68, endPoint x: 861, endPoint y: 74, distance: 6.2
click at [861, 74] on div "DELIVERY DOCKET Back With pricing Without pricing Custom" at bounding box center [876, 61] width 83 height 80
click at [861, 74] on div "Without pricing" at bounding box center [877, 76] width 70 height 11
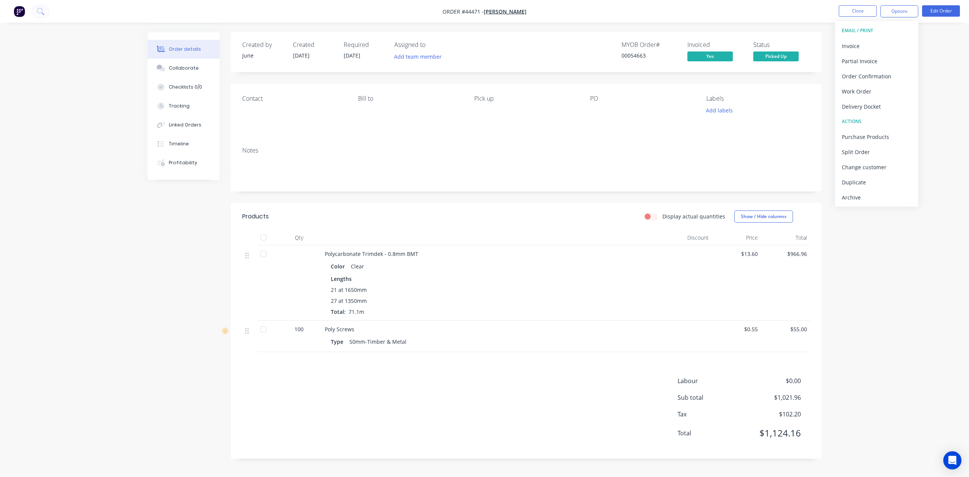
click at [521, 326] on div "Poly Screws" at bounding box center [492, 329] width 335 height 8
click at [638, 310] on div "21 at 1650mm 27 at 1350mm Total: 71.1m" at bounding box center [492, 301] width 323 height 30
click at [560, 399] on div "Labour $0.00 Sub total $1,021.96 Tax $102.20 Total $1,124.16" at bounding box center [526, 411] width 568 height 71
click at [897, 9] on button "Options" at bounding box center [900, 11] width 38 height 12
click at [182, 158] on button "Profitability" at bounding box center [184, 162] width 72 height 19
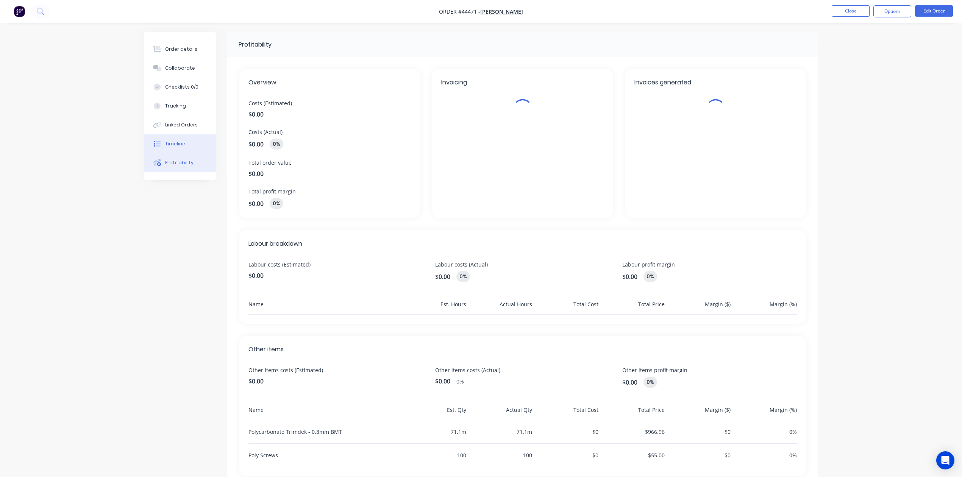
click at [178, 144] on div "Timeline" at bounding box center [175, 143] width 20 height 7
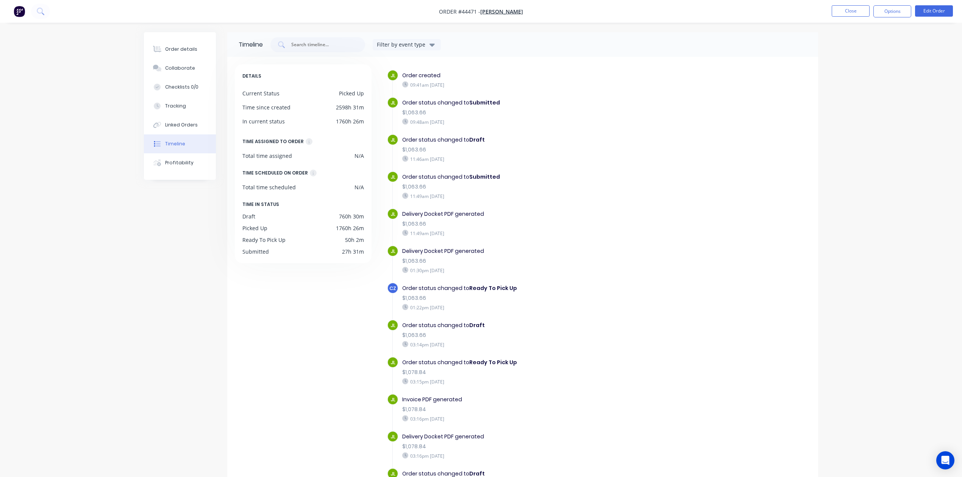
scroll to position [122, 0]
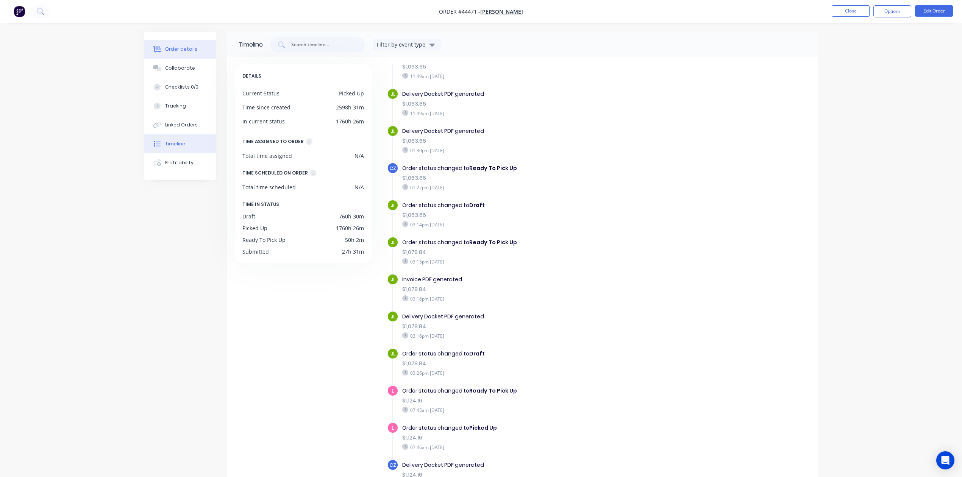
click at [195, 57] on button "Order details" at bounding box center [180, 49] width 72 height 19
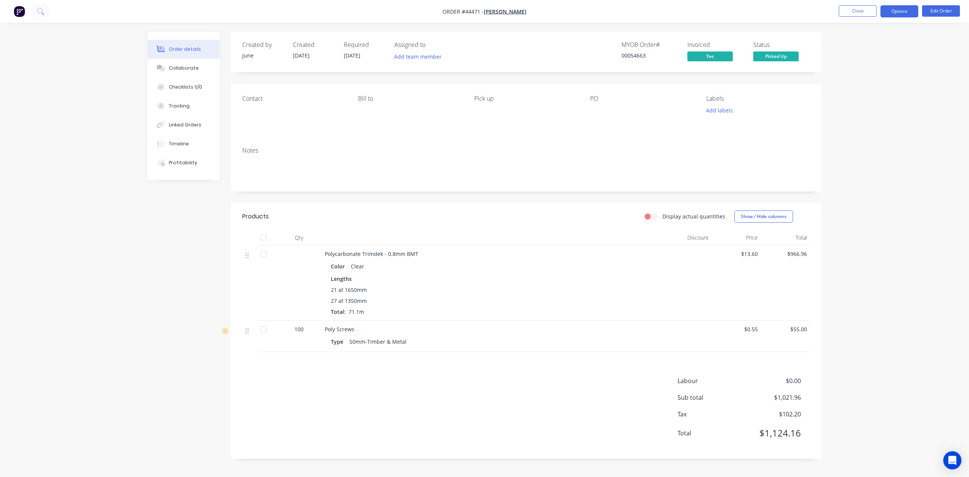
click at [897, 8] on button "Options" at bounding box center [900, 11] width 38 height 12
drag, startPoint x: 893, startPoint y: 47, endPoint x: 875, endPoint y: 147, distance: 101.7
click at [875, 147] on div "EMAIL / PRINT Invoice Partial Invoice Order Confirmation Work Order Delivery Do…" at bounding box center [876, 114] width 83 height 186
click at [614, 293] on div "21 at 1650mm" at bounding box center [492, 290] width 323 height 8
click at [180, 142] on div "Timeline" at bounding box center [179, 143] width 20 height 7
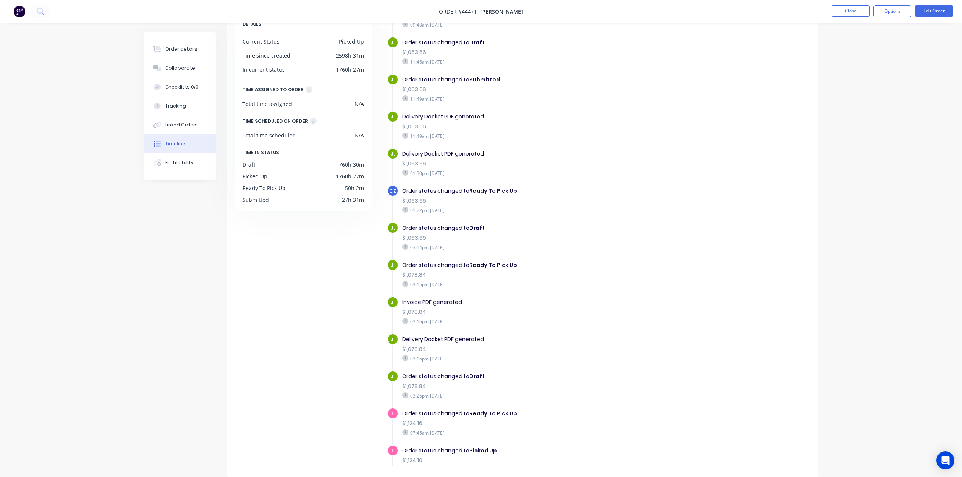
scroll to position [101, 0]
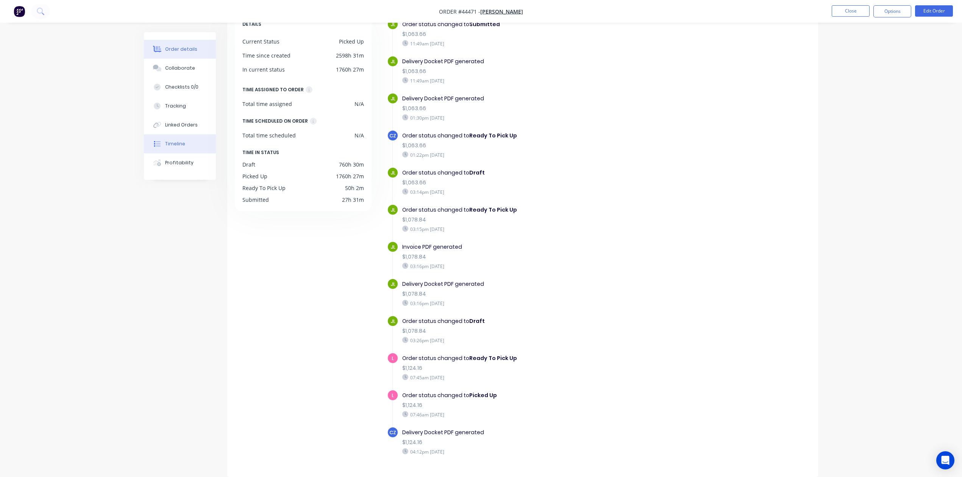
click at [192, 46] on div "Order details" at bounding box center [181, 49] width 32 height 7
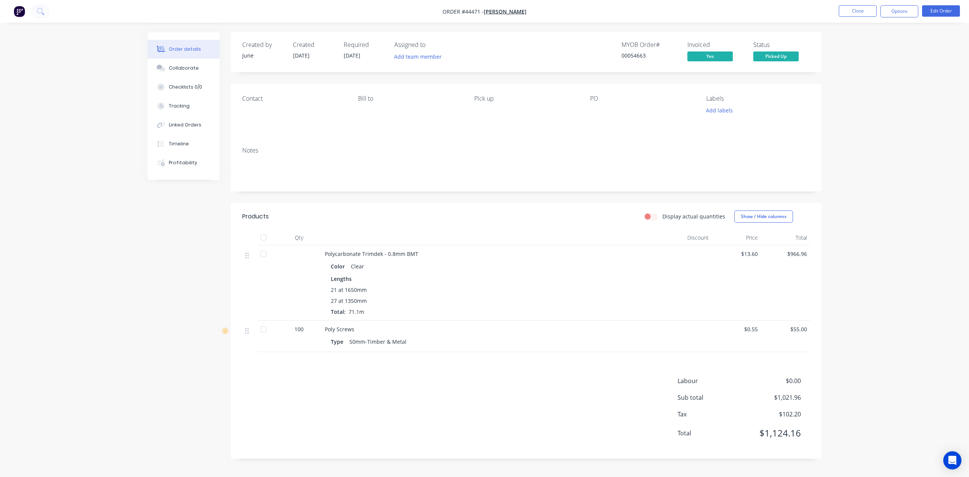
click at [530, 362] on div "Products Display actual quantities Show / Hide columns Qty Discount Price Total…" at bounding box center [526, 331] width 591 height 256
click at [656, 324] on div "Poly Screws Type 50mm-Timber & Metal" at bounding box center [492, 336] width 341 height 31
click at [813, 336] on div "Qty Discount Price Total Polycarbonate Trimdek - 0.8mm BMT Color Clear Lengths …" at bounding box center [526, 291] width 591 height 122
click at [485, 438] on div "Labour $0.00 Sub total $1,021.96 Tax $102.20 Total $1,124.16" at bounding box center [526, 411] width 568 height 71
click at [166, 143] on div at bounding box center [160, 143] width 11 height 7
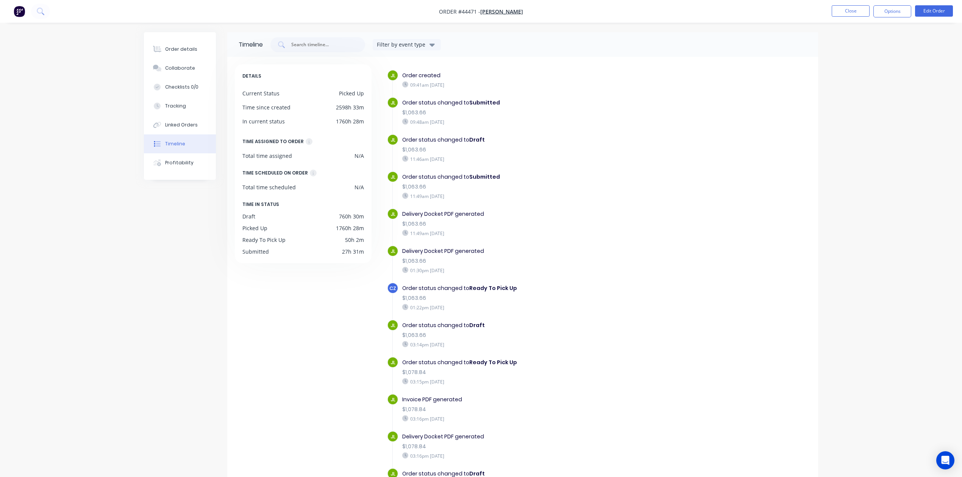
drag, startPoint x: 158, startPoint y: 284, endPoint x: 172, endPoint y: 284, distance: 13.3
click at [158, 284] on div "Timeline Filter by event type DETAILS Current Status Picked Up Time since creat…" at bounding box center [481, 280] width 674 height 497
click at [179, 46] on div "Order details" at bounding box center [181, 49] width 32 height 7
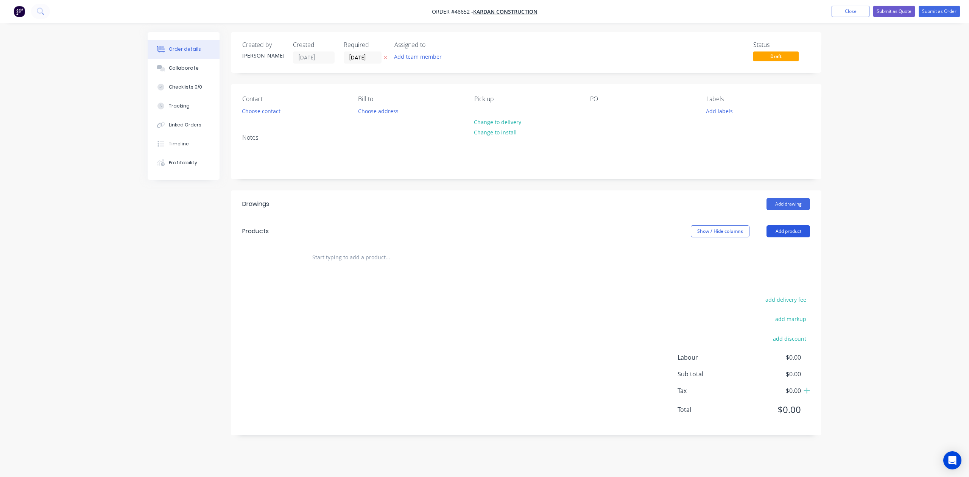
click at [783, 229] on button "Add product" at bounding box center [789, 231] width 44 height 12
click at [775, 245] on button "Product catalogue" at bounding box center [774, 250] width 72 height 15
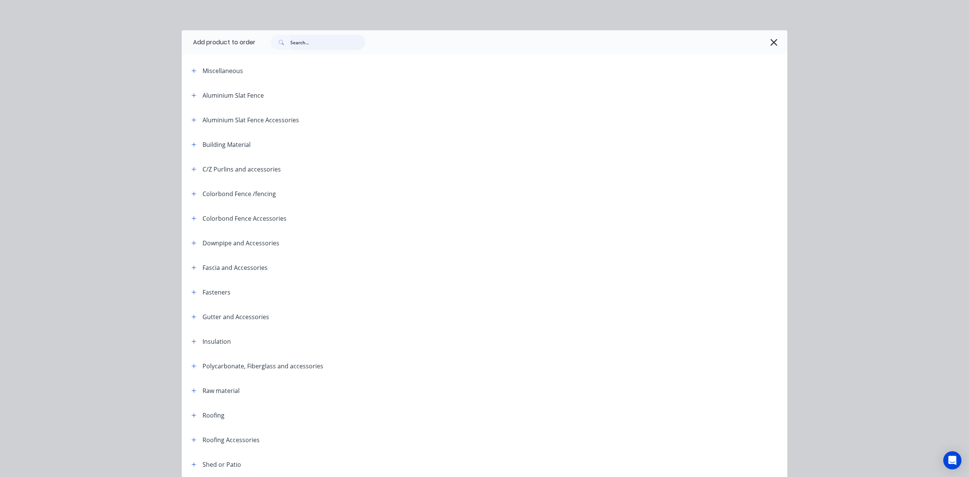
click at [308, 35] on input "text" at bounding box center [327, 42] width 75 height 15
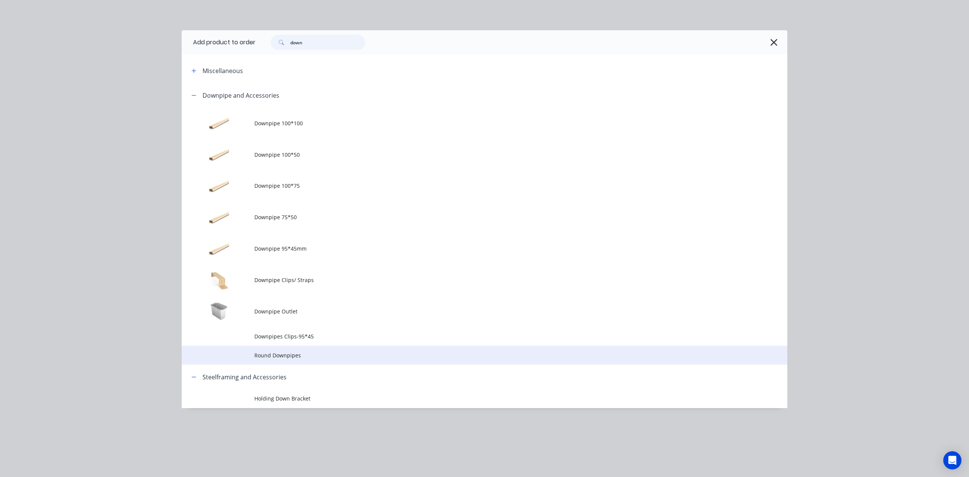
type input "down"
click at [287, 351] on span "Round Downpipes" at bounding box center [467, 355] width 426 height 8
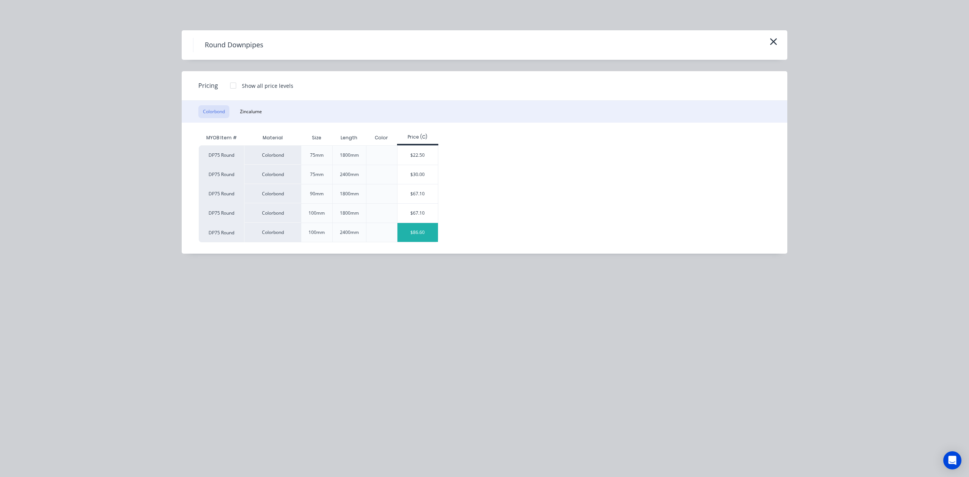
click at [429, 241] on div "$86.60" at bounding box center [418, 232] width 41 height 19
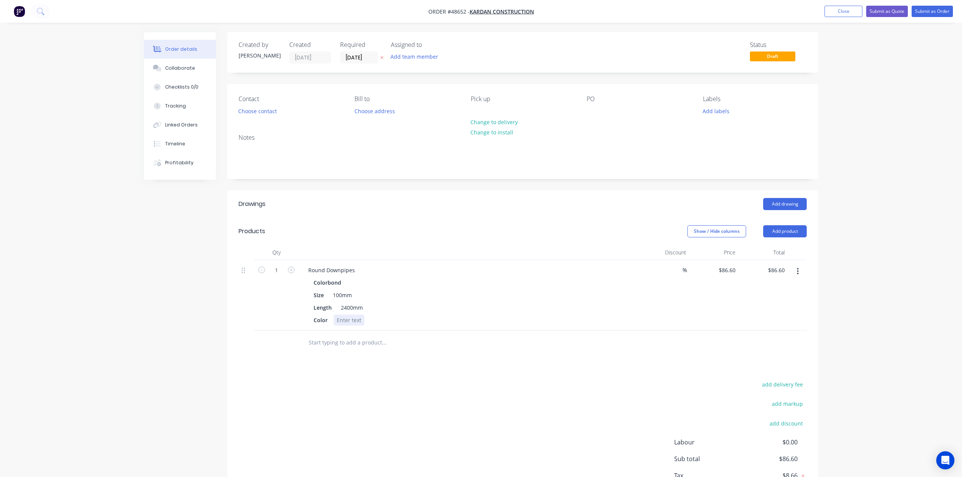
click at [344, 323] on div at bounding box center [349, 320] width 31 height 11
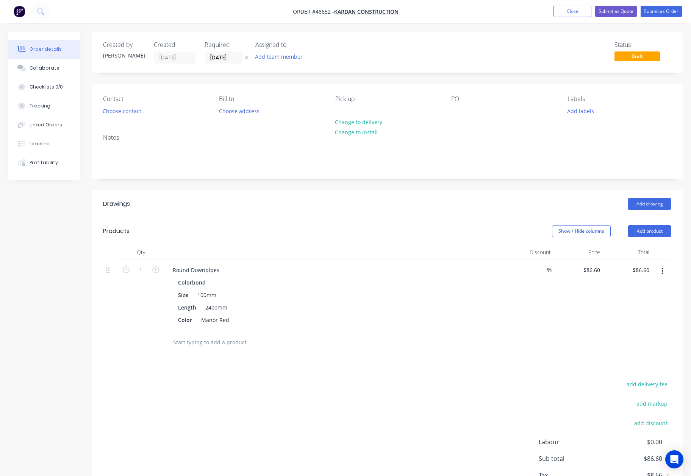
click at [323, 240] on header "Products Show / Hide columns Add product" at bounding box center [387, 231] width 591 height 27
click at [125, 110] on button "Choose contact" at bounding box center [122, 111] width 47 height 10
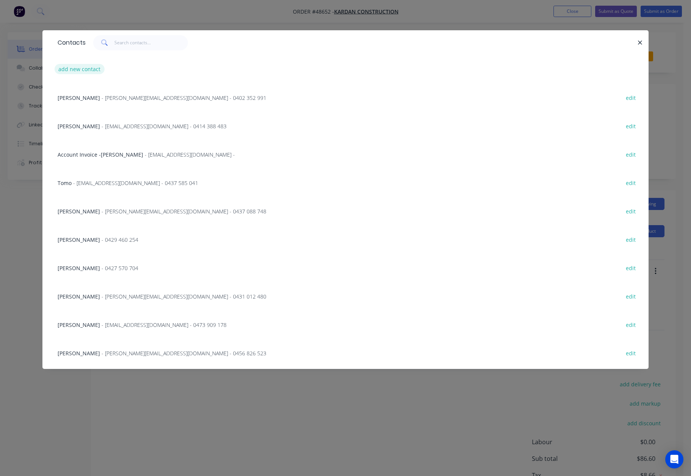
click at [78, 64] on button "add new contact" at bounding box center [80, 69] width 50 height 10
select select "AU"
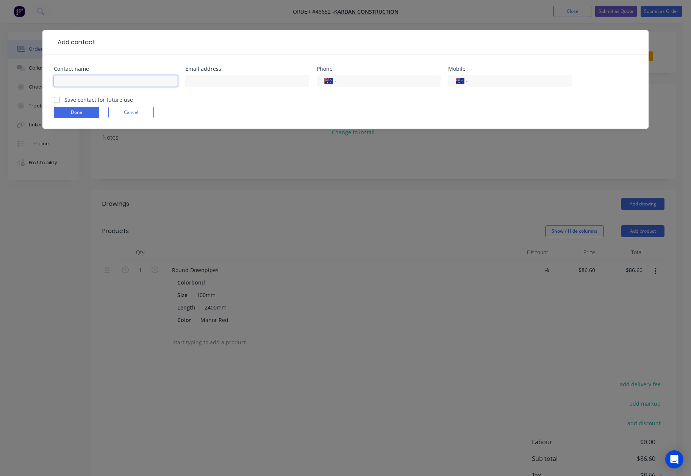
click at [129, 77] on input "text" at bounding box center [116, 80] width 124 height 11
click at [454, 128] on form "Contact name Email address Phone International Afghanistan Åland Islands Albani…" at bounding box center [345, 97] width 583 height 62
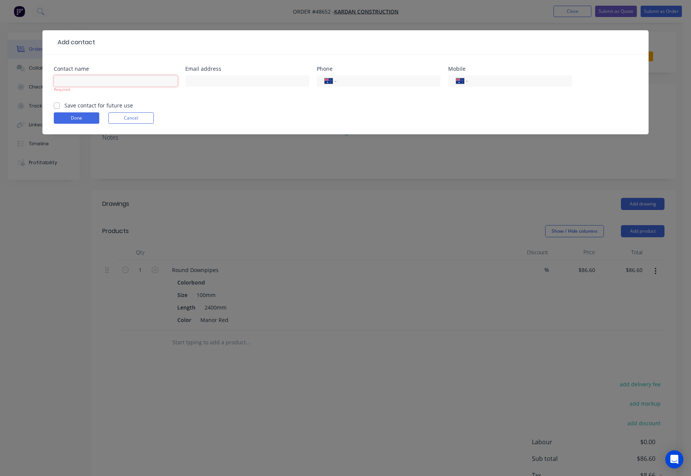
click at [124, 82] on input "text" at bounding box center [116, 80] width 124 height 11
click at [63, 84] on input "text" at bounding box center [116, 80] width 124 height 11
paste input "[PERSON_NAME]"
type input "[PERSON_NAME]"
click at [184, 101] on form "Contact name Calum Benham Required Email address Phone International Afghanista…" at bounding box center [345, 100] width 583 height 68
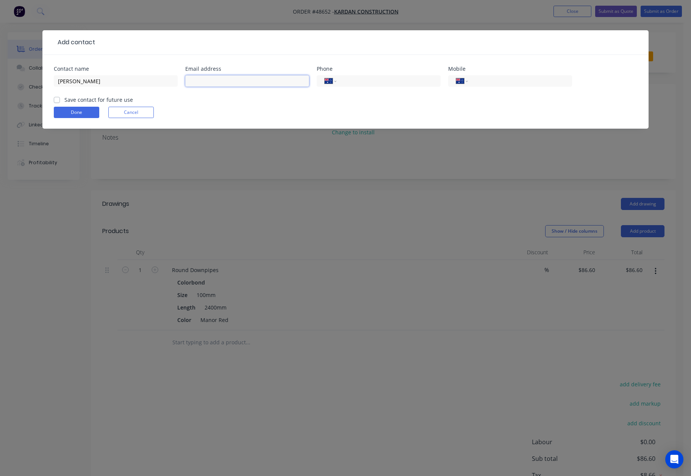
drag, startPoint x: 287, startPoint y: 81, endPoint x: 282, endPoint y: 79, distance: 4.4
click at [285, 80] on input "text" at bounding box center [247, 80] width 124 height 11
click at [560, 78] on input "tel" at bounding box center [518, 81] width 91 height 9
click at [234, 62] on div "Contact name Calum Benham Email address Phone International Afghanistan Åland I…" at bounding box center [345, 92] width 606 height 74
click at [233, 79] on input "text" at bounding box center [247, 80] width 124 height 11
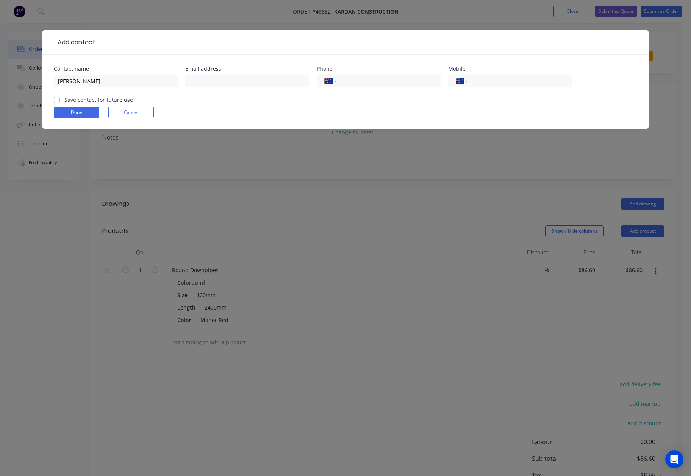
click at [579, 58] on div "Contact name Calum Benham Email address Phone International Afghanistan Åland I…" at bounding box center [345, 92] width 606 height 74
click at [131, 112] on button "Cancel" at bounding box center [130, 112] width 45 height 11
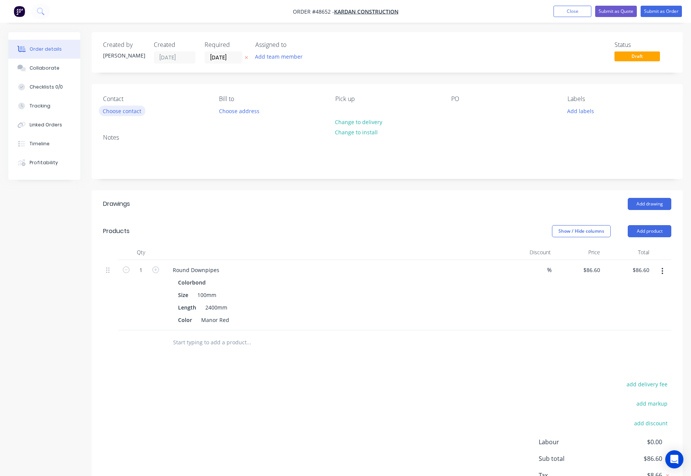
click at [122, 110] on button "Choose contact" at bounding box center [122, 111] width 47 height 10
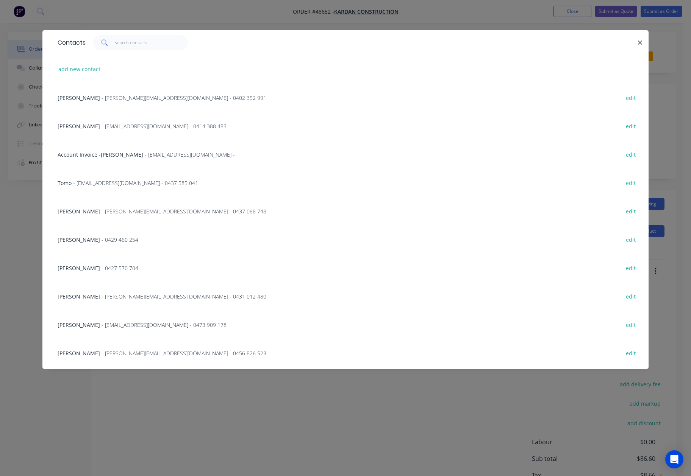
click at [126, 322] on span "- calum@kardan.net.au - 0473 909 178" at bounding box center [163, 324] width 125 height 7
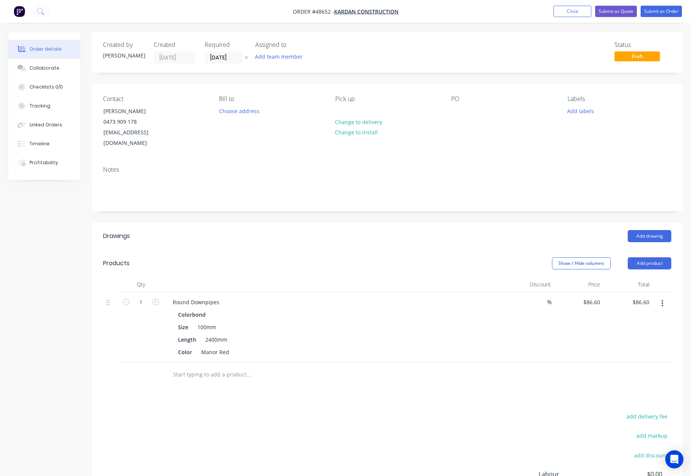
click at [386, 424] on div "add delivery fee add markup add discount Labour $0.00 Sub total $86.60 Tax $8.6…" at bounding box center [387, 476] width 568 height 129
click at [145, 297] on input "1" at bounding box center [141, 302] width 20 height 11
type input "5"
type input "$433.00"
click at [352, 230] on div "Add drawing" at bounding box center [447, 236] width 447 height 12
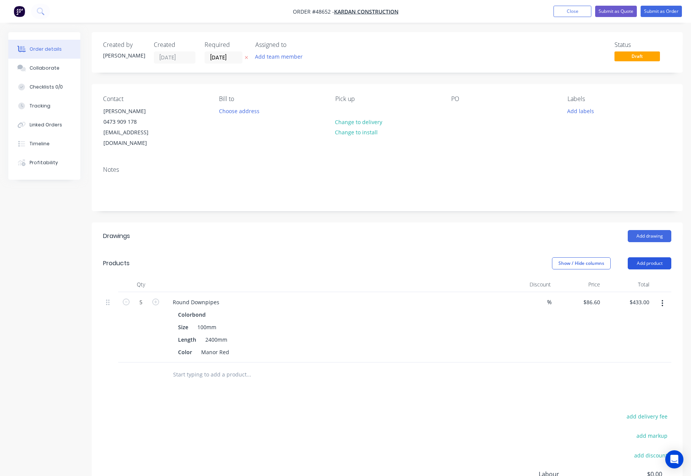
click at [650, 257] on button "Add product" at bounding box center [649, 263] width 44 height 12
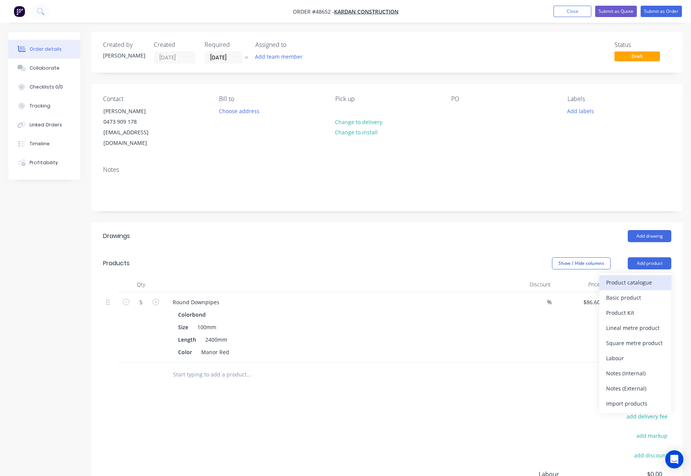
click at [638, 277] on div "Product catalogue" at bounding box center [635, 282] width 58 height 11
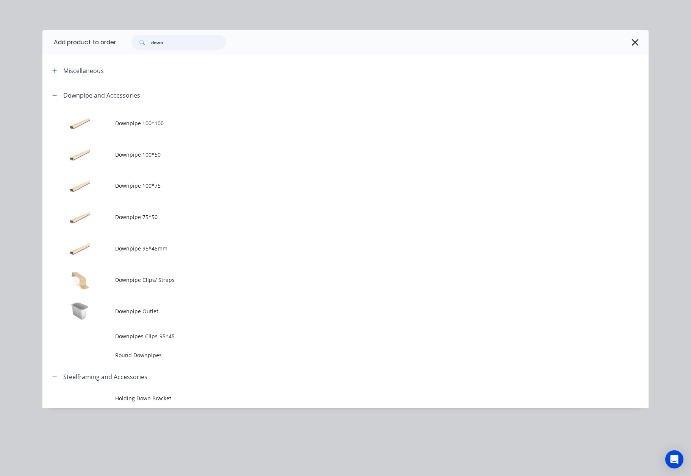
drag, startPoint x: 182, startPoint y: 43, endPoint x: 44, endPoint y: 42, distance: 138.2
click at [44, 42] on header "Add product to order down" at bounding box center [345, 42] width 606 height 24
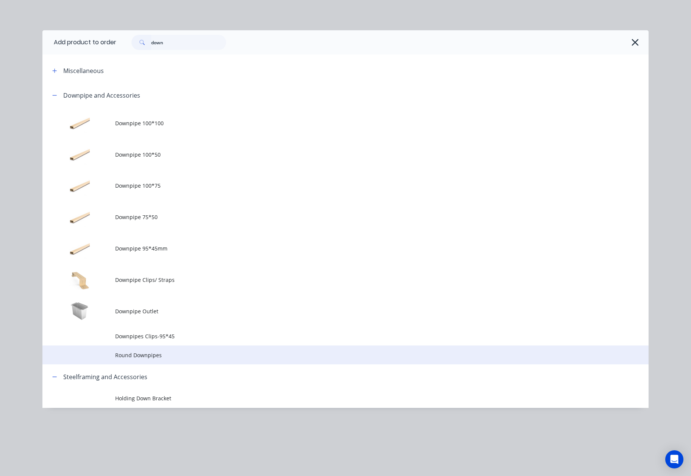
click at [170, 355] on span "Round Downpipes" at bounding box center [328, 355] width 426 height 8
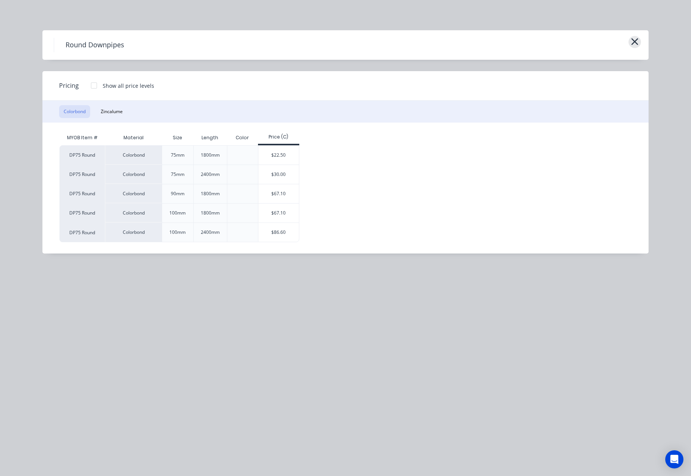
click at [638, 38] on button "button" at bounding box center [634, 42] width 12 height 12
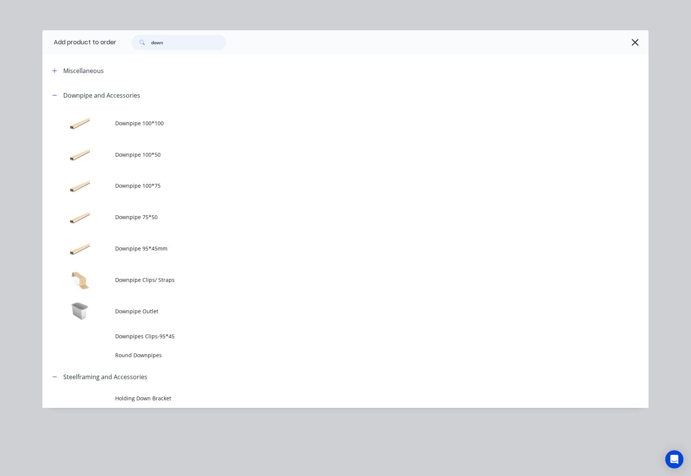
drag, startPoint x: 183, startPoint y: 42, endPoint x: 209, endPoint y: 64, distance: 33.8
click at [183, 42] on input "down" at bounding box center [188, 42] width 75 height 15
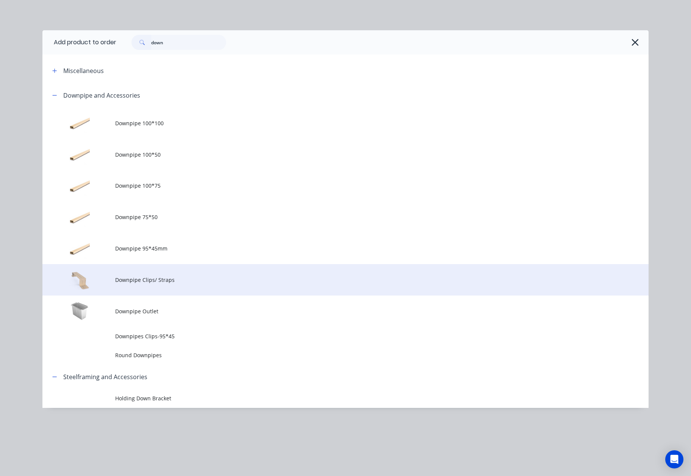
click at [182, 282] on span "Downpipe Clips/ Straps" at bounding box center [328, 280] width 426 height 8
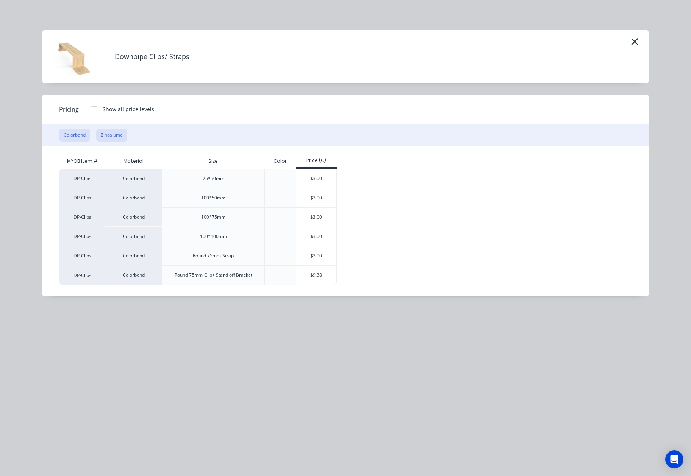
click at [112, 140] on button "Zincalume" at bounding box center [111, 135] width 31 height 13
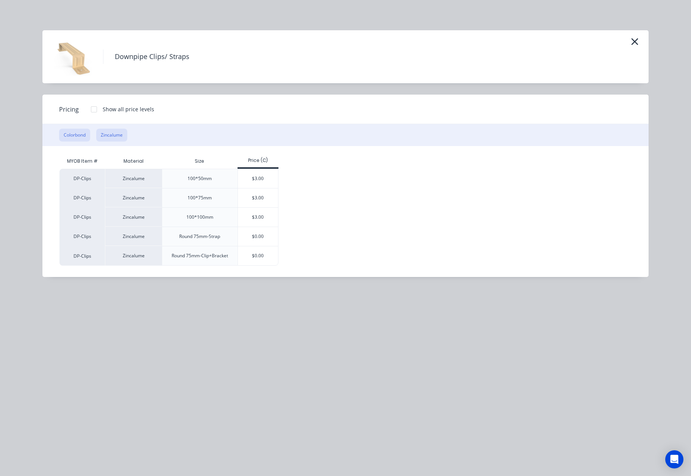
click at [77, 135] on button "Colorbond" at bounding box center [74, 135] width 31 height 13
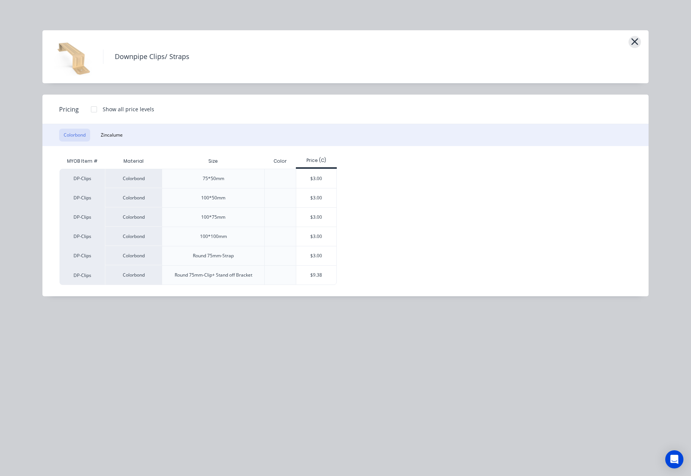
click at [635, 43] on icon "button" at bounding box center [634, 41] width 8 height 11
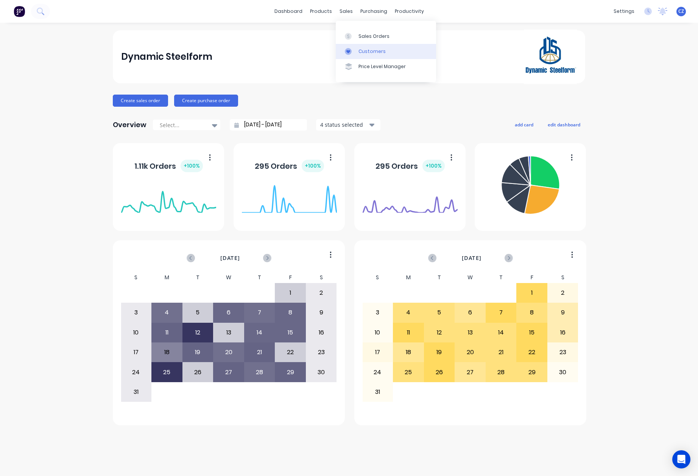
click at [353, 50] on div at bounding box center [350, 51] width 11 height 7
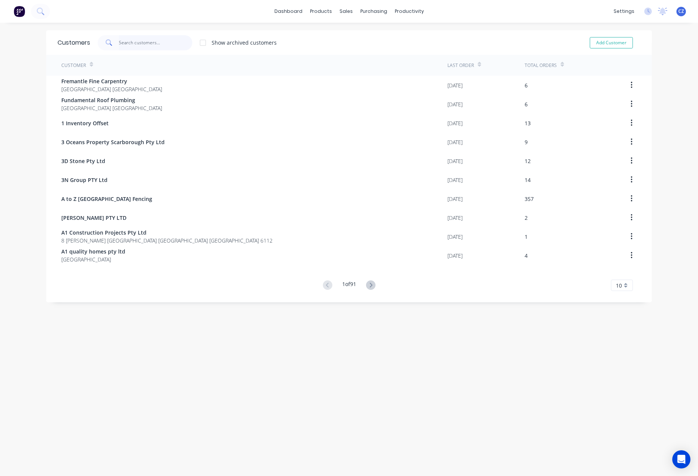
click at [155, 44] on input "text" at bounding box center [156, 42] width 74 height 15
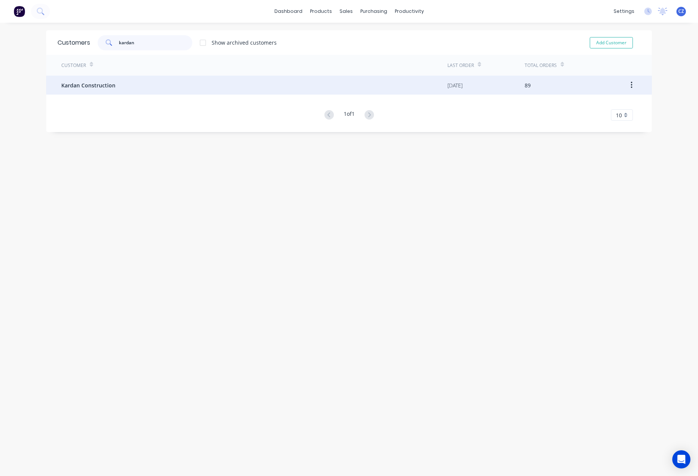
type input "kardan"
click at [145, 85] on div "Kardan Construction" at bounding box center [254, 85] width 386 height 19
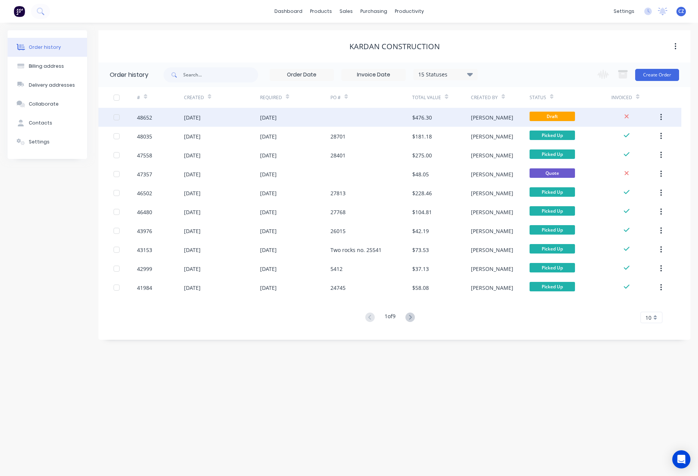
click at [398, 120] on div at bounding box center [372, 117] width 82 height 19
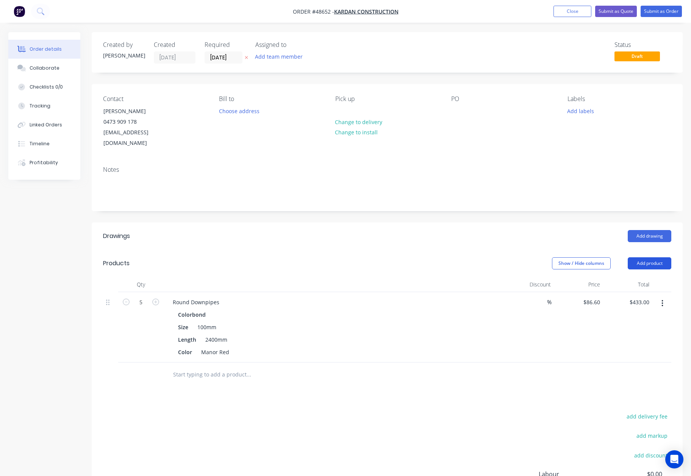
click at [655, 257] on button "Add product" at bounding box center [649, 263] width 44 height 12
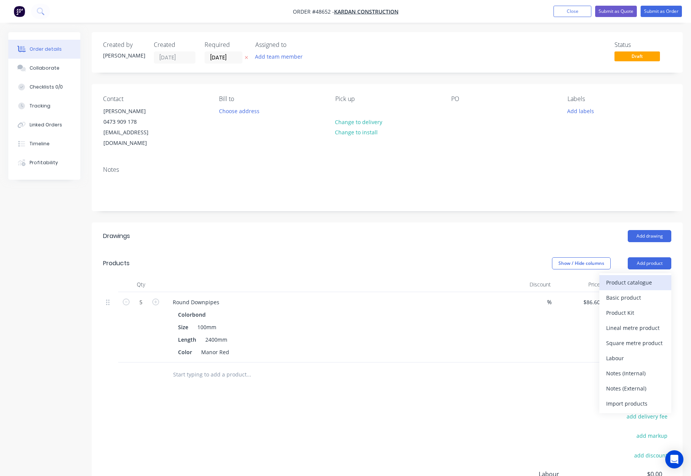
click at [638, 277] on div "Product catalogue" at bounding box center [635, 282] width 58 height 11
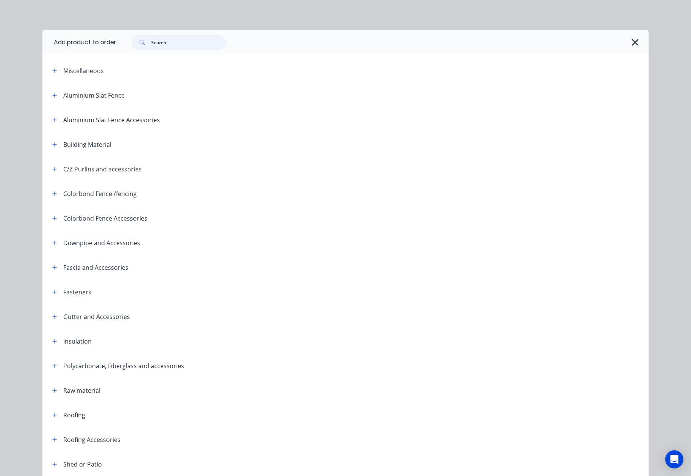
click at [161, 47] on input "text" at bounding box center [188, 42] width 75 height 15
type input "out"
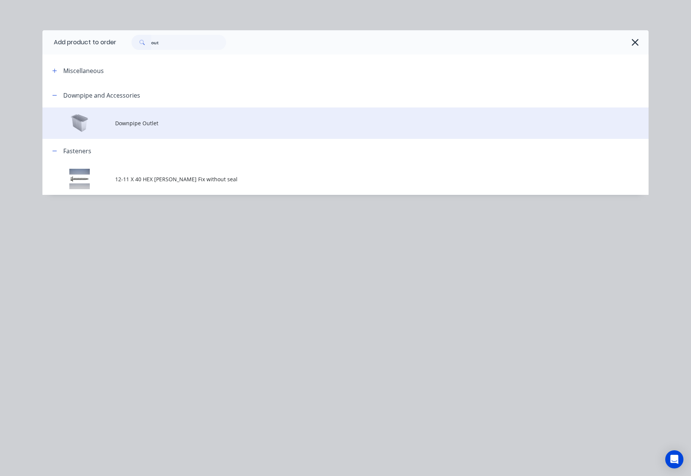
click at [150, 115] on td "Downpipe Outlet" at bounding box center [381, 123] width 533 height 31
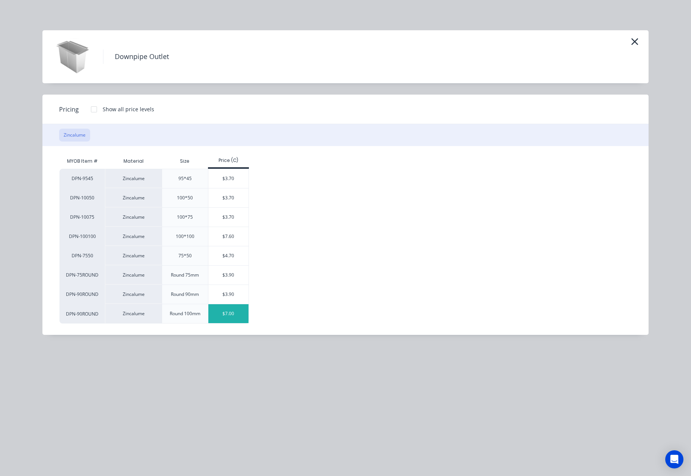
click at [236, 317] on div "$7.00" at bounding box center [228, 313] width 41 height 19
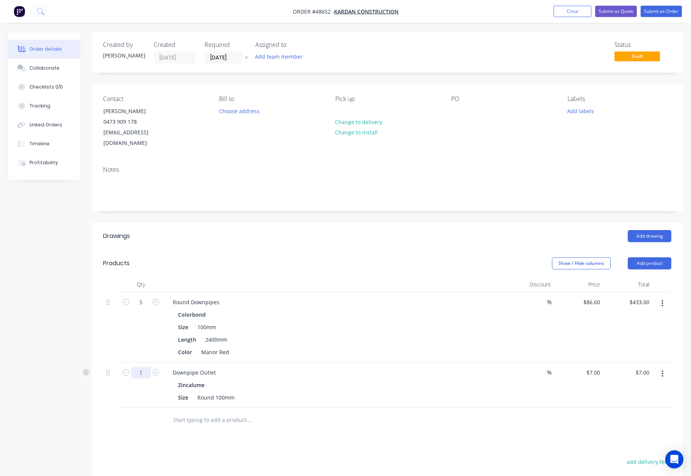
click at [147, 308] on input "1" at bounding box center [141, 302] width 20 height 11
click at [299, 297] on div "Round Downpipes" at bounding box center [334, 302] width 335 height 11
click at [641, 257] on button "Add product" at bounding box center [649, 263] width 44 height 12
click at [637, 277] on div "Product catalogue" at bounding box center [635, 282] width 58 height 11
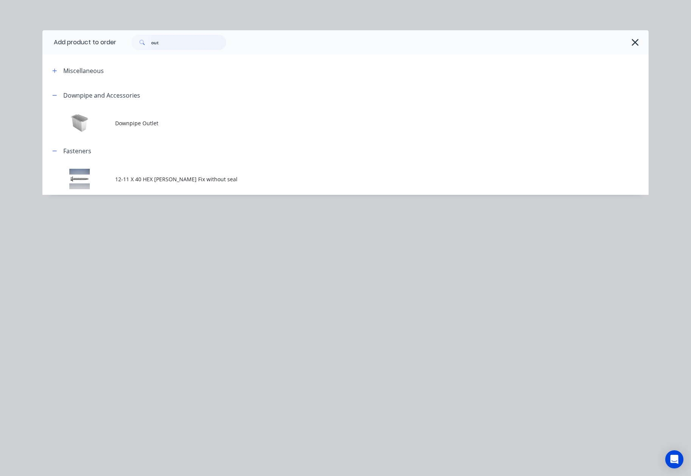
drag, startPoint x: 194, startPoint y: 35, endPoint x: 117, endPoint y: 58, distance: 80.6
click at [115, 58] on div "Add product to order out Miscellaneous Downpipe and Accessories Downpipe Outlet…" at bounding box center [345, 112] width 606 height 165
type input "c"
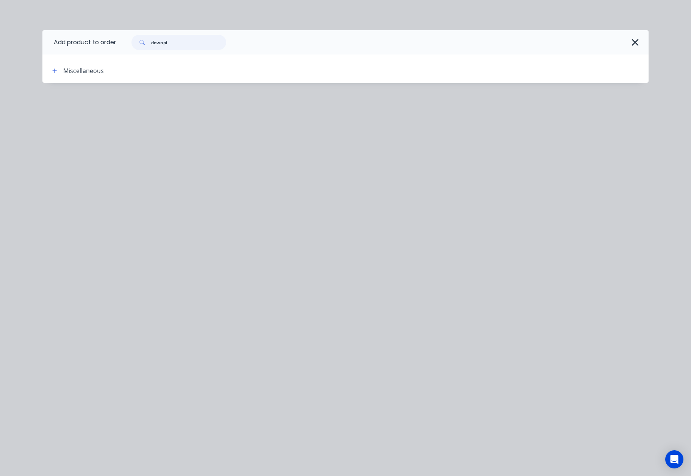
type input "downpi"
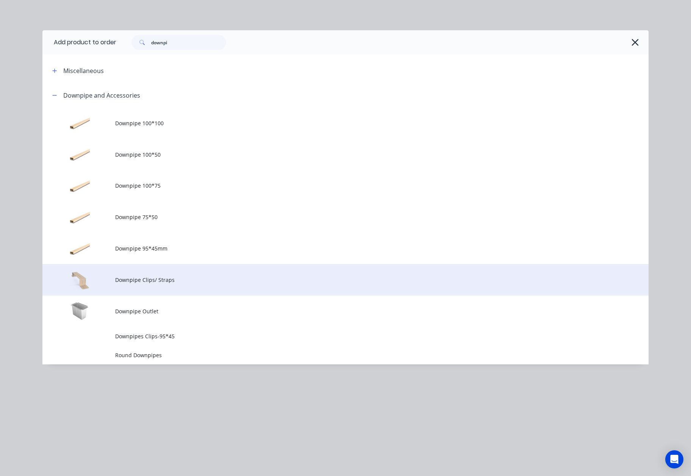
click at [179, 276] on span "Downpipe Clips/ Straps" at bounding box center [328, 280] width 426 height 8
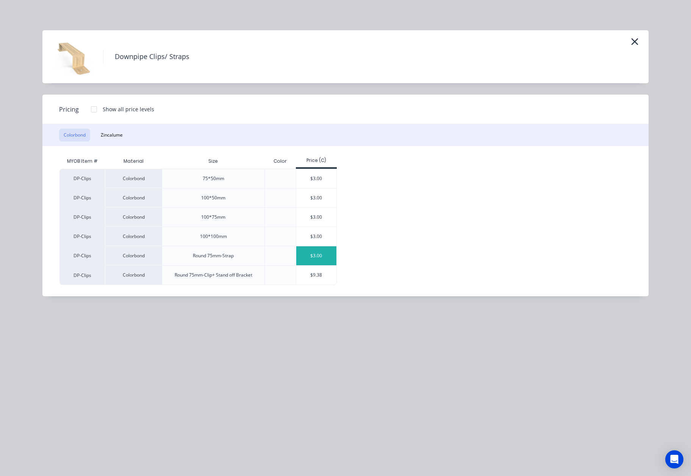
click at [320, 254] on div "$3.00" at bounding box center [316, 255] width 41 height 19
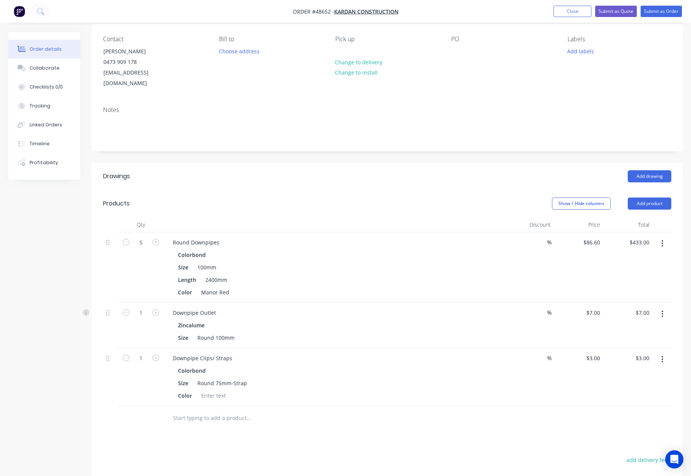
scroll to position [151, 0]
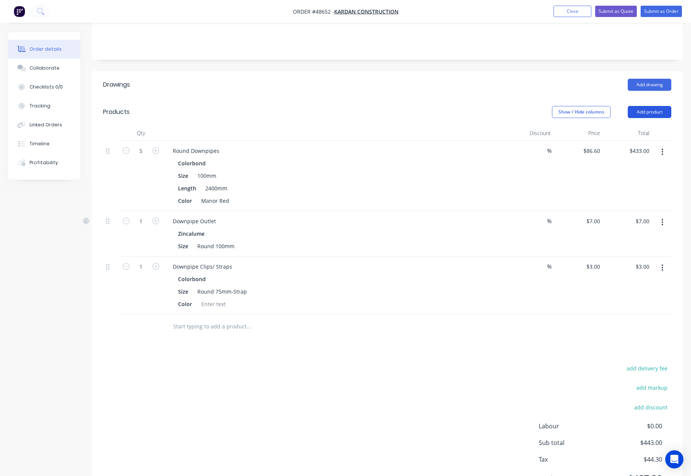
click at [660, 106] on button "Add product" at bounding box center [649, 112] width 44 height 12
click at [626, 143] on button "Basic product" at bounding box center [635, 146] width 72 height 15
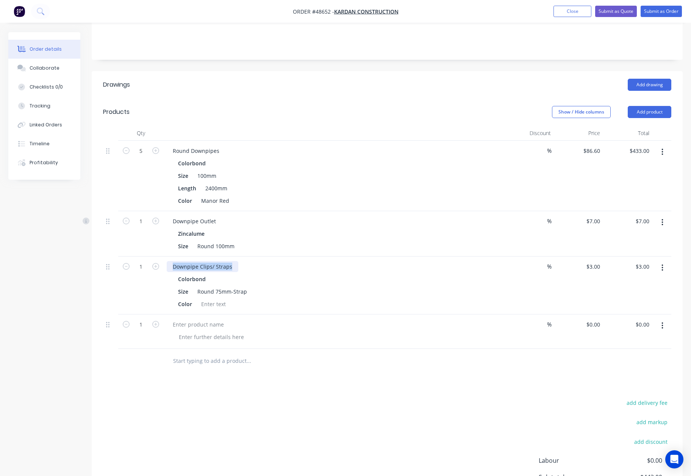
drag, startPoint x: 171, startPoint y: 260, endPoint x: 237, endPoint y: 260, distance: 65.5
click at [237, 261] on div "Downpipe Clips/ Straps" at bounding box center [334, 266] width 335 height 11
copy div "Downpipe Clips/ Straps"
click at [187, 319] on div at bounding box center [198, 324] width 63 height 11
click at [197, 319] on div at bounding box center [198, 324] width 63 height 11
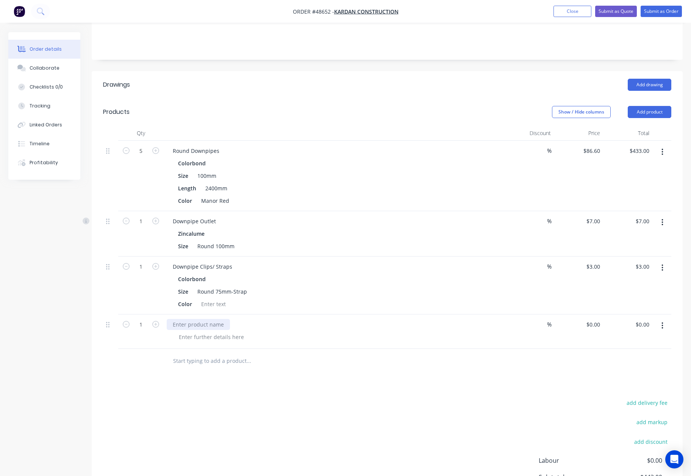
paste div
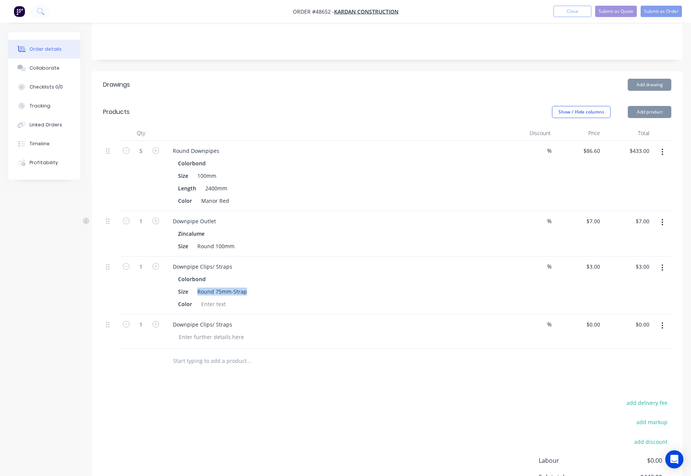
drag, startPoint x: 197, startPoint y: 284, endPoint x: 279, endPoint y: 286, distance: 81.4
click at [279, 286] on div "Size Round 75mm-Strap" at bounding box center [332, 291] width 315 height 11
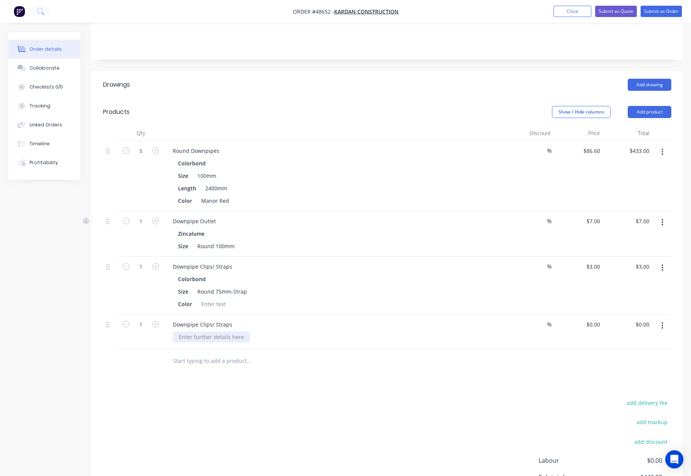
click at [220, 332] on div at bounding box center [211, 337] width 77 height 11
paste div
drag, startPoint x: 317, startPoint y: 365, endPoint x: 423, endPoint y: 337, distance: 109.3
click at [321, 365] on div "Drawings Add drawing Products Show / Hide columns Add product Qty Discount Pric…" at bounding box center [387, 305] width 591 height 468
click at [202, 332] on div "Round 75mm-Strap" at bounding box center [204, 337] width 62 height 11
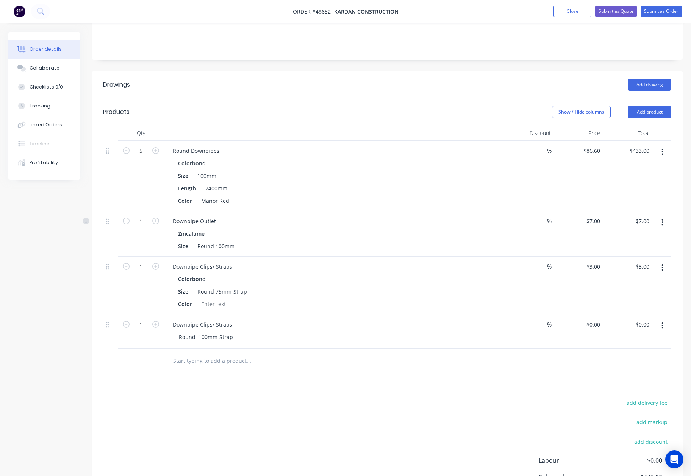
click at [349, 376] on div "Drawings Add drawing Products Show / Hide columns Add product Qty Discount Pric…" at bounding box center [387, 305] width 591 height 468
click at [593, 319] on div "0 $0.00" at bounding box center [592, 324] width 20 height 11
drag, startPoint x: 593, startPoint y: 317, endPoint x: 544, endPoint y: 315, distance: 48.5
click at [544, 315] on div "1 Downpipe Clips/ Straps Round 100mm-Strap % 10 10 $0.00 $0.00" at bounding box center [387, 332] width 568 height 34
drag, startPoint x: 600, startPoint y: 313, endPoint x: 573, endPoint y: 315, distance: 27.7
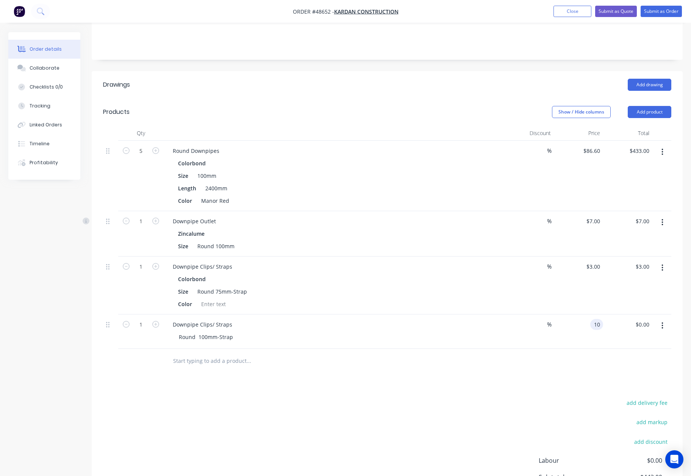
click at [573, 315] on div "10 10" at bounding box center [578, 332] width 49 height 34
type input "$9.00"
click at [641, 363] on div "Drawings Add drawing Products Show / Hide columns Add product Qty Discount Pric…" at bounding box center [387, 305] width 591 height 468
click at [662, 264] on icon "button" at bounding box center [662, 268] width 2 height 8
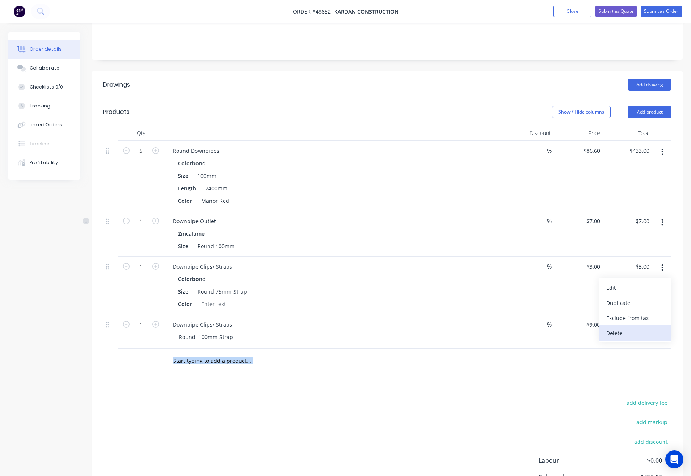
click at [638, 328] on div "Delete" at bounding box center [635, 333] width 58 height 11
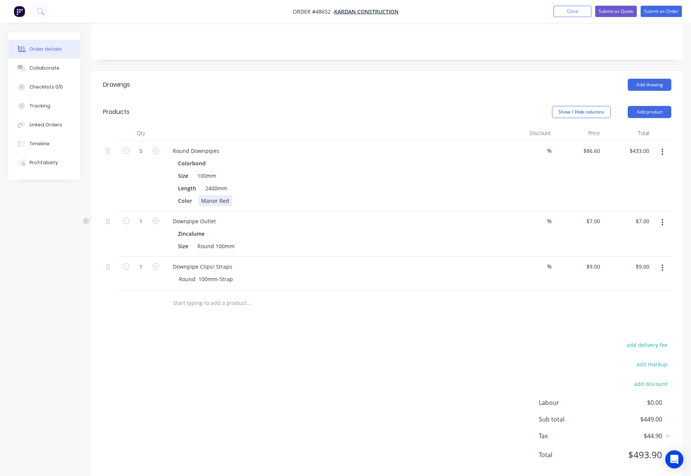
click at [198, 195] on div "Color Manor Red" at bounding box center [332, 200] width 315 height 11
drag, startPoint x: 200, startPoint y: 188, endPoint x: 243, endPoint y: 193, distance: 43.4
click at [243, 195] on div "Color Manor Red" at bounding box center [332, 200] width 315 height 11
copy div "Manor Red"
drag, startPoint x: 229, startPoint y: 257, endPoint x: 234, endPoint y: 257, distance: 4.2
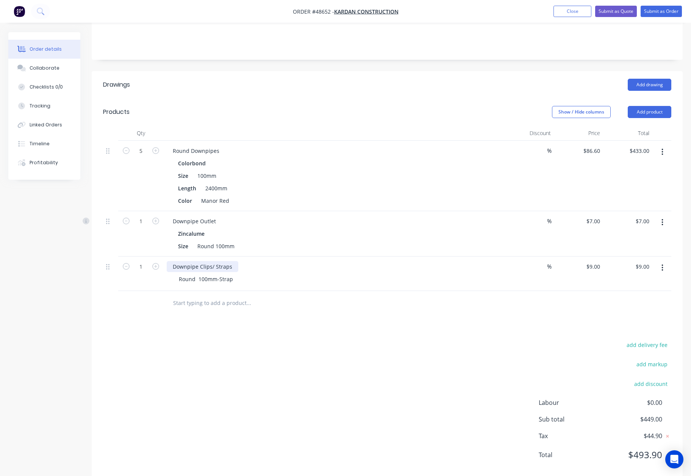
click at [230, 261] on div "Downpipe Clips/ Straps" at bounding box center [203, 266] width 72 height 11
drag, startPoint x: 255, startPoint y: 328, endPoint x: 162, endPoint y: 260, distance: 115.4
click at [255, 327] on div "Drawings Add drawing Products Show / Hide columns Add product Qty Discount Pric…" at bounding box center [387, 276] width 591 height 410
click at [140, 157] on input "1" at bounding box center [141, 150] width 20 height 11
type input "8"
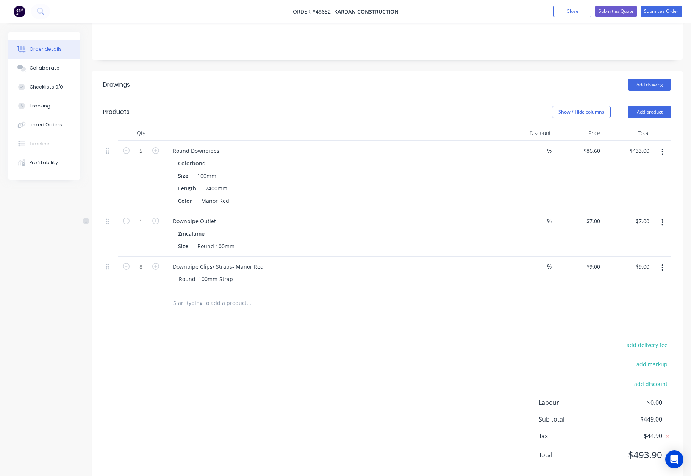
type input "$72.00"
click at [480, 385] on div "add delivery fee add markup add discount Labour $0.00 Sub total $512.00 Tax $51…" at bounding box center [387, 404] width 568 height 129
click at [406, 346] on div "add delivery fee add markup add discount Labour $0.00 Sub total $512.00 Tax $51…" at bounding box center [387, 404] width 568 height 129
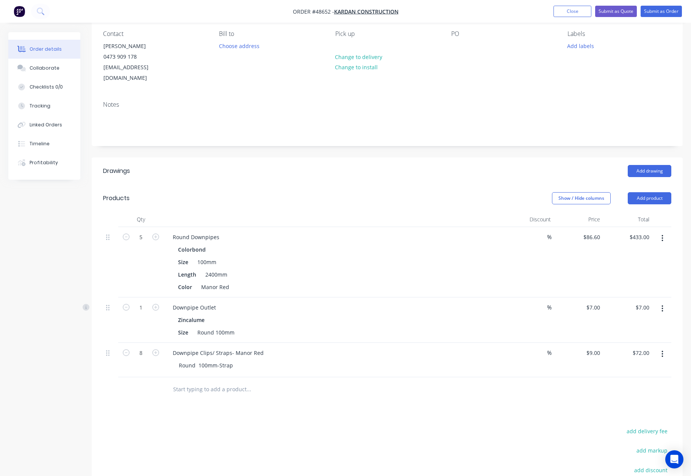
scroll to position [0, 0]
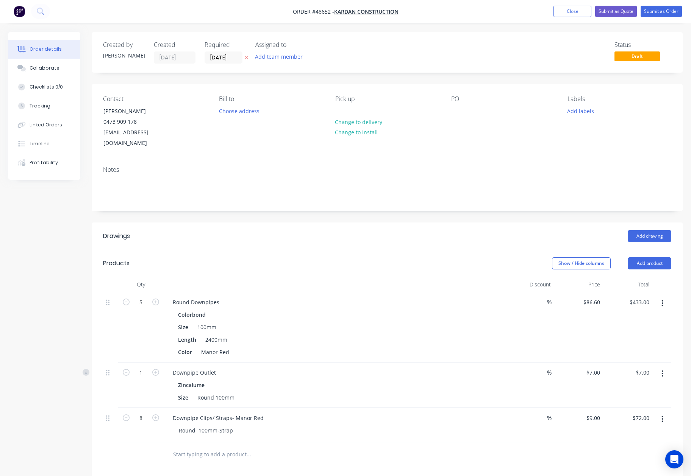
click at [424, 297] on div "Round Downpipes" at bounding box center [334, 302] width 335 height 11
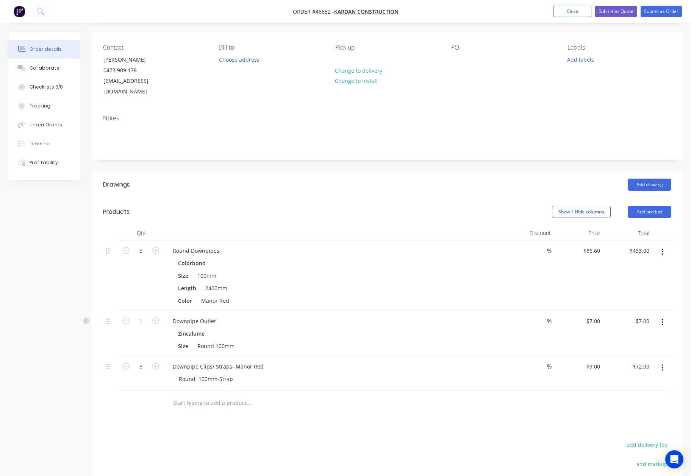
scroll to position [101, 0]
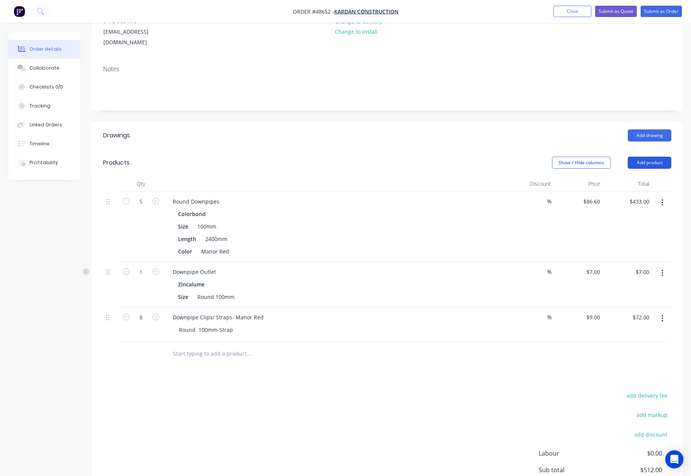
click at [657, 157] on button "Add product" at bounding box center [649, 163] width 44 height 12
click at [348, 346] on div at bounding box center [280, 353] width 227 height 15
click at [343, 394] on div "add delivery fee add markup add discount Labour $0.00 Sub total $512.00 Tax $51…" at bounding box center [387, 455] width 568 height 129
click at [665, 312] on button "button" at bounding box center [662, 319] width 18 height 14
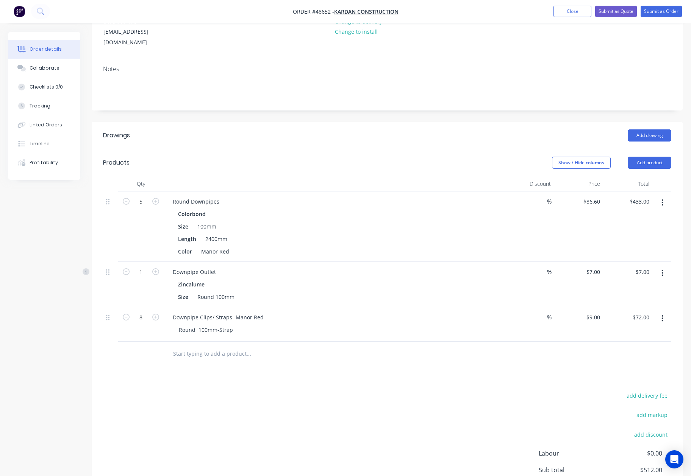
click at [370, 362] on div "Drawings Add drawing Products Show / Hide columns Add product Qty Discount Pric…" at bounding box center [387, 327] width 591 height 410
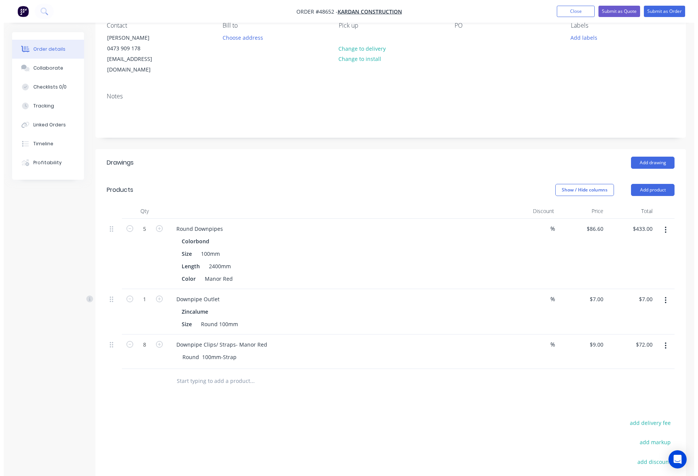
scroll to position [151, 0]
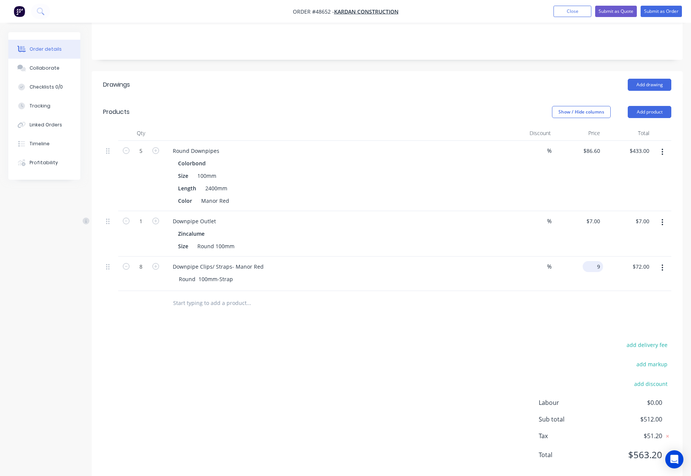
click at [597, 261] on input "9" at bounding box center [593, 266] width 17 height 11
type input "$9.15"
type input "$73.20"
click at [512, 340] on div "add delivery fee add markup add discount Labour $0.00 Sub total $512.00 Tax $51…" at bounding box center [387, 404] width 568 height 129
click at [618, 11] on button "Submit as Quote" at bounding box center [616, 11] width 42 height 11
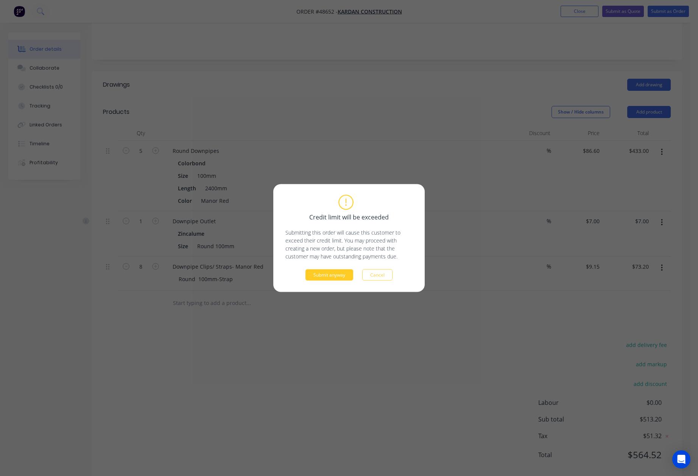
click at [335, 270] on button "Submit anyway" at bounding box center [330, 275] width 48 height 11
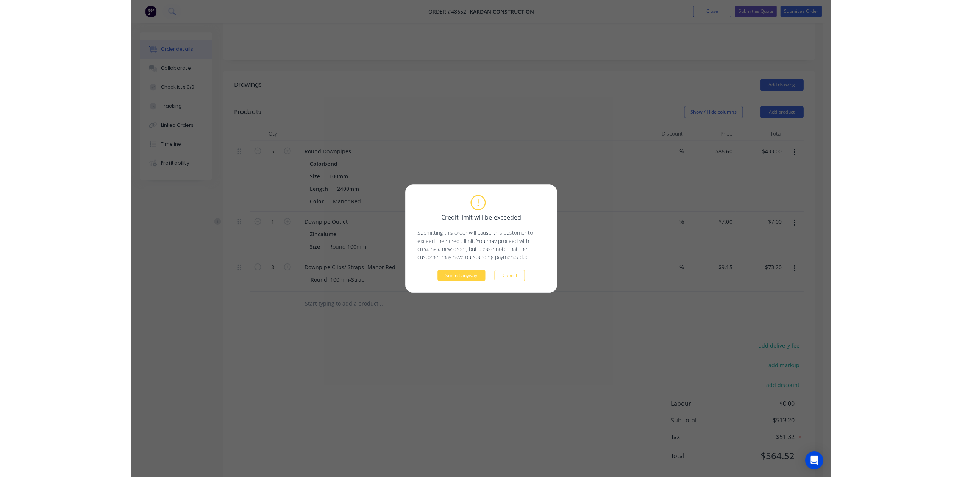
scroll to position [0, 0]
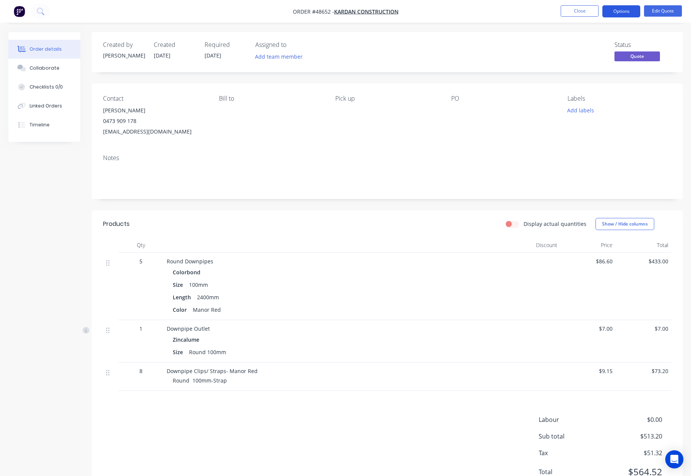
click at [617, 11] on button "Options" at bounding box center [621, 11] width 38 height 12
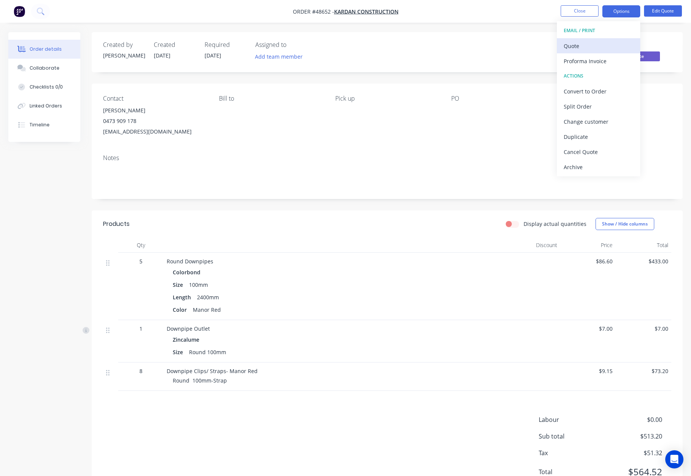
click at [589, 46] on div "Quote" at bounding box center [598, 46] width 70 height 11
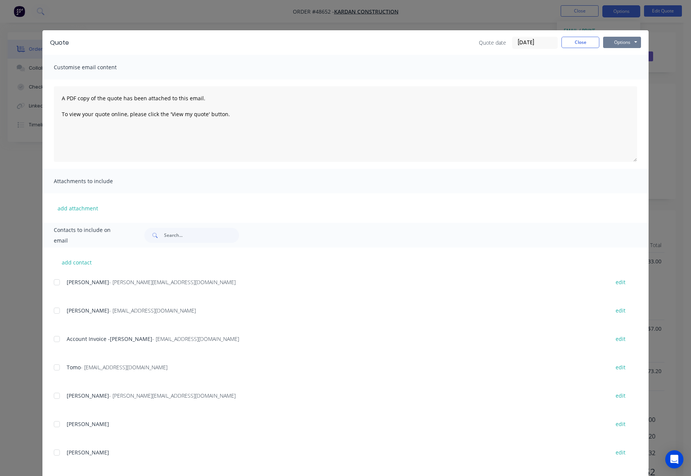
click at [618, 39] on button "Options" at bounding box center [622, 42] width 38 height 11
click at [615, 53] on button "Preview" at bounding box center [627, 56] width 48 height 12
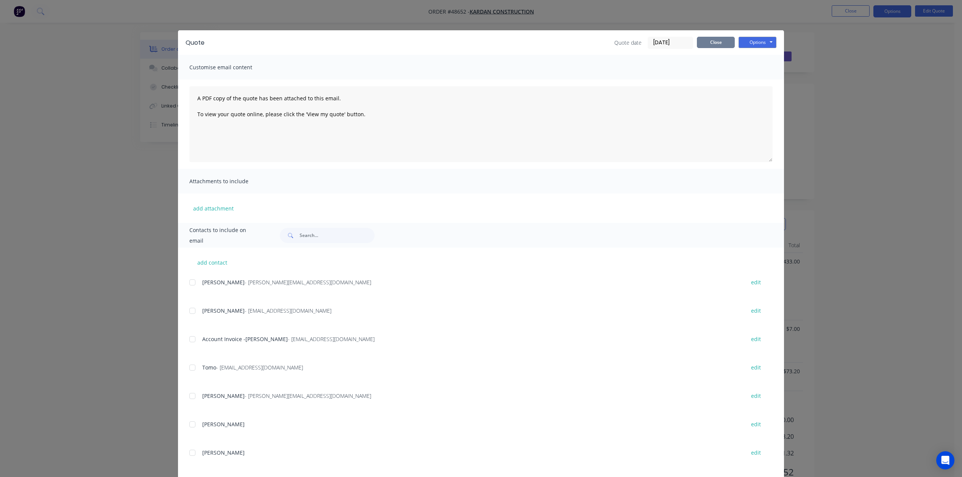
click at [698, 40] on button "Close" at bounding box center [716, 42] width 38 height 11
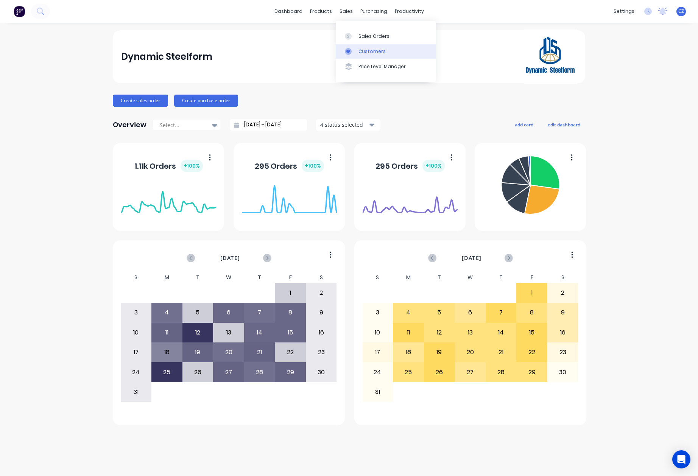
click at [354, 48] on div at bounding box center [350, 51] width 11 height 7
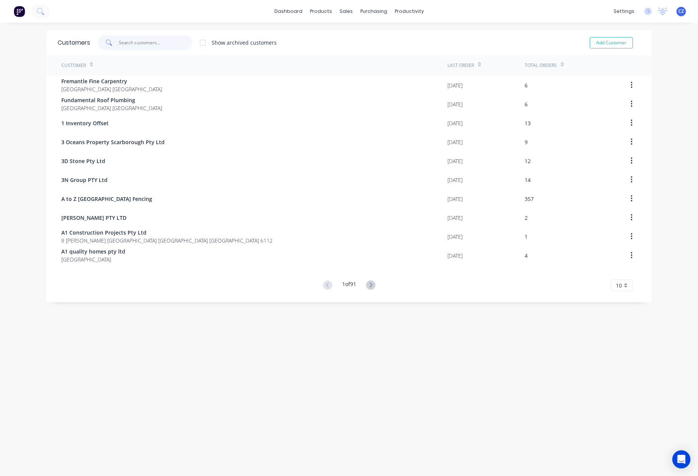
click at [163, 39] on input "text" at bounding box center [156, 42] width 74 height 15
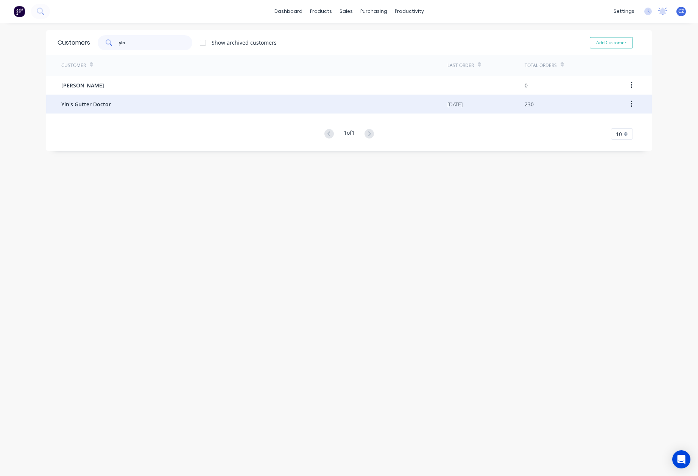
type input "yin"
click at [165, 102] on div "Yin's Gutter Doctor" at bounding box center [254, 104] width 386 height 19
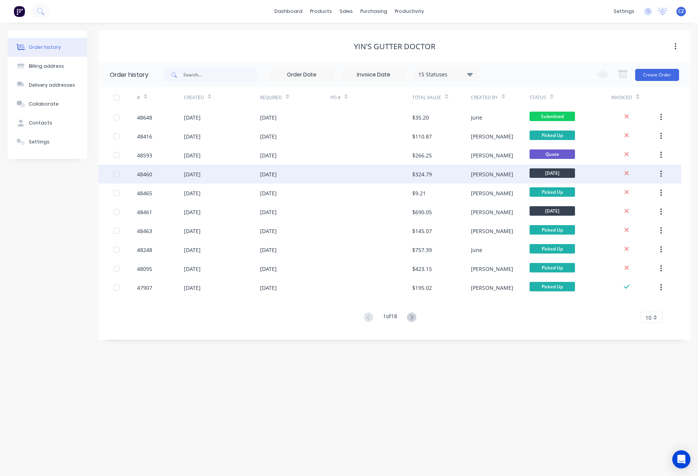
click at [366, 178] on div at bounding box center [372, 174] width 82 height 19
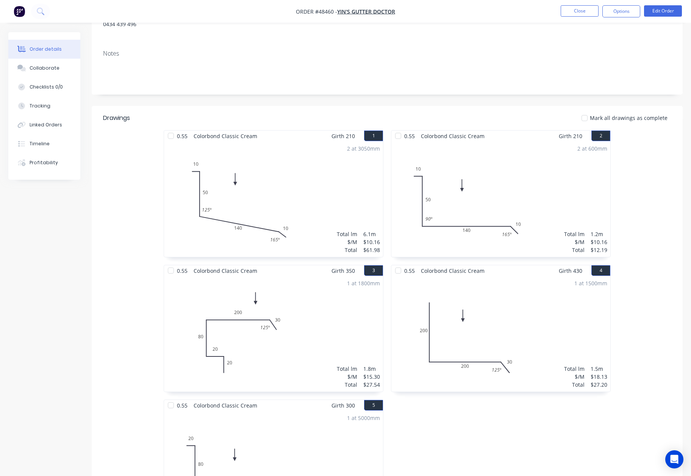
scroll to position [39, 0]
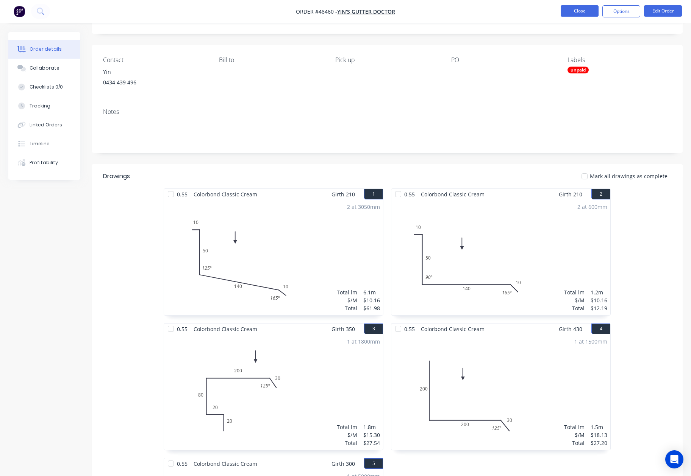
click at [582, 9] on button "Close" at bounding box center [579, 10] width 38 height 11
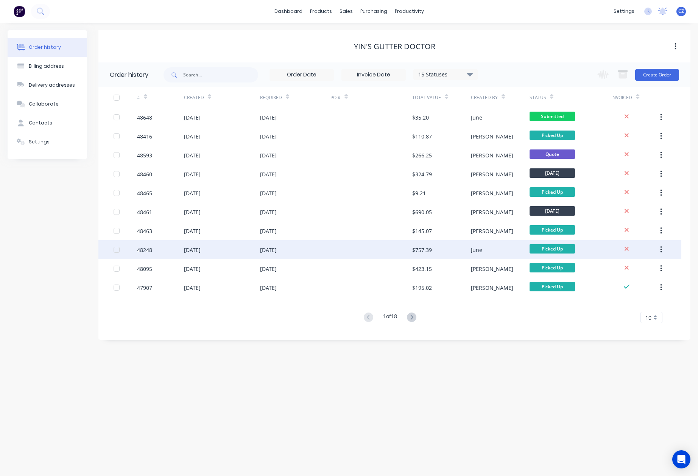
click at [478, 252] on div "June" at bounding box center [476, 250] width 11 height 8
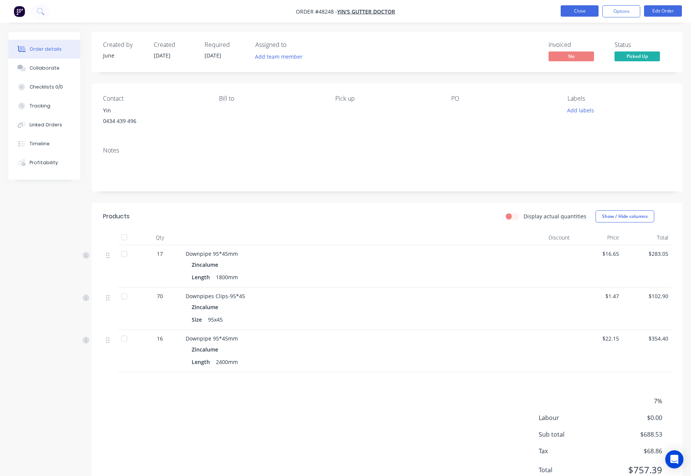
click at [575, 14] on button "Close" at bounding box center [579, 10] width 38 height 11
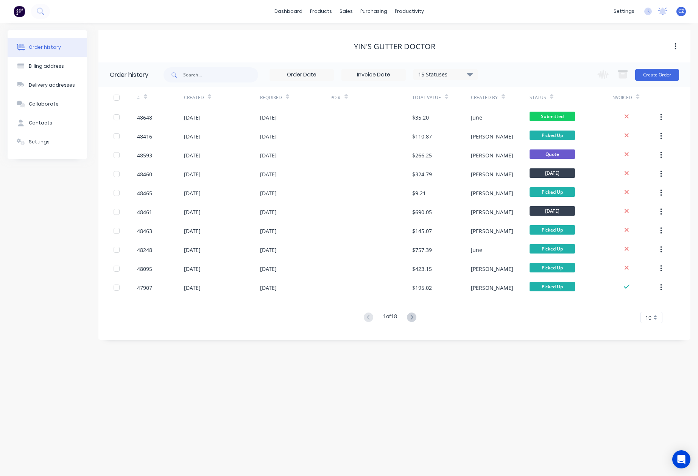
click at [418, 317] on button at bounding box center [412, 317] width 14 height 11
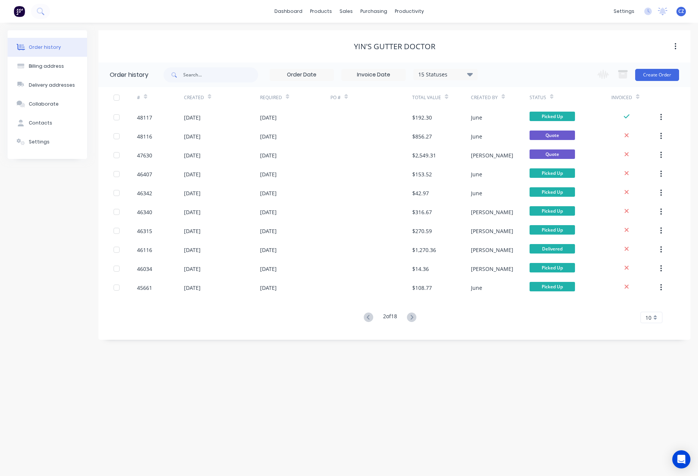
click at [417, 320] on button at bounding box center [412, 317] width 14 height 11
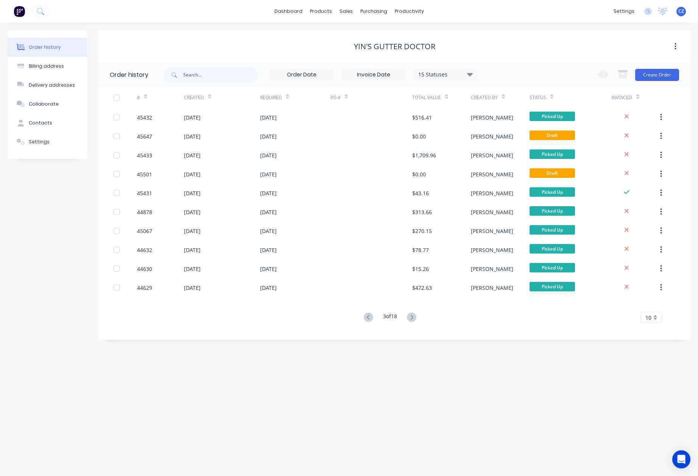
click at [417, 321] on button at bounding box center [412, 317] width 14 height 11
click at [372, 319] on button at bounding box center [369, 317] width 14 height 11
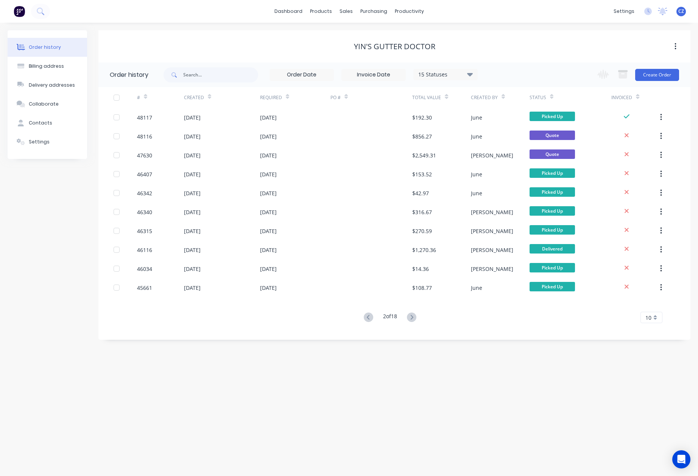
click at [372, 319] on button at bounding box center [369, 317] width 14 height 11
